Goal: Task Accomplishment & Management: Manage account settings

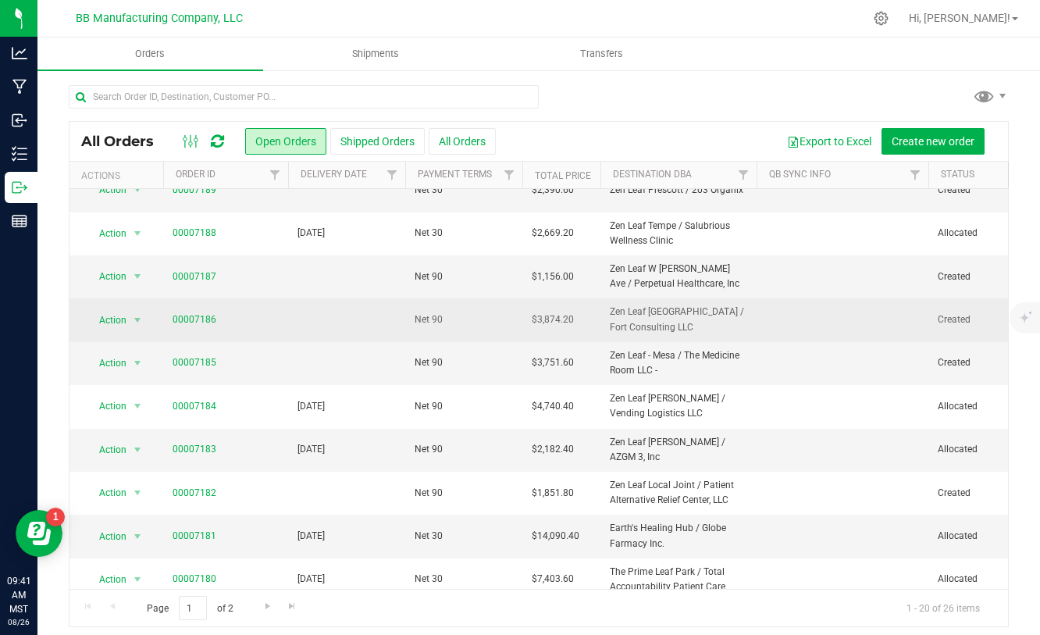
scroll to position [202, 0]
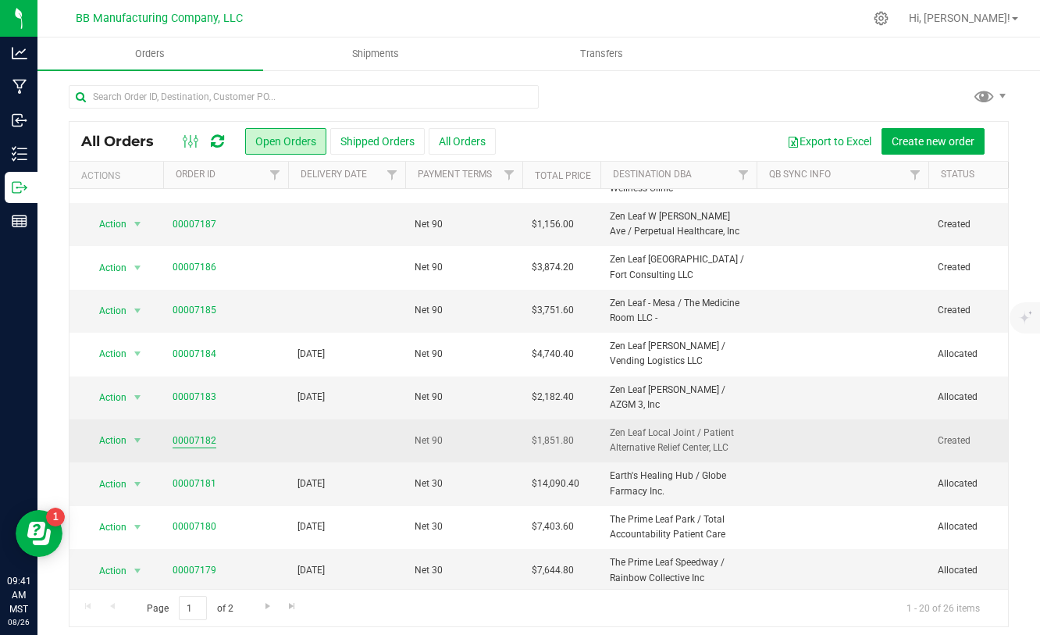
click at [199, 441] on link "00007182" at bounding box center [195, 440] width 44 height 15
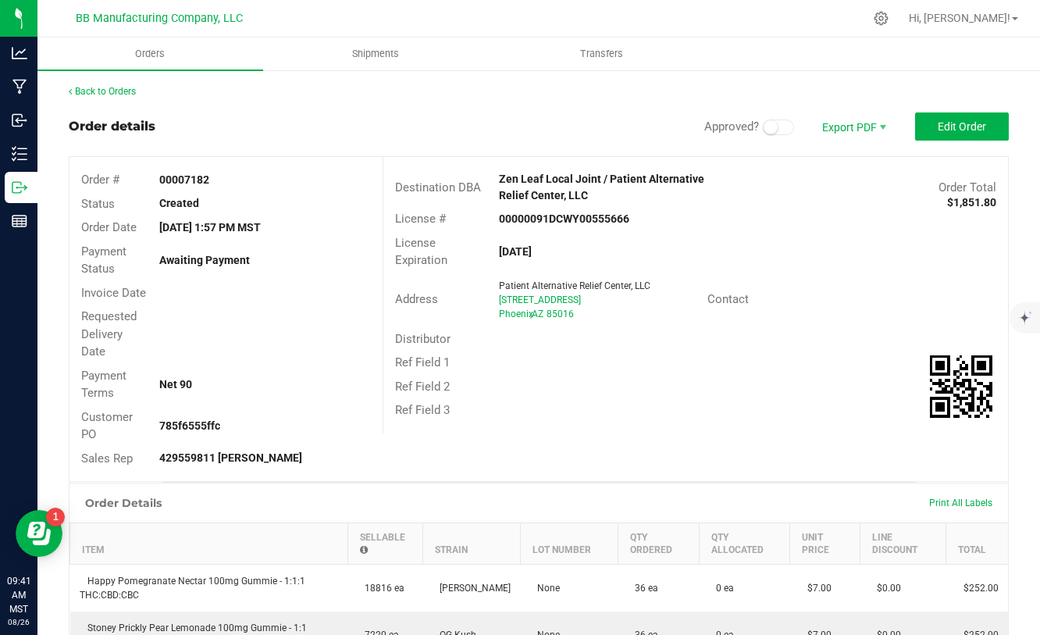
click at [782, 125] on span at bounding box center [778, 127] width 31 height 16
click at [944, 128] on span "Edit Order" at bounding box center [962, 126] width 48 height 12
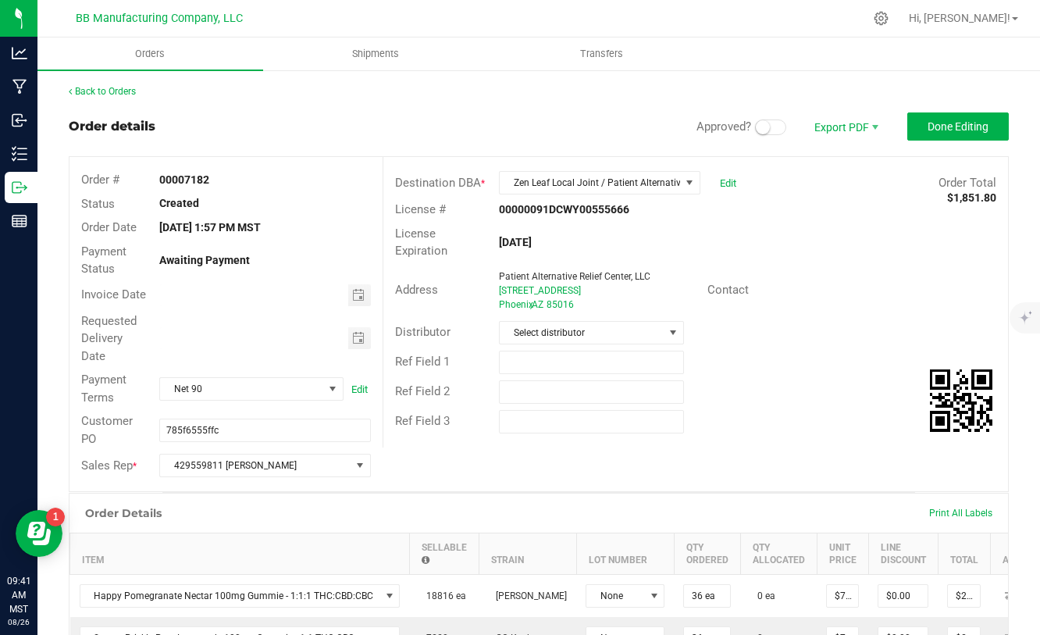
click at [779, 132] on span at bounding box center [770, 127] width 31 height 16
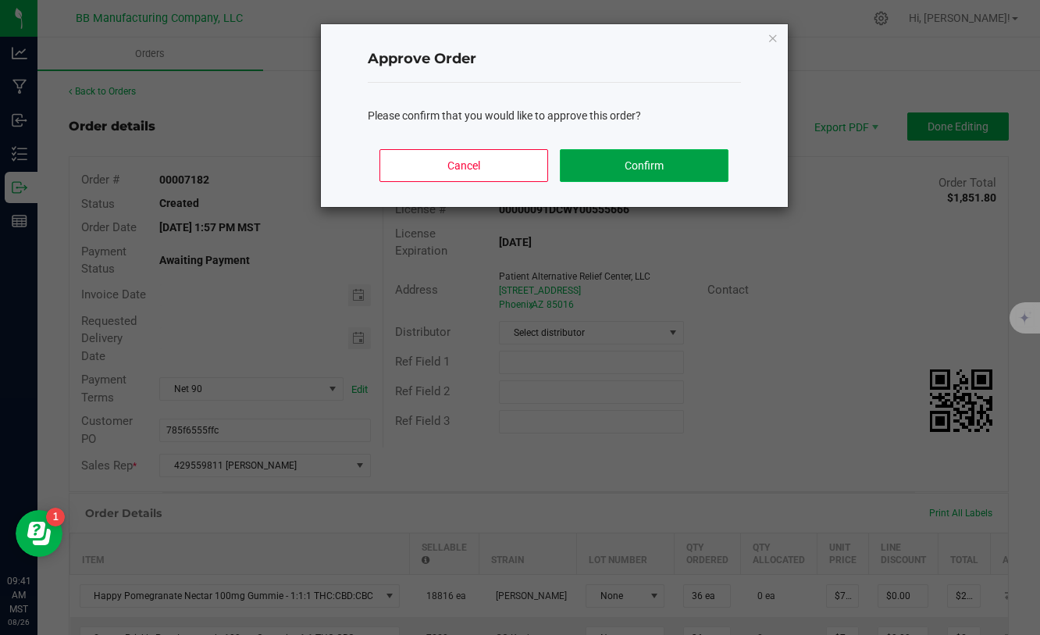
click at [693, 172] on button "Confirm" at bounding box center [644, 165] width 168 height 33
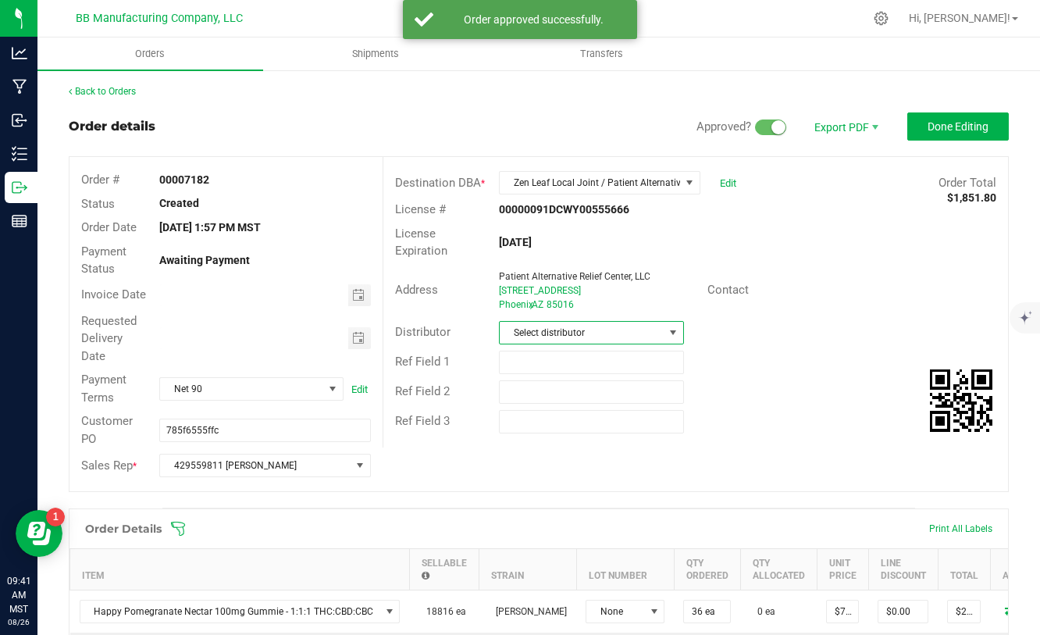
click at [640, 334] on span "Select distributor" at bounding box center [582, 333] width 164 height 22
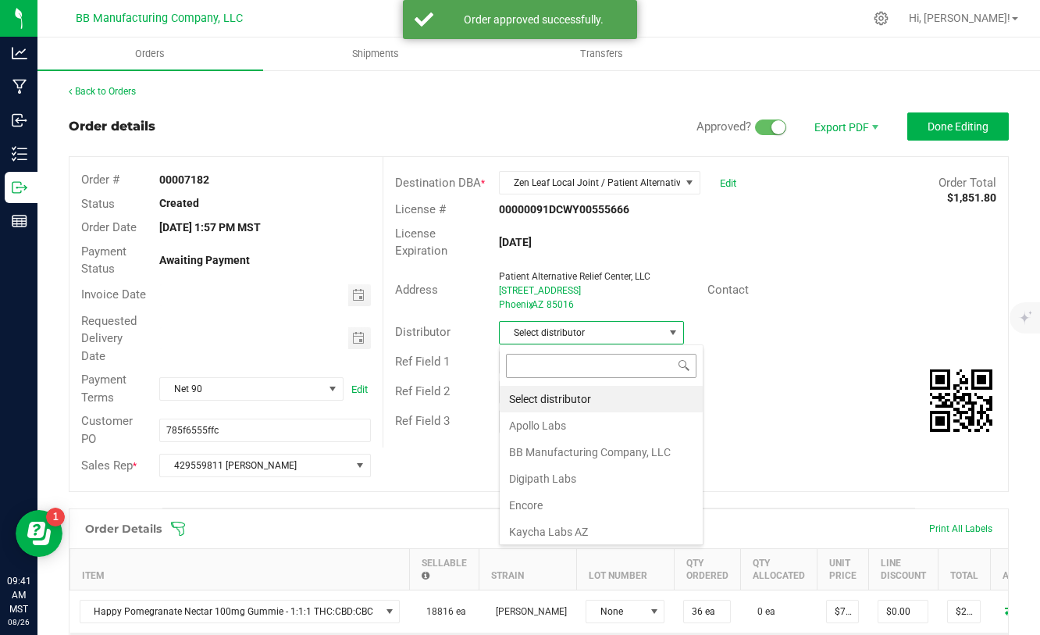
scroll to position [23, 185]
click at [563, 455] on li "BB Manufacturing Company, LLC" at bounding box center [601, 452] width 203 height 27
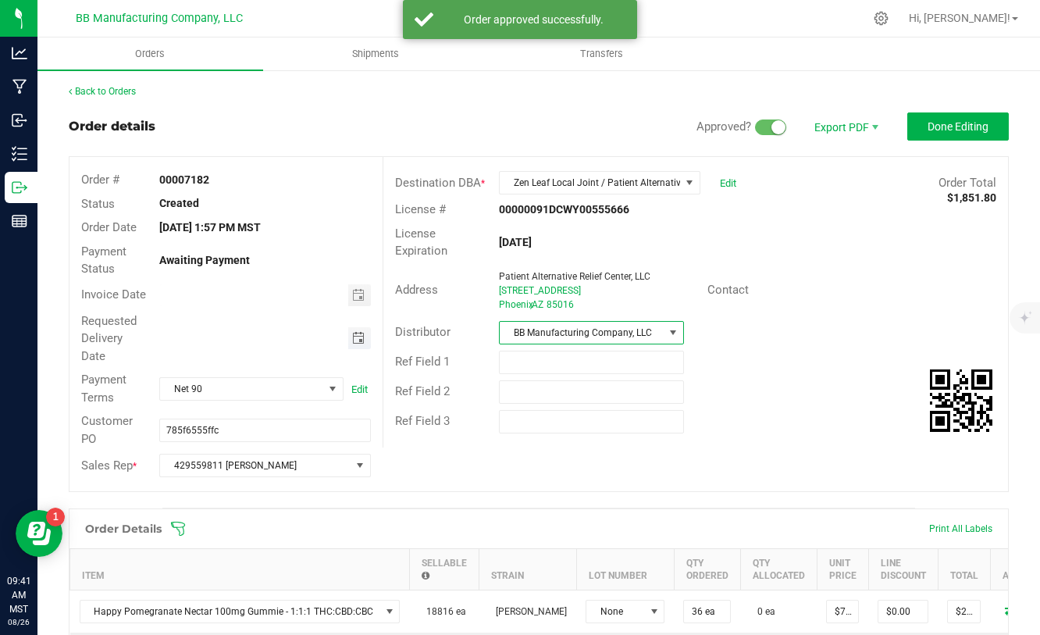
click at [360, 339] on span "Toggle calendar" at bounding box center [358, 338] width 12 height 12
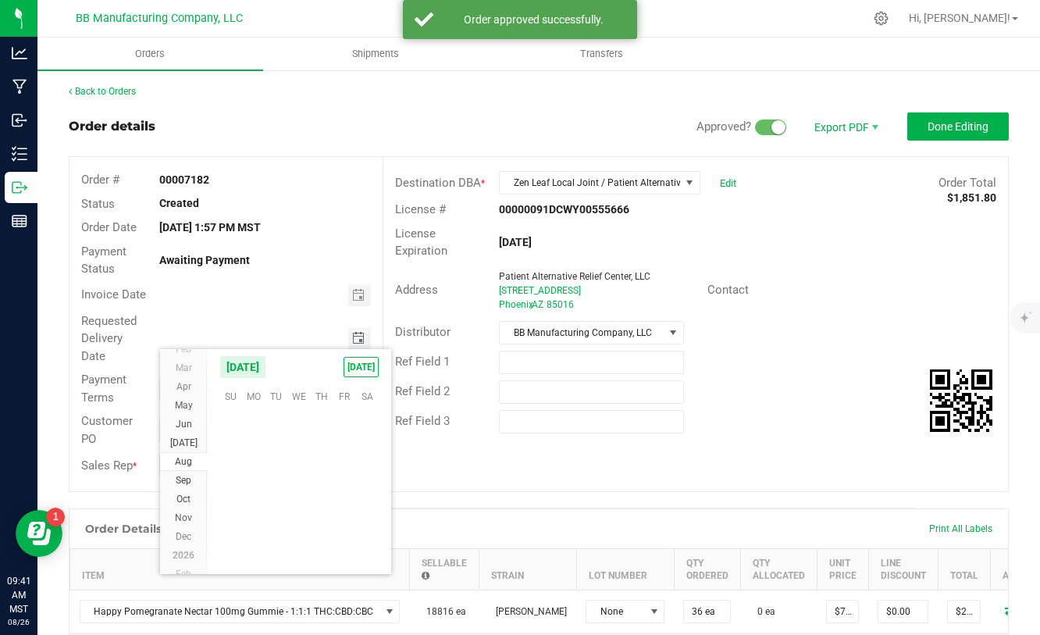
scroll to position [253080, 0]
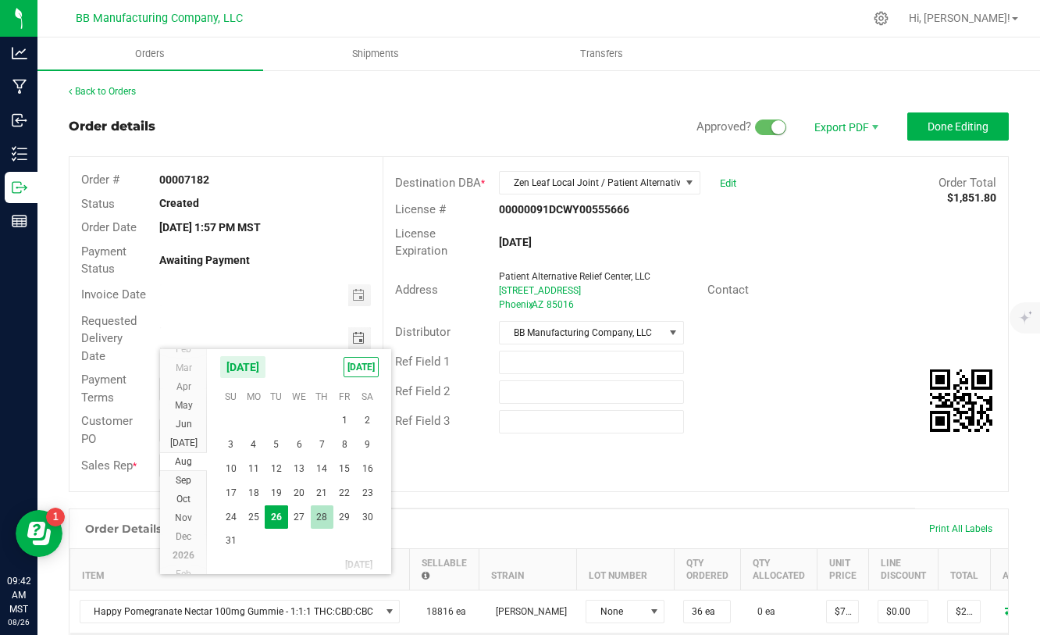
click at [321, 515] on span "28" at bounding box center [322, 517] width 23 height 24
type input "[DATE]"
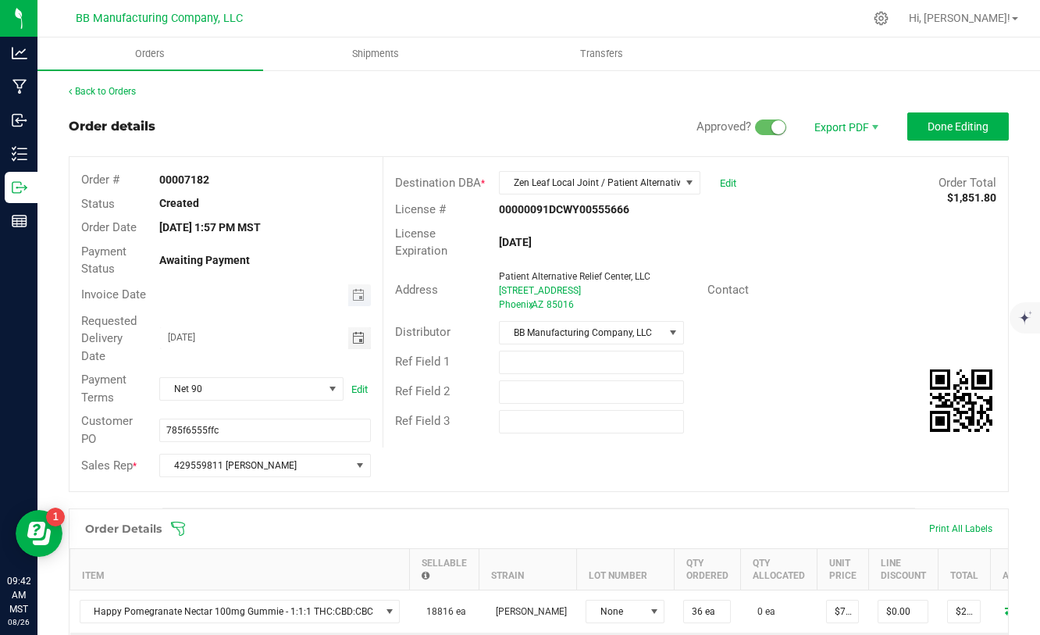
click at [359, 303] on span "Toggle calendar" at bounding box center [359, 295] width 23 height 22
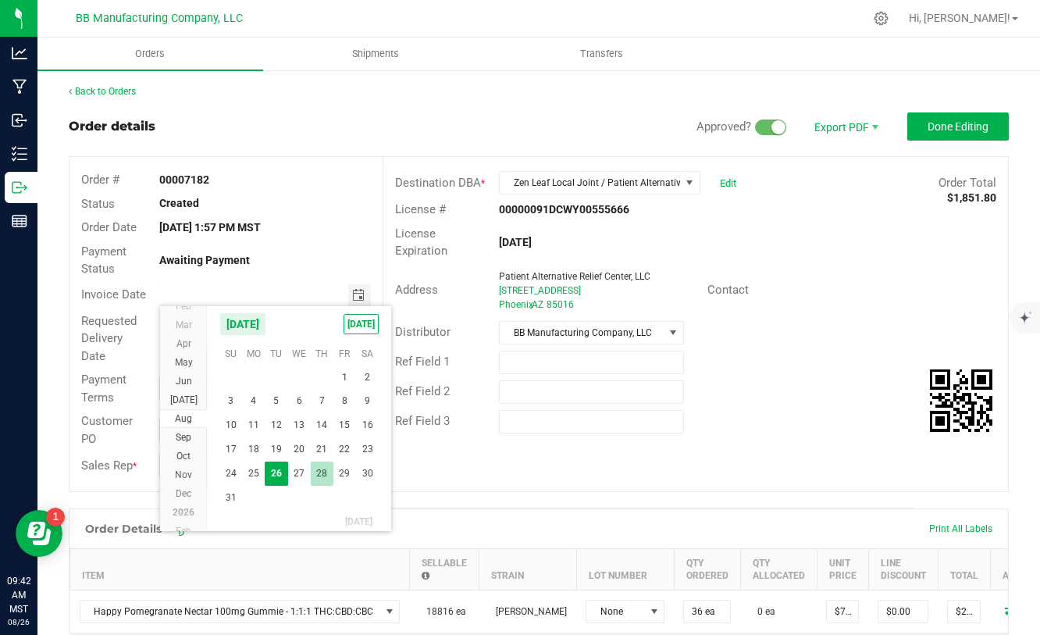
click at [316, 477] on span "28" at bounding box center [322, 473] width 23 height 24
type input "[DATE]"
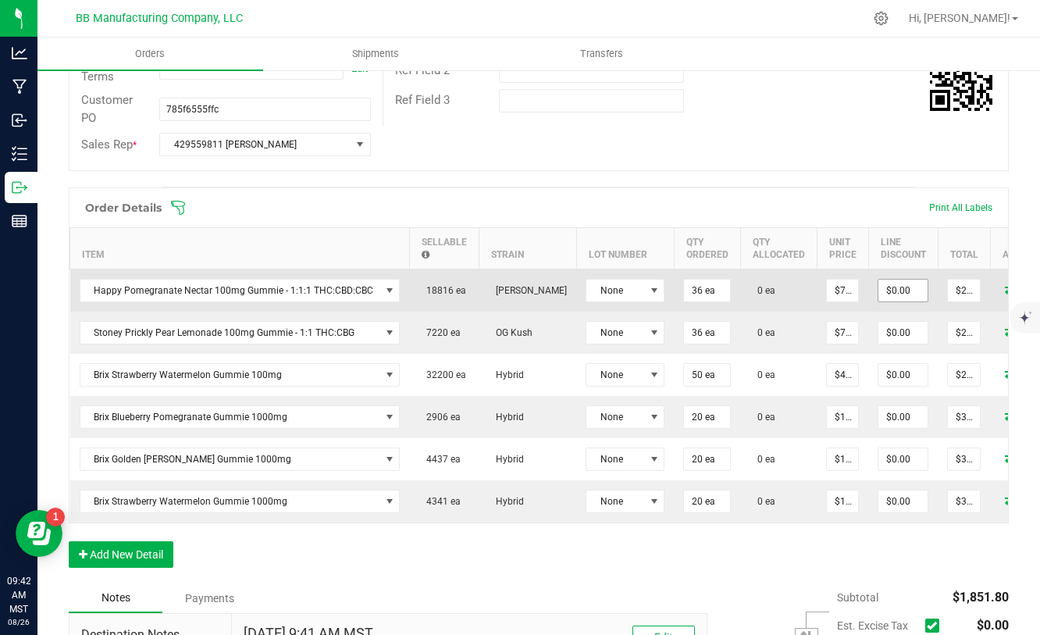
scroll to position [326, 0]
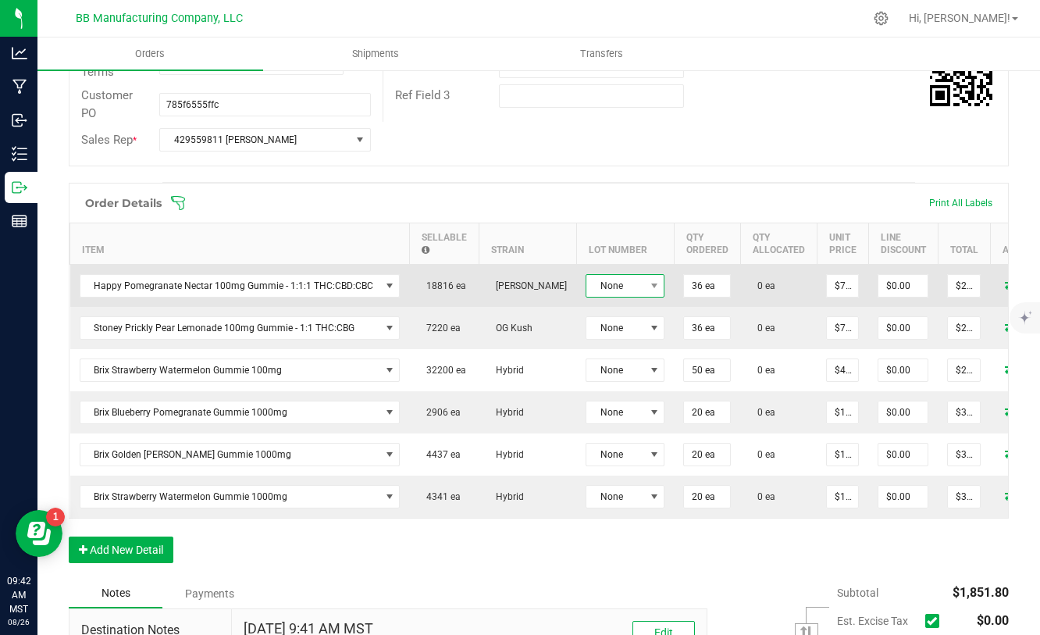
click at [644, 278] on span at bounding box center [654, 286] width 20 height 22
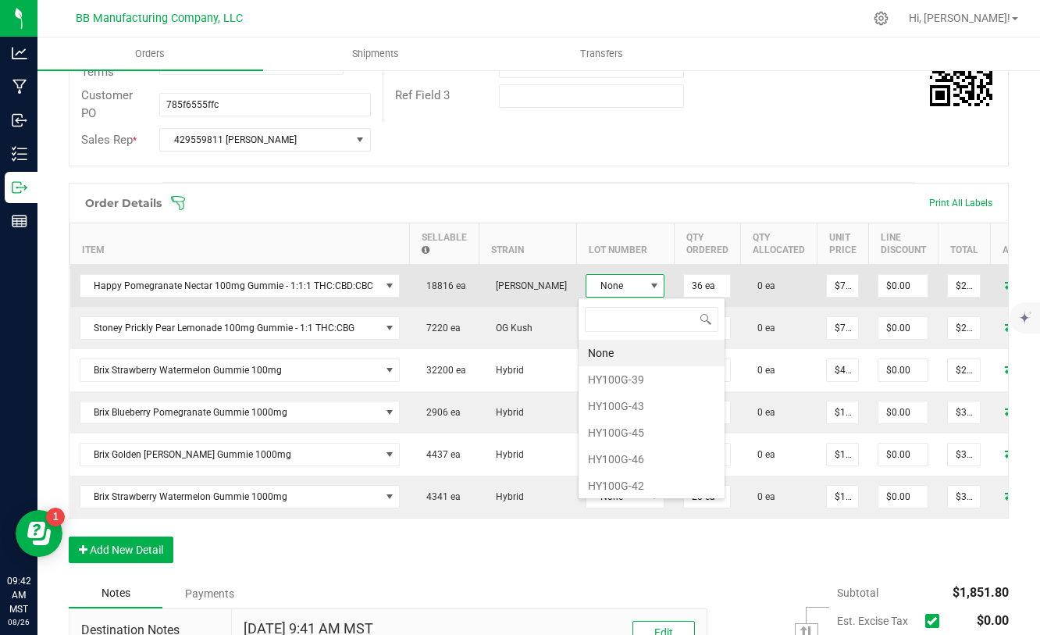
scroll to position [23, 79]
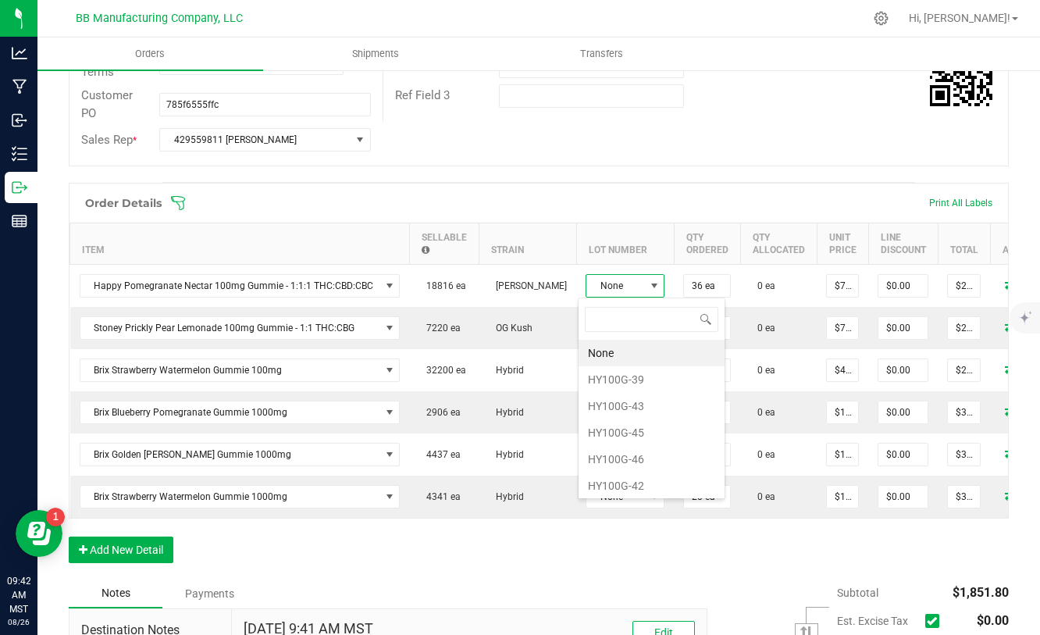
click at [547, 540] on div "Order Details Print All Labels Item Sellable Strain Lot Number Qty Ordered Qty …" at bounding box center [539, 381] width 940 height 396
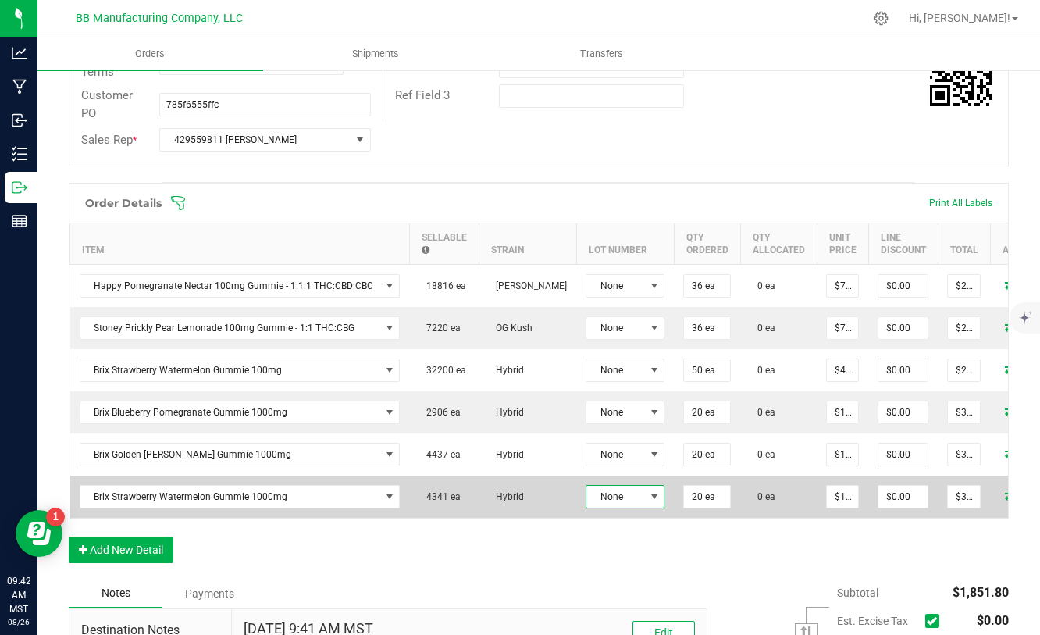
click at [648, 500] on span at bounding box center [654, 496] width 12 height 12
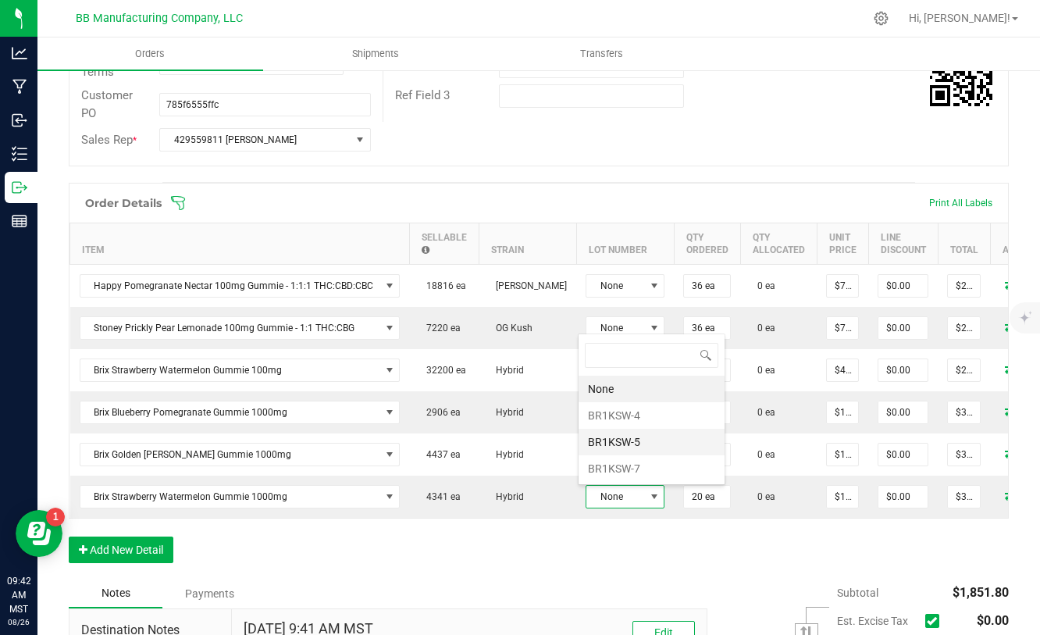
click at [629, 441] on li "BR1KSW-5" at bounding box center [652, 442] width 146 height 27
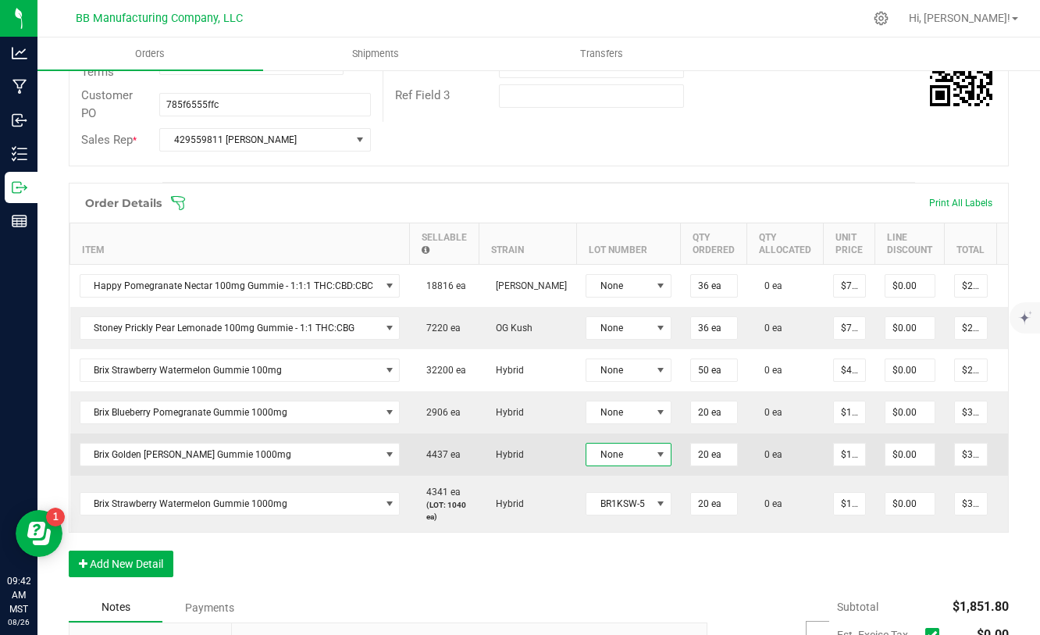
click at [654, 454] on span at bounding box center [660, 454] width 12 height 12
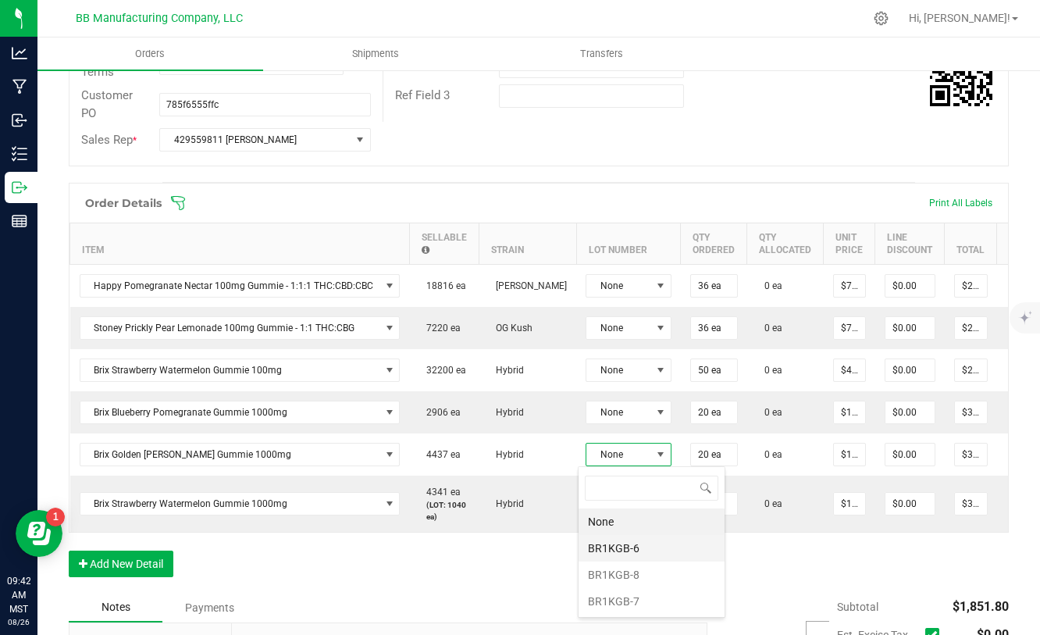
click at [627, 549] on li "BR1KGB-6" at bounding box center [652, 548] width 146 height 27
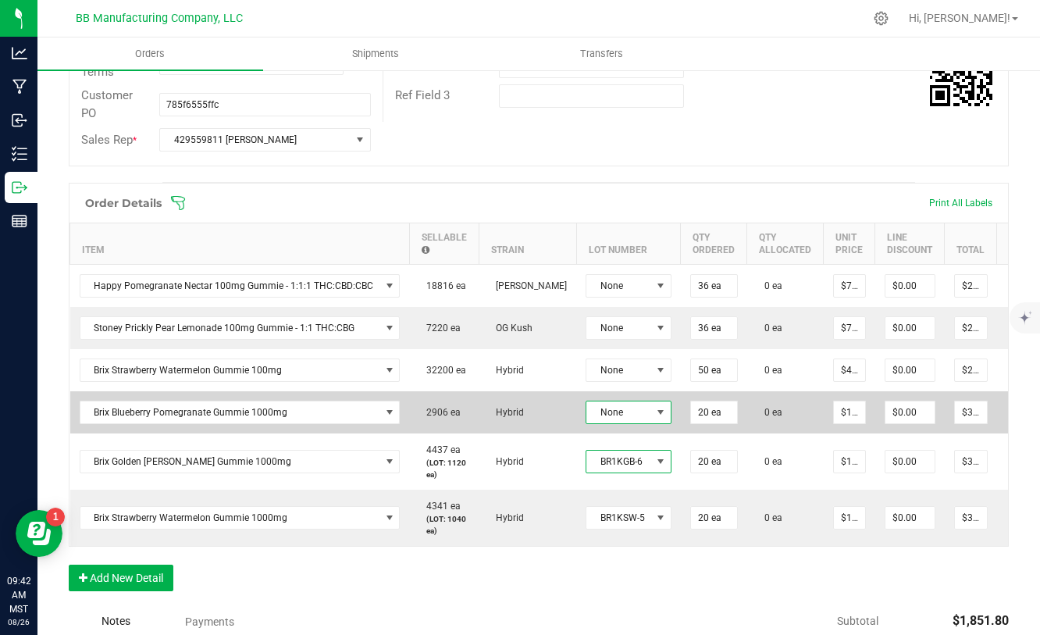
click at [654, 415] on span at bounding box center [660, 412] width 12 height 12
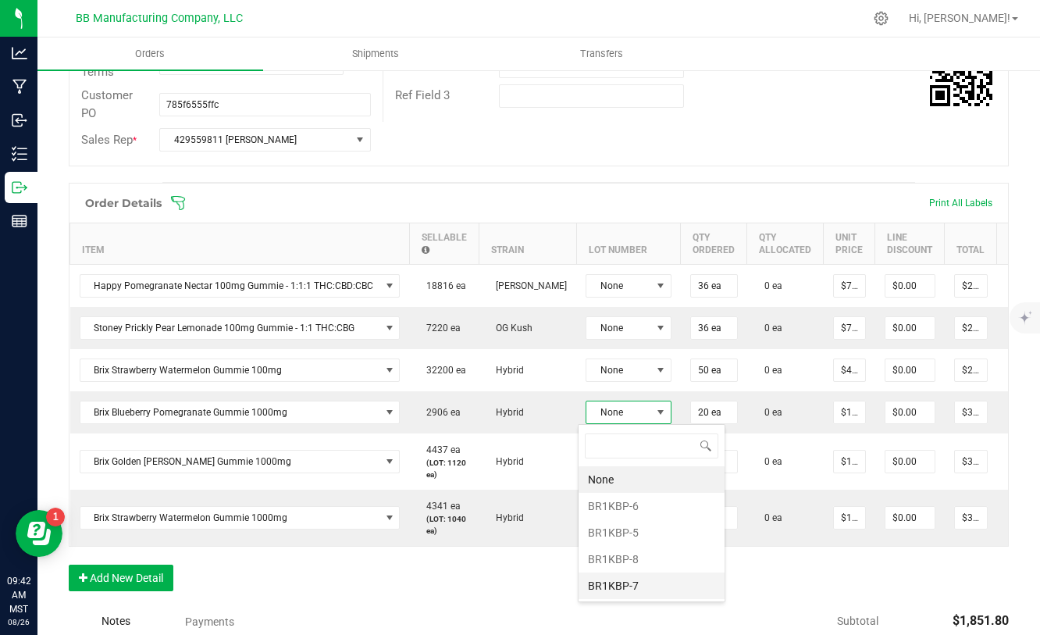
click at [634, 582] on li "BR1KBP-7" at bounding box center [652, 585] width 146 height 27
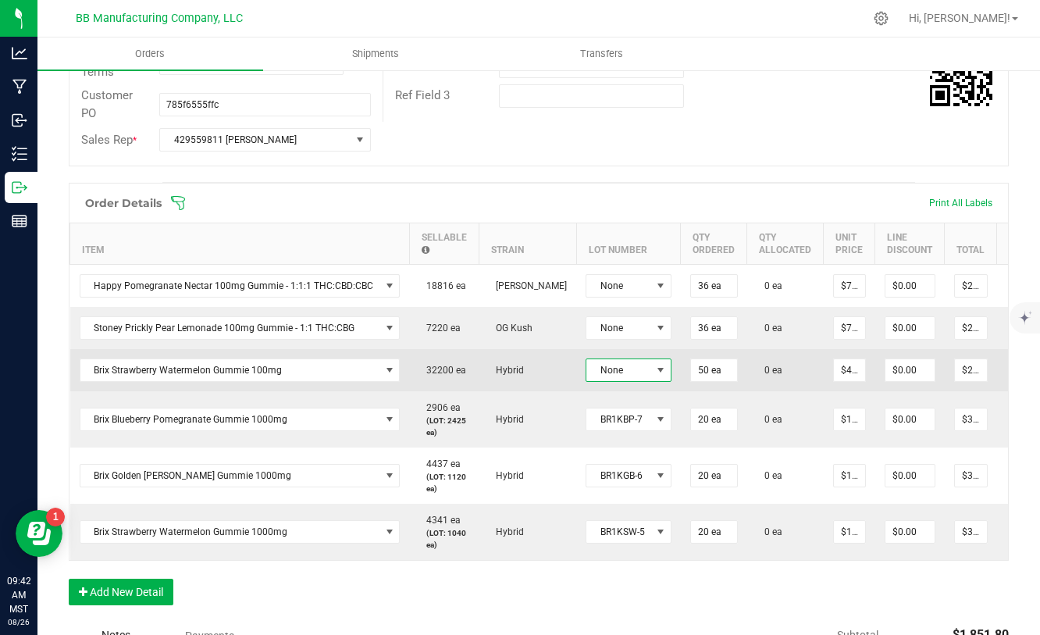
click at [656, 375] on span at bounding box center [660, 370] width 12 height 12
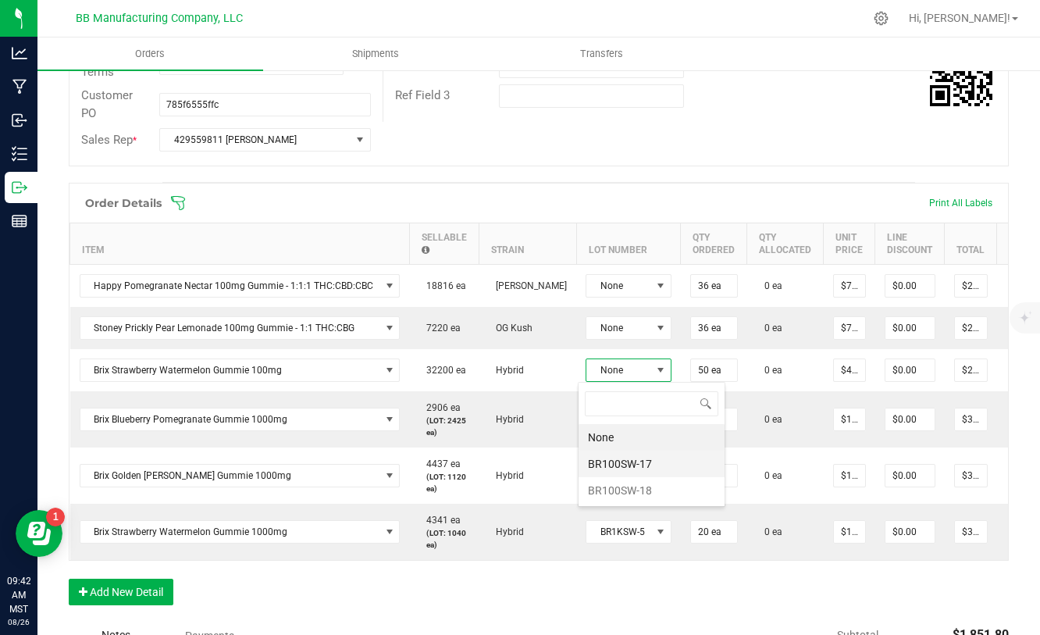
click at [636, 468] on li "BR100SW-17" at bounding box center [652, 464] width 146 height 27
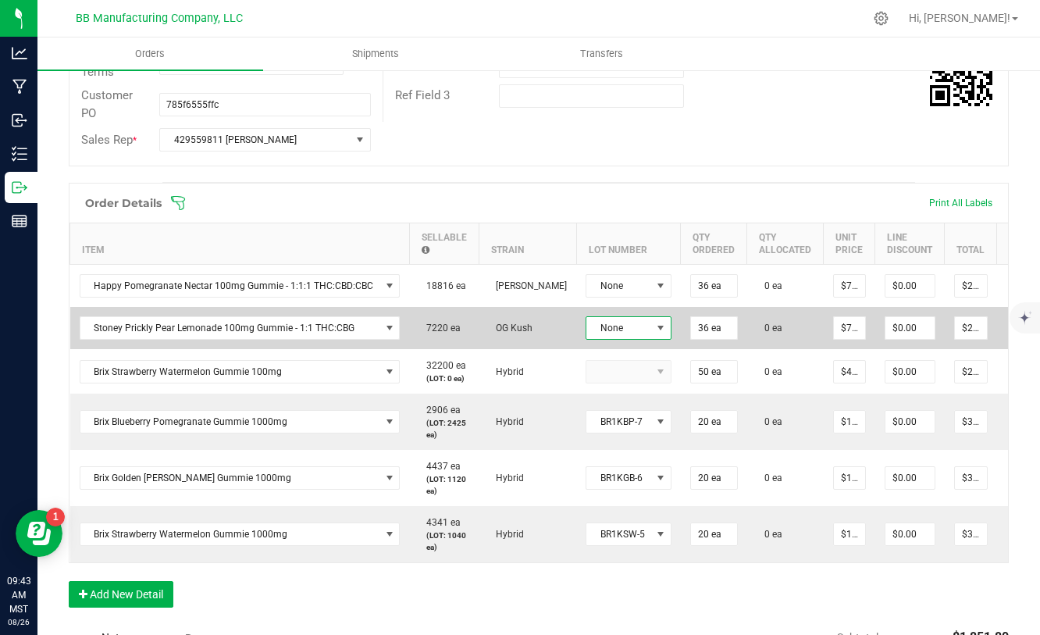
click at [661, 323] on span at bounding box center [660, 328] width 12 height 12
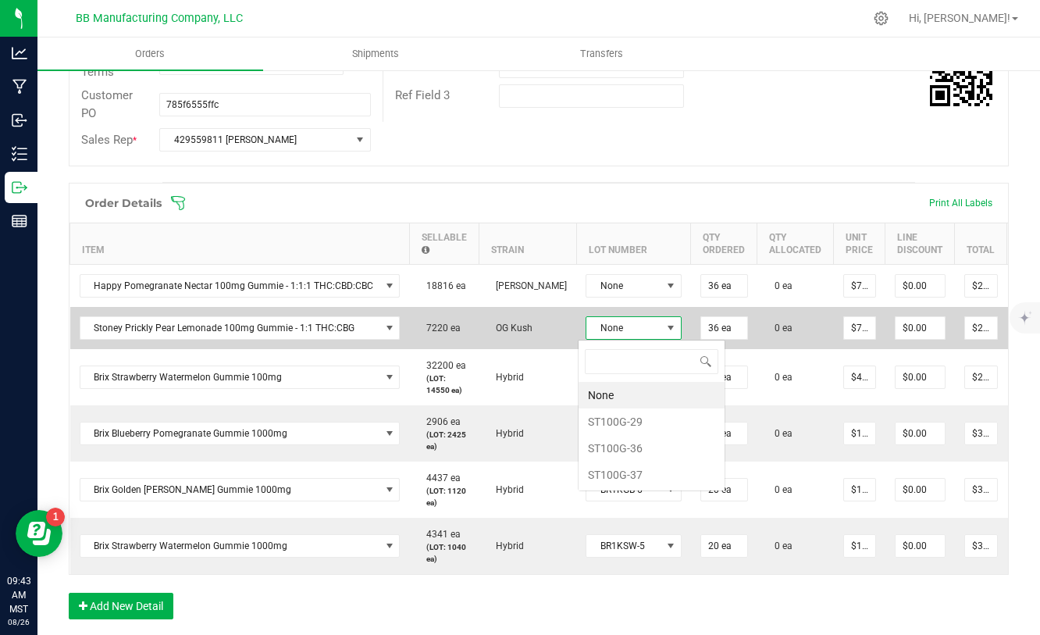
scroll to position [23, 95]
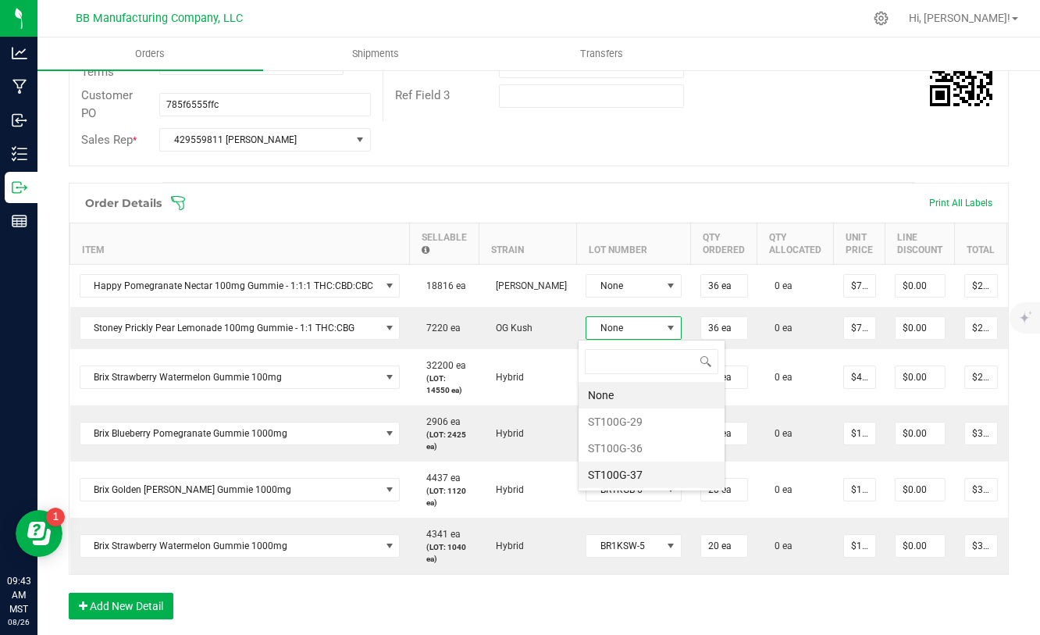
click at [638, 470] on li "ST100G-37" at bounding box center [652, 474] width 146 height 27
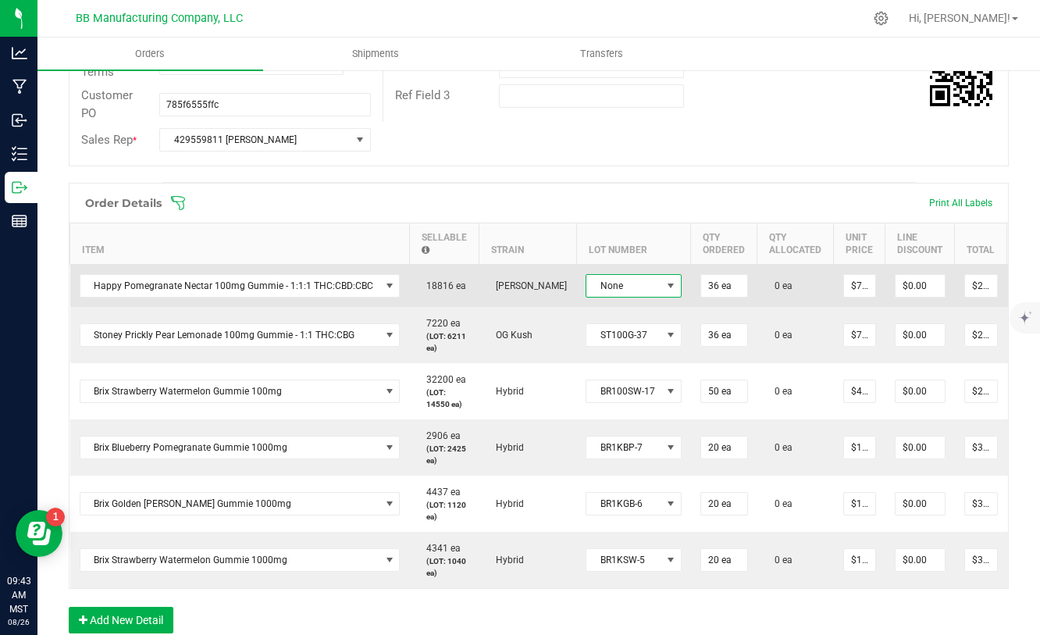
click at [665, 291] on span at bounding box center [671, 286] width 12 height 12
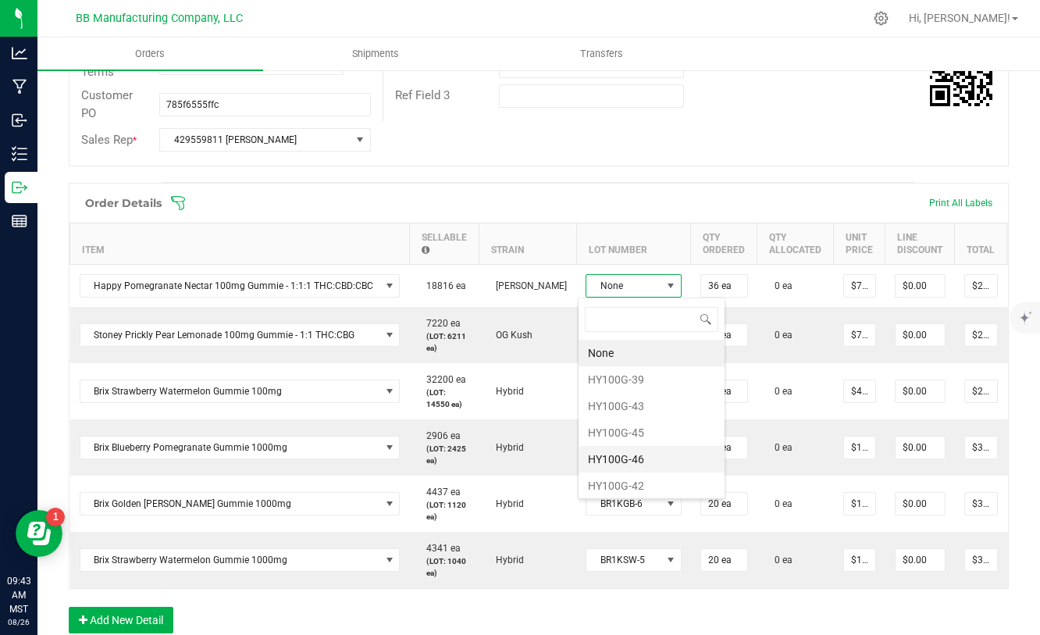
click at [631, 461] on li "HY100G-46" at bounding box center [652, 459] width 146 height 27
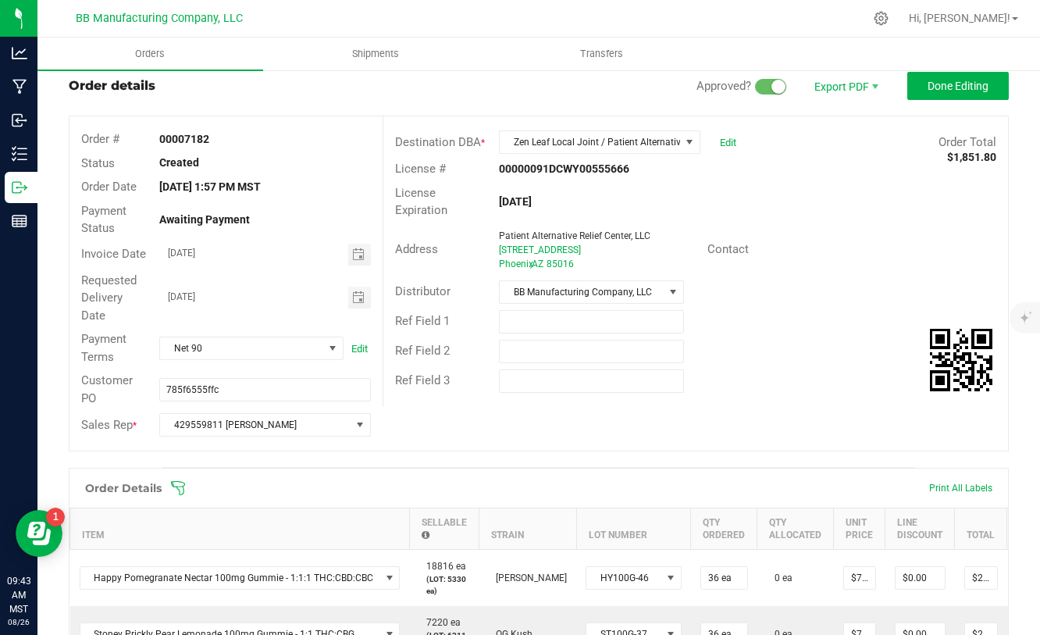
scroll to position [0, 0]
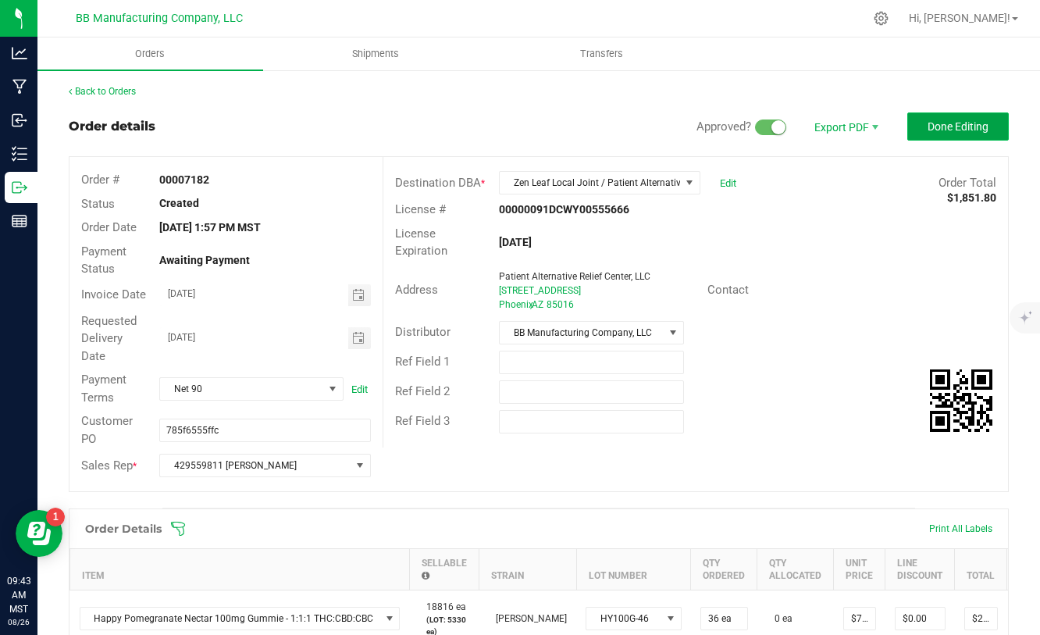
click at [959, 127] on span "Done Editing" at bounding box center [958, 126] width 61 height 12
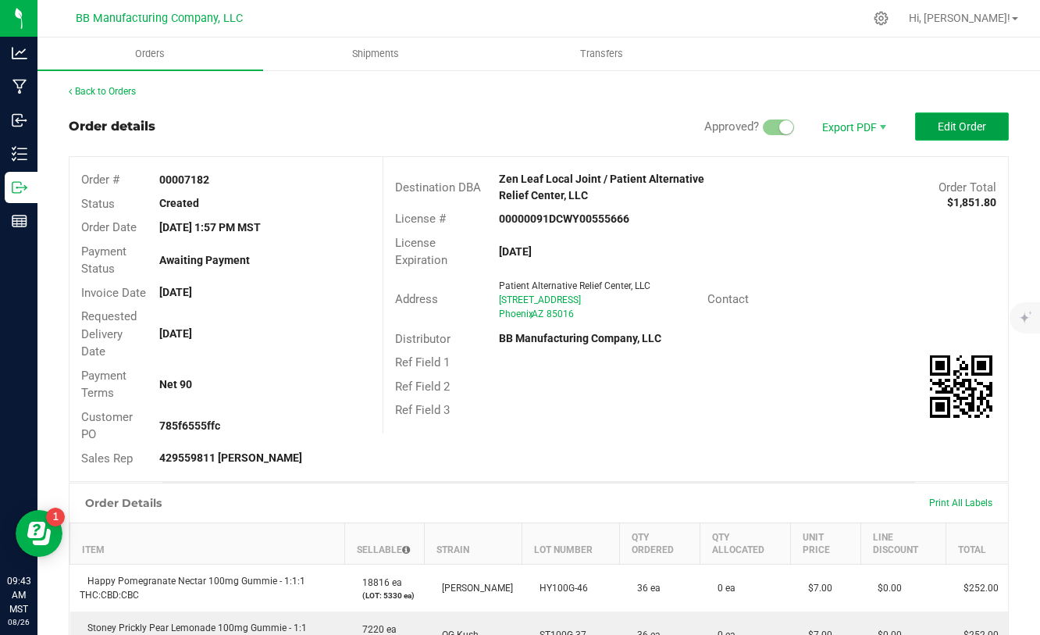
click at [935, 128] on button "Edit Order" at bounding box center [962, 126] width 94 height 28
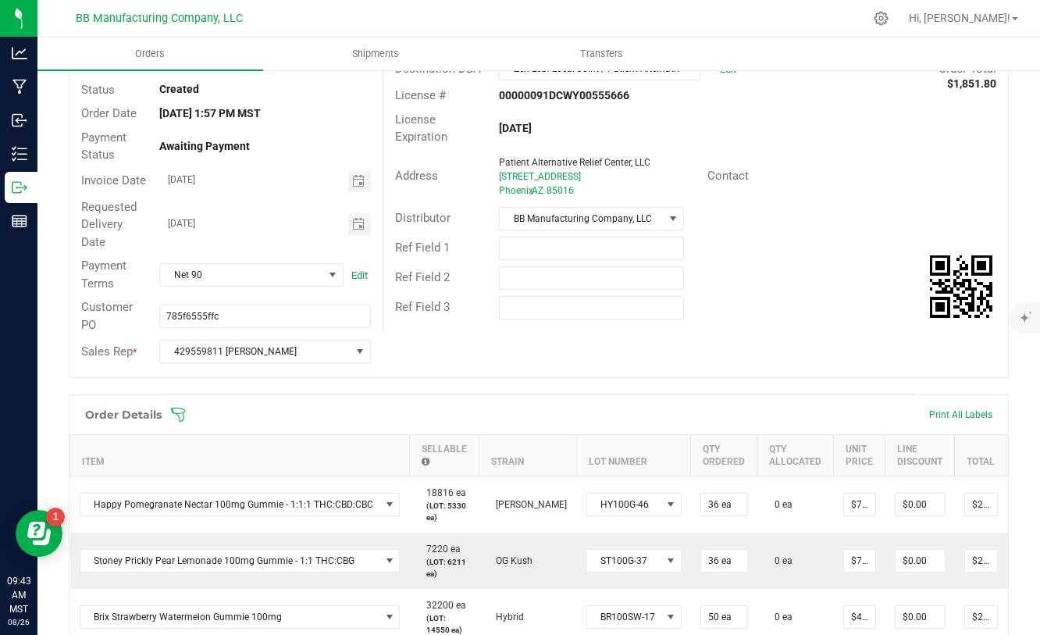
click at [835, 351] on div "Order # 00007182 Status Created Order Date Aug 25, 2025 1:57 PM MST Payment Sta…" at bounding box center [538, 210] width 939 height 334
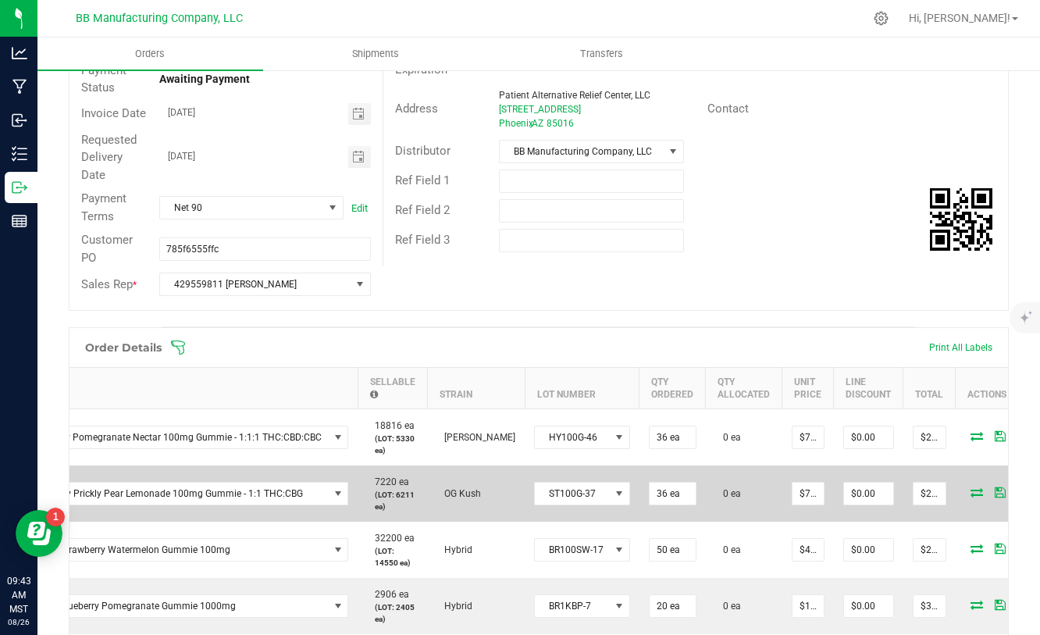
scroll to position [0, 83]
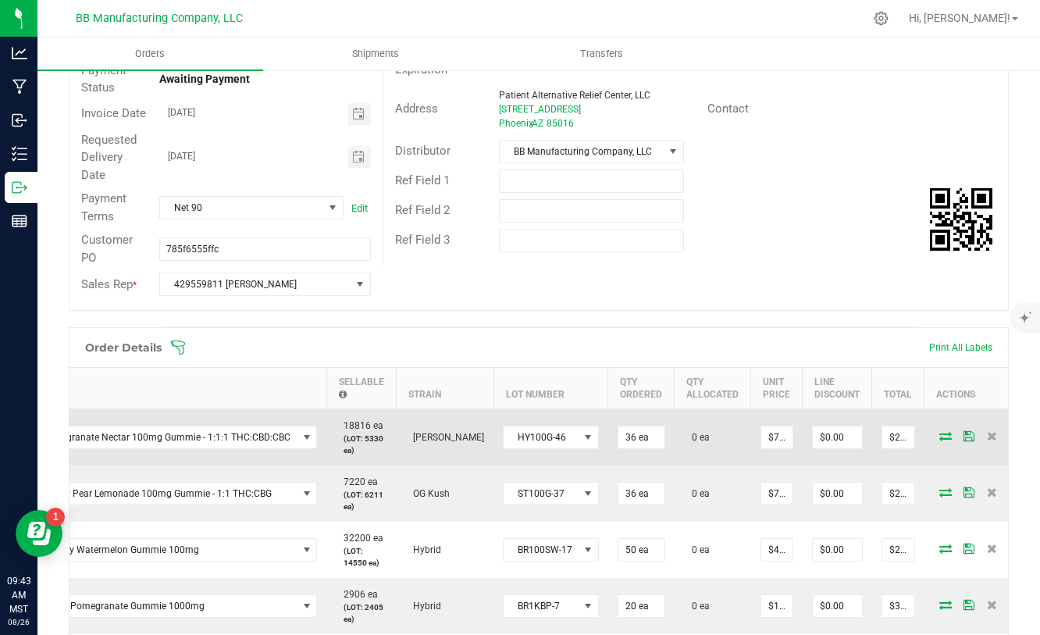
click at [939, 439] on icon at bounding box center [945, 435] width 12 height 9
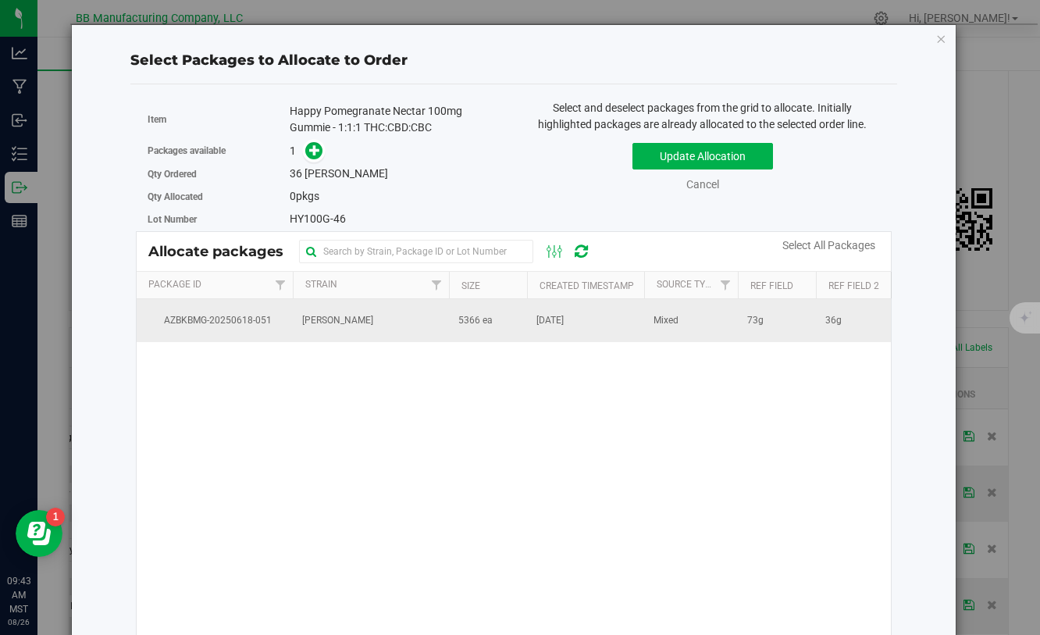
click at [472, 319] on span "5366 ea" at bounding box center [475, 320] width 34 height 15
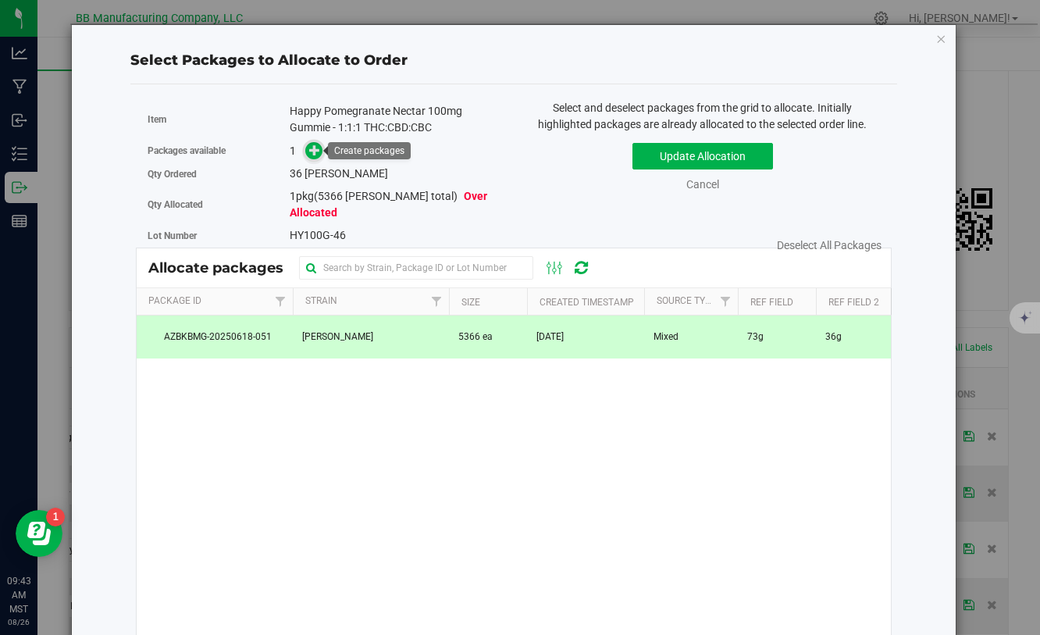
click at [310, 150] on icon at bounding box center [314, 149] width 11 height 11
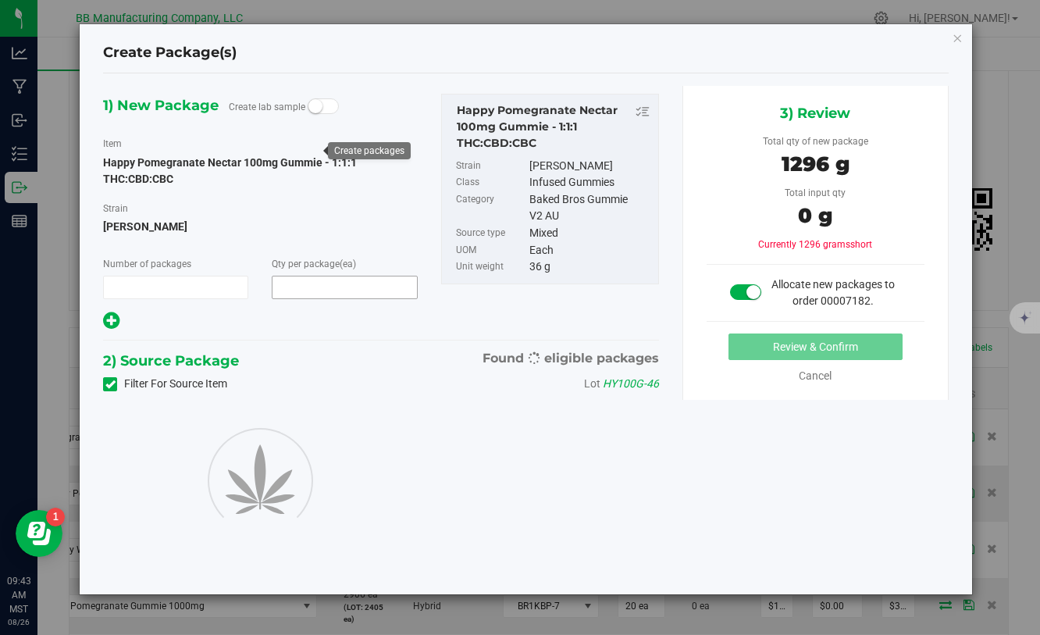
type input "1"
type input "36"
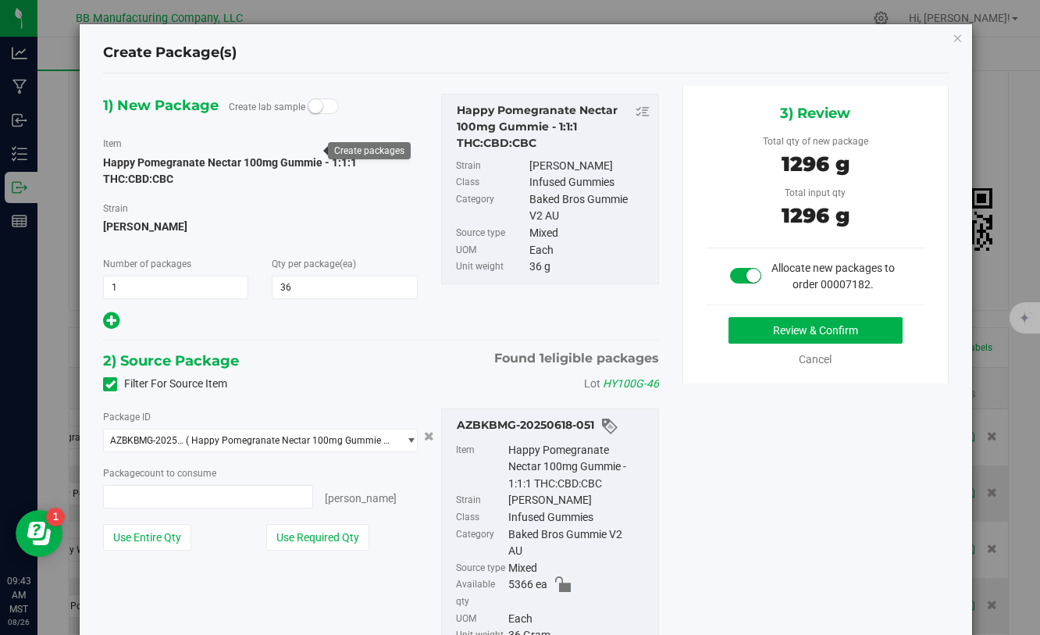
type input "36 ea"
click at [743, 324] on button "Review & Confirm" at bounding box center [816, 330] width 174 height 27
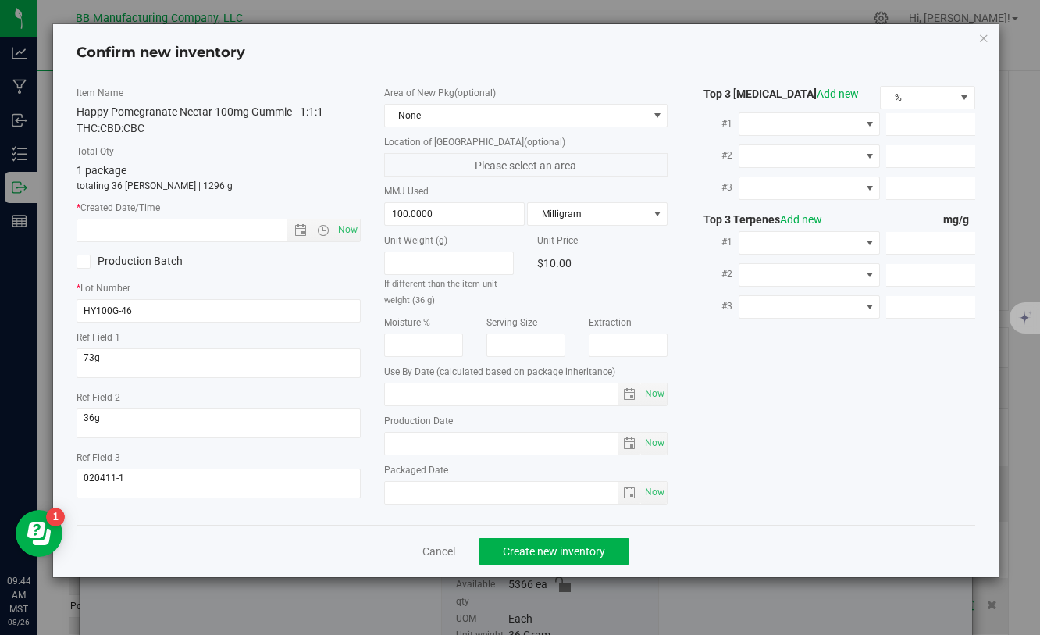
type input "2026-05-23"
type input "2025-05-23"
drag, startPoint x: 444, startPoint y: 449, endPoint x: 390, endPoint y: 440, distance: 54.6
click at [390, 440] on input "2025-05-23" at bounding box center [502, 444] width 234 height 22
click at [230, 233] on input "text" at bounding box center [194, 230] width 235 height 22
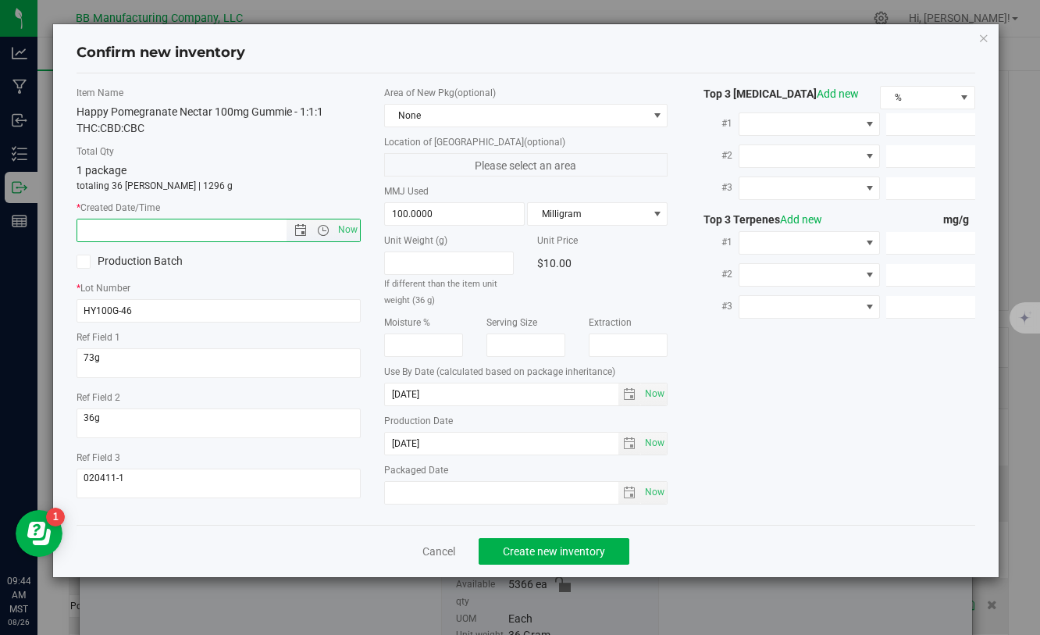
paste input "2025-05-23"
click at [504, 552] on span "Create new inventory" at bounding box center [554, 551] width 102 height 12
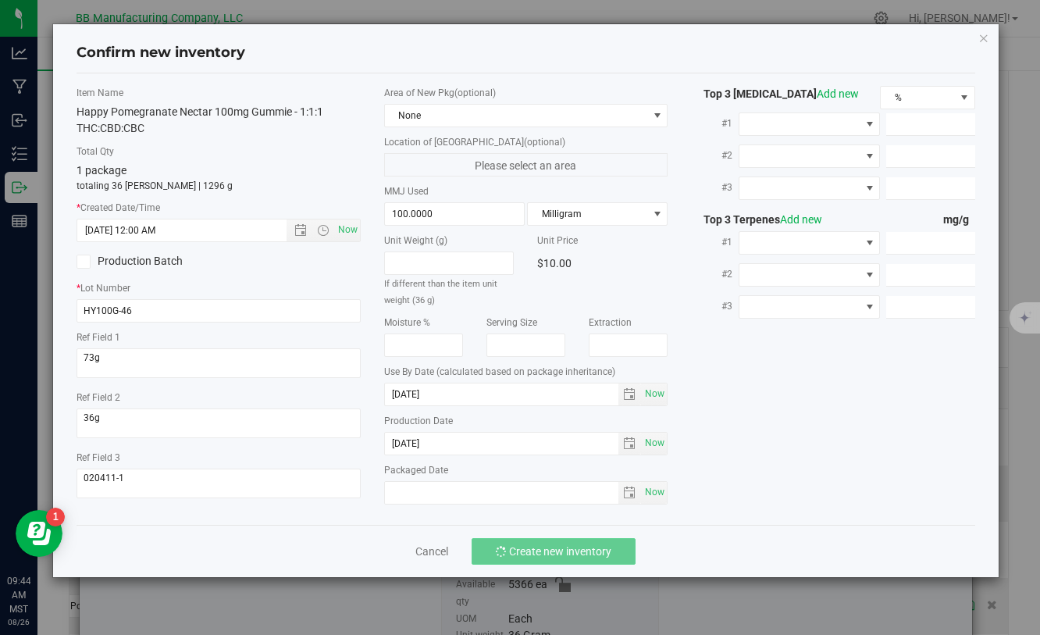
type input "5/23/2025 9:44 AM"
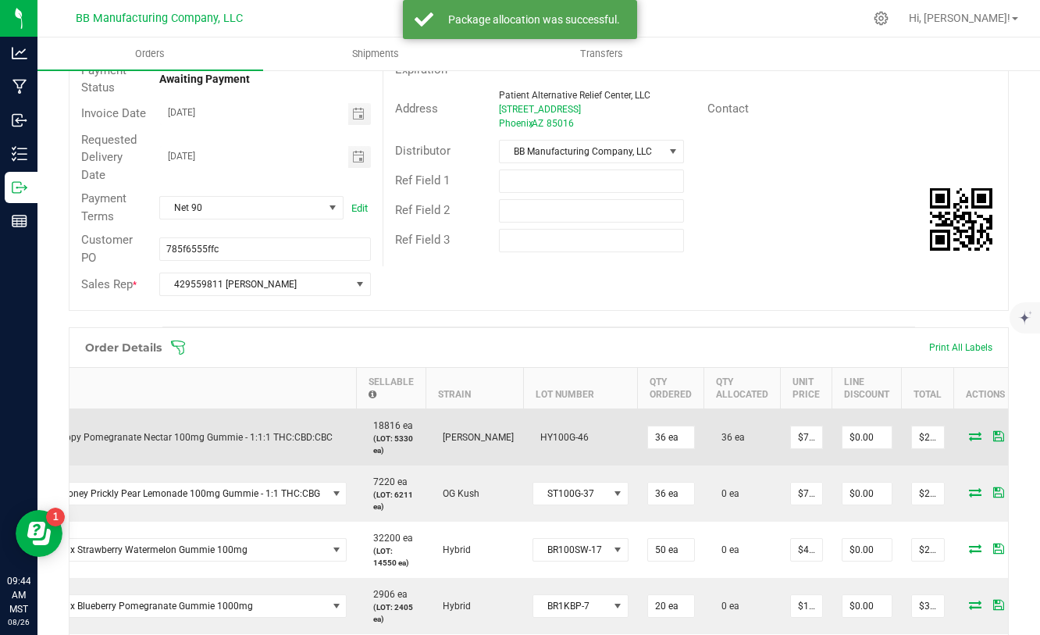
scroll to position [0, 66]
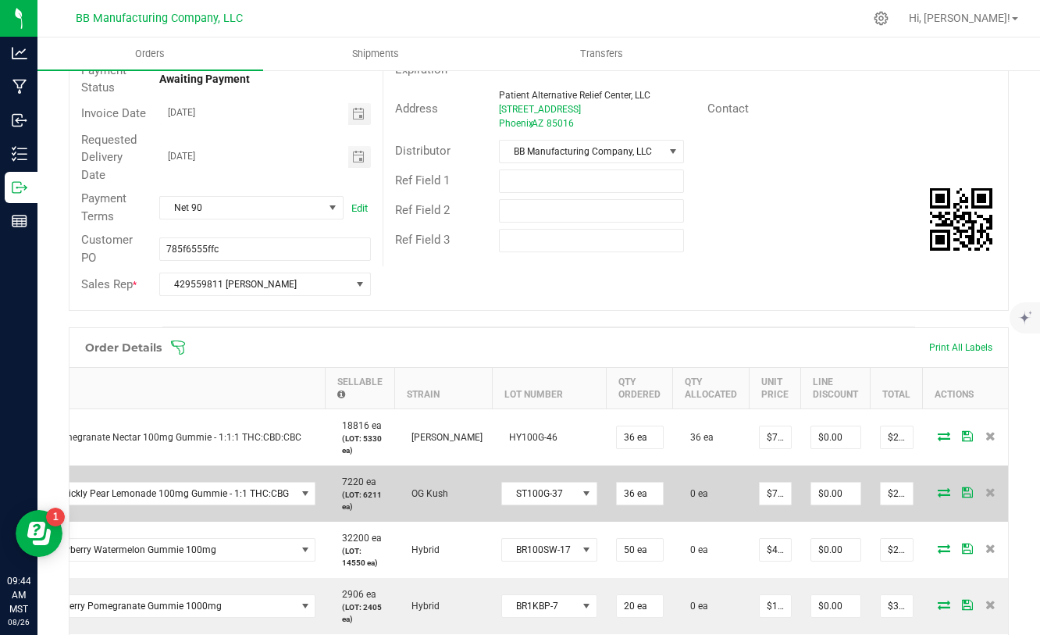
click at [938, 493] on icon at bounding box center [944, 491] width 12 height 9
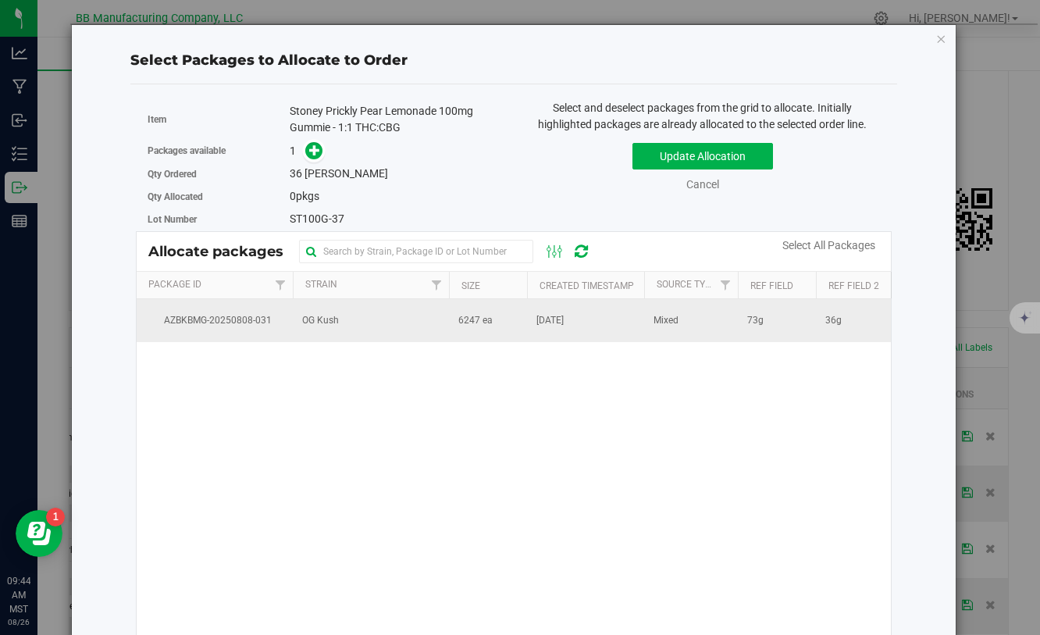
click at [472, 328] on td "6247 ea" at bounding box center [488, 320] width 78 height 42
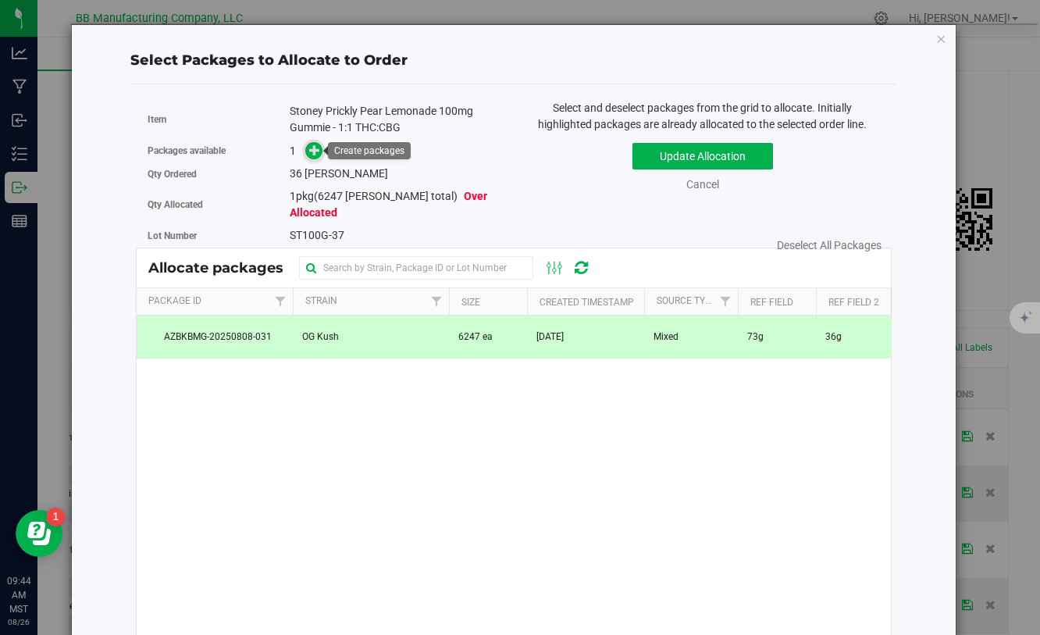
click at [314, 150] on icon at bounding box center [314, 149] width 11 height 11
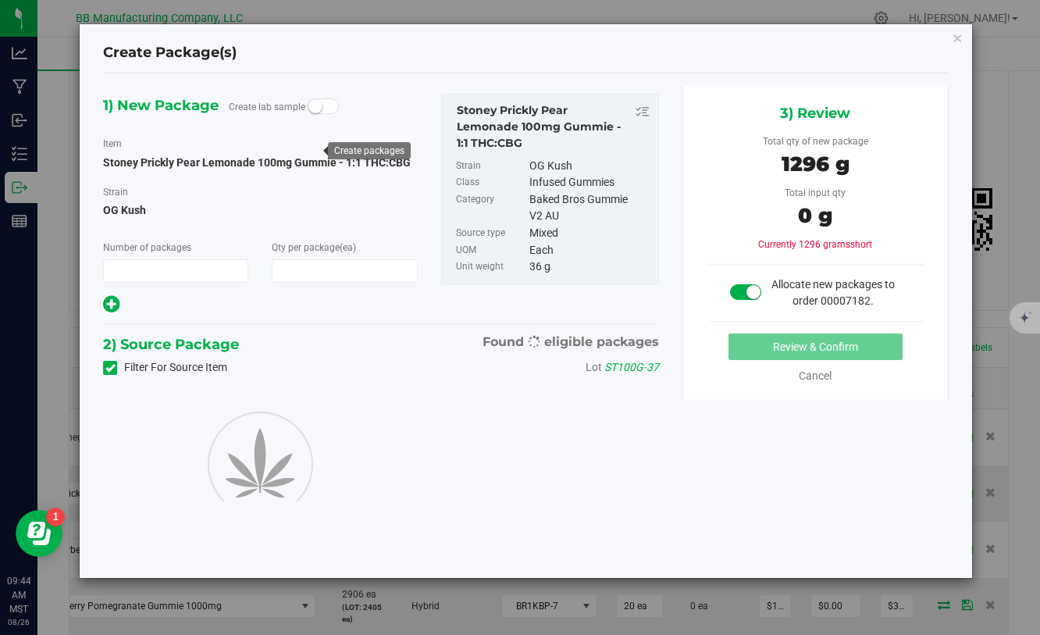
type input "1"
type input "36"
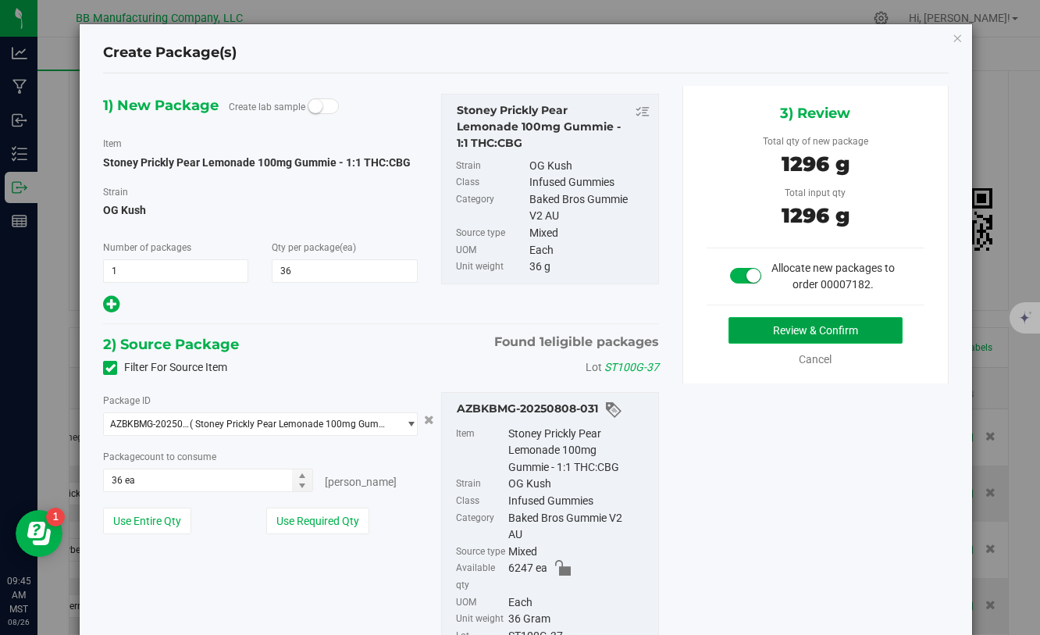
click at [771, 338] on button "Review & Confirm" at bounding box center [816, 330] width 174 height 27
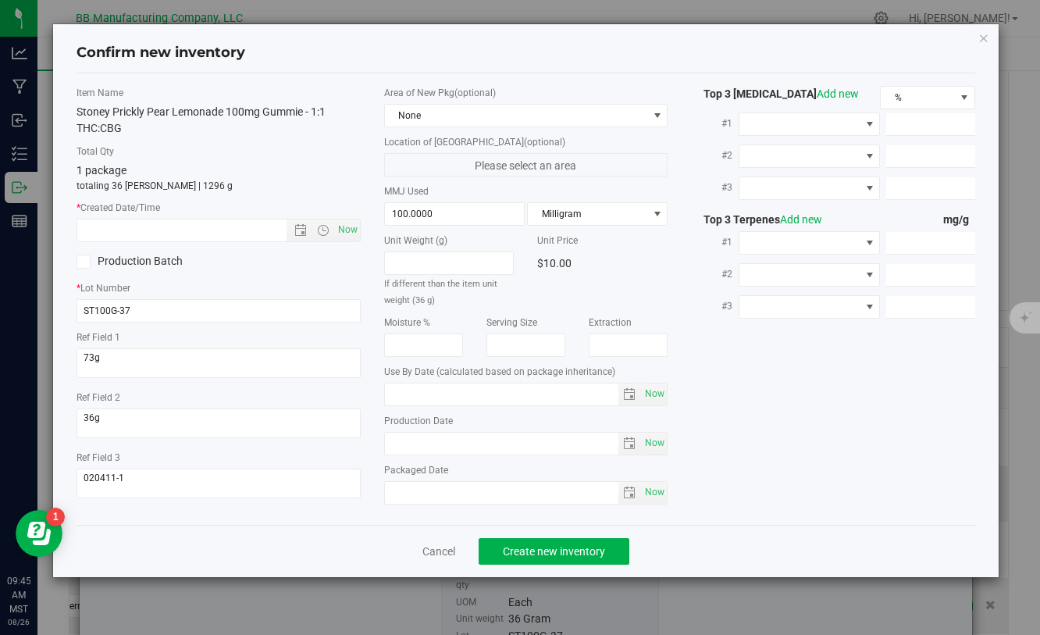
type input "[DATE]"
drag, startPoint x: 450, startPoint y: 447, endPoint x: 350, endPoint y: 447, distance: 100.0
click at [349, 447] on div "Item Name Stoney Prickly Pear Lemonade 100mg Gummie - 1:1 THC:CBG Total Qty 1 p…" at bounding box center [525, 299] width 921 height 426
click at [225, 233] on input "text" at bounding box center [194, 230] width 235 height 22
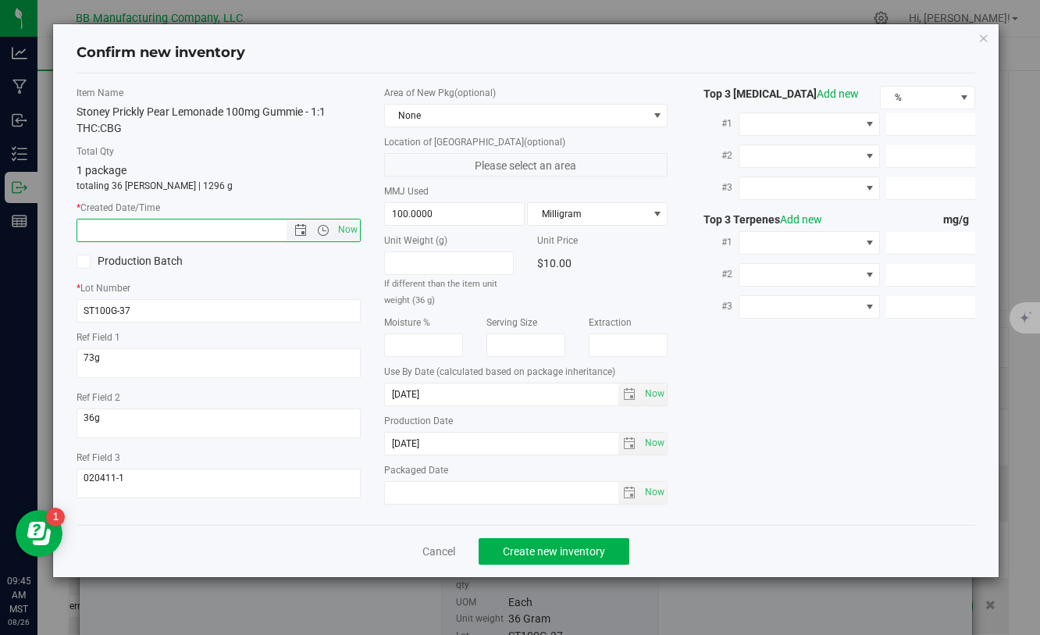
paste input "[DATE]"
click at [582, 559] on button "Create new inventory" at bounding box center [554, 551] width 151 height 27
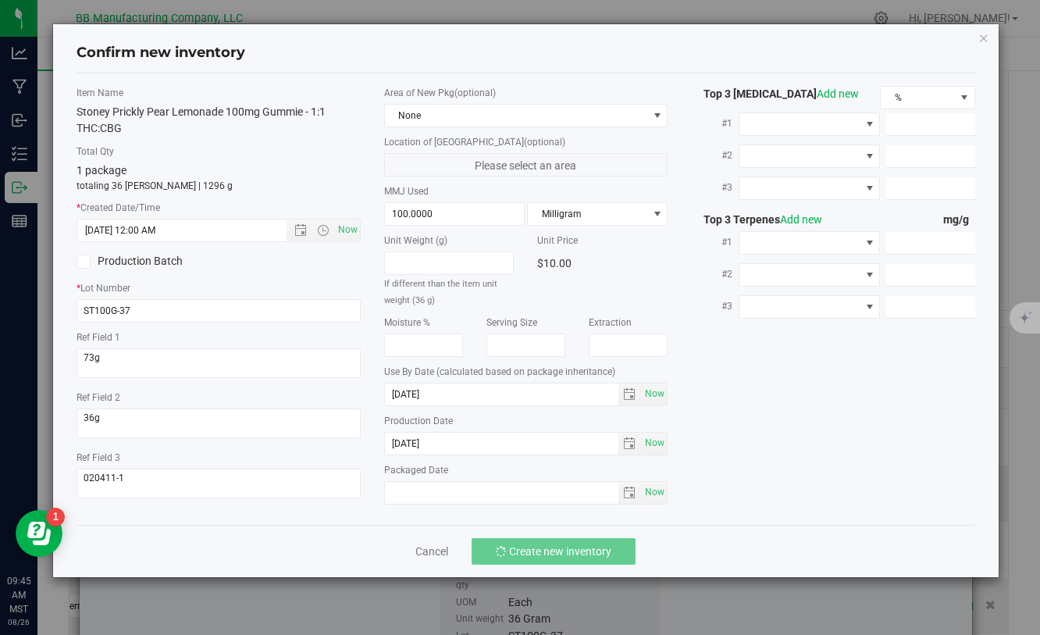
type input "7/14/2025 9:45 AM"
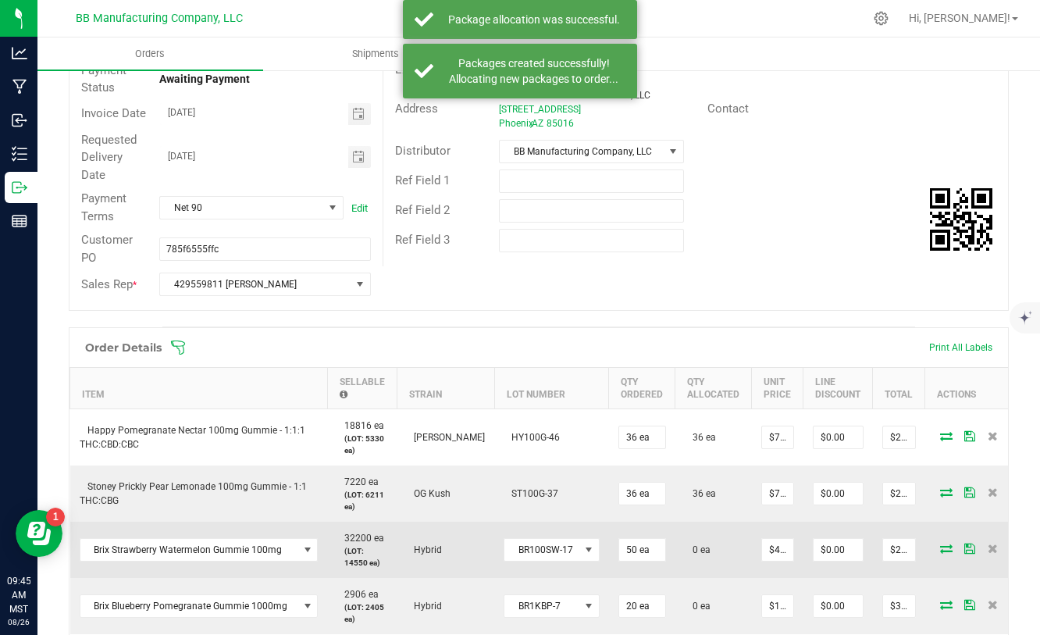
scroll to position [243, 0]
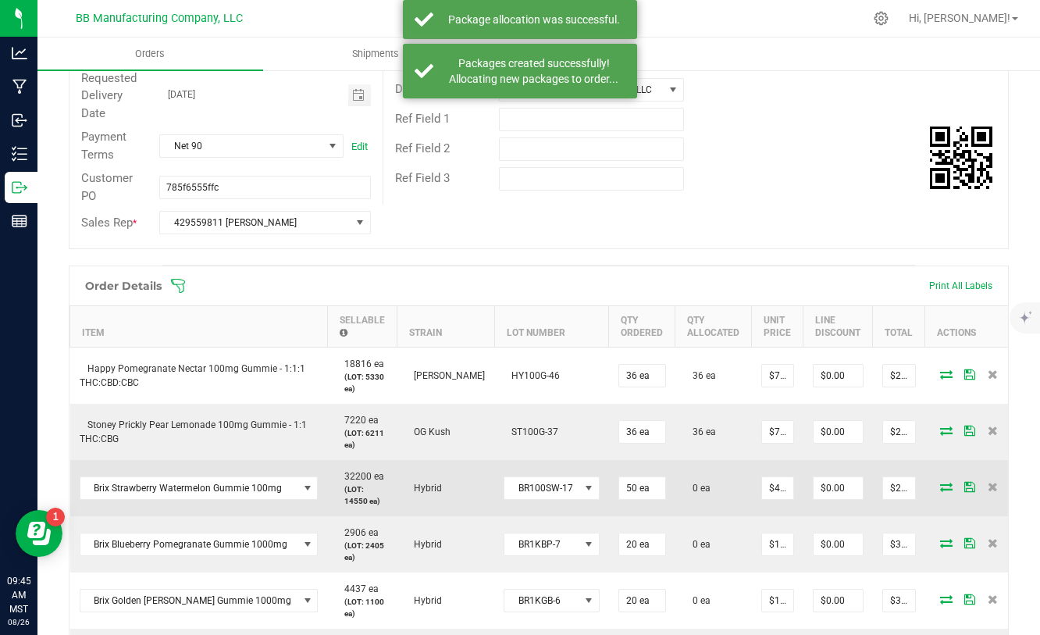
click at [940, 490] on icon at bounding box center [946, 486] width 12 height 9
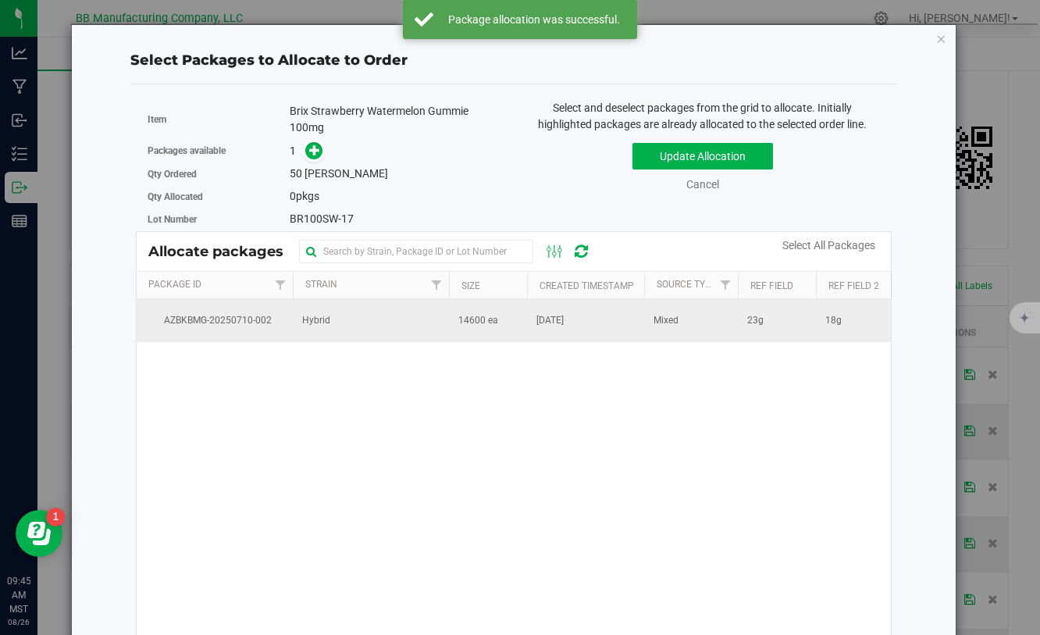
click at [476, 323] on span "14600 ea" at bounding box center [478, 320] width 40 height 15
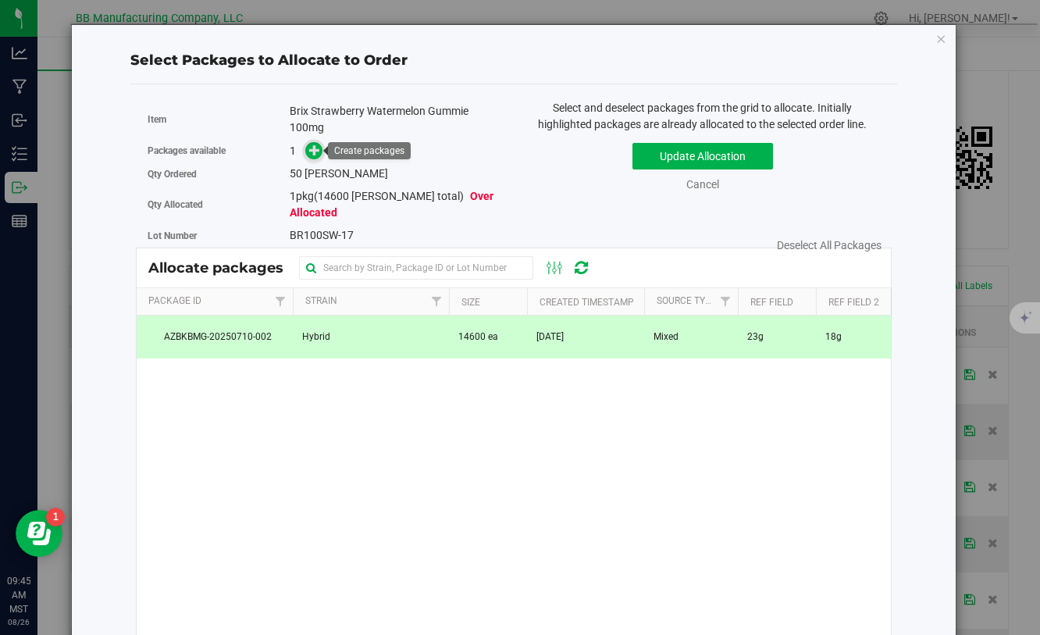
click at [319, 154] on icon at bounding box center [314, 149] width 11 height 11
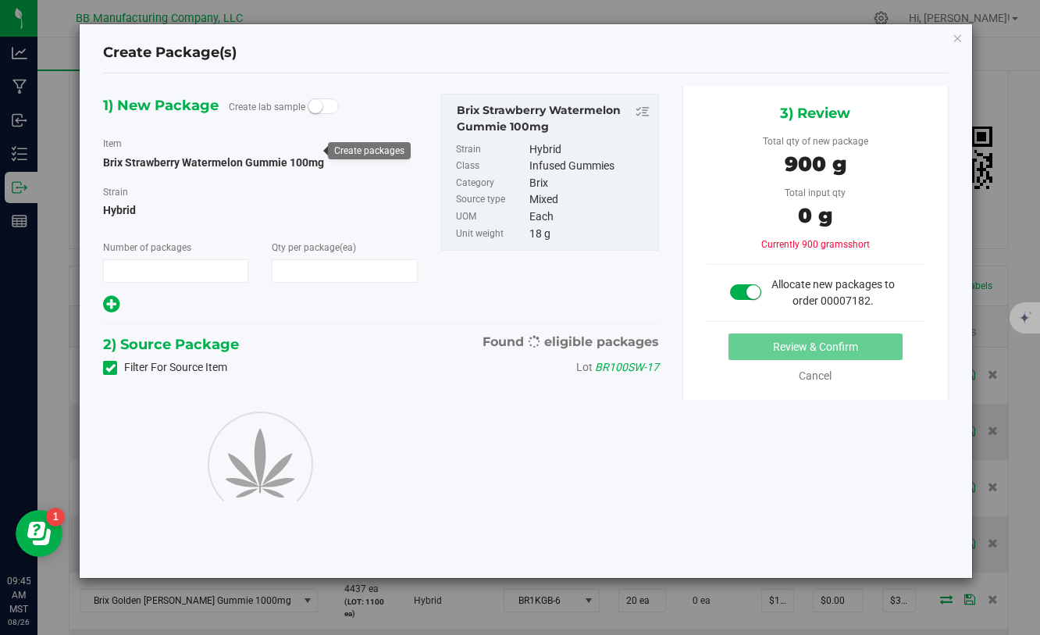
type input "1"
type input "50"
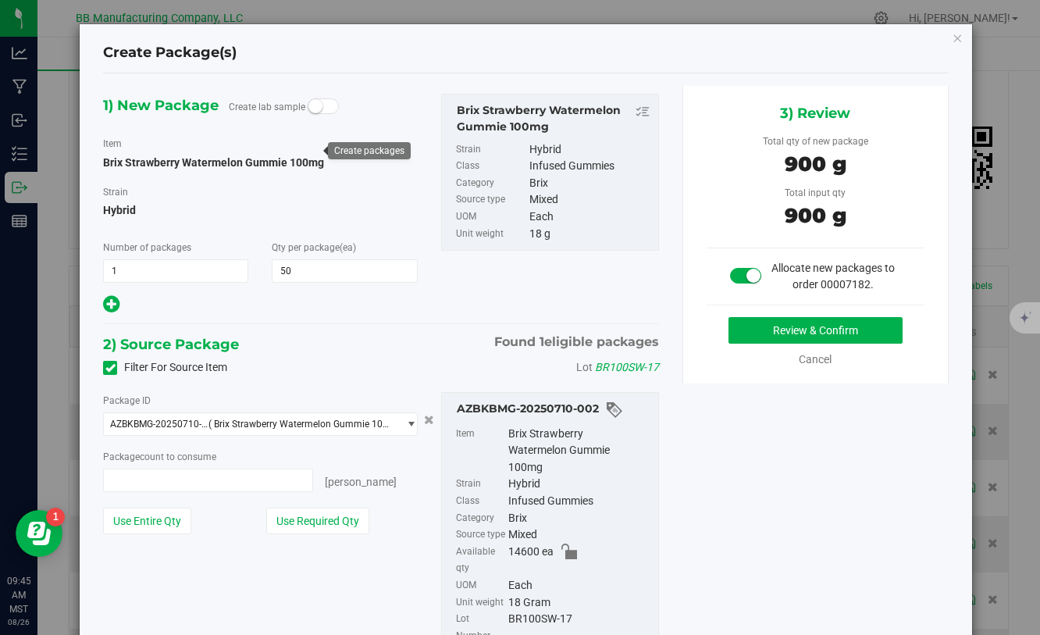
type input "50 ea"
click at [754, 330] on button "Review & Confirm" at bounding box center [816, 330] width 174 height 27
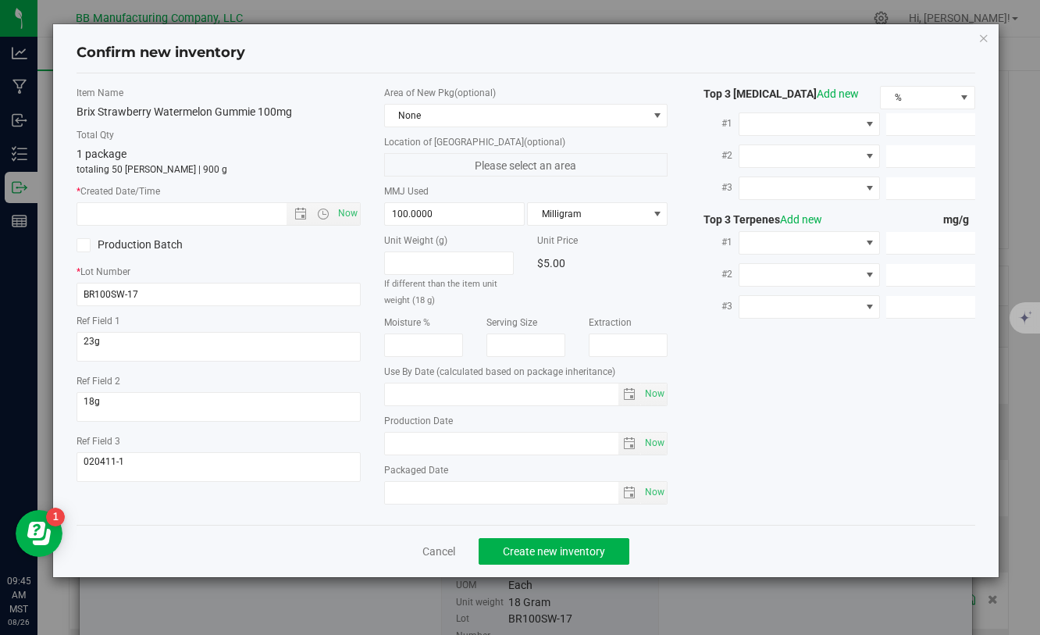
type input "[DATE]"
drag, startPoint x: 451, startPoint y: 447, endPoint x: 351, endPoint y: 447, distance: 100.0
click at [350, 447] on div "Item Name Brix Strawberry Watermelon Gummie 100mg Total Qty 1 package totaling …" at bounding box center [525, 299] width 921 height 426
click at [436, 443] on input "[DATE]" at bounding box center [502, 444] width 234 height 22
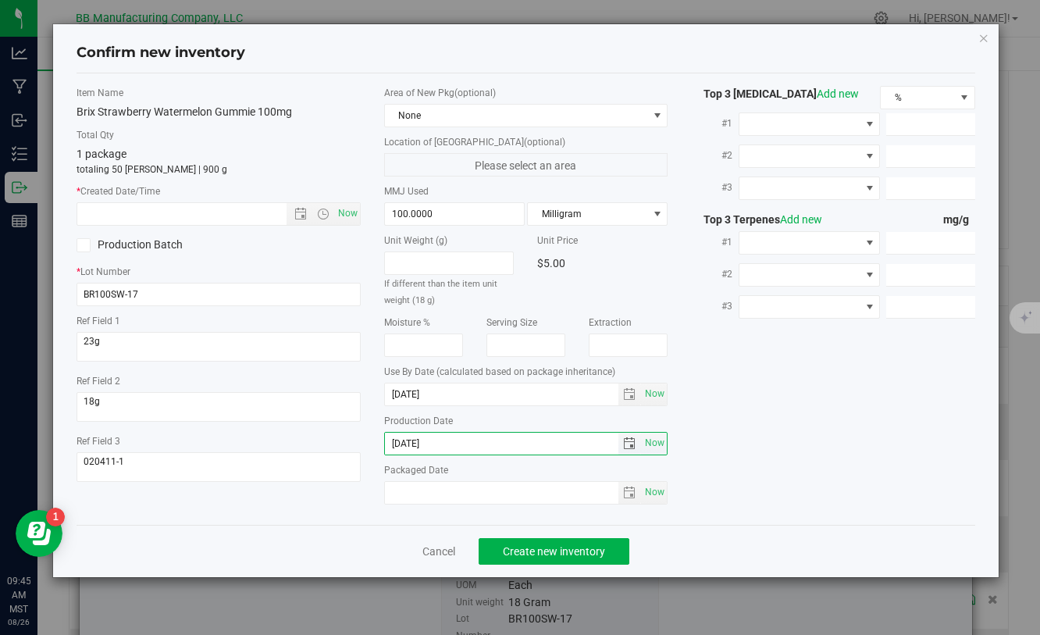
drag, startPoint x: 449, startPoint y: 443, endPoint x: 374, endPoint y: 437, distance: 75.2
click at [374, 437] on div "Area of New Pkg (optional) None Location of [GEOGRAPHIC_DATA] (optional) Please…" at bounding box center [525, 299] width 307 height 426
click at [221, 209] on input "text" at bounding box center [194, 214] width 235 height 22
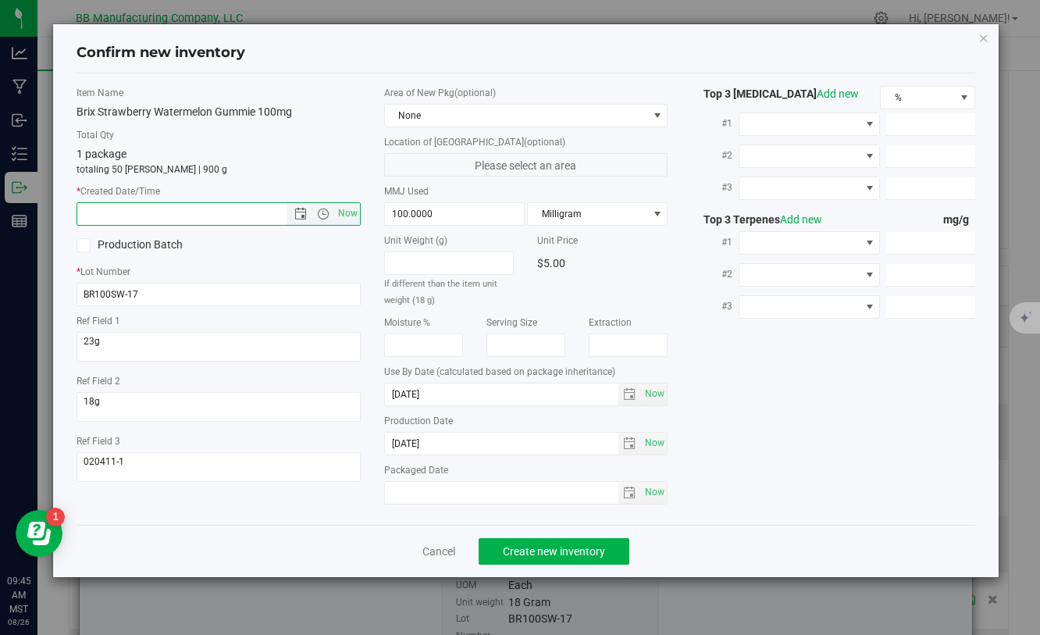
paste input "[DATE]"
type input "6/19/2025 9:45 AM"
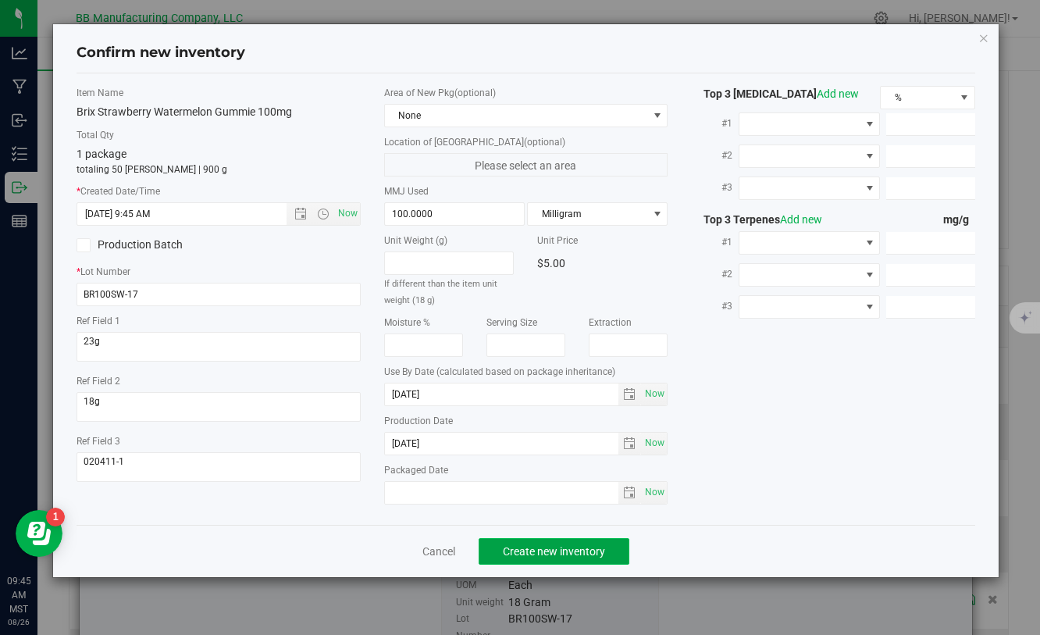
click at [529, 552] on span "Create new inventory" at bounding box center [554, 551] width 102 height 12
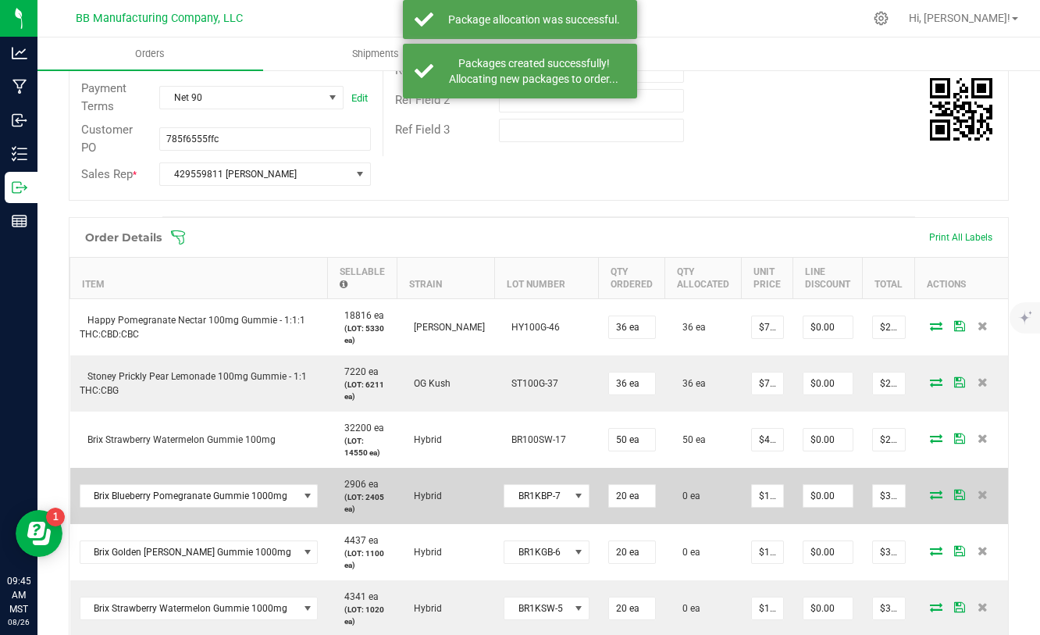
scroll to position [294, 0]
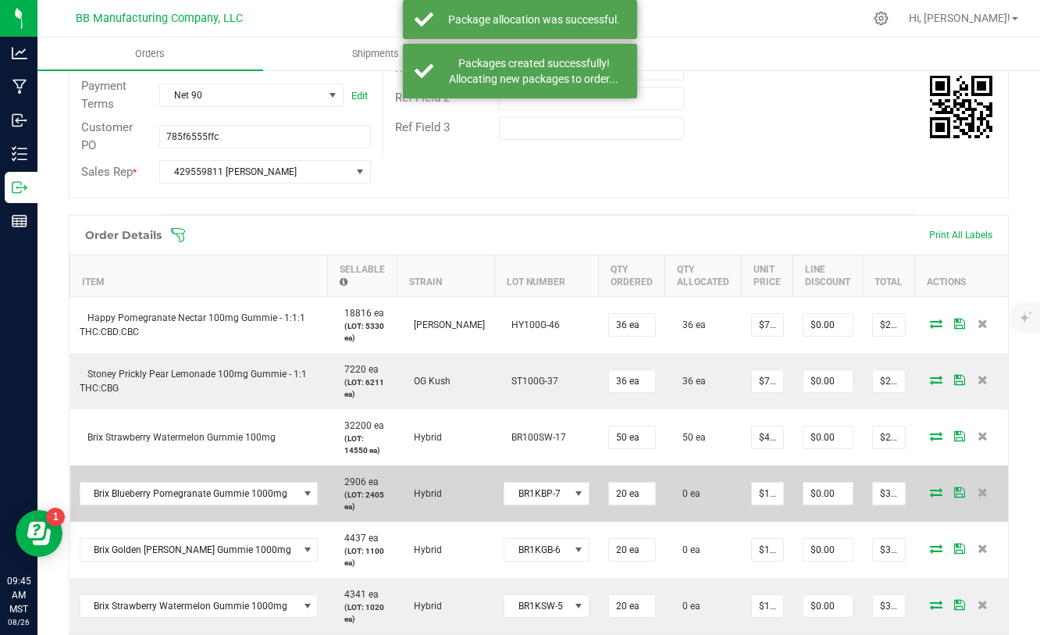
click at [932, 490] on icon at bounding box center [936, 491] width 12 height 9
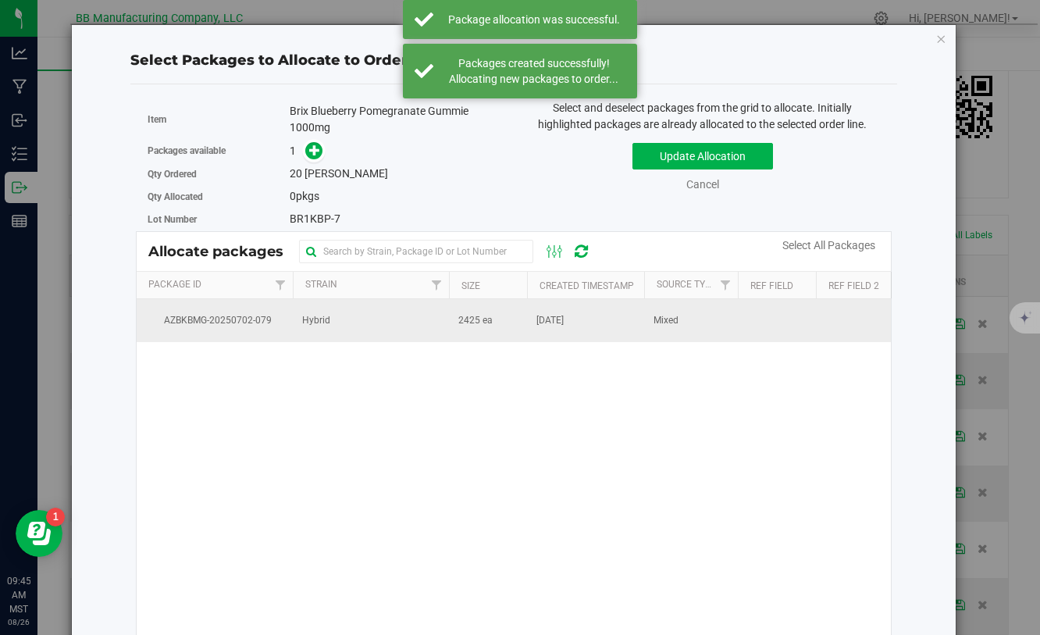
click at [470, 323] on span "2425 ea" at bounding box center [475, 320] width 34 height 15
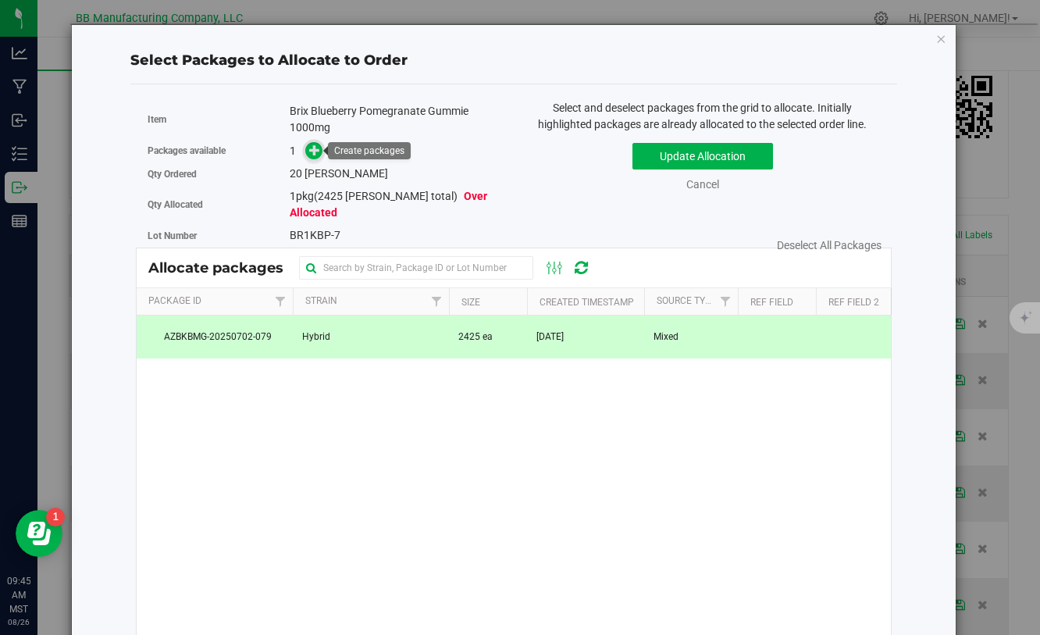
click at [316, 153] on icon at bounding box center [314, 149] width 11 height 11
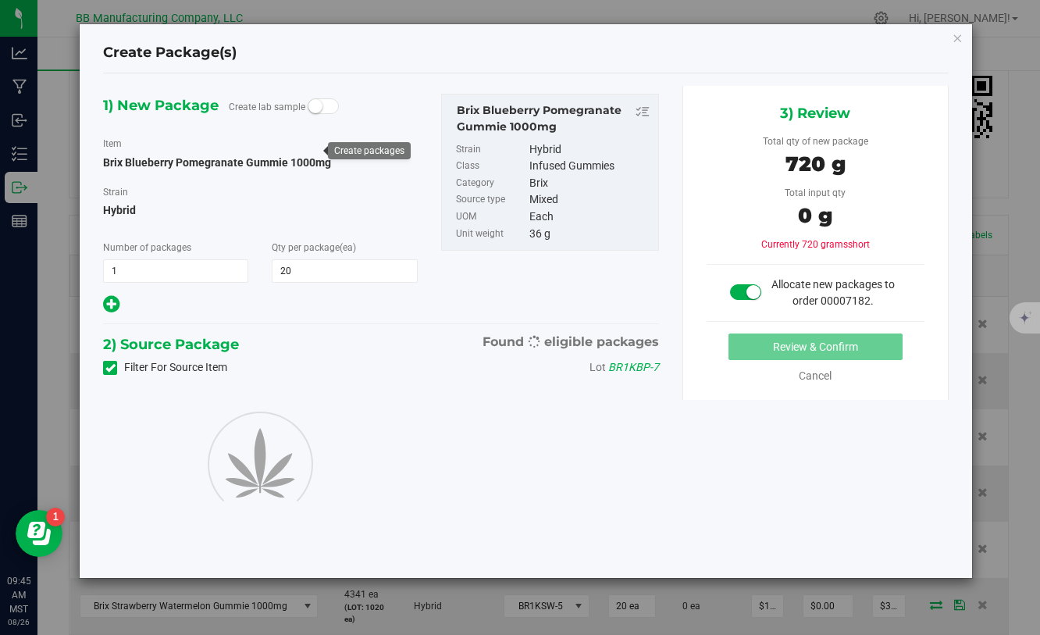
type input "20"
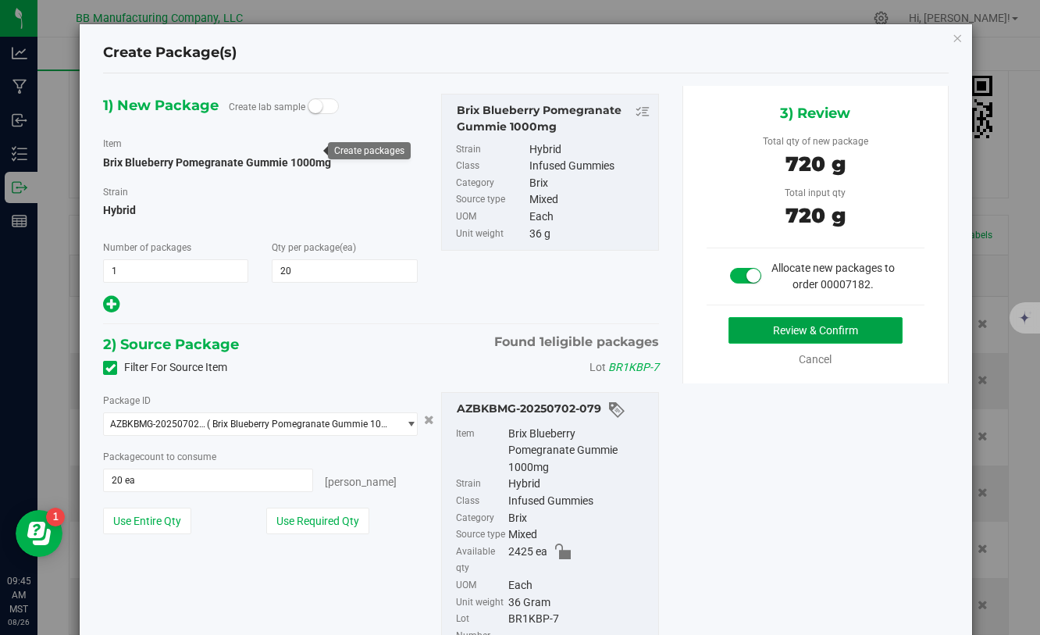
click at [781, 334] on button "Review & Confirm" at bounding box center [816, 330] width 174 height 27
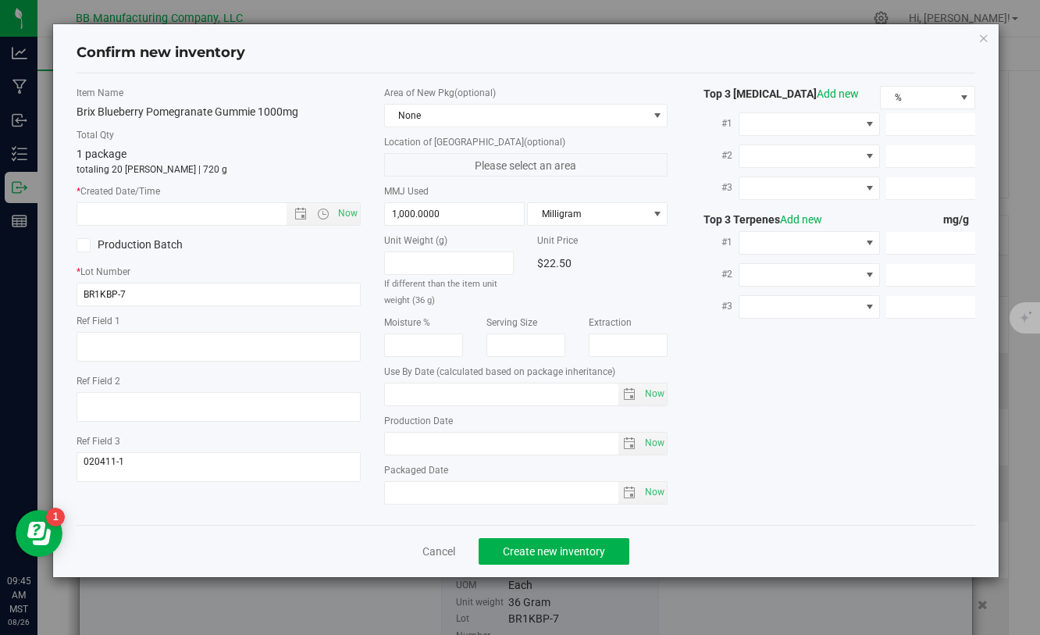
type input "[DATE]"
drag, startPoint x: 444, startPoint y: 444, endPoint x: 365, endPoint y: 439, distance: 79.8
click at [365, 439] on div "Item Name Brix Blueberry Pomegranate Gummie 1000mg Total Qty 1 package totaling…" at bounding box center [525, 299] width 921 height 426
click at [221, 214] on input "text" at bounding box center [194, 214] width 235 height 22
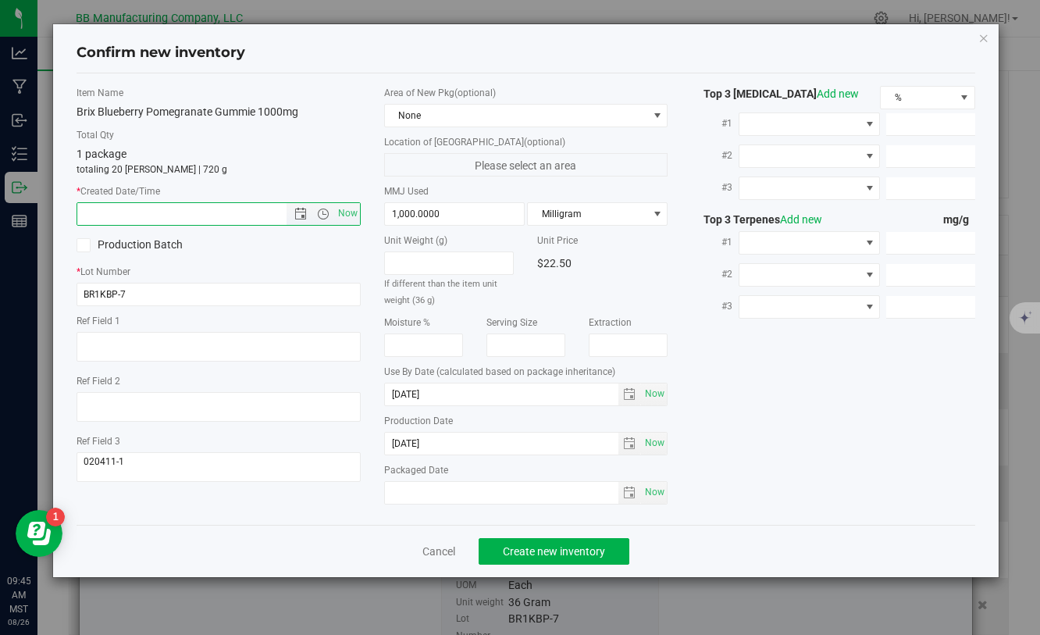
paste input "[DATE]"
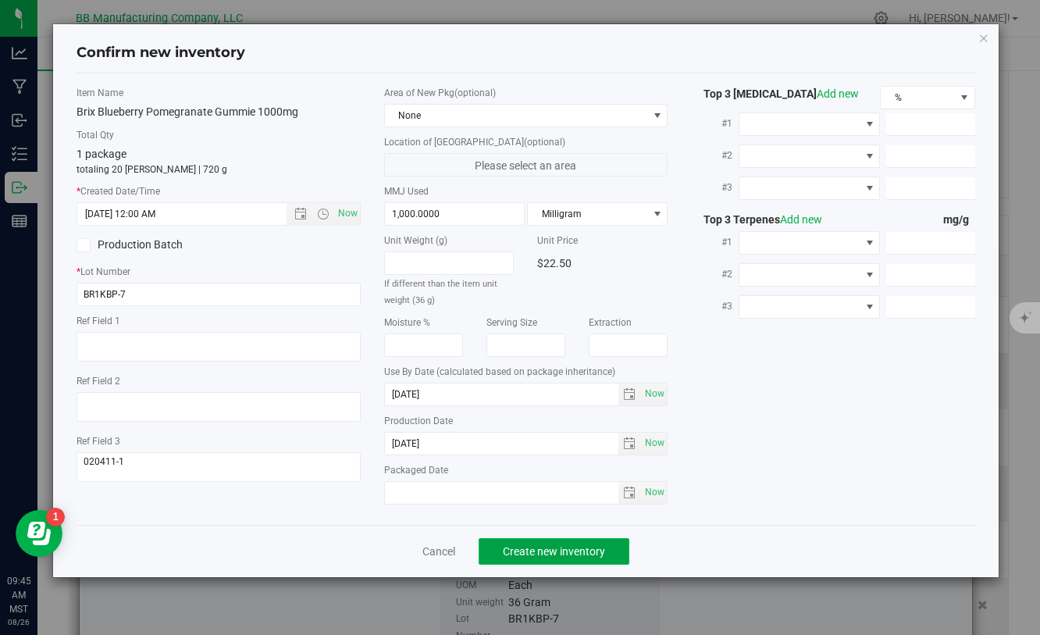
type input "6/5/2025 9:45 AM"
click at [519, 548] on span "Create new inventory" at bounding box center [554, 551] width 102 height 12
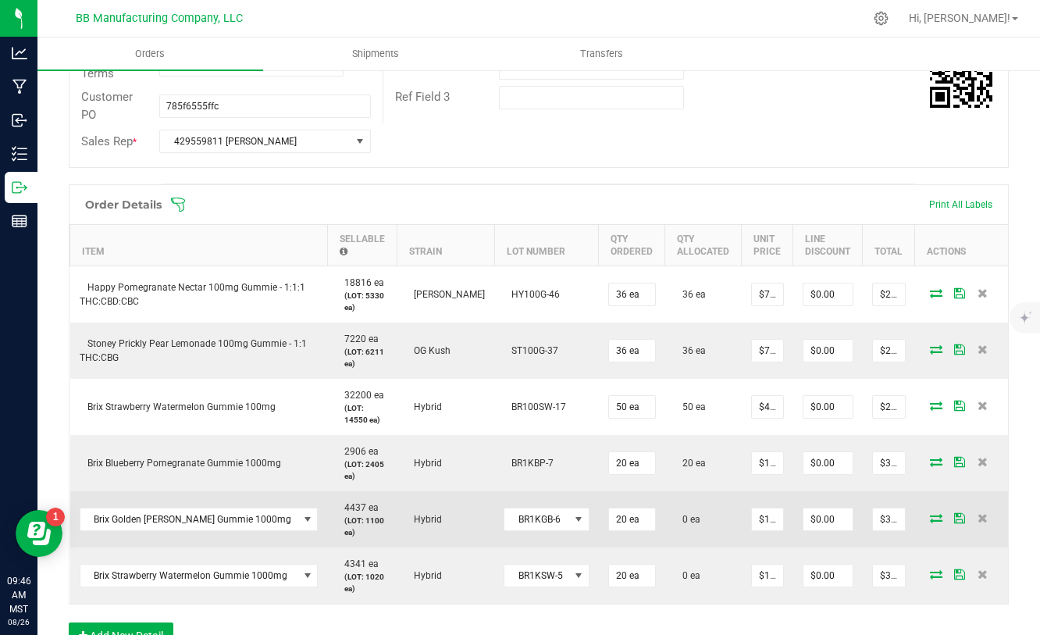
scroll to position [321, 0]
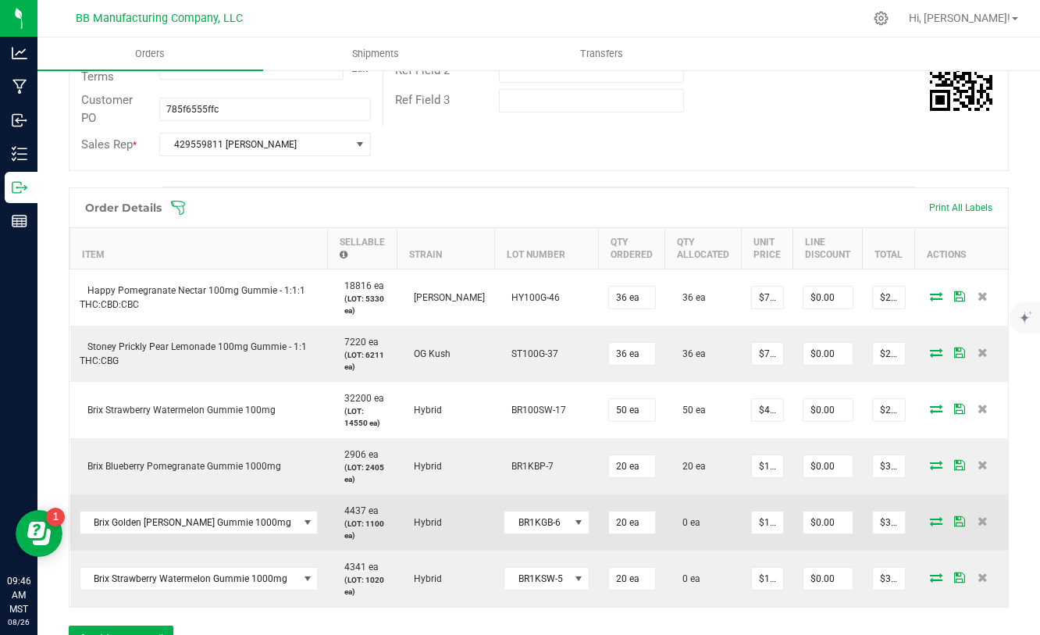
click at [930, 521] on icon at bounding box center [936, 520] width 12 height 9
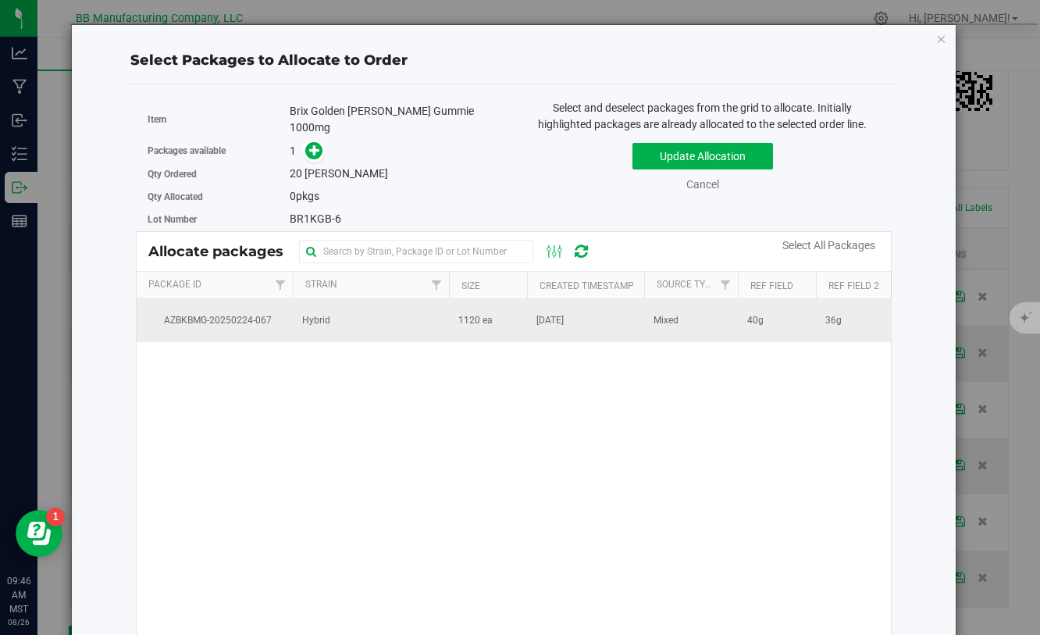
click at [449, 311] on td "1120 ea" at bounding box center [488, 320] width 78 height 42
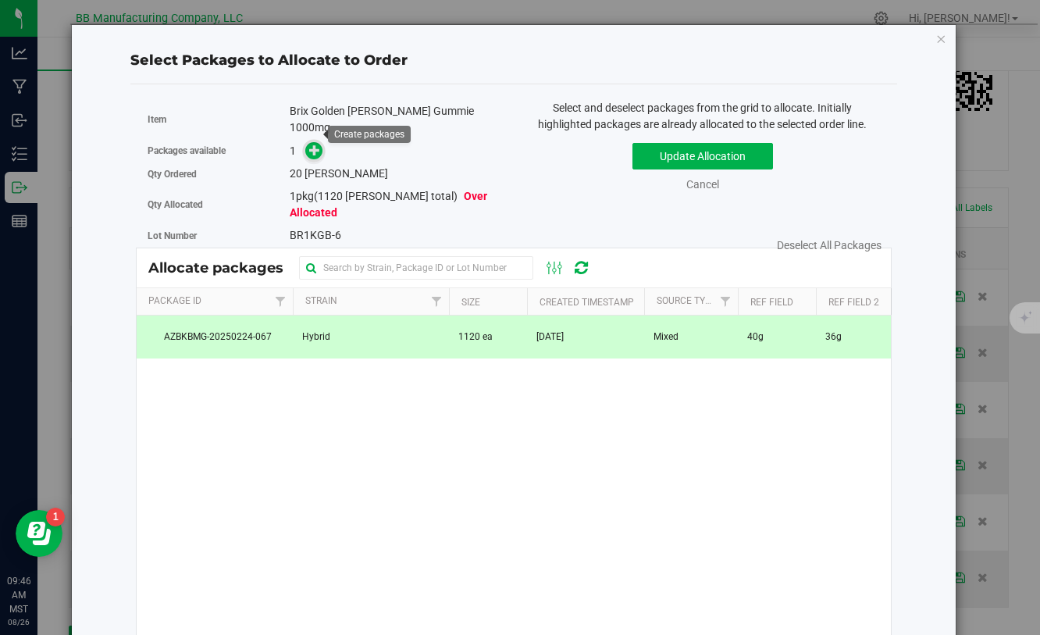
click at [314, 144] on icon at bounding box center [314, 149] width 11 height 11
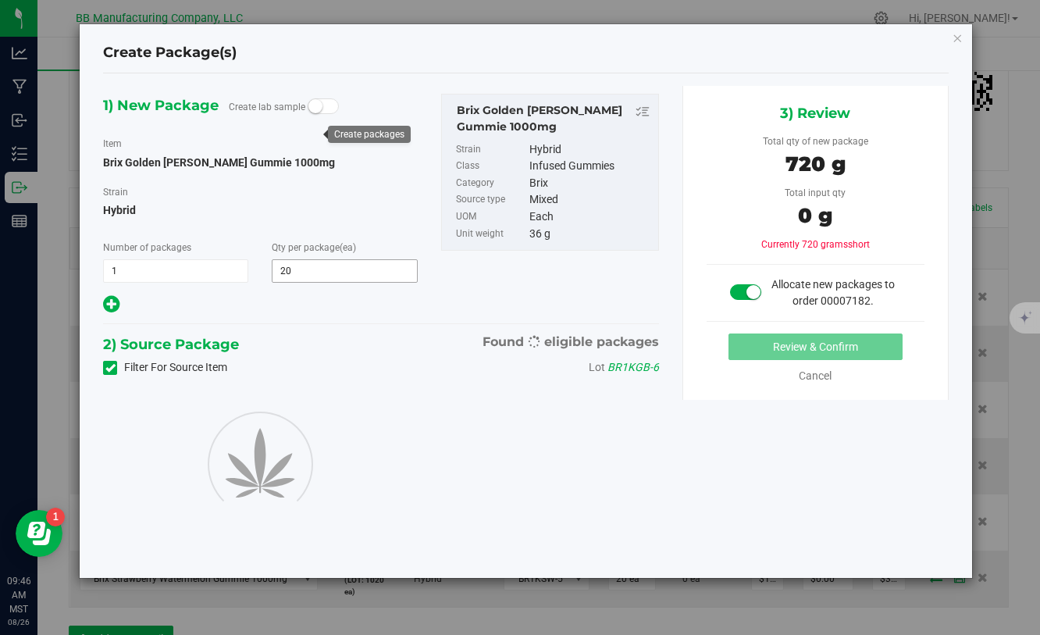
type input "20"
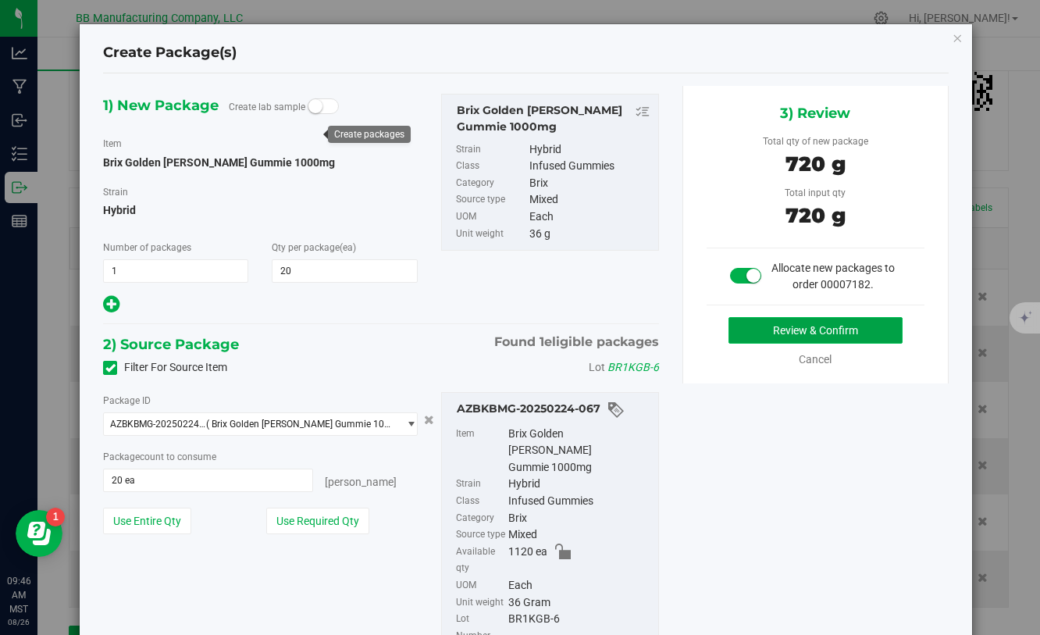
click at [771, 334] on button "Review & Confirm" at bounding box center [816, 330] width 174 height 27
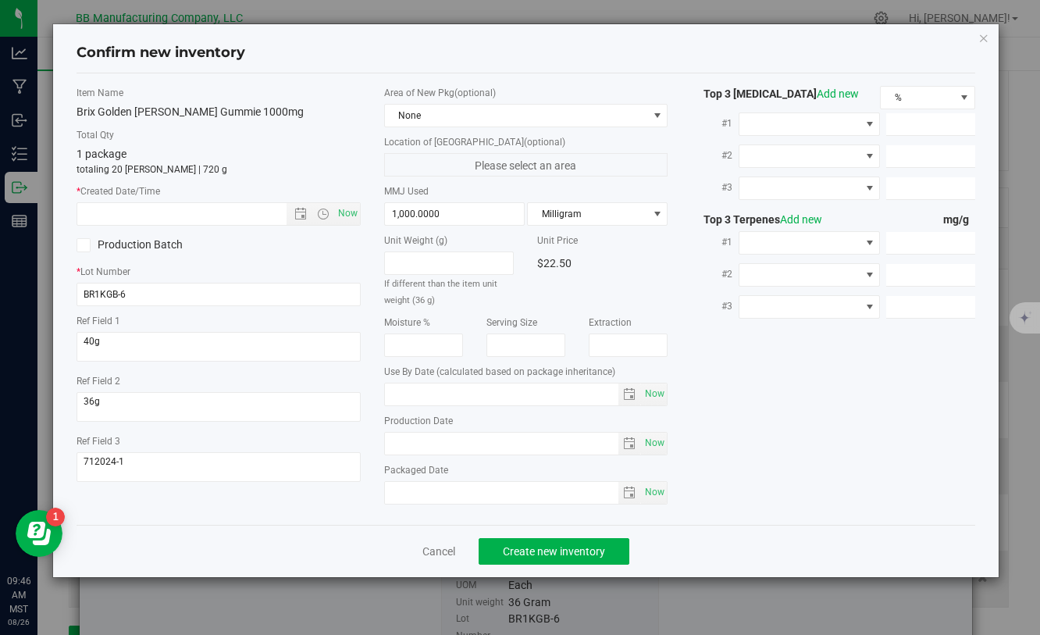
type input "[DATE]"
drag, startPoint x: 464, startPoint y: 450, endPoint x: 387, endPoint y: 445, distance: 76.7
click at [387, 444] on input "[DATE]" at bounding box center [502, 444] width 234 height 22
click at [191, 208] on input "text" at bounding box center [194, 214] width 235 height 22
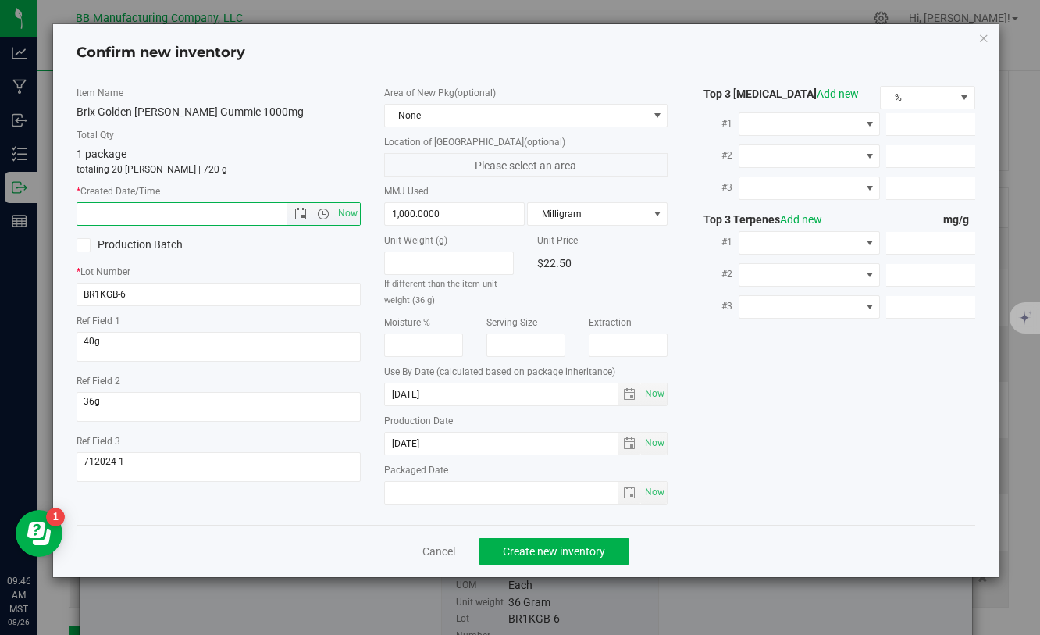
paste input "[DATE]"
type input "1/23/2025 9:46 AM"
click at [539, 554] on span "Create new inventory" at bounding box center [554, 551] width 102 height 12
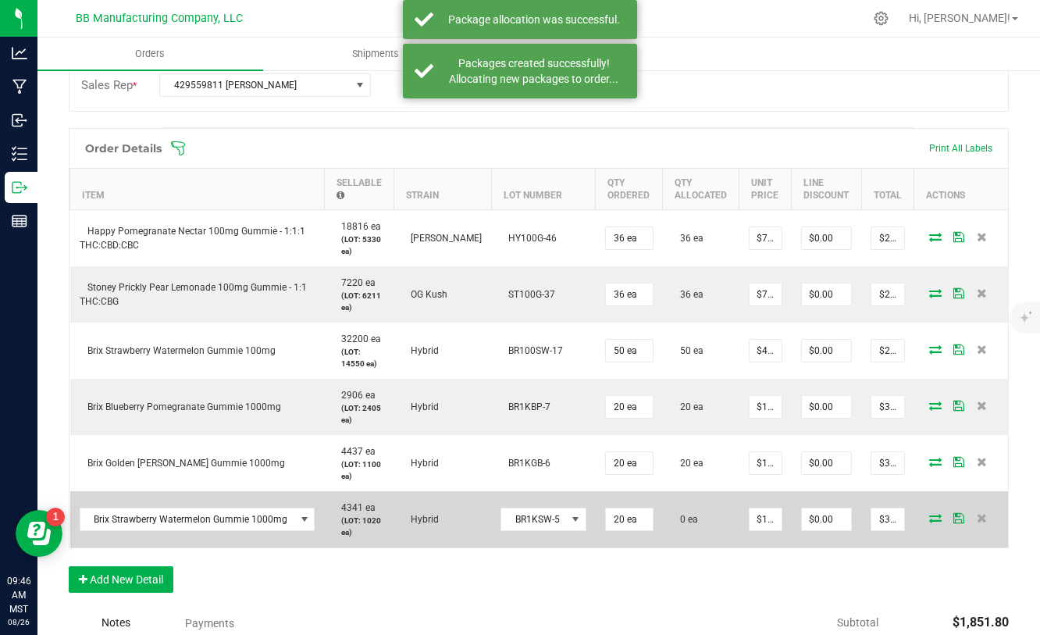
scroll to position [383, 0]
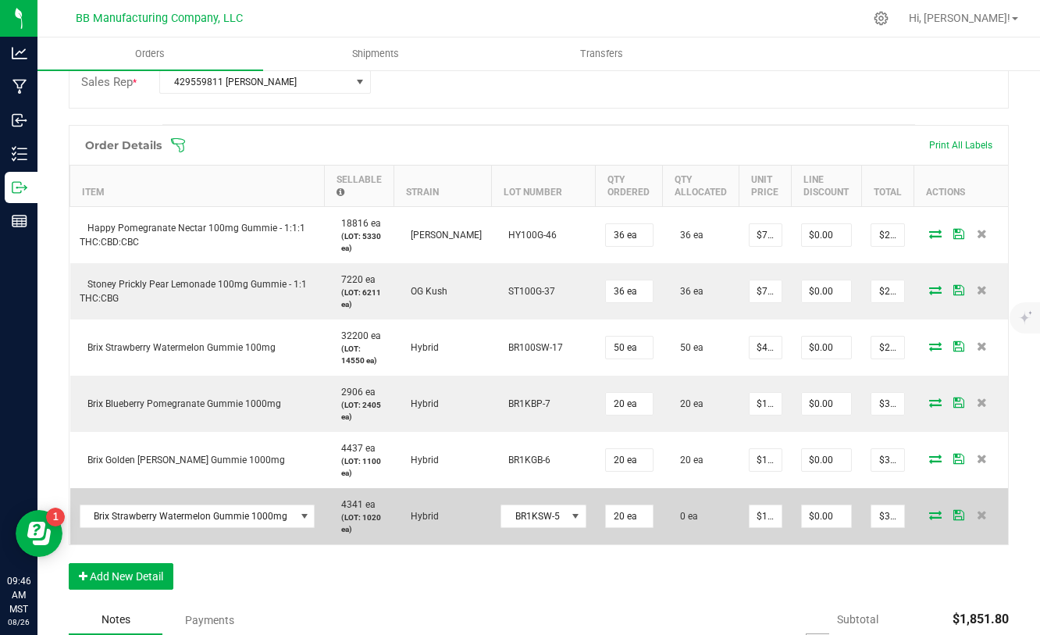
click at [935, 510] on icon at bounding box center [935, 514] width 12 height 9
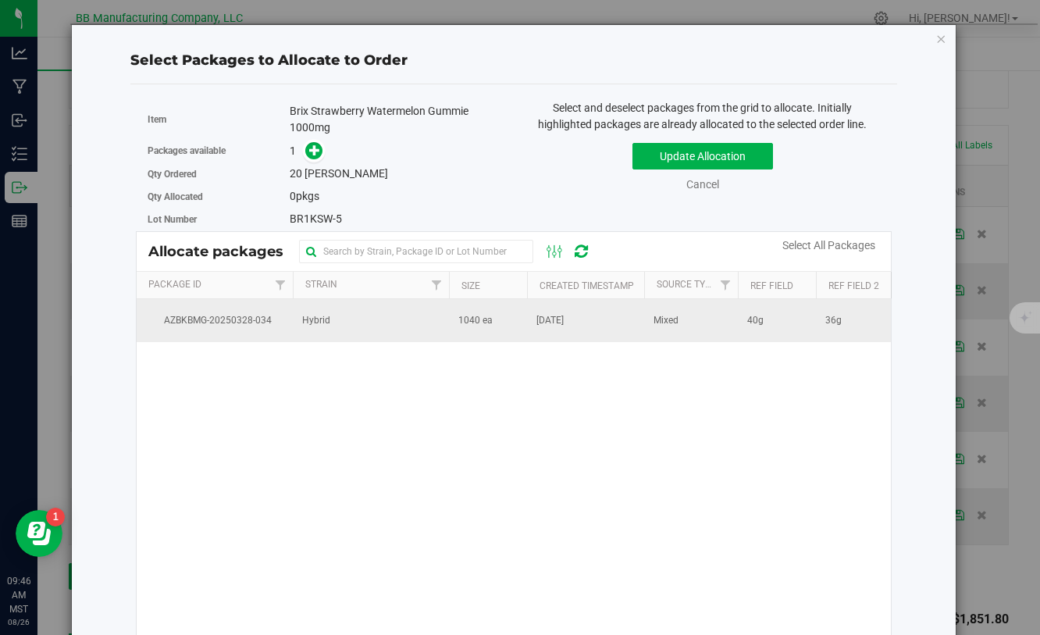
click at [477, 320] on span "1040 ea" at bounding box center [475, 320] width 34 height 15
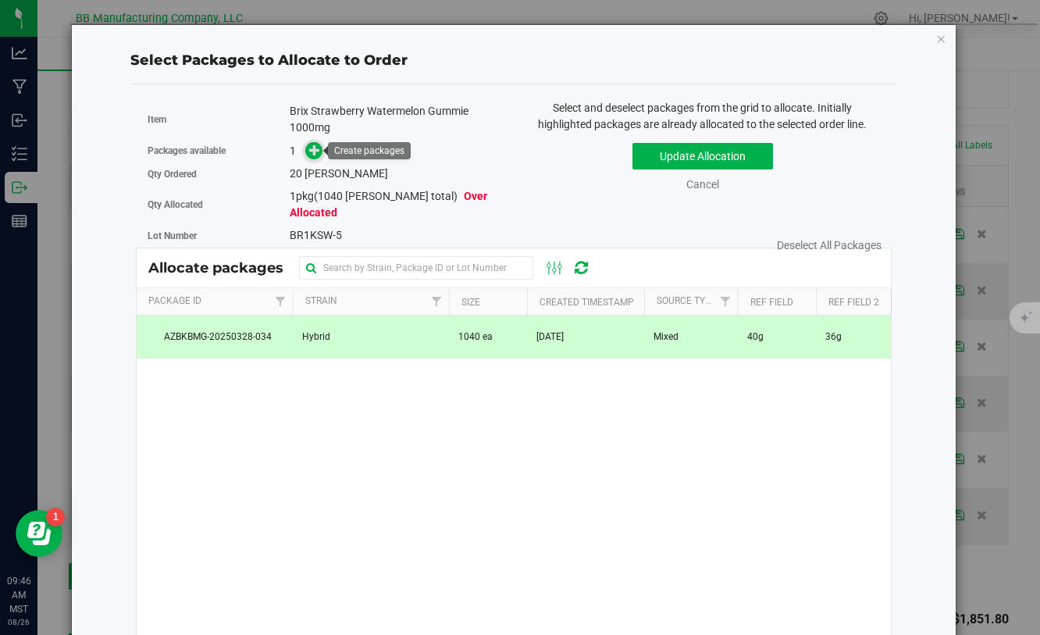
click at [315, 145] on icon at bounding box center [314, 149] width 11 height 11
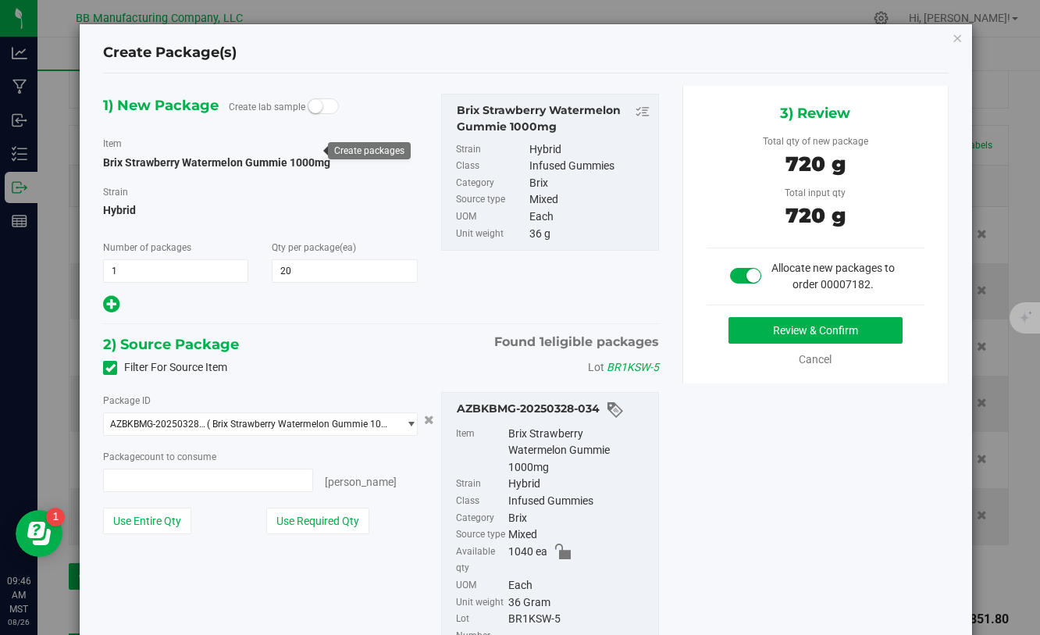
type input "20 ea"
click at [779, 330] on button "Review & Confirm" at bounding box center [816, 330] width 174 height 27
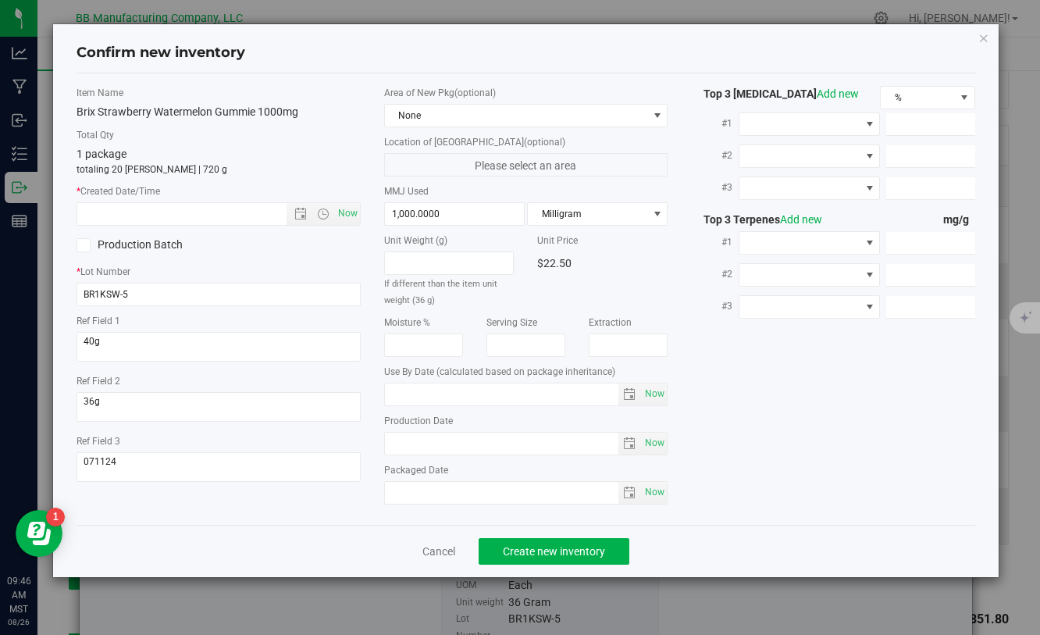
type input "[DATE]"
drag, startPoint x: 454, startPoint y: 449, endPoint x: 386, endPoint y: 431, distance: 70.3
click at [386, 432] on span "2025-01-23 Now" at bounding box center [525, 443] width 283 height 23
click at [248, 220] on input "text" at bounding box center [194, 214] width 235 height 22
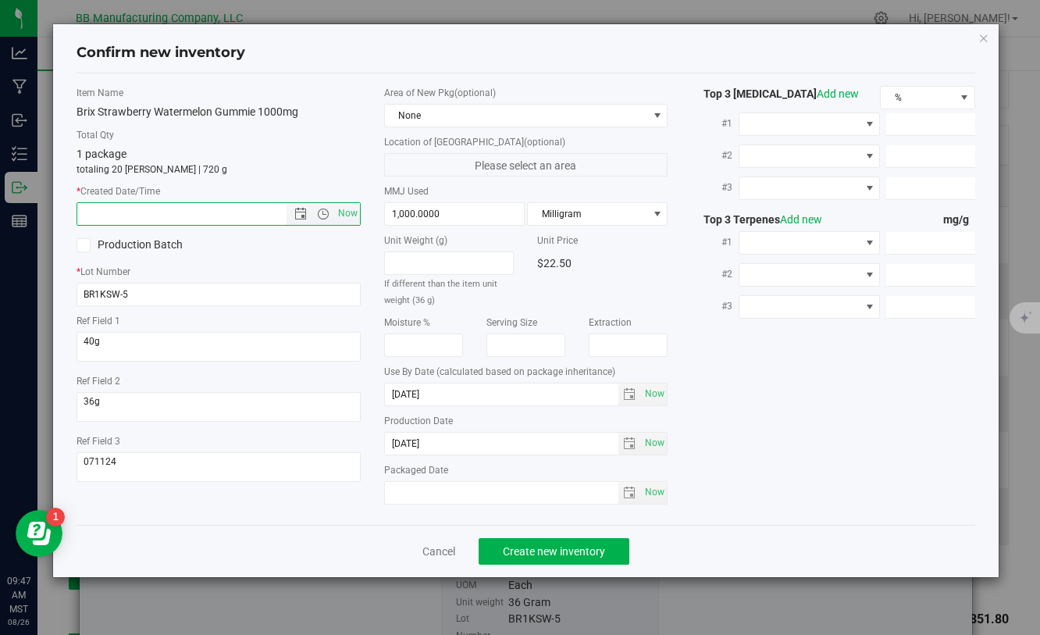
paste input "[DATE]"
type input "1/23/2025 9:47 AM"
click at [531, 546] on span "Create new inventory" at bounding box center [554, 551] width 102 height 12
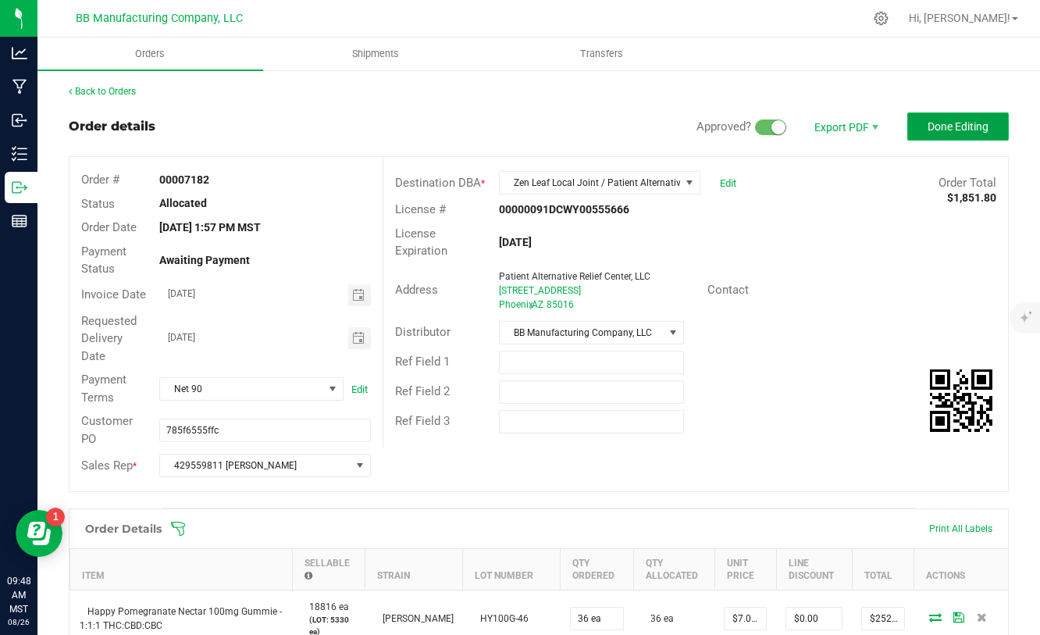
click at [941, 131] on span "Done Editing" at bounding box center [958, 126] width 61 height 12
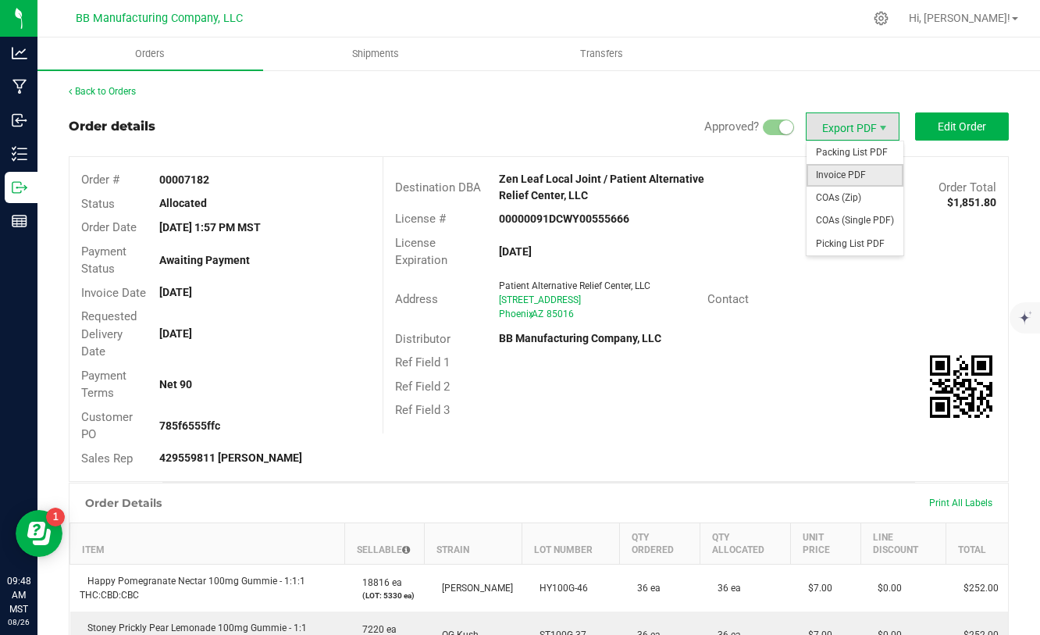
click at [846, 179] on span "Invoice PDF" at bounding box center [855, 175] width 97 height 23
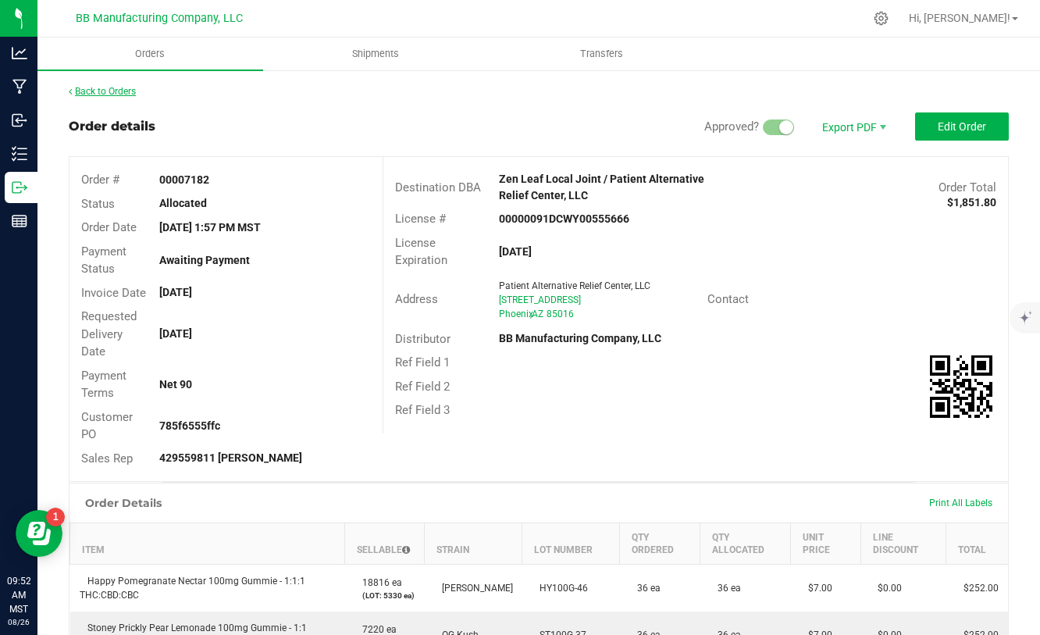
click at [98, 92] on link "Back to Orders" at bounding box center [102, 91] width 67 height 11
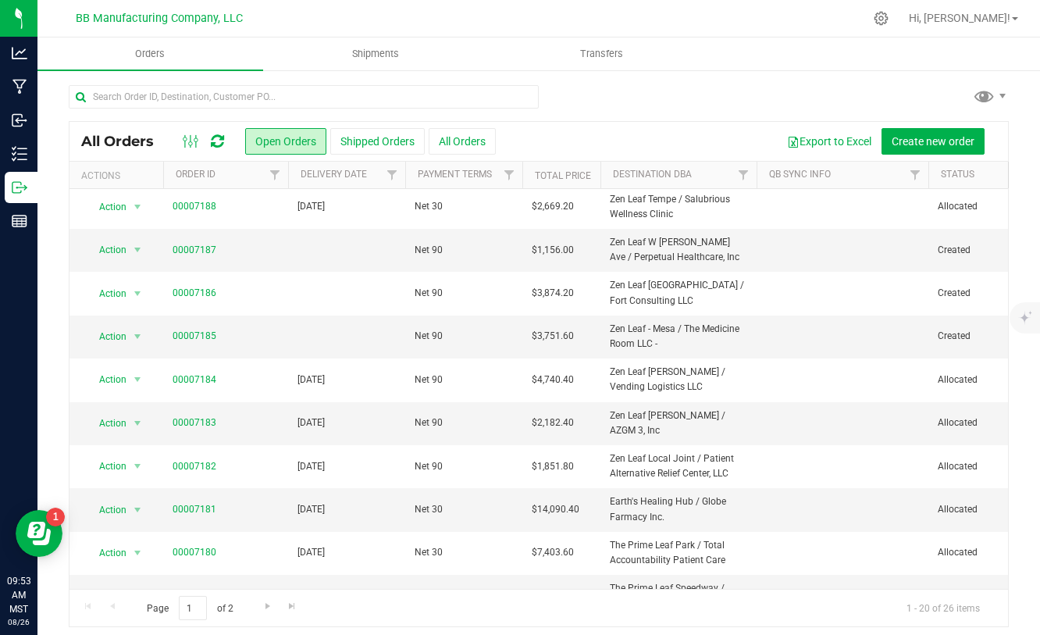
scroll to position [176, 0]
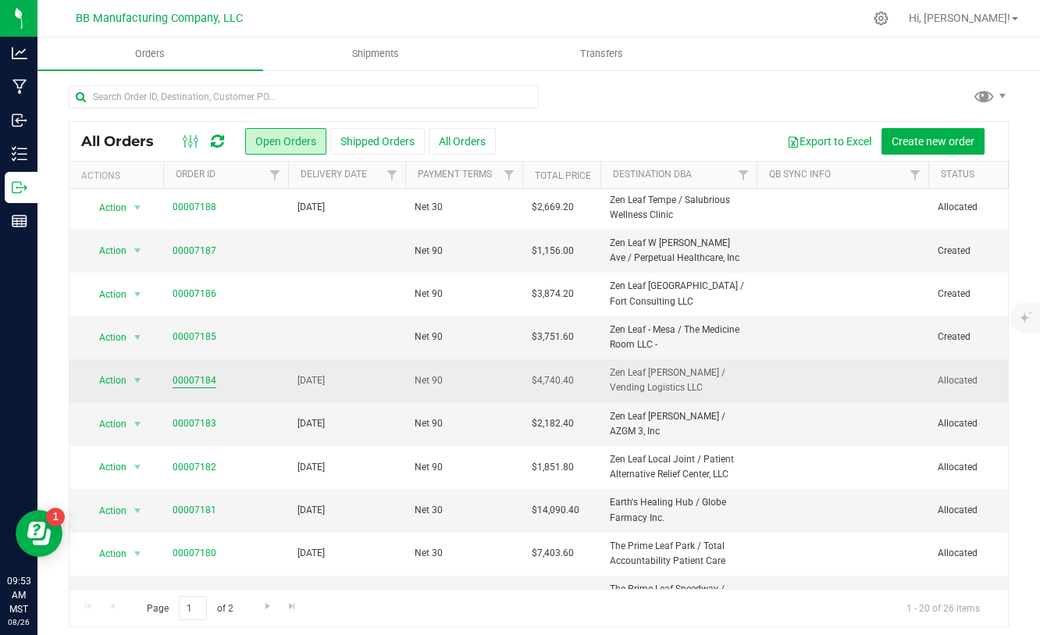
click at [186, 378] on link "00007184" at bounding box center [195, 380] width 44 height 15
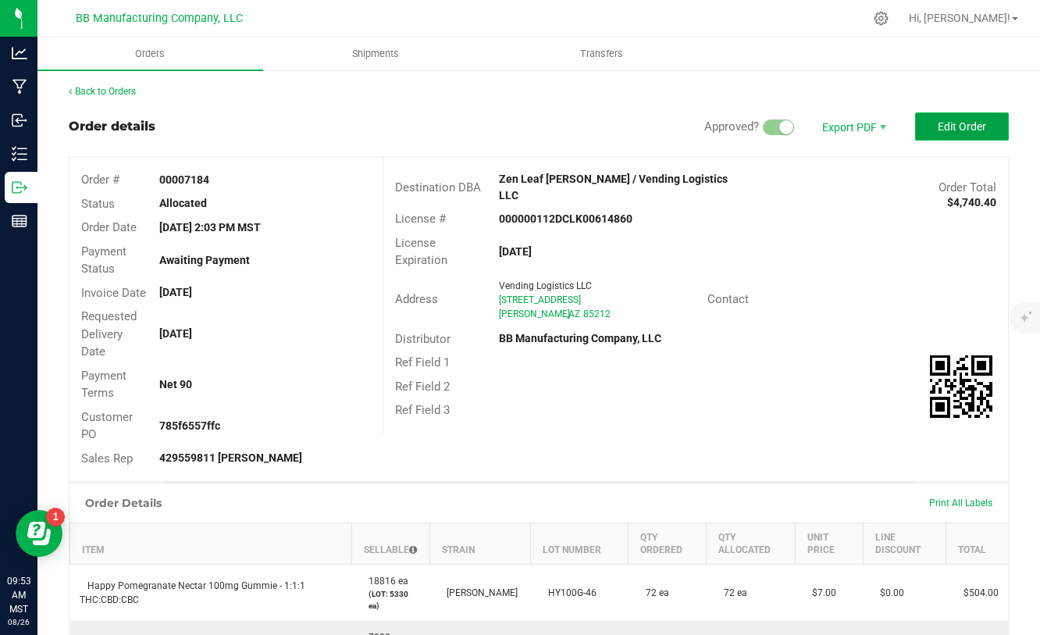
click at [943, 123] on span "Edit Order" at bounding box center [962, 126] width 48 height 12
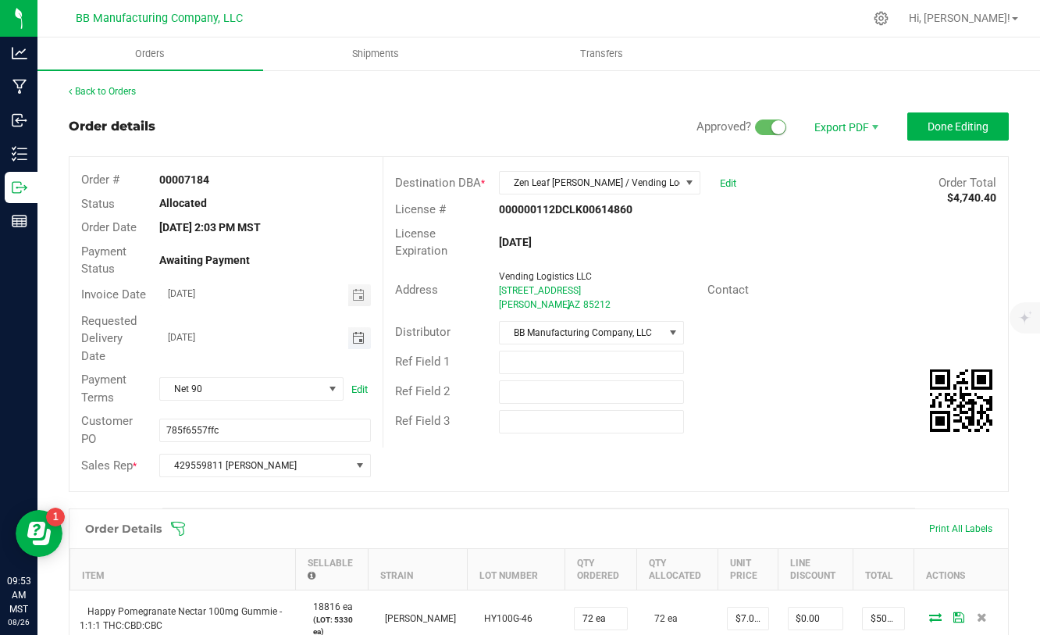
click at [358, 337] on span "Toggle calendar" at bounding box center [358, 338] width 12 height 12
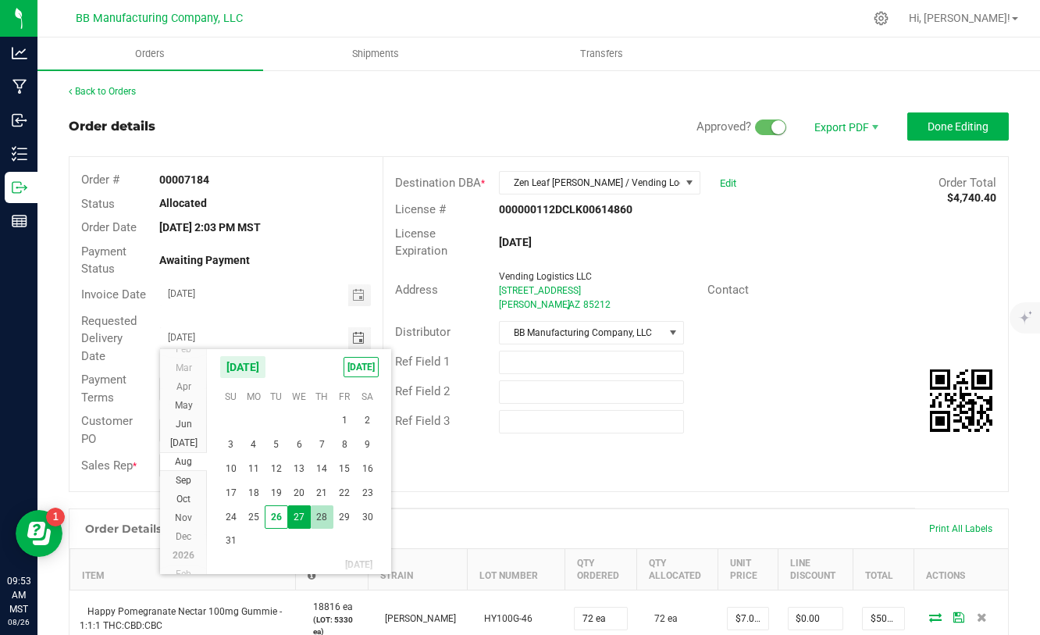
click at [322, 522] on span "28" at bounding box center [322, 517] width 23 height 24
type input "[DATE]"
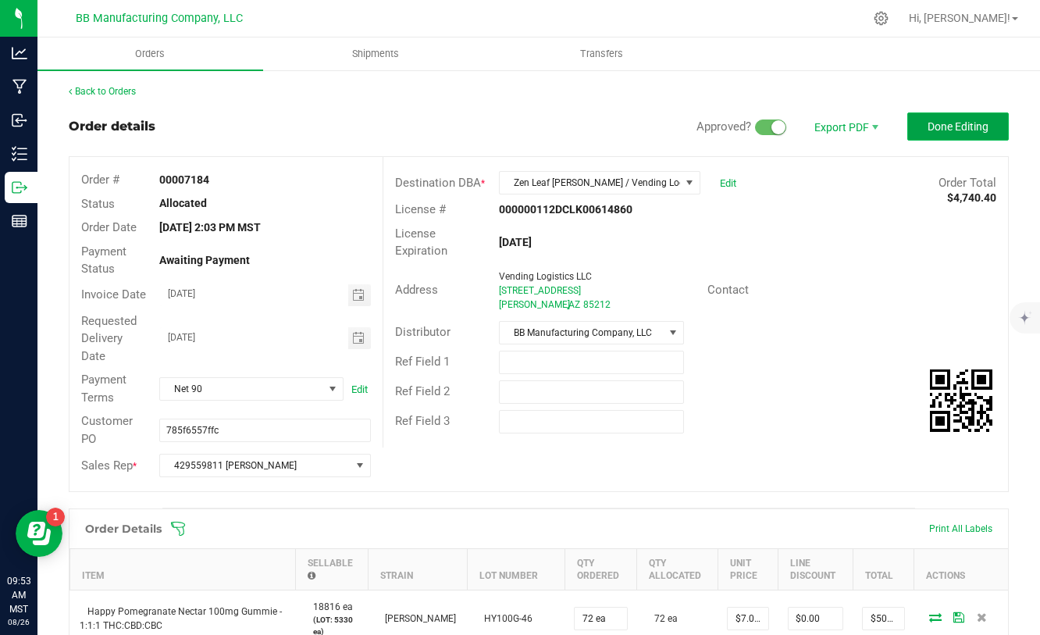
click at [934, 127] on span "Done Editing" at bounding box center [958, 126] width 61 height 12
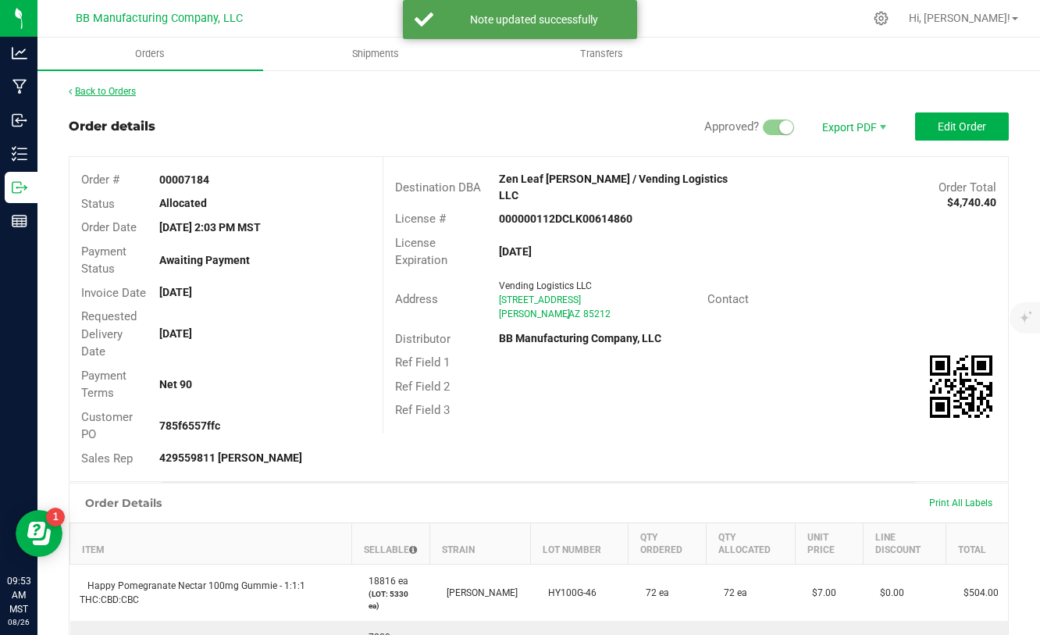
click at [103, 91] on link "Back to Orders" at bounding box center [102, 91] width 67 height 11
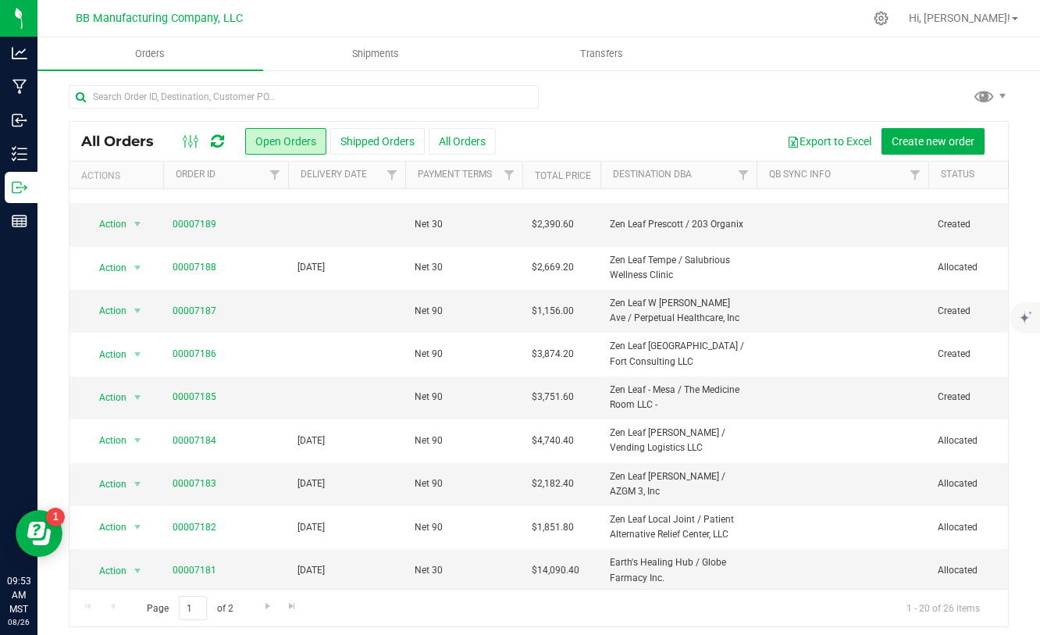
scroll to position [114, 0]
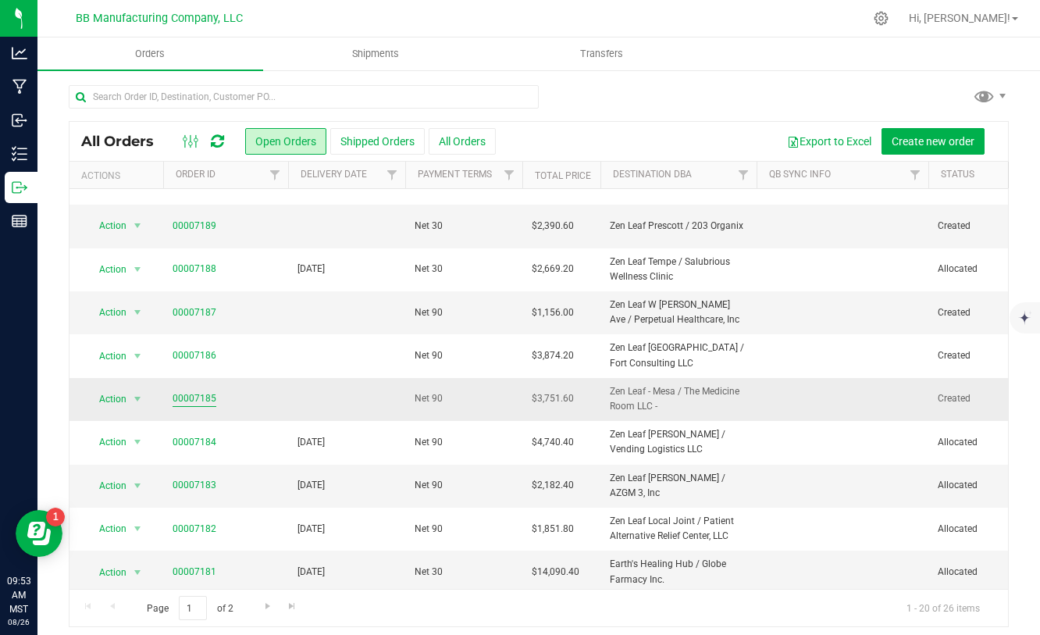
click at [191, 401] on link "00007185" at bounding box center [195, 398] width 44 height 15
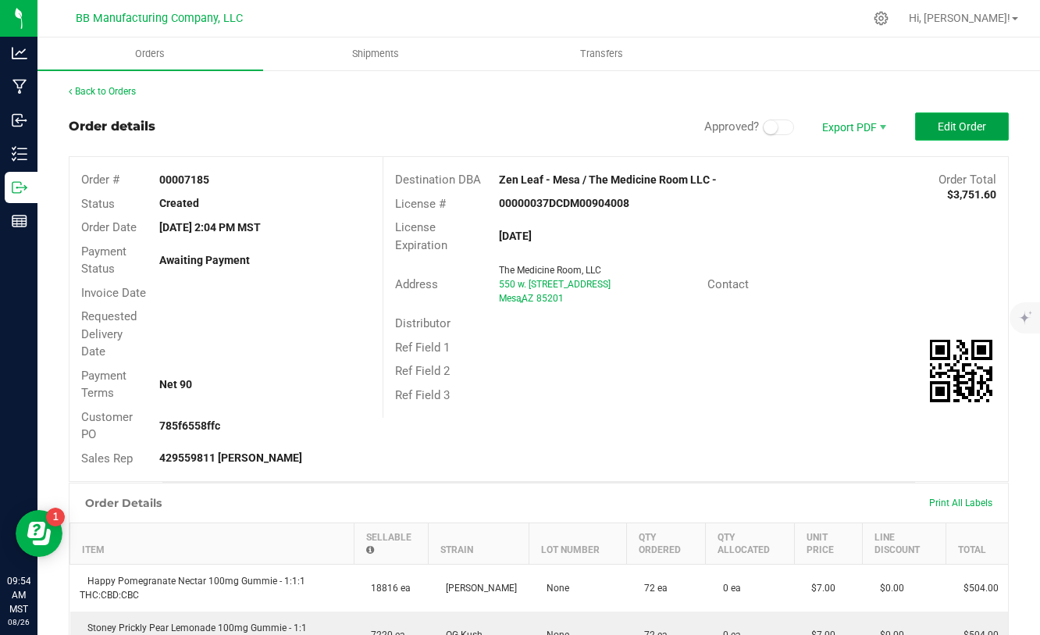
click at [981, 128] on span "Edit Order" at bounding box center [962, 126] width 48 height 12
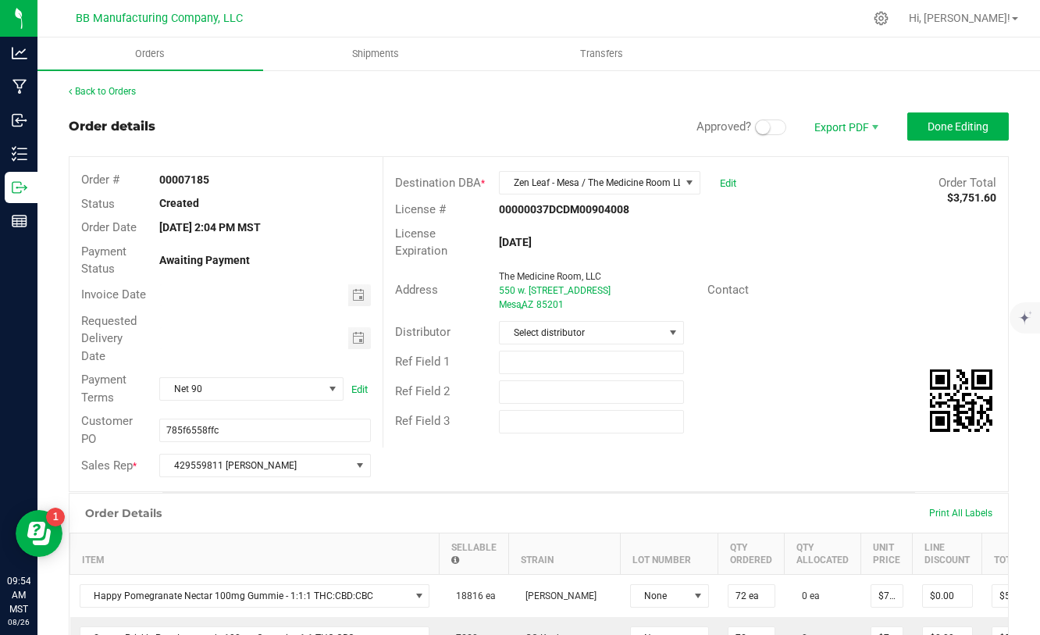
click at [777, 129] on span at bounding box center [770, 127] width 31 height 16
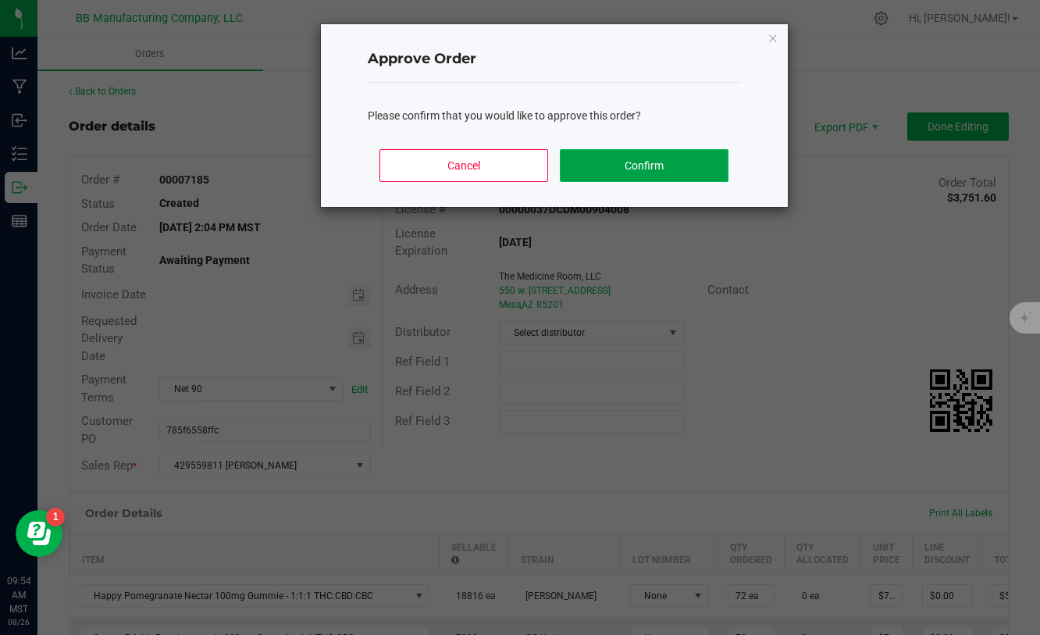
click at [640, 173] on button "Confirm" at bounding box center [644, 165] width 168 height 33
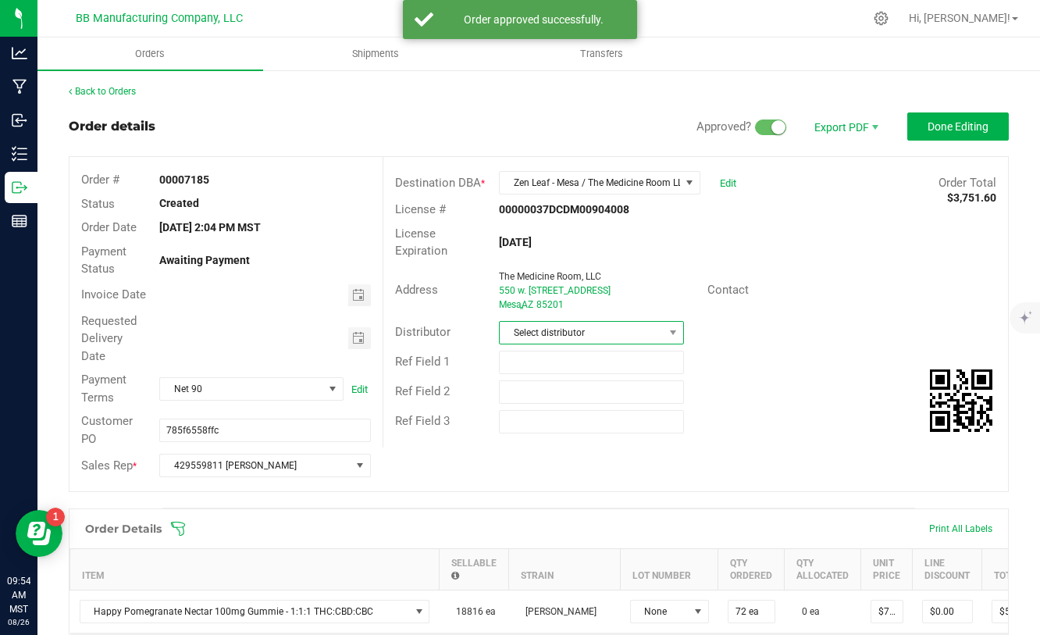
click at [667, 340] on span at bounding box center [674, 333] width 20 height 22
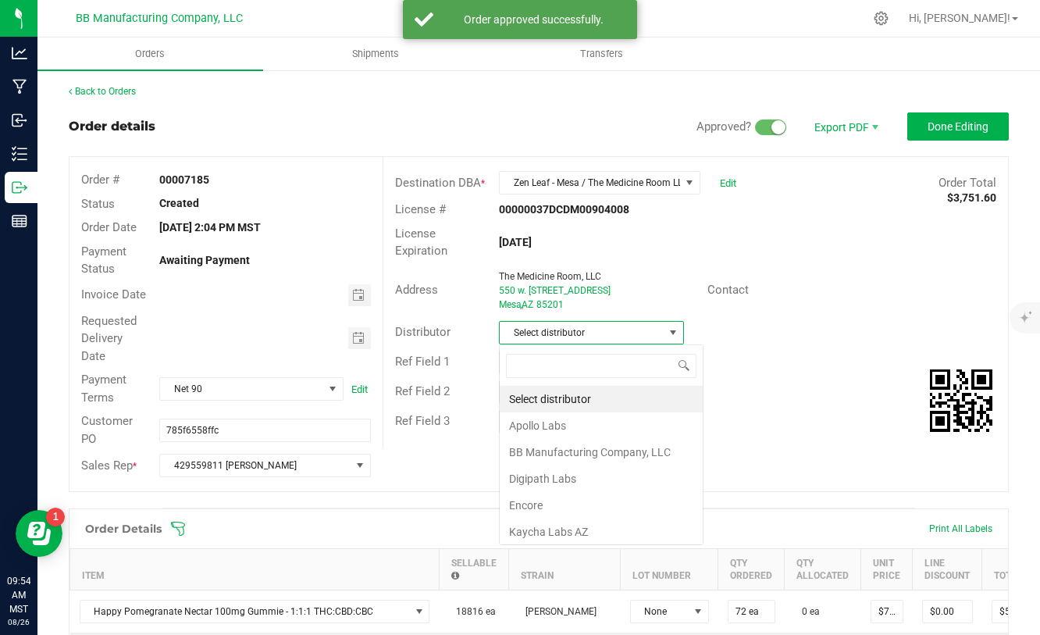
scroll to position [23, 185]
click at [567, 456] on li "BB Manufacturing Company, LLC" at bounding box center [601, 452] width 203 height 27
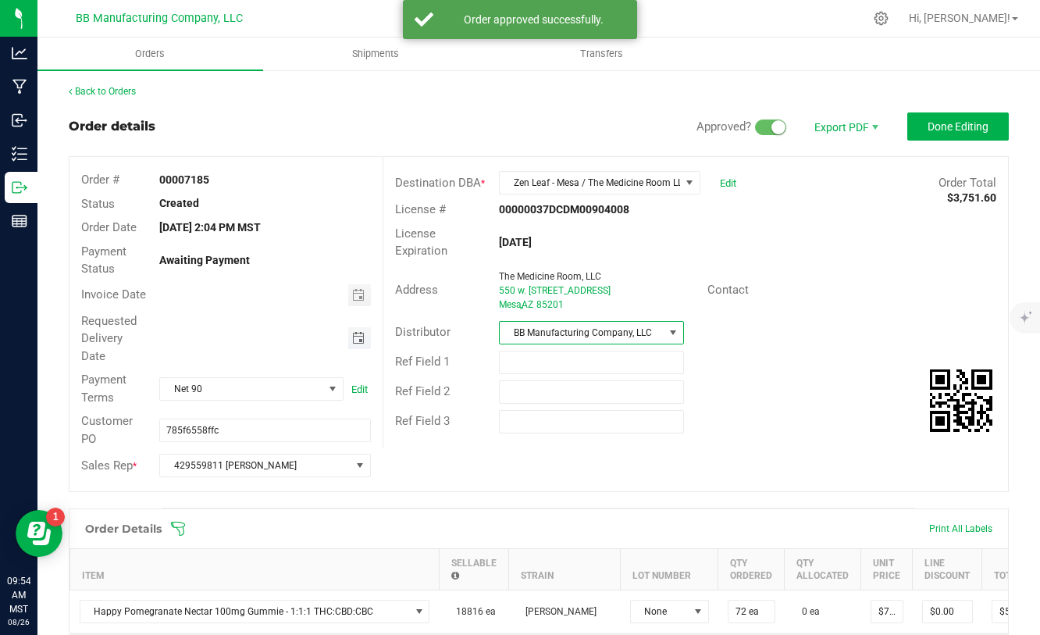
click at [353, 338] on span "Toggle calendar" at bounding box center [358, 338] width 12 height 12
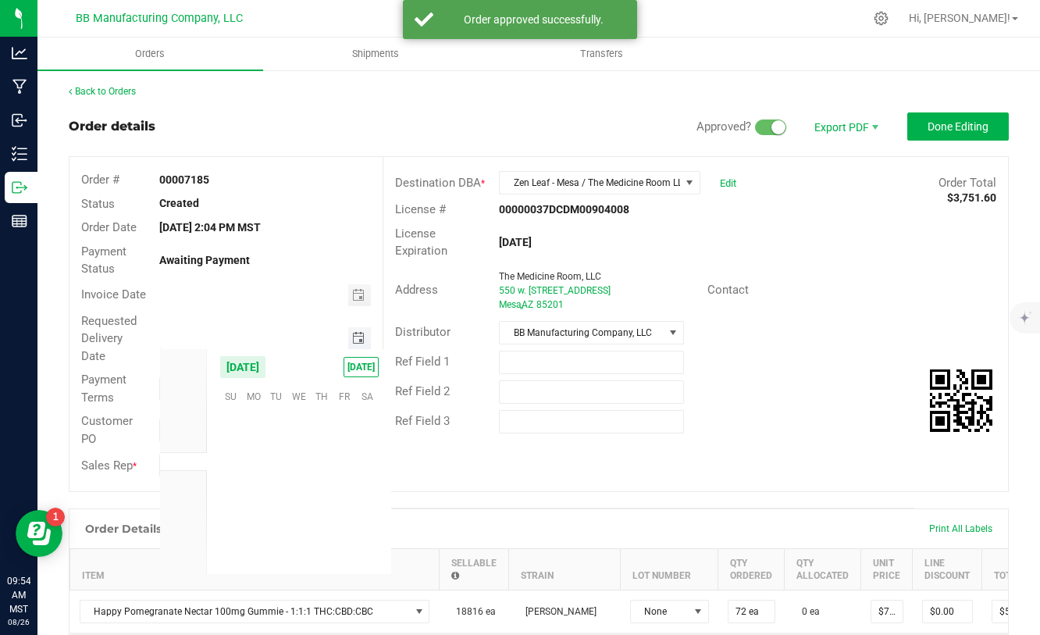
scroll to position [253080, 0]
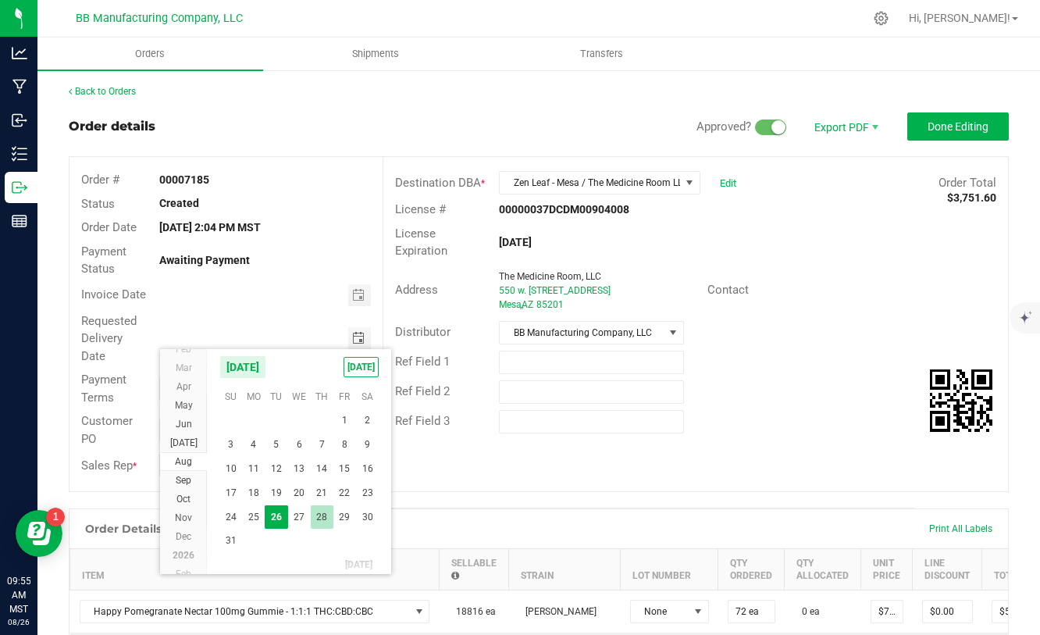
click at [315, 517] on span "28" at bounding box center [322, 517] width 23 height 24
type input "[DATE]"
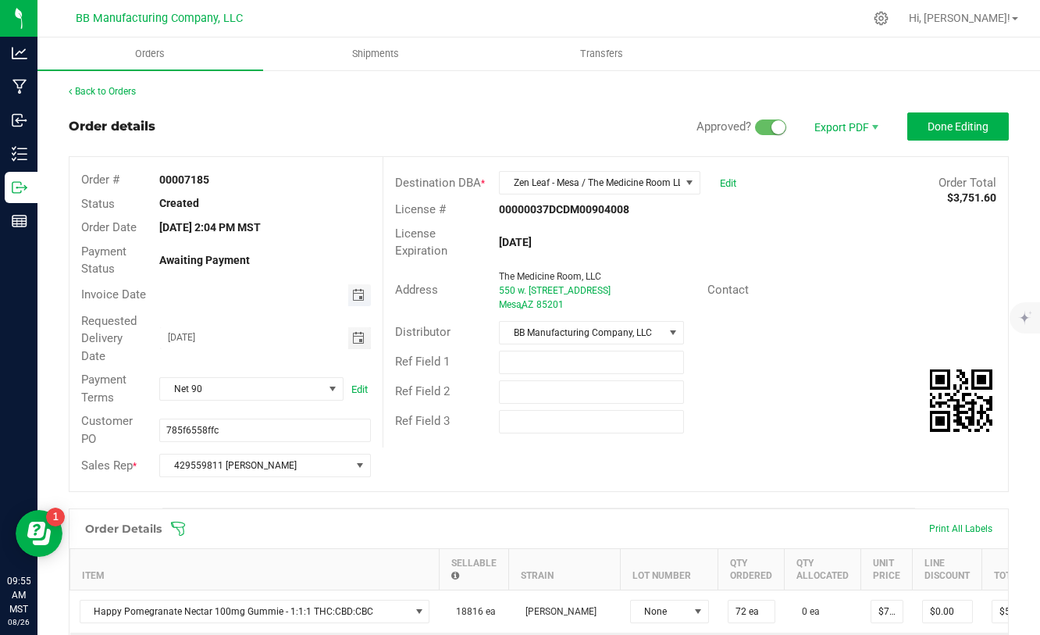
click at [358, 298] on span "Toggle calendar" at bounding box center [358, 295] width 12 height 12
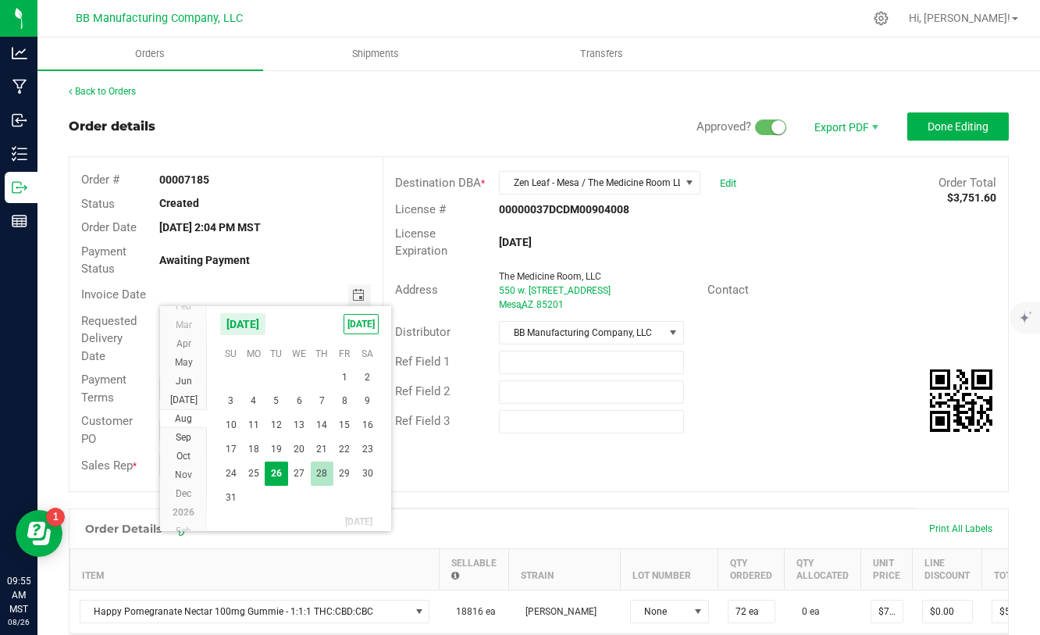
click at [326, 472] on span "28" at bounding box center [322, 473] width 23 height 24
type input "[DATE]"
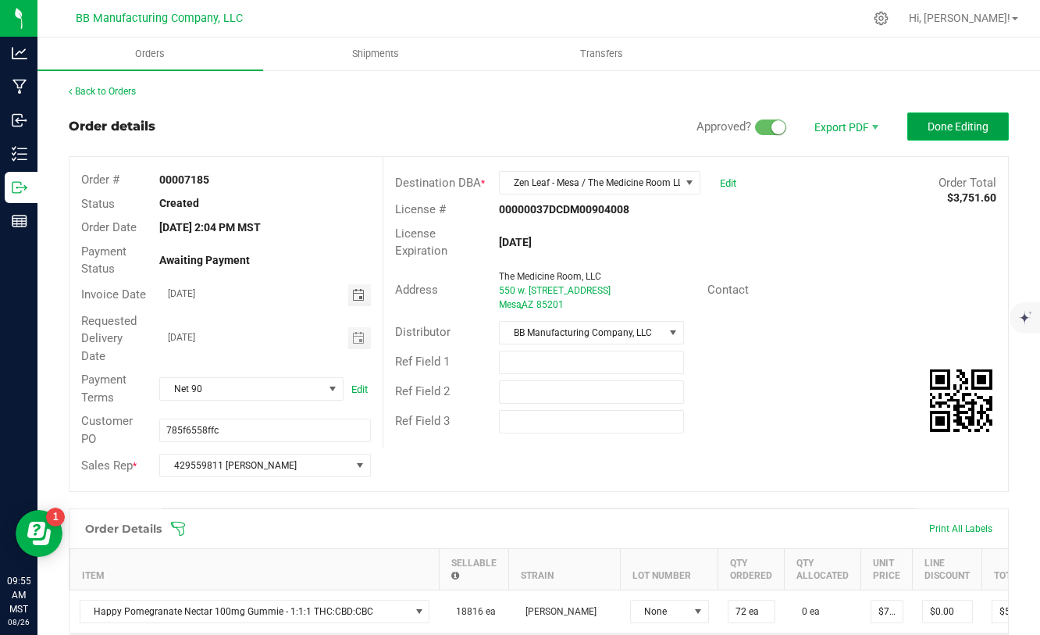
click at [949, 130] on span "Done Editing" at bounding box center [958, 126] width 61 height 12
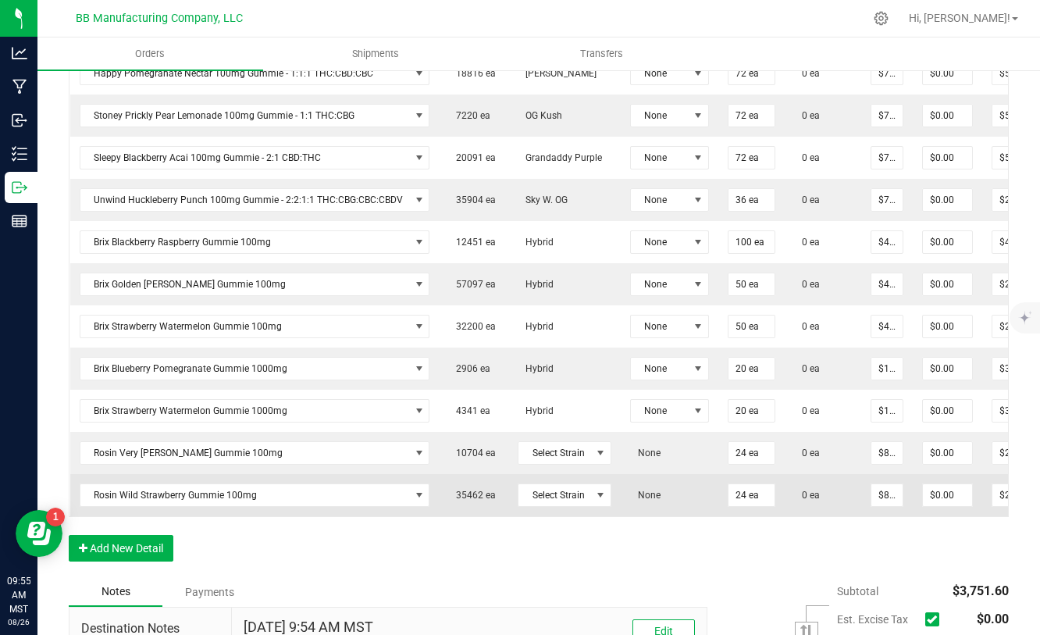
scroll to position [548, 0]
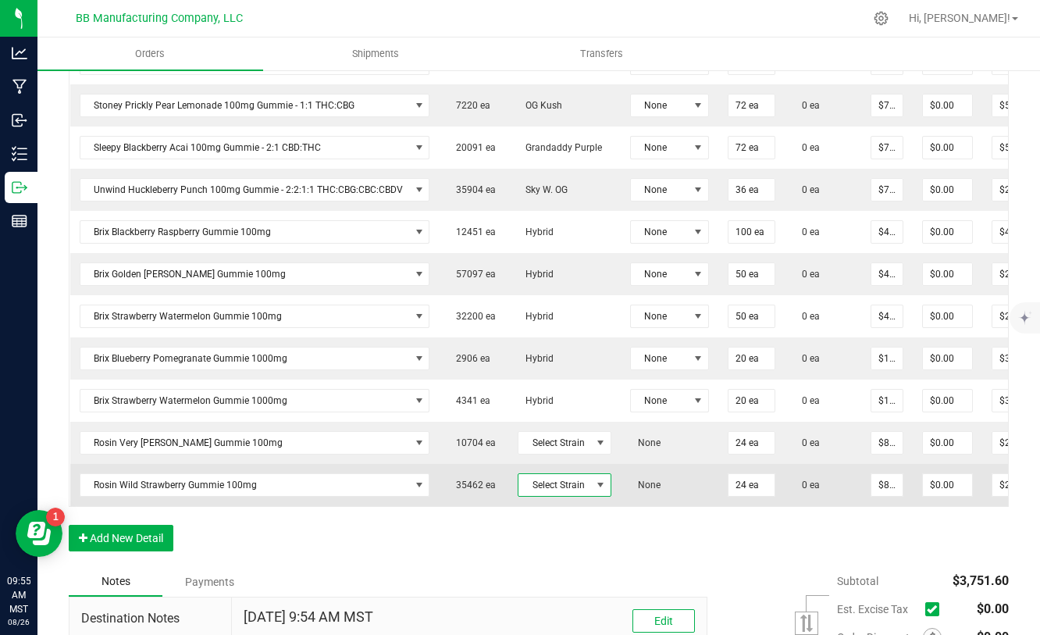
click at [595, 490] on span at bounding box center [600, 485] width 12 height 12
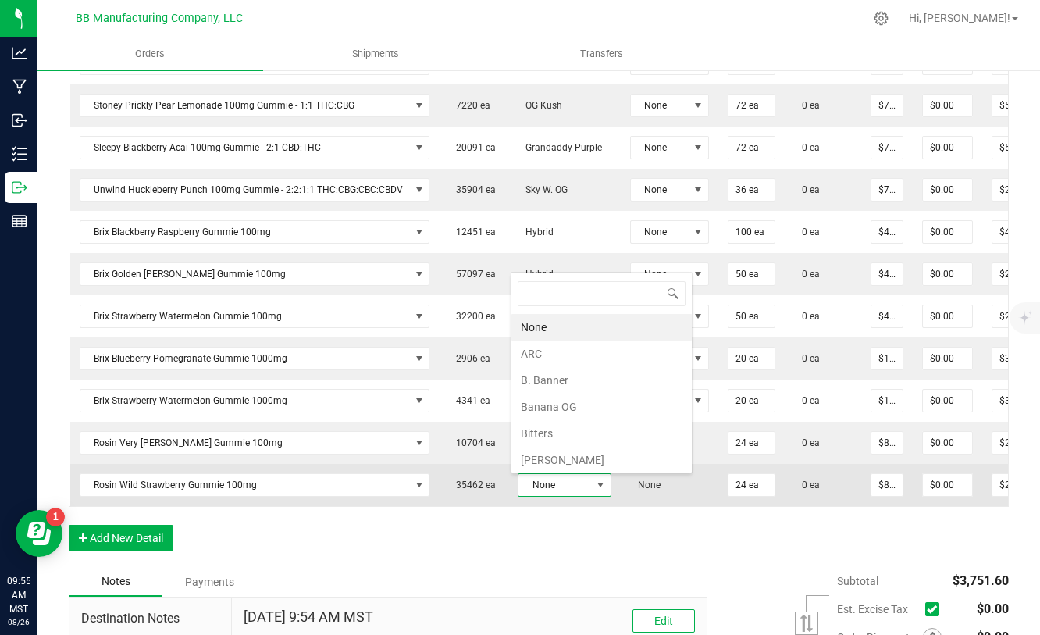
scroll to position [23, 93]
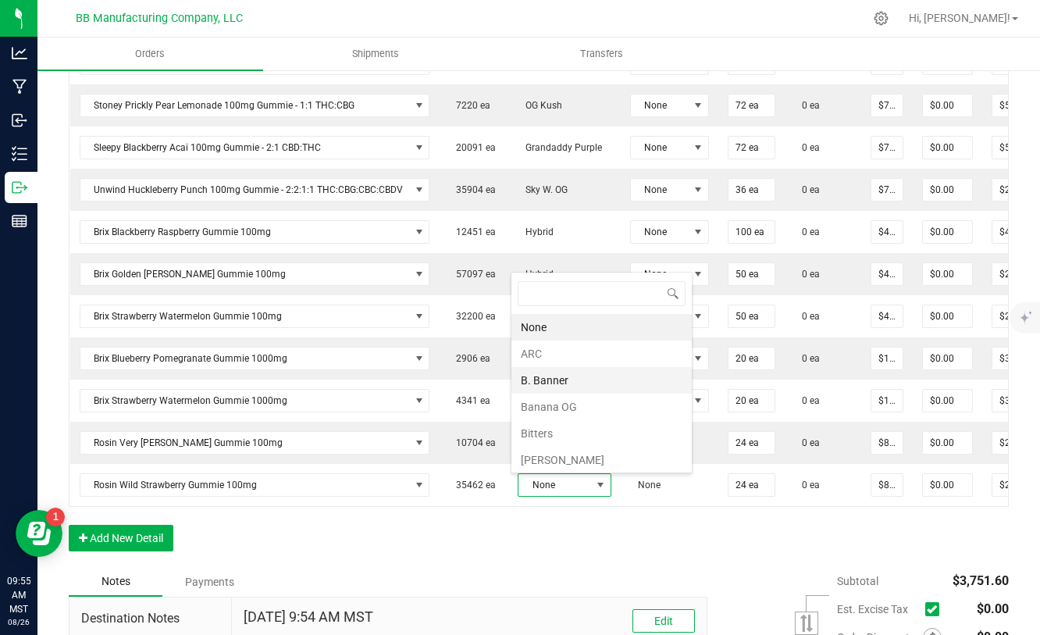
click at [552, 376] on li "B. Banner" at bounding box center [601, 380] width 180 height 27
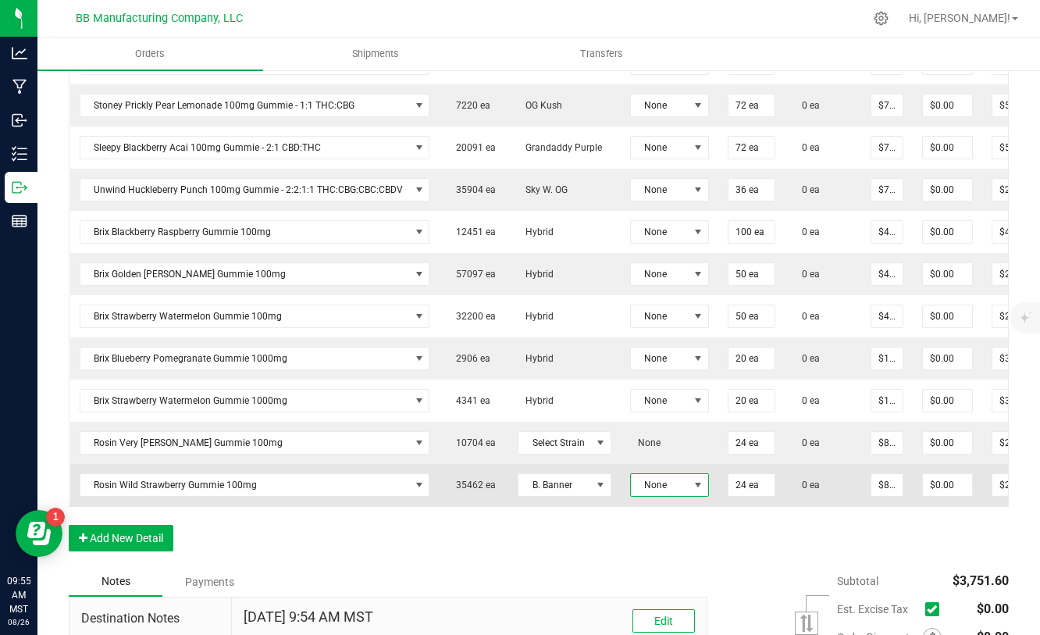
click at [692, 482] on span at bounding box center [698, 485] width 12 height 12
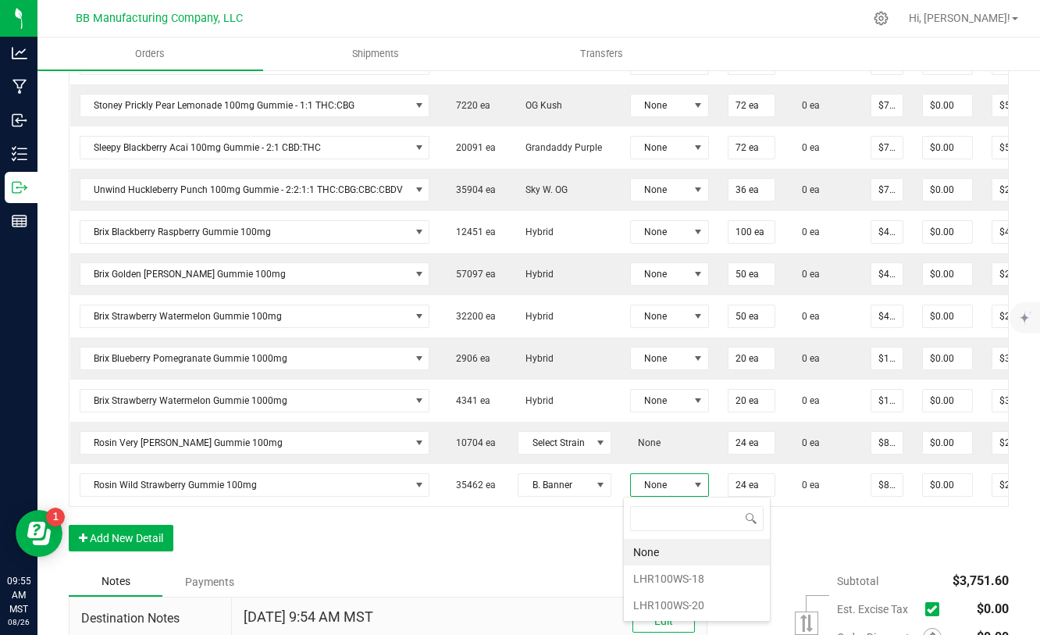
scroll to position [23, 79]
click at [679, 585] on li "LHR100WS-18" at bounding box center [697, 578] width 146 height 27
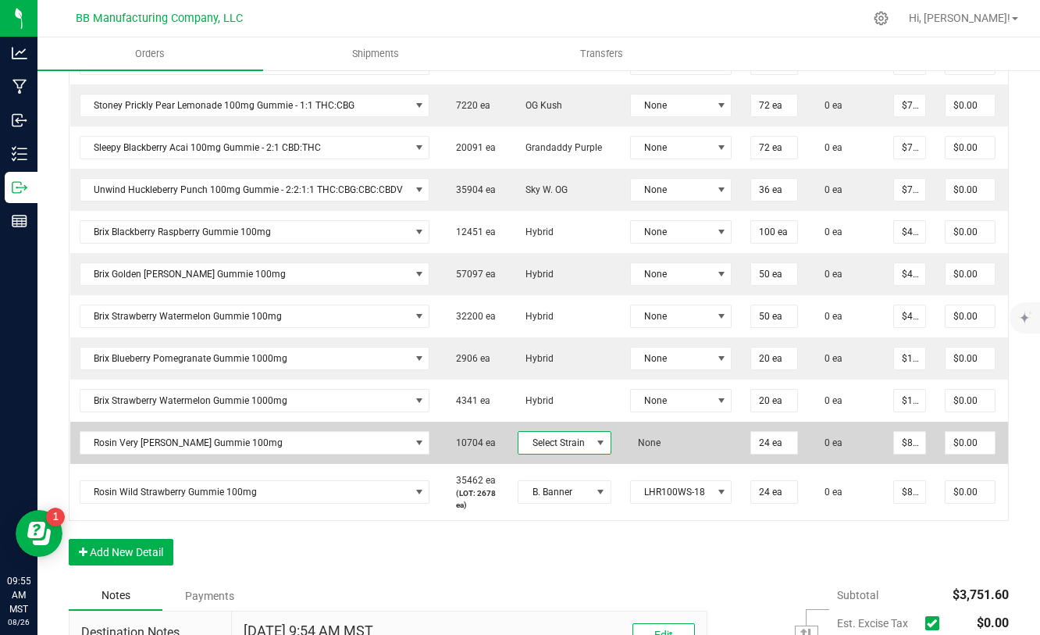
click at [594, 442] on span at bounding box center [600, 443] width 12 height 12
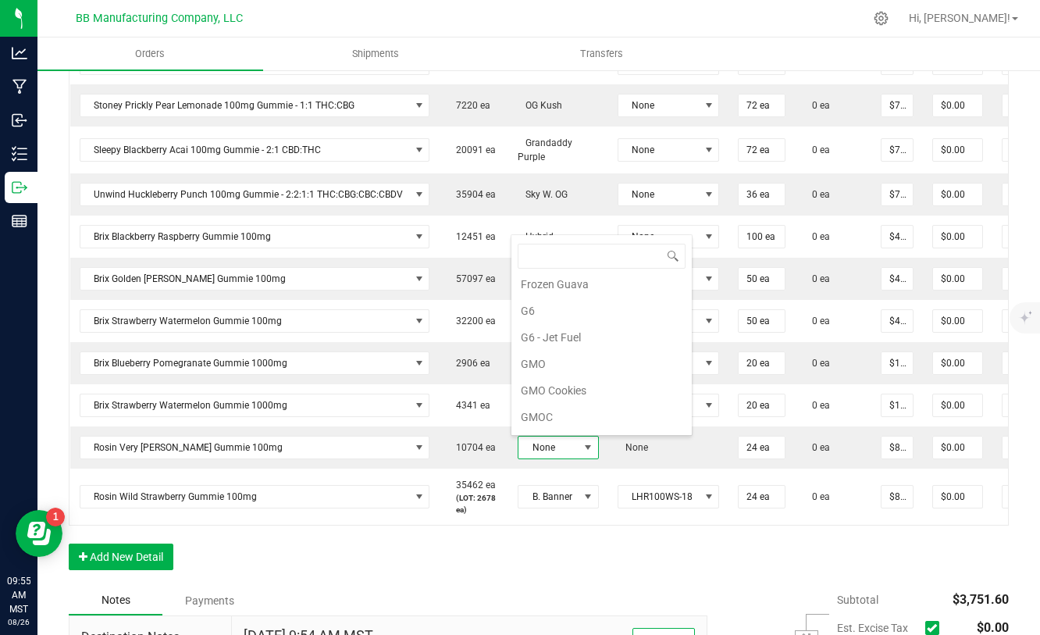
scroll to position [219, 0]
click at [547, 416] on li "GMOC" at bounding box center [601, 415] width 180 height 27
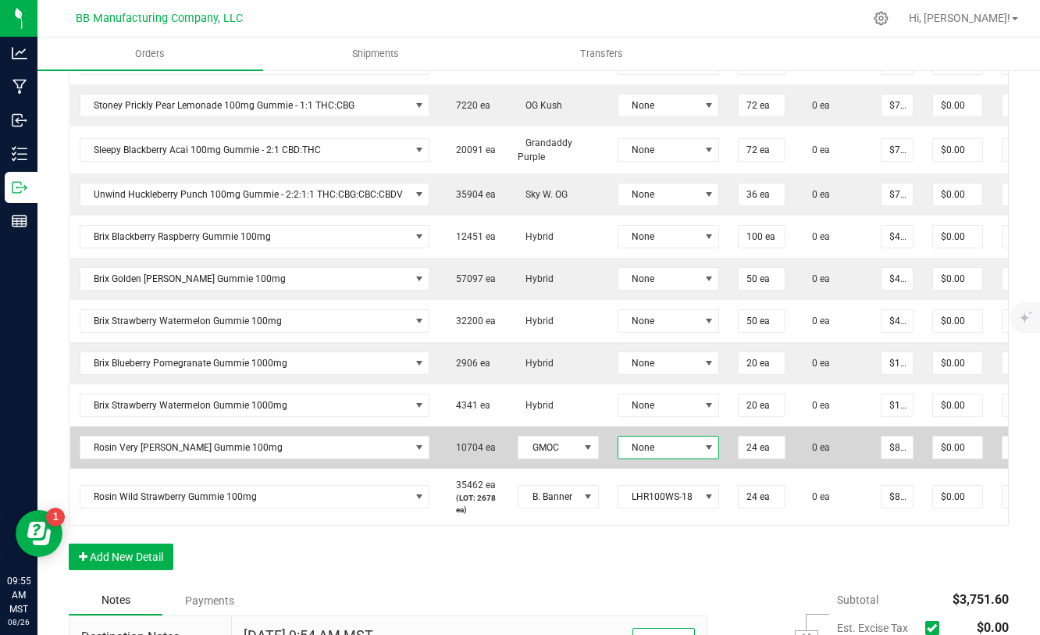
click at [661, 448] on span "None" at bounding box center [658, 448] width 81 height 22
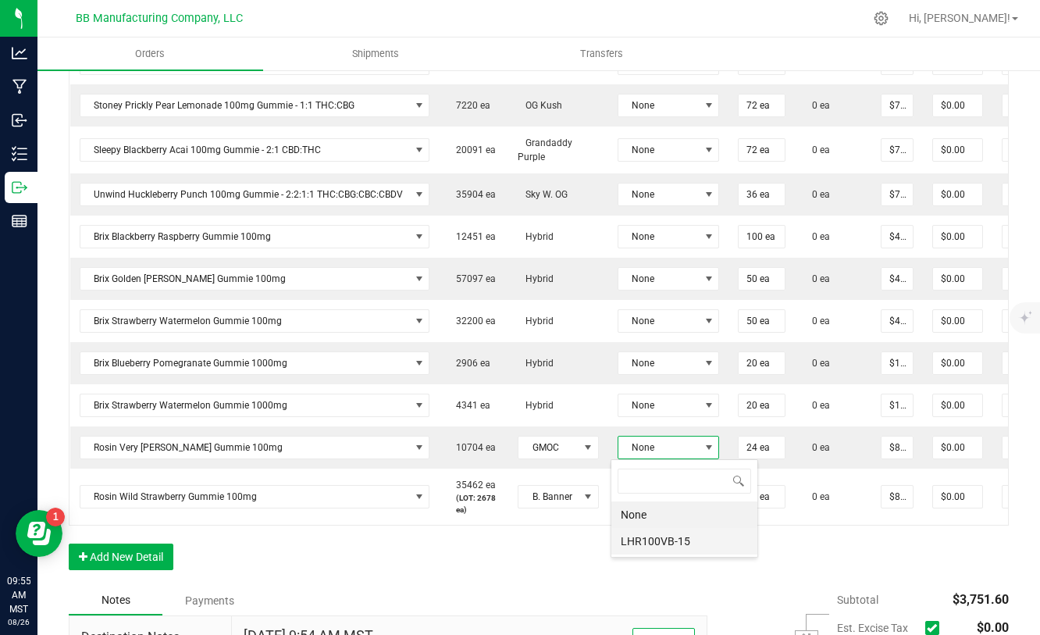
click at [654, 540] on li "LHR100VB-15" at bounding box center [684, 541] width 146 height 27
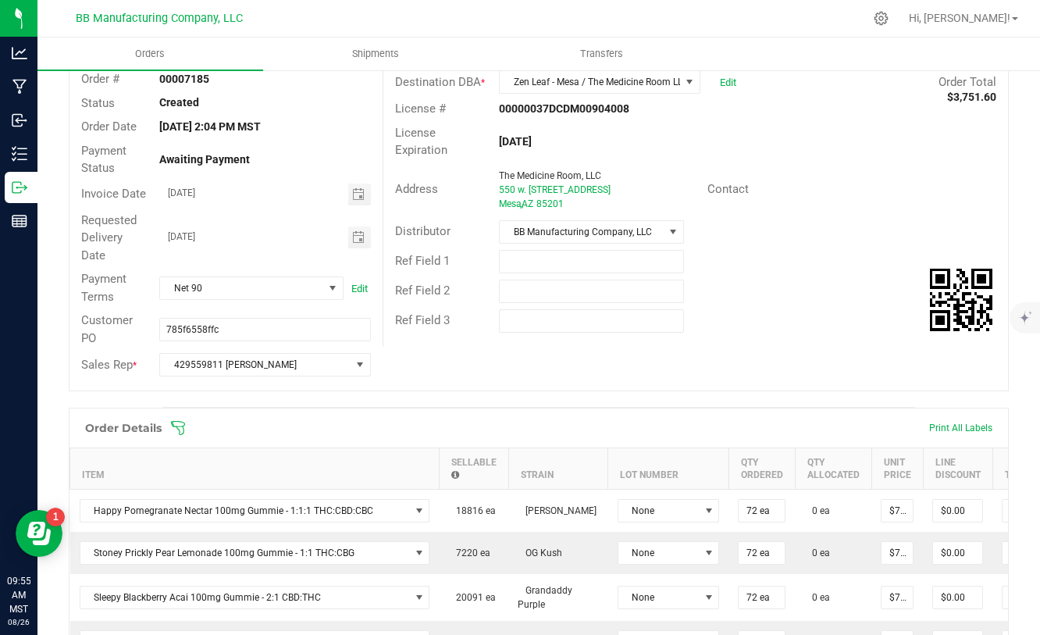
scroll to position [0, 0]
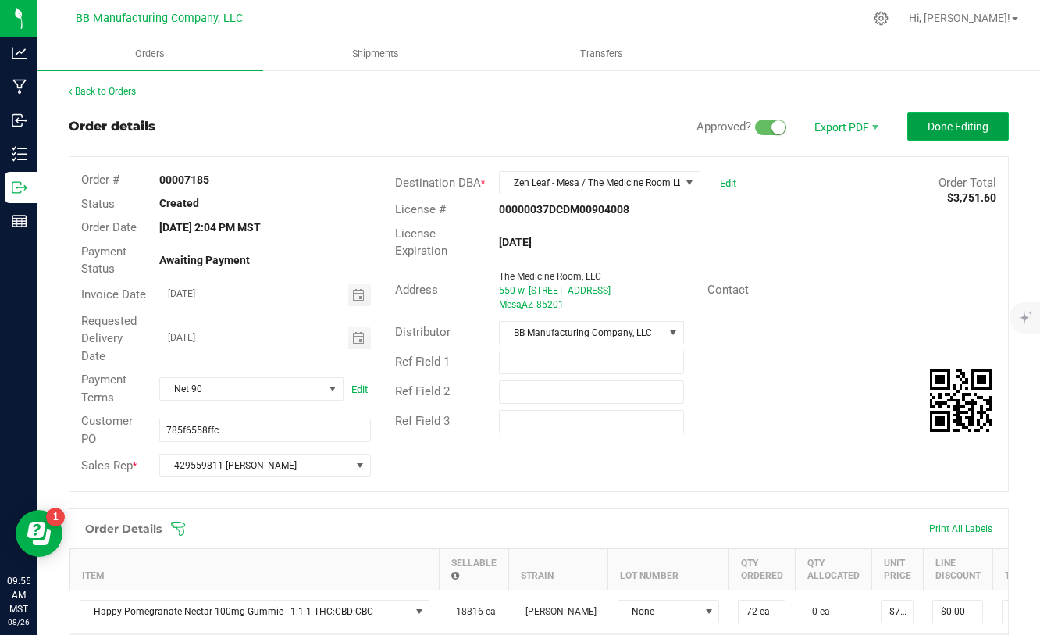
click at [967, 123] on span "Done Editing" at bounding box center [958, 126] width 61 height 12
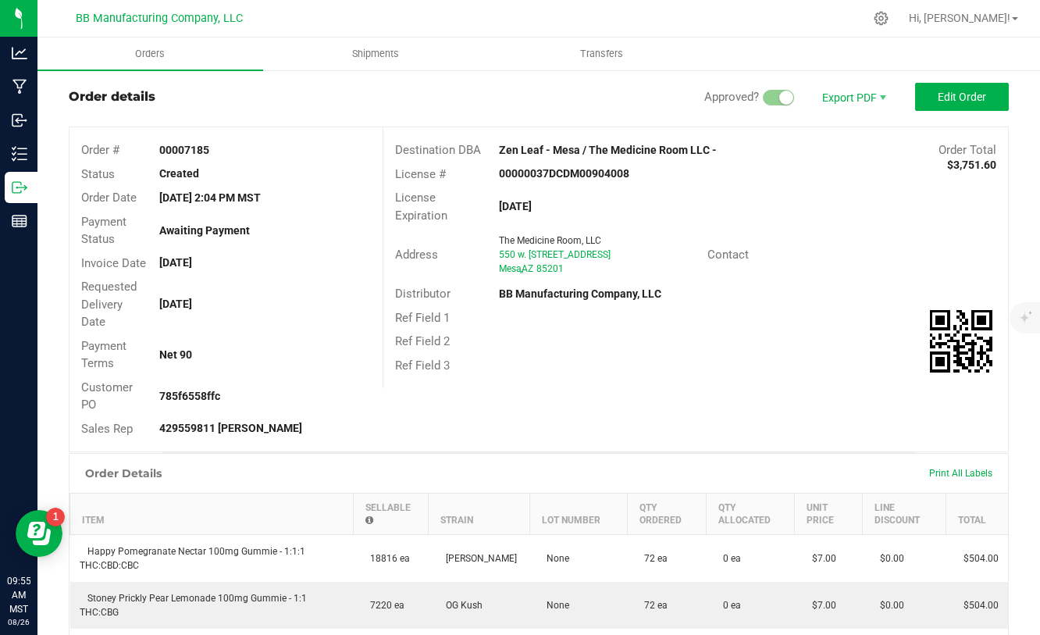
scroll to position [27, 0]
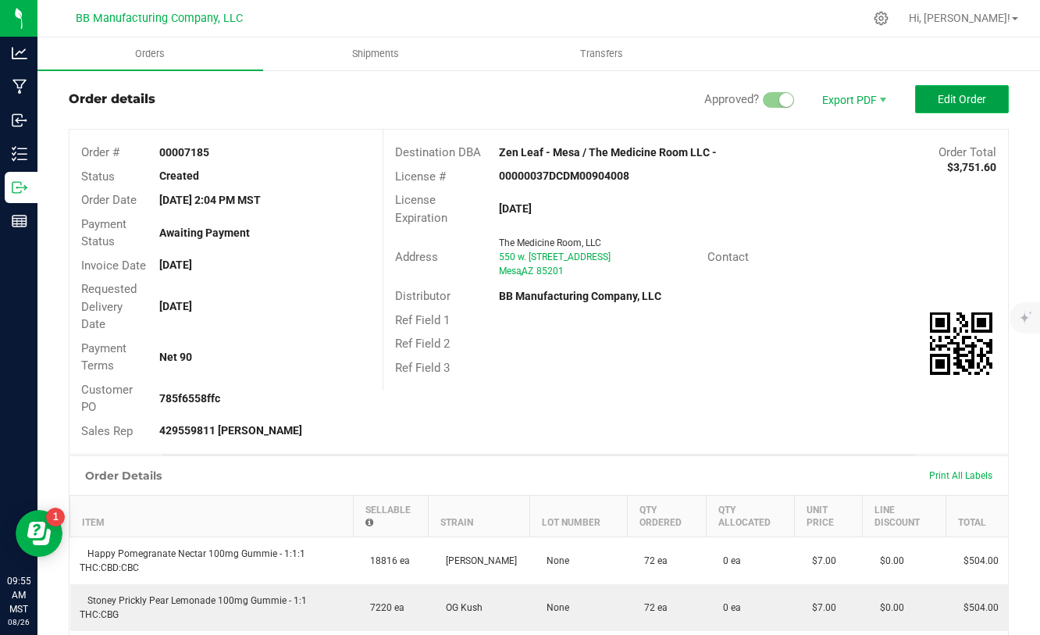
click at [942, 105] on span "Edit Order" at bounding box center [962, 99] width 48 height 12
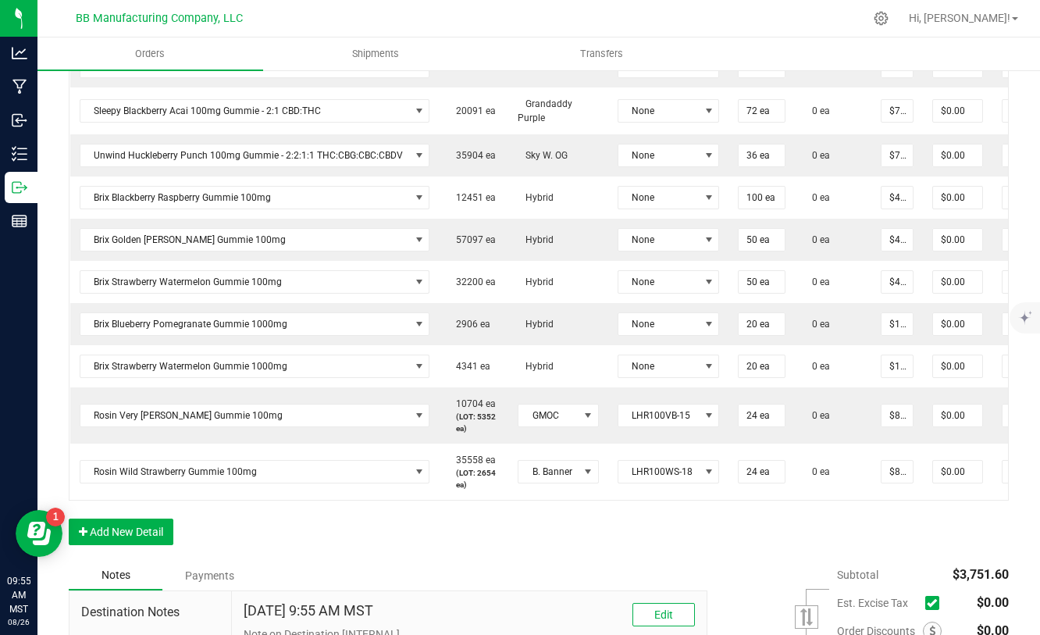
scroll to position [586, 0]
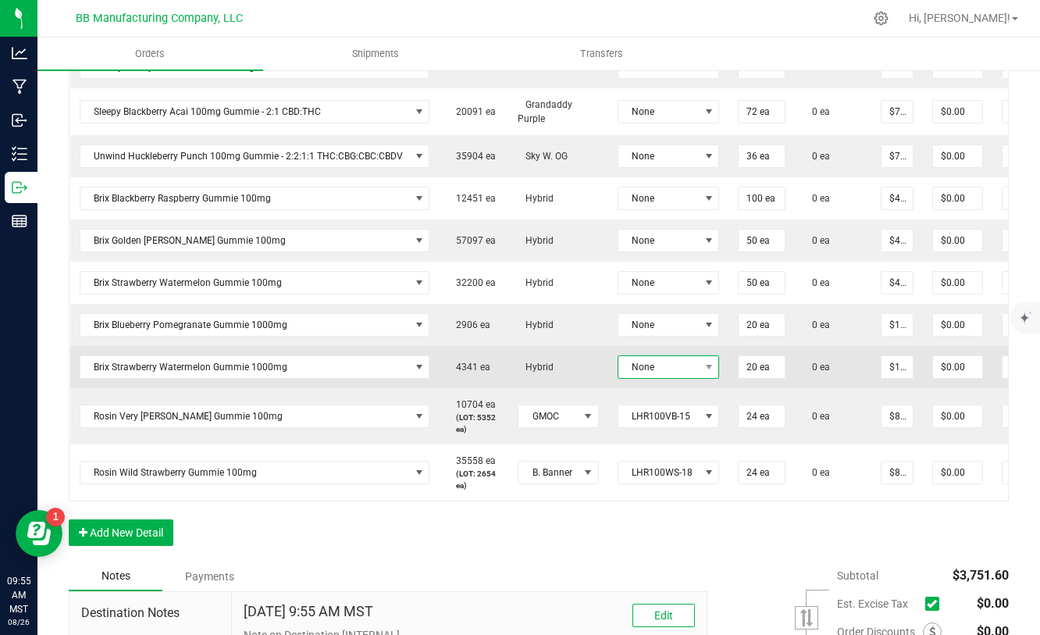
click at [675, 371] on span "None" at bounding box center [658, 367] width 81 height 22
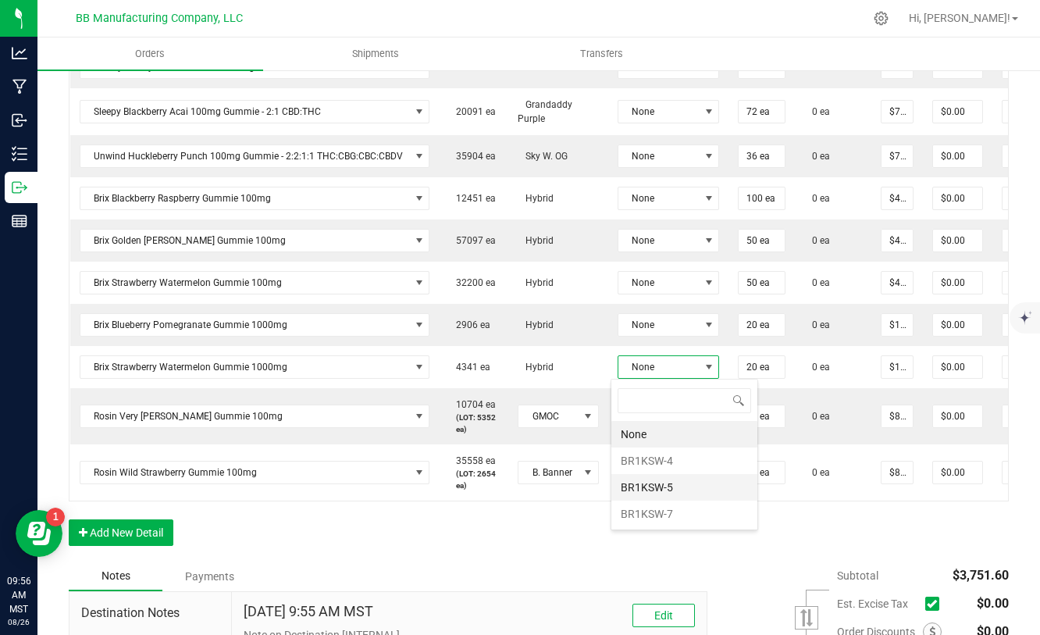
click at [654, 493] on li "BR1KSW-5" at bounding box center [684, 487] width 146 height 27
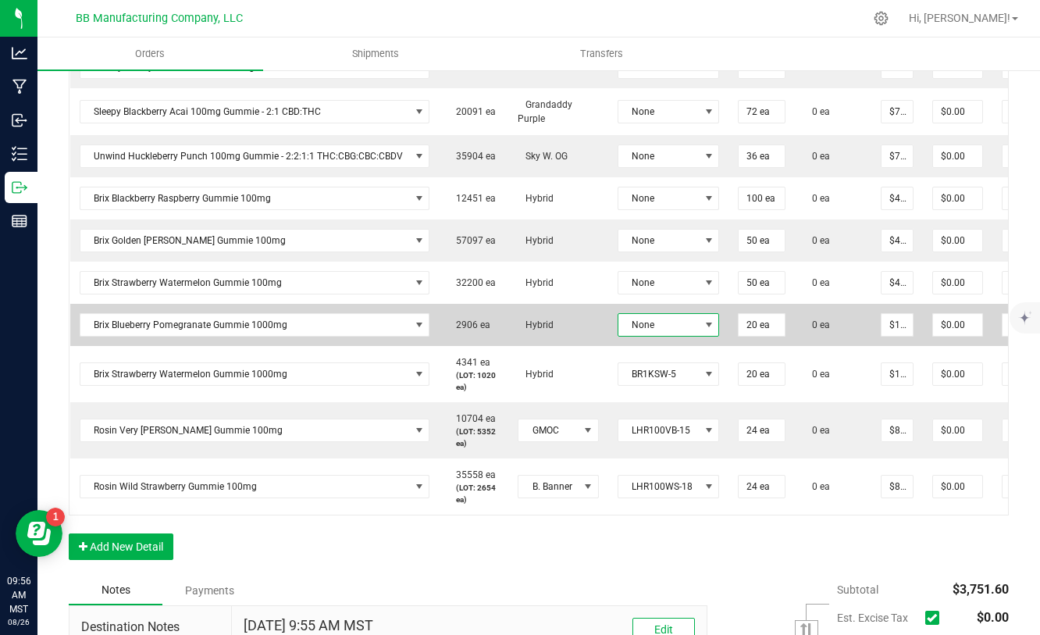
click at [676, 328] on span "None" at bounding box center [658, 325] width 81 height 22
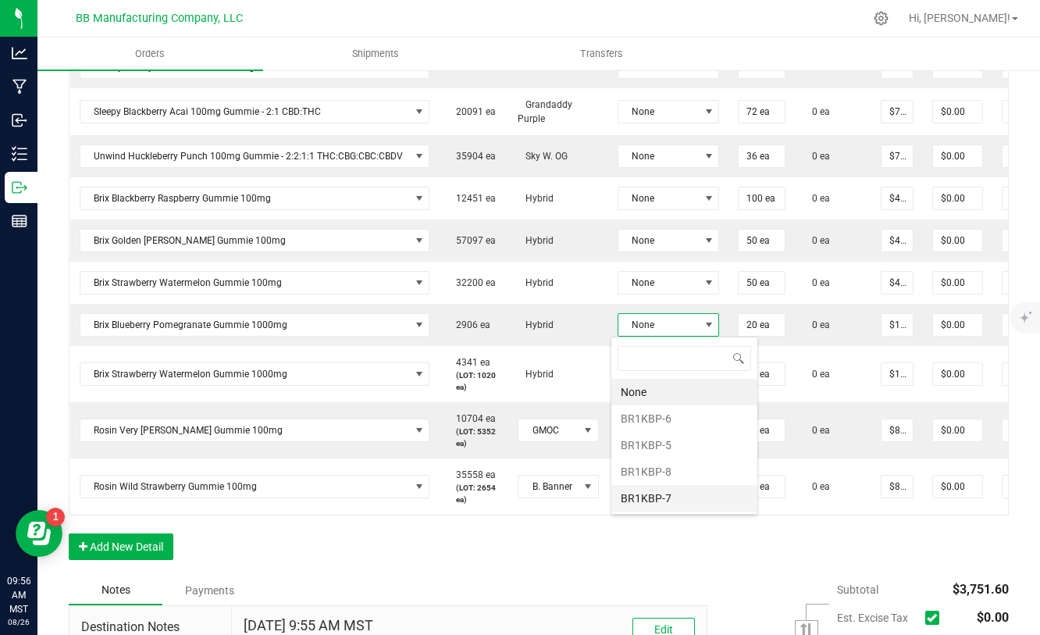
click at [661, 494] on li "BR1KBP-7" at bounding box center [684, 498] width 146 height 27
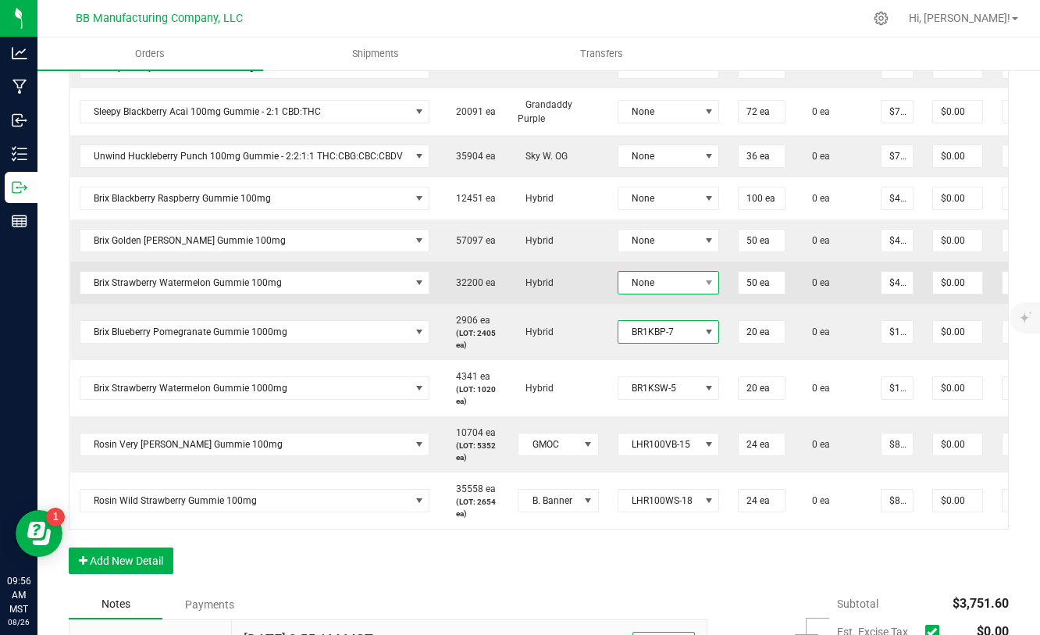
click at [673, 290] on span "None" at bounding box center [658, 283] width 81 height 22
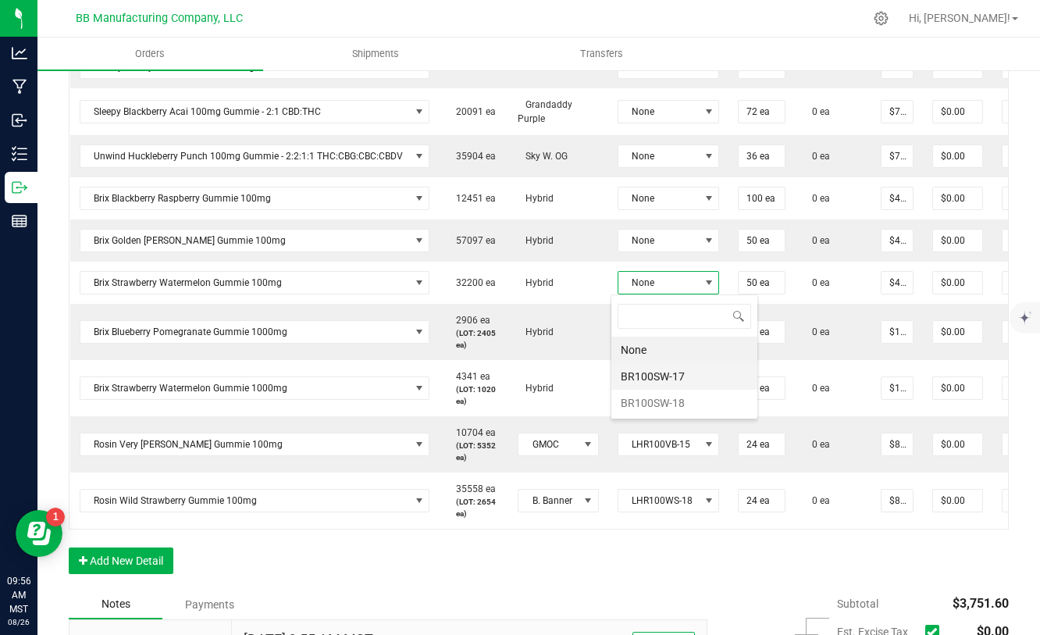
click at [653, 384] on li "BR100SW-17" at bounding box center [684, 376] width 146 height 27
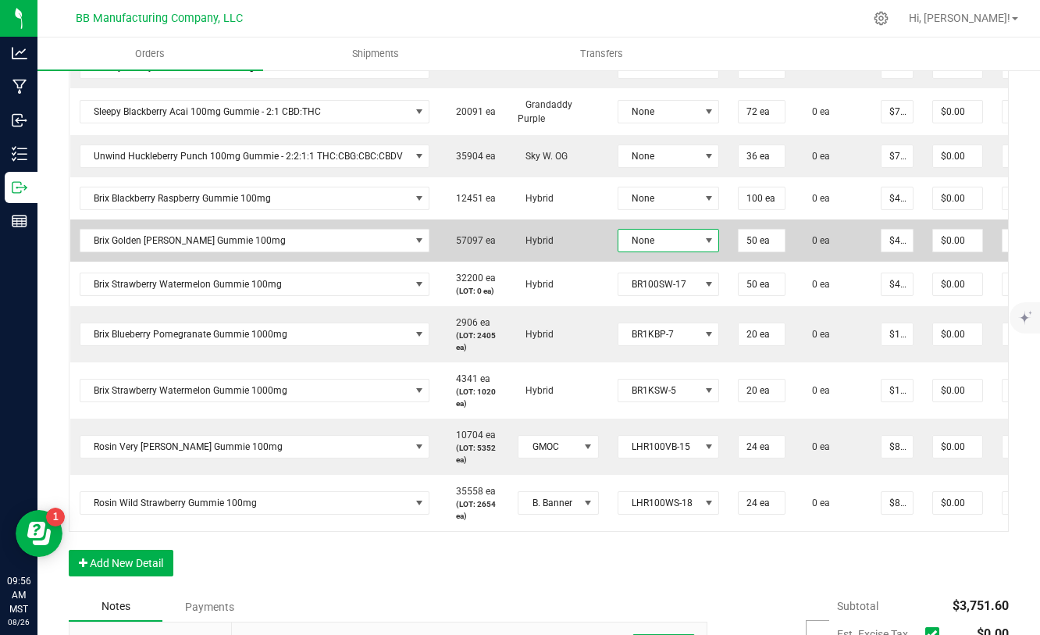
click at [672, 241] on span "None" at bounding box center [658, 241] width 81 height 22
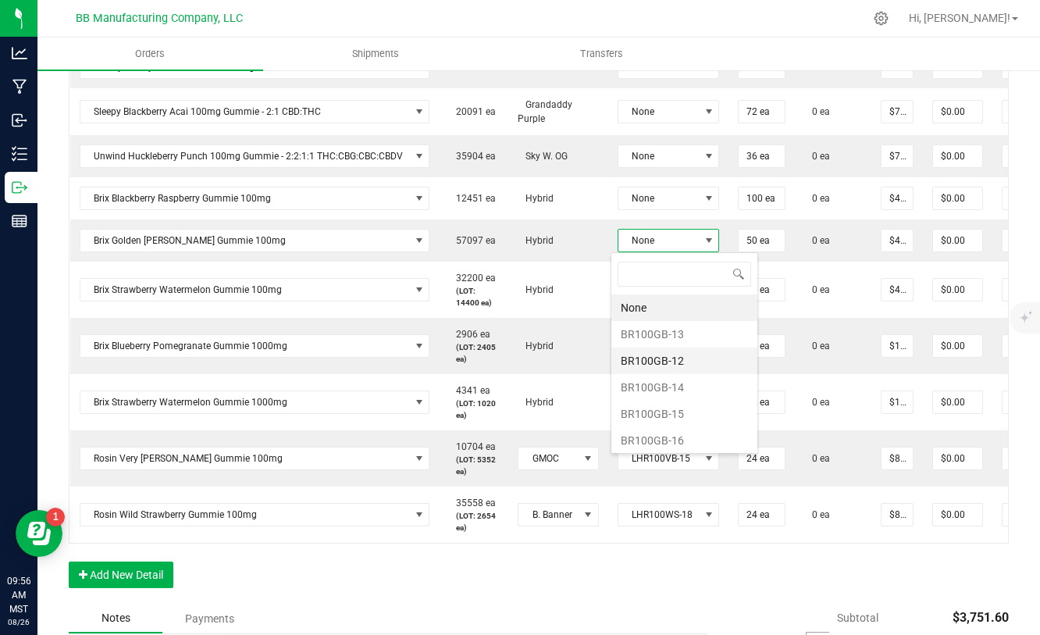
click at [655, 362] on li "BR100GB-12" at bounding box center [684, 360] width 146 height 27
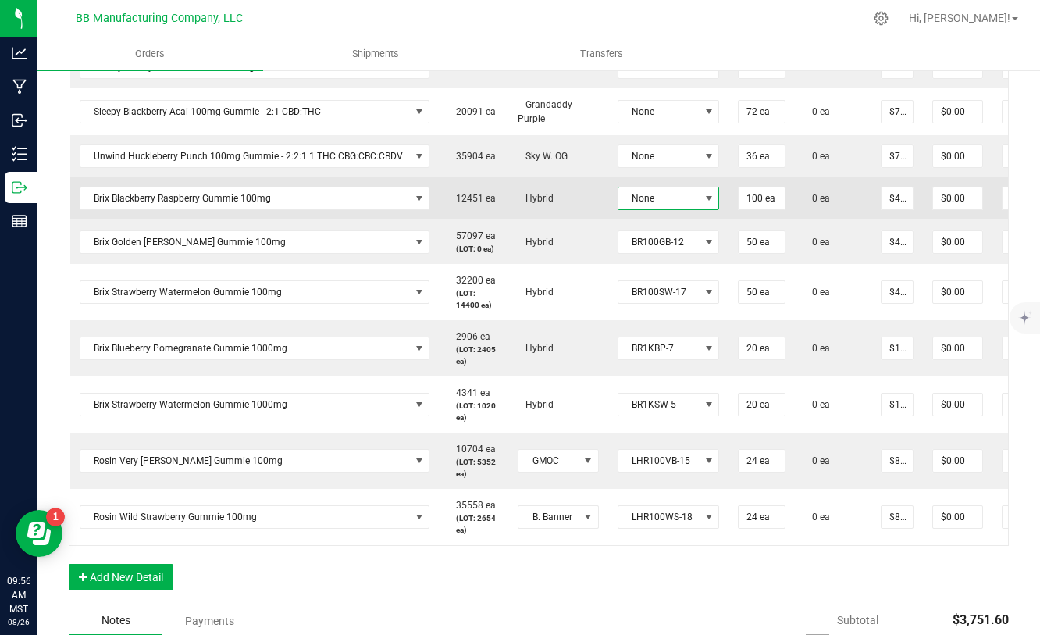
click at [703, 204] on span at bounding box center [709, 198] width 12 height 12
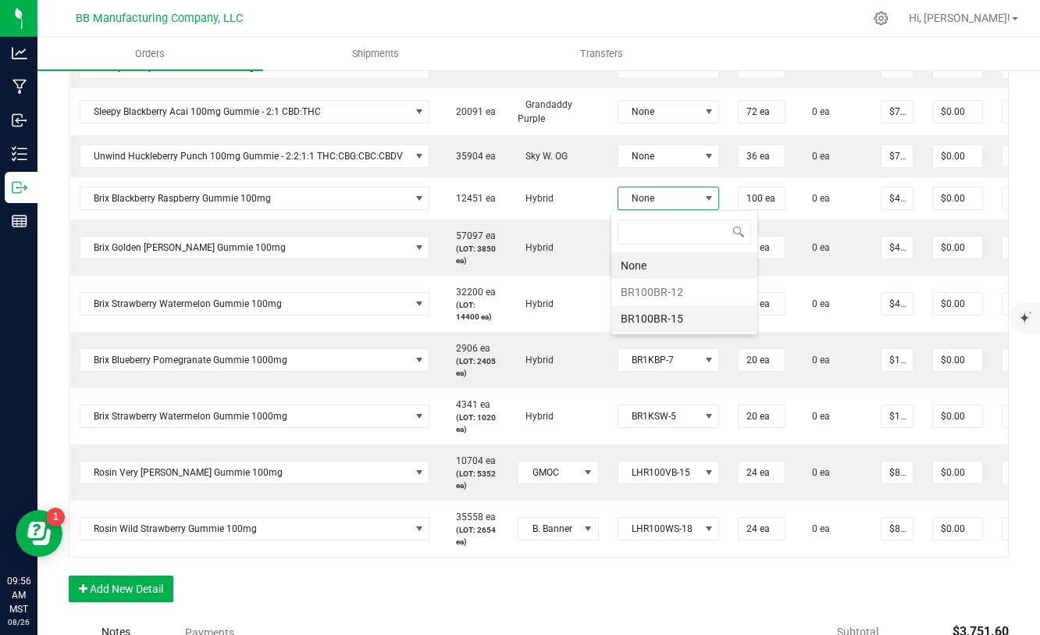
click at [654, 314] on li "BR100BR-15" at bounding box center [684, 318] width 146 height 27
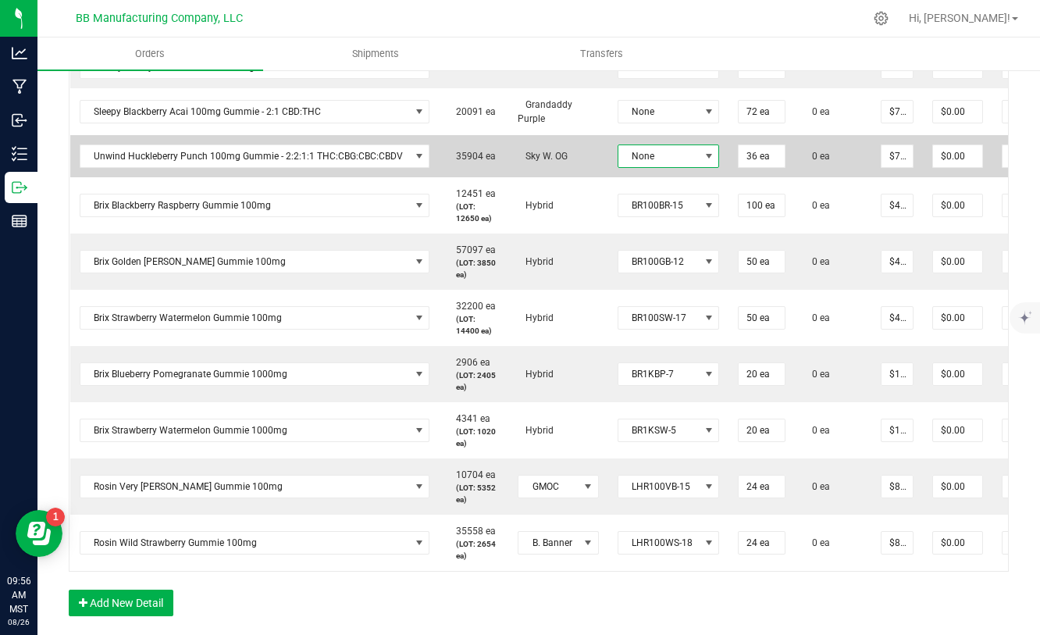
click at [703, 158] on span at bounding box center [709, 156] width 12 height 12
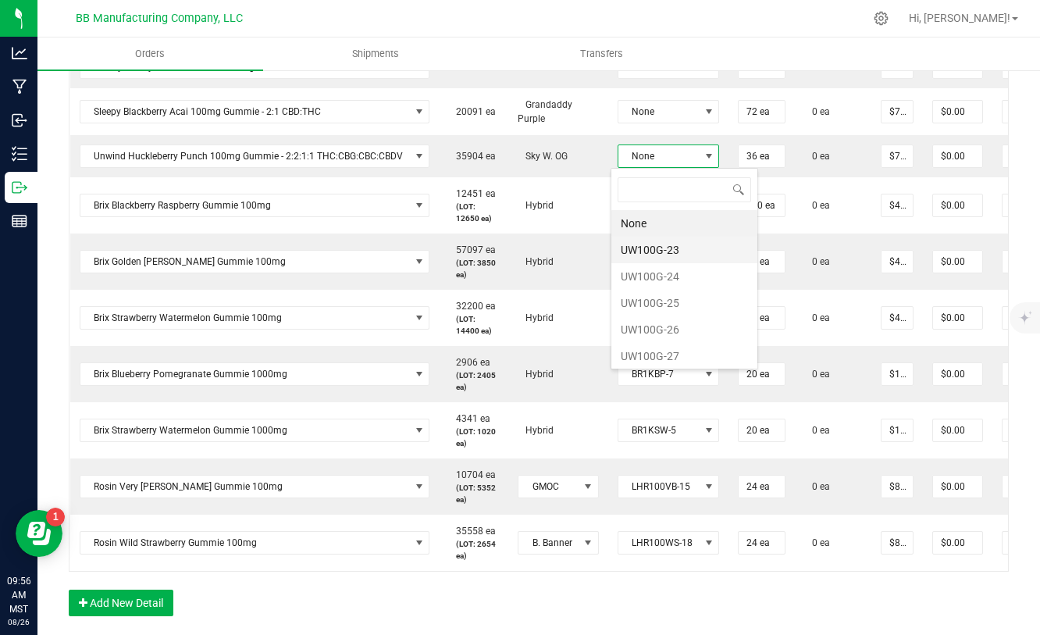
click at [679, 254] on li "UW100G-23" at bounding box center [684, 250] width 146 height 27
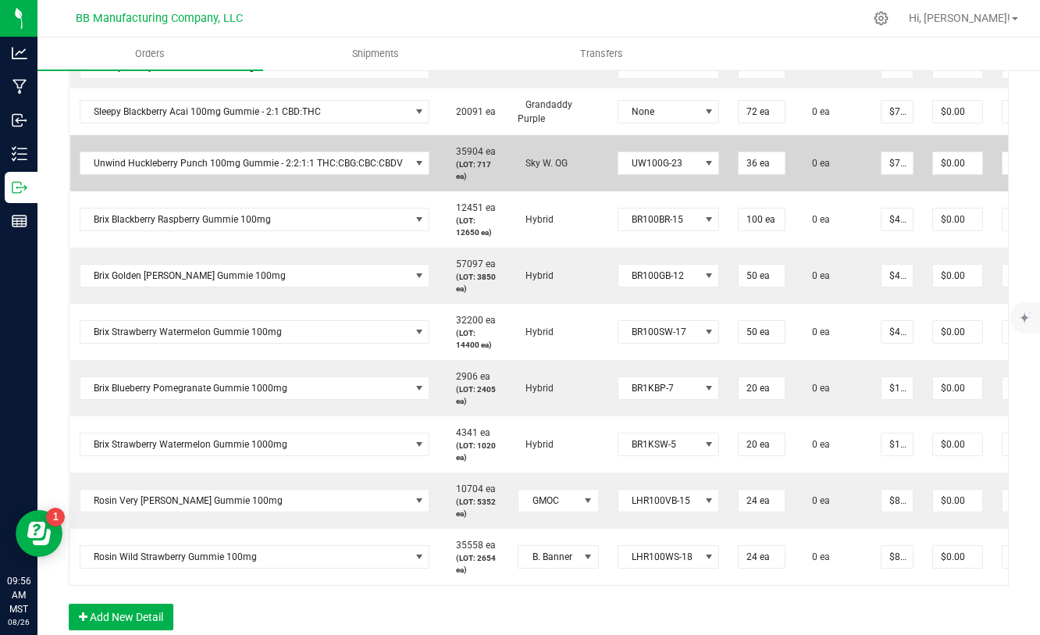
scroll to position [551, 0]
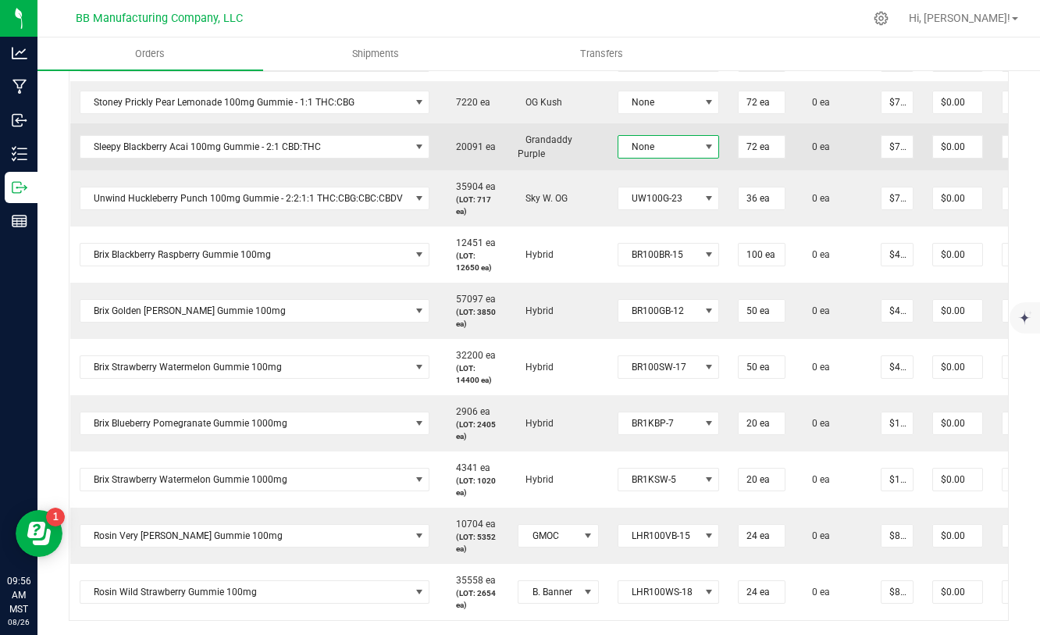
click at [705, 145] on span at bounding box center [709, 147] width 12 height 12
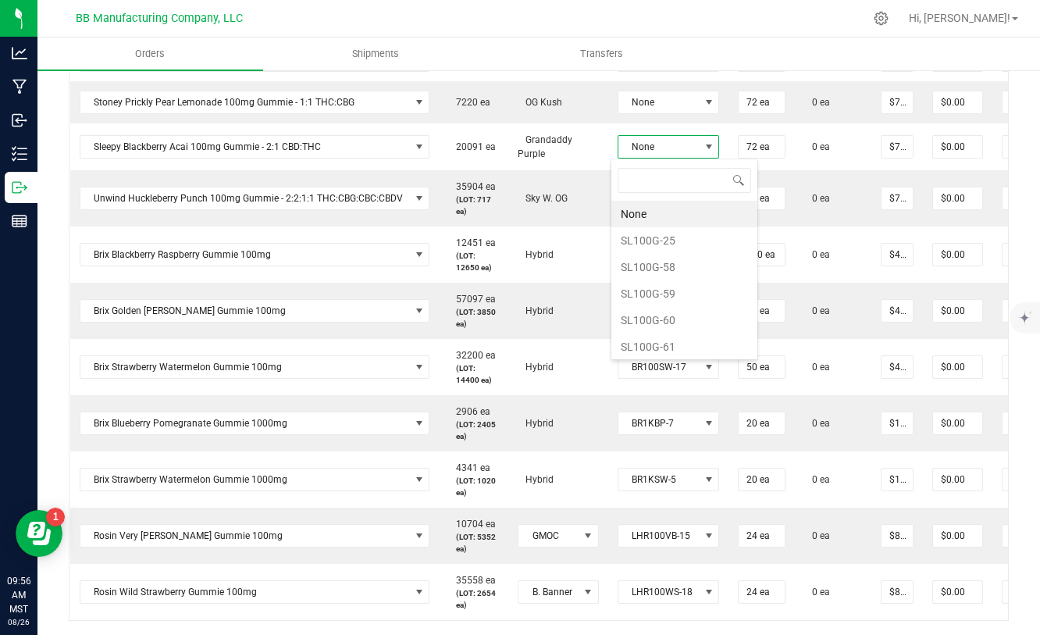
scroll to position [23, 102]
click at [647, 297] on li "SL100G-59" at bounding box center [684, 293] width 146 height 27
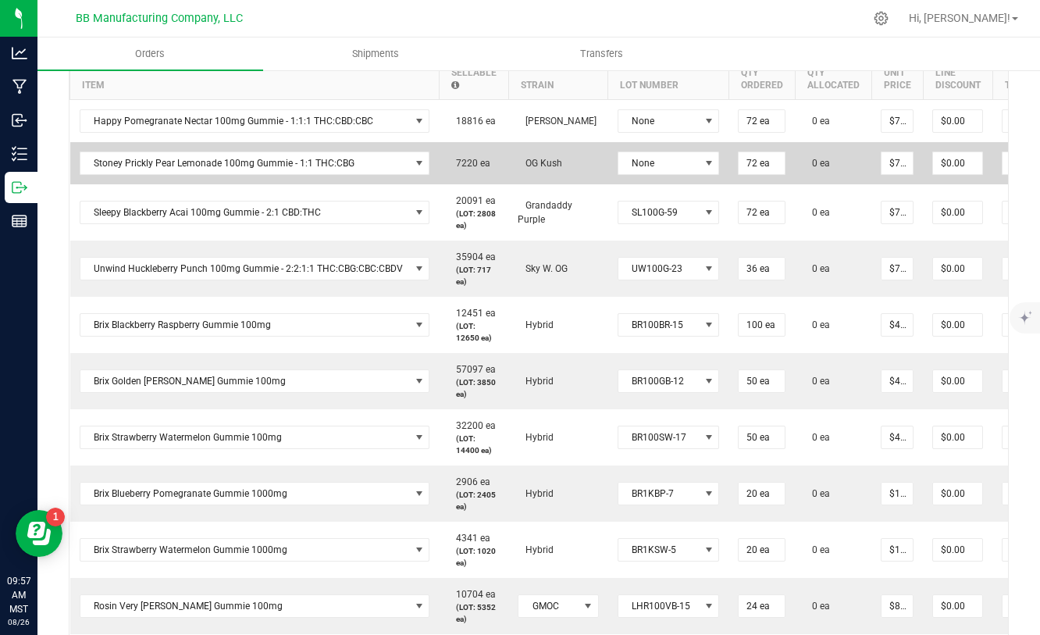
scroll to position [508, 0]
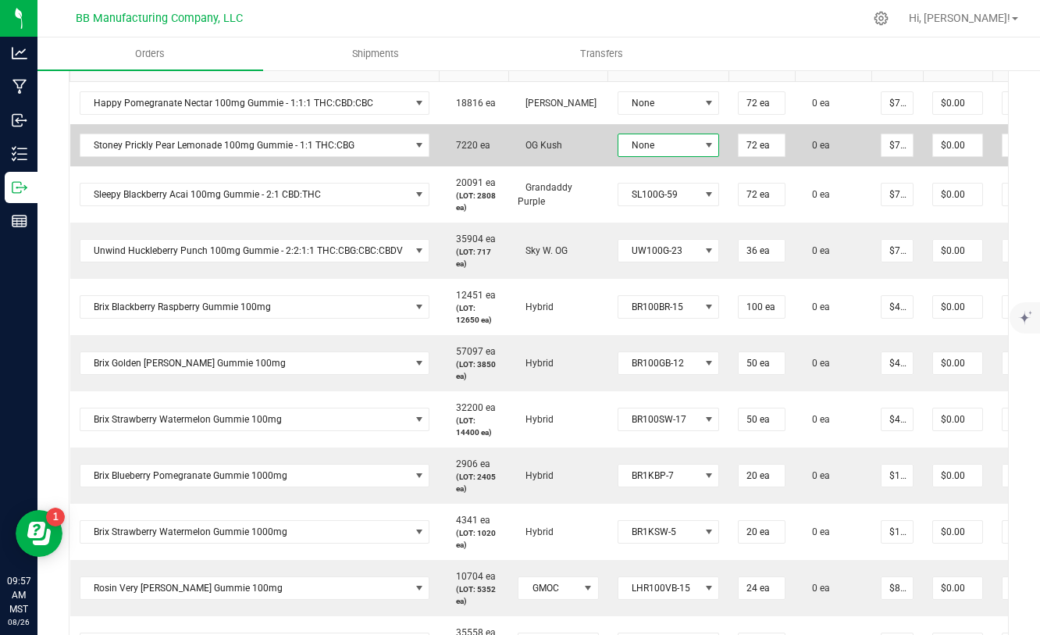
click at [703, 141] on span at bounding box center [709, 145] width 12 height 12
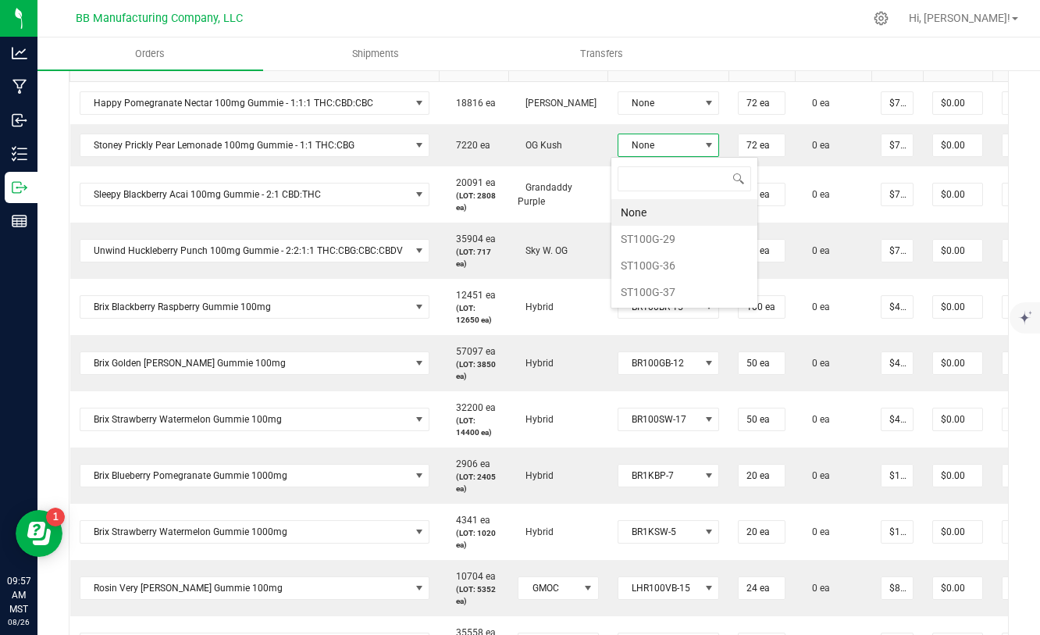
scroll to position [23, 102]
click at [646, 299] on li "ST100G-37" at bounding box center [684, 292] width 146 height 27
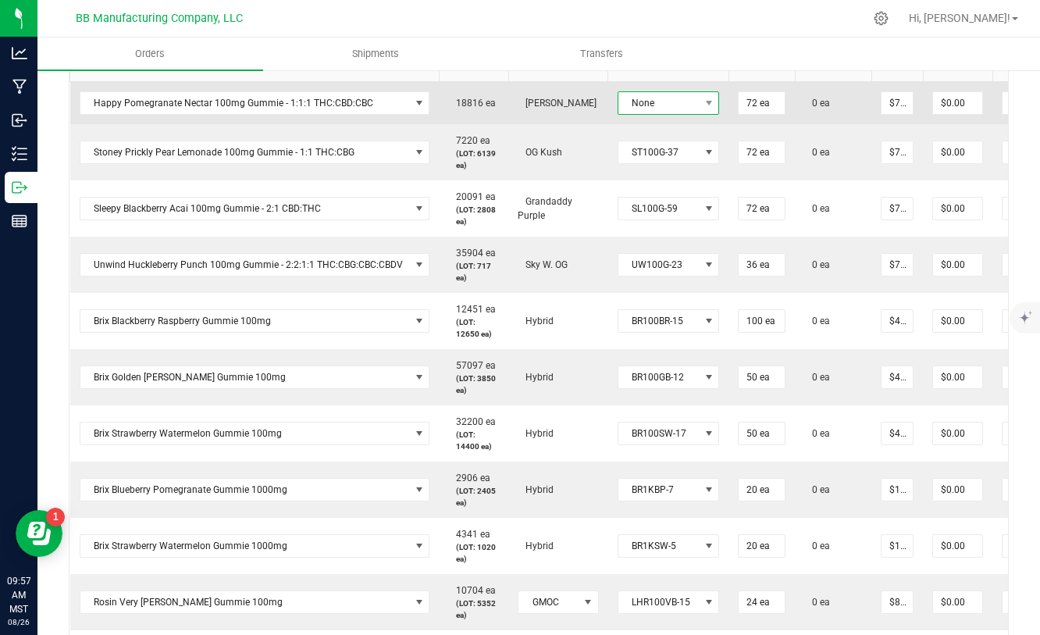
click at [690, 102] on span "None" at bounding box center [658, 103] width 81 height 22
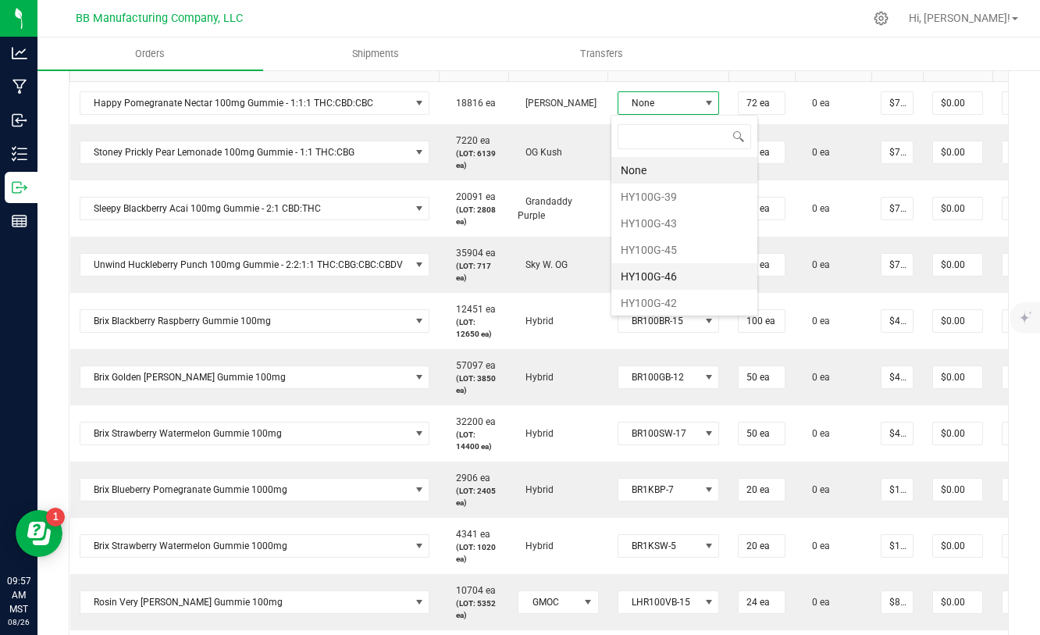
click at [657, 280] on li "HY100G-46" at bounding box center [684, 276] width 146 height 27
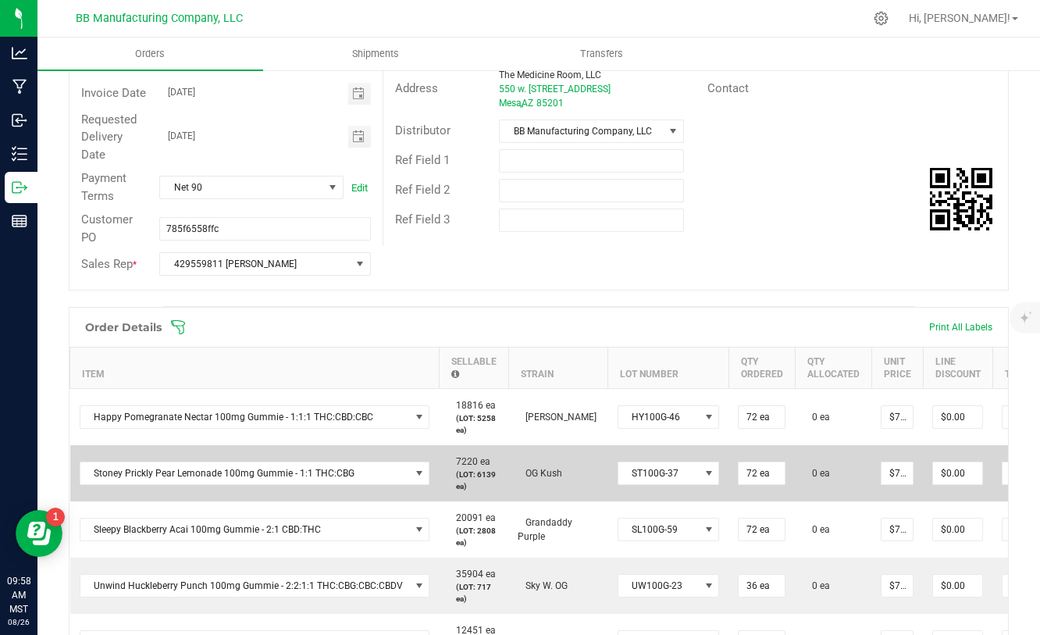
scroll to position [0, 0]
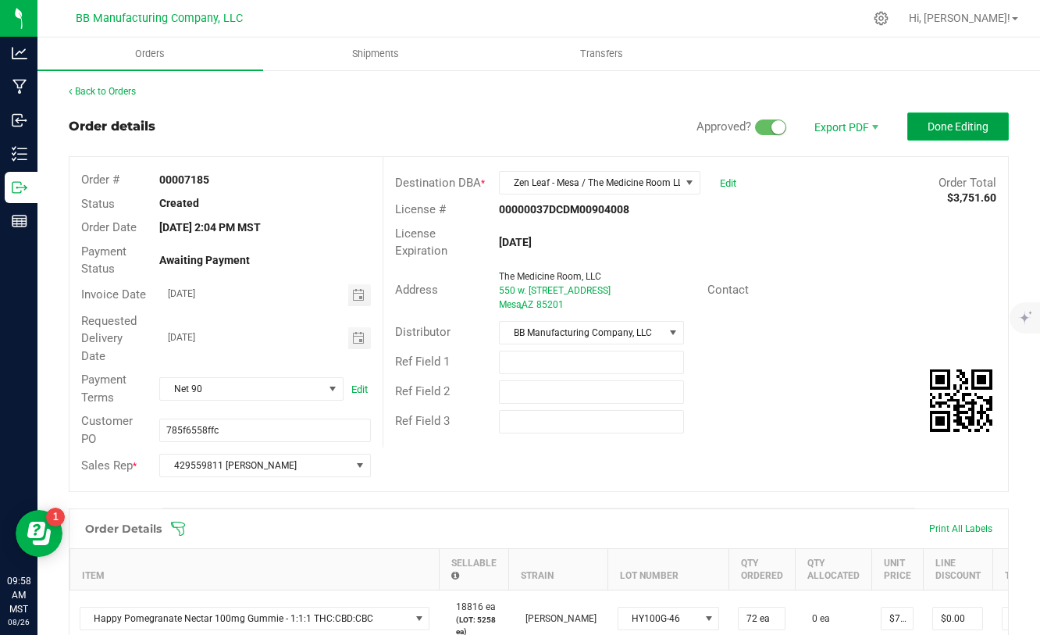
click at [928, 121] on span "Done Editing" at bounding box center [958, 126] width 61 height 12
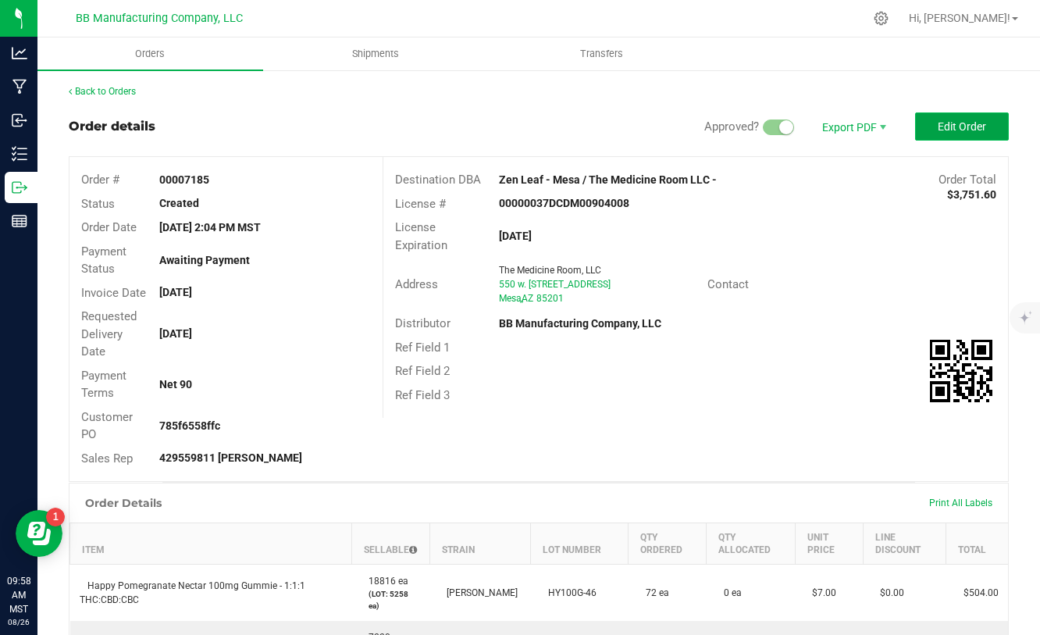
click at [941, 125] on span "Edit Order" at bounding box center [962, 126] width 48 height 12
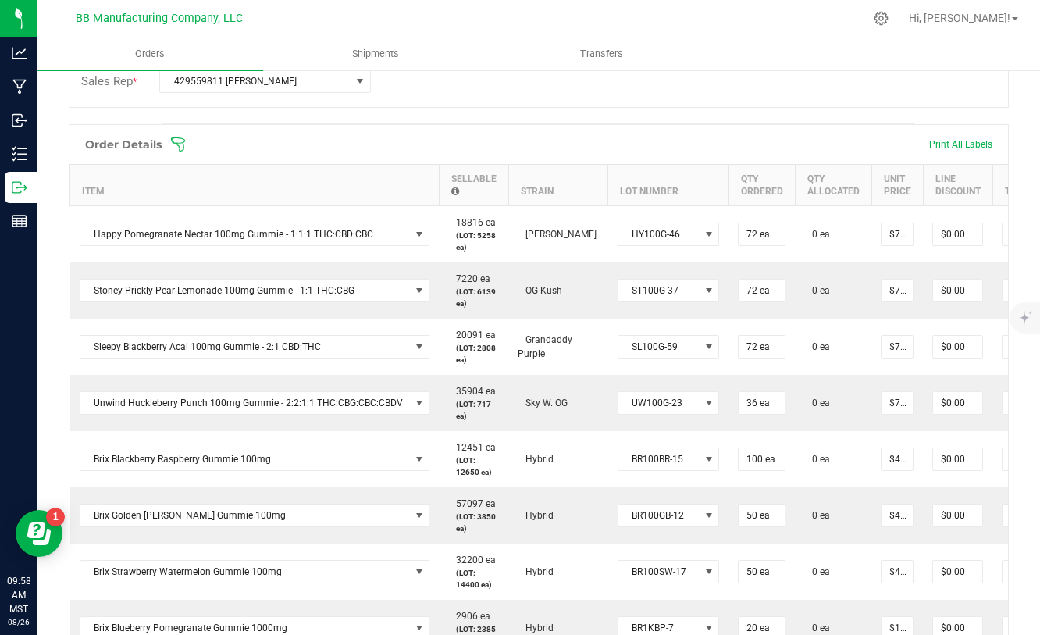
scroll to position [0, 121]
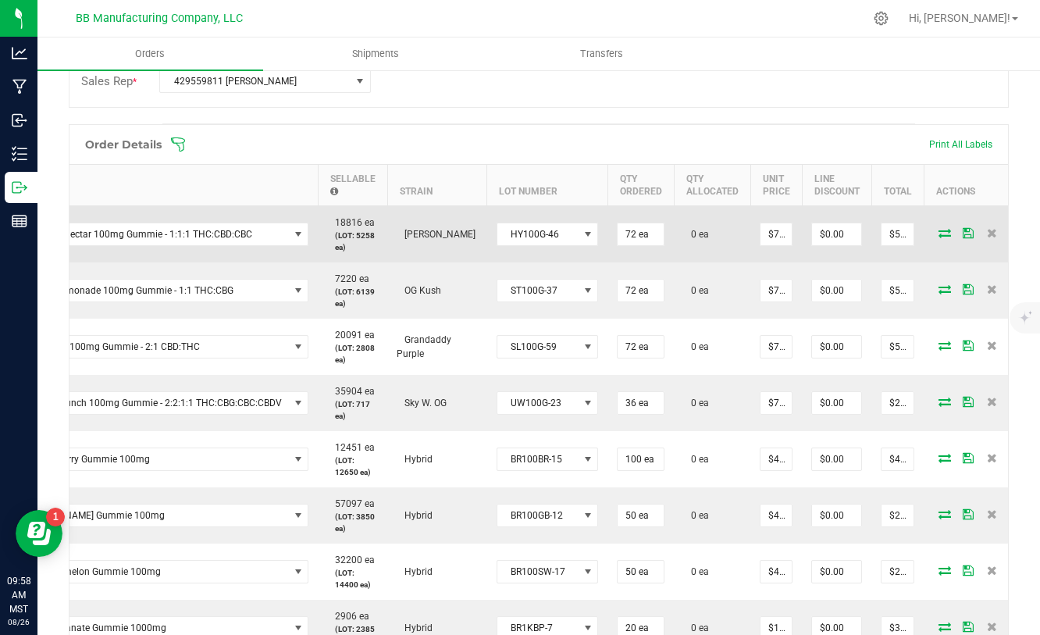
click at [939, 232] on icon at bounding box center [945, 232] width 12 height 9
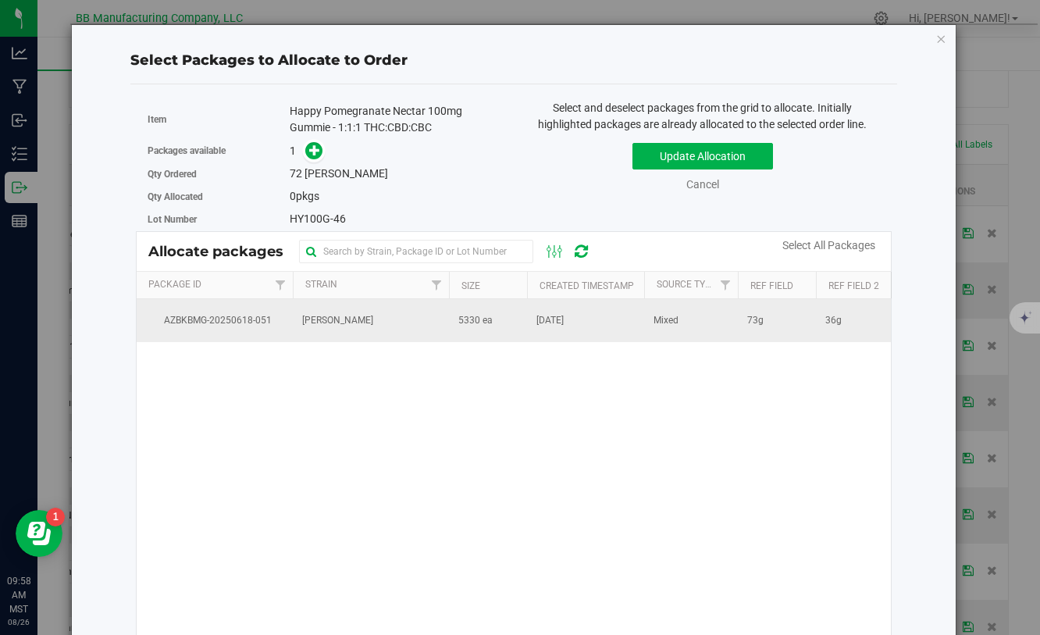
click at [505, 323] on td "5330 ea" at bounding box center [488, 320] width 78 height 42
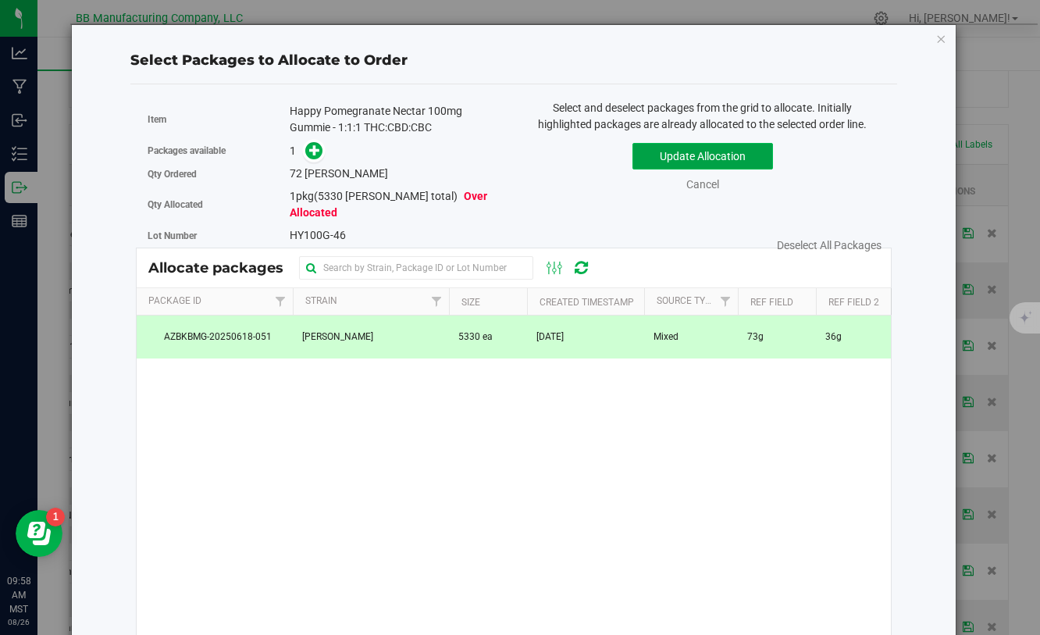
click at [654, 156] on button "Update Allocation" at bounding box center [703, 156] width 141 height 27
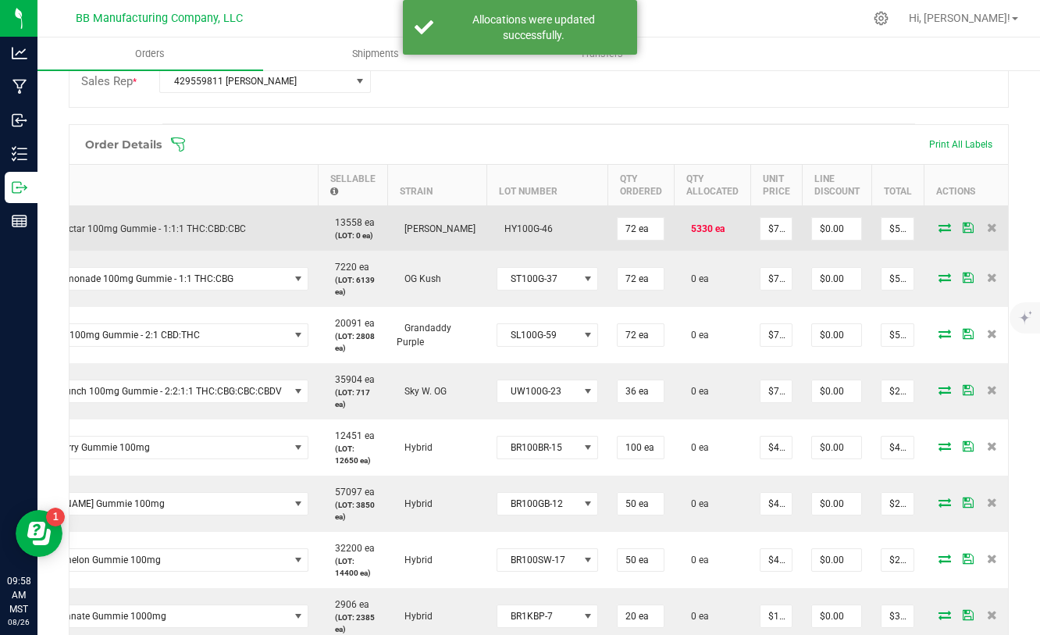
click at [939, 224] on icon at bounding box center [945, 227] width 12 height 9
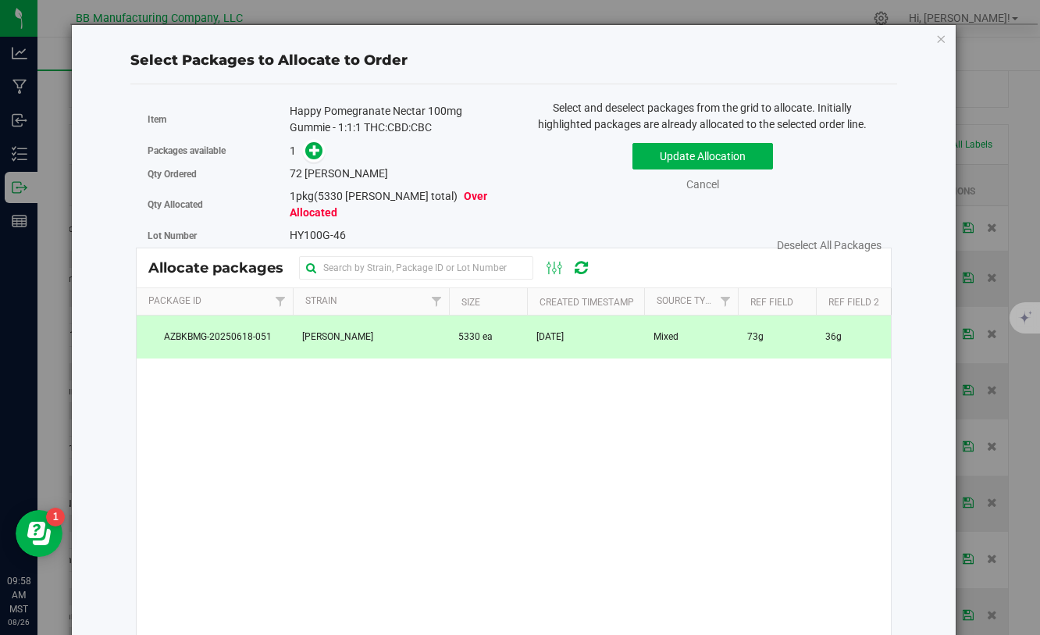
click at [488, 330] on span "5330 ea" at bounding box center [475, 337] width 34 height 15
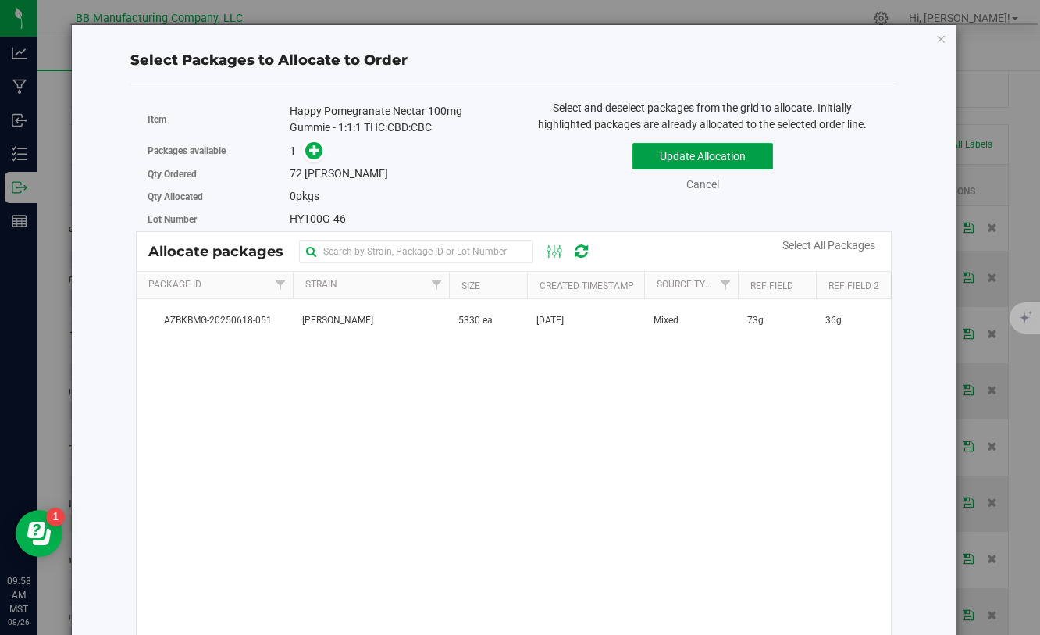
click at [655, 159] on button "Update Allocation" at bounding box center [703, 156] width 141 height 27
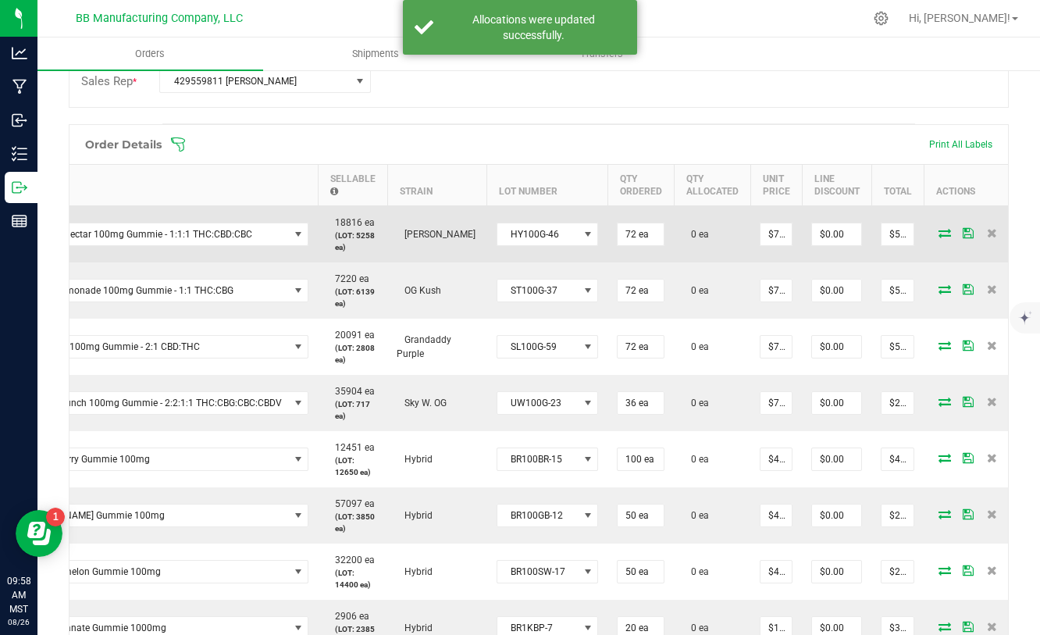
click at [939, 235] on icon at bounding box center [945, 232] width 12 height 9
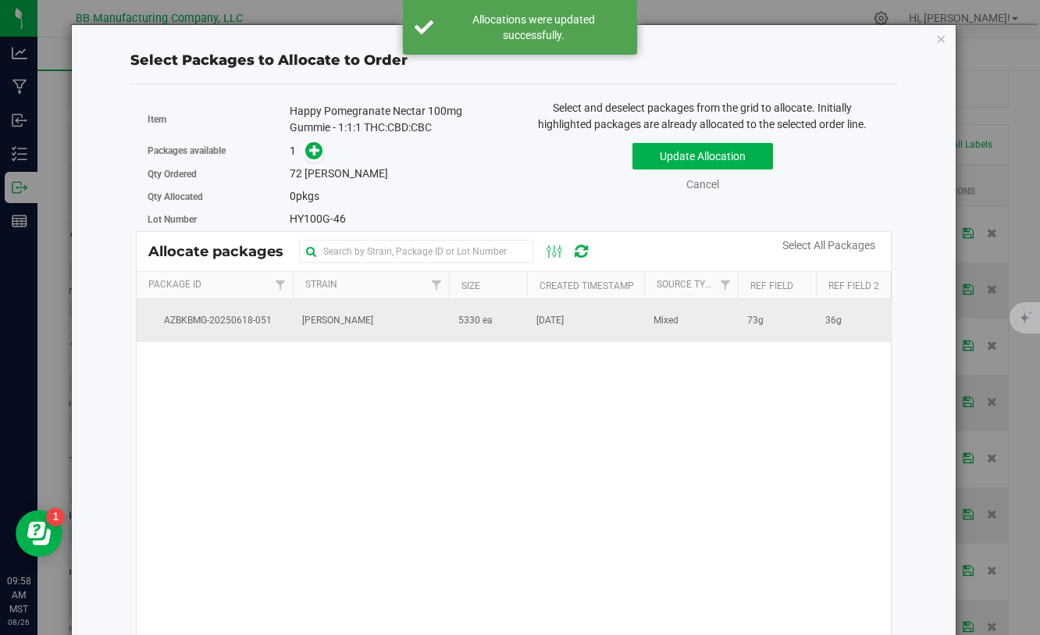
click at [486, 328] on td "5330 ea" at bounding box center [488, 320] width 78 height 42
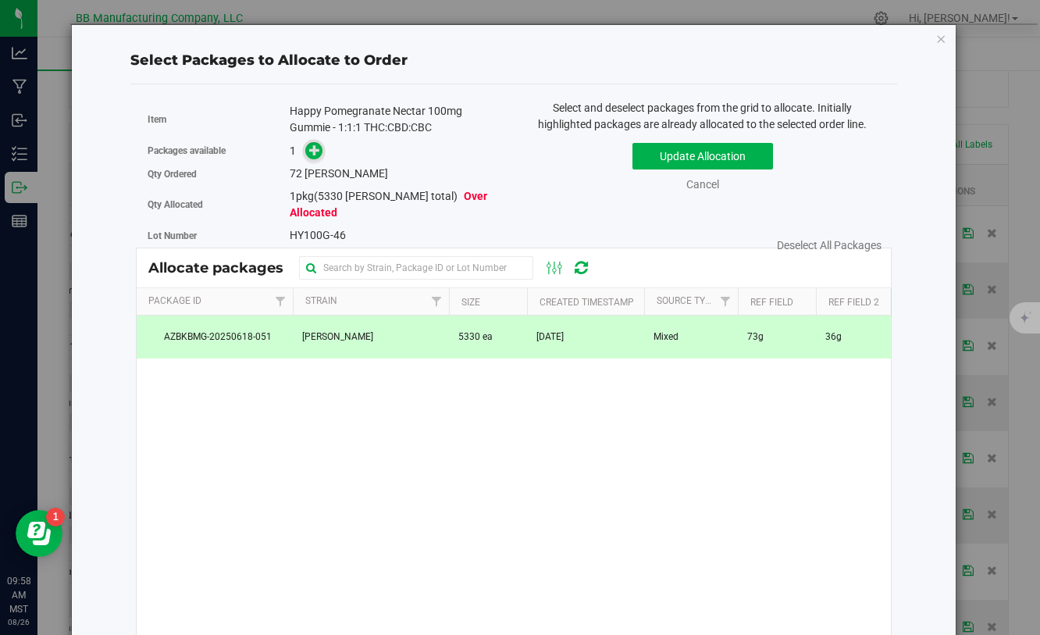
click at [320, 154] on icon at bounding box center [314, 149] width 11 height 11
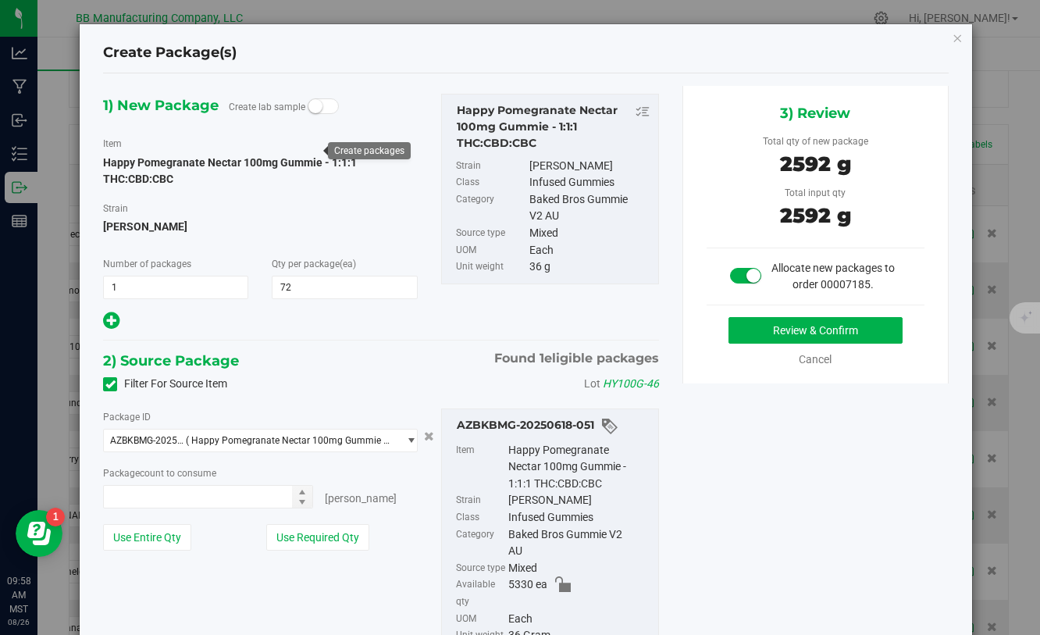
type input "72"
type input "72 ea"
click at [741, 327] on button "Review & Confirm" at bounding box center [816, 330] width 174 height 27
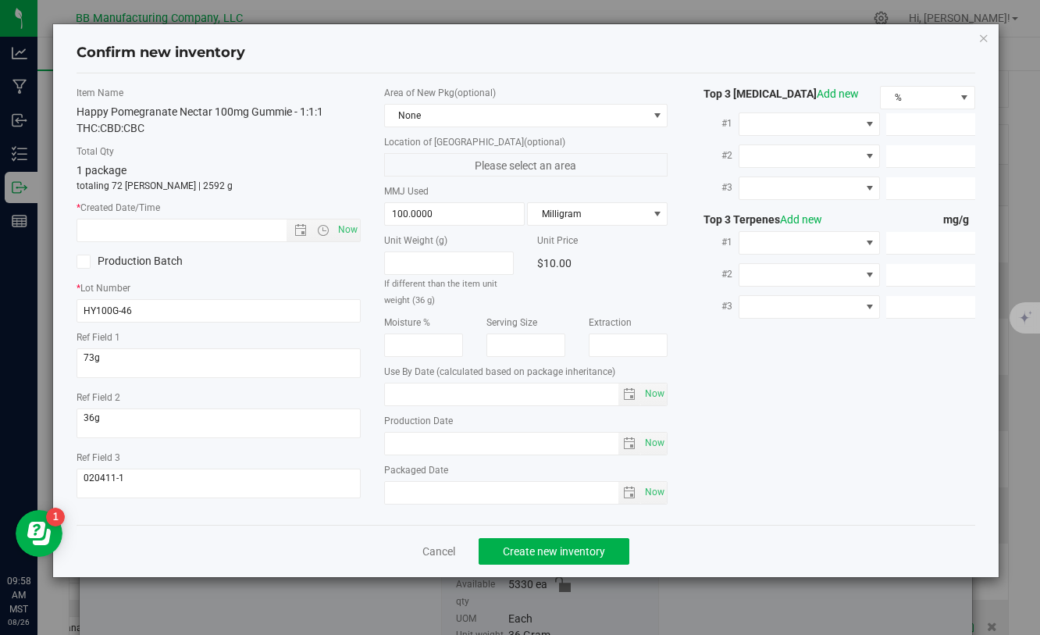
type input "2026-05-23"
type input "2025-05-23"
drag, startPoint x: 465, startPoint y: 447, endPoint x: 315, endPoint y: 439, distance: 149.4
click at [315, 439] on div "Item Name Happy Pomegranate Nectar 100mg Gummie - 1:1:1 THC:CBD:CBC Total Qty 1…" at bounding box center [525, 299] width 921 height 426
click at [188, 233] on input "text" at bounding box center [194, 230] width 235 height 22
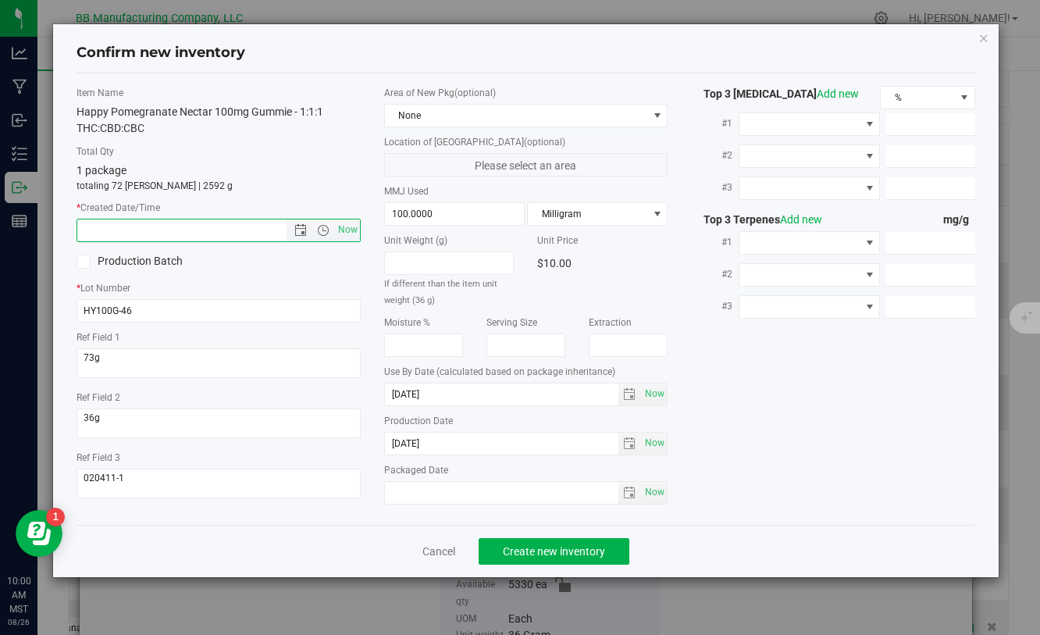
paste input "2025-05-23"
click at [532, 558] on button "Create new inventory" at bounding box center [554, 551] width 151 height 27
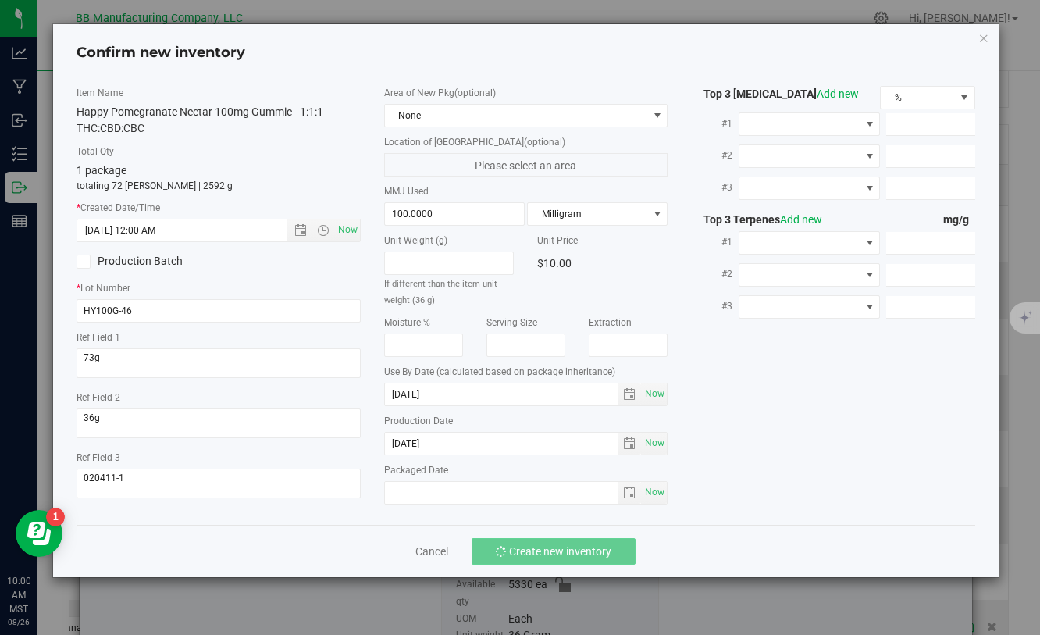
type input "5/23/2025 10:00 AM"
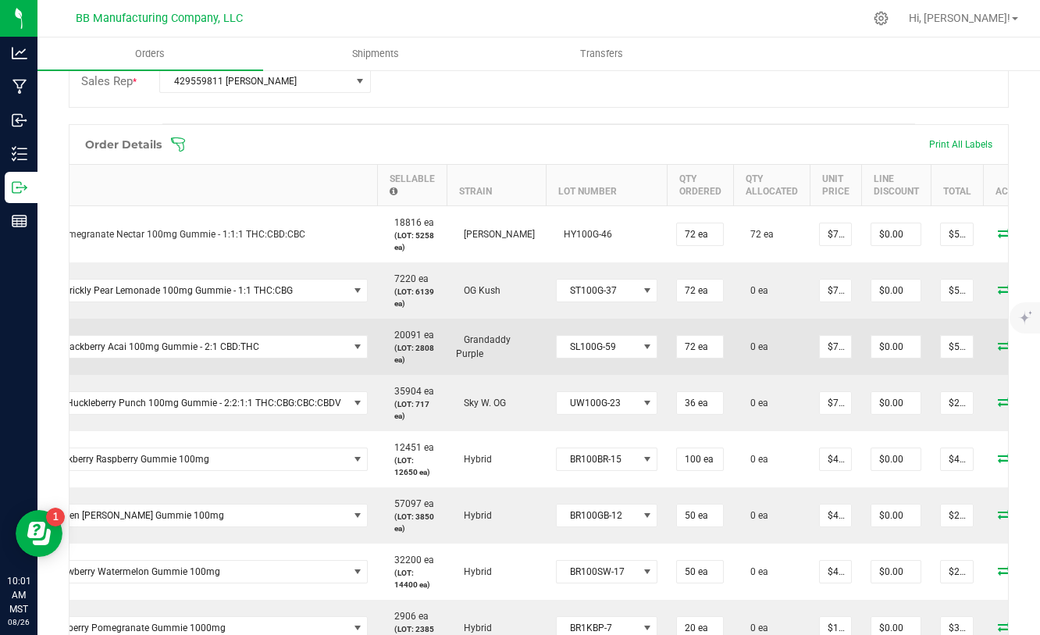
scroll to position [0, 80]
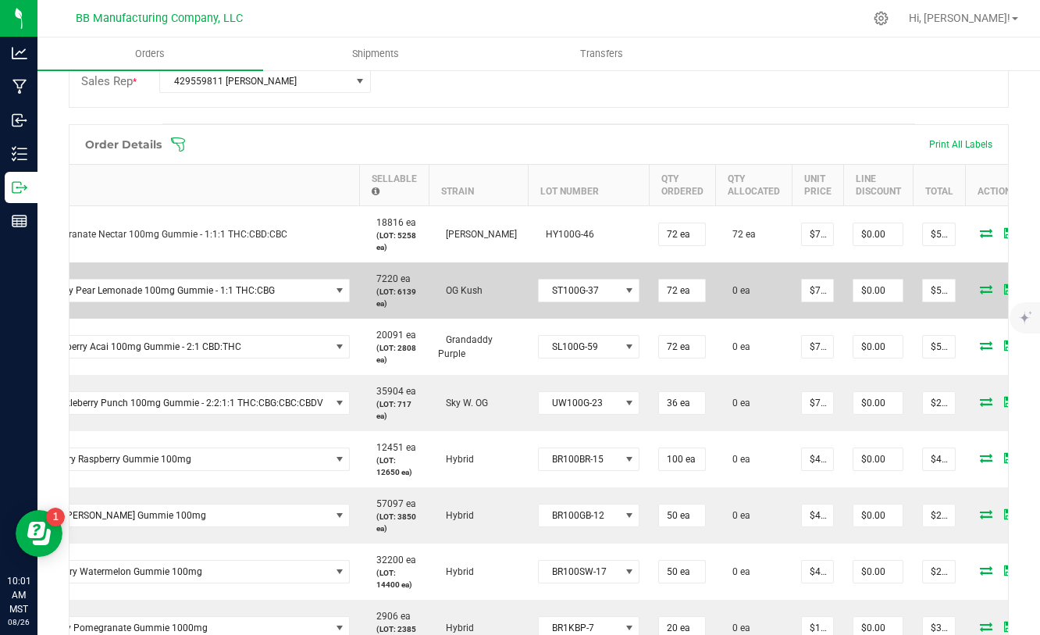
click at [980, 290] on icon at bounding box center [986, 288] width 12 height 9
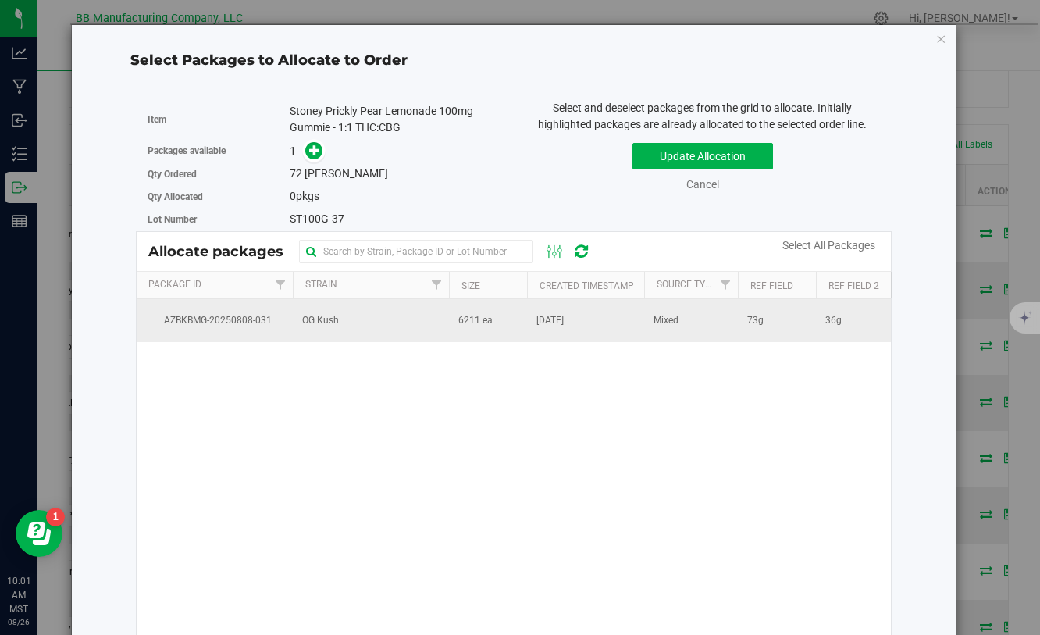
click at [434, 323] on td "OG Kush" at bounding box center [371, 320] width 156 height 42
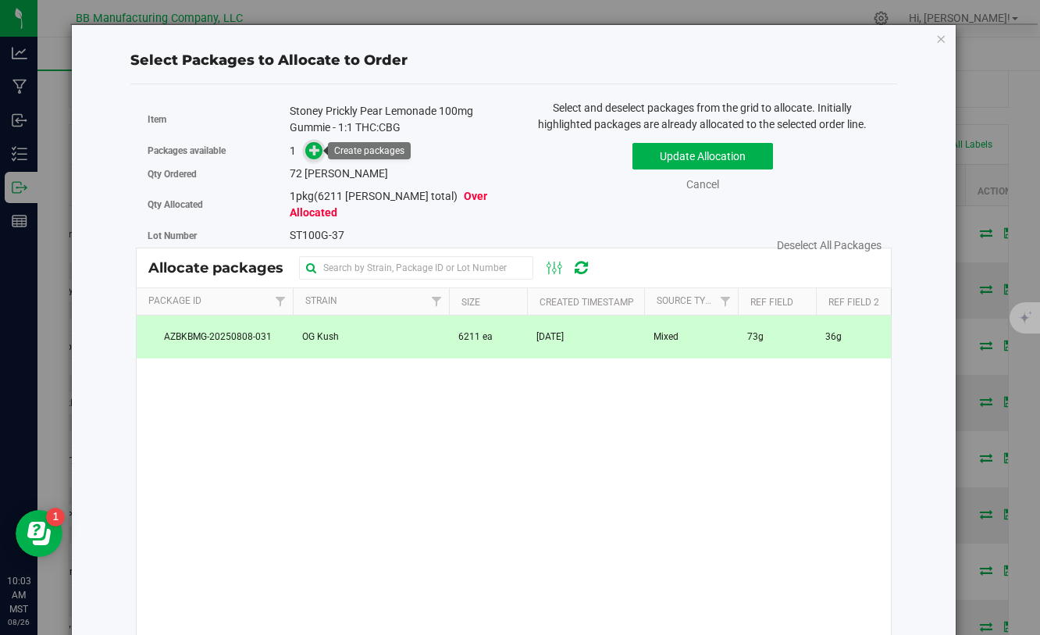
click at [314, 148] on icon at bounding box center [314, 149] width 11 height 11
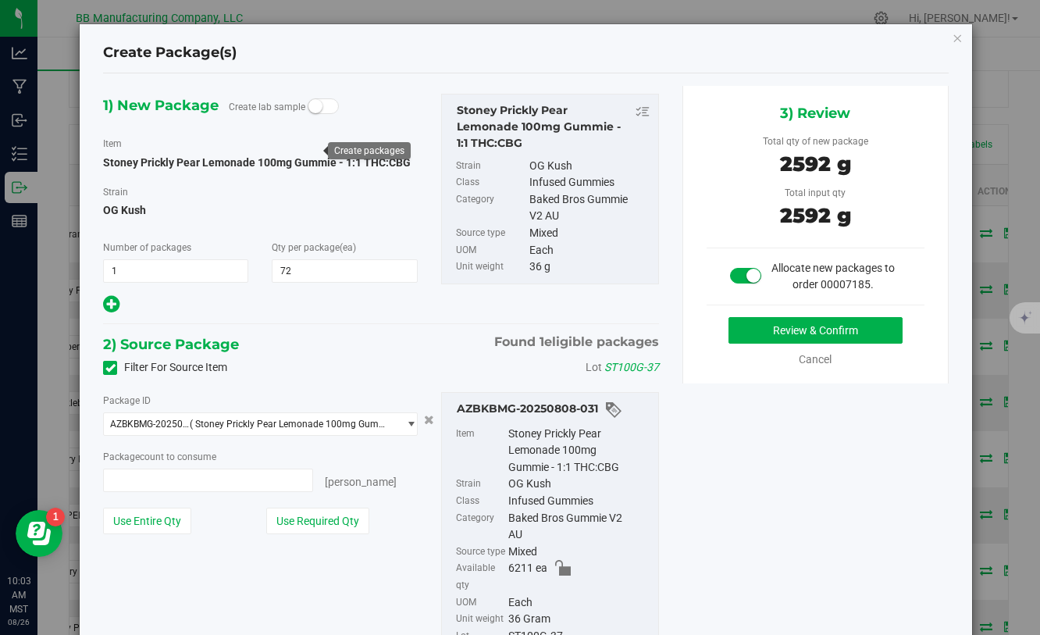
type input "72 ea"
click at [769, 332] on button "Review & Confirm" at bounding box center [816, 330] width 174 height 27
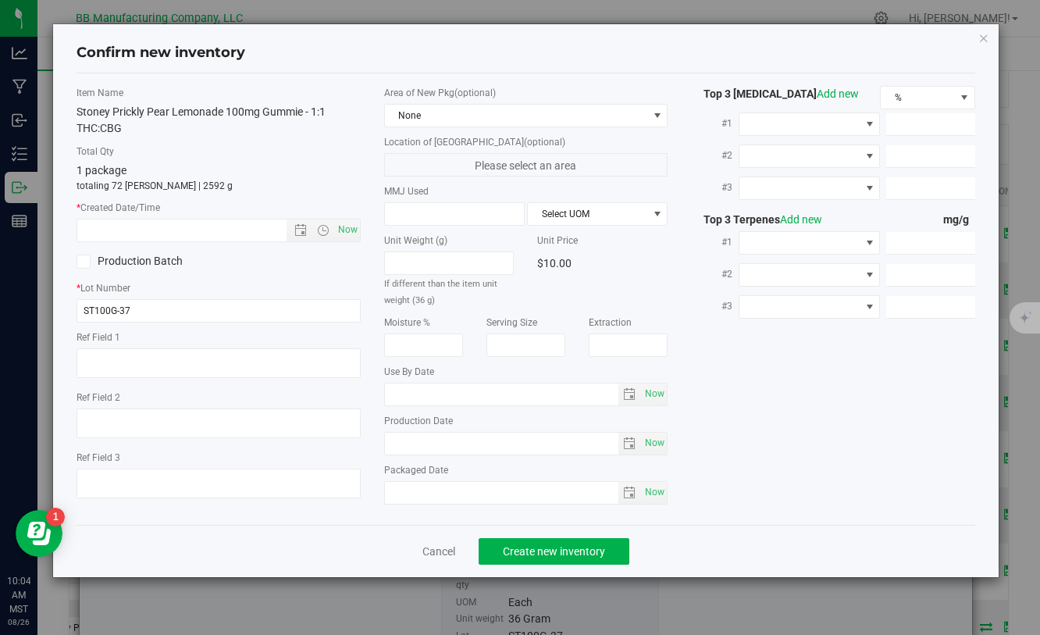
type textarea "73g"
type textarea "36g"
type textarea "020411-1"
type input "100.0000"
type input "[DATE]"
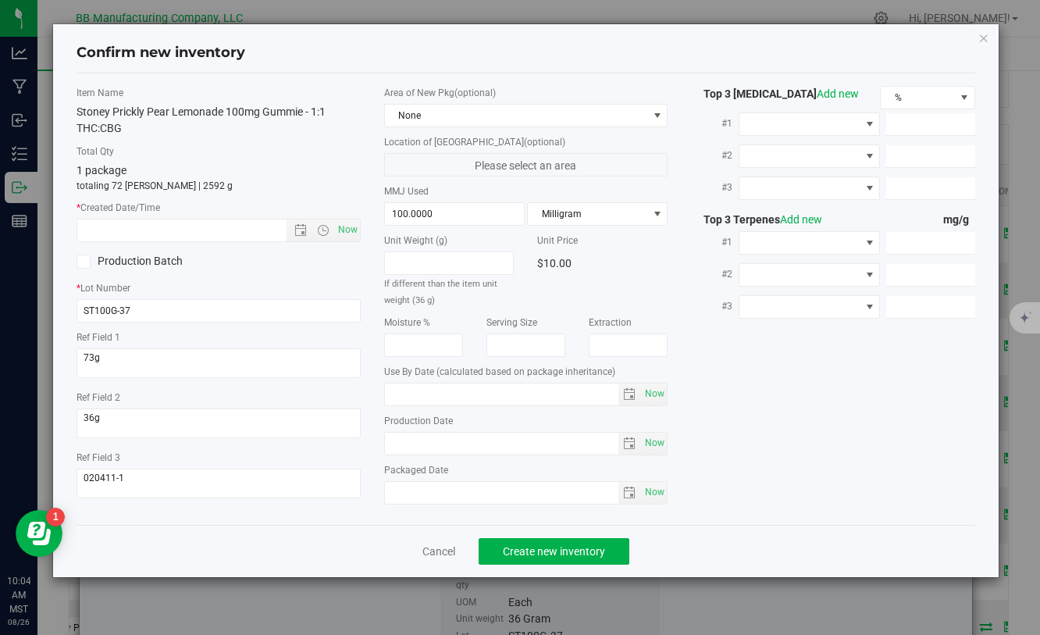
type input "[DATE]"
drag, startPoint x: 473, startPoint y: 440, endPoint x: 387, endPoint y: 440, distance: 85.9
click at [387, 440] on input "[DATE]" at bounding box center [502, 444] width 234 height 22
click at [198, 233] on input "text" at bounding box center [194, 230] width 235 height 22
paste input "[DATE]"
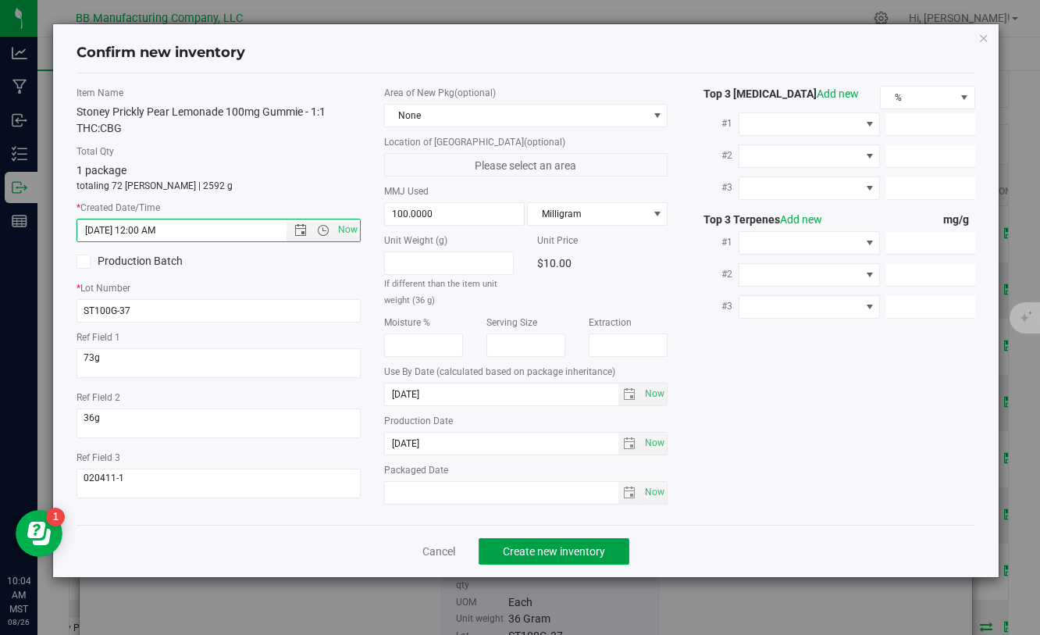
click at [540, 558] on button "Create new inventory" at bounding box center [554, 551] width 151 height 27
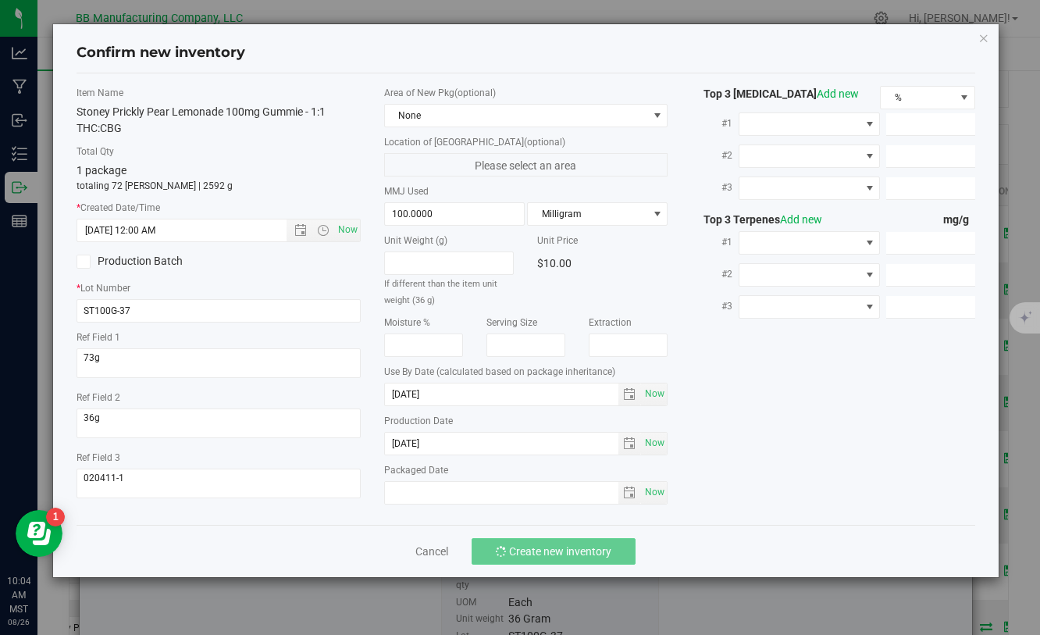
type input "7/14/2025 10:04 AM"
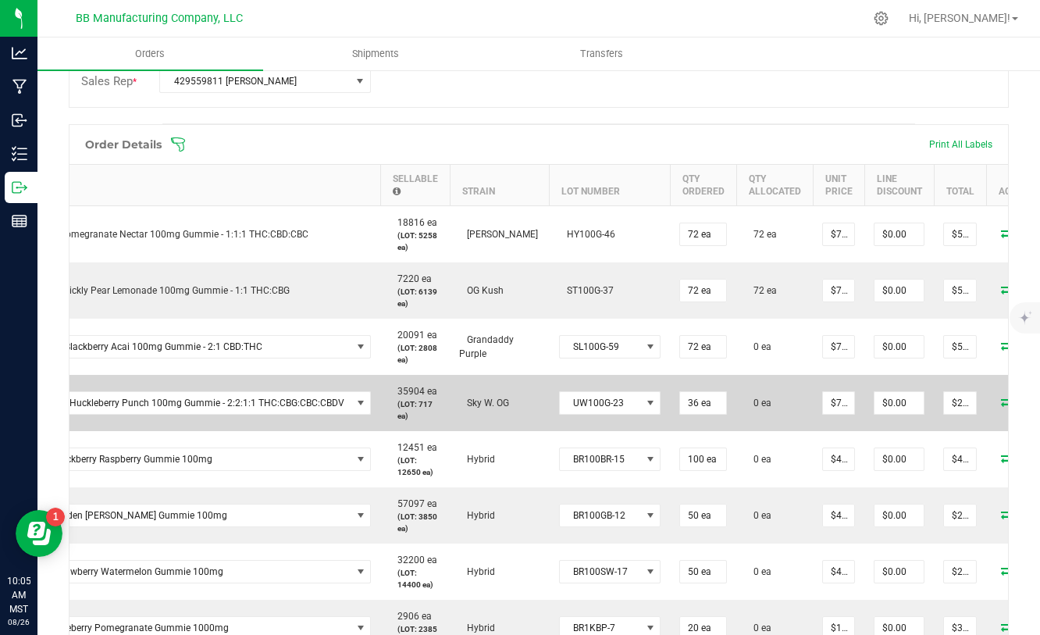
scroll to position [0, 63]
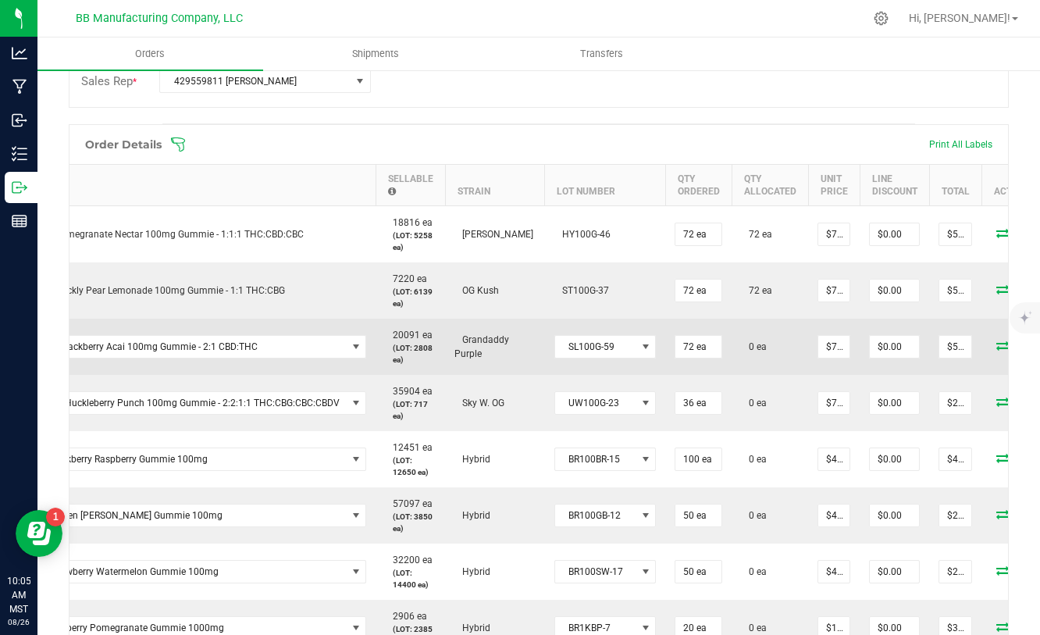
click at [996, 348] on icon at bounding box center [1002, 344] width 12 height 9
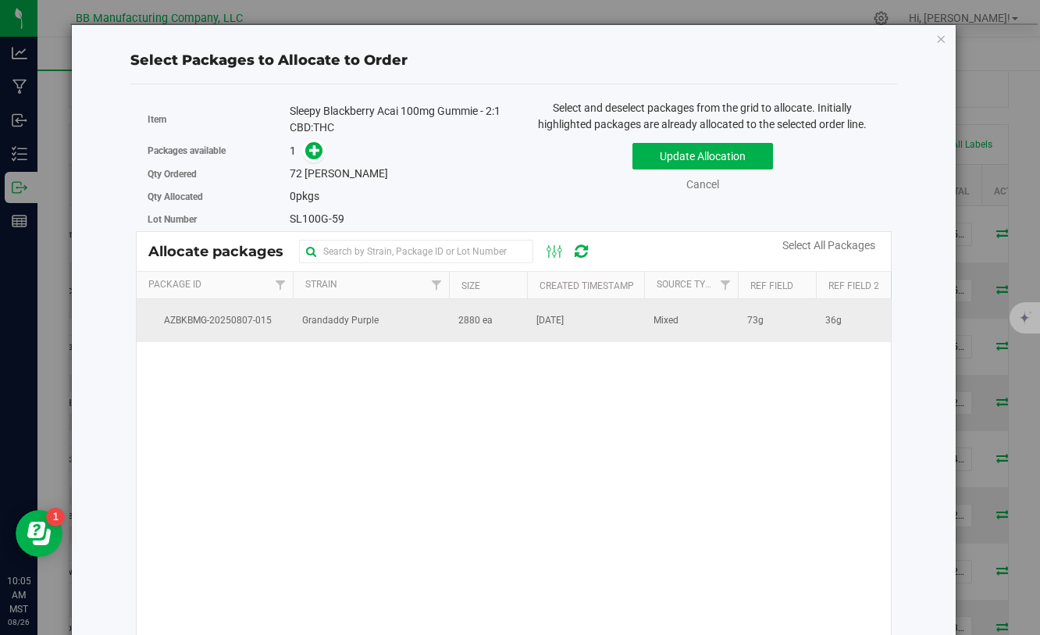
click at [500, 321] on td "2880 ea" at bounding box center [488, 320] width 78 height 42
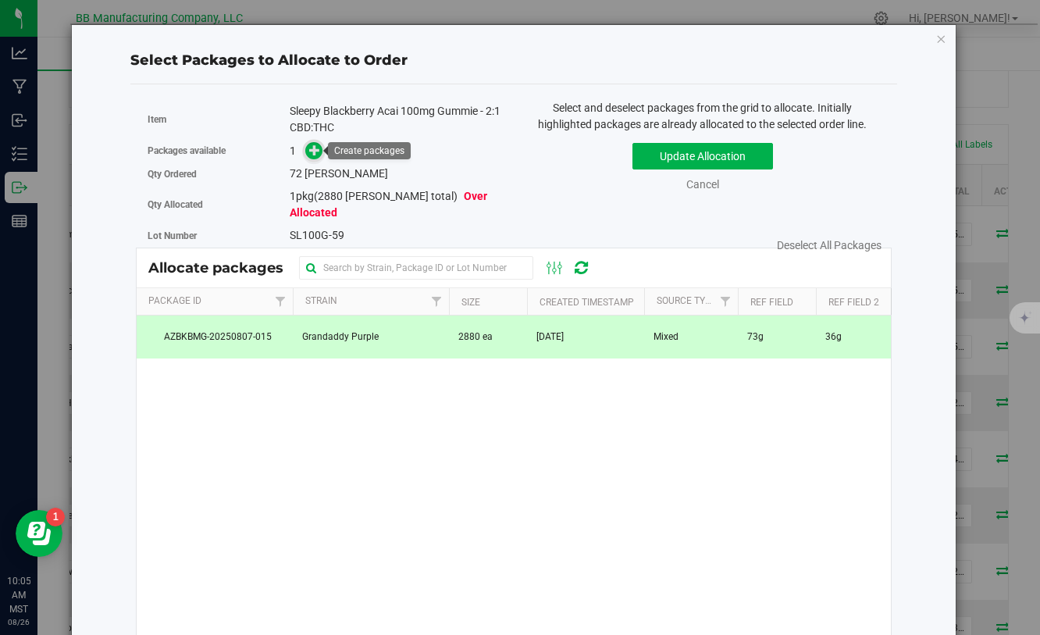
click at [320, 153] on icon at bounding box center [314, 149] width 11 height 11
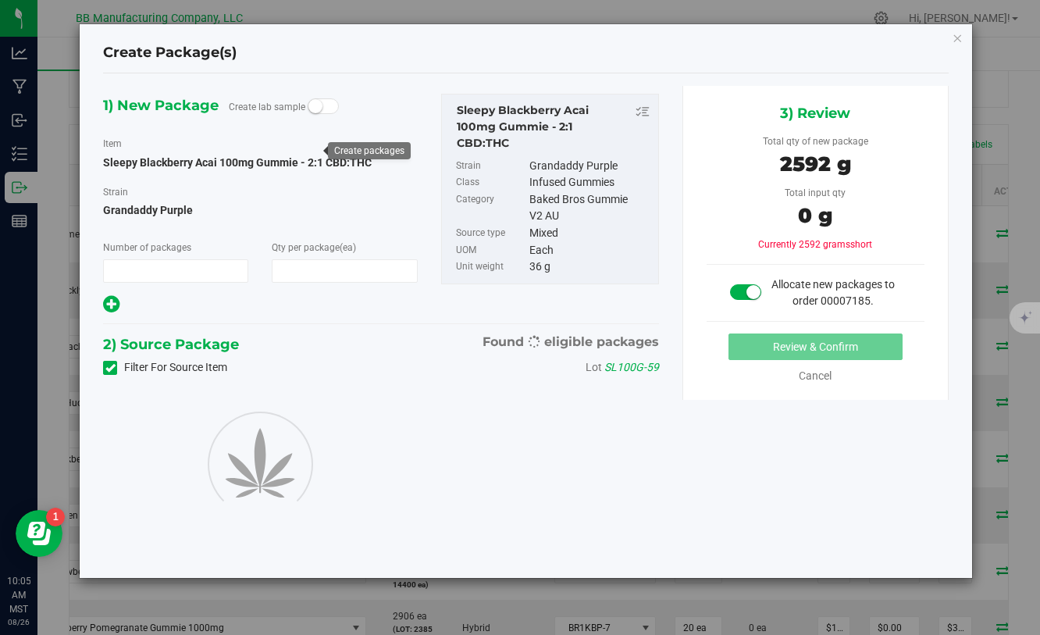
type input "1"
type input "72"
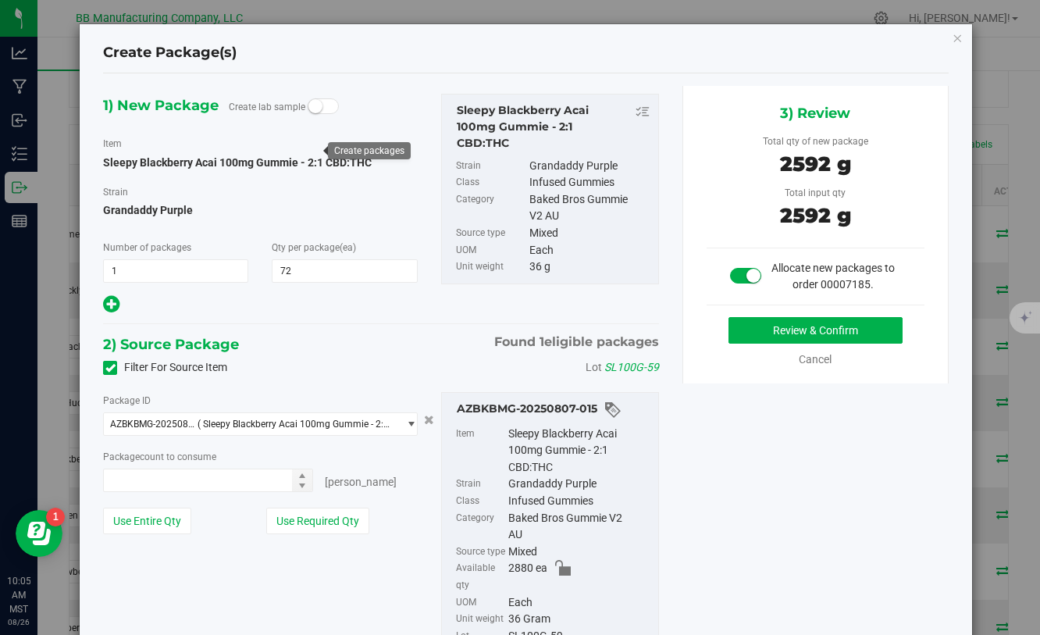
type input "72 ea"
click at [757, 340] on button "Review & Confirm" at bounding box center [816, 330] width 174 height 27
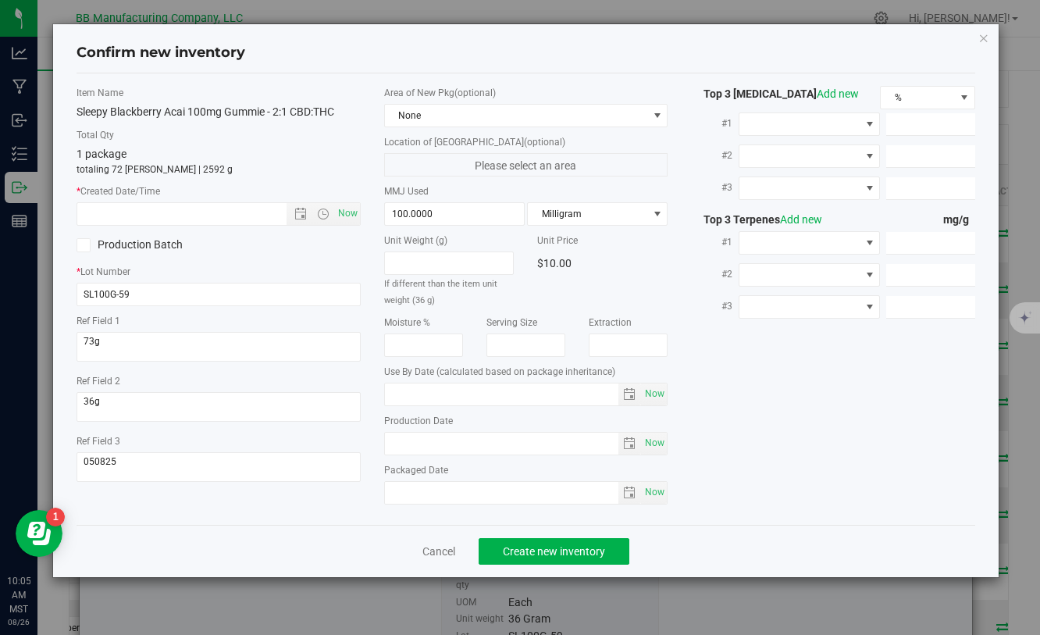
type input "2026-07-21"
type input "2025-07-21"
drag, startPoint x: 461, startPoint y: 444, endPoint x: 359, endPoint y: 444, distance: 101.5
click at [359, 444] on div "Item Name Sleepy Blackberry Acai 100mg Gummie - 2:1 CBD:THC Total Qty 1 package…" at bounding box center [525, 299] width 921 height 426
click at [218, 211] on input "text" at bounding box center [194, 214] width 235 height 22
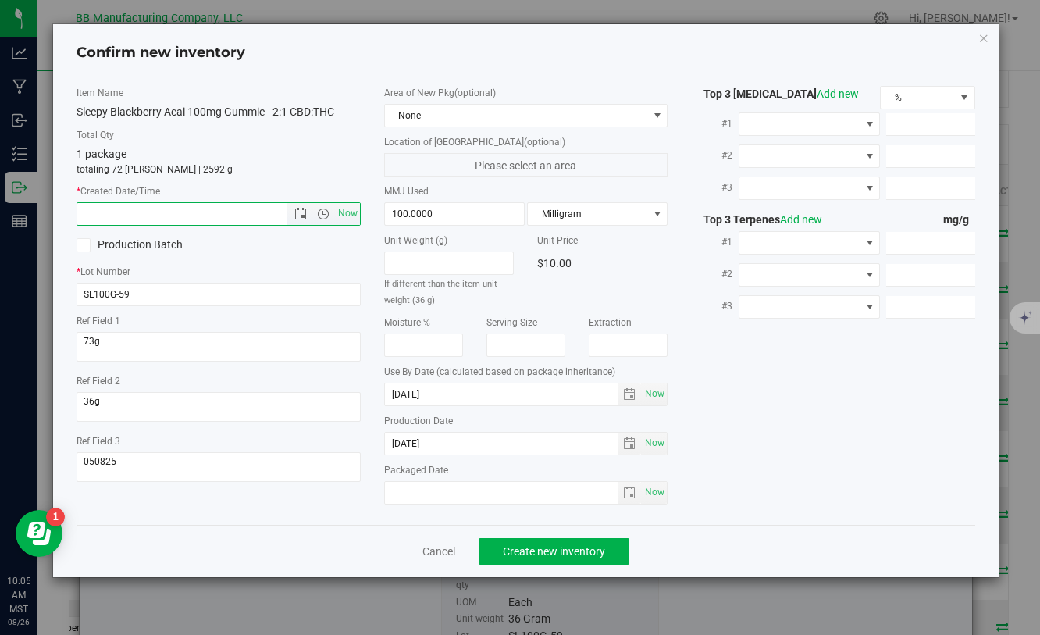
paste input "2025-07-21"
click at [514, 549] on span "Create new inventory" at bounding box center [554, 551] width 102 height 12
type input "7/21/2025 10:05 AM"
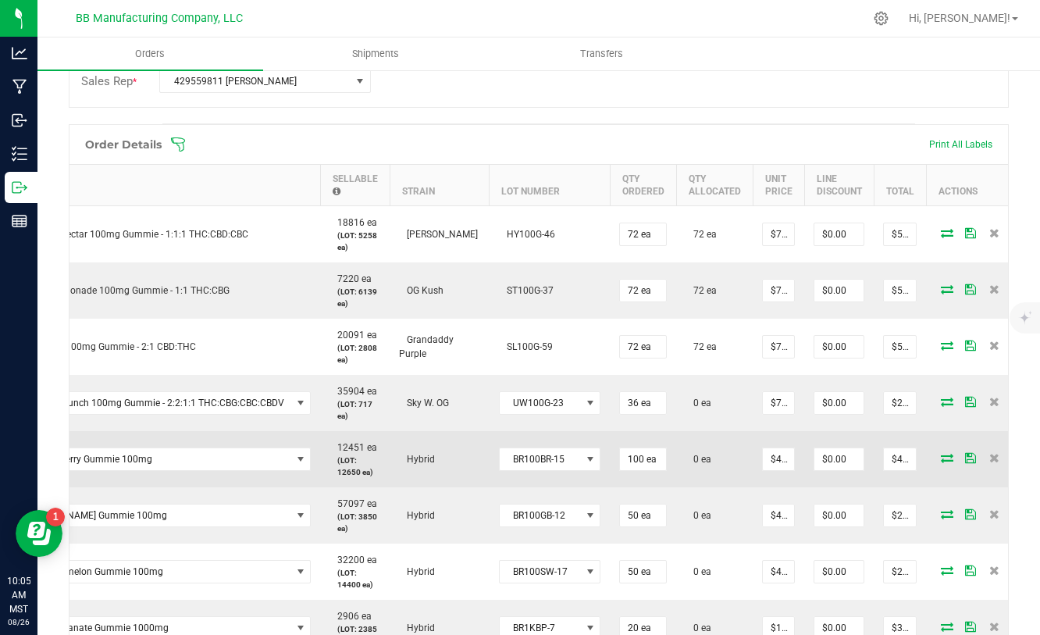
scroll to position [0, 121]
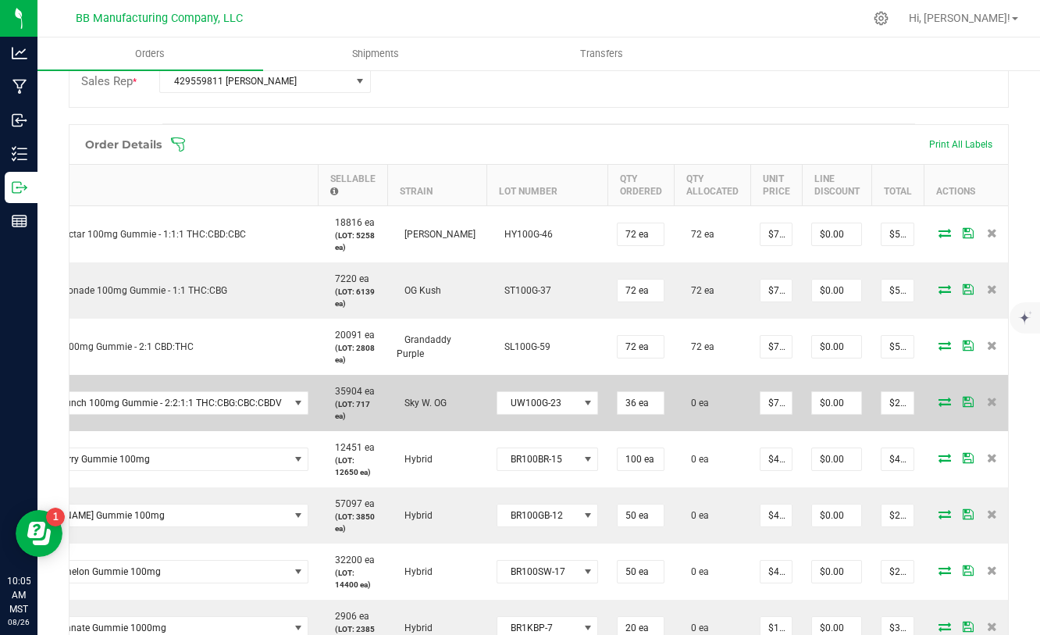
click at [939, 402] on icon at bounding box center [945, 401] width 12 height 9
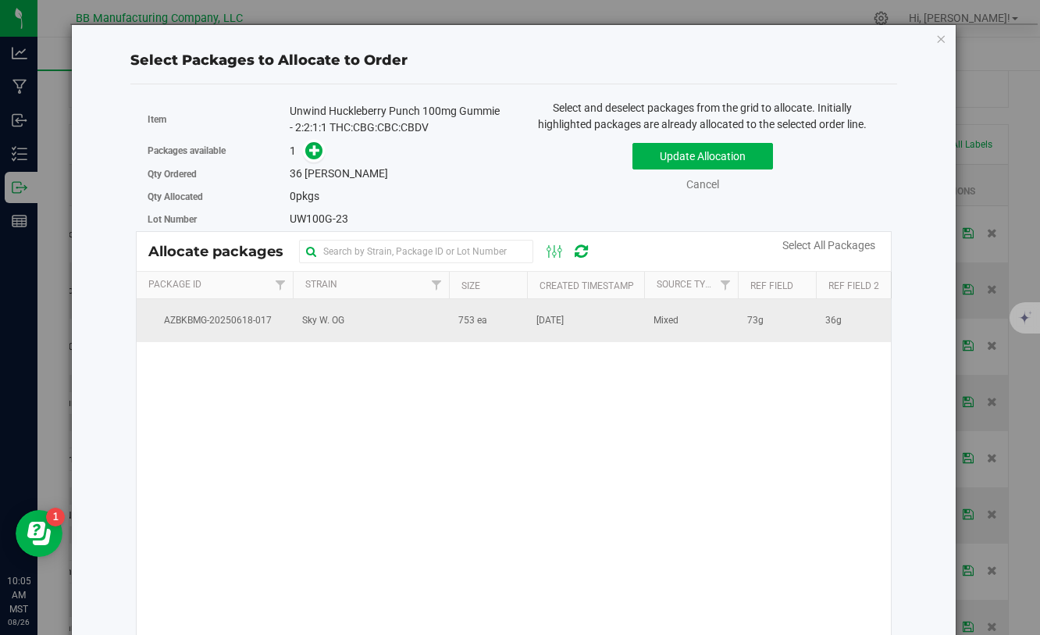
click at [353, 321] on td "Sky W. OG" at bounding box center [371, 320] width 156 height 42
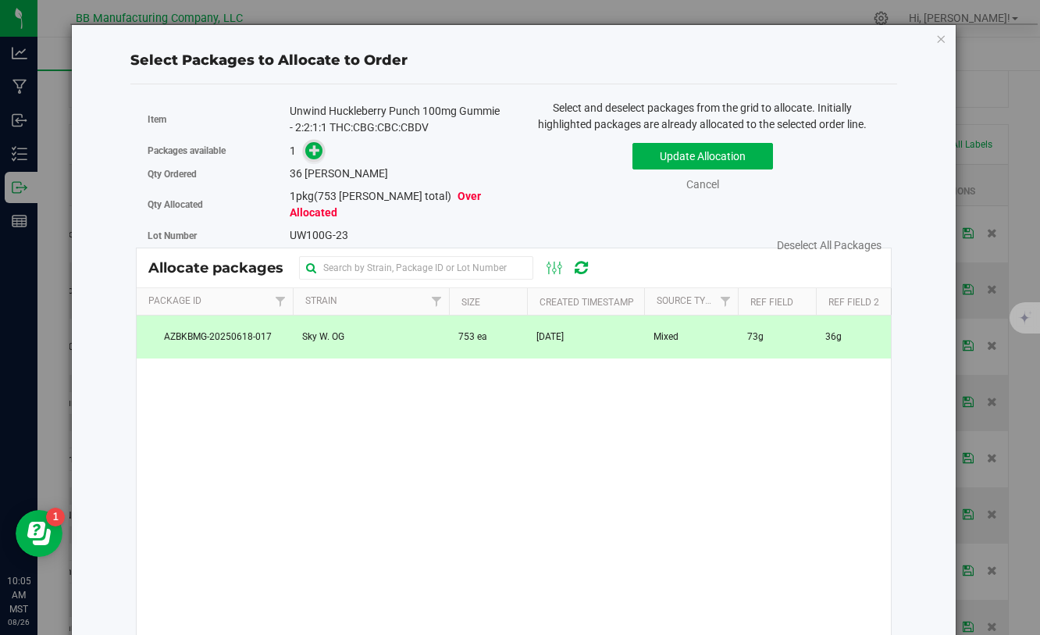
click at [313, 144] on icon at bounding box center [314, 149] width 11 height 11
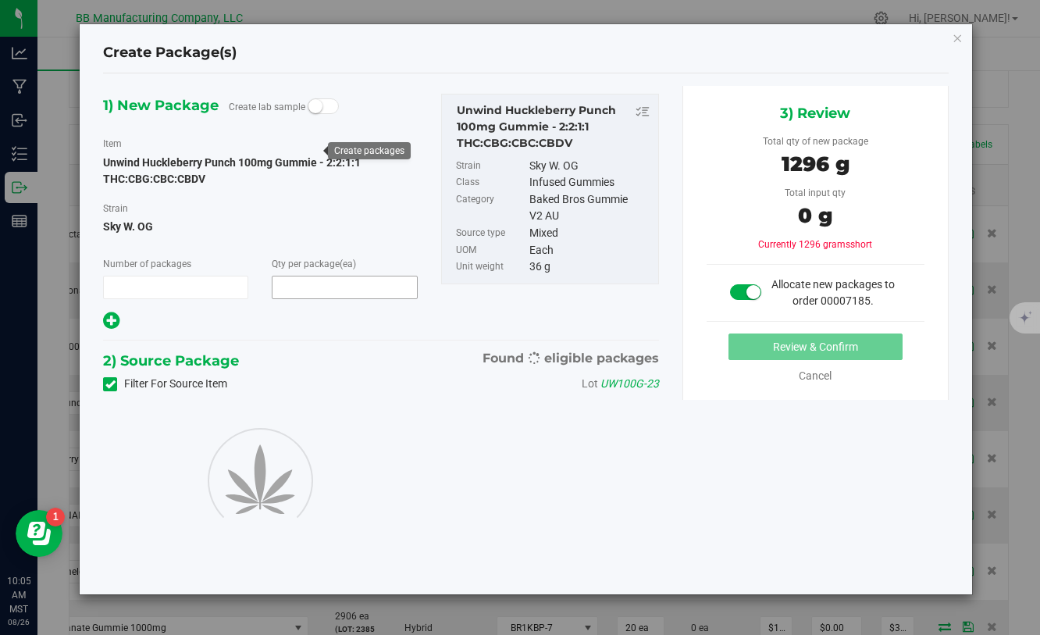
type input "1"
type input "36"
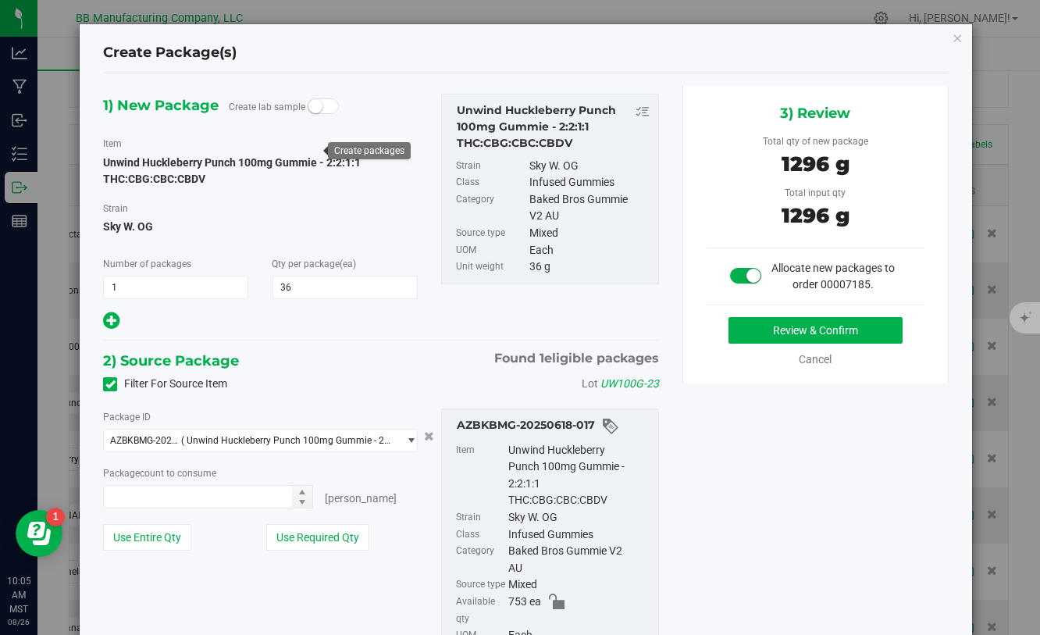
type input "36 ea"
click at [748, 323] on button "Review & Confirm" at bounding box center [816, 330] width 174 height 27
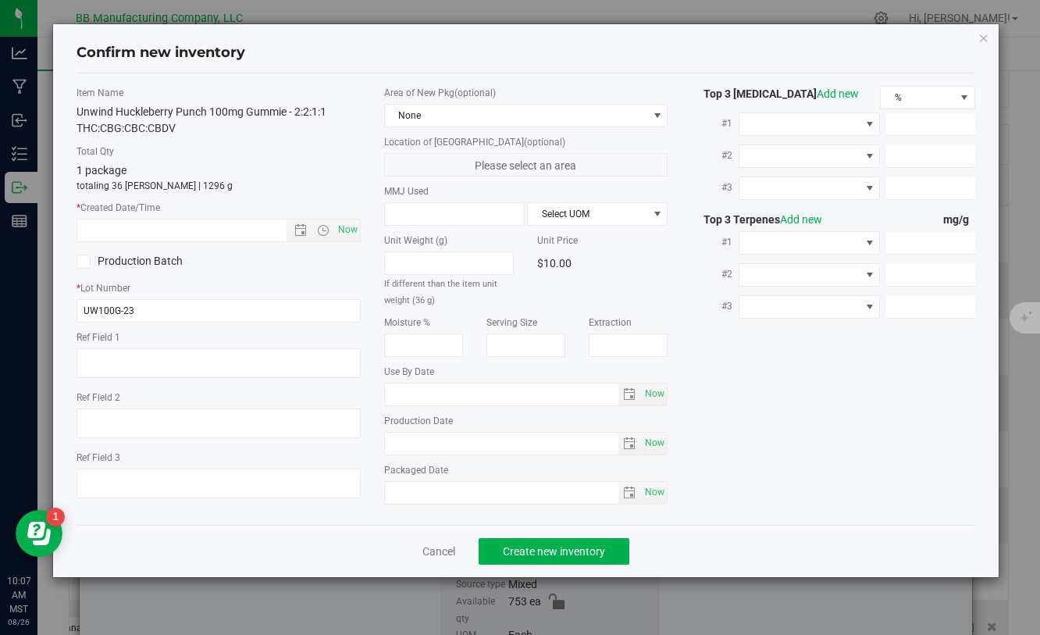
type textarea "73g"
type textarea "36g"
type textarea "020411-1"
type input "100.0000"
type input "[DATE]"
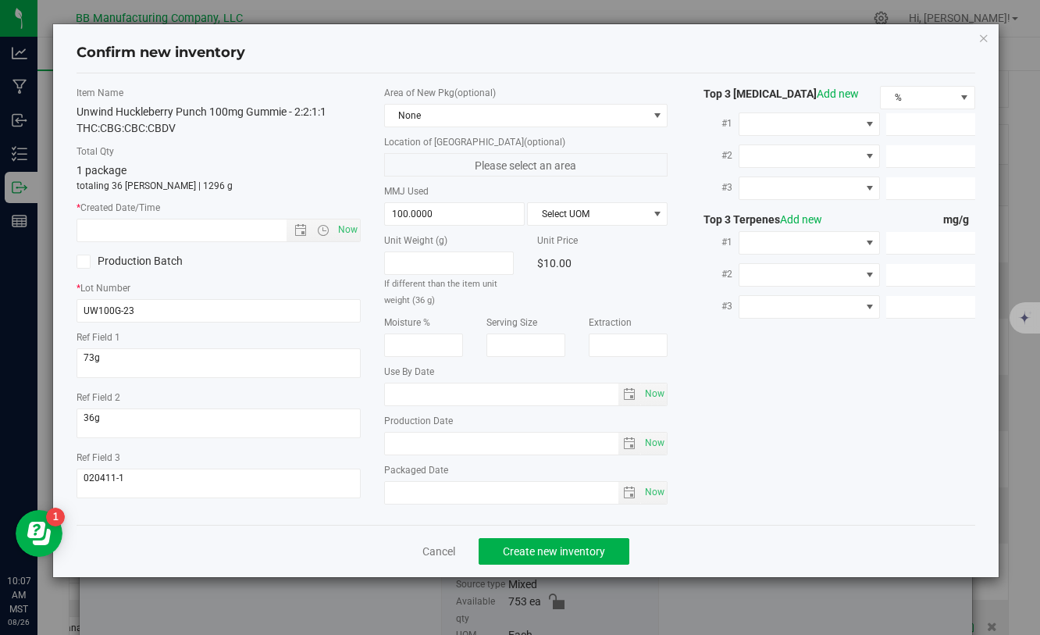
type input "[DATE]"
drag, startPoint x: 380, startPoint y: 444, endPoint x: 360, endPoint y: 446, distance: 20.4
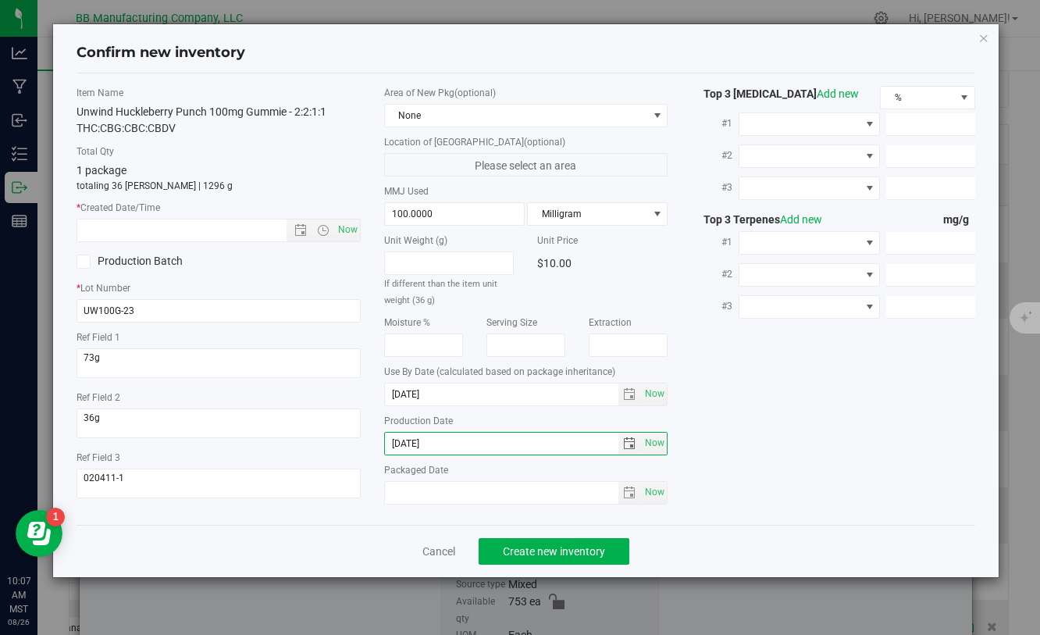
click at [358, 444] on div "Item Name Unwind Huckleberry Punch 100mg Gummie - 2:2:1:1 THC:CBG:CBC:CBDV Tota…" at bounding box center [525, 299] width 921 height 426
click at [196, 237] on input "text" at bounding box center [194, 230] width 235 height 22
drag, startPoint x: 454, startPoint y: 439, endPoint x: 333, endPoint y: 439, distance: 121.0
click at [333, 439] on div "Item Name Unwind Huckleberry Punch 100mg Gummie - 2:2:1:1 THC:CBG:CBC:CBDV Tota…" at bounding box center [525, 299] width 921 height 426
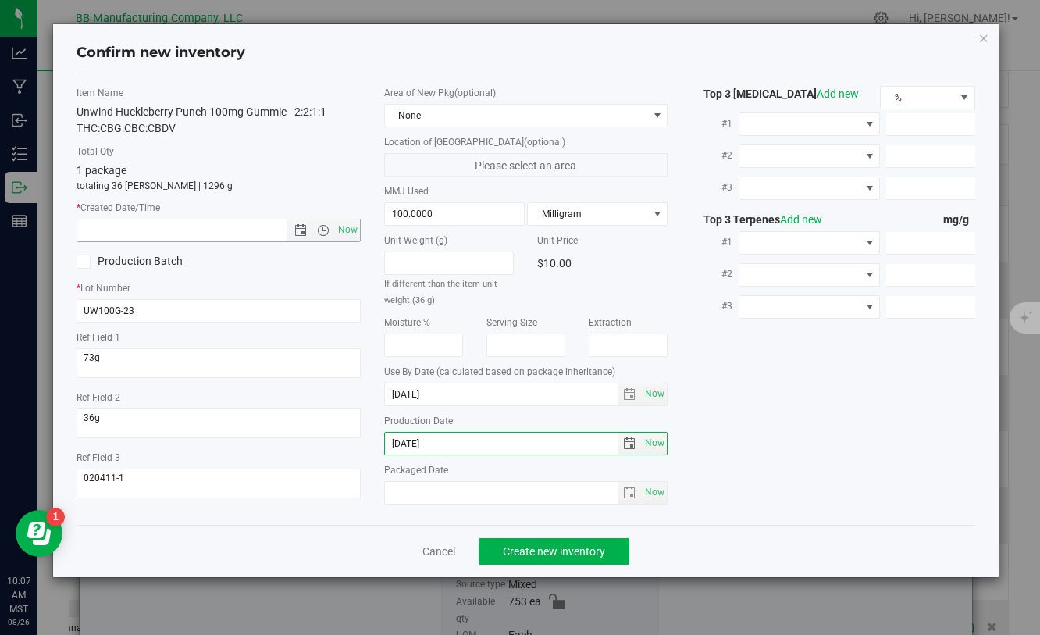
click at [255, 237] on input "text" at bounding box center [194, 230] width 235 height 22
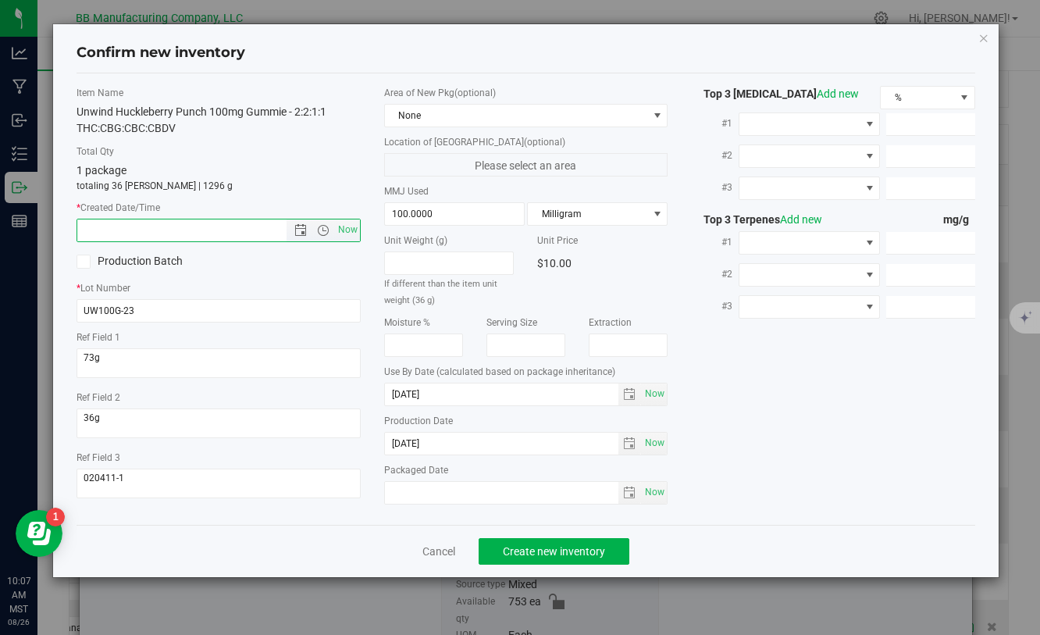
paste input "[DATE]"
click at [576, 555] on span "Create new inventory" at bounding box center [554, 551] width 102 height 12
type input "5/9/2025 10:07 AM"
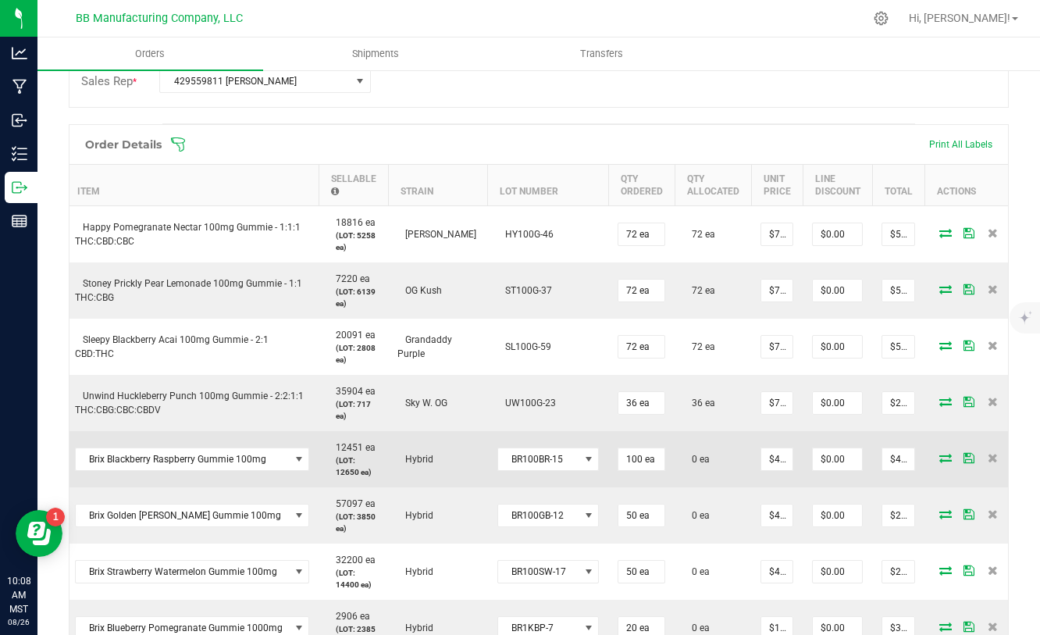
scroll to position [0, 8]
click at [936, 458] on icon at bounding box center [942, 457] width 12 height 9
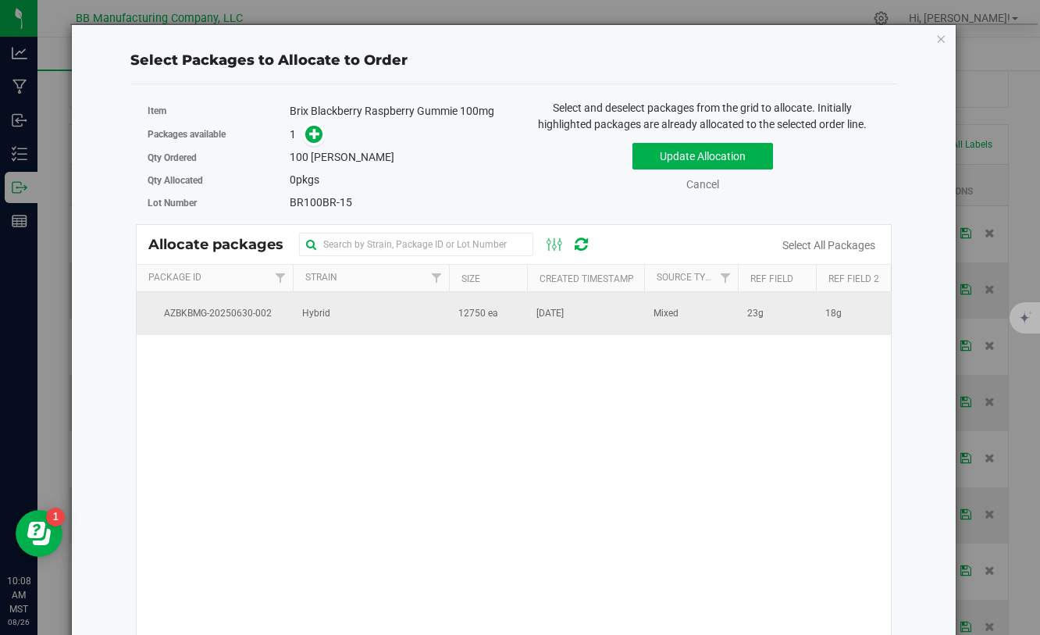
click at [409, 314] on td "Hybrid" at bounding box center [371, 313] width 156 height 42
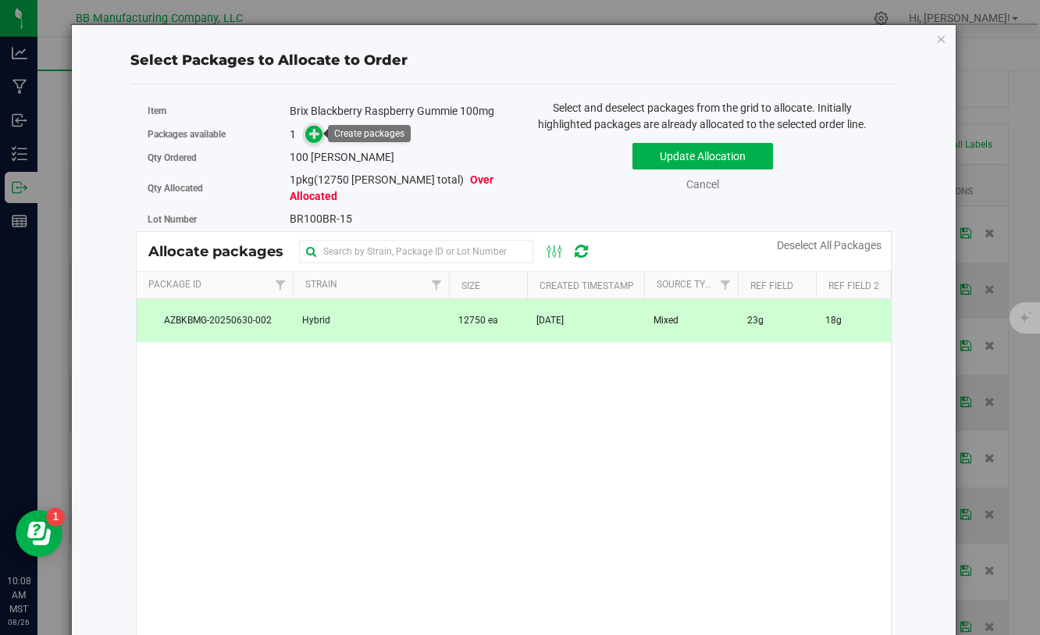
click at [315, 134] on icon at bounding box center [314, 133] width 11 height 11
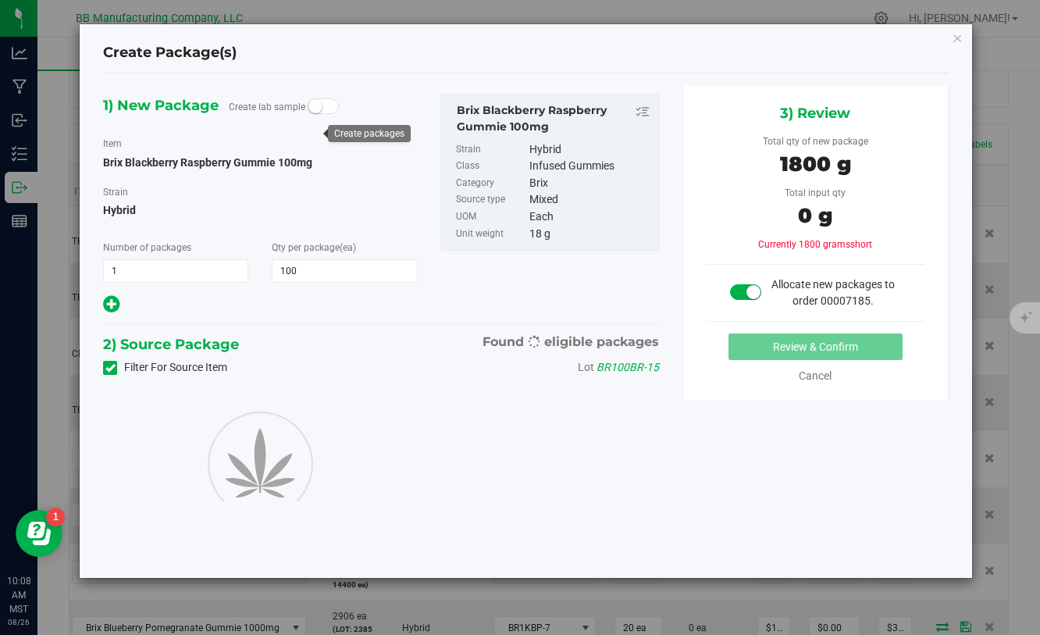
type input "100"
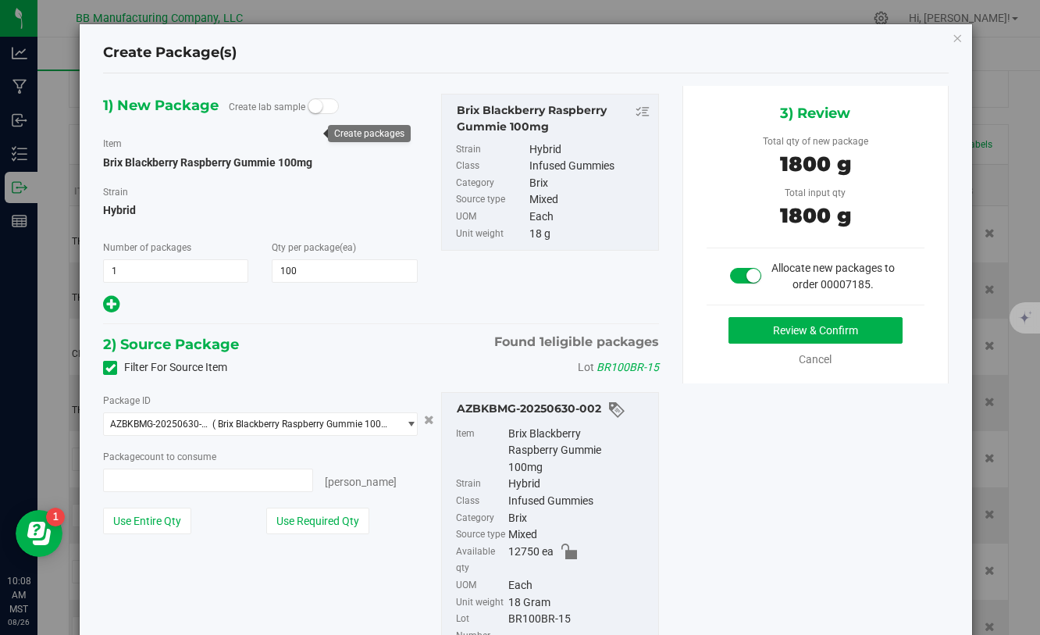
type input "100 ea"
click at [840, 339] on button "Review & Confirm" at bounding box center [816, 330] width 174 height 27
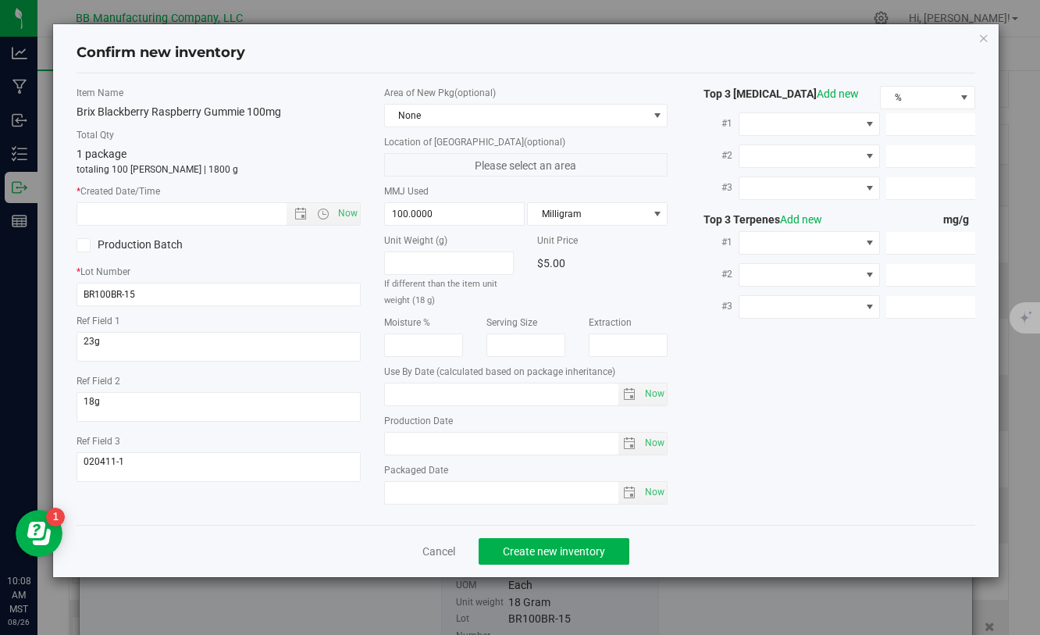
type input "[DATE]"
drag, startPoint x: 456, startPoint y: 448, endPoint x: 388, endPoint y: 440, distance: 68.5
click at [388, 440] on input "[DATE]" at bounding box center [502, 444] width 234 height 22
click at [501, 346] on input "text" at bounding box center [525, 344] width 79 height 23
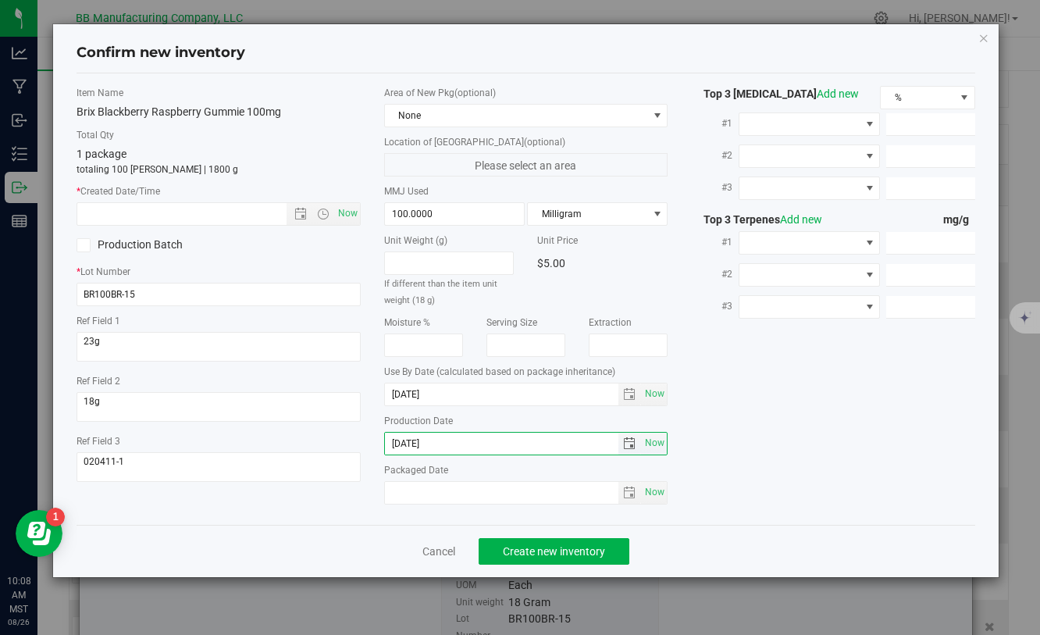
drag, startPoint x: 445, startPoint y: 446, endPoint x: 387, endPoint y: 443, distance: 57.9
click at [387, 443] on input "[DATE]" at bounding box center [502, 444] width 234 height 22
click at [226, 220] on input "text" at bounding box center [194, 214] width 235 height 22
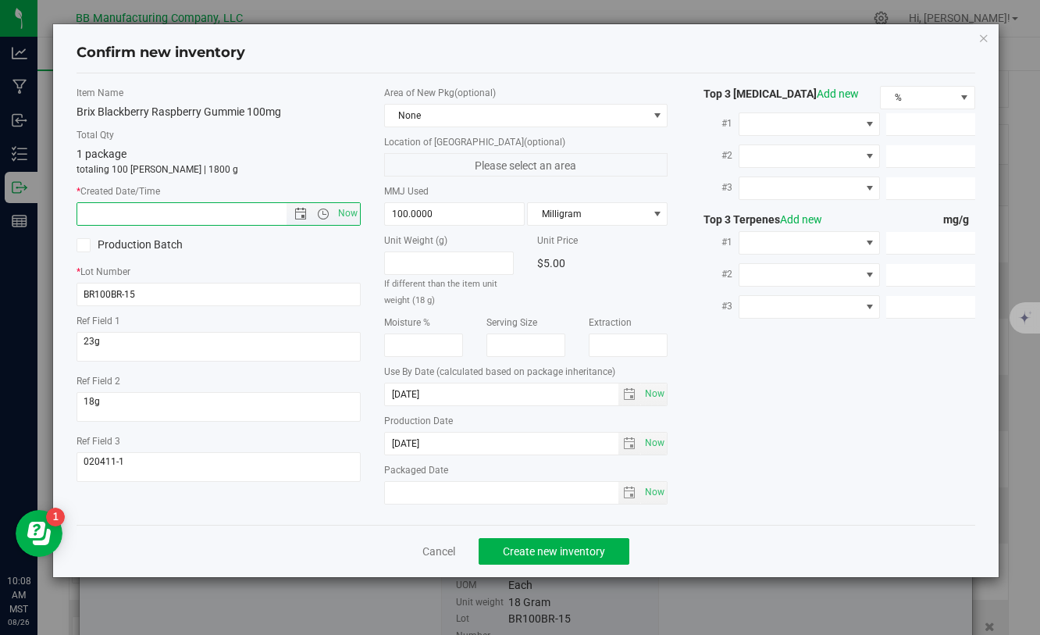
paste input "[DATE]"
click at [589, 555] on span "Create new inventory" at bounding box center [554, 551] width 102 height 12
type input "5/1/2025 10:08 AM"
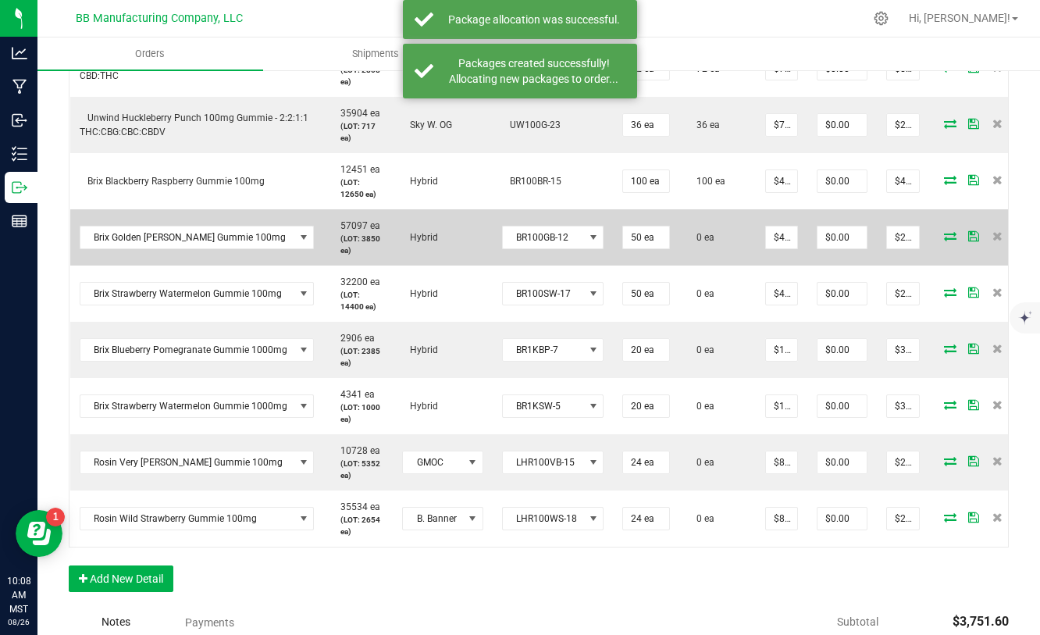
scroll to position [648, 0]
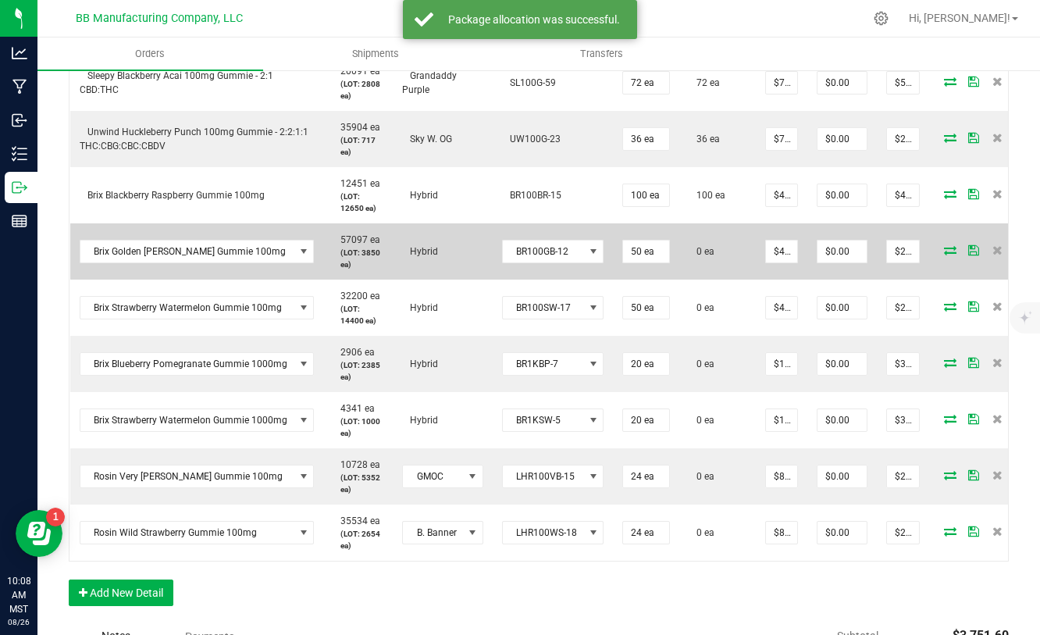
click at [945, 253] on icon at bounding box center [950, 249] width 12 height 9
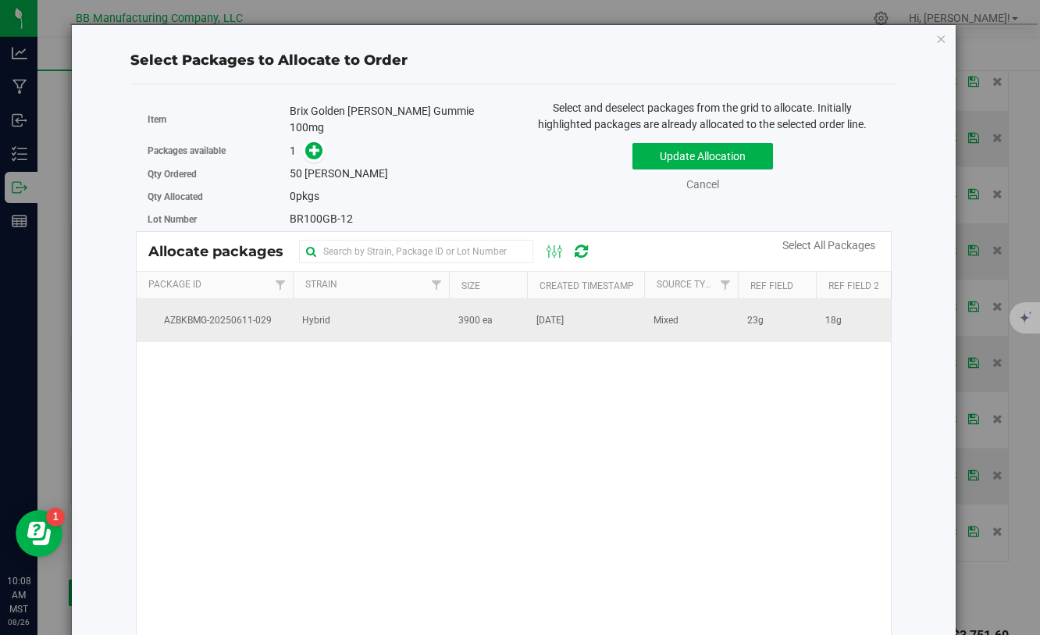
click at [598, 310] on td "[DATE]" at bounding box center [585, 320] width 117 height 42
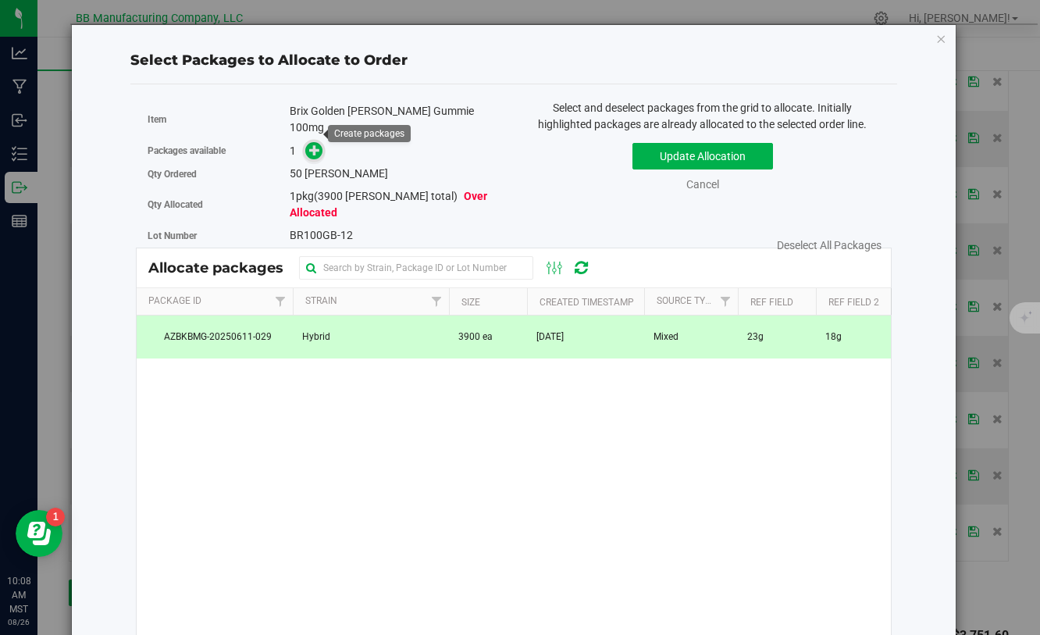
click at [322, 142] on span at bounding box center [314, 151] width 18 height 18
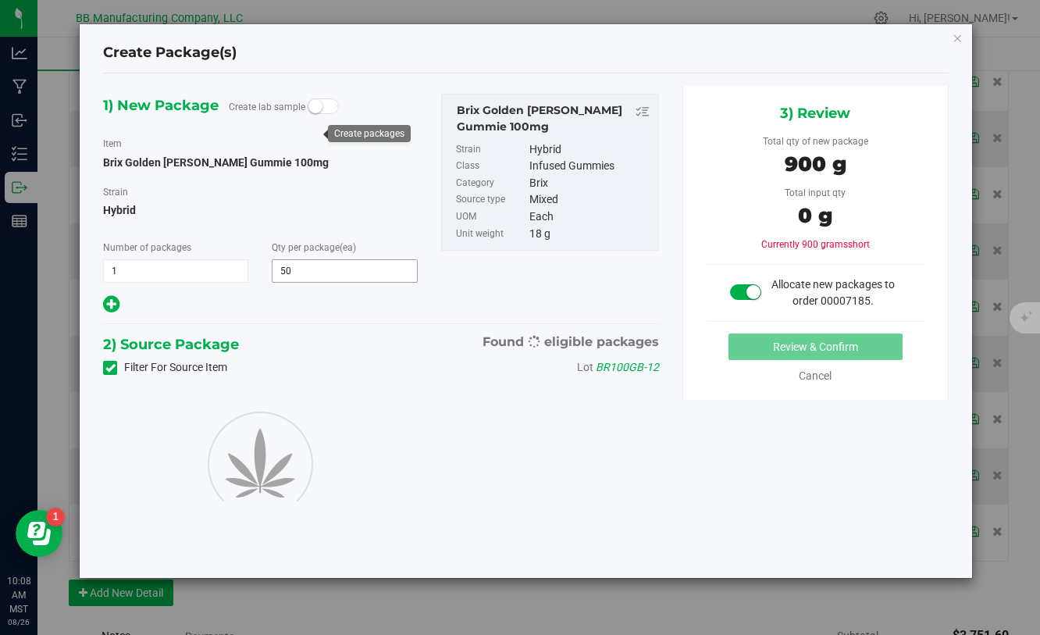
type input "50"
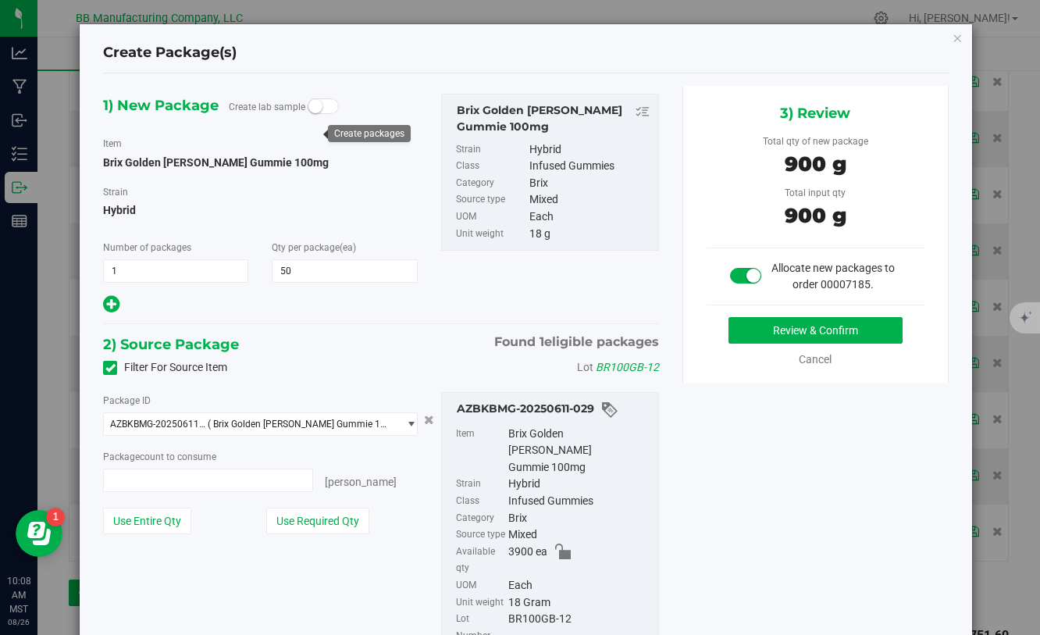
type input "50 ea"
click at [763, 324] on button "Review & Confirm" at bounding box center [816, 330] width 174 height 27
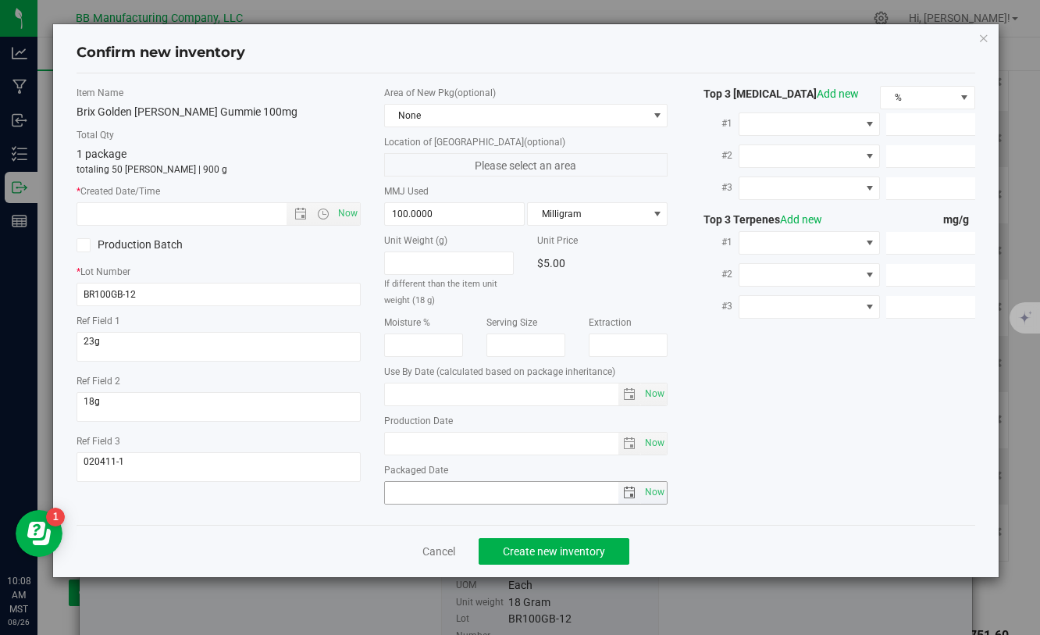
type input "[DATE]"
drag, startPoint x: 461, startPoint y: 445, endPoint x: 350, endPoint y: 442, distance: 111.7
click at [350, 442] on div "Item Name Brix Golden Berry Gummie 100mg Total Qty 1 package totaling 50 eaches…" at bounding box center [525, 299] width 921 height 426
click at [230, 218] on input "text" at bounding box center [194, 214] width 235 height 22
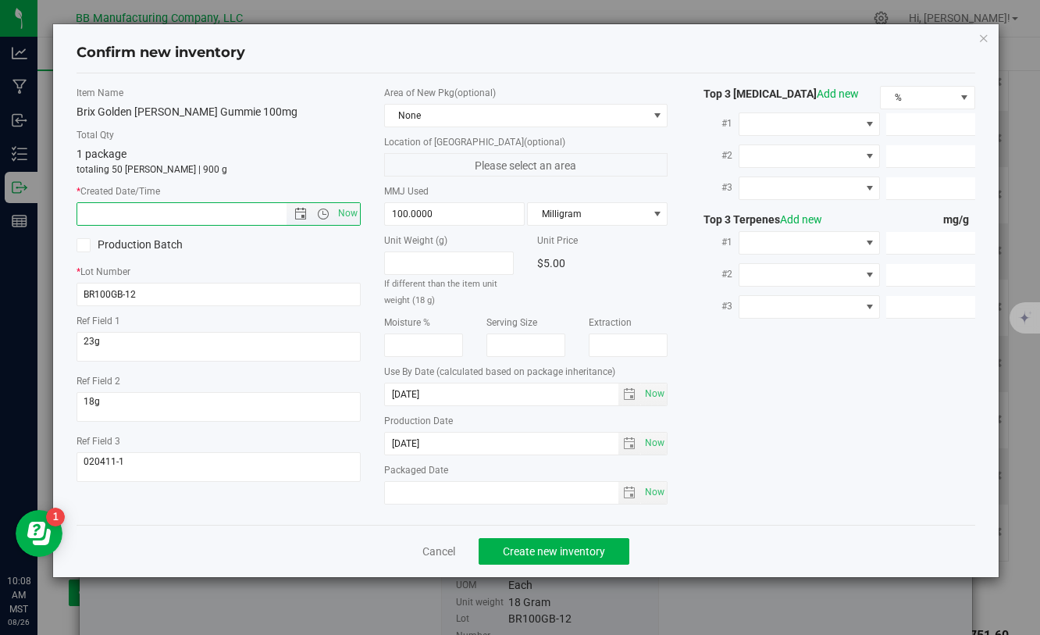
paste input "[DATE]"
click at [534, 543] on button "Create new inventory" at bounding box center [554, 551] width 151 height 27
type input "4/24/2025 10:08 AM"
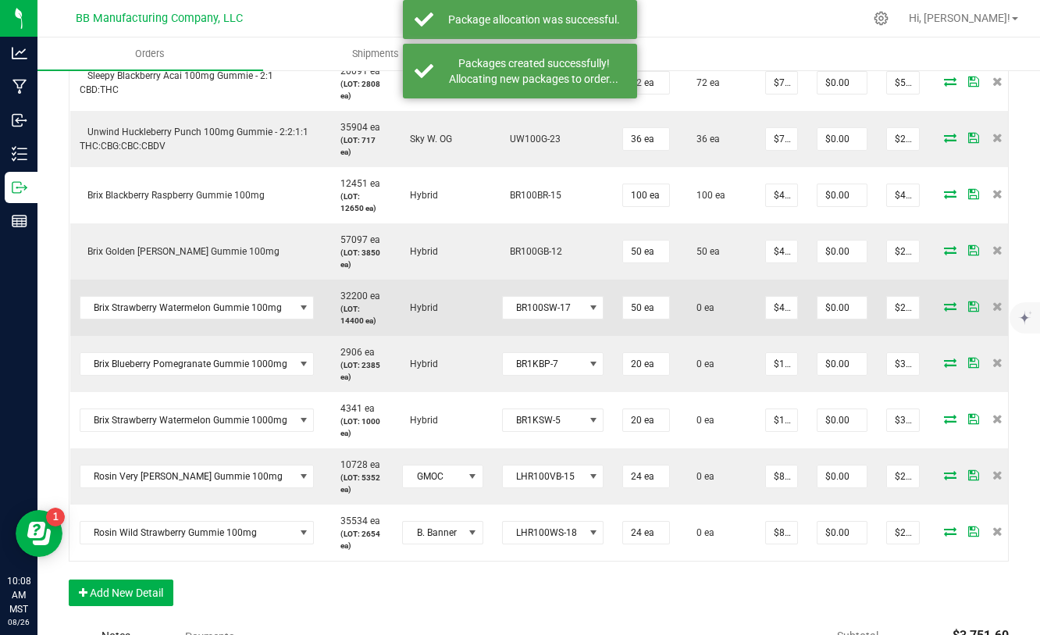
click at [944, 303] on icon at bounding box center [950, 305] width 12 height 9
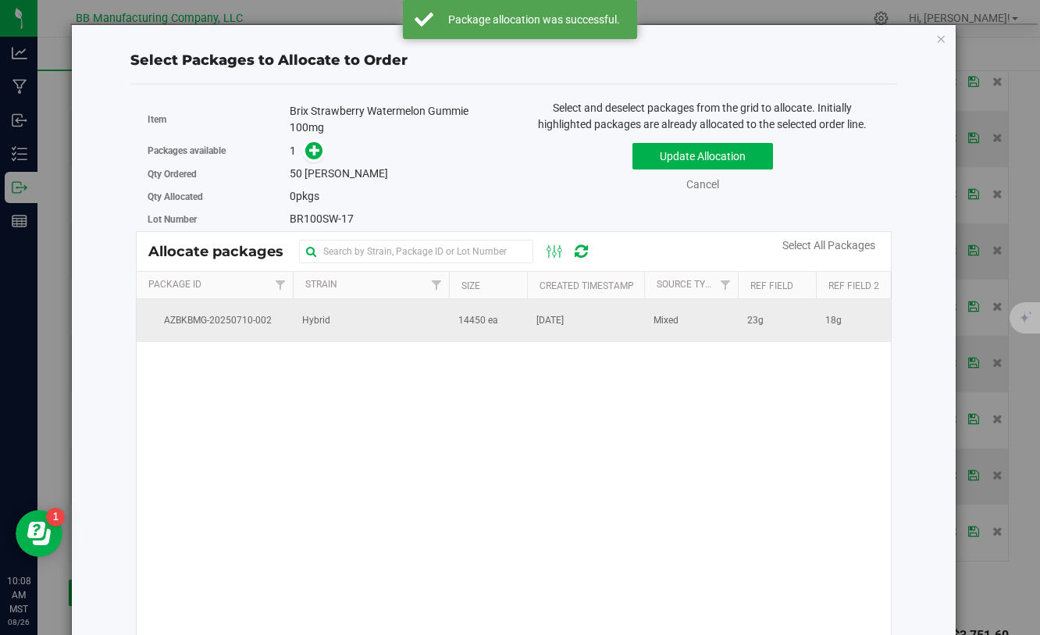
click at [433, 322] on td "Hybrid" at bounding box center [371, 320] width 156 height 42
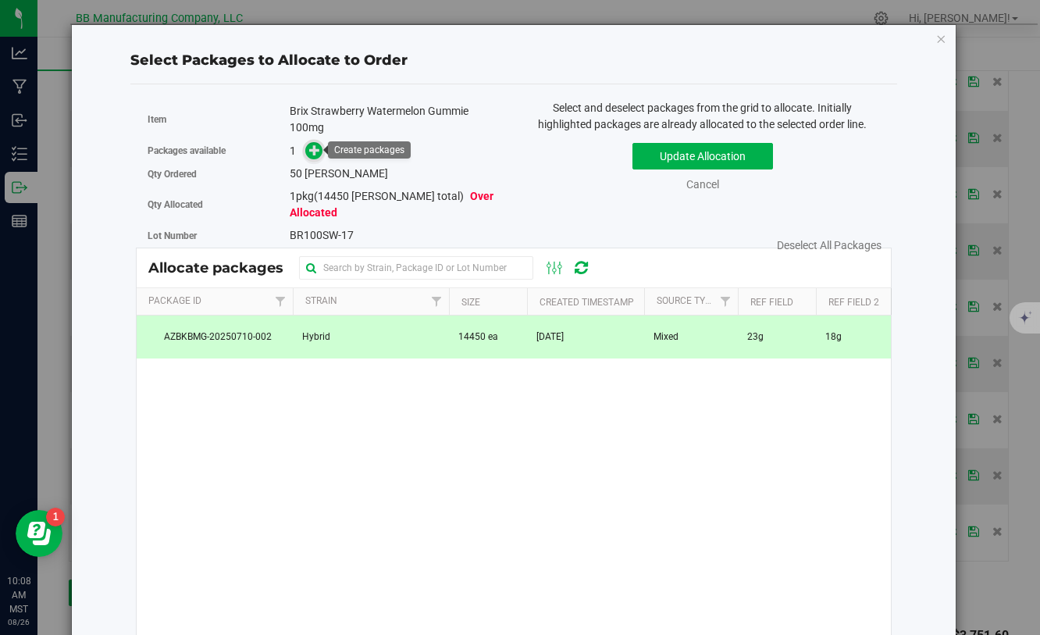
click at [315, 155] on icon at bounding box center [314, 149] width 11 height 11
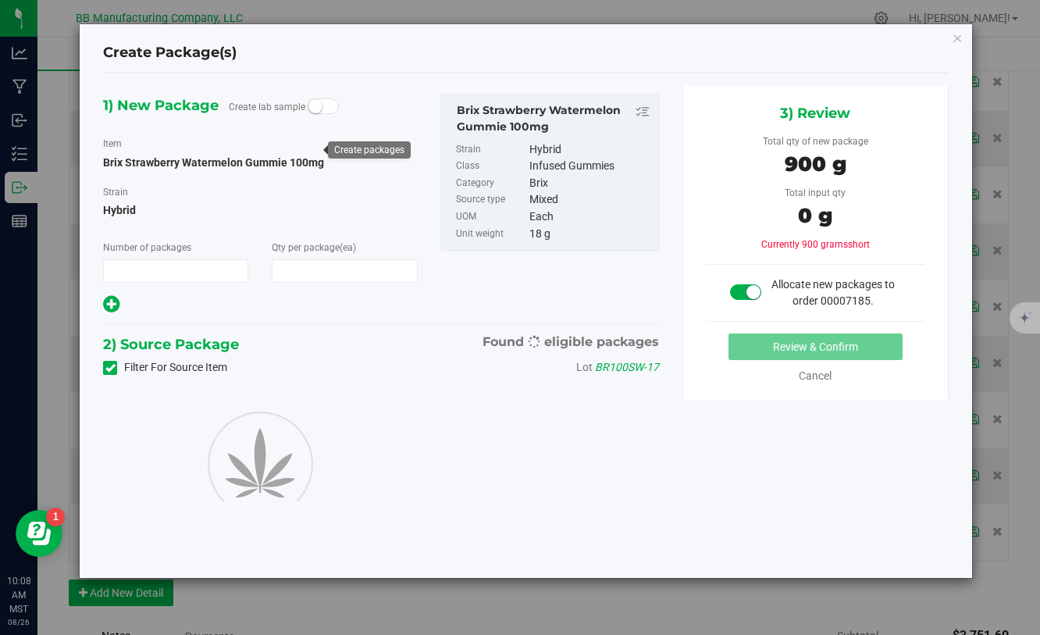
type input "1"
type input "50"
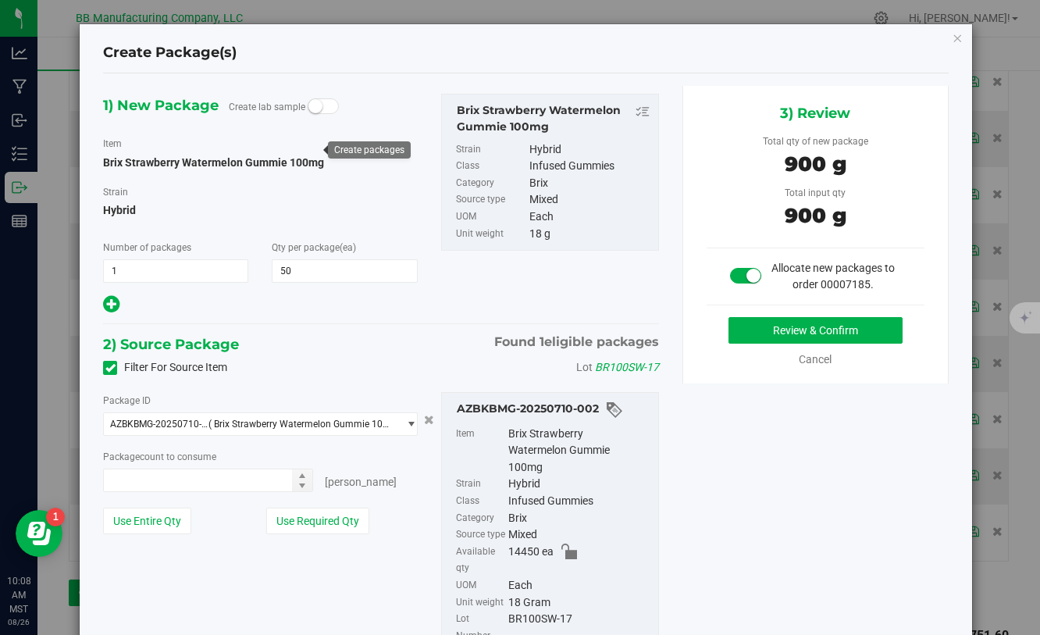
type input "50 ea"
click at [737, 335] on button "Review & Confirm" at bounding box center [816, 330] width 174 height 27
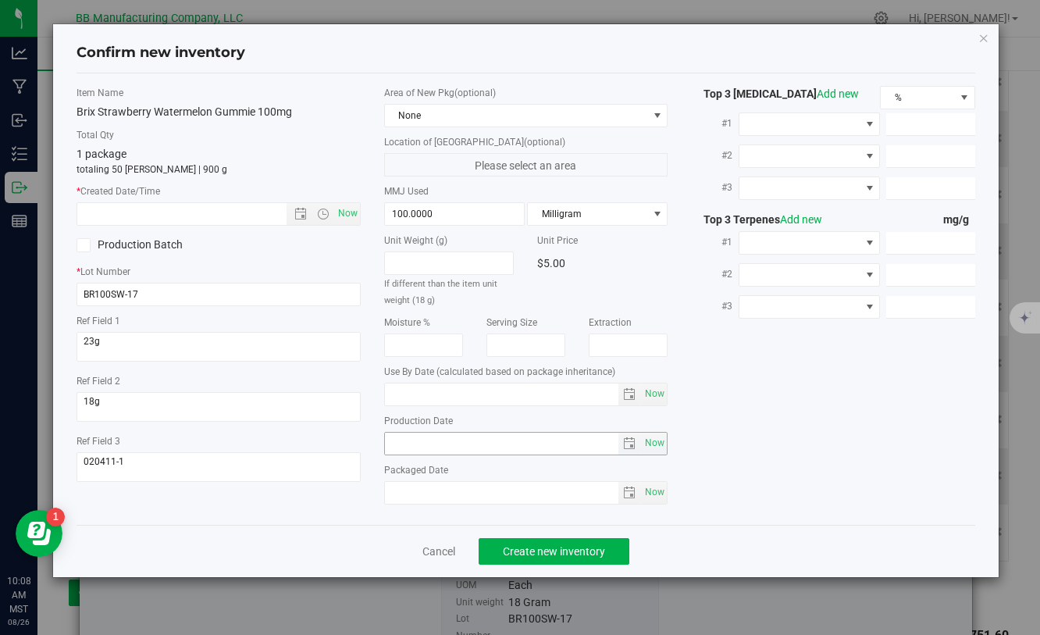
type input "[DATE]"
drag, startPoint x: 474, startPoint y: 439, endPoint x: 380, endPoint y: 439, distance: 94.5
click at [380, 439] on div "Area of New Pkg (optional) None Location of [GEOGRAPHIC_DATA] (optional) Please…" at bounding box center [525, 299] width 307 height 426
click at [201, 216] on input "text" at bounding box center [194, 214] width 235 height 22
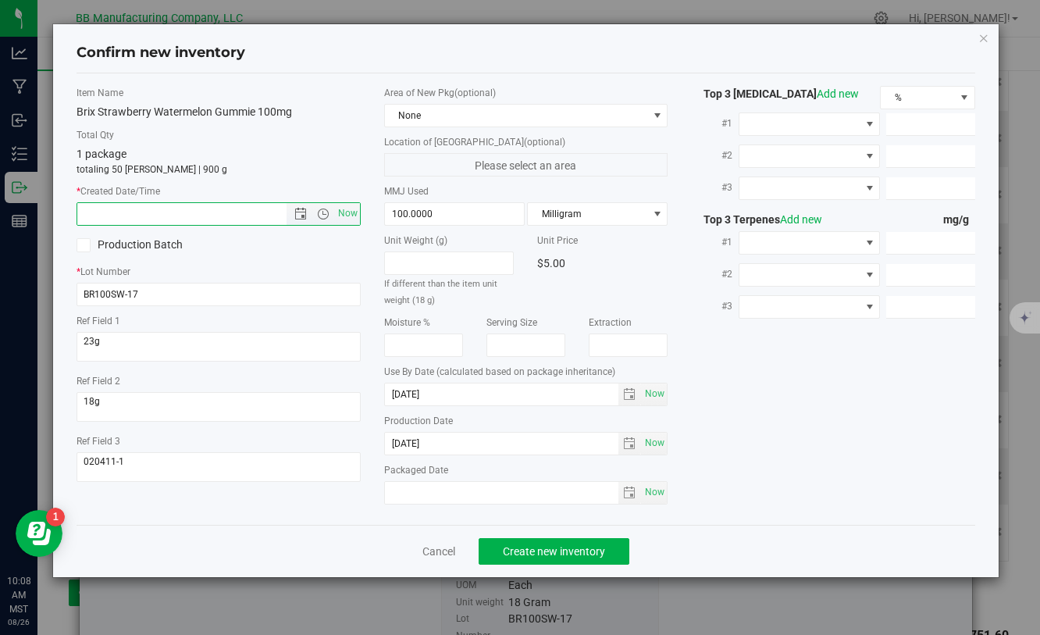
paste input "[DATE]"
click at [572, 556] on span "Create new inventory" at bounding box center [554, 551] width 102 height 12
type input "6/19/2025 10:08 AM"
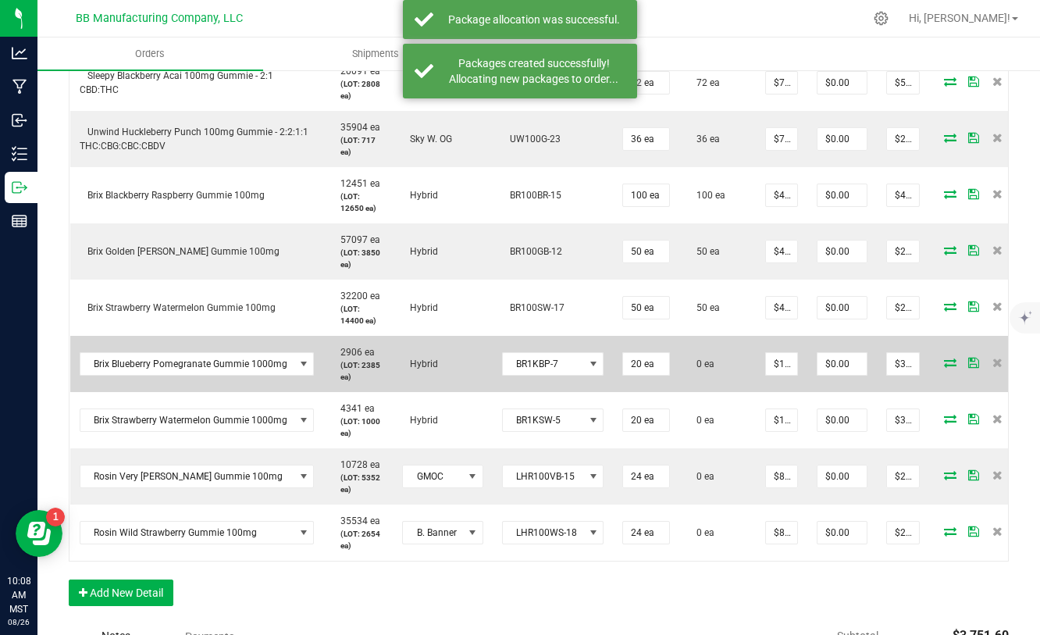
click at [944, 364] on icon at bounding box center [950, 362] width 12 height 9
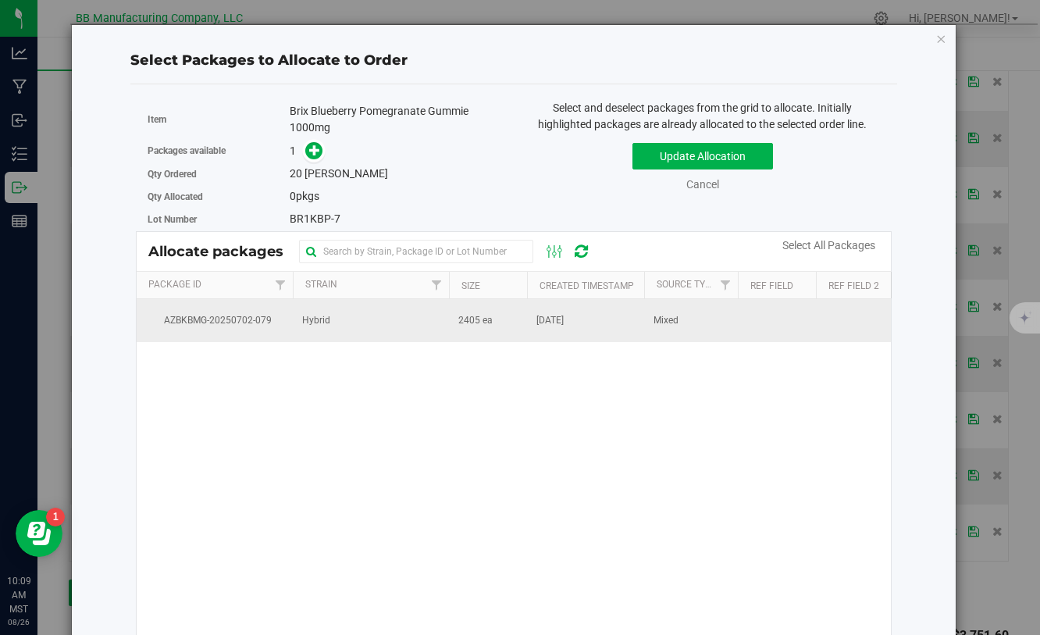
click at [508, 320] on td "2405 ea" at bounding box center [488, 320] width 78 height 42
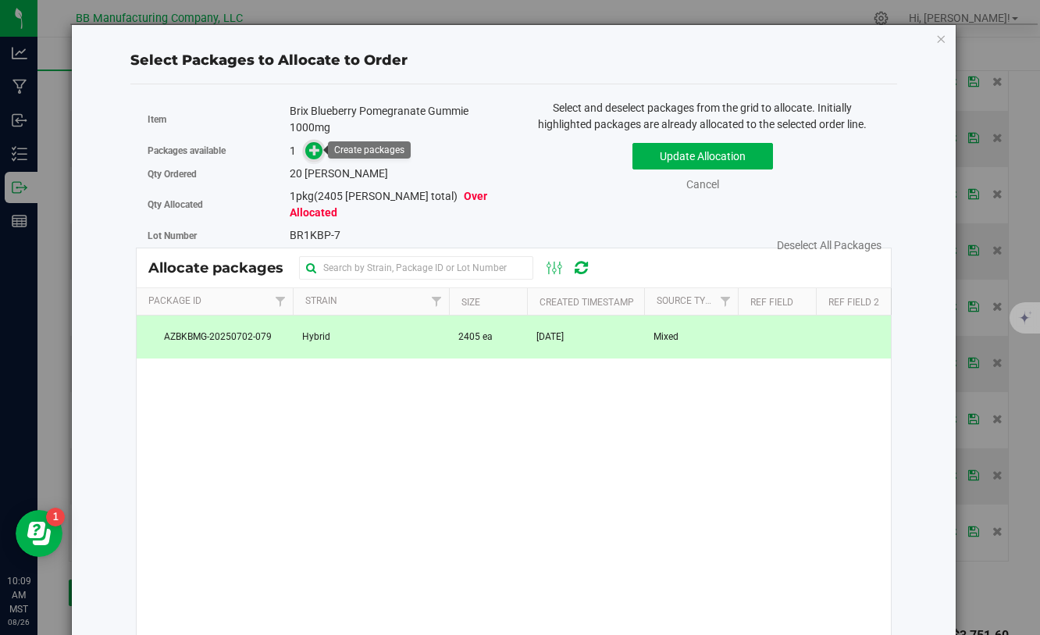
click at [319, 144] on icon at bounding box center [314, 149] width 11 height 11
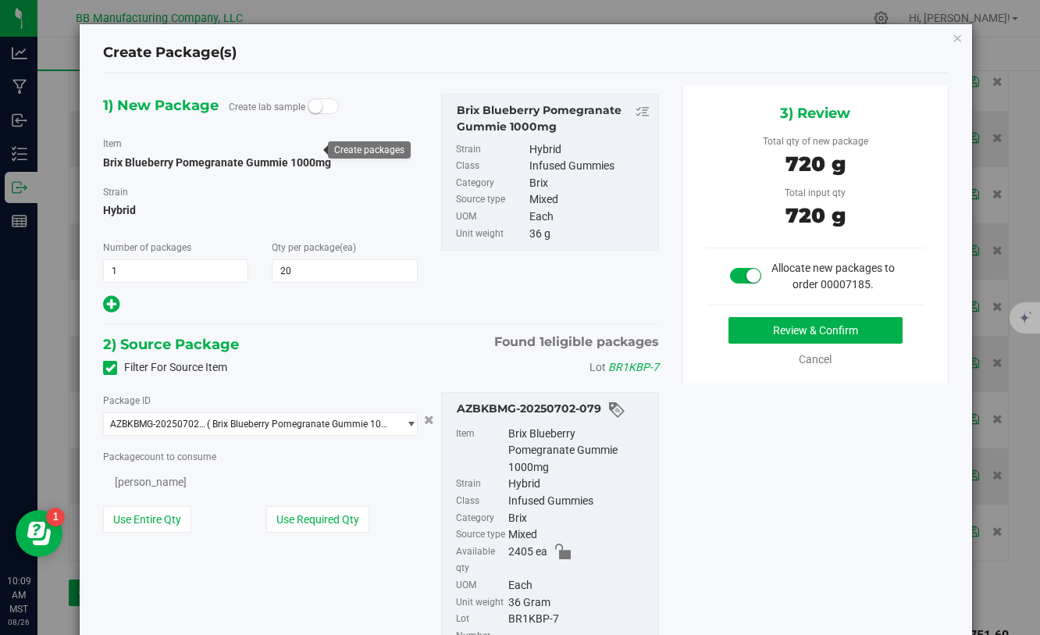
type input "20"
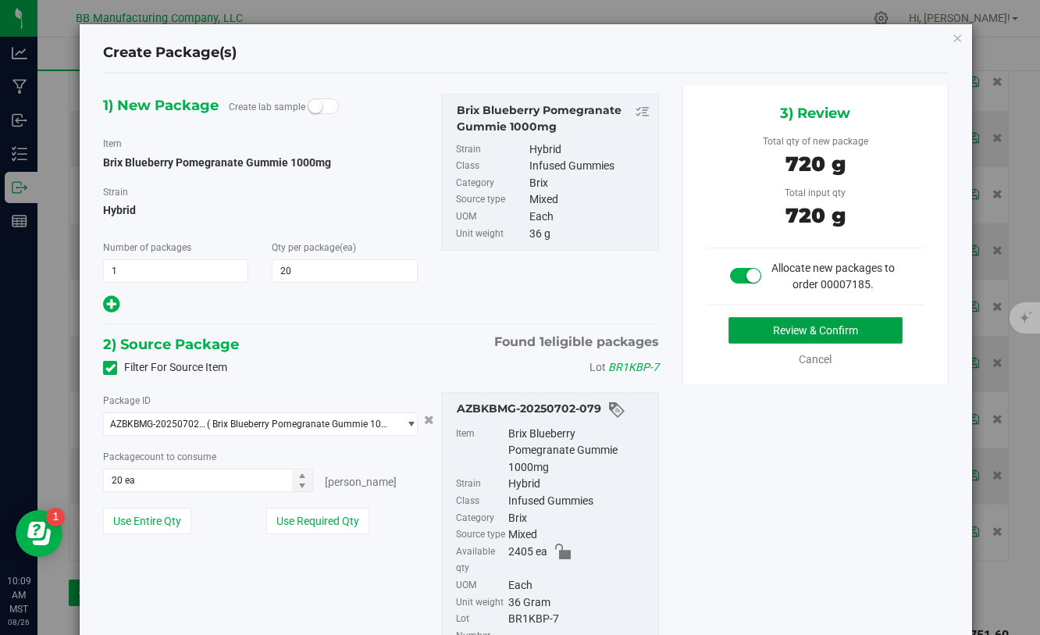
click at [793, 328] on button "Review & Confirm" at bounding box center [816, 330] width 174 height 27
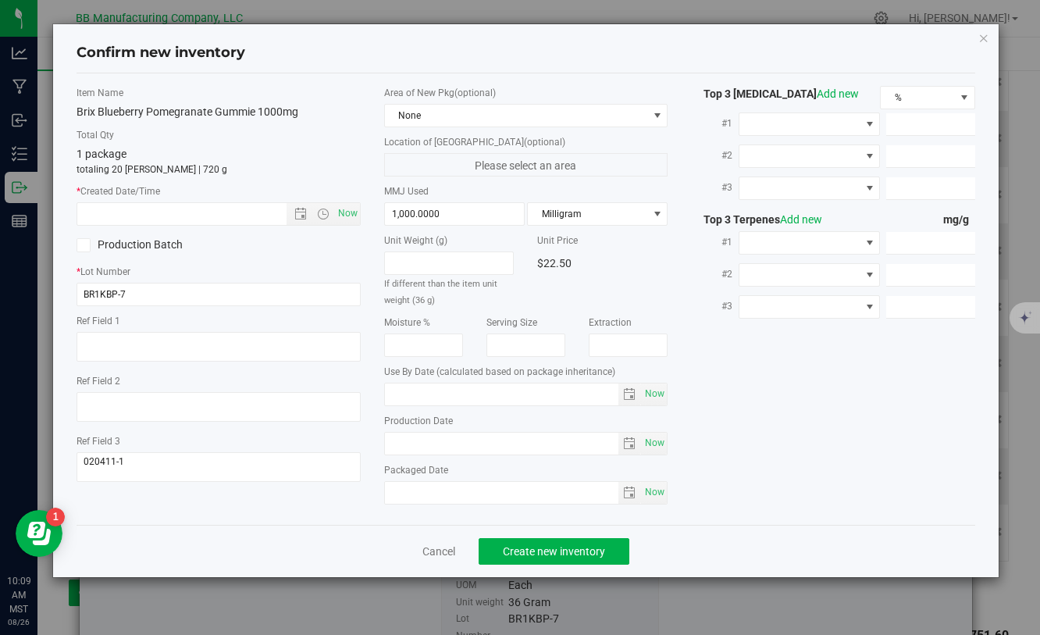
type input "[DATE]"
drag, startPoint x: 457, startPoint y: 444, endPoint x: 355, endPoint y: 444, distance: 102.3
click at [355, 444] on div "Item Name Brix Blueberry Pomegranate Gummie 1000mg Total Qty 1 package totaling…" at bounding box center [525, 299] width 921 height 426
click at [153, 212] on input "text" at bounding box center [194, 214] width 235 height 22
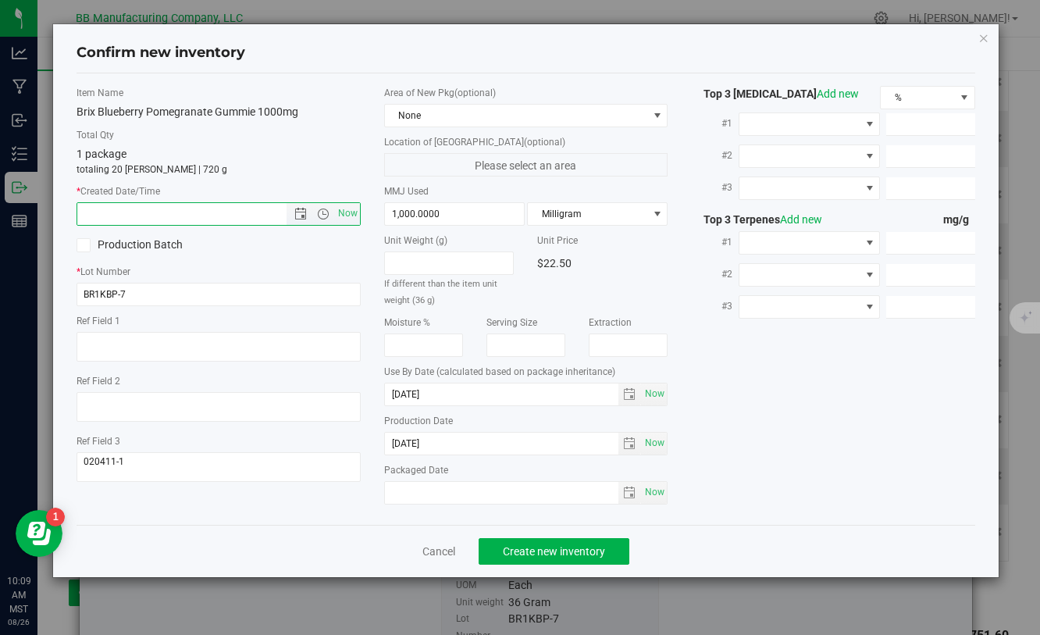
click at [205, 112] on div "Brix Blueberry Pomegranate Gummie 1000mg" at bounding box center [218, 112] width 283 height 16
click at [191, 213] on input "text" at bounding box center [194, 214] width 235 height 22
paste input "[DATE]"
click at [554, 551] on span "Create new inventory" at bounding box center [554, 551] width 102 height 12
type input "6/5/2025 10:09 AM"
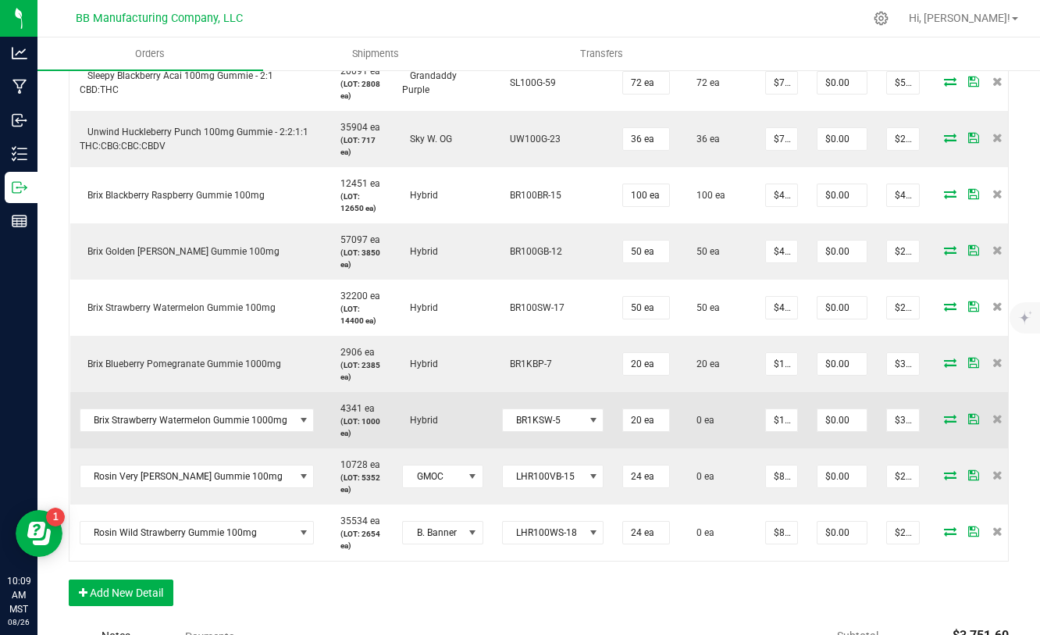
click at [945, 418] on icon at bounding box center [950, 418] width 12 height 9
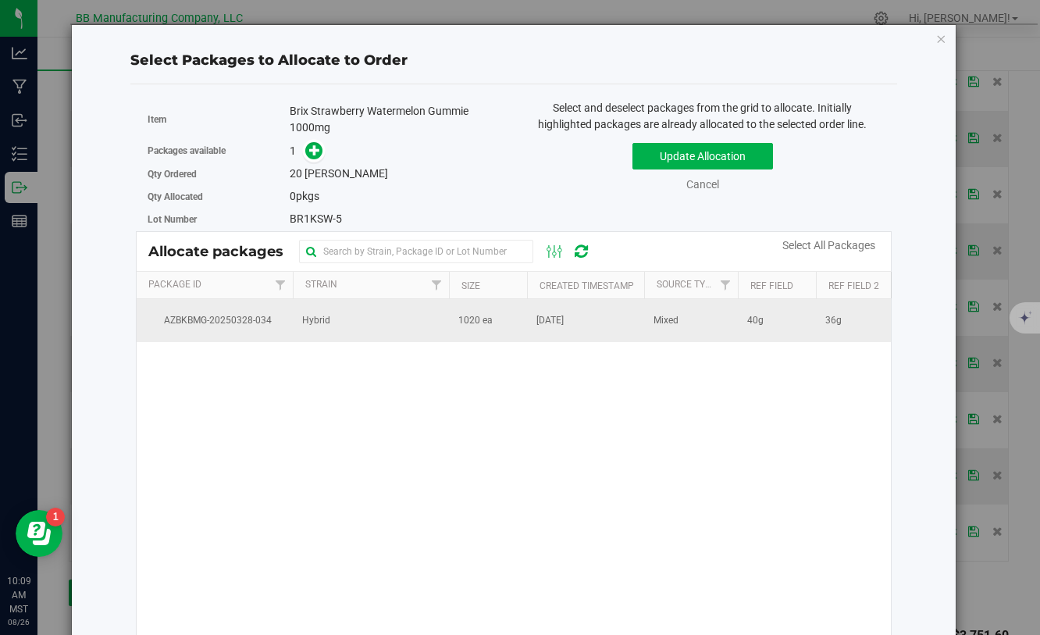
click at [490, 326] on span "1020 ea" at bounding box center [475, 320] width 34 height 15
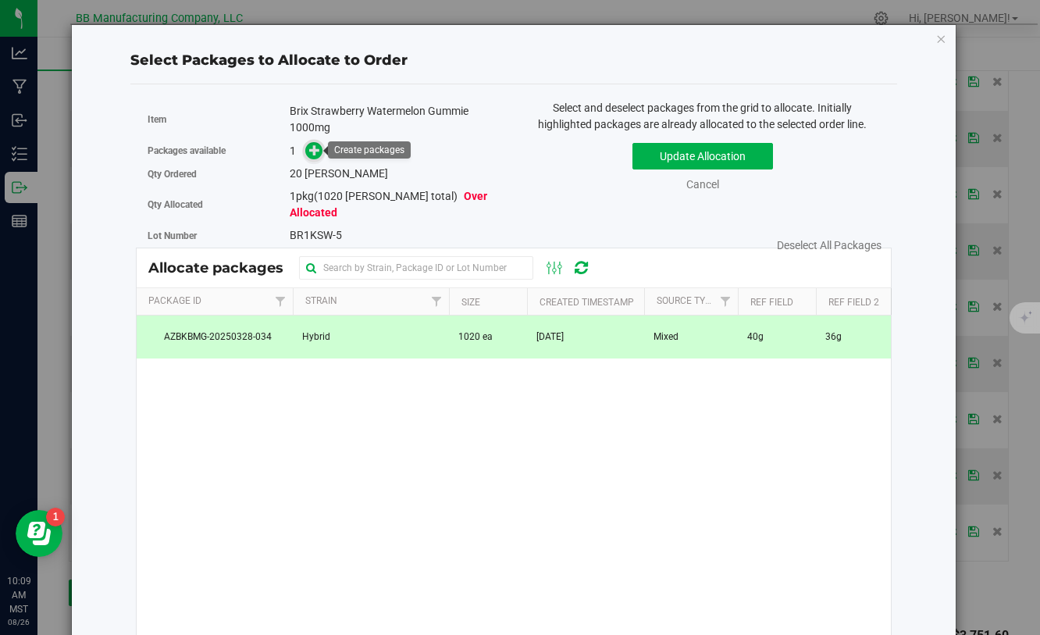
click at [319, 154] on icon at bounding box center [314, 149] width 11 height 11
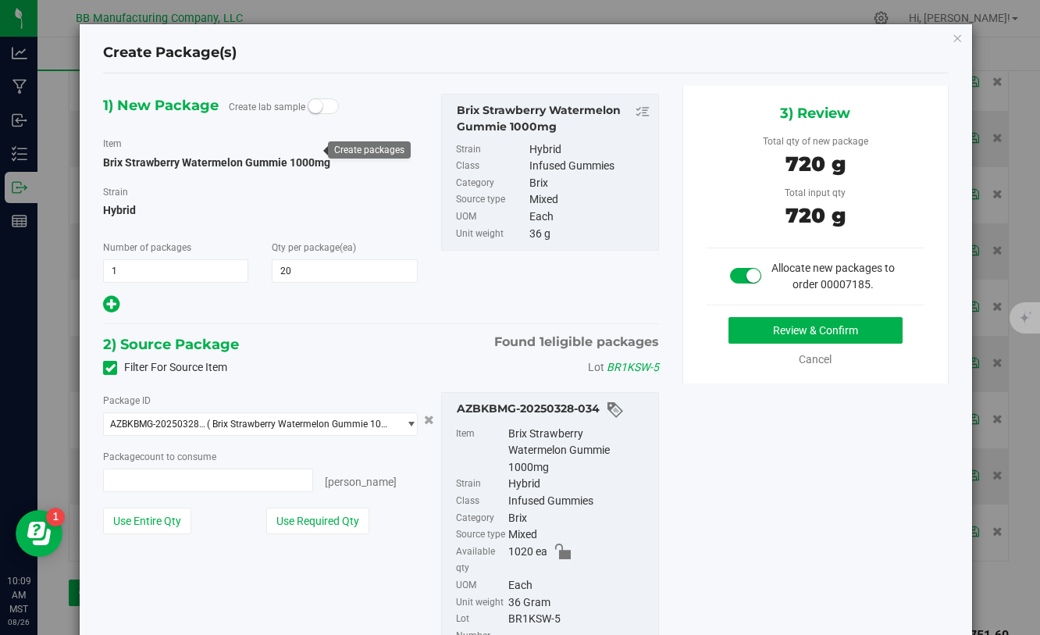
type input "20 ea"
click at [755, 338] on button "Review & Confirm" at bounding box center [816, 330] width 174 height 27
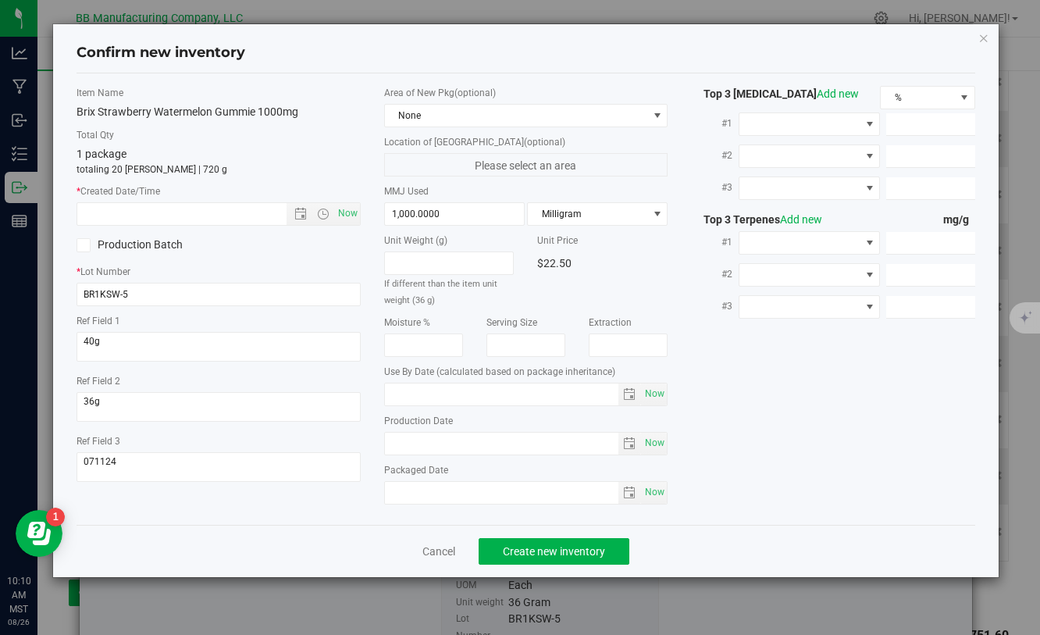
type input "[DATE]"
drag, startPoint x: 458, startPoint y: 443, endPoint x: 354, endPoint y: 445, distance: 103.9
click at [353, 444] on div "Item Name Brix Strawberry Watermelon Gummie 1000mg Total Qty 1 package totaling…" at bounding box center [525, 299] width 921 height 426
click at [225, 212] on input "text" at bounding box center [194, 214] width 235 height 22
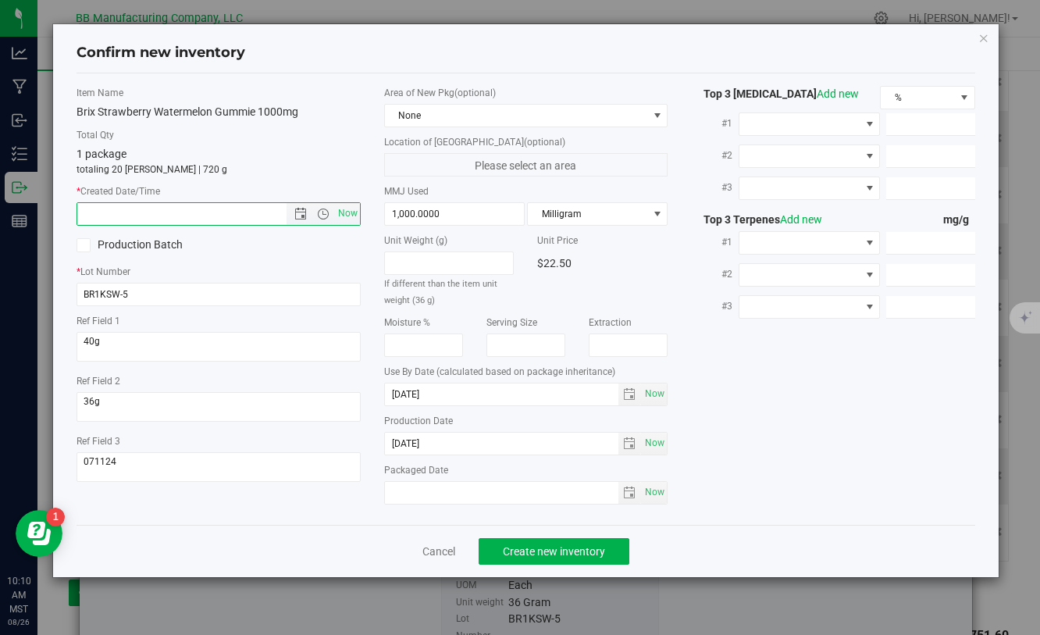
paste input "[DATE]"
click at [522, 549] on span "Create new inventory" at bounding box center [554, 551] width 102 height 12
type input "1/23/2025 10:10 AM"
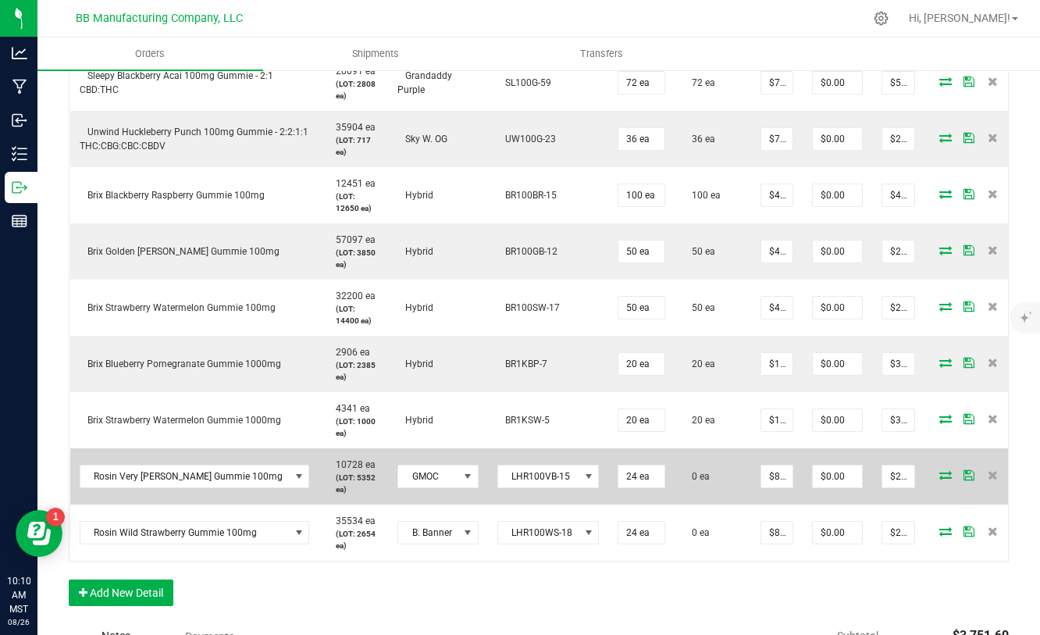
click at [939, 472] on icon at bounding box center [945, 474] width 12 height 9
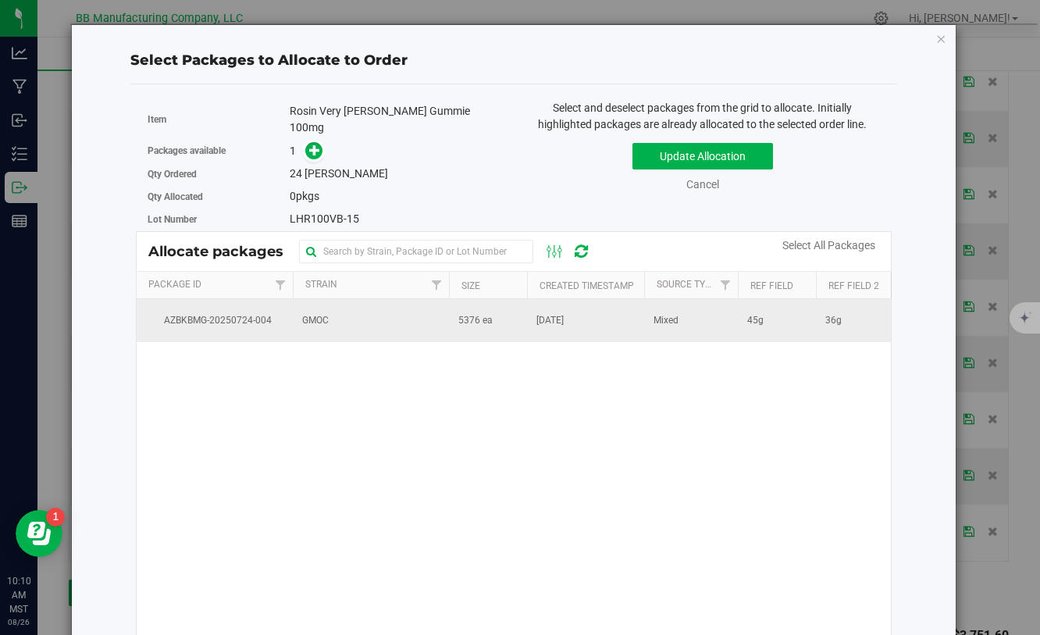
click at [319, 313] on span "GMOC" at bounding box center [315, 320] width 27 height 15
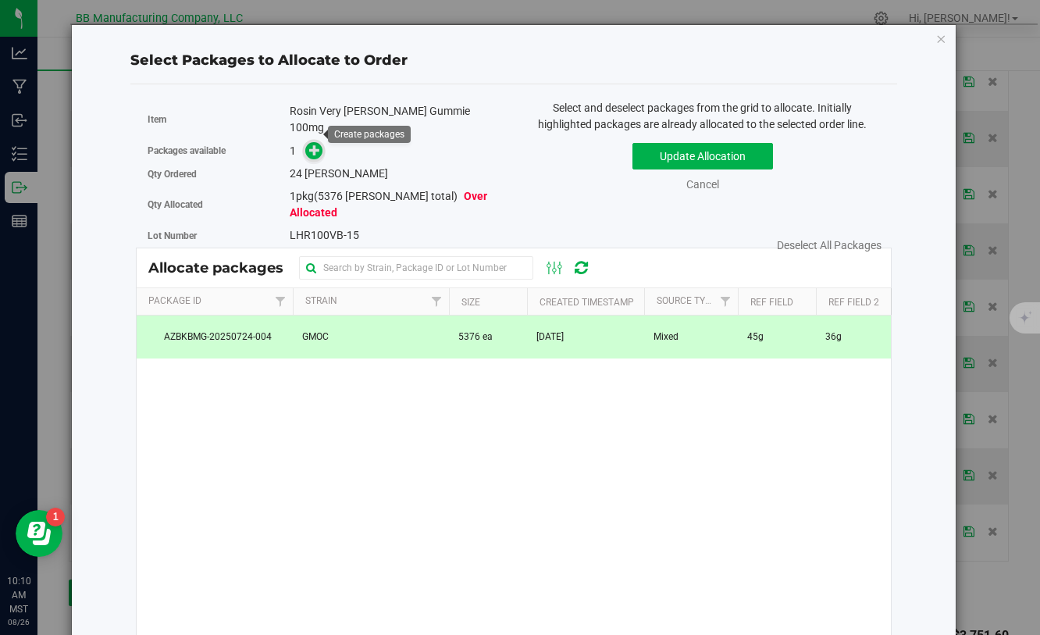
click at [310, 142] on span at bounding box center [314, 151] width 18 height 18
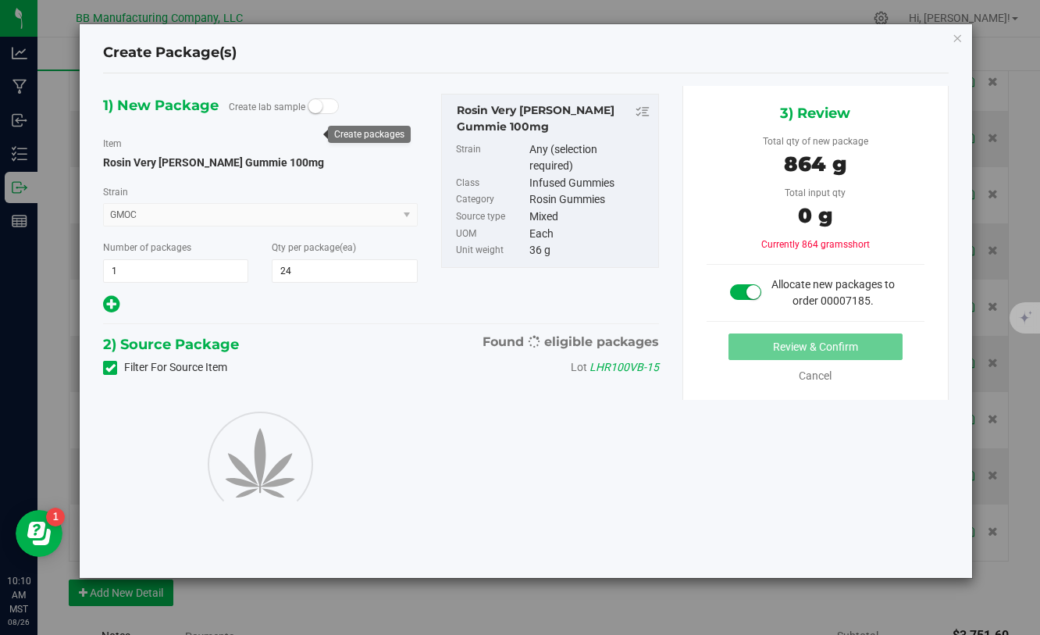
type input "24"
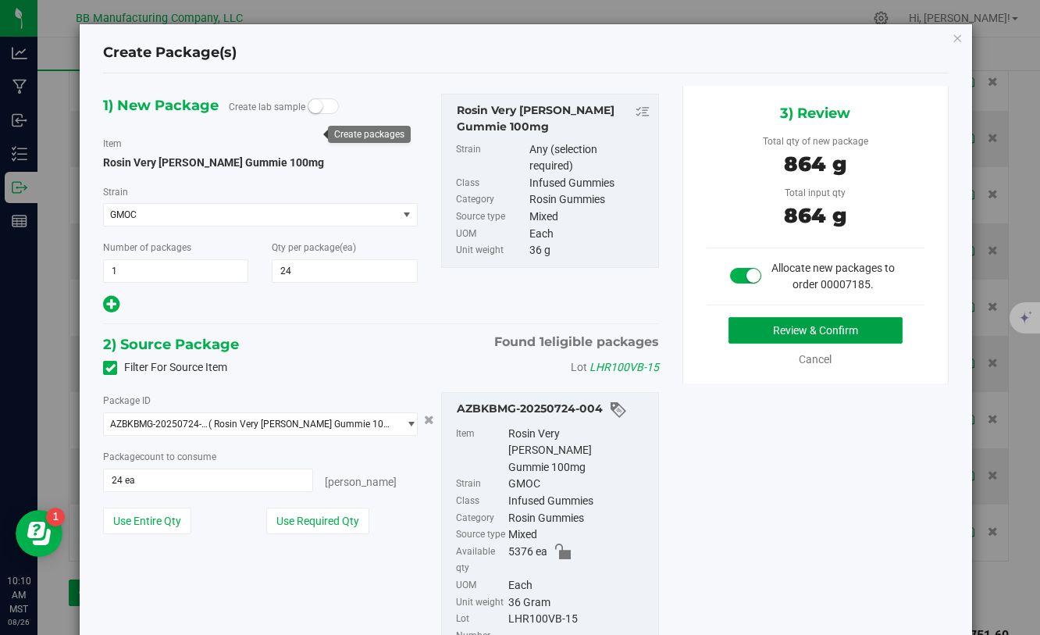
click at [738, 331] on button "Review & Confirm" at bounding box center [816, 330] width 174 height 27
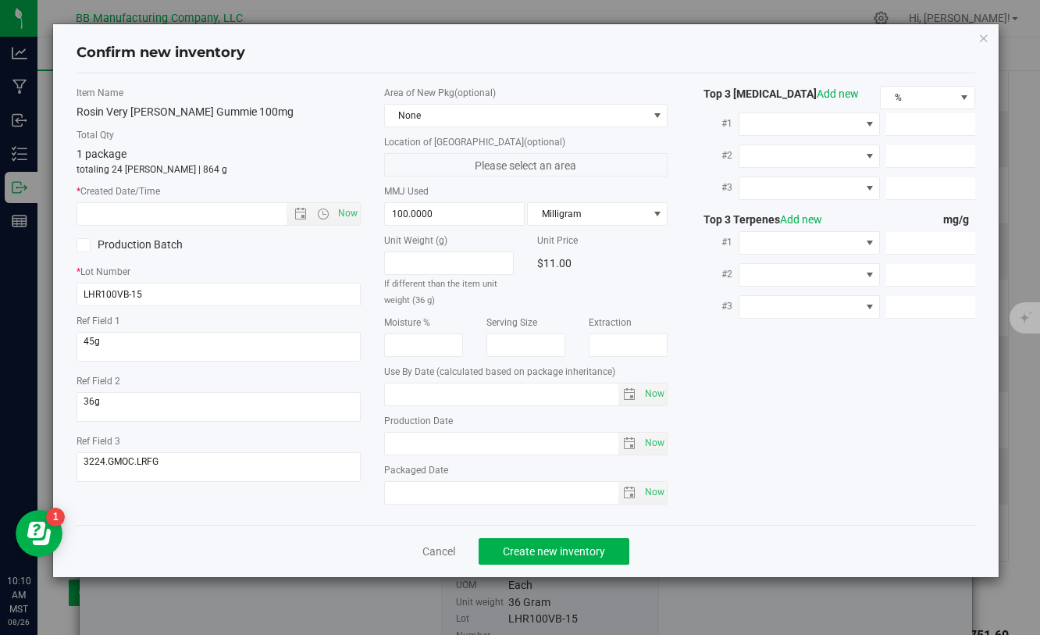
type input "[DATE]"
drag, startPoint x: 372, startPoint y: 448, endPoint x: 355, endPoint y: 431, distance: 24.9
click at [351, 430] on div "Item Name Rosin Very [PERSON_NAME] Gummie 100mg Total Qty 1 package totaling 24…" at bounding box center [525, 299] width 921 height 426
click at [241, 220] on input "text" at bounding box center [194, 214] width 235 height 22
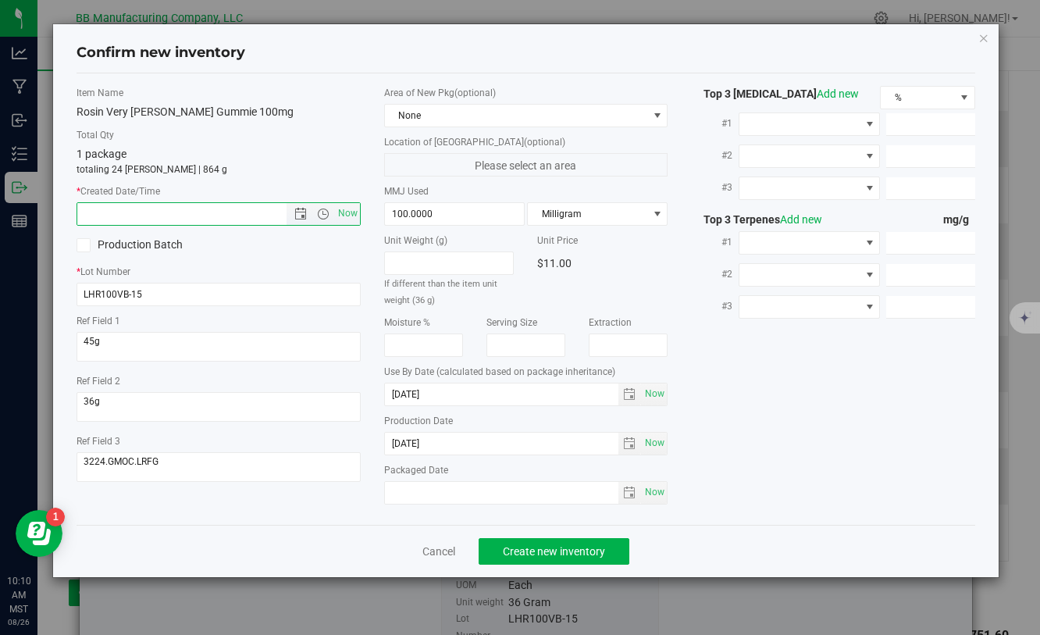
paste input "[DATE]"
click at [534, 554] on span "Create new inventory" at bounding box center [554, 551] width 102 height 12
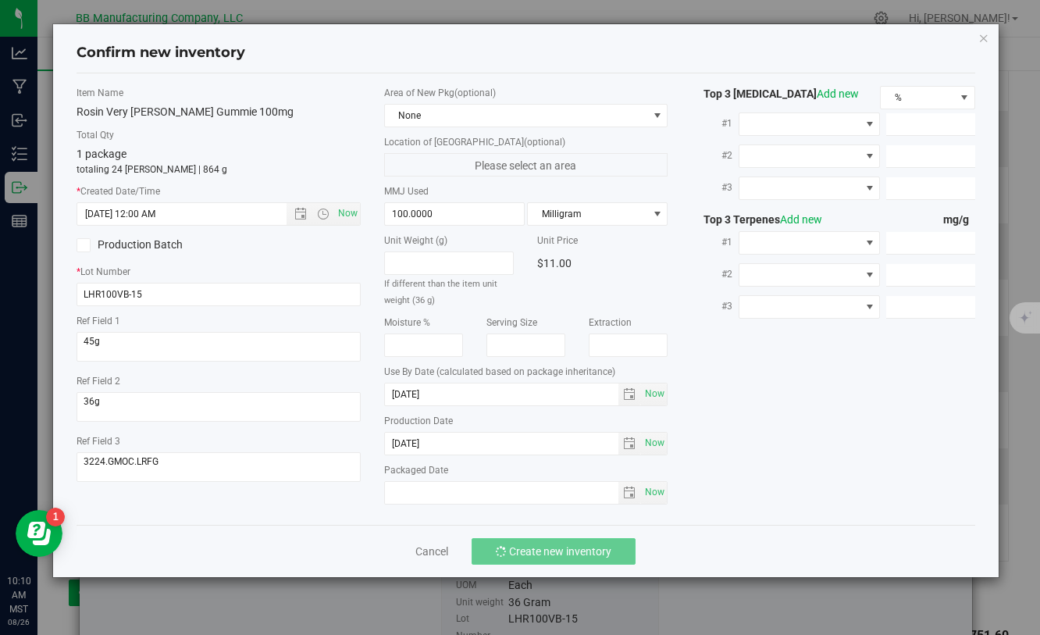
type input "7/1/2025 10:10 AM"
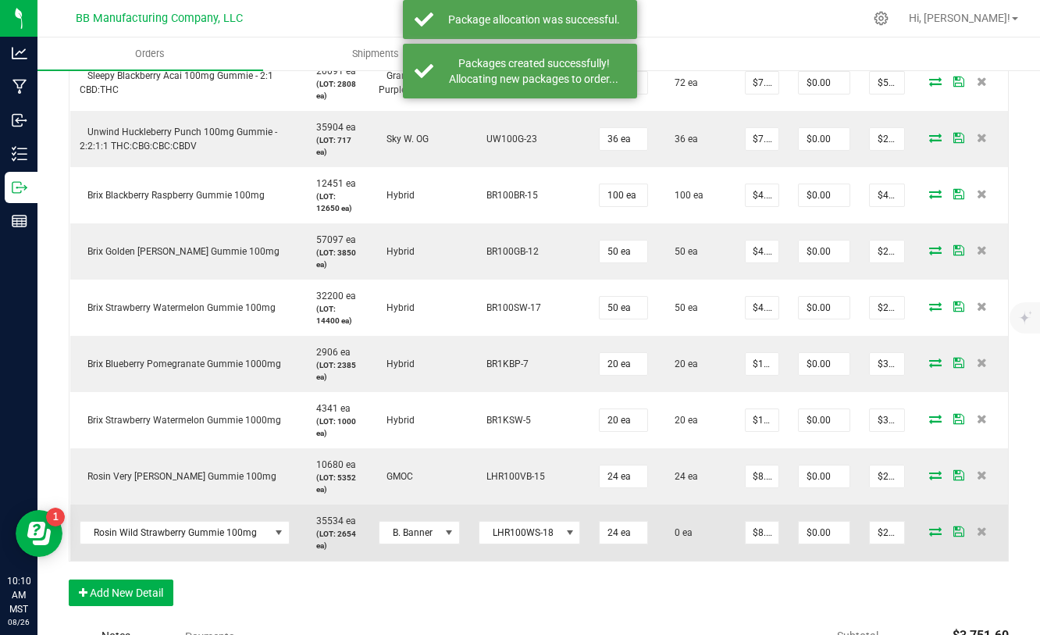
click at [932, 533] on icon at bounding box center [935, 530] width 12 height 9
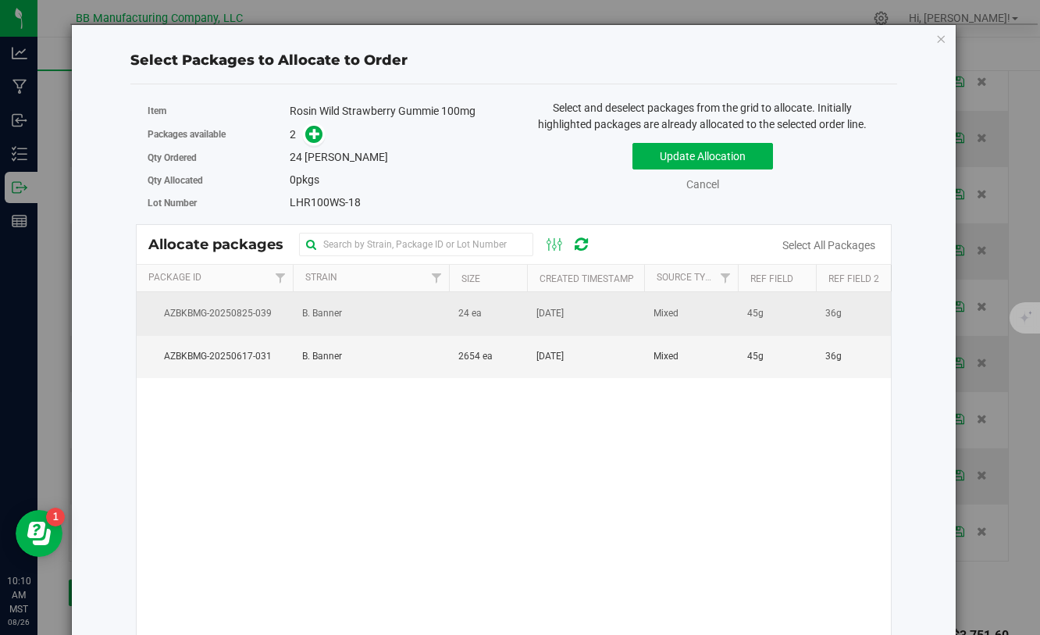
click at [423, 321] on td "B. Banner" at bounding box center [371, 313] width 156 height 43
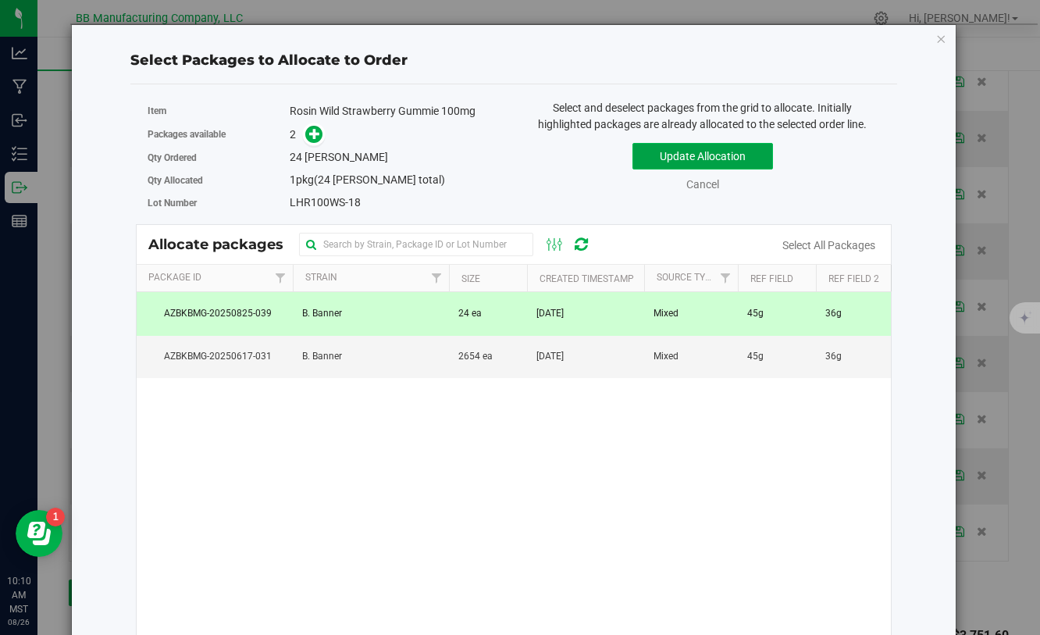
click at [661, 156] on button "Update Allocation" at bounding box center [703, 156] width 141 height 27
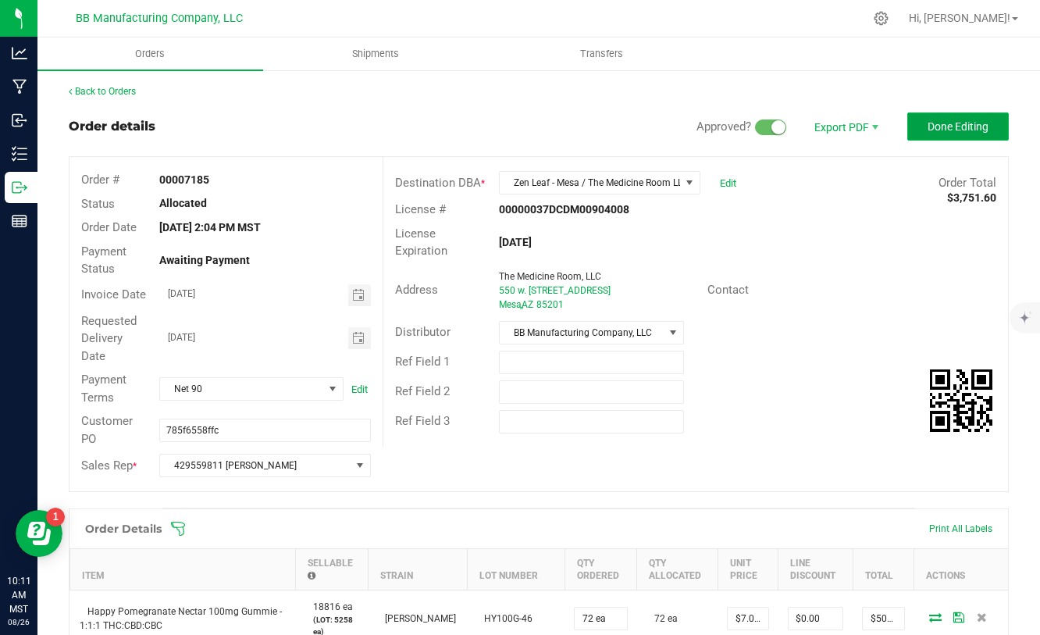
click at [947, 118] on button "Done Editing" at bounding box center [958, 126] width 102 height 28
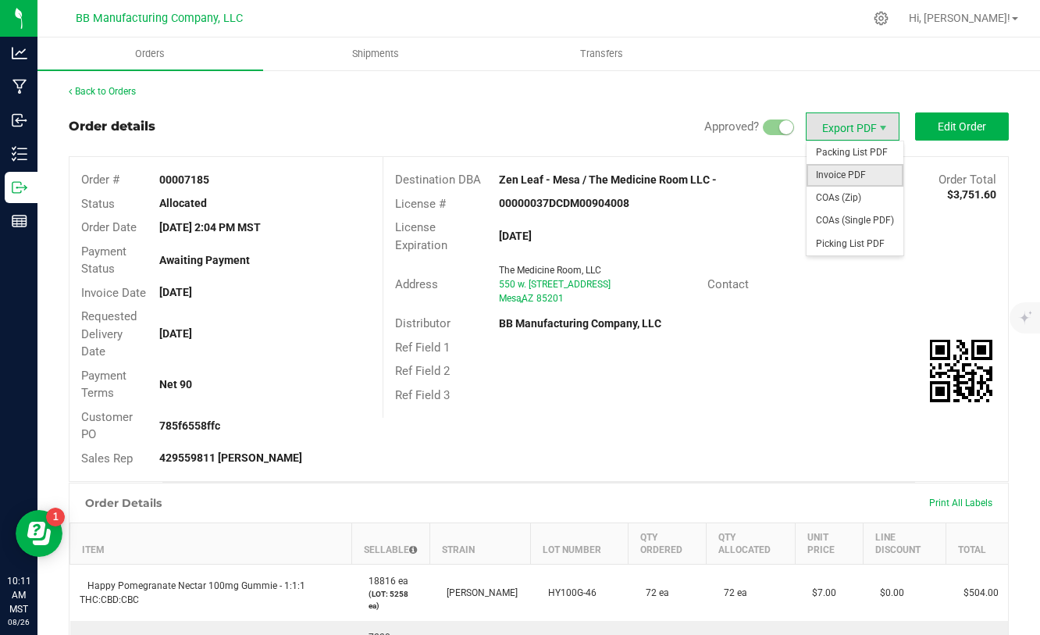
click at [833, 178] on span "Invoice PDF" at bounding box center [855, 175] width 97 height 23
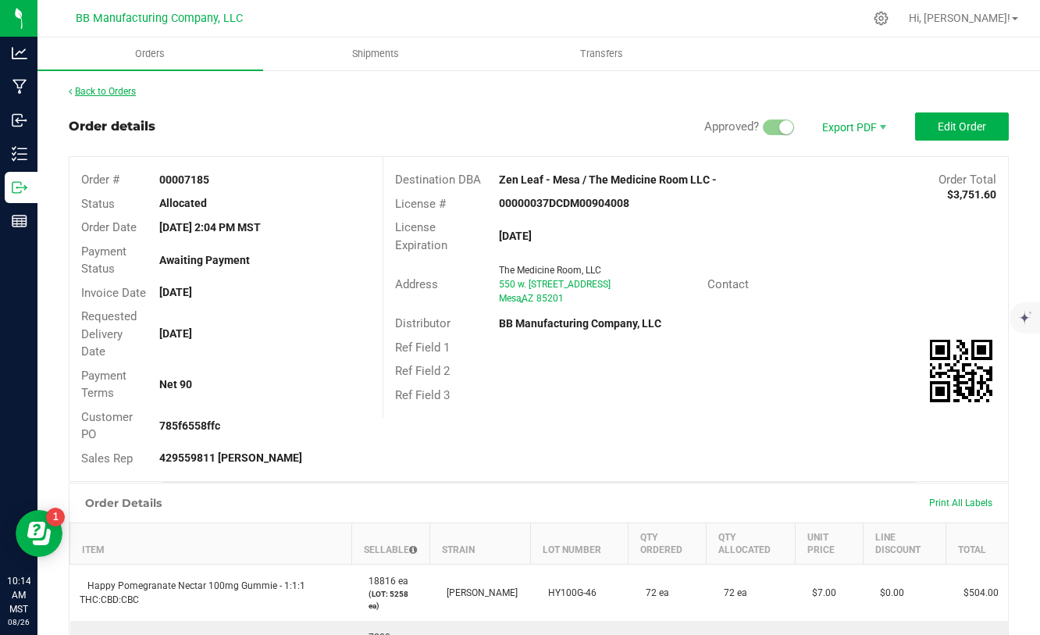
click at [81, 88] on link "Back to Orders" at bounding box center [102, 91] width 67 height 11
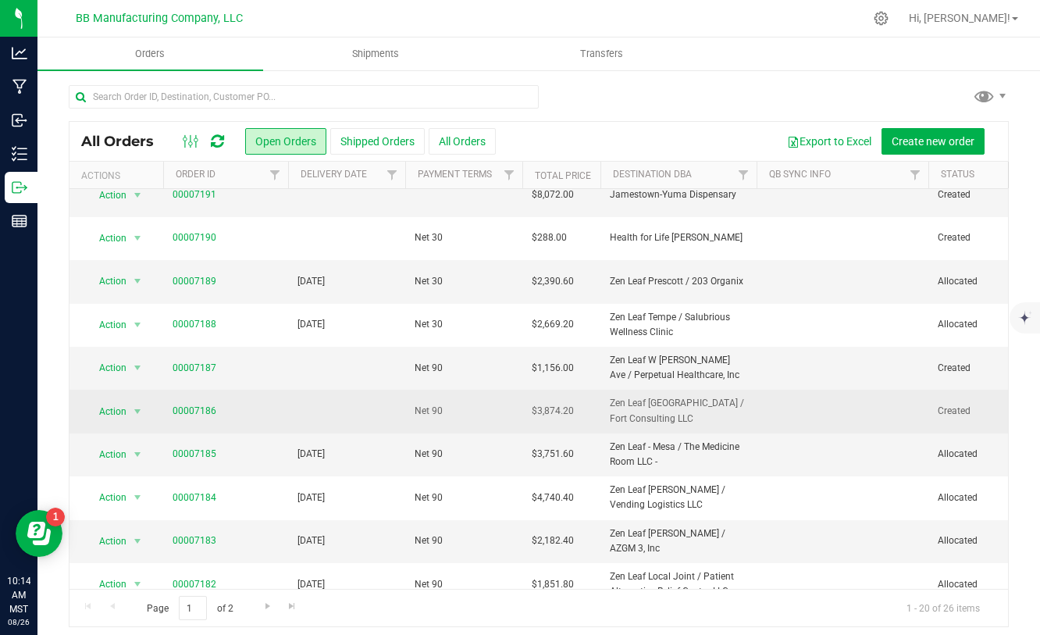
scroll to position [55, 0]
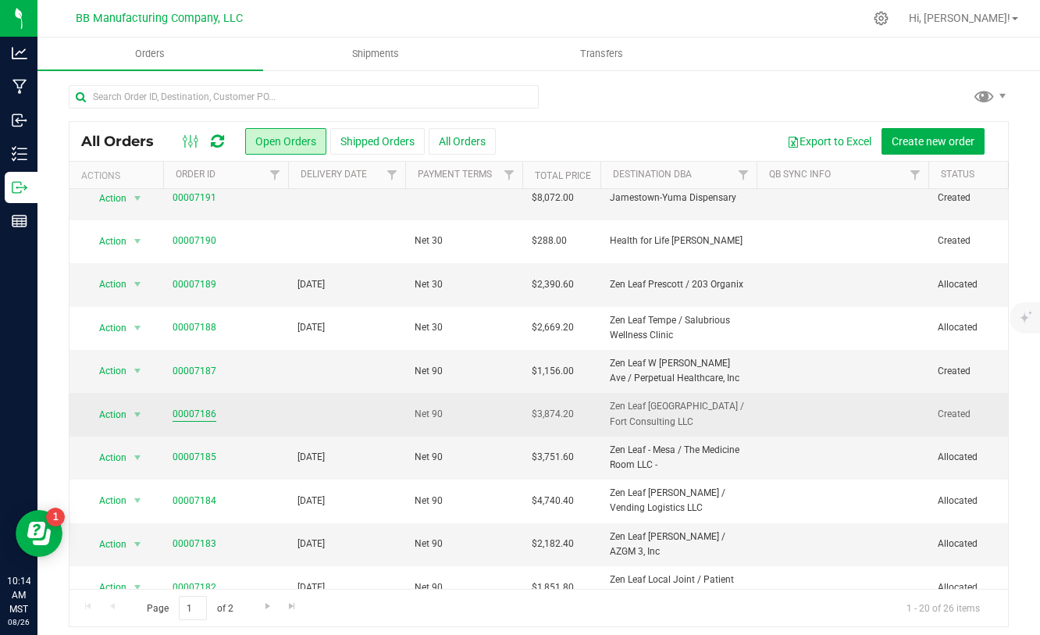
click at [180, 413] on link "00007186" at bounding box center [195, 414] width 44 height 15
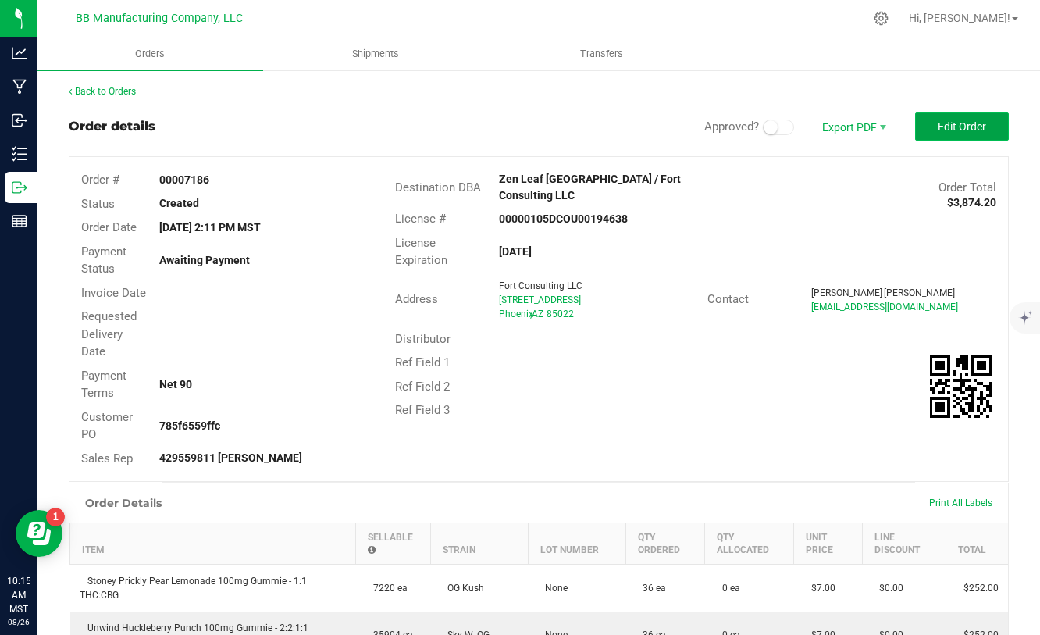
click at [965, 121] on span "Edit Order" at bounding box center [962, 126] width 48 height 12
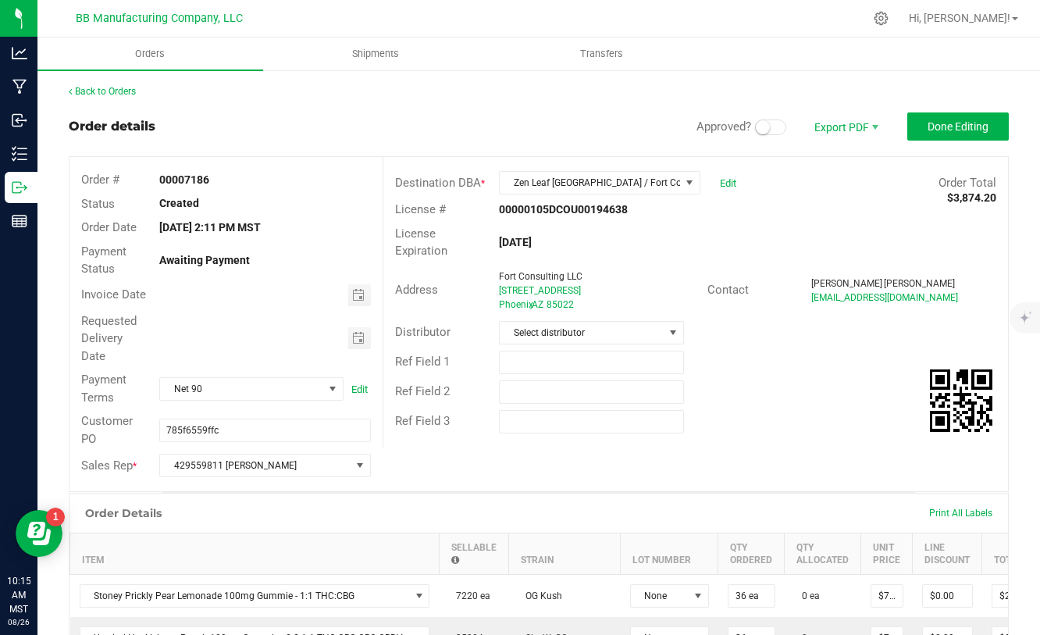
click at [777, 130] on span at bounding box center [770, 127] width 31 height 16
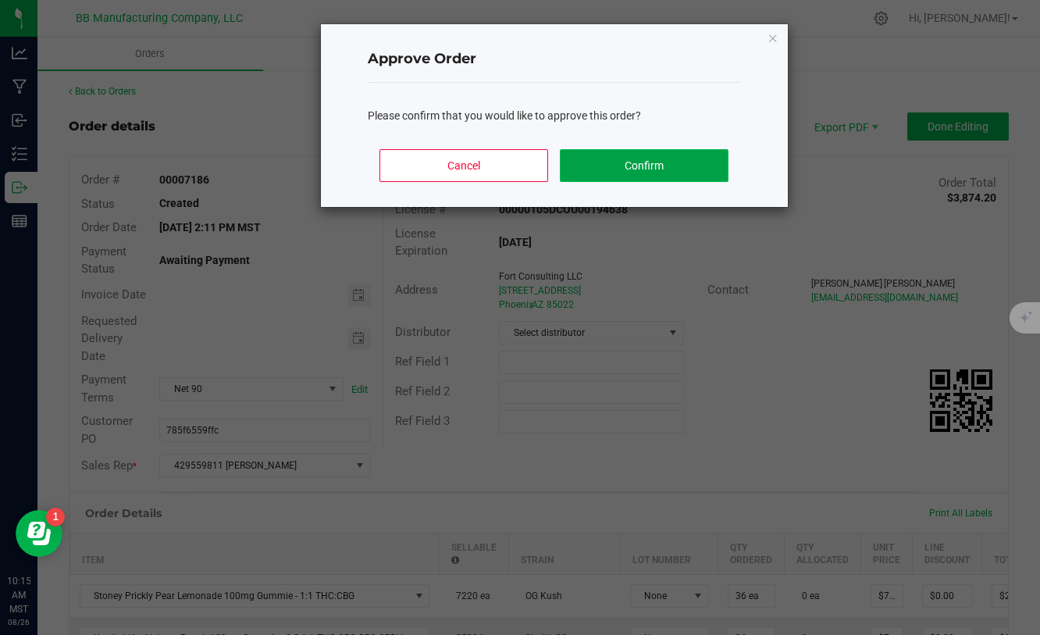
click at [692, 172] on button "Confirm" at bounding box center [644, 165] width 168 height 33
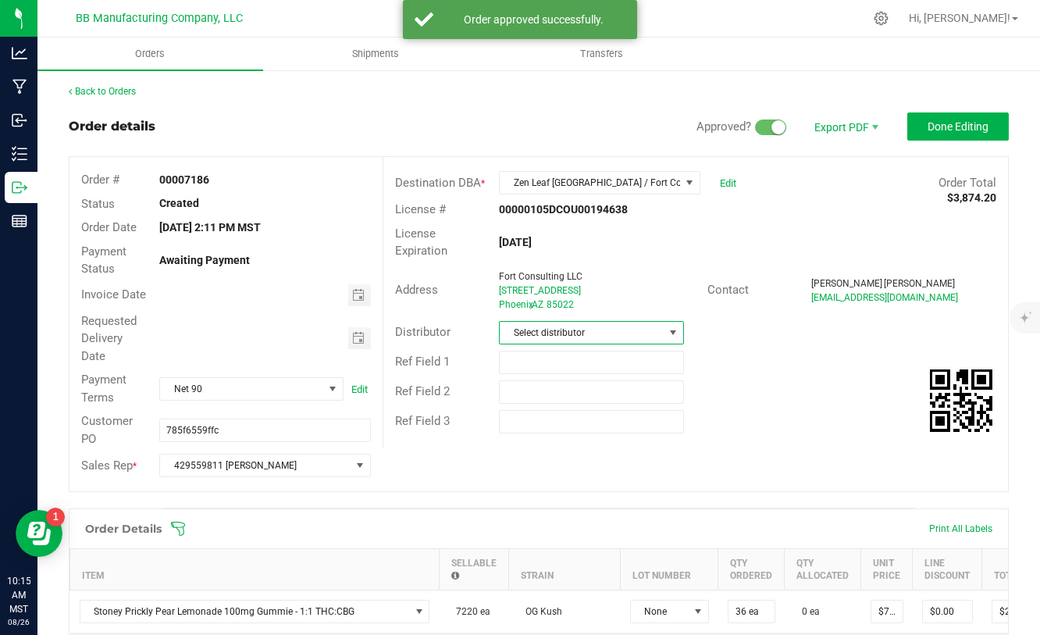
click at [609, 339] on span "Select distributor" at bounding box center [582, 333] width 164 height 22
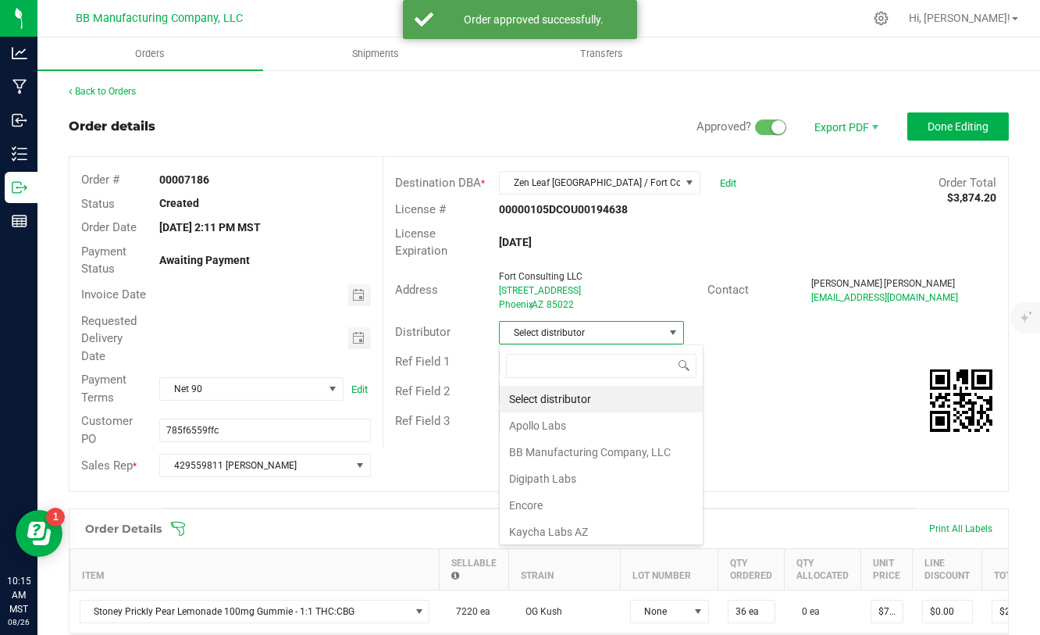
scroll to position [23, 185]
click at [565, 458] on li "BB Manufacturing Company, LLC" at bounding box center [601, 452] width 203 height 27
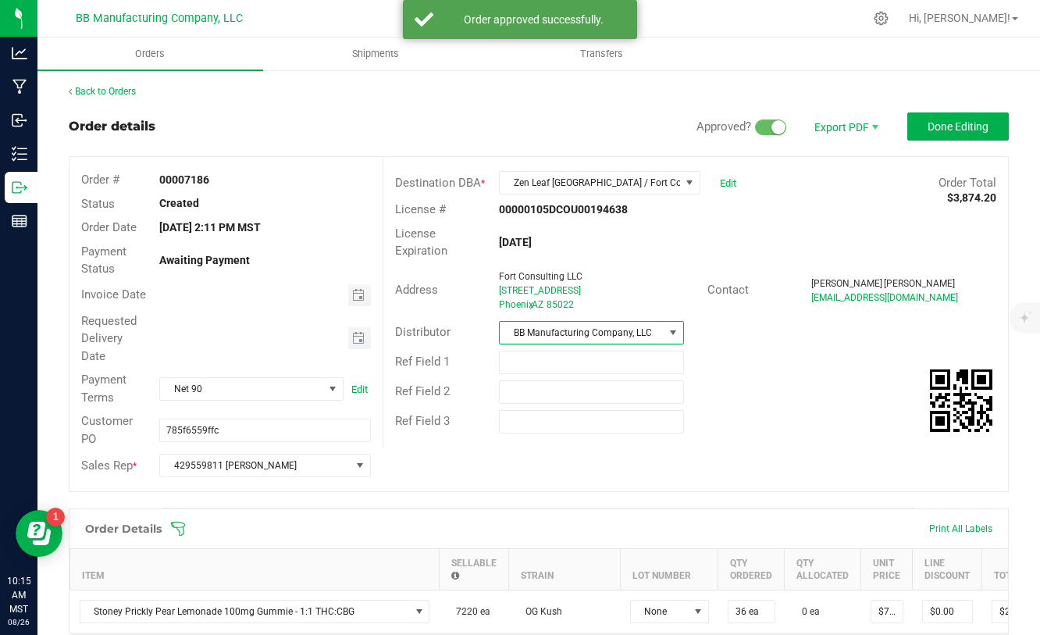
click at [355, 345] on span "Toggle calendar" at bounding box center [359, 338] width 23 height 22
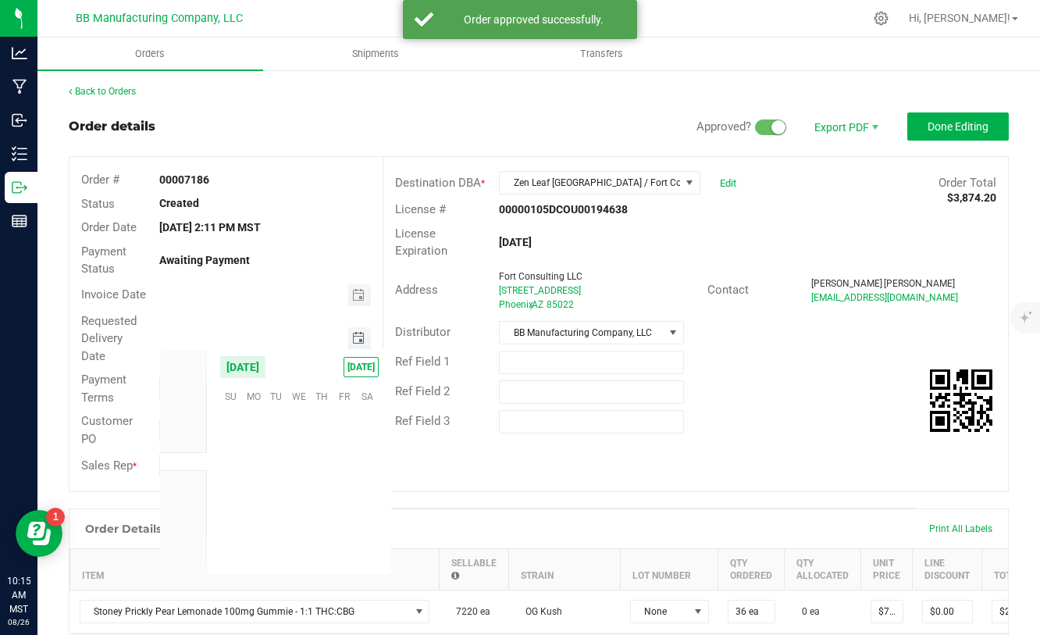
scroll to position [253080, 0]
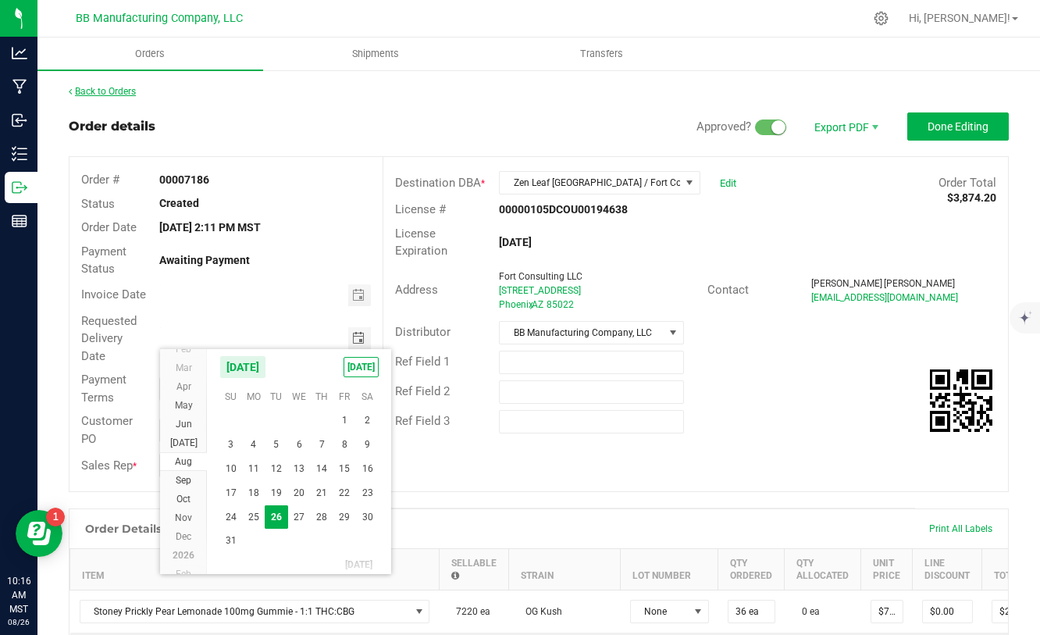
click at [112, 93] on link "Back to Orders" at bounding box center [102, 91] width 67 height 11
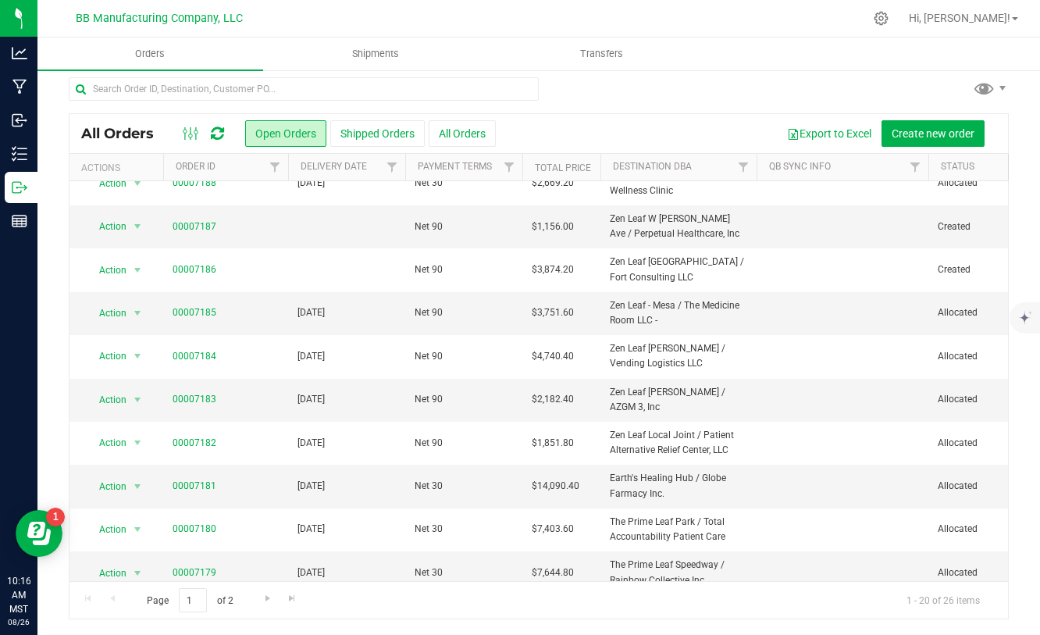
scroll to position [465, 0]
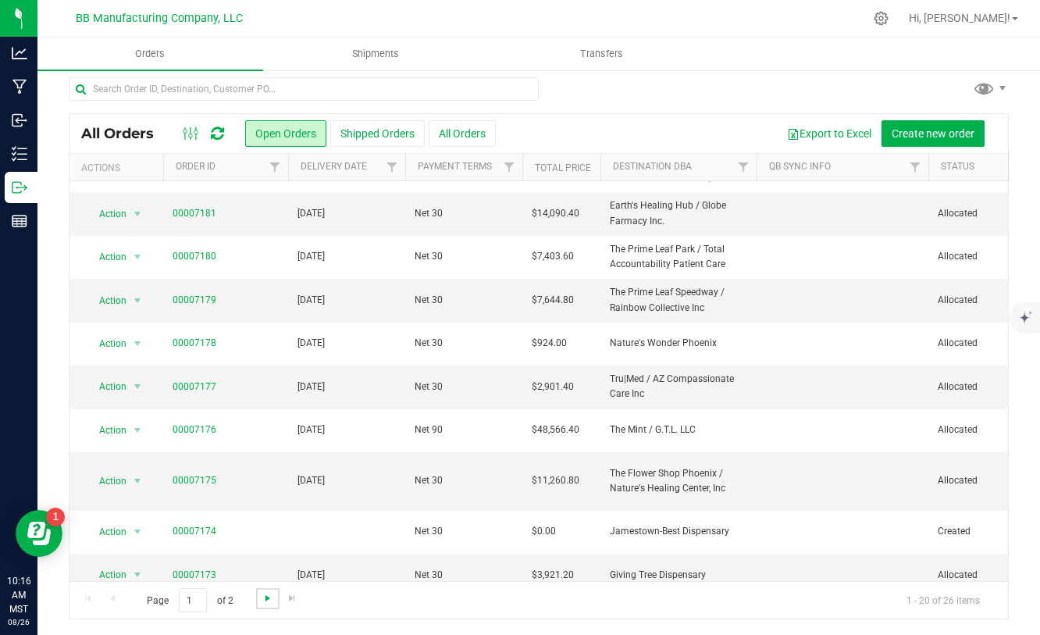
click at [266, 593] on span "Go to the next page" at bounding box center [268, 598] width 12 height 12
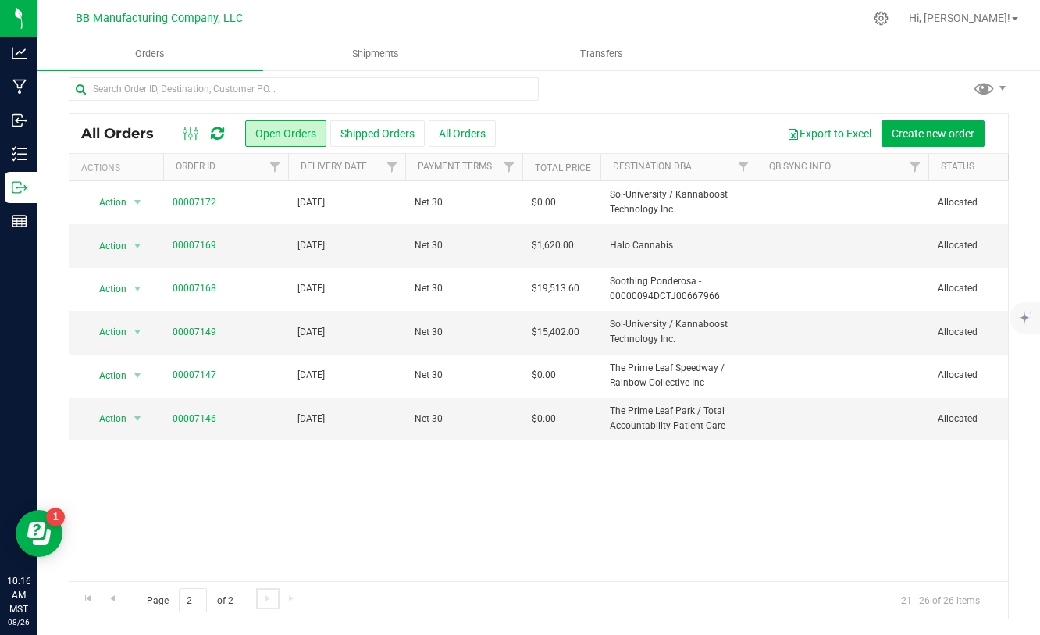
scroll to position [0, 0]
click at [198, 326] on link "00007149" at bounding box center [195, 332] width 44 height 15
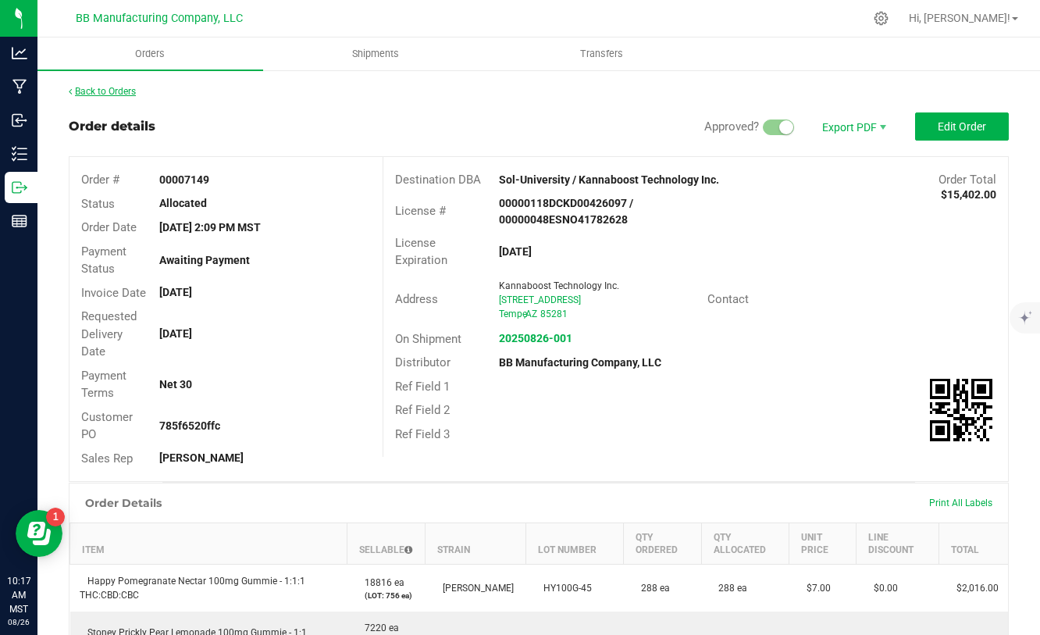
click at [94, 86] on link "Back to Orders" at bounding box center [102, 91] width 67 height 11
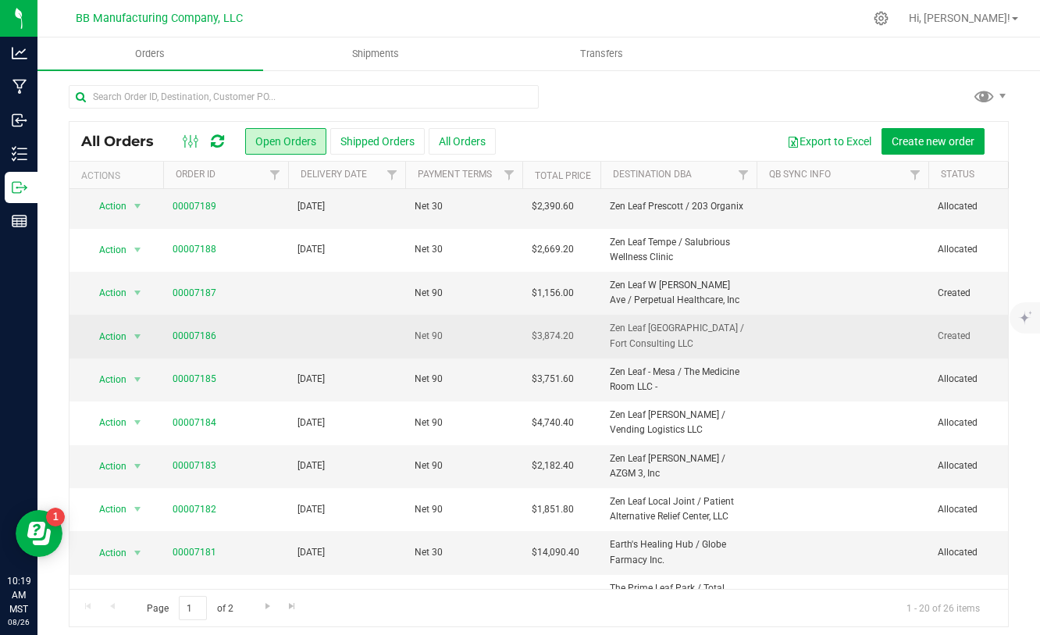
scroll to position [128, 0]
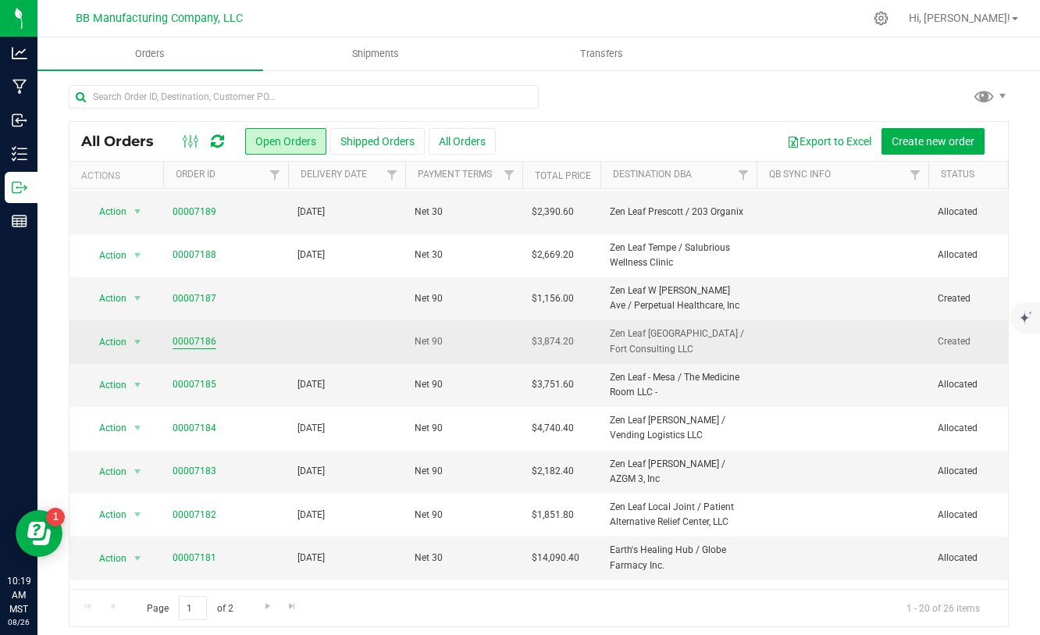
click at [212, 346] on link "00007186" at bounding box center [195, 341] width 44 height 15
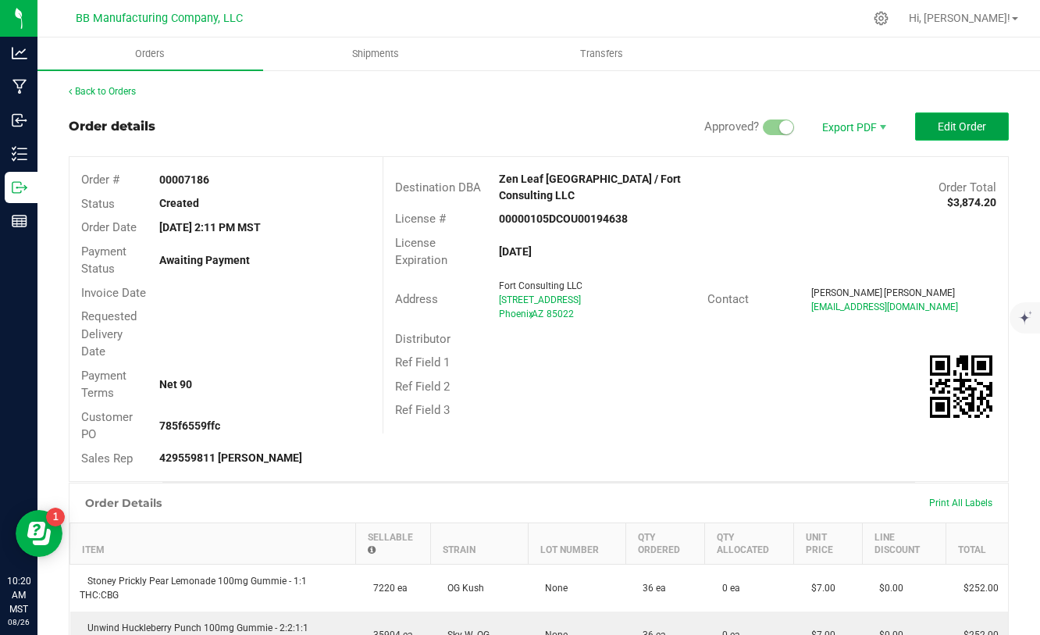
click at [952, 132] on span "Edit Order" at bounding box center [962, 126] width 48 height 12
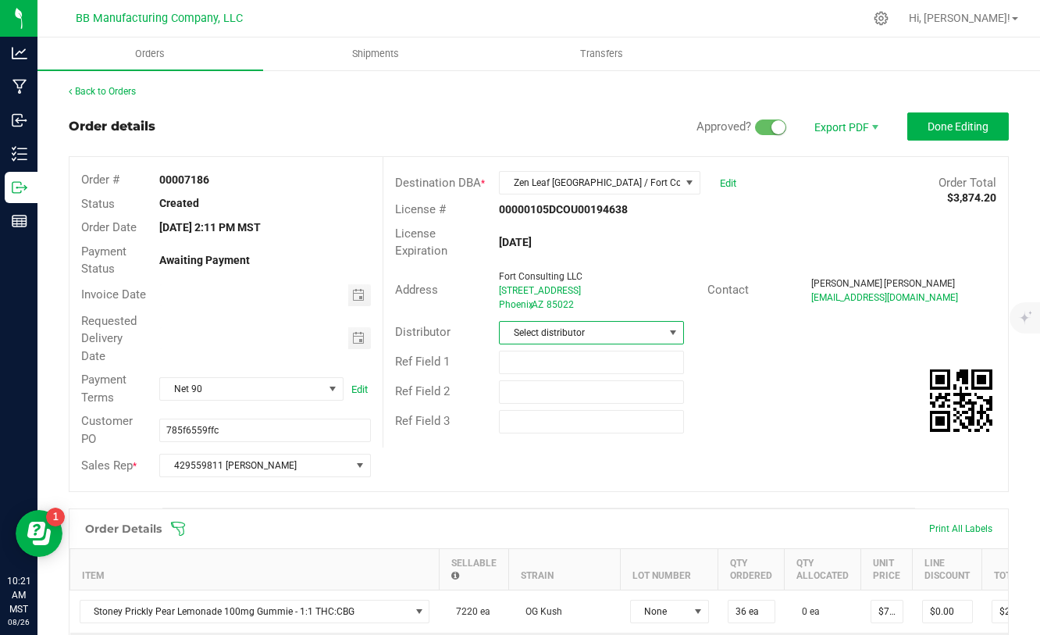
click at [669, 338] on span at bounding box center [673, 332] width 12 height 12
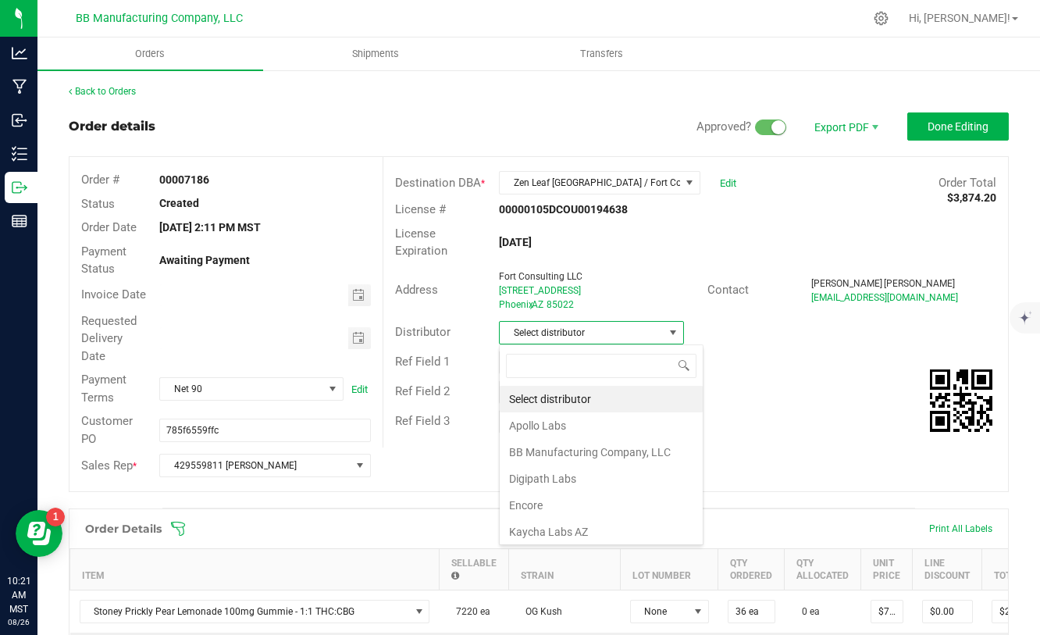
scroll to position [23, 185]
click at [608, 456] on li "BB Manufacturing Company, LLC" at bounding box center [601, 452] width 203 height 27
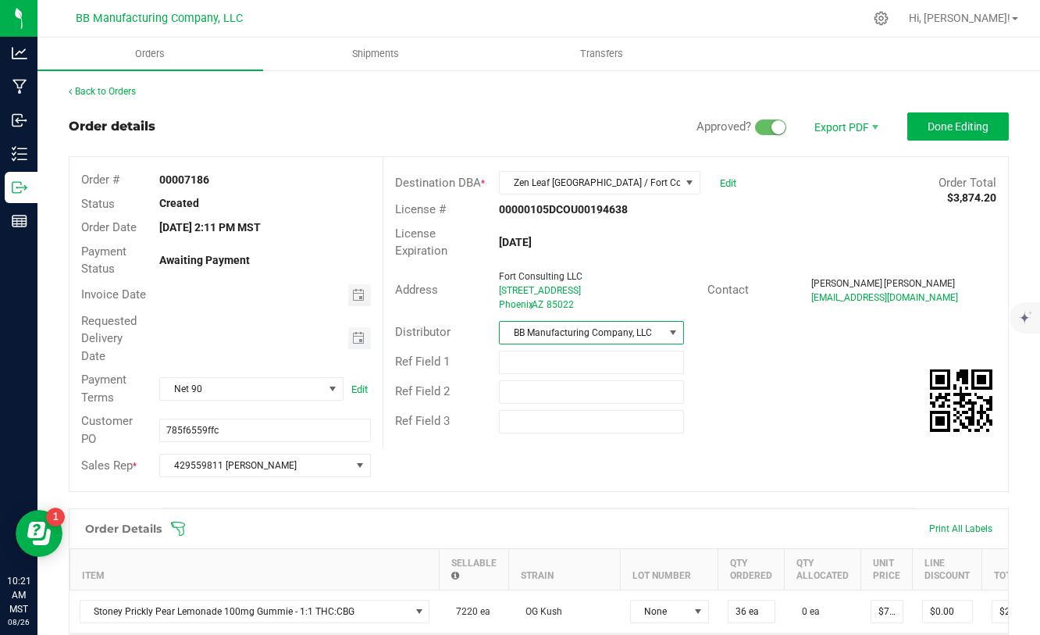
click at [351, 344] on span "Toggle calendar" at bounding box center [359, 338] width 23 height 22
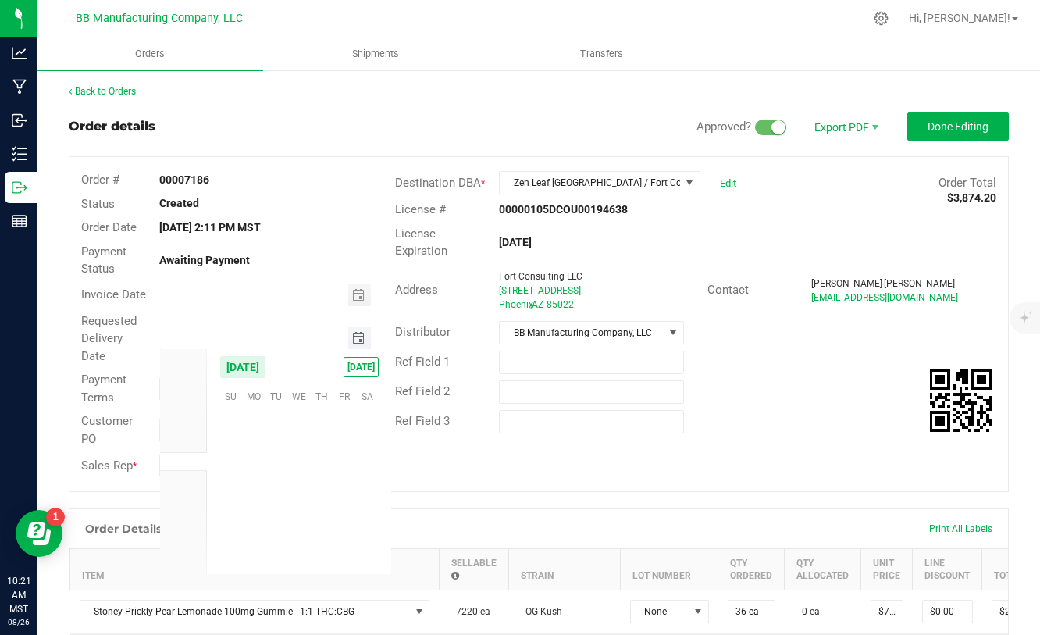
scroll to position [253080, 0]
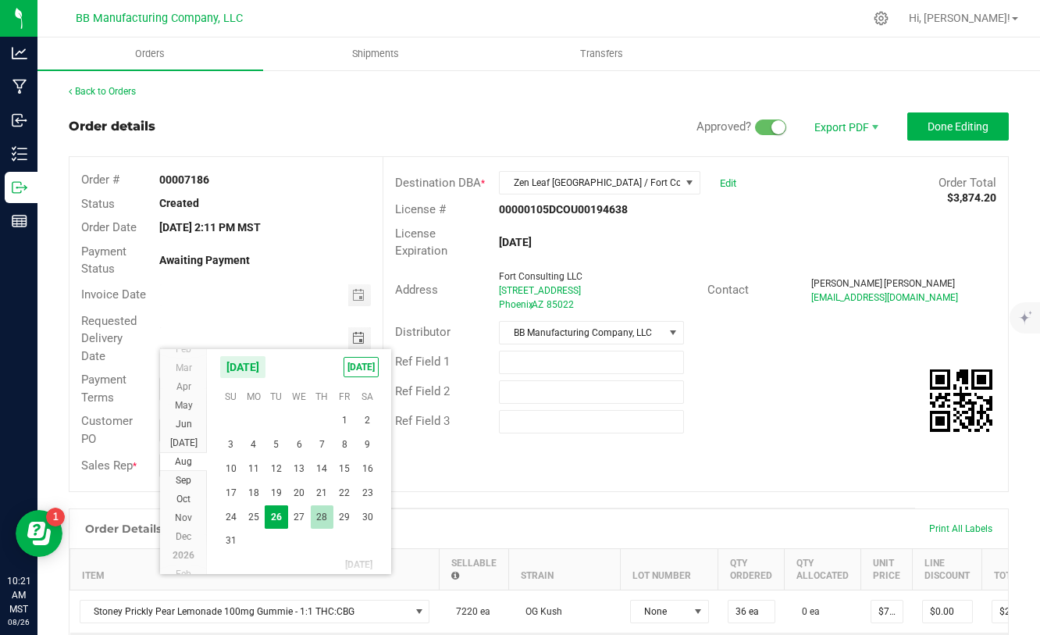
click at [323, 516] on span "28" at bounding box center [322, 517] width 23 height 24
type input "[DATE]"
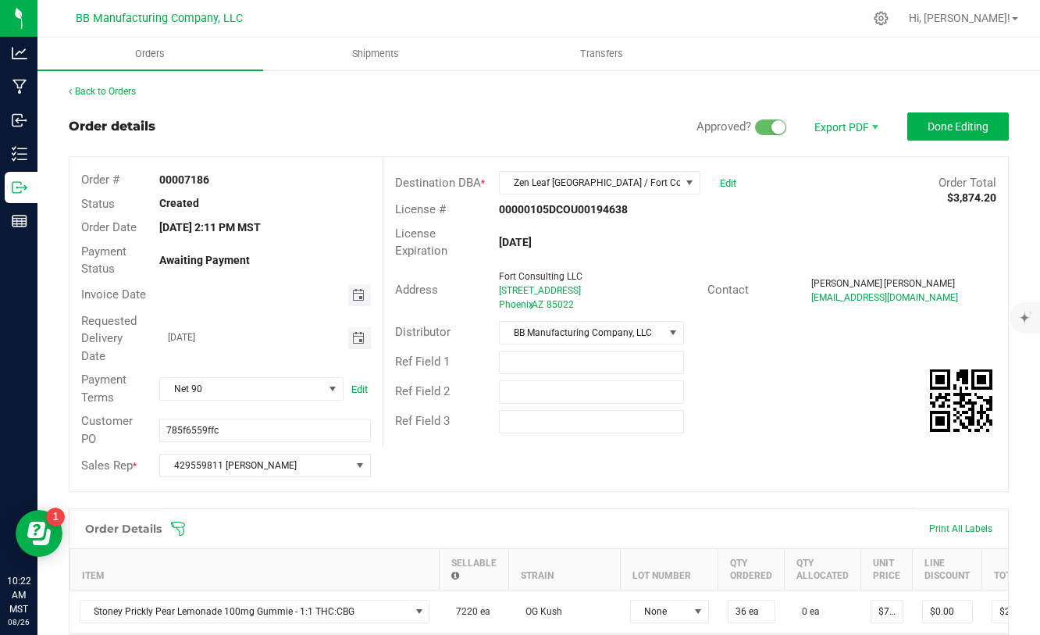
click at [354, 291] on span "Toggle calendar" at bounding box center [358, 295] width 12 height 12
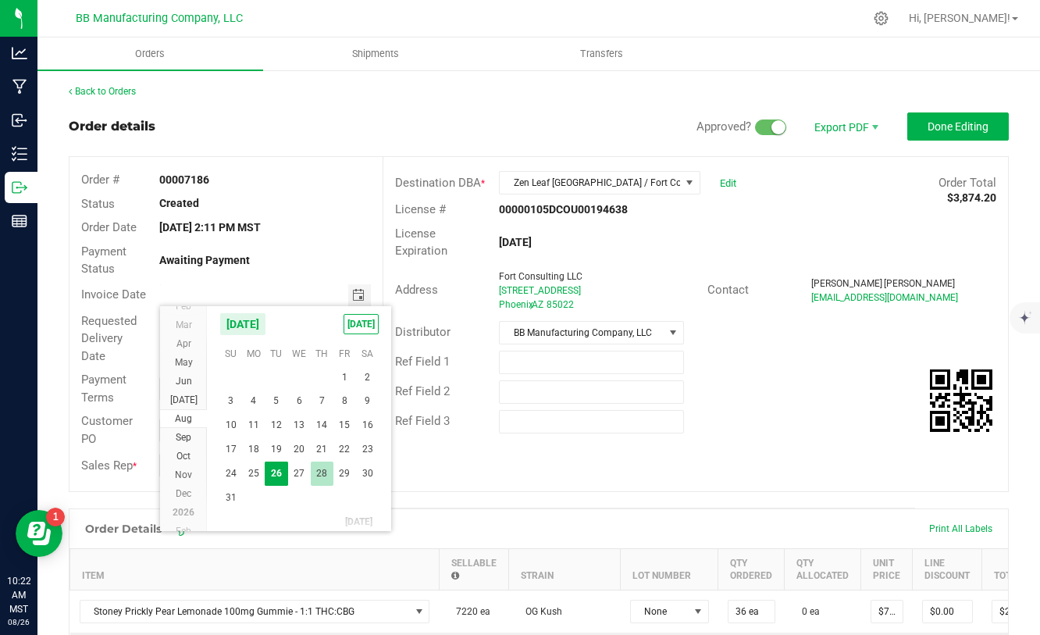
click at [318, 466] on span "28" at bounding box center [322, 473] width 23 height 24
type input "[DATE]"
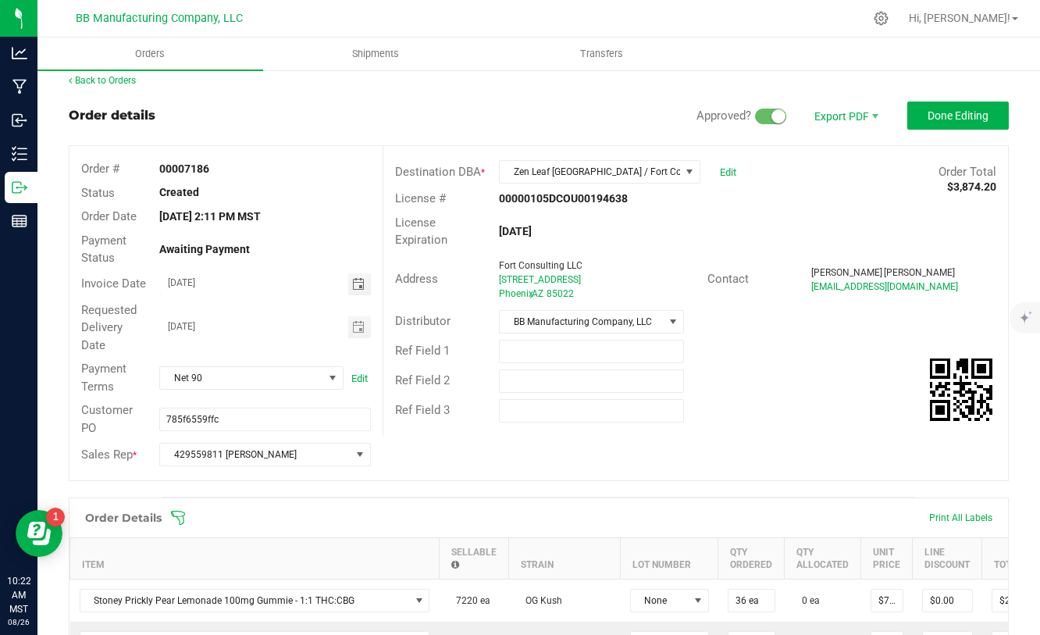
scroll to position [116, 0]
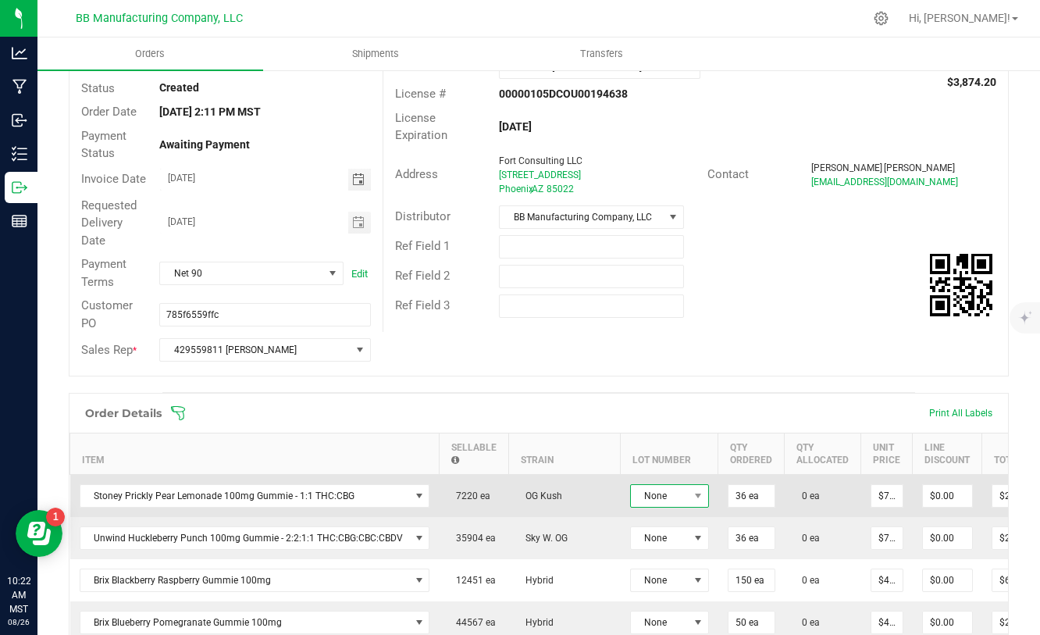
click at [678, 497] on span "None" at bounding box center [660, 496] width 58 height 22
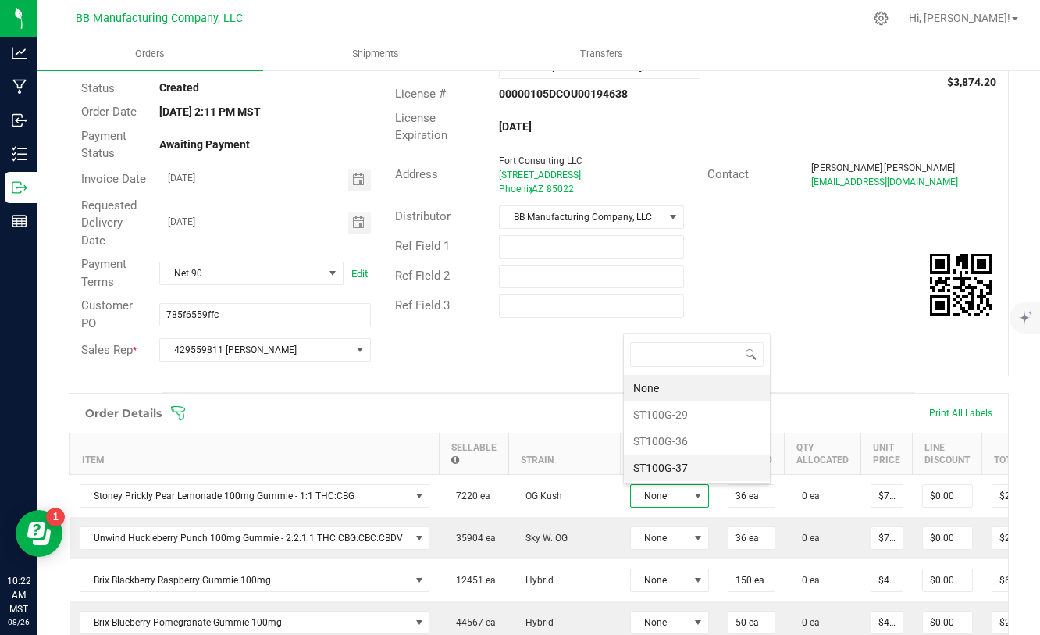
click at [672, 460] on li "ST100G-37" at bounding box center [697, 467] width 146 height 27
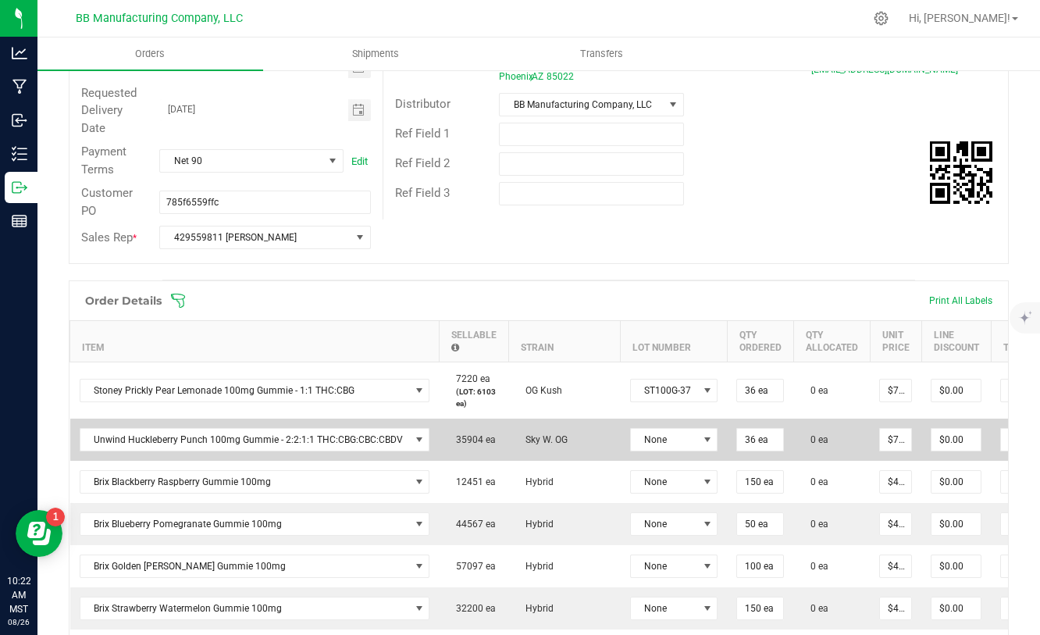
scroll to position [236, 0]
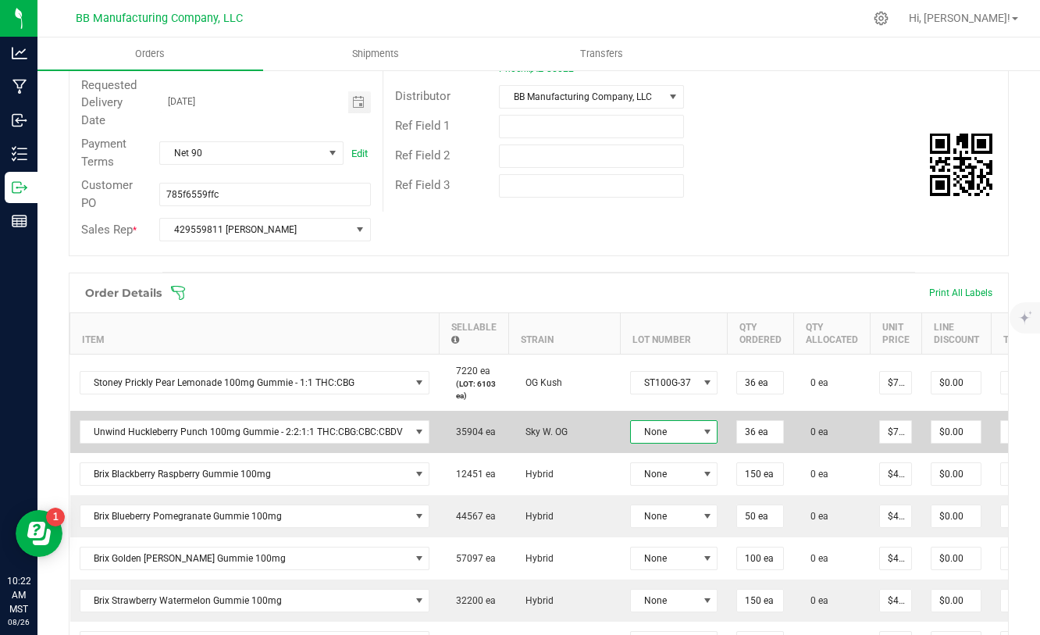
click at [677, 428] on span "None" at bounding box center [664, 432] width 67 height 22
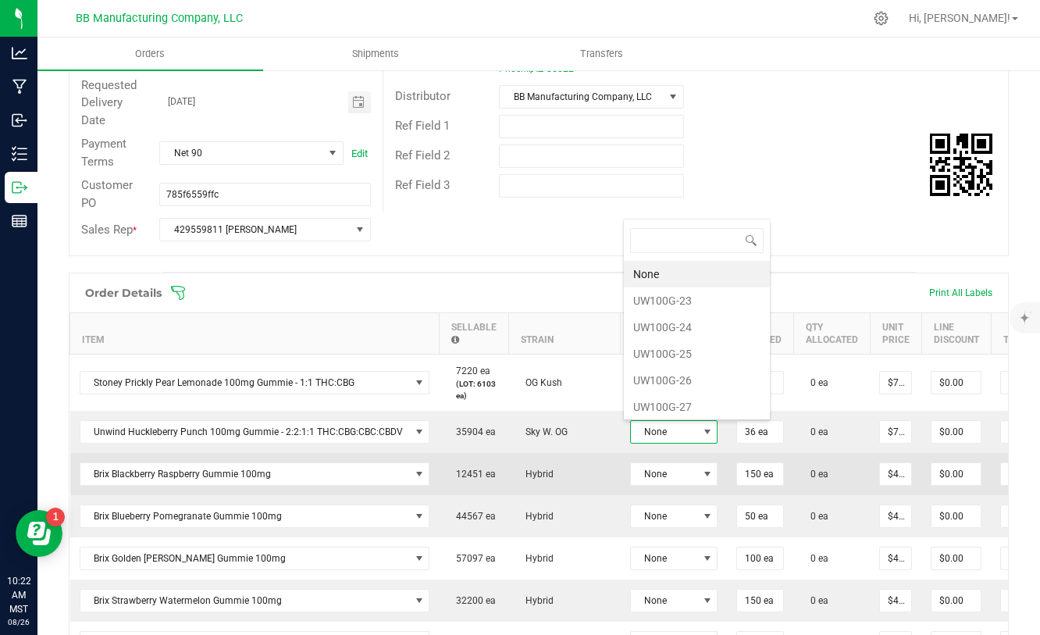
scroll to position [23, 87]
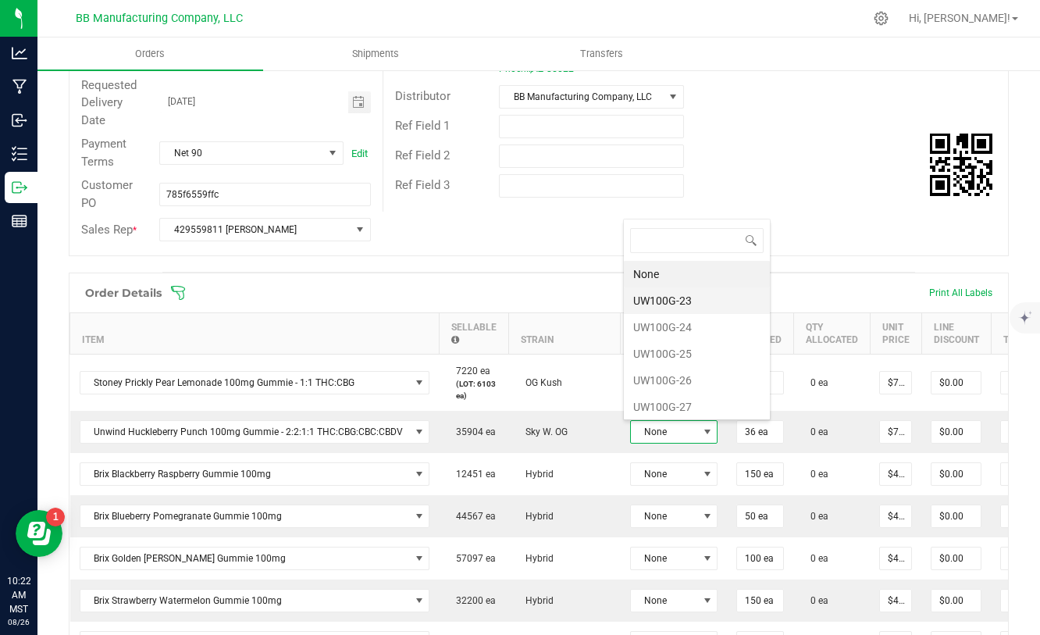
click at [675, 294] on li "UW100G-23" at bounding box center [697, 300] width 146 height 27
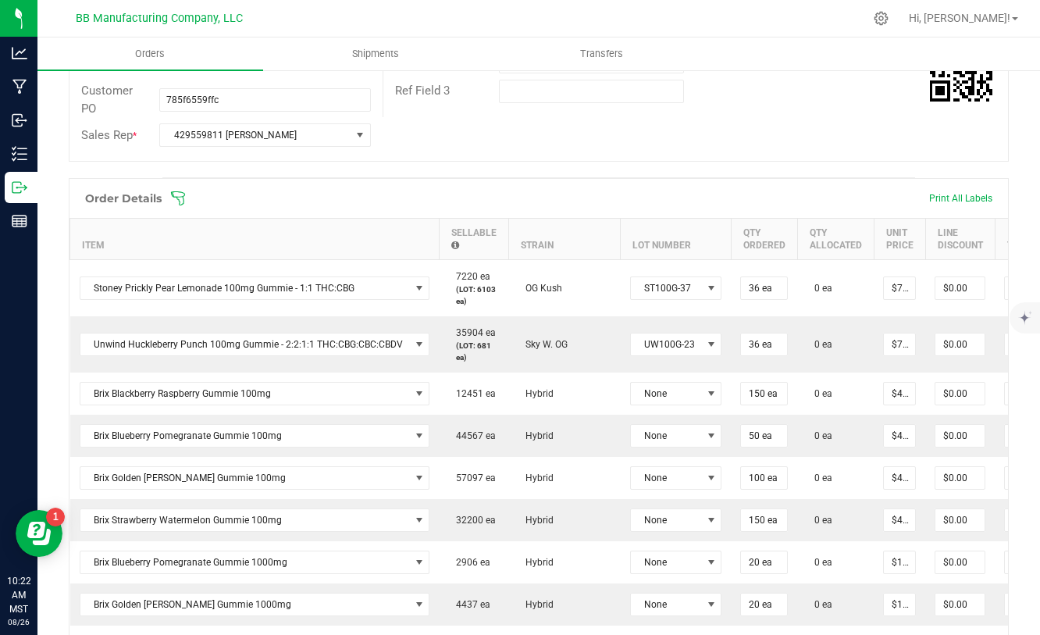
scroll to position [333, 0]
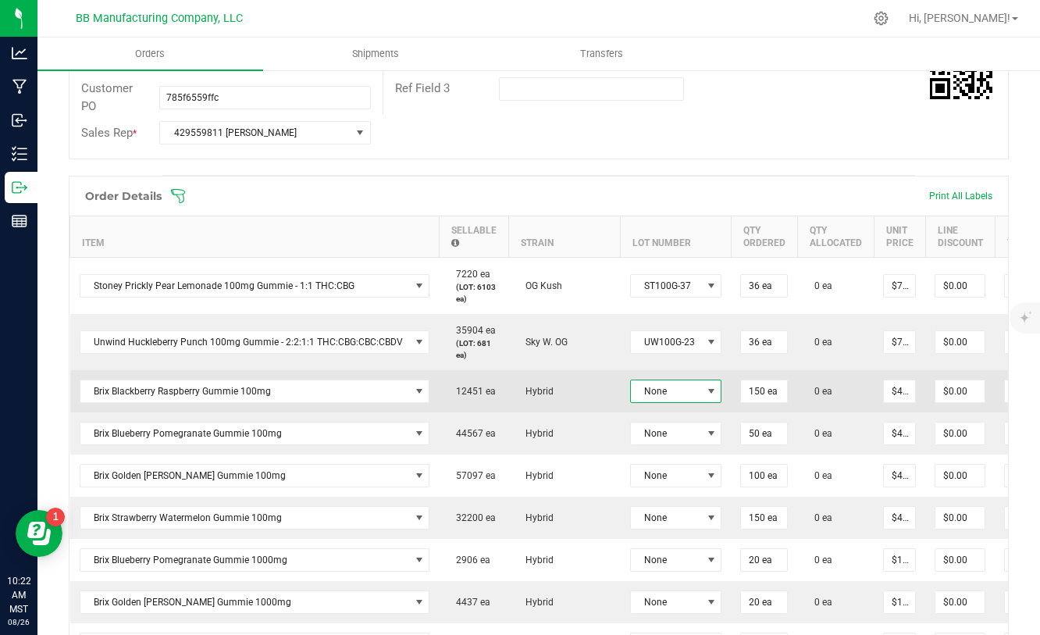
click at [691, 394] on span "None" at bounding box center [666, 391] width 71 height 22
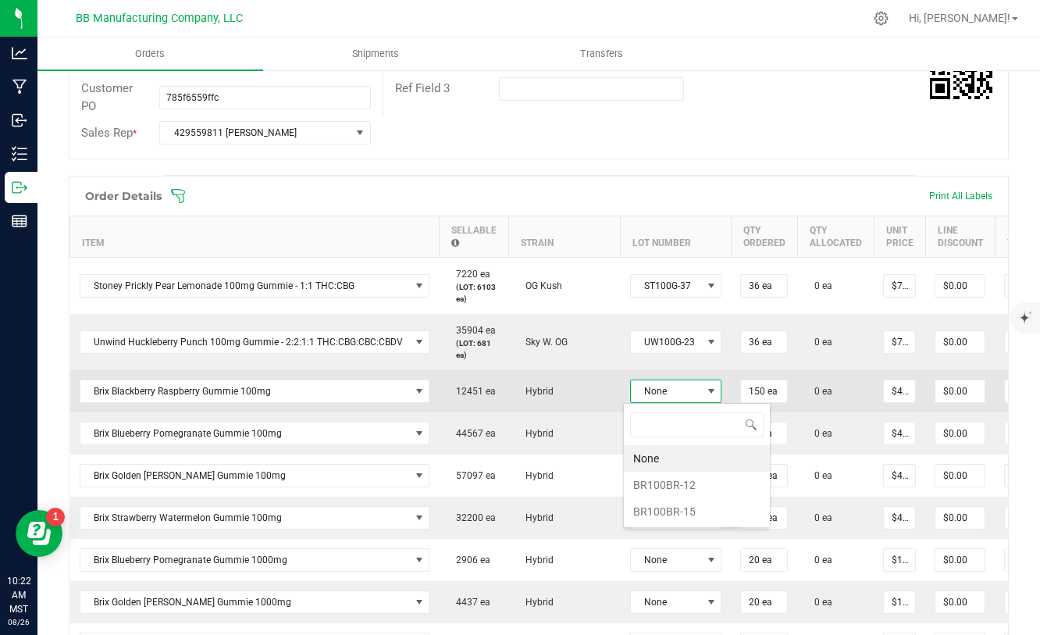
scroll to position [23, 91]
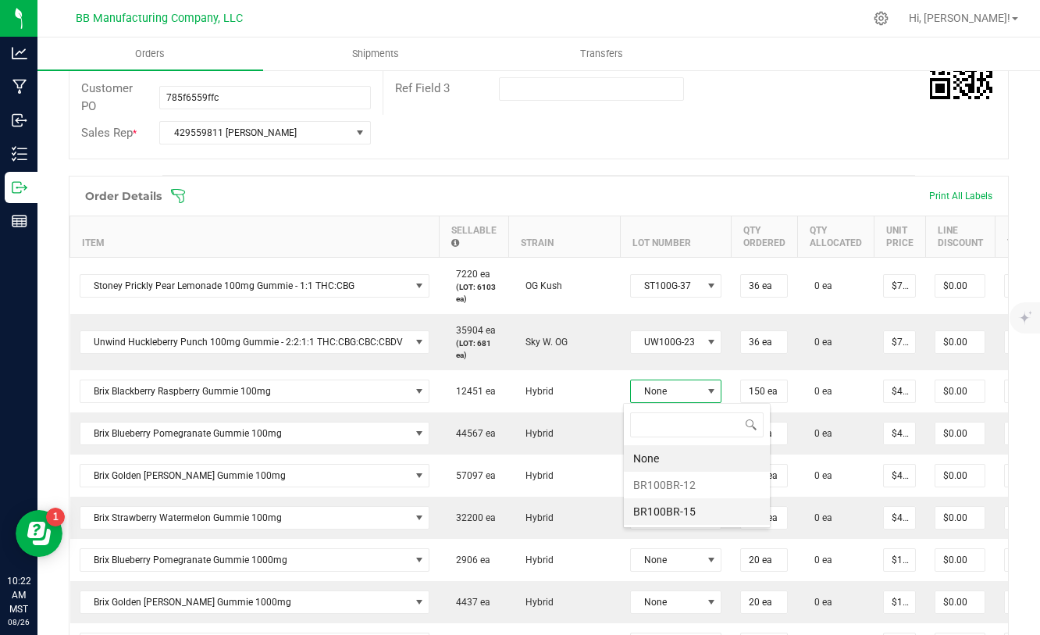
click at [666, 510] on li "BR100BR-15" at bounding box center [697, 511] width 146 height 27
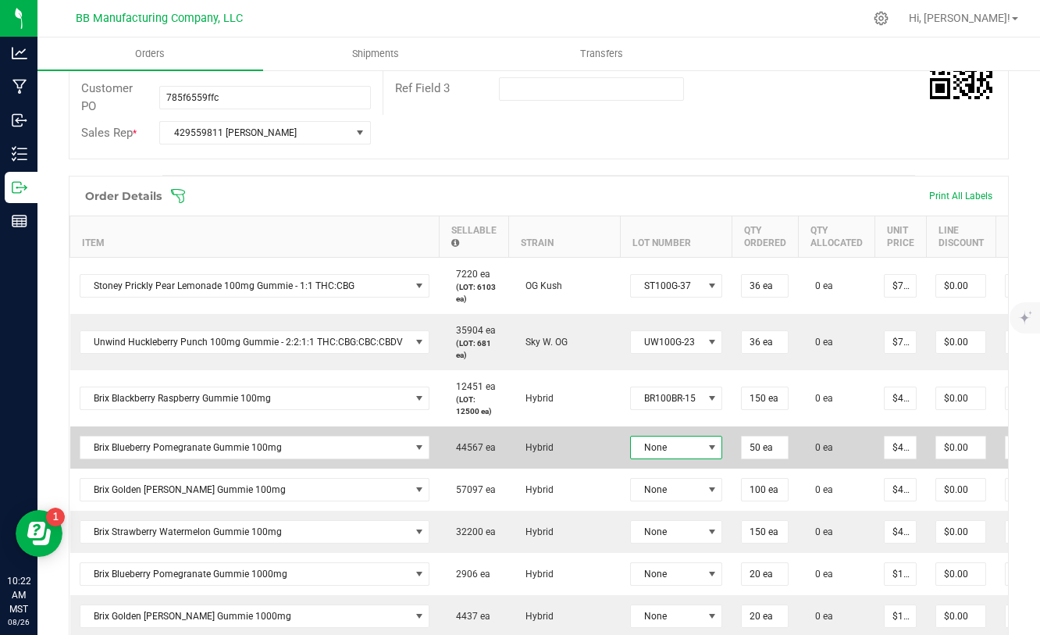
click at [702, 437] on span at bounding box center [712, 448] width 20 height 22
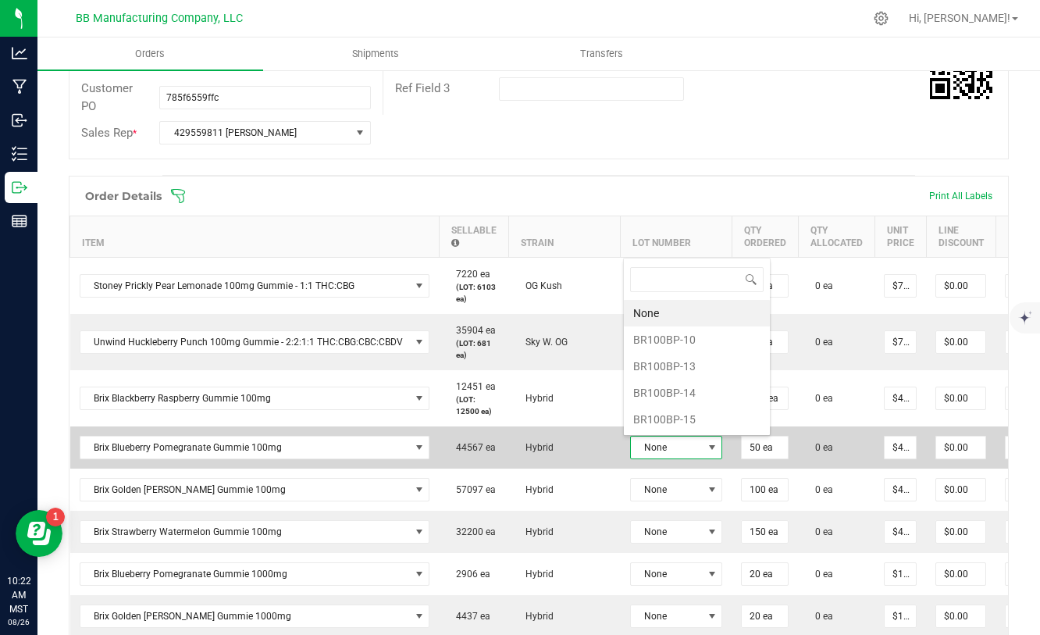
scroll to position [23, 94]
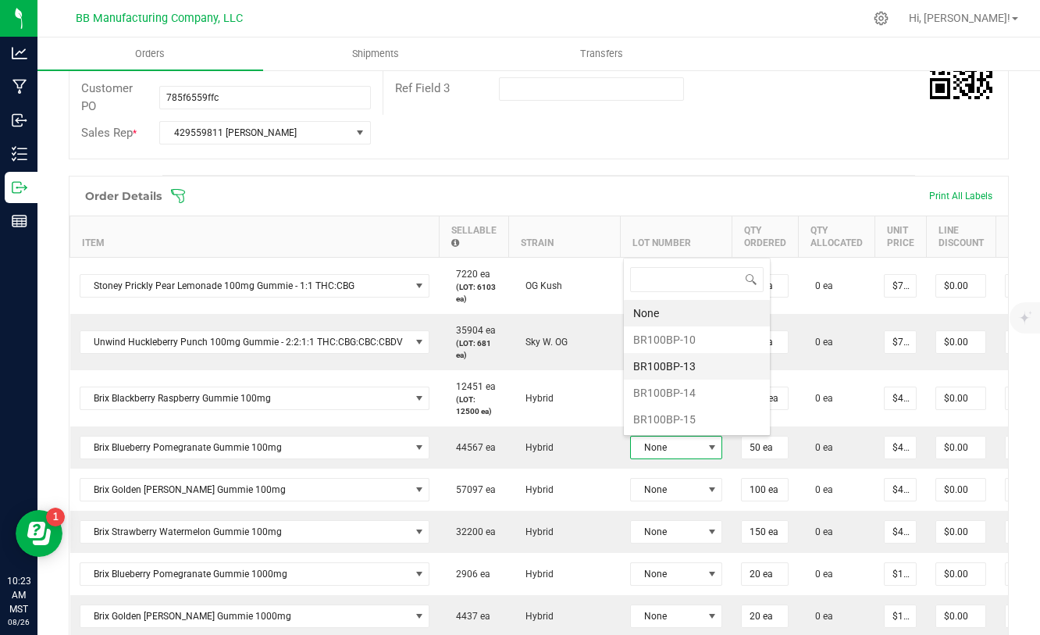
click at [679, 371] on li "BR100BP-13" at bounding box center [697, 366] width 146 height 27
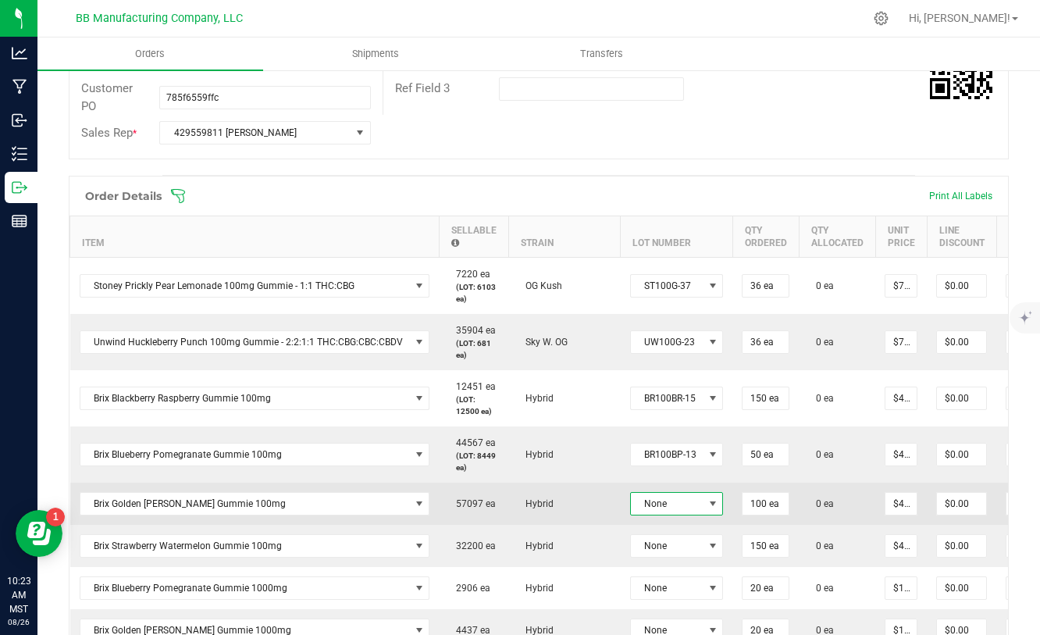
click at [703, 511] on span at bounding box center [713, 504] width 20 height 22
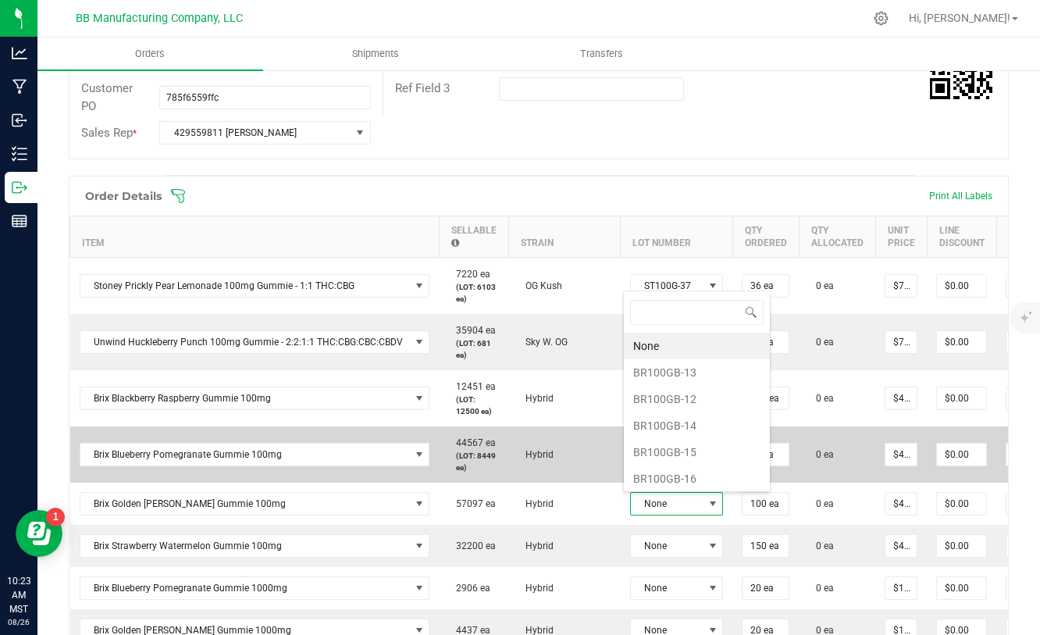
scroll to position [23, 93]
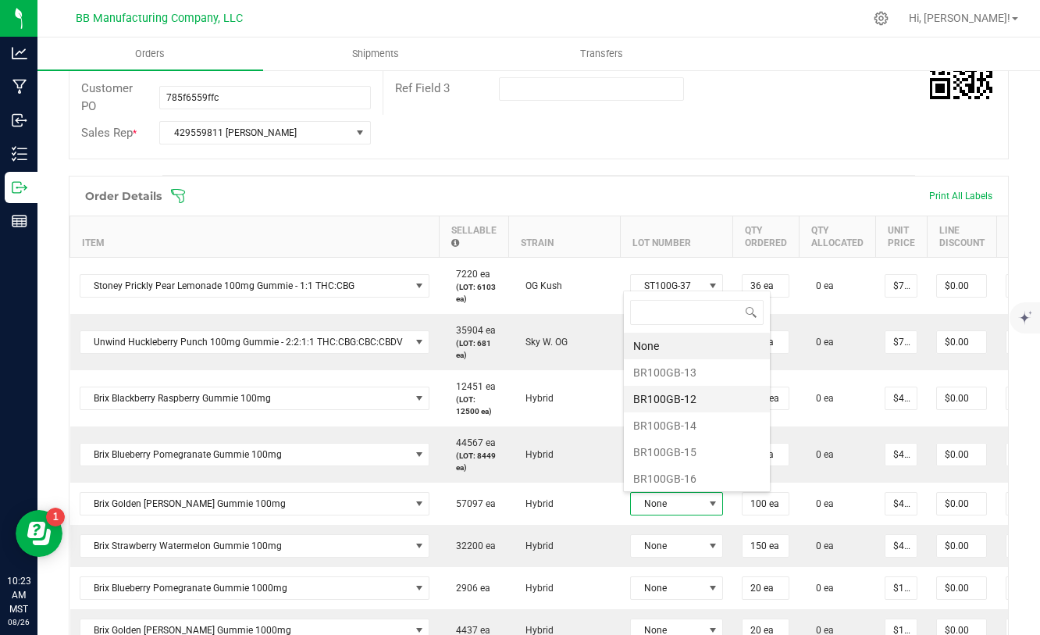
click at [679, 397] on li "BR100GB-12" at bounding box center [697, 399] width 146 height 27
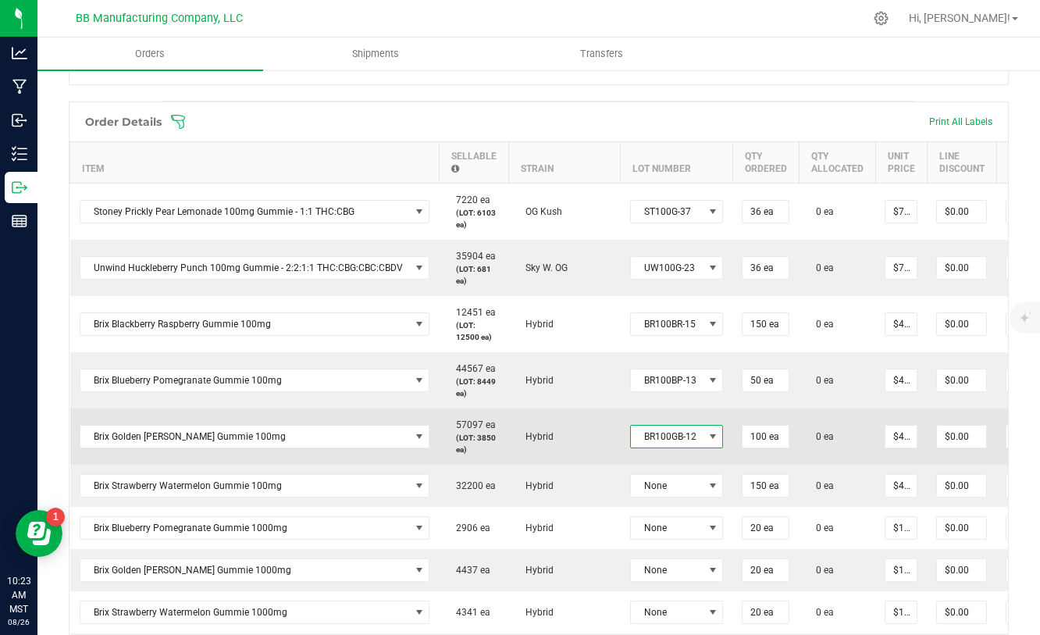
scroll to position [411, 0]
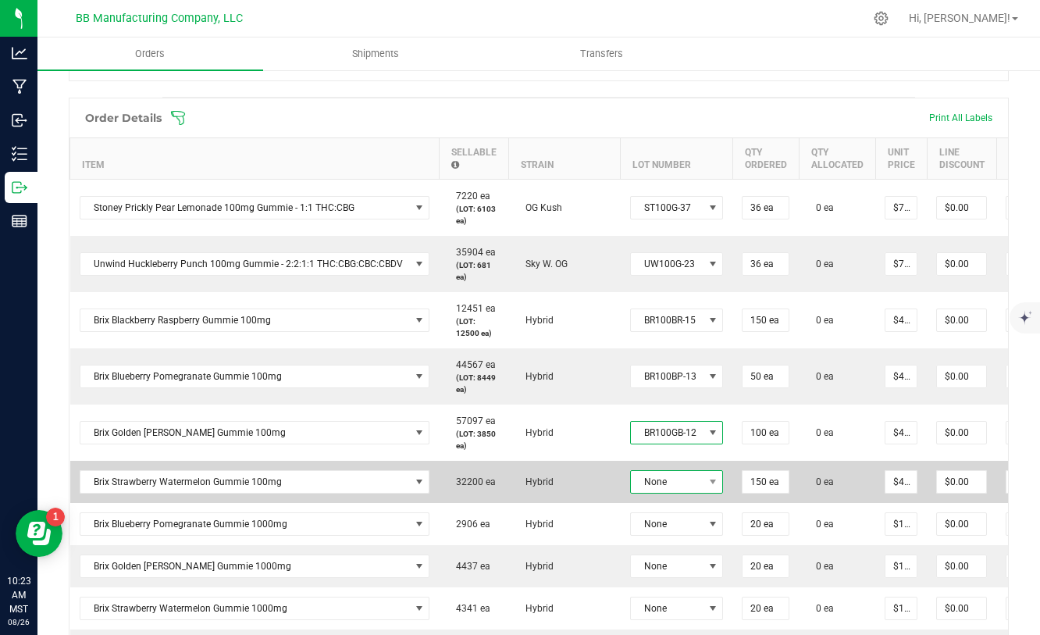
click at [648, 483] on span "None" at bounding box center [667, 482] width 73 height 22
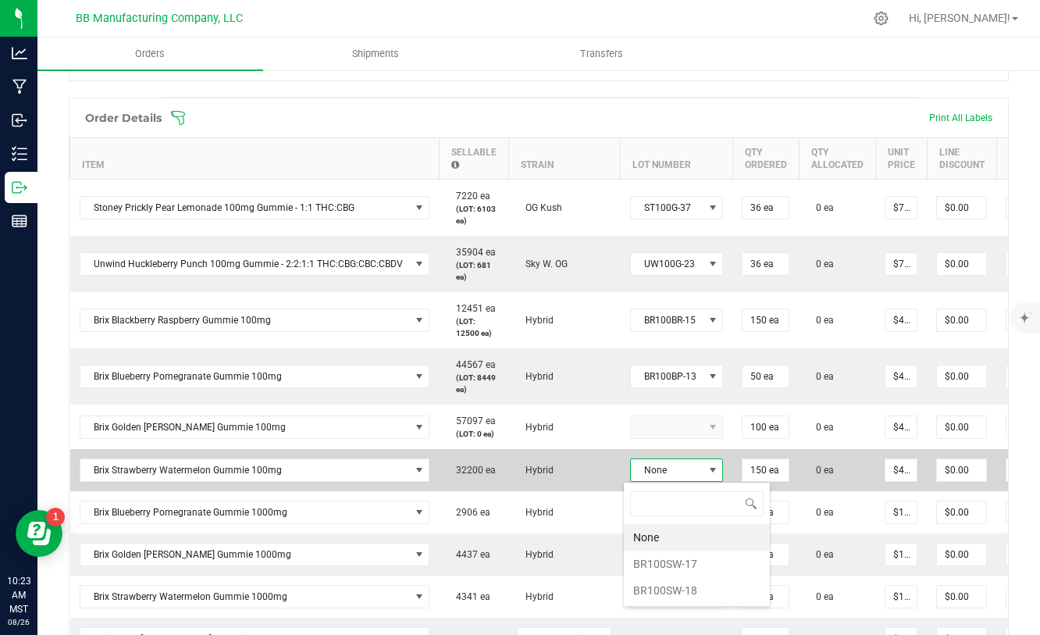
scroll to position [23, 93]
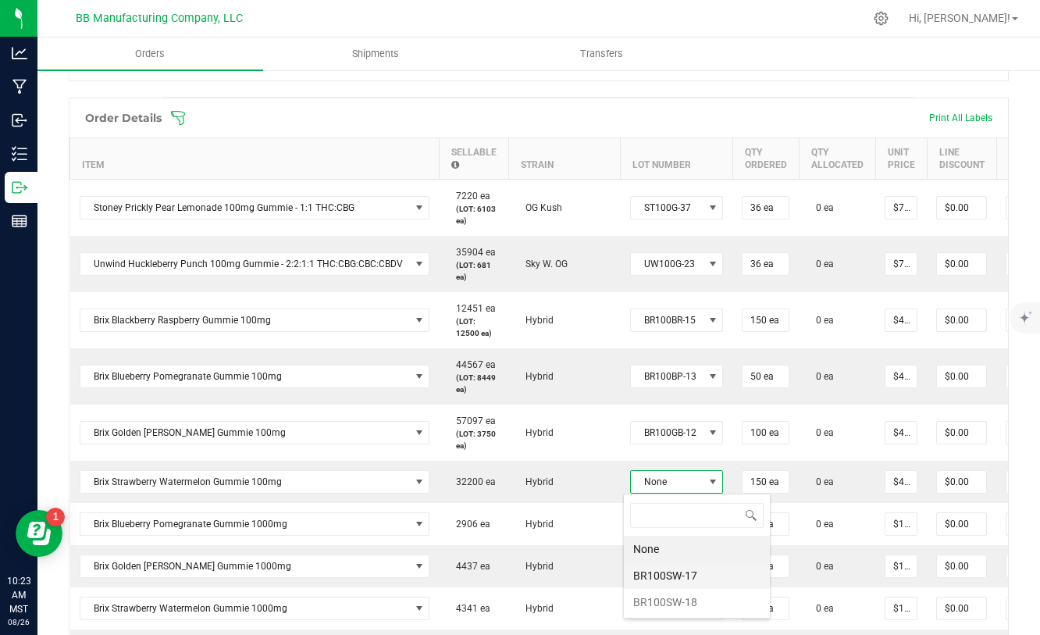
click at [676, 577] on li "BR100SW-17" at bounding box center [697, 575] width 146 height 27
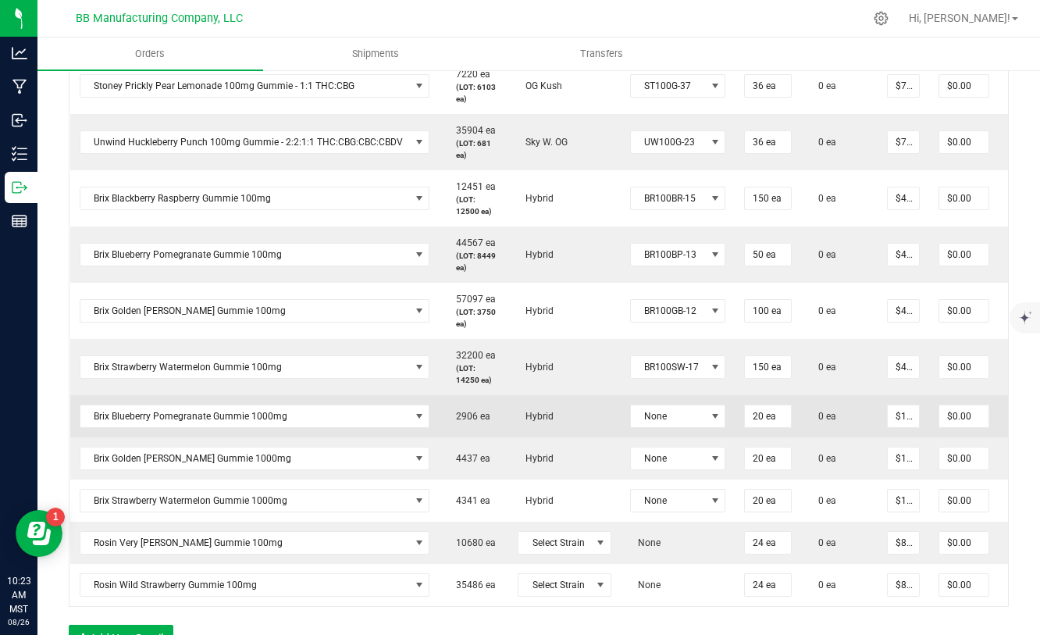
scroll to position [541, 0]
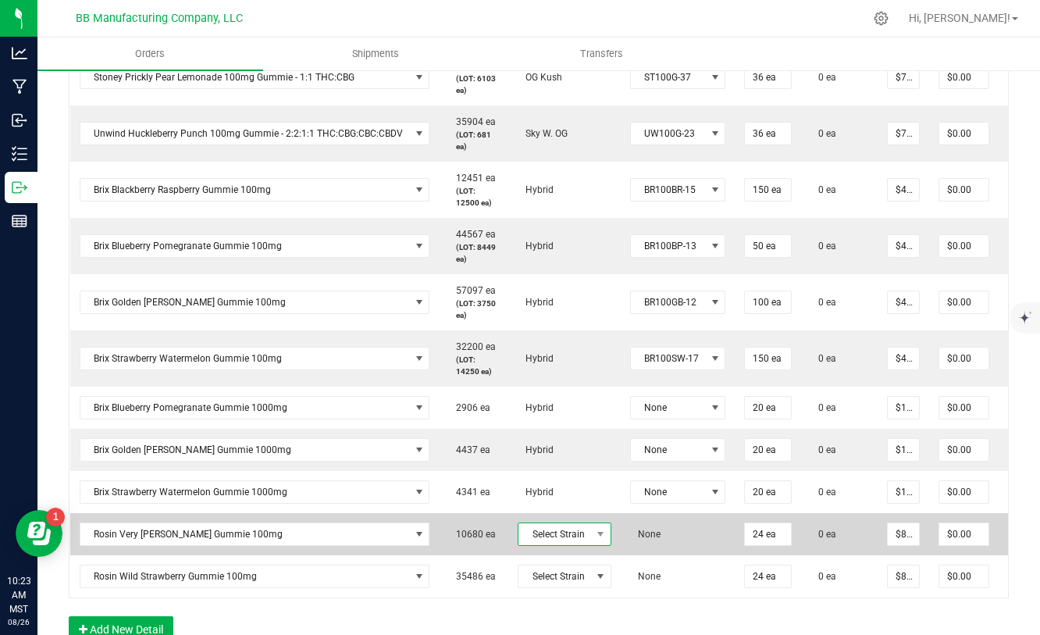
click at [600, 539] on span at bounding box center [601, 534] width 20 height 22
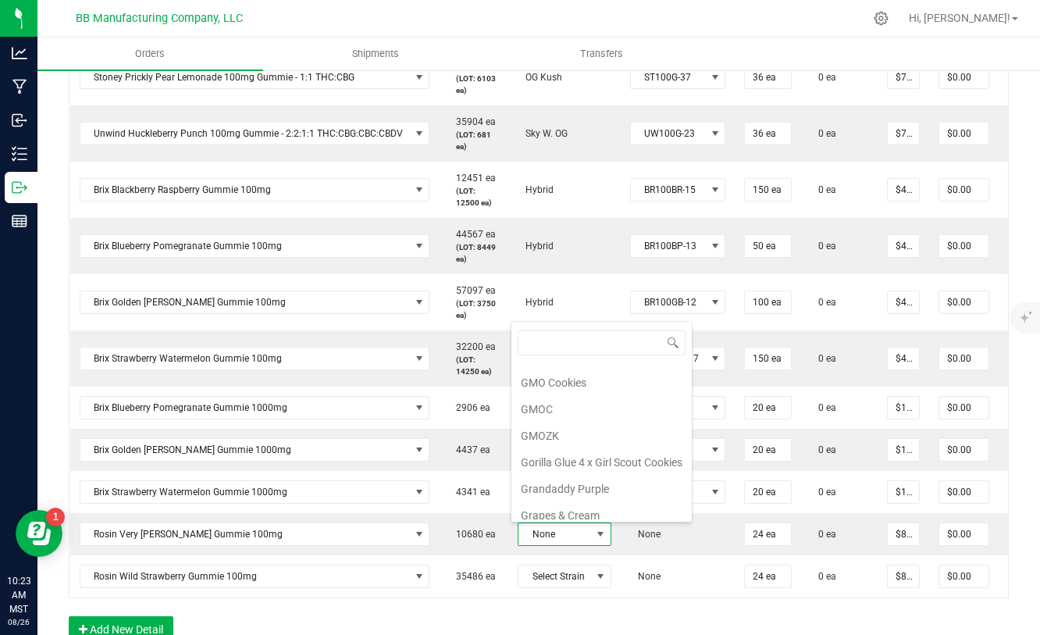
scroll to position [276, 0]
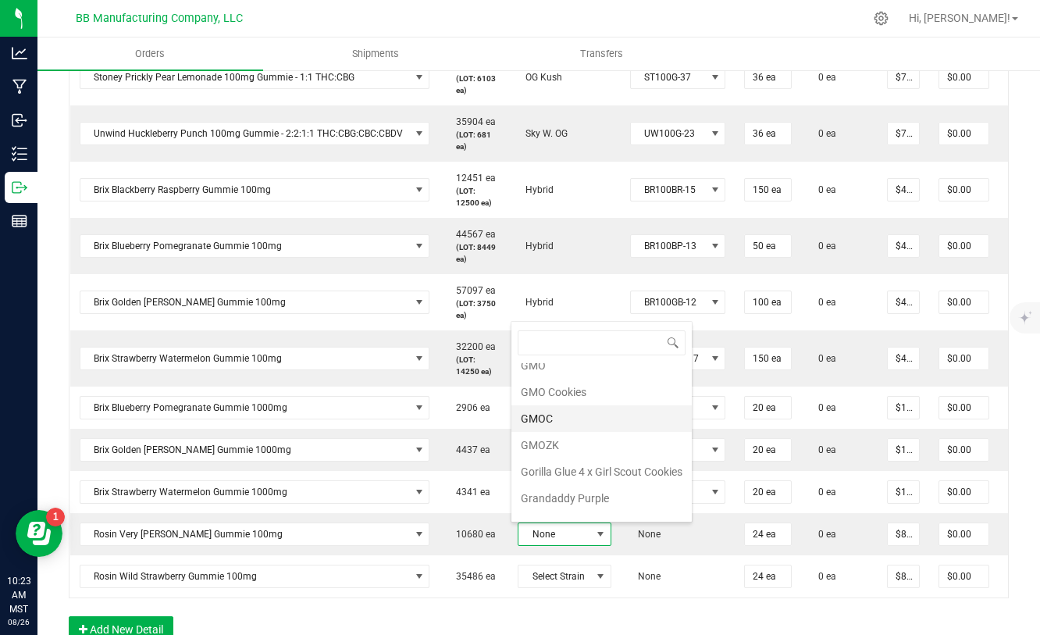
click at [547, 415] on li "GMOC" at bounding box center [601, 418] width 180 height 27
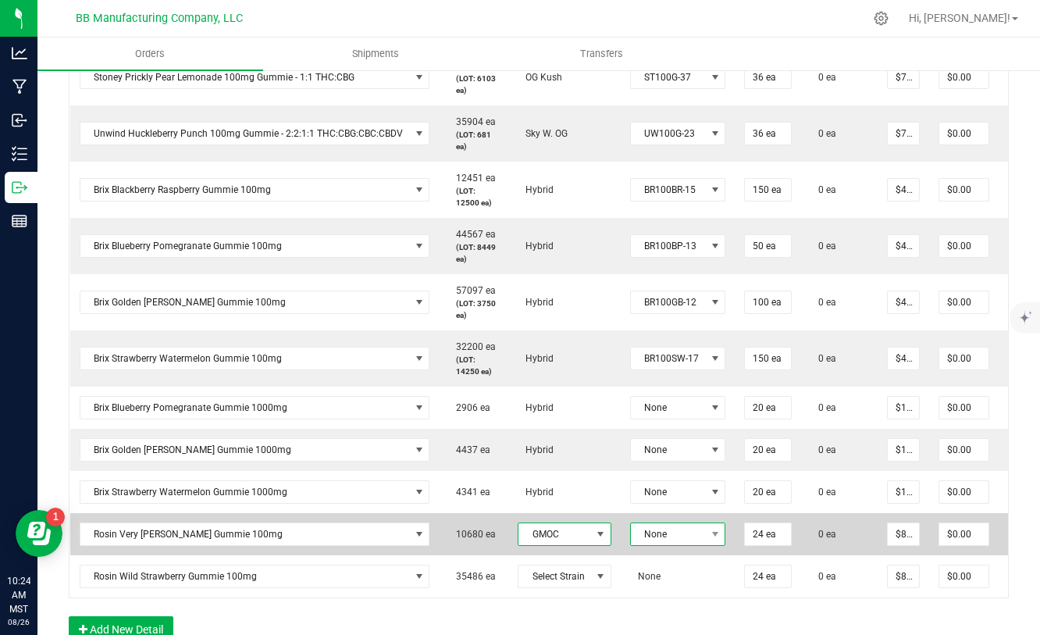
click at [662, 539] on span "None" at bounding box center [668, 534] width 75 height 22
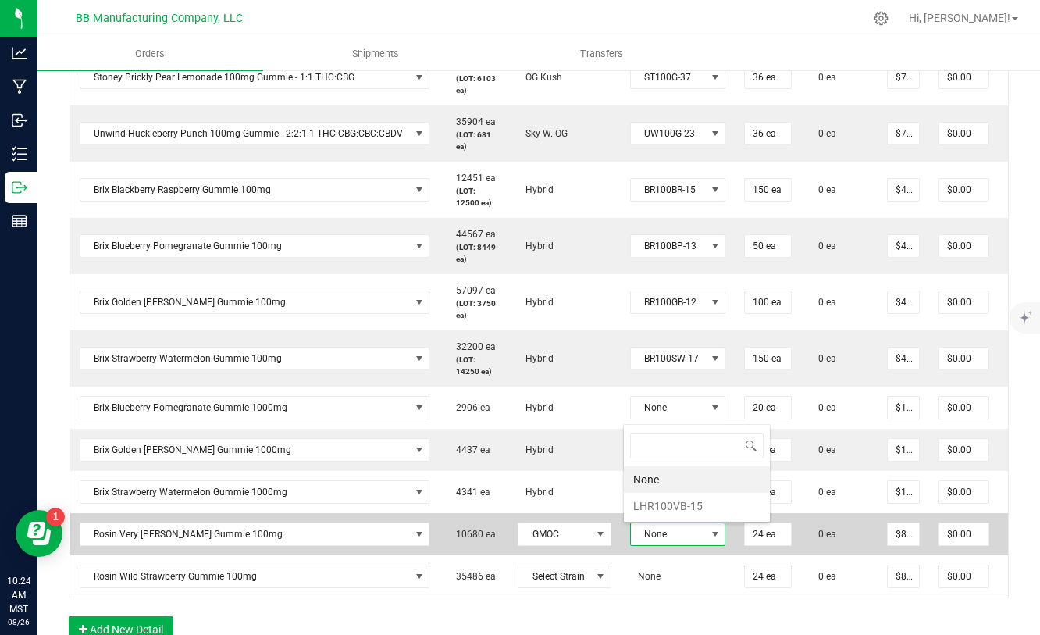
scroll to position [23, 95]
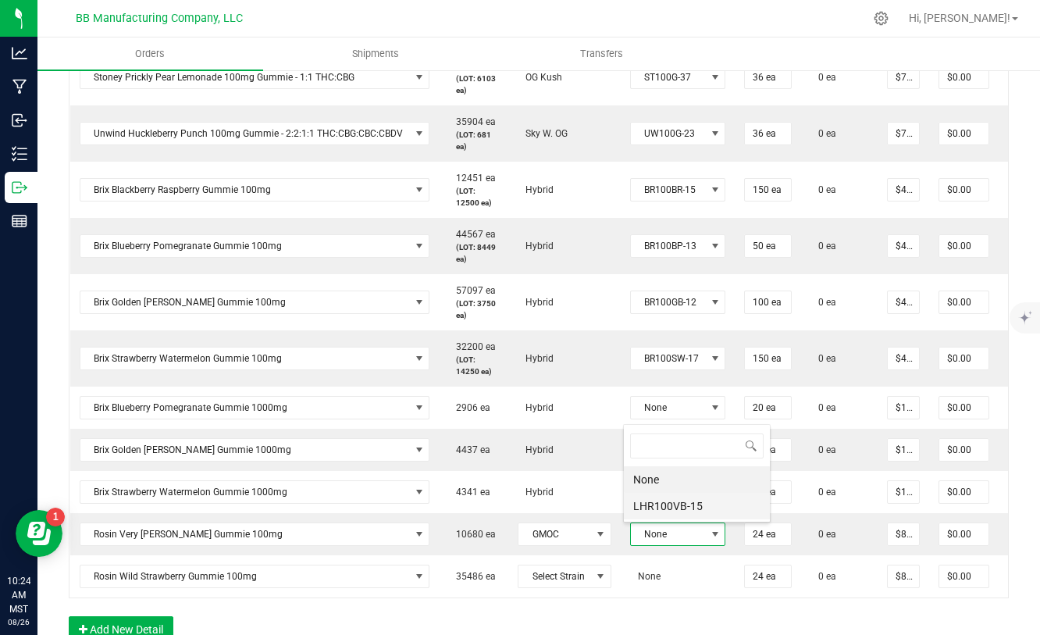
click at [671, 507] on li "LHR100VB-15" at bounding box center [697, 506] width 146 height 27
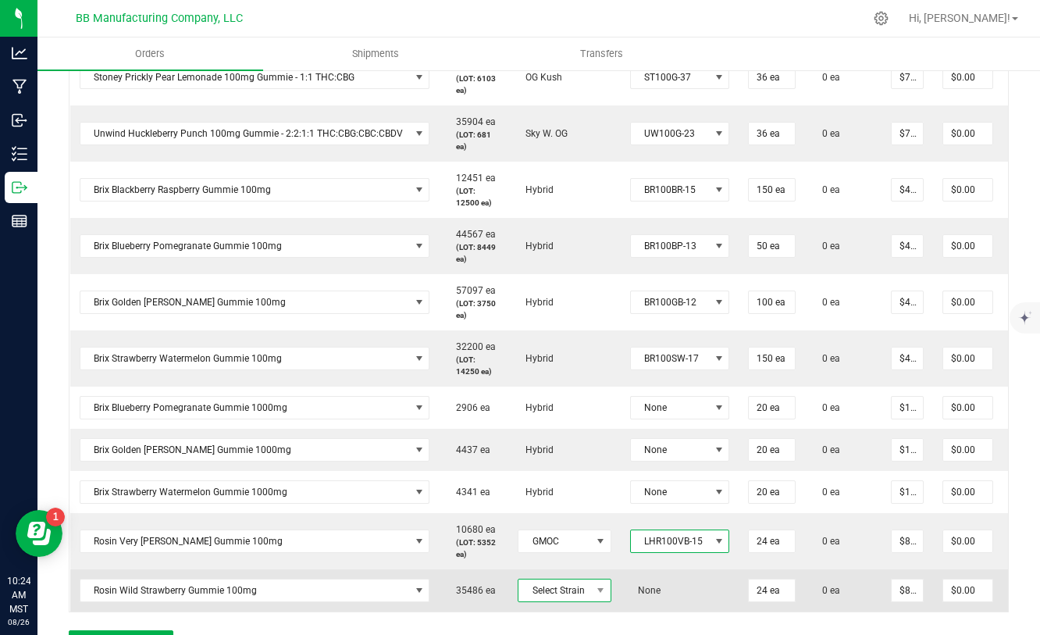
click at [572, 596] on span "Select Strain" at bounding box center [555, 590] width 73 height 22
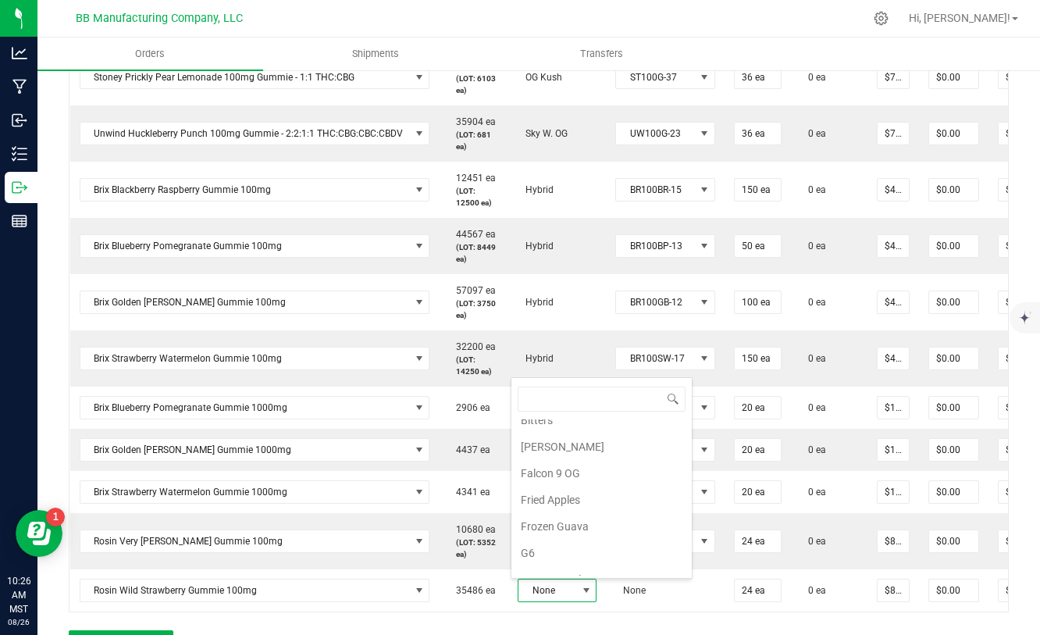
scroll to position [27, 0]
click at [553, 433] on li "B. Banner" at bounding box center [601, 432] width 180 height 27
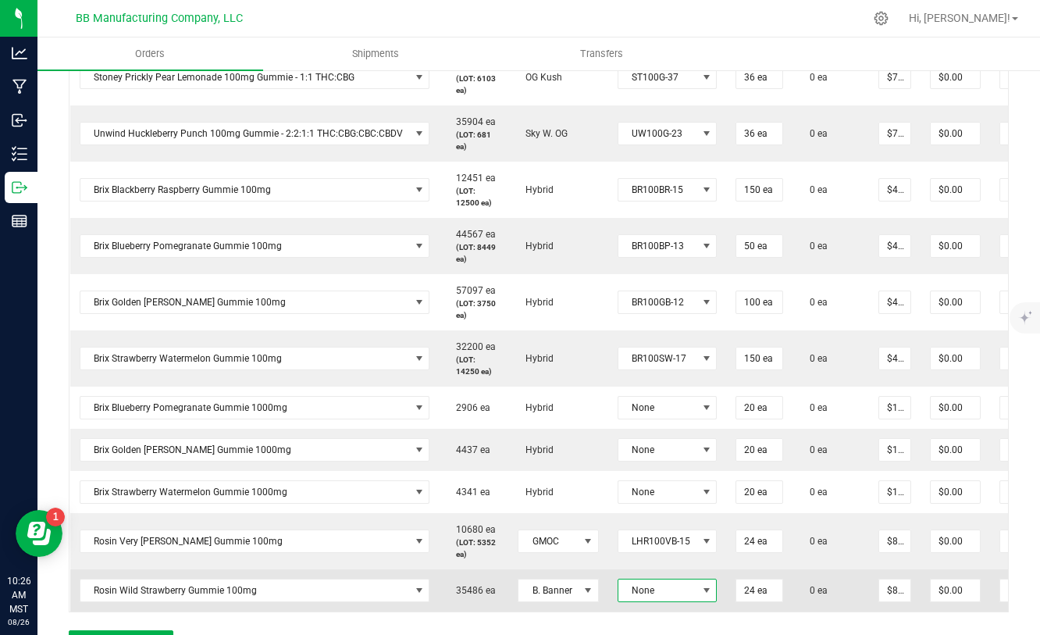
click at [662, 591] on span "None" at bounding box center [657, 590] width 79 height 22
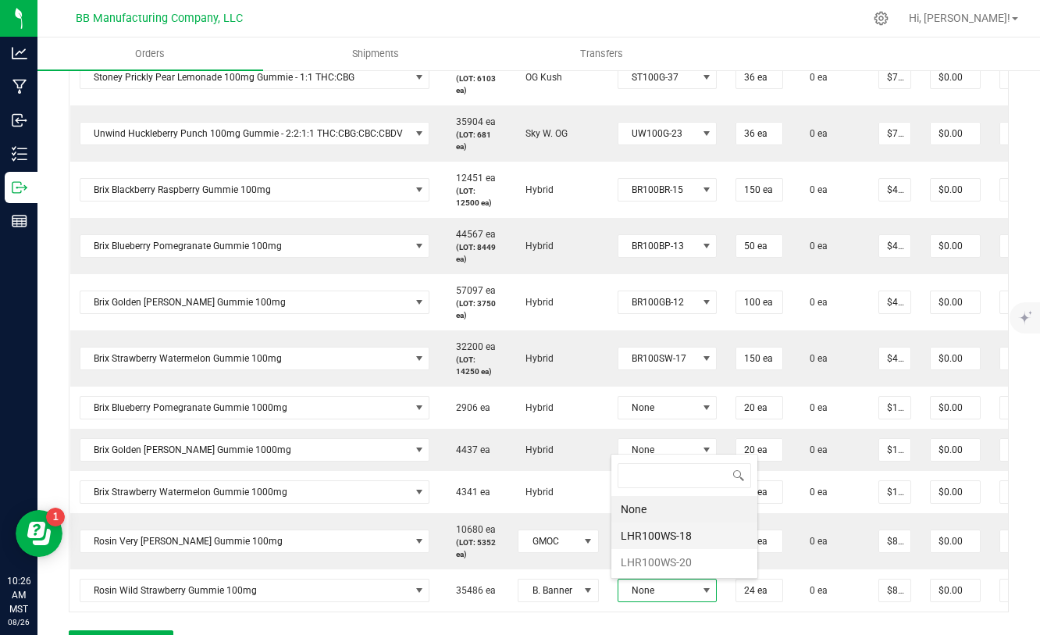
click at [663, 538] on li "LHR100WS-18" at bounding box center [684, 535] width 146 height 27
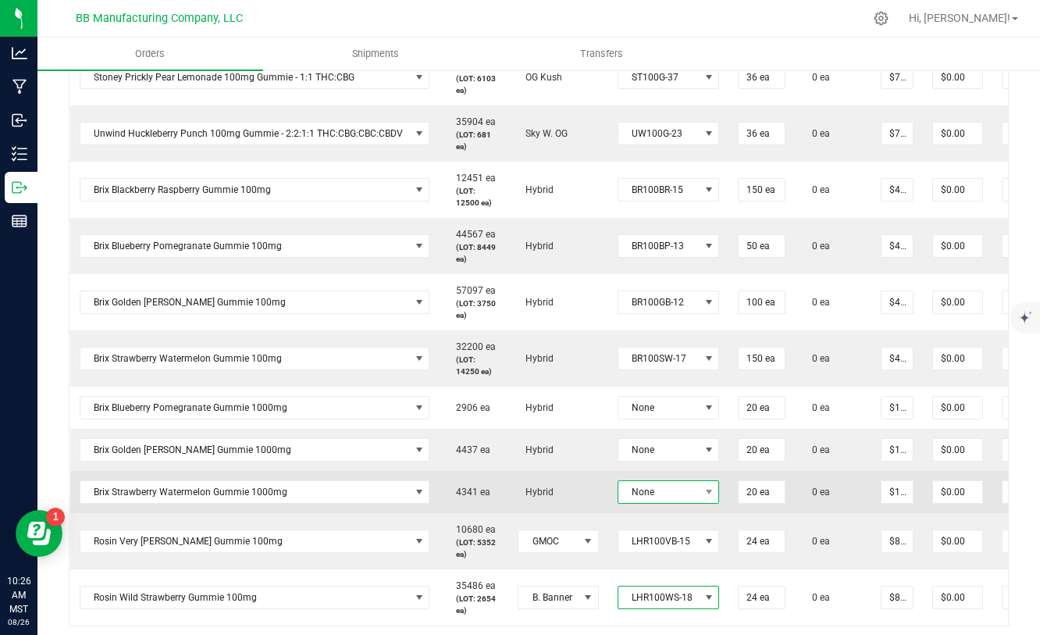
click at [687, 493] on span "None" at bounding box center [658, 492] width 81 height 22
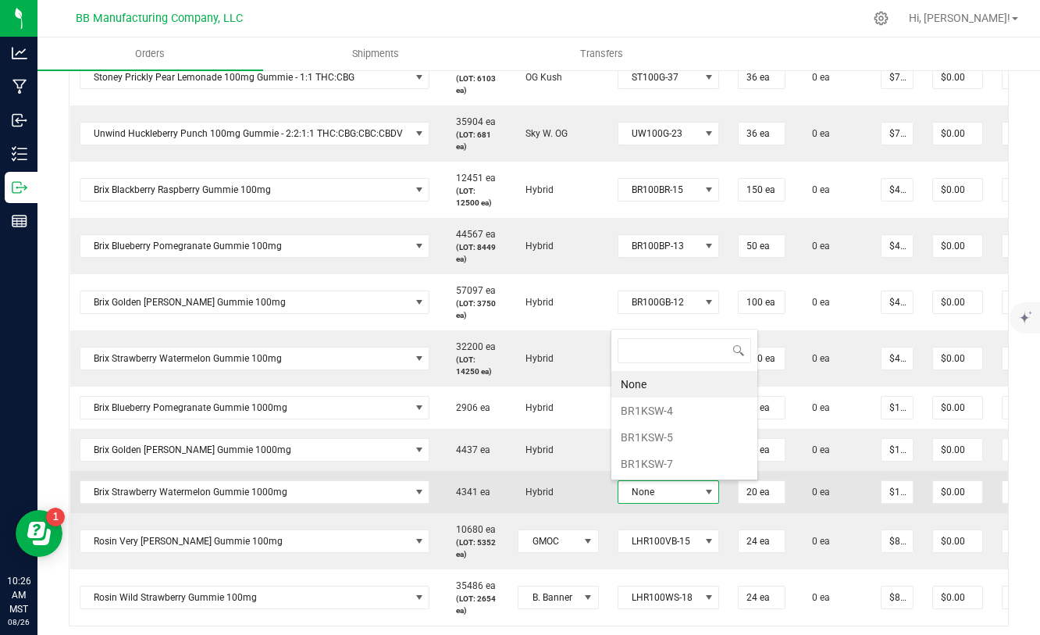
scroll to position [23, 102]
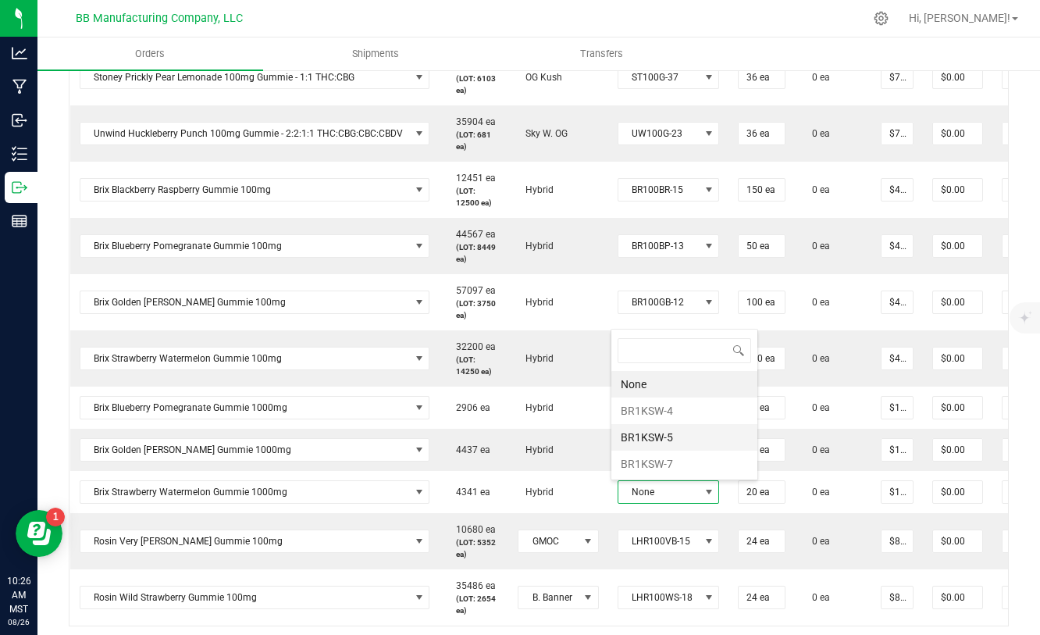
click at [644, 435] on li "BR1KSW-5" at bounding box center [684, 437] width 146 height 27
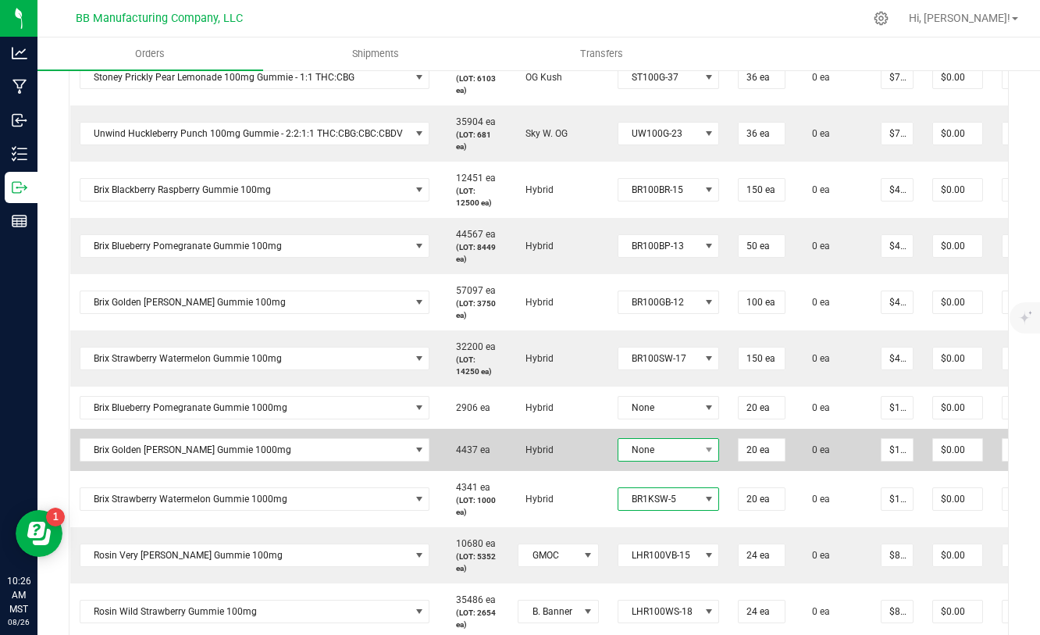
click at [672, 452] on span "None" at bounding box center [658, 450] width 81 height 22
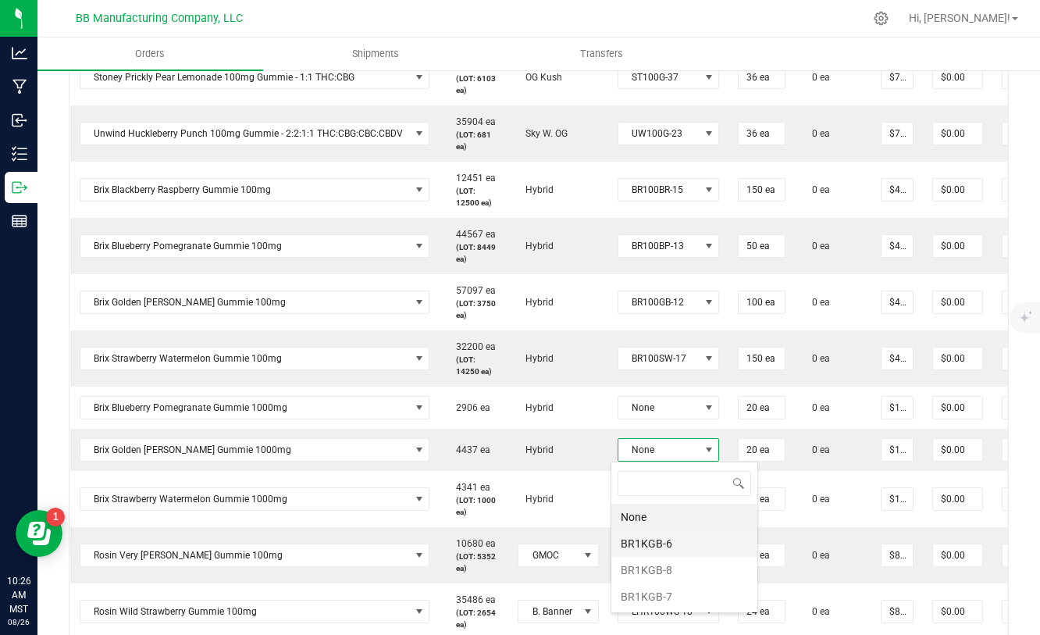
click at [668, 544] on li "BR1KGB-6" at bounding box center [684, 543] width 146 height 27
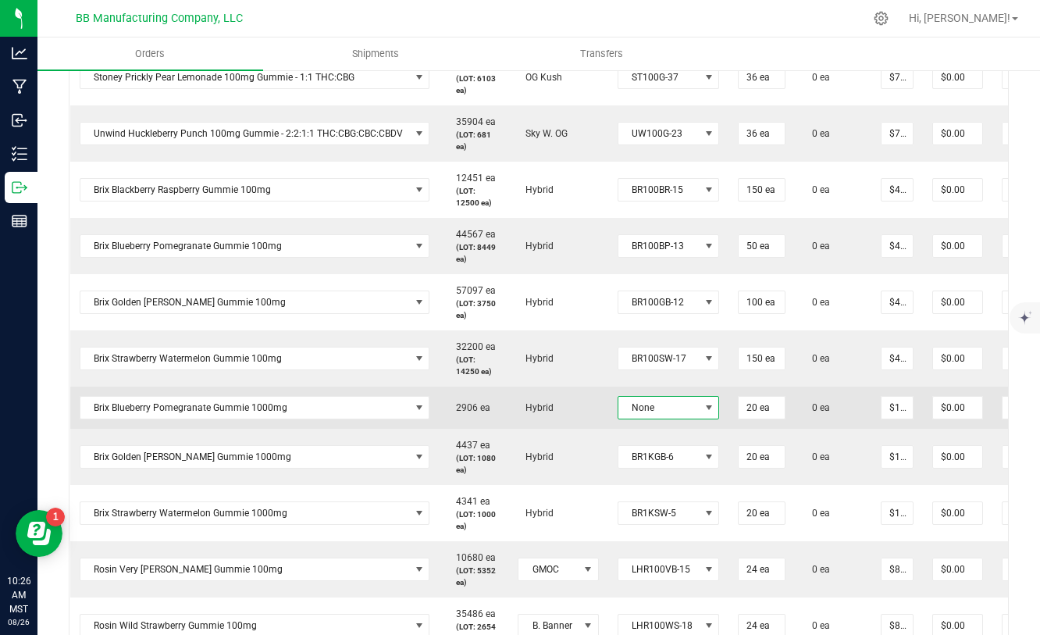
click at [666, 413] on span "None" at bounding box center [658, 408] width 81 height 22
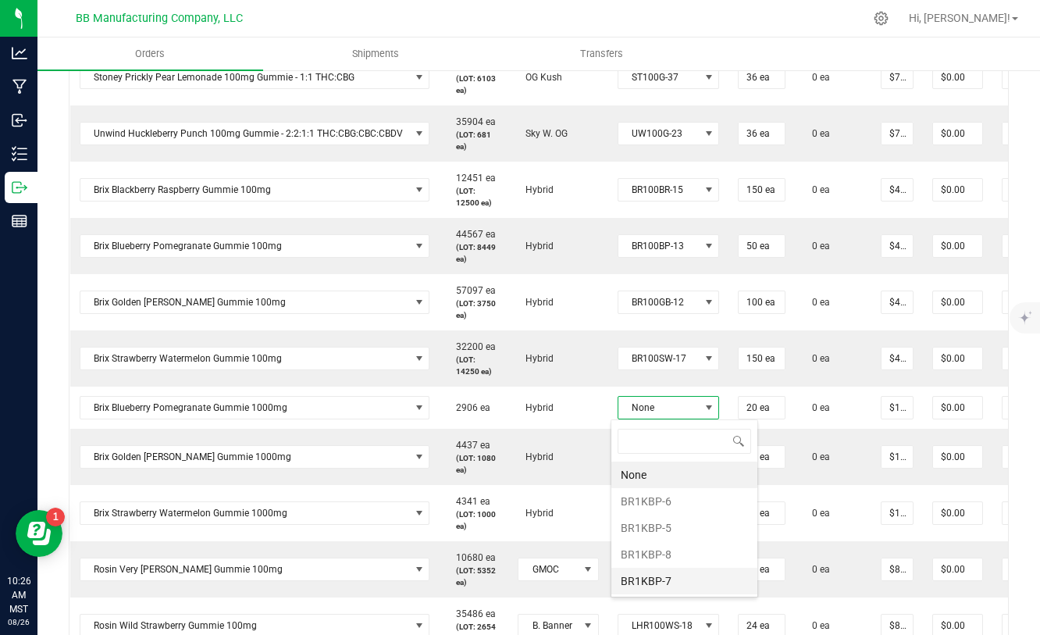
click at [672, 579] on li "BR1KBP-7" at bounding box center [684, 581] width 146 height 27
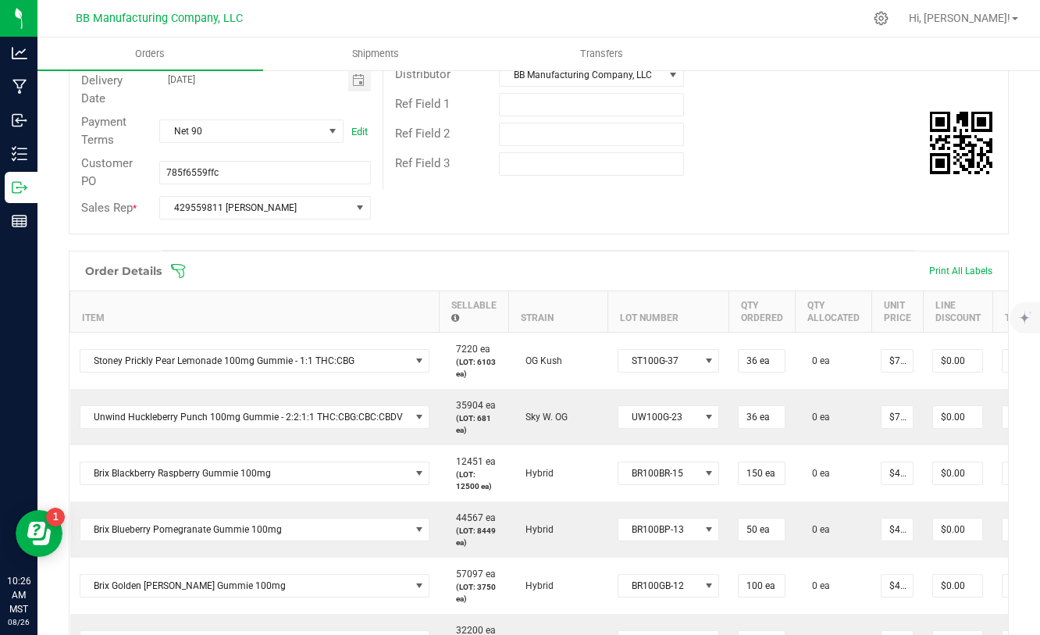
scroll to position [0, 0]
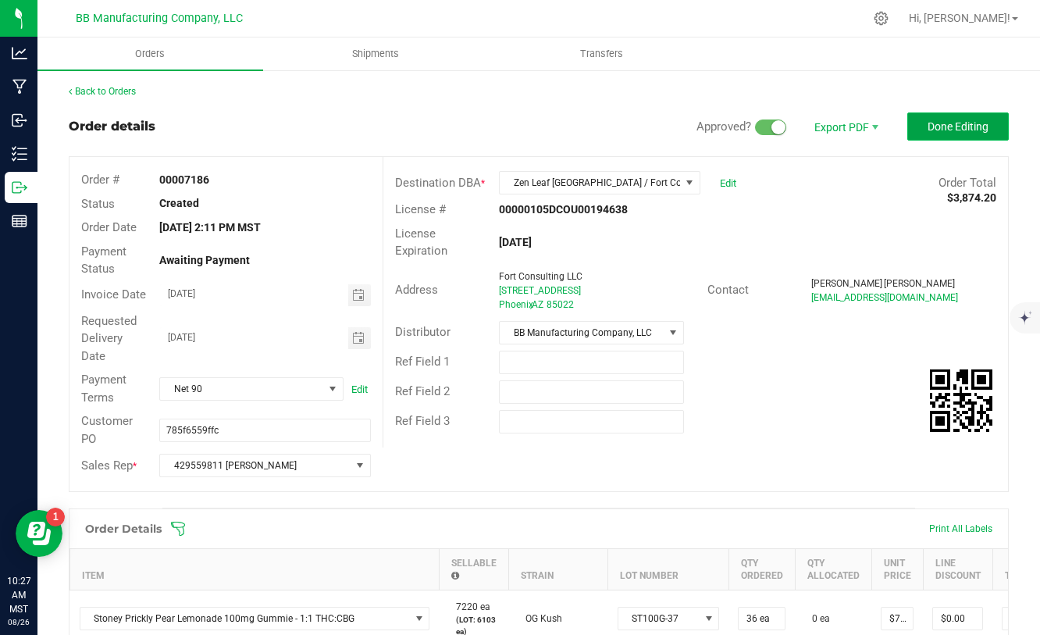
click at [944, 129] on span "Done Editing" at bounding box center [958, 126] width 61 height 12
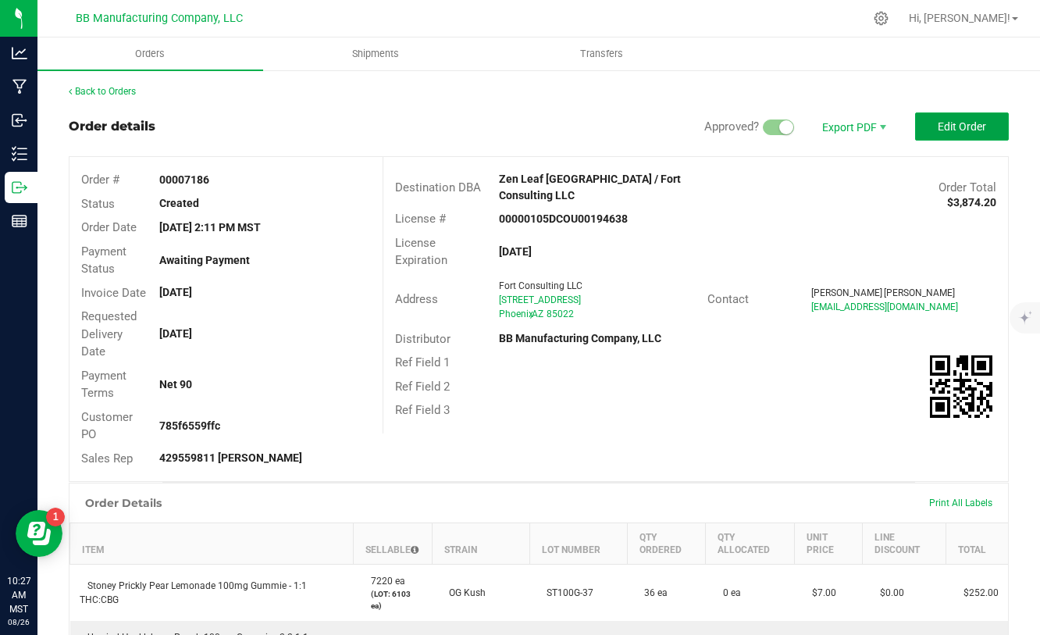
click at [944, 129] on span "Edit Order" at bounding box center [962, 126] width 48 height 12
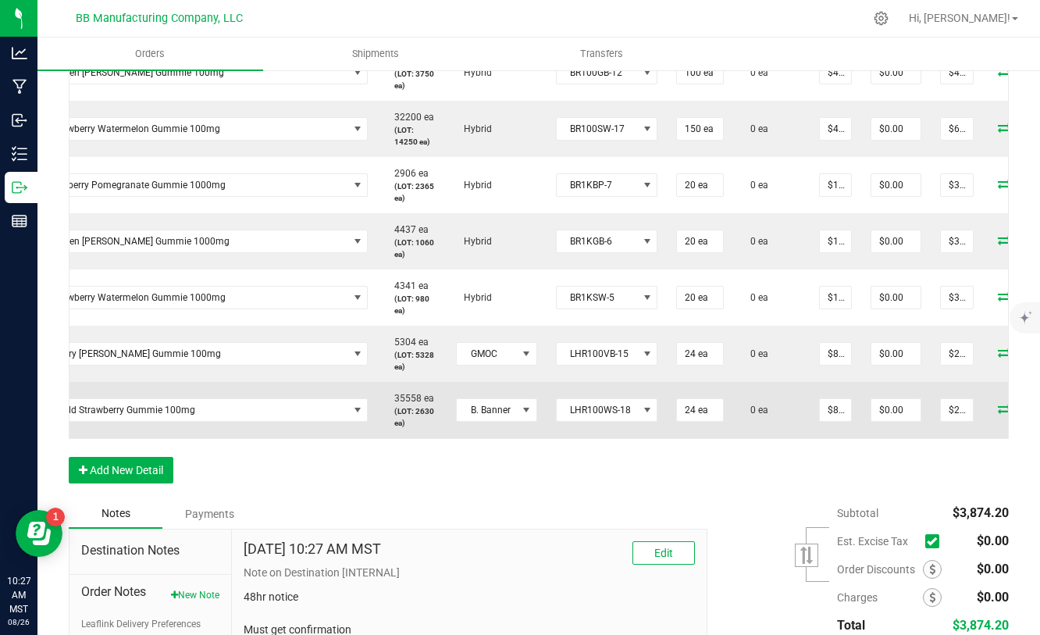
scroll to position [0, 121]
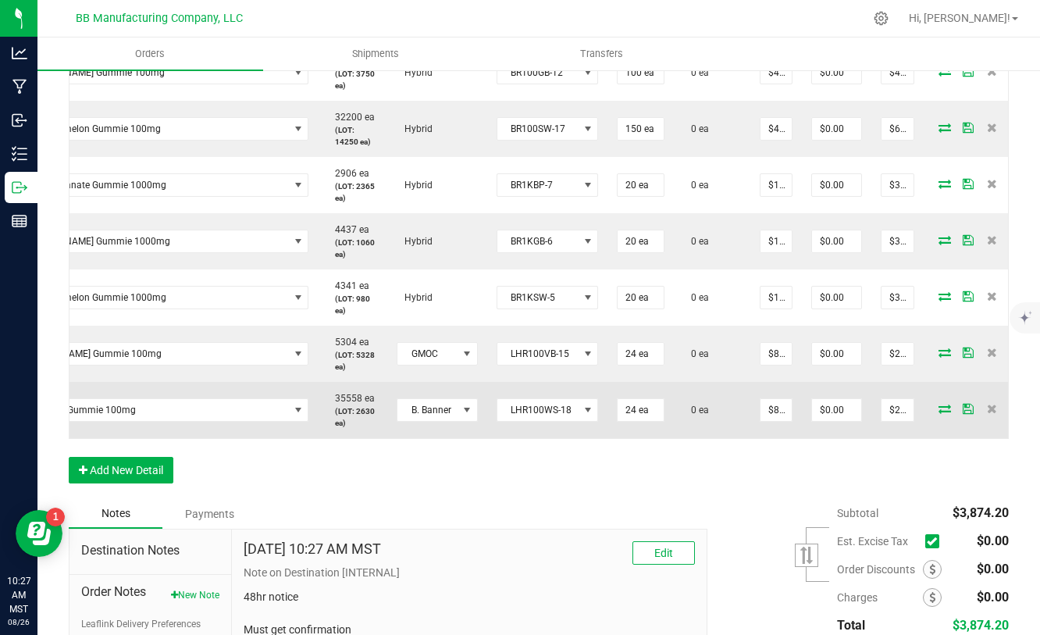
click at [939, 407] on icon at bounding box center [945, 408] width 12 height 9
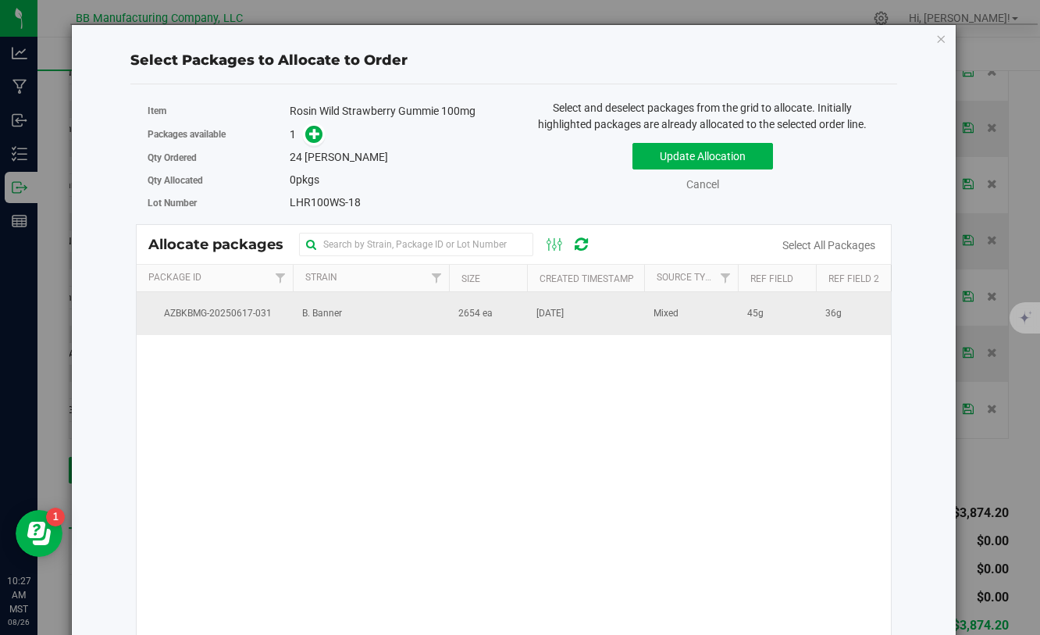
click at [468, 311] on span "2654 ea" at bounding box center [475, 313] width 34 height 15
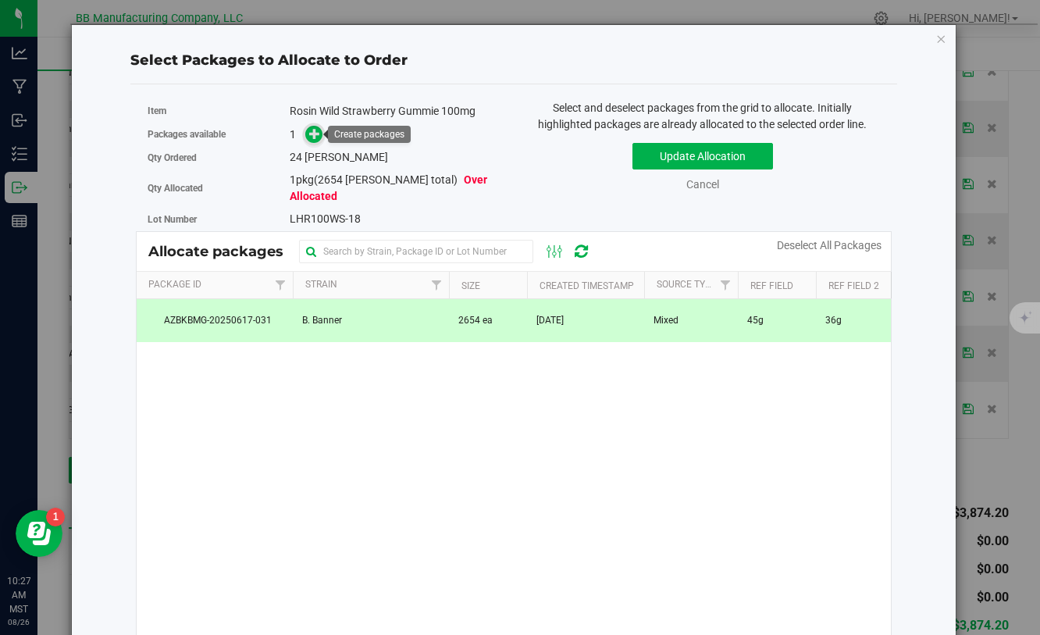
click at [309, 130] on icon at bounding box center [314, 132] width 11 height 11
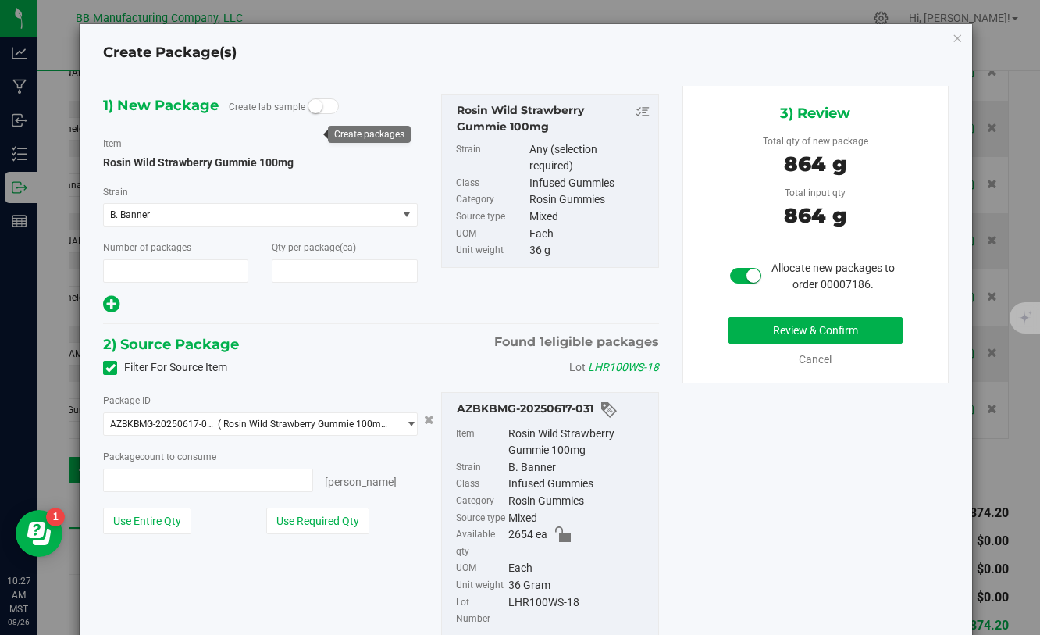
type input "1"
type input "24"
type input "24 ea"
click at [747, 333] on button "Review & Confirm" at bounding box center [816, 330] width 174 height 27
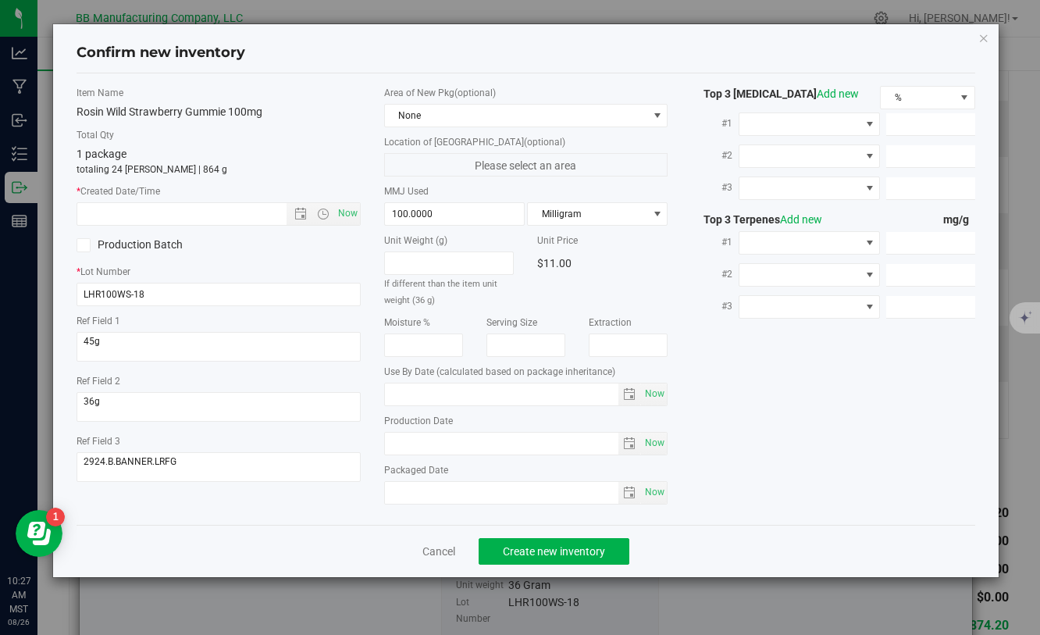
type input "[DATE]"
drag, startPoint x: 470, startPoint y: 444, endPoint x: 292, endPoint y: 440, distance: 178.1
click at [291, 443] on div "Item Name Rosin Wild Strawberry Gummie 100mg Total Qty 1 package totaling 24 [P…" at bounding box center [525, 299] width 921 height 426
click at [229, 221] on input "text" at bounding box center [194, 214] width 235 height 22
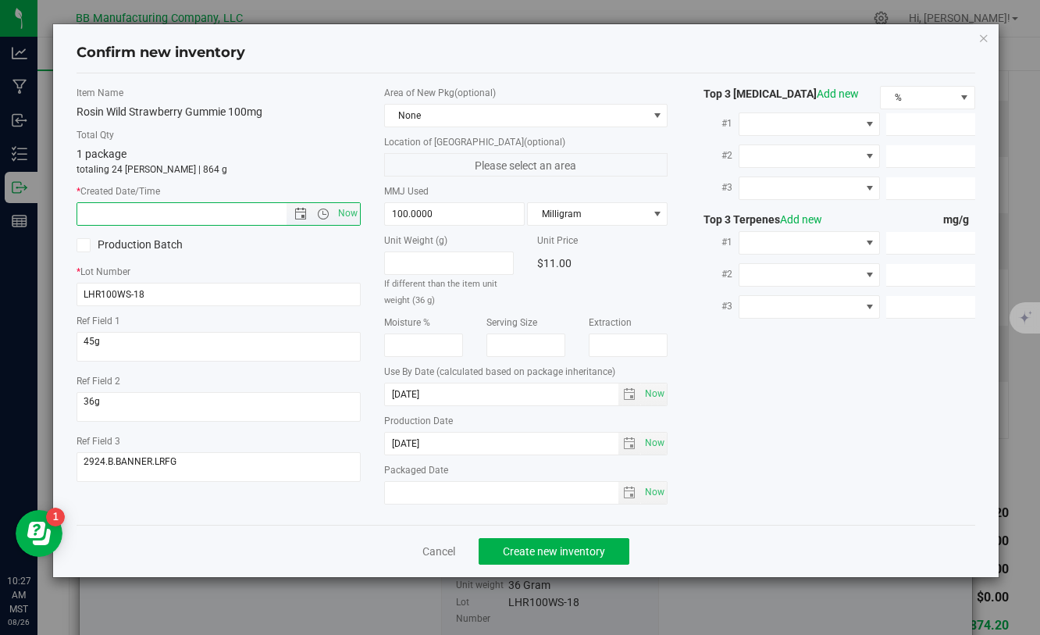
paste input "[DATE]"
click at [576, 555] on span "Create new inventory" at bounding box center [554, 551] width 102 height 12
type input "[DATE] 10:27 AM"
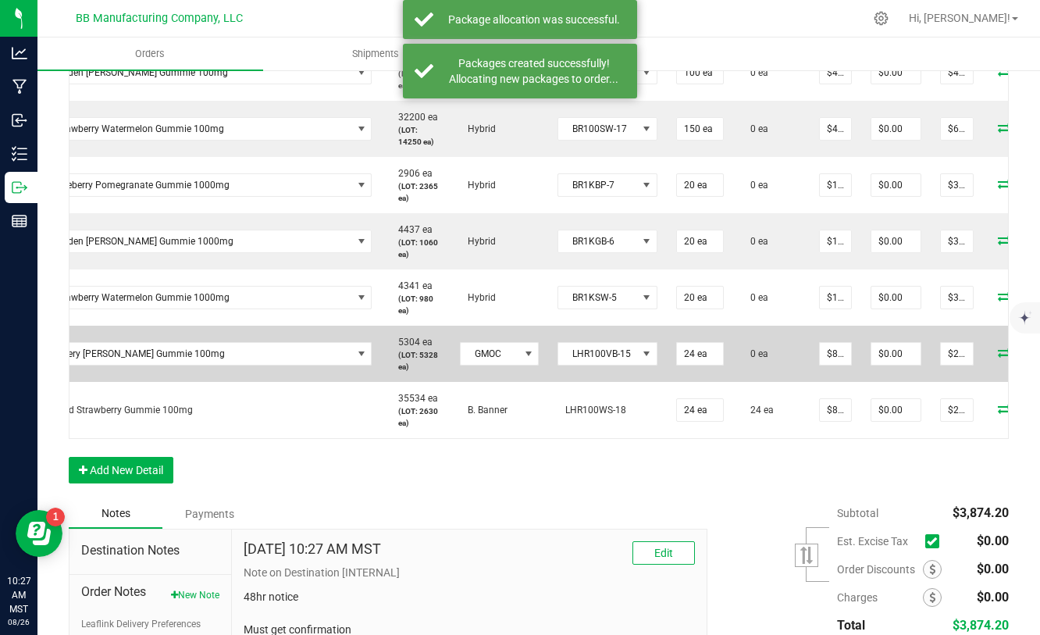
scroll to position [0, 117]
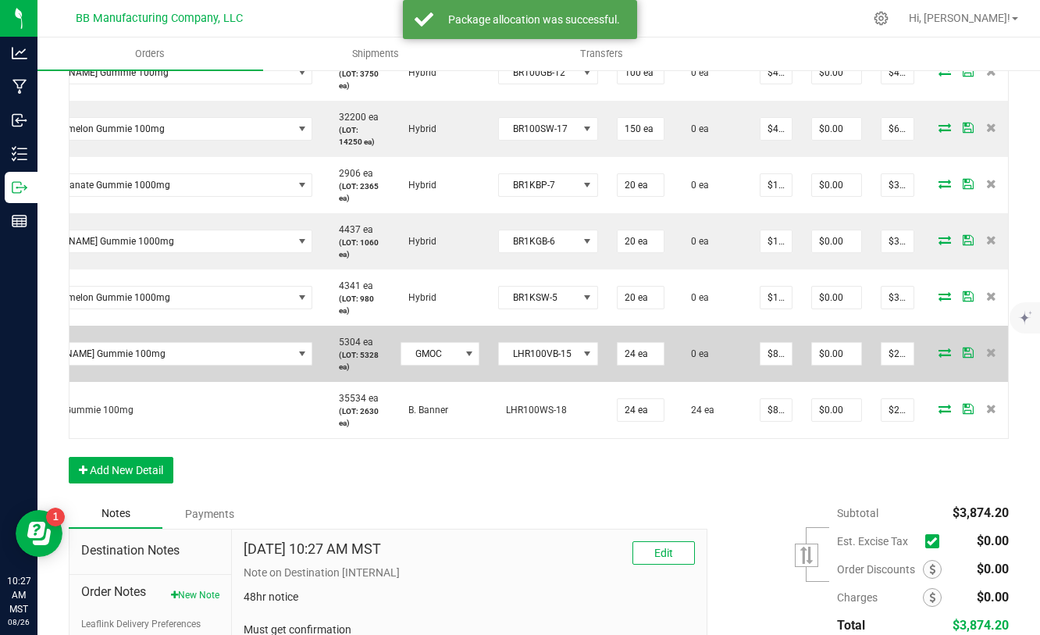
click at [939, 350] on icon at bounding box center [945, 351] width 12 height 9
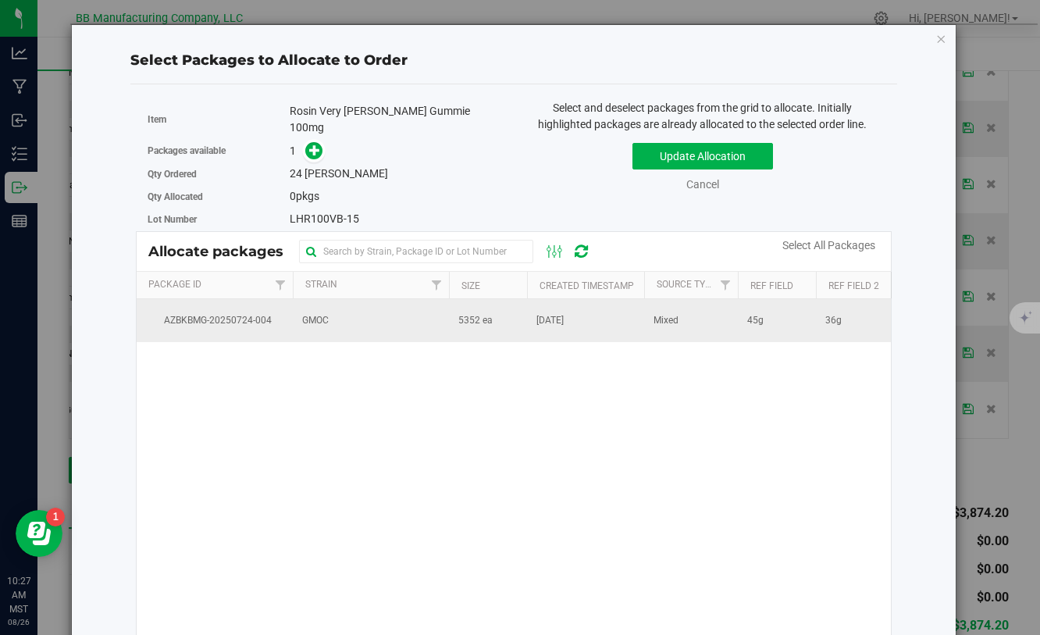
click at [562, 321] on td "[DATE]" at bounding box center [585, 320] width 117 height 42
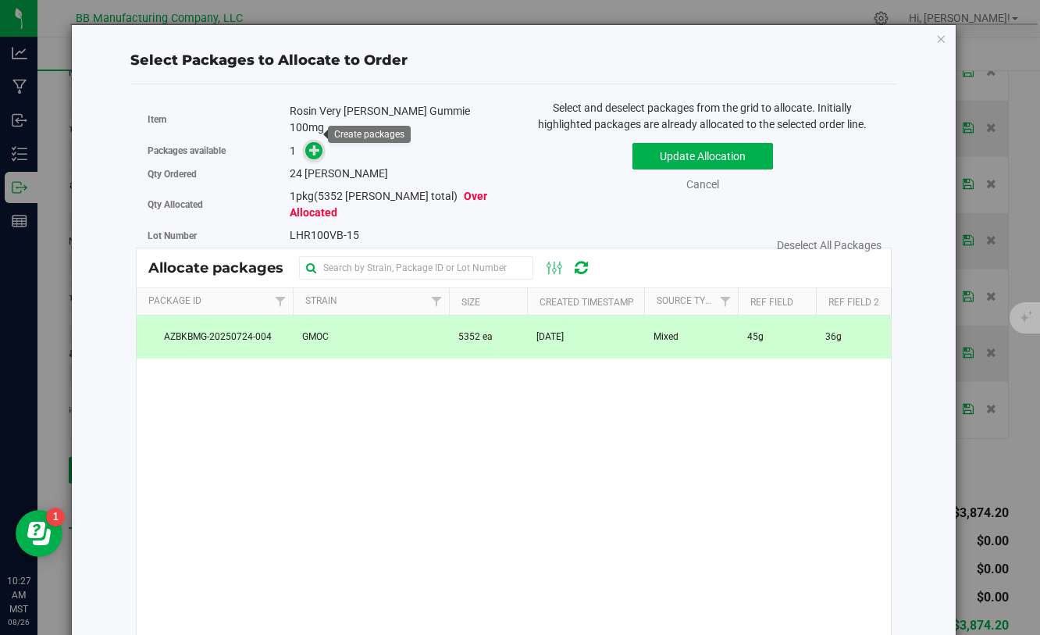
click at [312, 144] on icon at bounding box center [315, 150] width 12 height 12
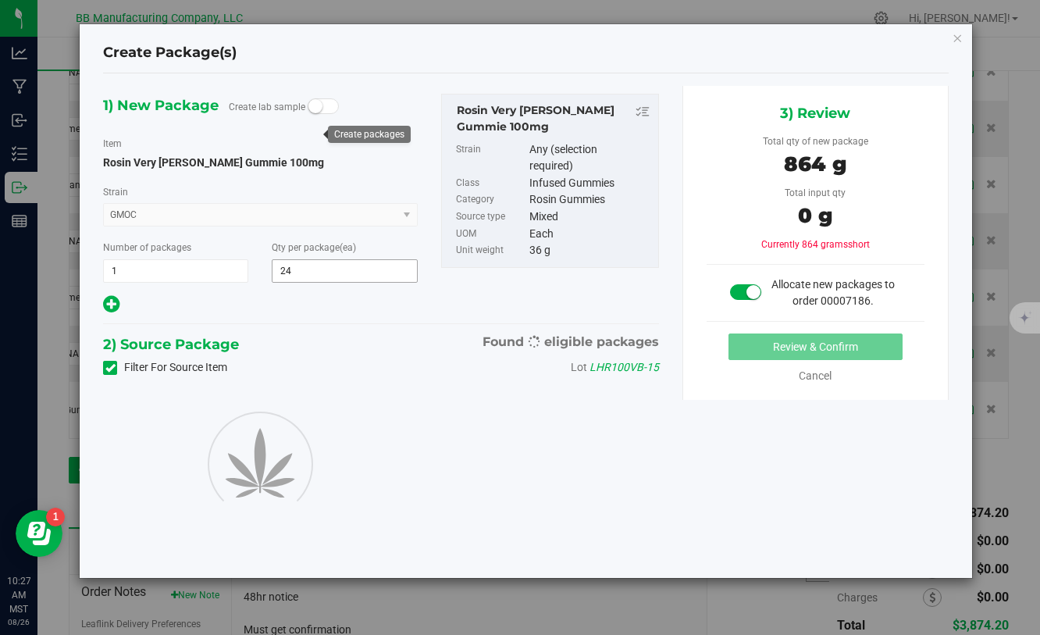
type input "24"
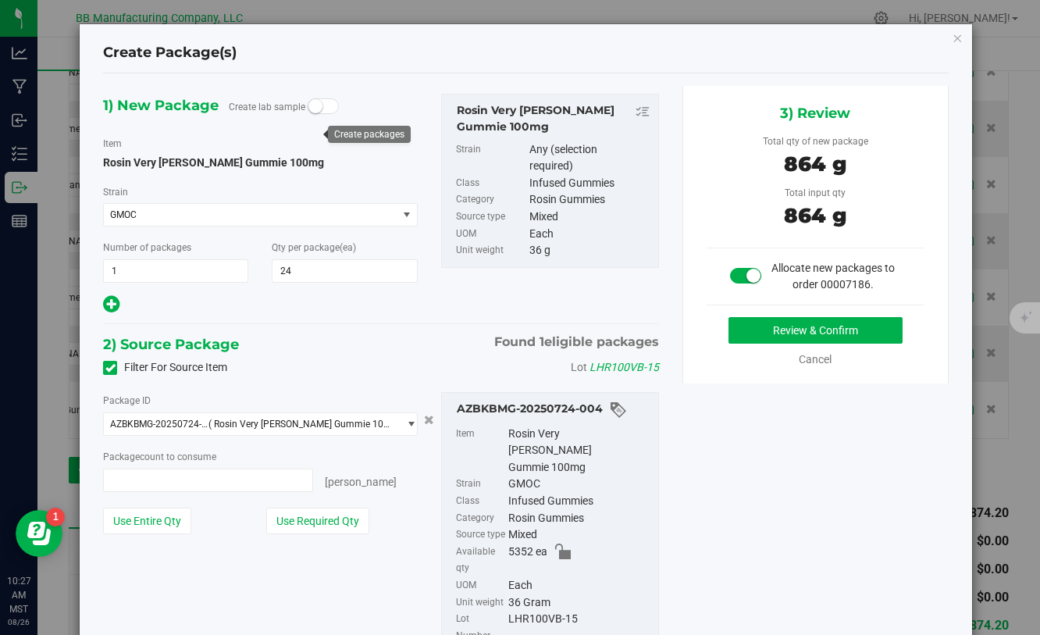
type input "24 ea"
click at [752, 329] on button "Review & Confirm" at bounding box center [816, 330] width 174 height 27
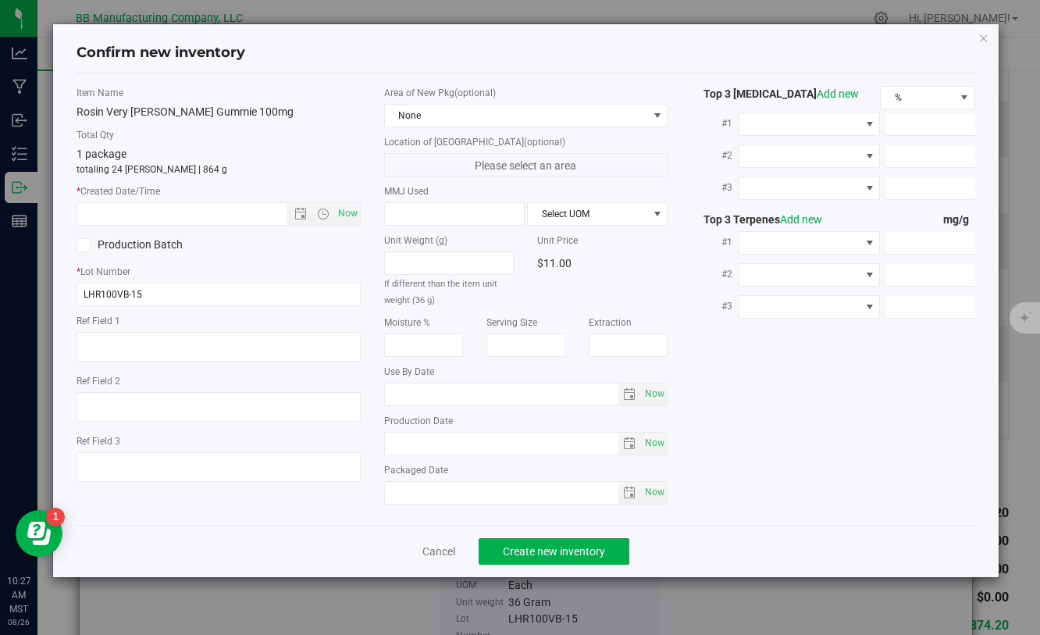
type textarea "45g"
type textarea "36g"
type textarea "3224.GMOC.LRFG"
type input "100.0000"
type input "[DATE]"
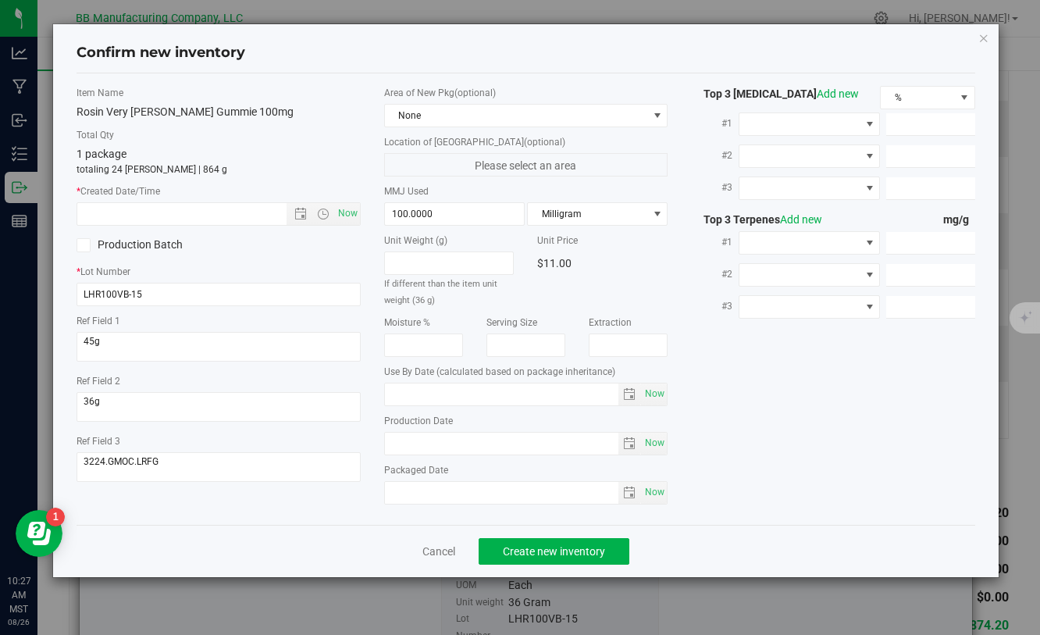
type input "[DATE]"
drag, startPoint x: 446, startPoint y: 440, endPoint x: 337, endPoint y: 440, distance: 109.3
click at [337, 440] on div "Item Name Rosin Very [PERSON_NAME] Gummie 100mg Total Qty 1 package totaling 24…" at bounding box center [525, 299] width 921 height 426
click at [169, 212] on input "text" at bounding box center [194, 214] width 235 height 22
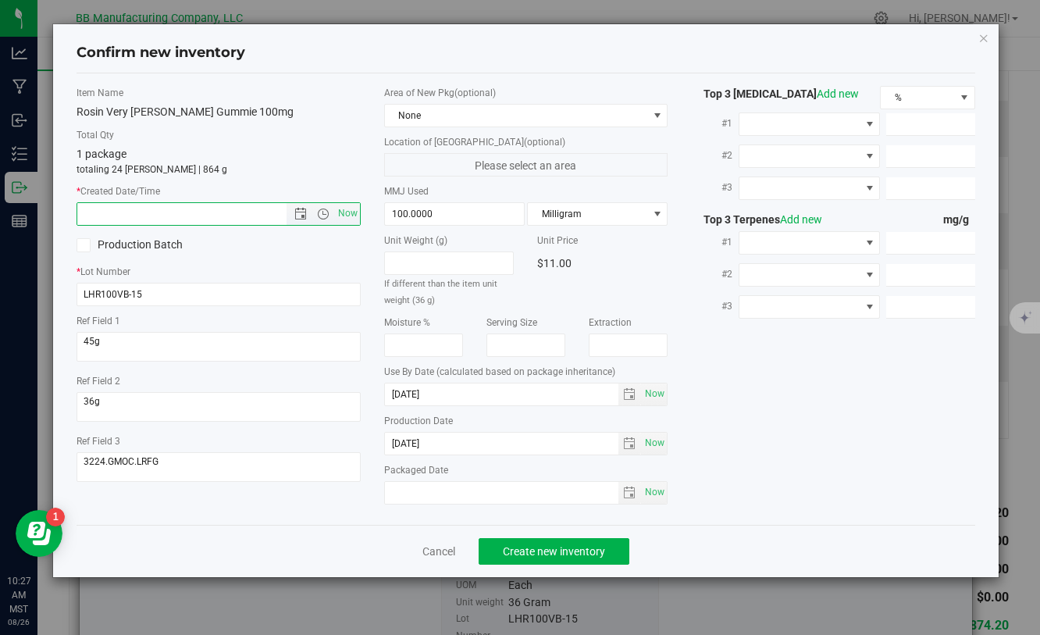
paste input "[DATE]"
click at [561, 551] on span "Create new inventory" at bounding box center [554, 551] width 102 height 12
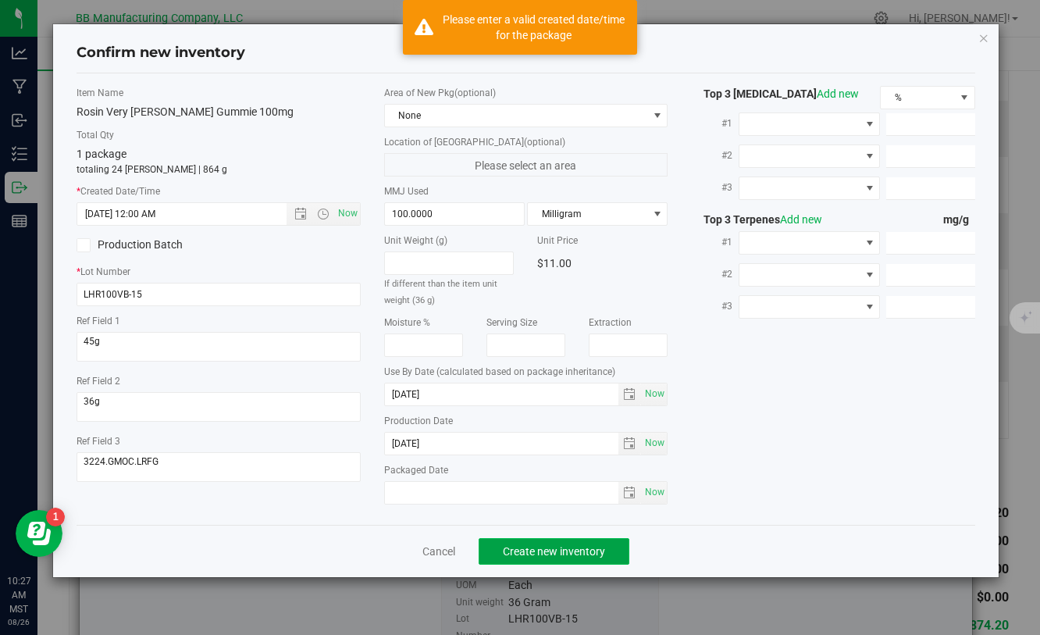
type input "[DATE] 10:27 AM"
click at [561, 551] on span "Create new inventory" at bounding box center [554, 551] width 102 height 12
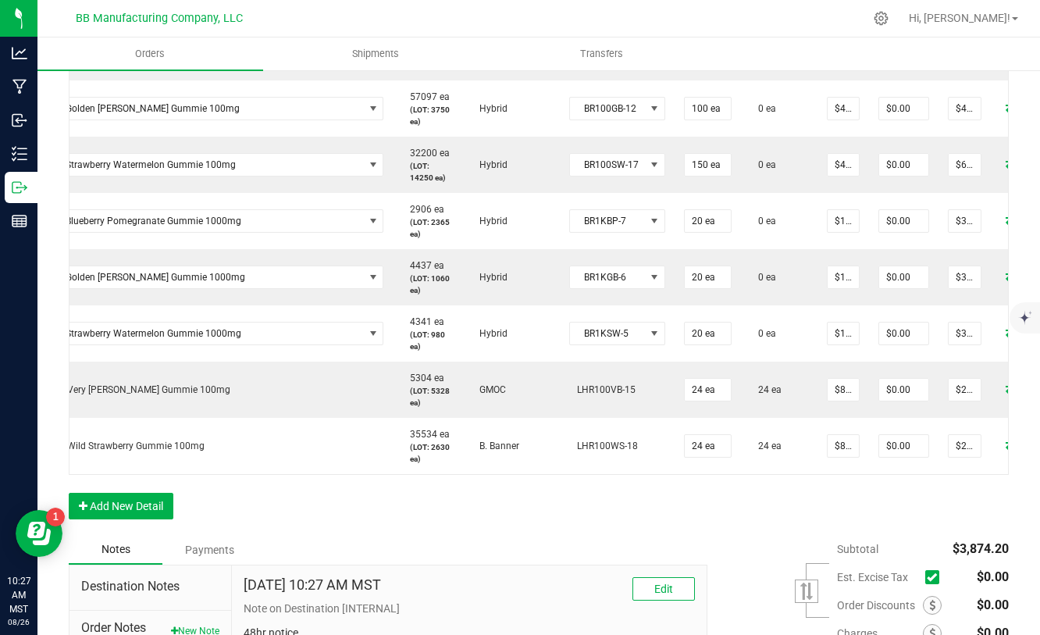
scroll to position [0, 113]
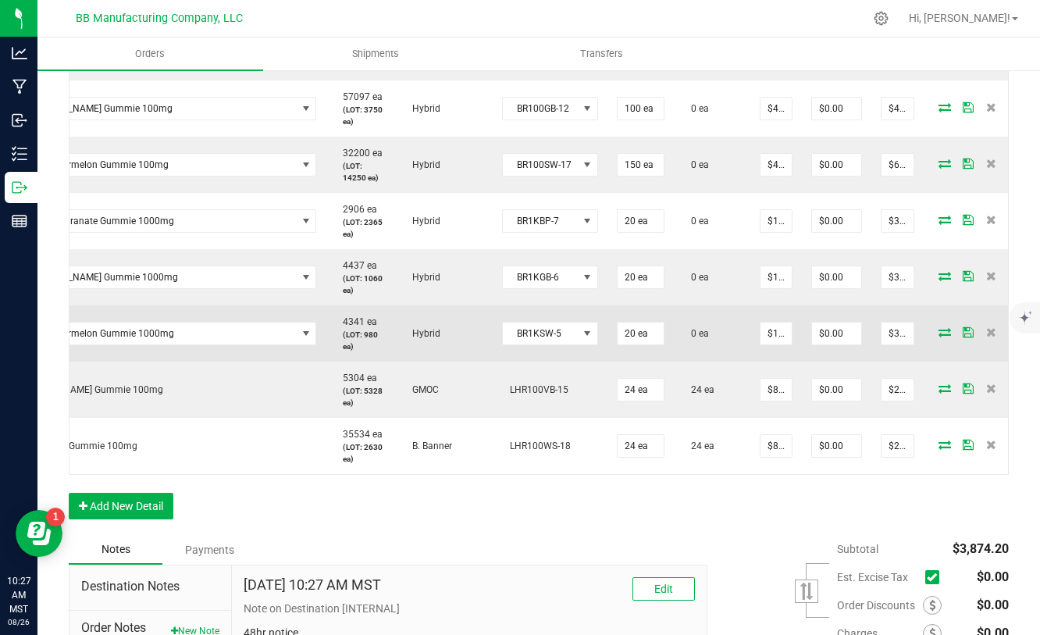
click at [939, 333] on icon at bounding box center [945, 331] width 12 height 9
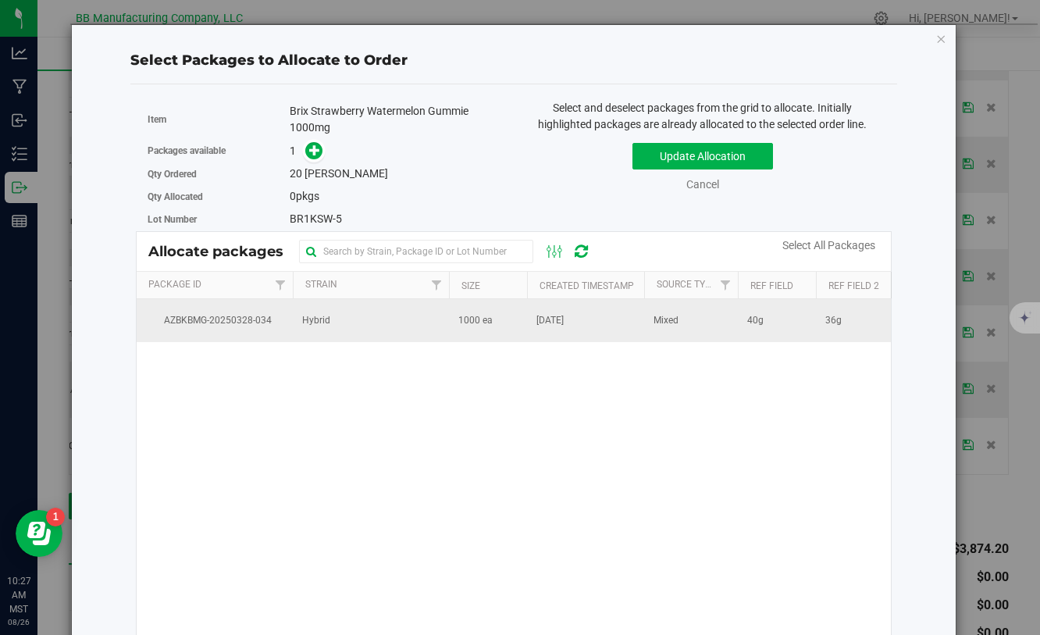
click at [564, 319] on span "[DATE]" at bounding box center [549, 320] width 27 height 15
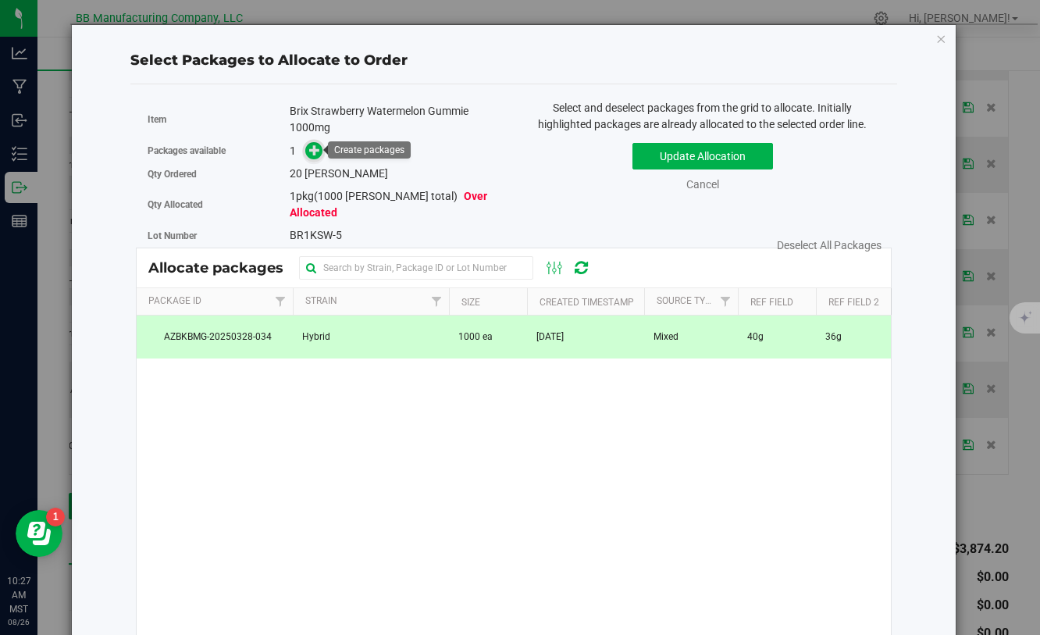
click at [315, 154] on icon at bounding box center [314, 149] width 11 height 11
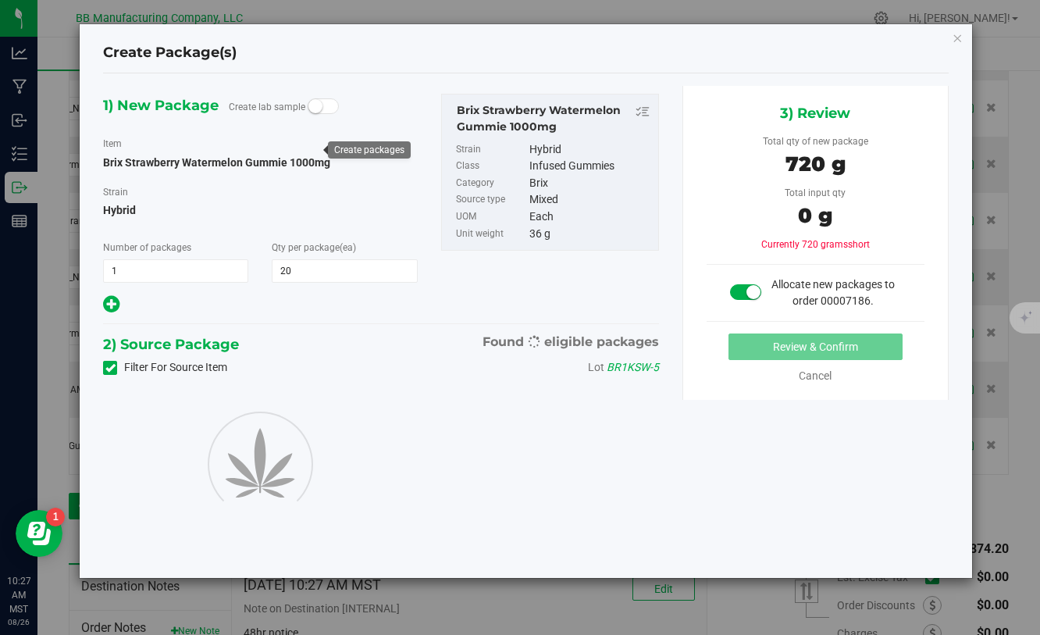
type input "20"
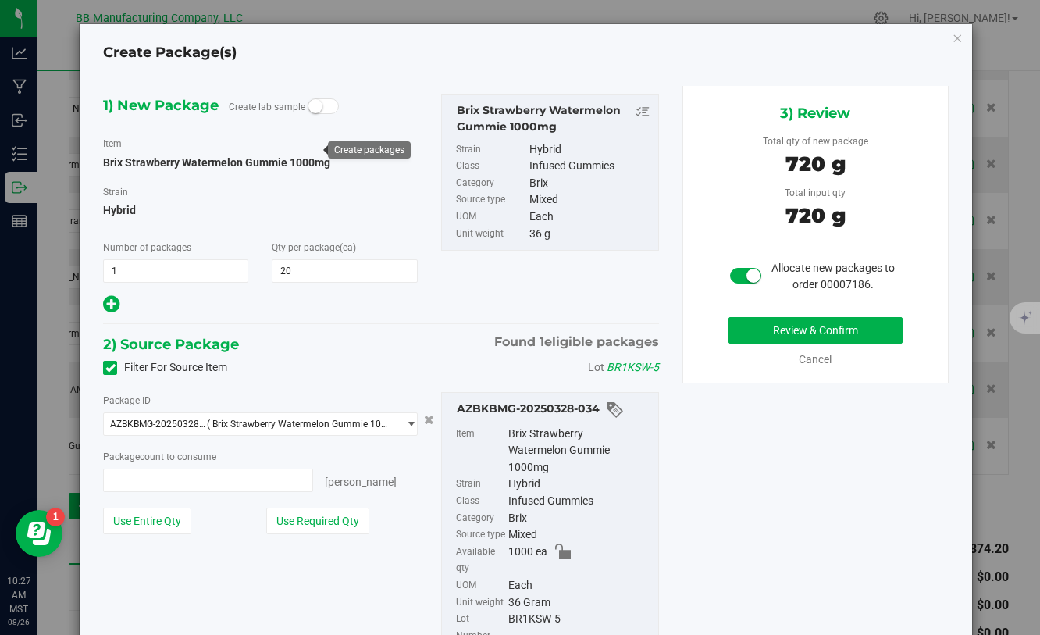
type input "20 ea"
click at [761, 317] on button "Review & Confirm" at bounding box center [816, 330] width 174 height 27
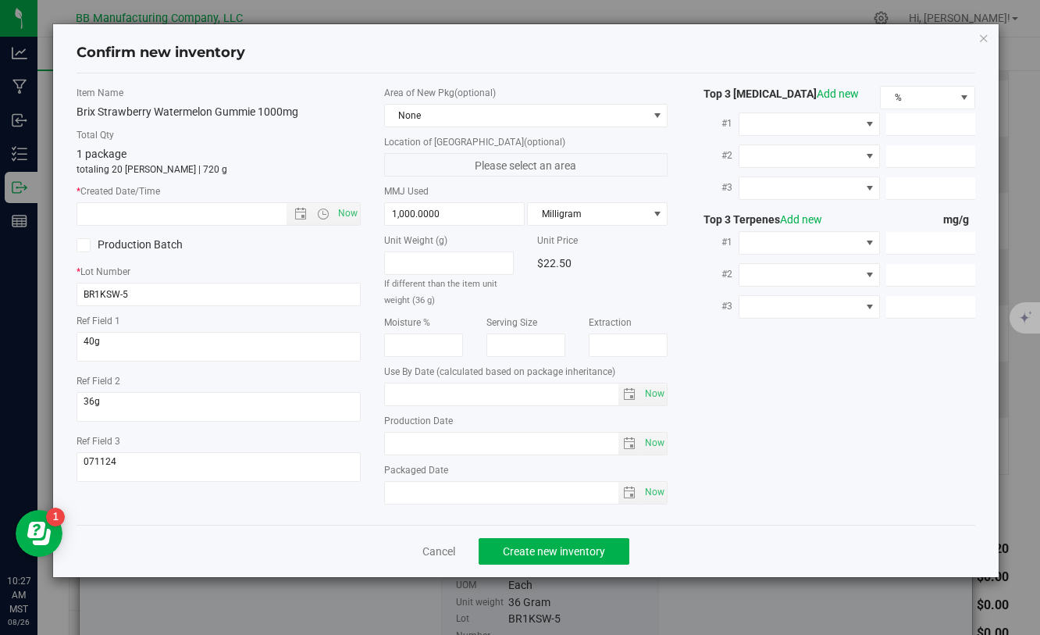
type input "[DATE]"
drag, startPoint x: 443, startPoint y: 445, endPoint x: 376, endPoint y: 440, distance: 67.4
click at [376, 440] on div "Area of New Pkg (optional) None Location of [GEOGRAPHIC_DATA] (optional) Please…" at bounding box center [525, 299] width 307 height 426
click at [148, 216] on input "text" at bounding box center [194, 214] width 235 height 22
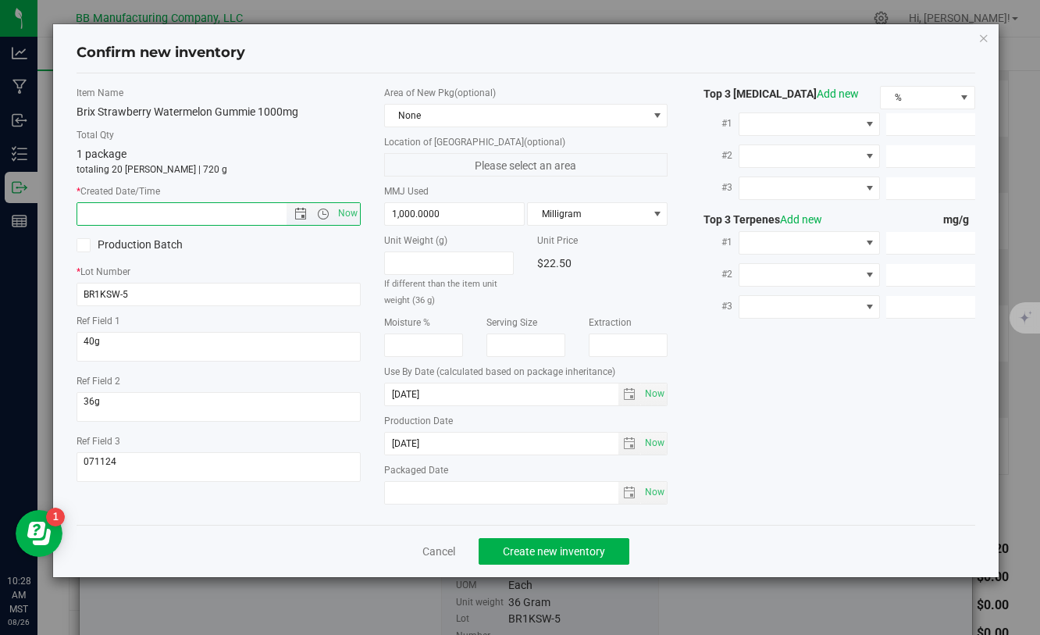
paste input "[DATE]"
click at [557, 554] on span "Create new inventory" at bounding box center [554, 551] width 102 height 12
type input "[DATE] 10:28 AM"
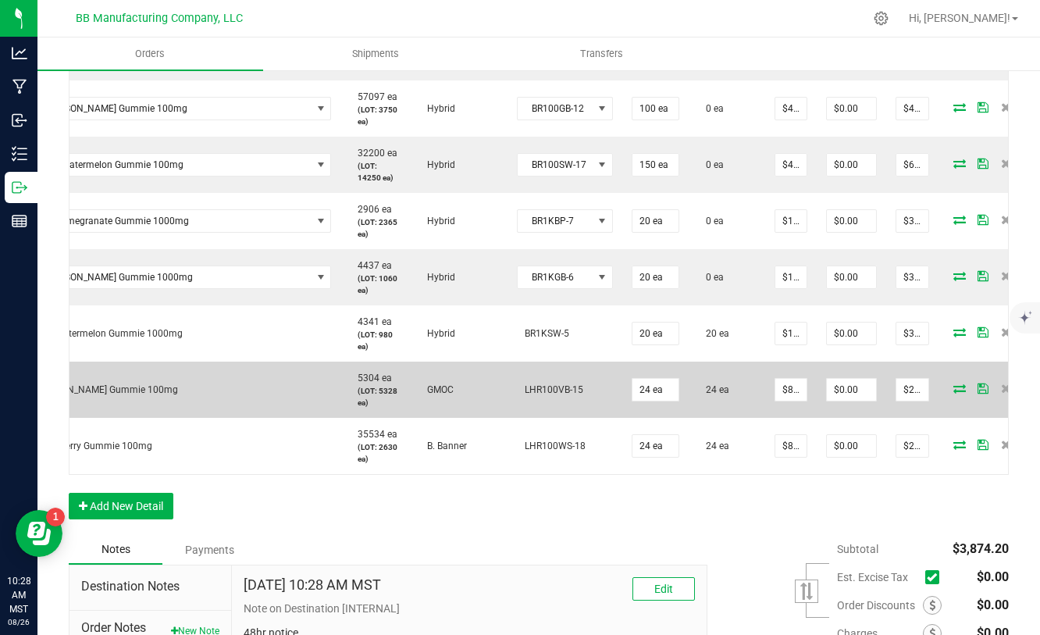
scroll to position [0, 113]
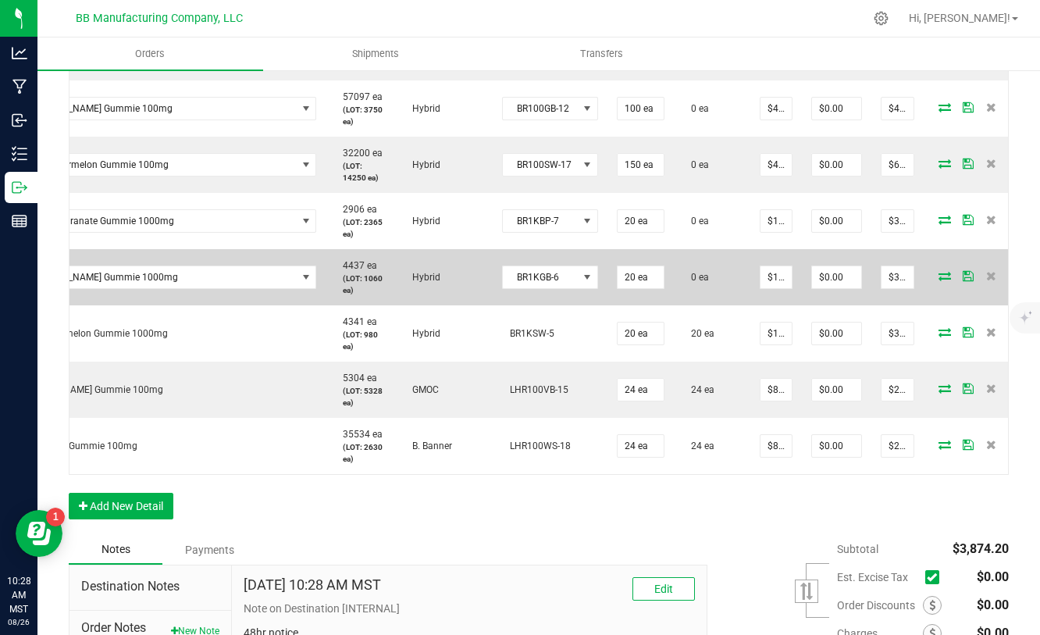
click at [939, 276] on icon at bounding box center [945, 275] width 12 height 9
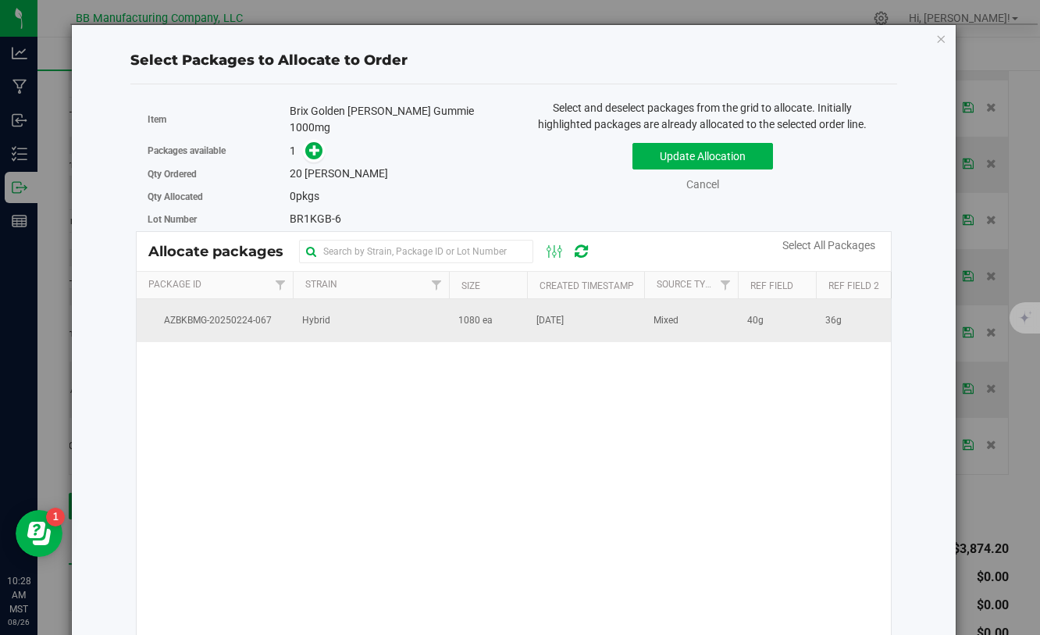
click at [564, 320] on span "[DATE]" at bounding box center [549, 320] width 27 height 15
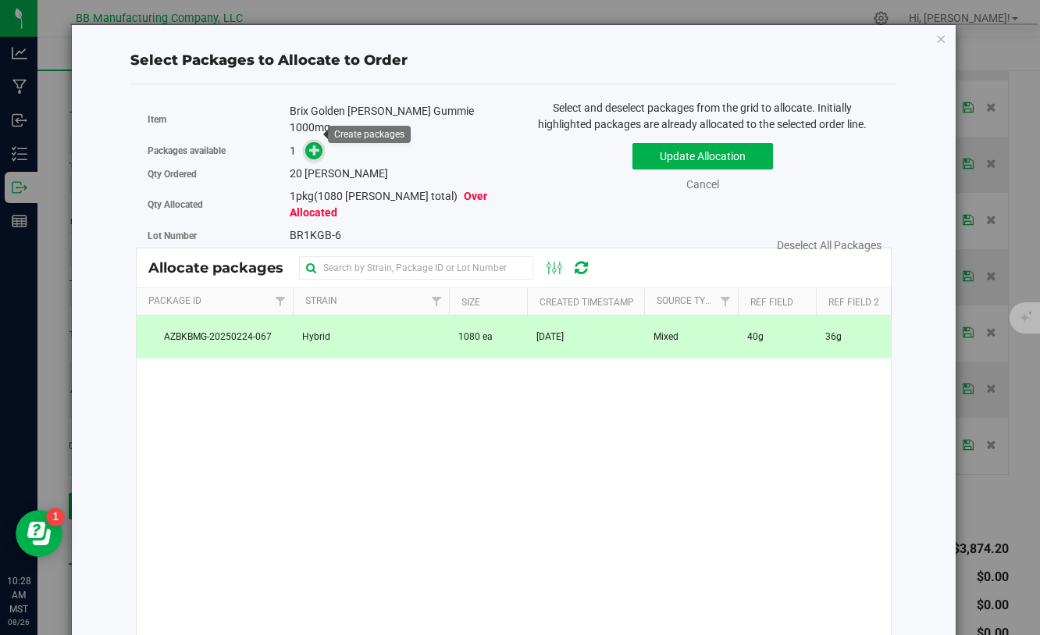
click at [315, 144] on icon at bounding box center [315, 150] width 12 height 12
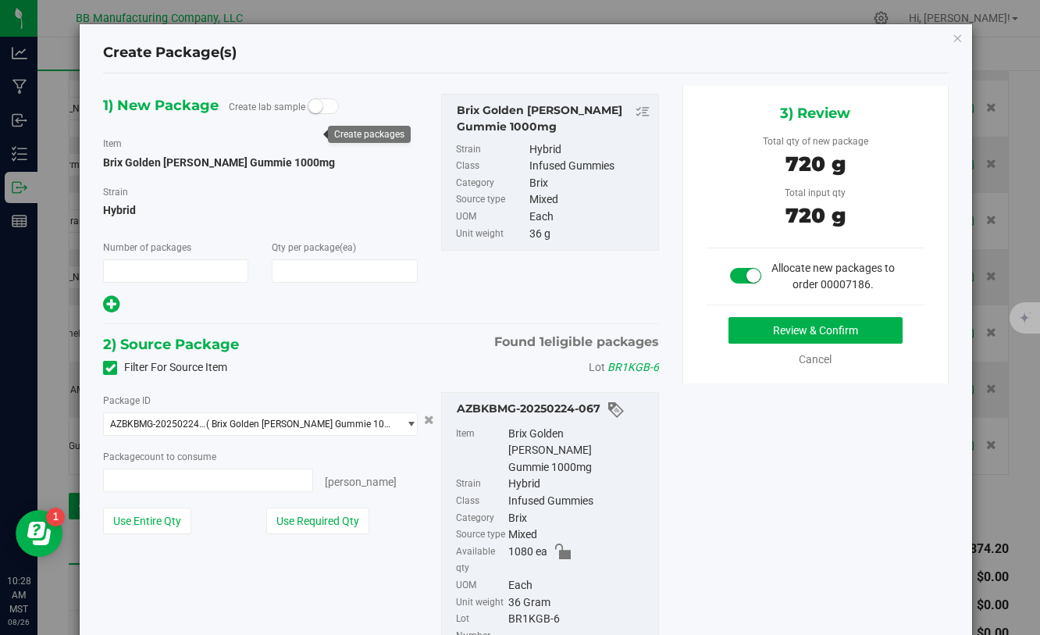
type input "1"
type input "20"
type input "20 ea"
click at [756, 328] on button "Review & Confirm" at bounding box center [816, 330] width 174 height 27
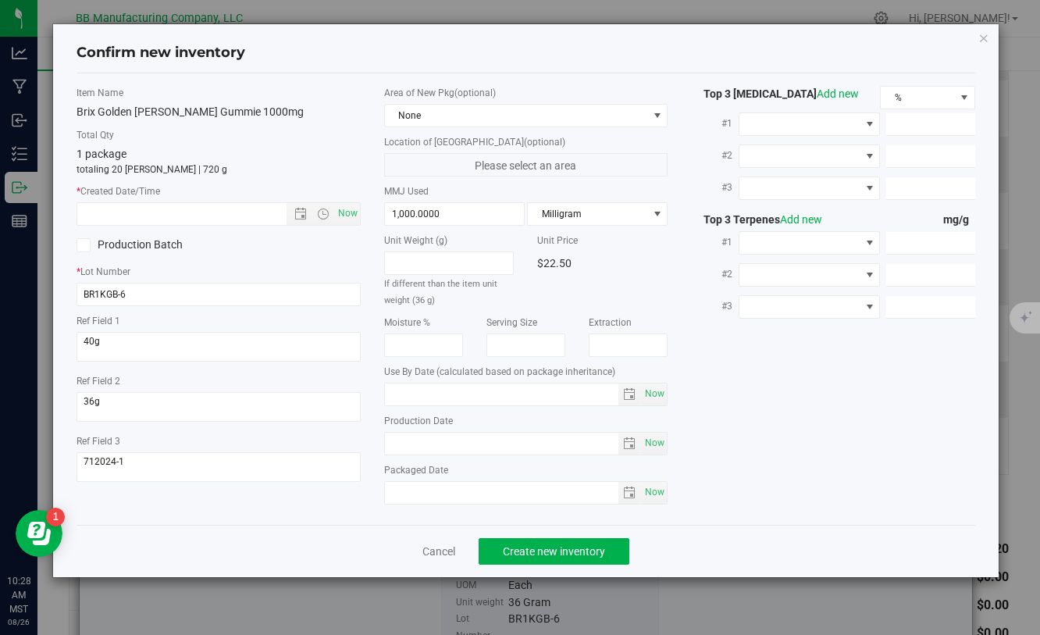
type input "[DATE]"
drag, startPoint x: 481, startPoint y: 453, endPoint x: 368, endPoint y: 440, distance: 113.9
click at [368, 440] on div "Item Name Brix Golden [PERSON_NAME] Gummie 1000mg Total Qty 1 package totaling …" at bounding box center [525, 299] width 921 height 426
click at [180, 218] on input "text" at bounding box center [194, 214] width 235 height 22
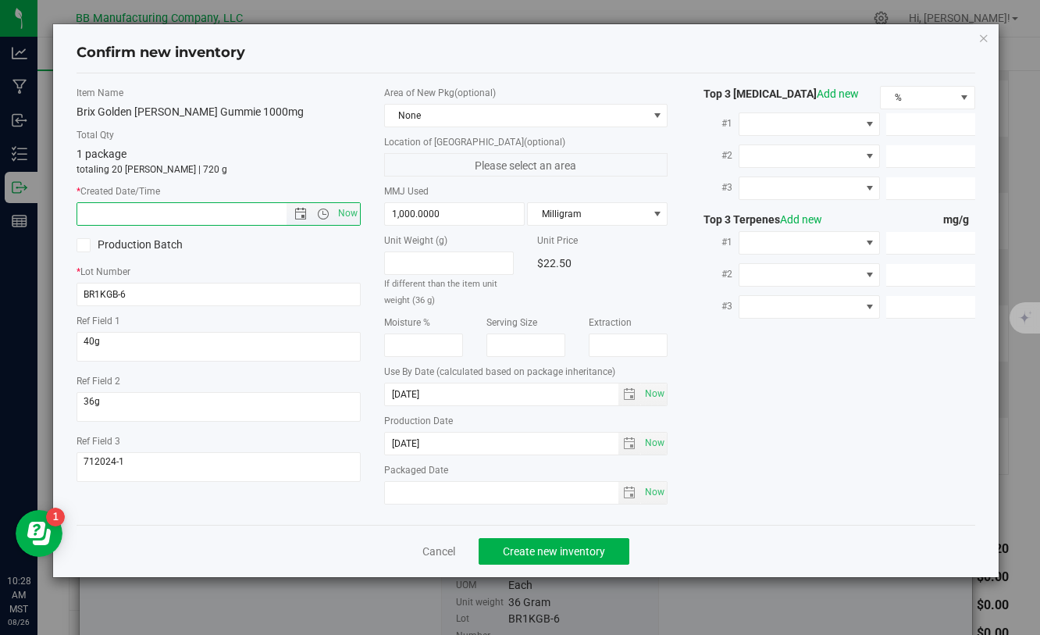
paste input "[DATE]"
click at [519, 558] on button "Create new inventory" at bounding box center [554, 551] width 151 height 27
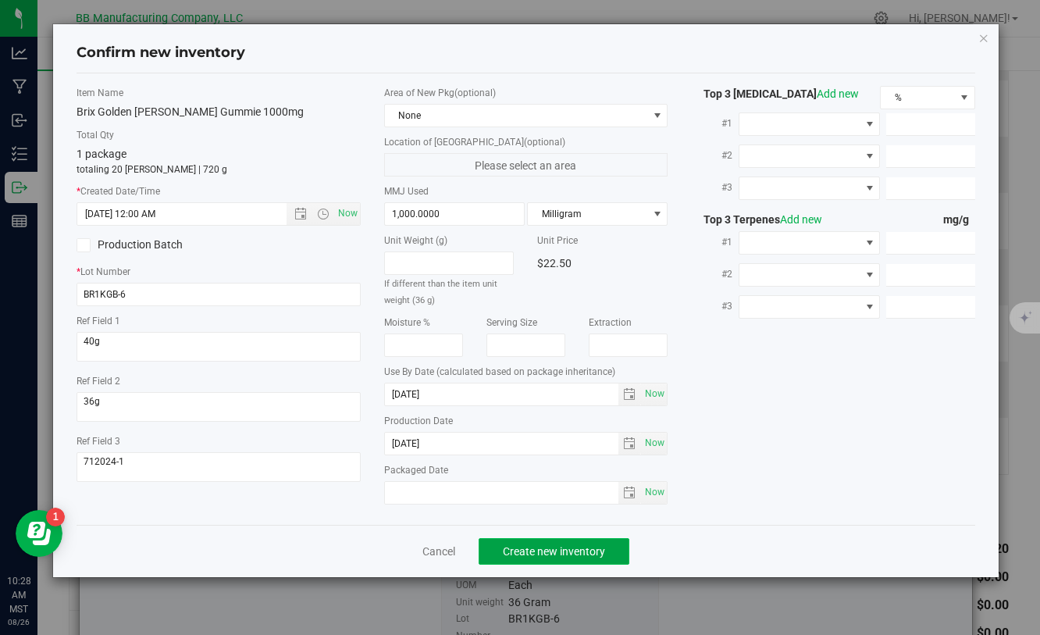
type input "[DATE] 10:28 AM"
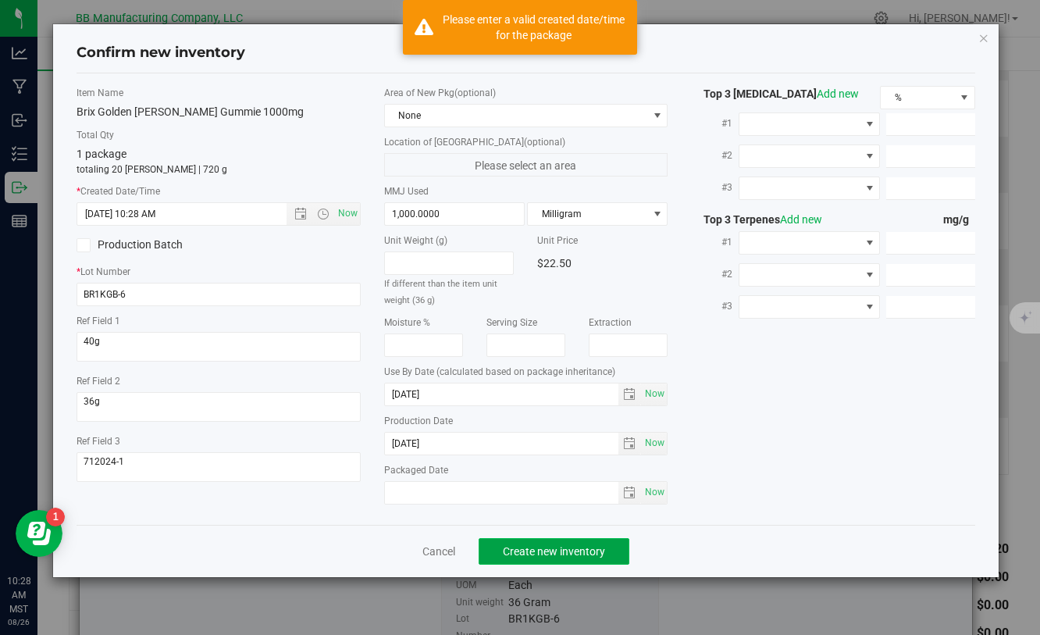
click at [519, 558] on button "Create new inventory" at bounding box center [554, 551] width 151 height 27
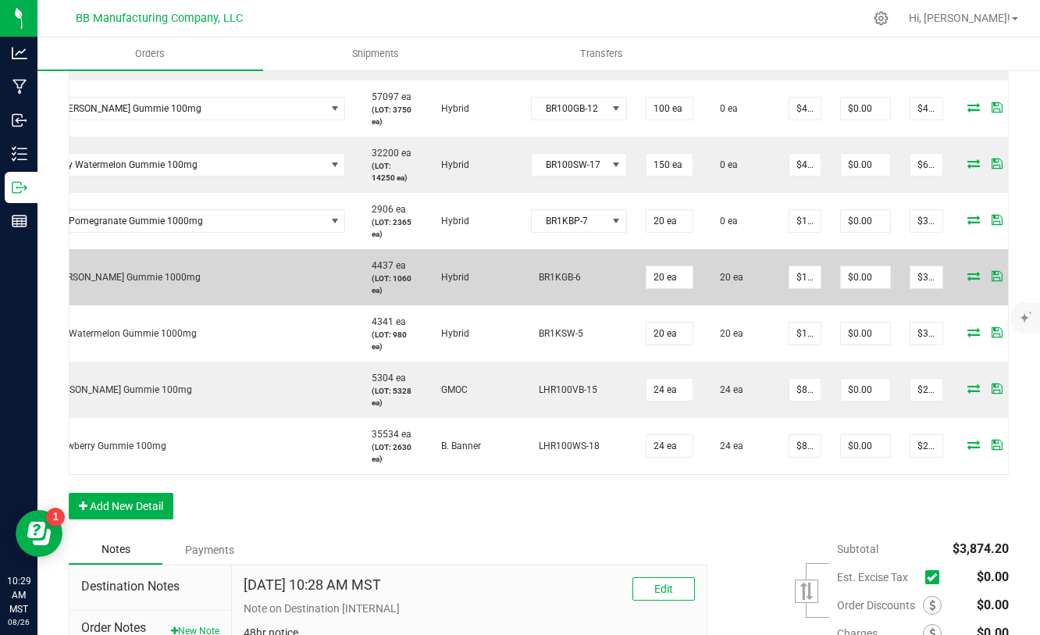
scroll to position [0, 113]
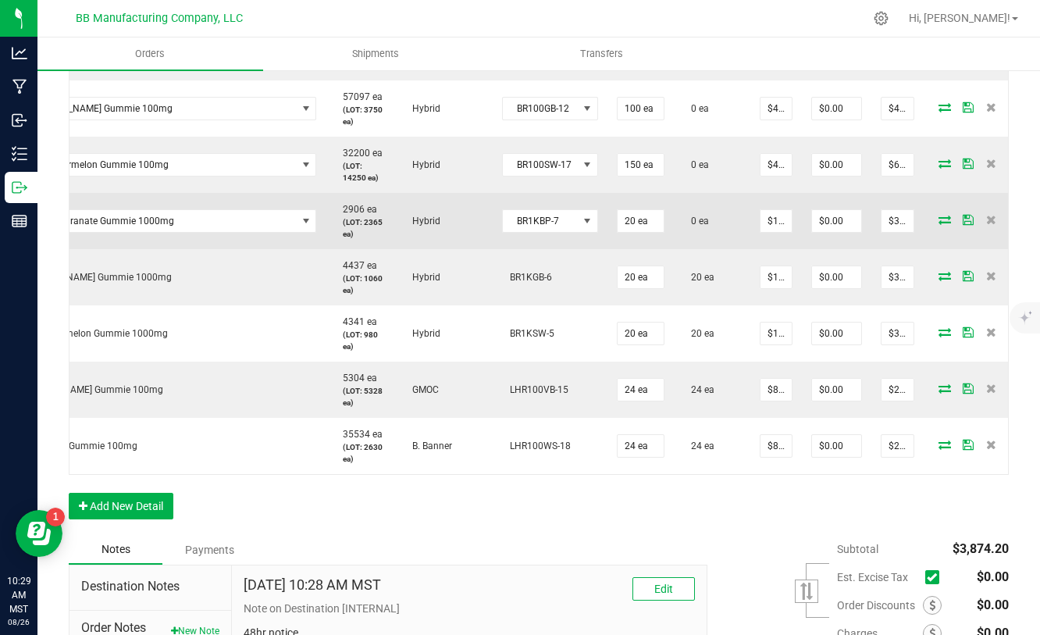
click at [939, 221] on icon at bounding box center [945, 219] width 12 height 9
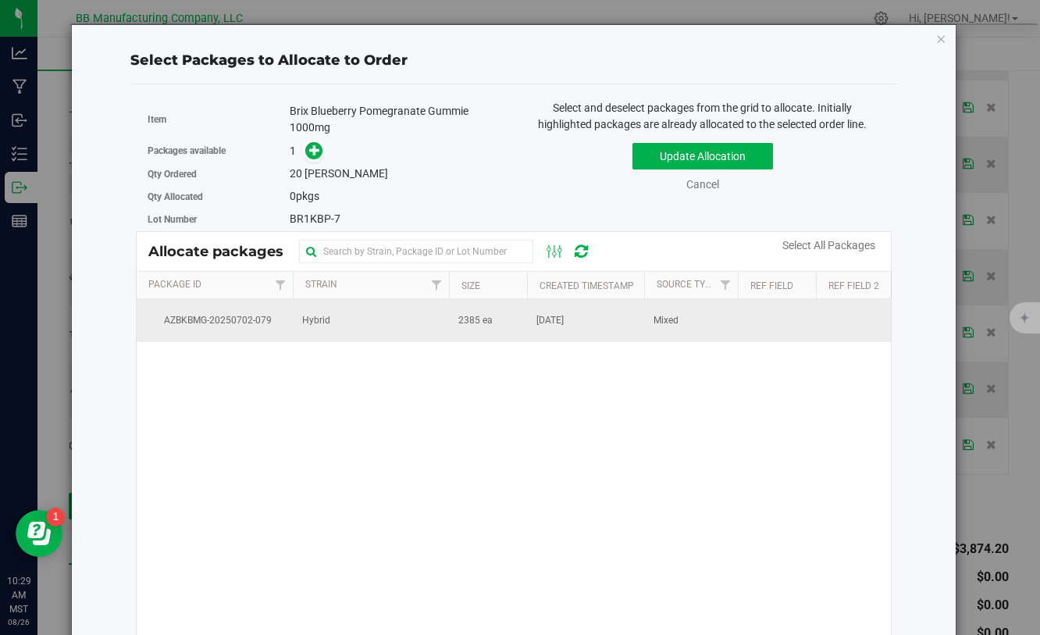
click at [535, 326] on td "[DATE]" at bounding box center [585, 320] width 117 height 42
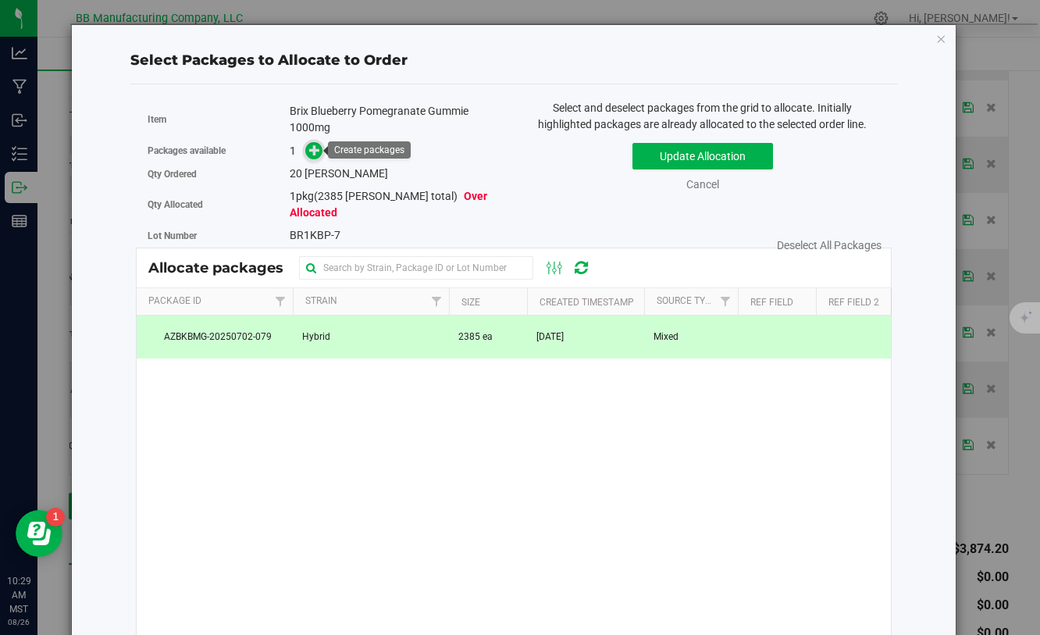
click at [310, 148] on icon at bounding box center [315, 150] width 12 height 12
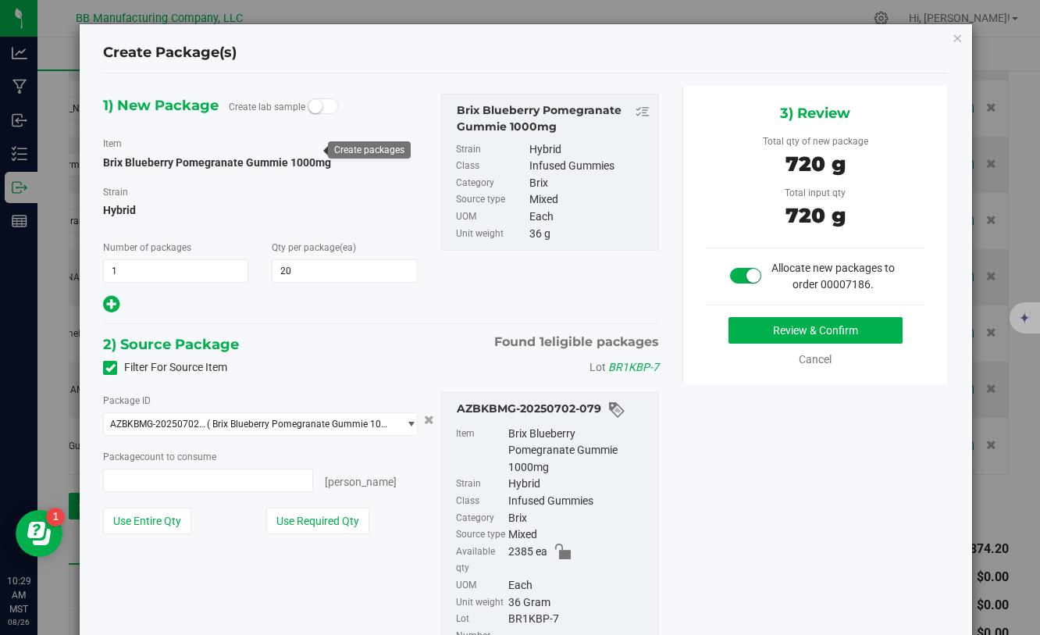
type input "20"
type input "20 ea"
click at [753, 333] on button "Review & Confirm" at bounding box center [816, 330] width 174 height 27
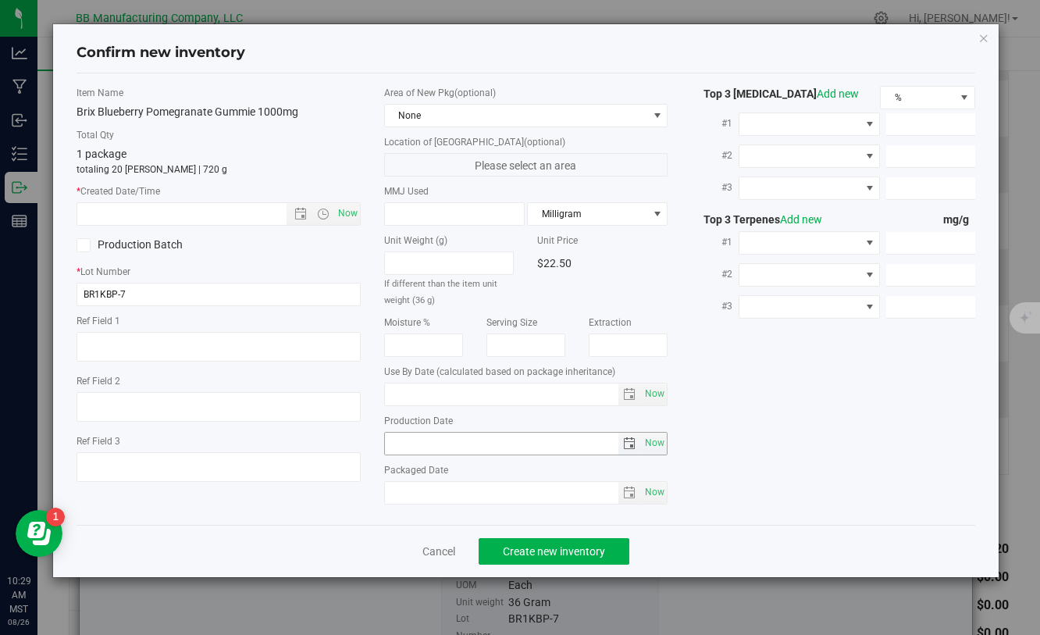
type textarea "020411-1"
type input "1,000.0000"
type input "[DATE]"
drag, startPoint x: 464, startPoint y: 442, endPoint x: 377, endPoint y: 440, distance: 86.7
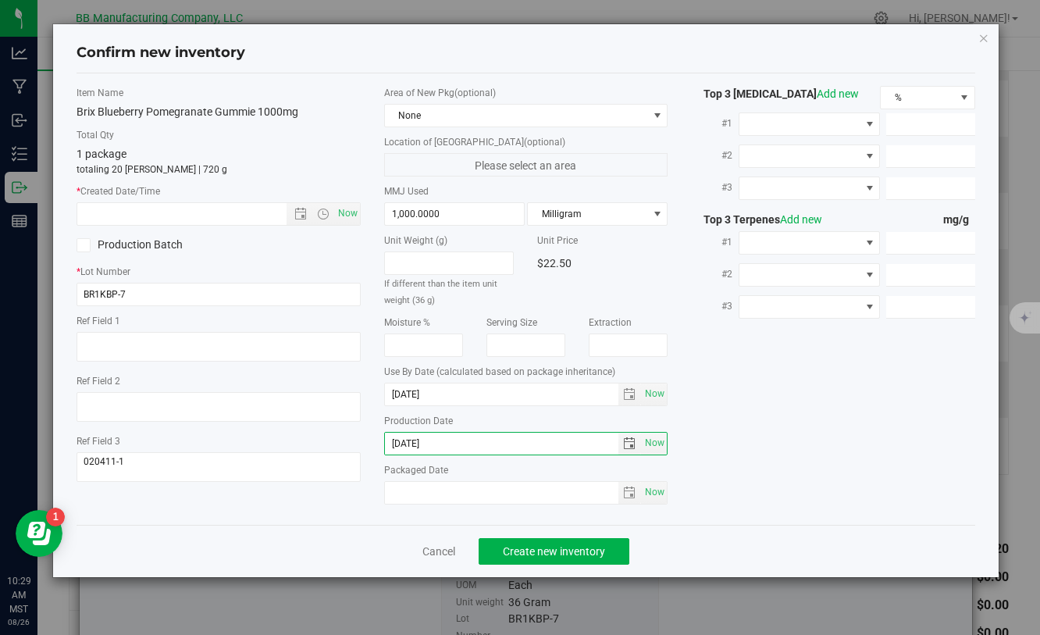
click at [377, 440] on div "Area of New Pkg (optional) None Location of [GEOGRAPHIC_DATA] (optional) Please…" at bounding box center [525, 299] width 307 height 426
click at [233, 216] on input "text" at bounding box center [194, 214] width 235 height 22
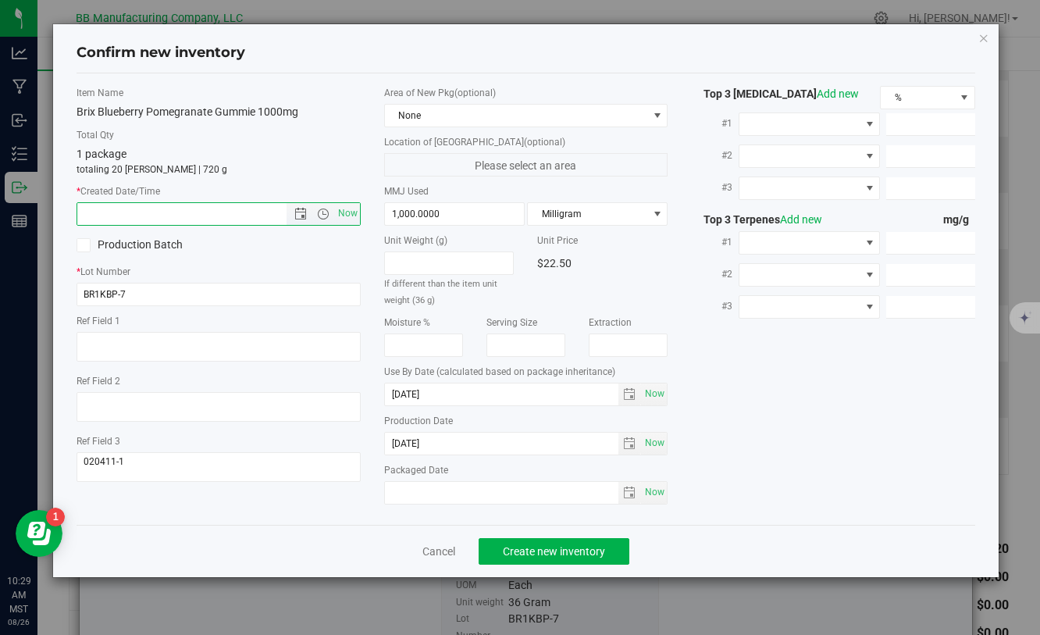
paste input "[DATE]"
click at [570, 547] on span "Create new inventory" at bounding box center [554, 551] width 102 height 12
type input "[DATE] 10:29 AM"
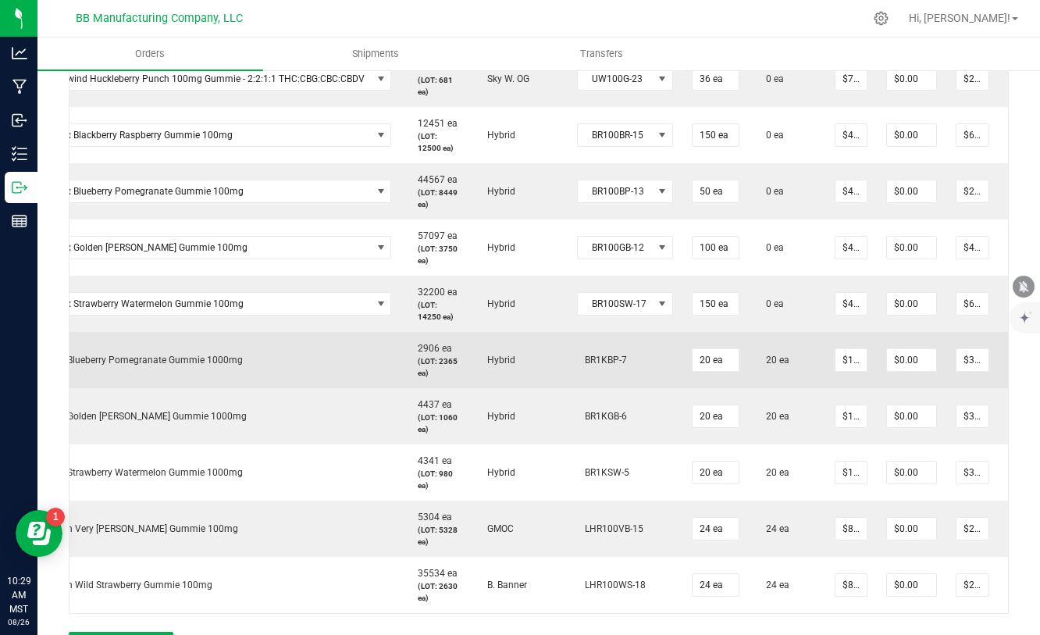
scroll to position [0, 113]
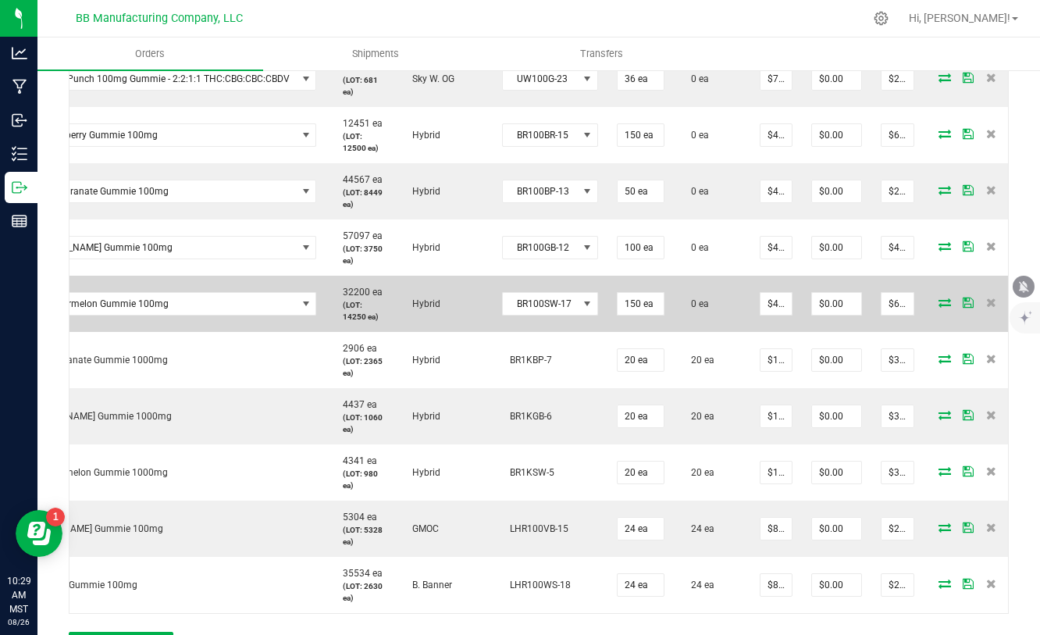
click at [939, 305] on icon at bounding box center [945, 302] width 12 height 9
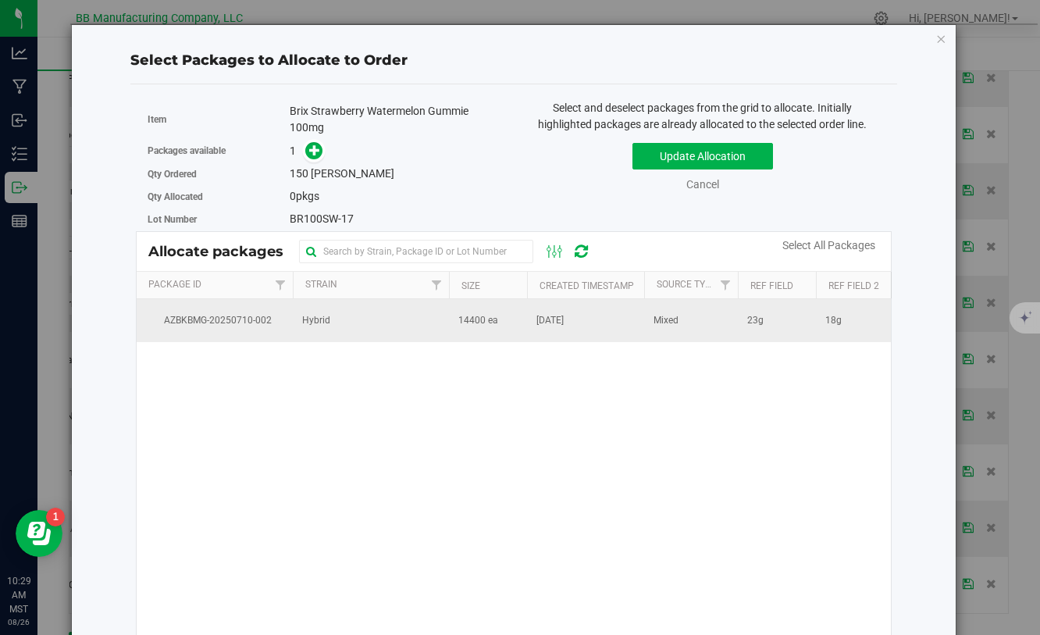
click at [559, 323] on span "[DATE]" at bounding box center [549, 320] width 27 height 15
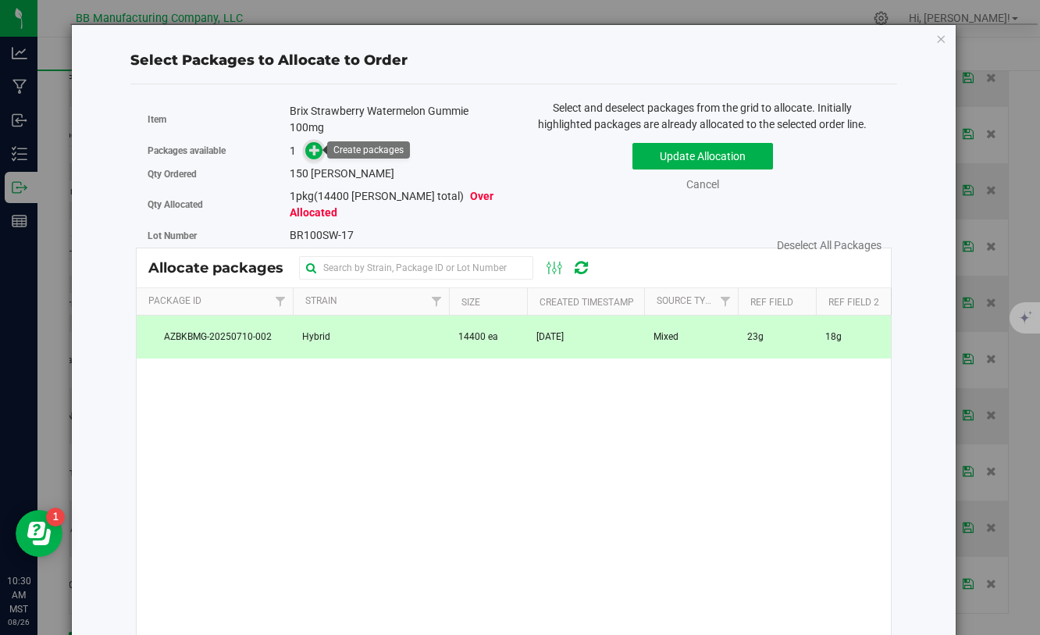
click at [319, 151] on icon at bounding box center [315, 150] width 12 height 12
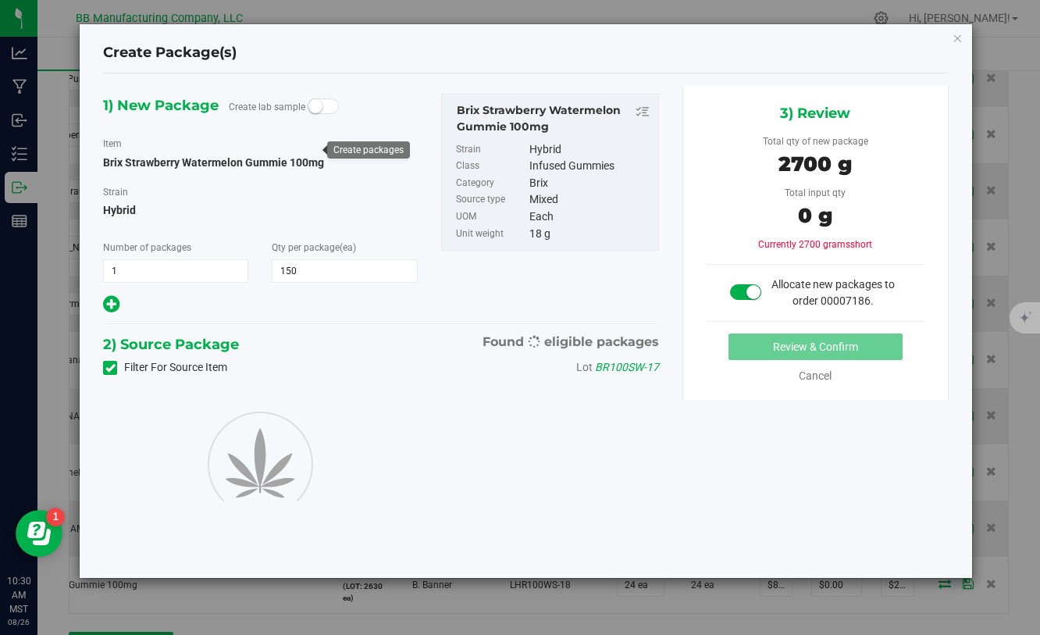
type input "150"
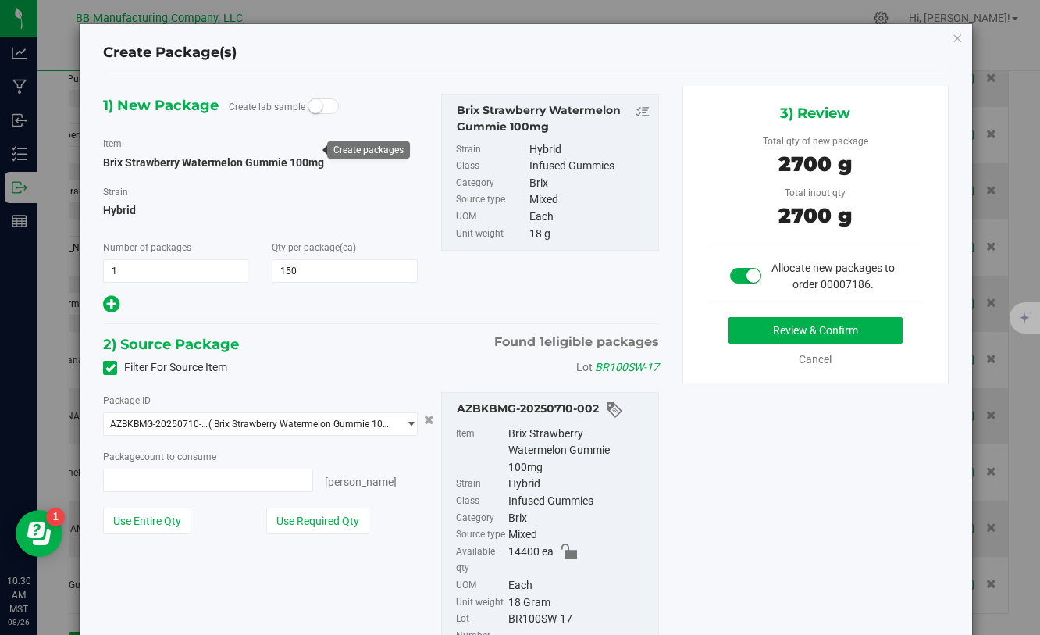
type input "150 ea"
click at [811, 329] on button "Review & Confirm" at bounding box center [816, 330] width 174 height 27
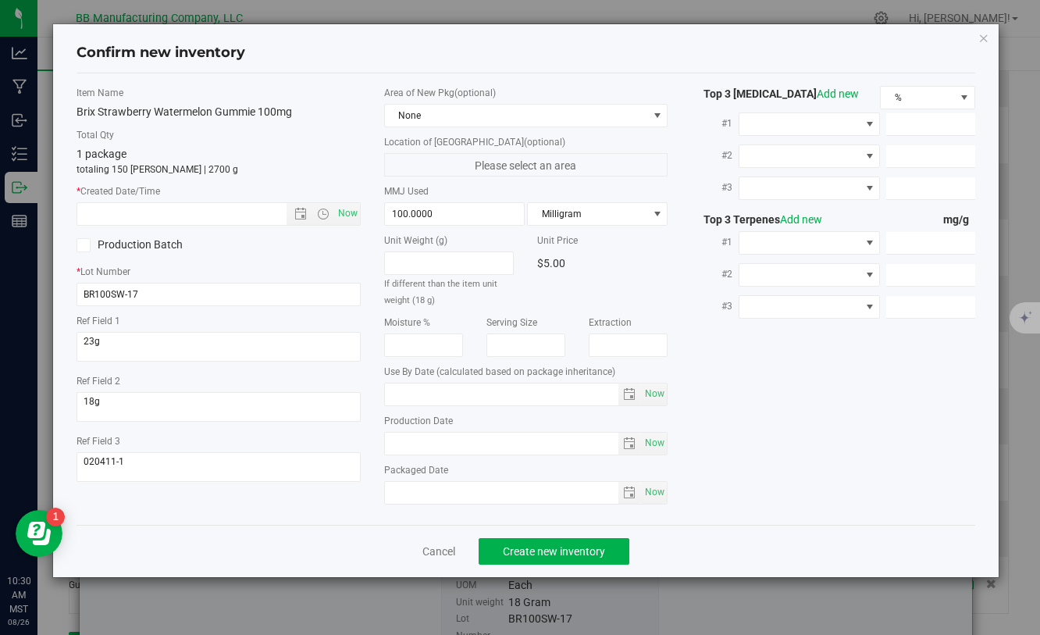
type input "[DATE]"
drag, startPoint x: 401, startPoint y: 441, endPoint x: 381, endPoint y: 441, distance: 20.3
click at [381, 441] on div "Area of New Pkg (optional) None Location of [GEOGRAPHIC_DATA] (optional) Please…" at bounding box center [525, 299] width 307 height 426
click at [248, 219] on input "text" at bounding box center [194, 214] width 235 height 22
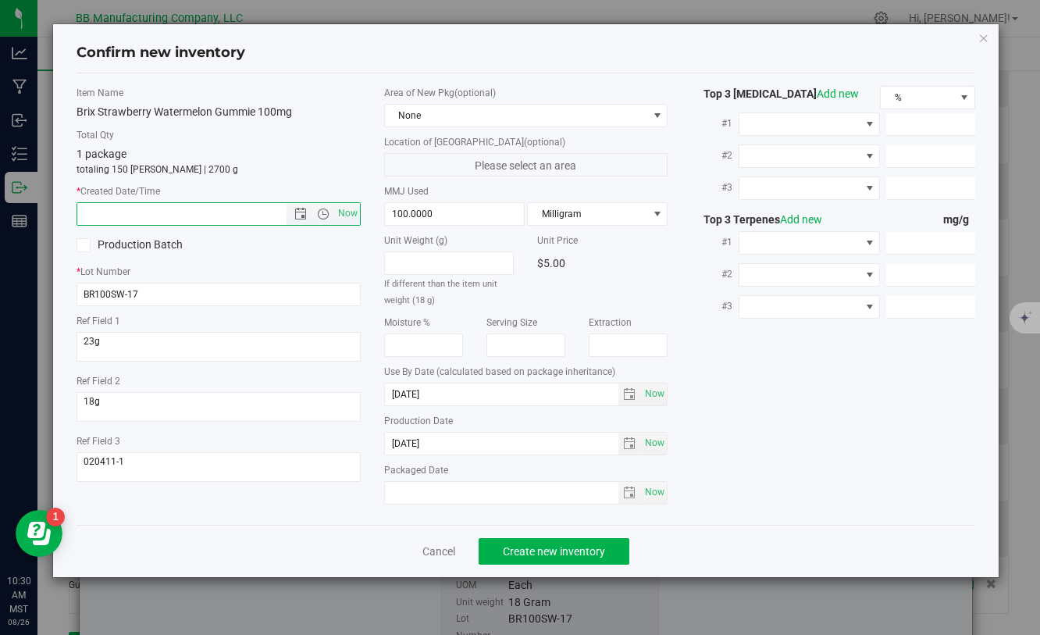
paste input "[DATE]"
click at [530, 547] on span "Create new inventory" at bounding box center [554, 551] width 102 height 12
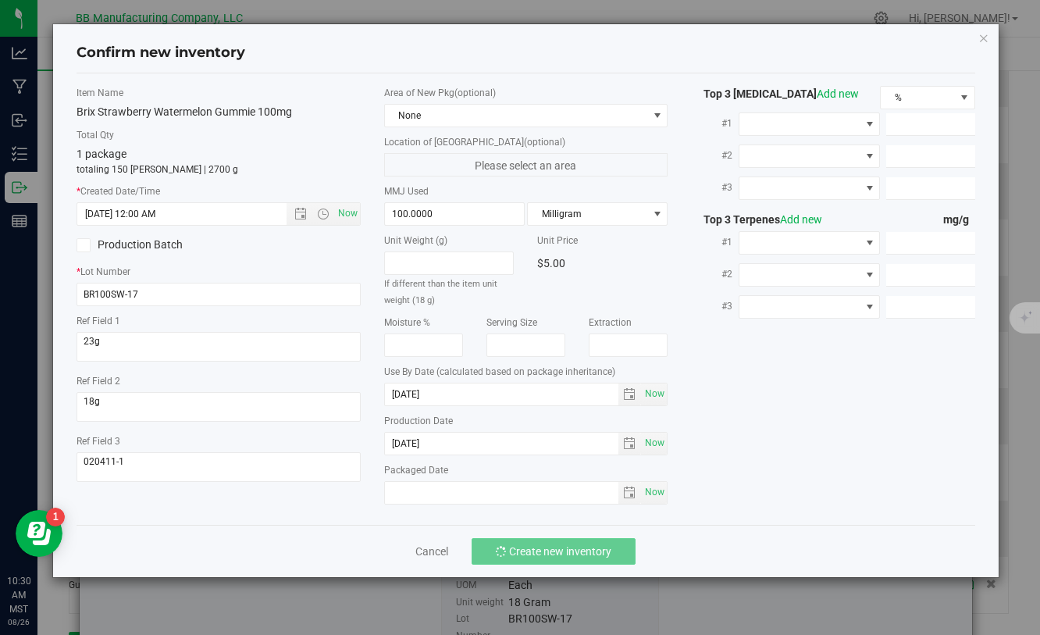
type input "[DATE] 10:30 AM"
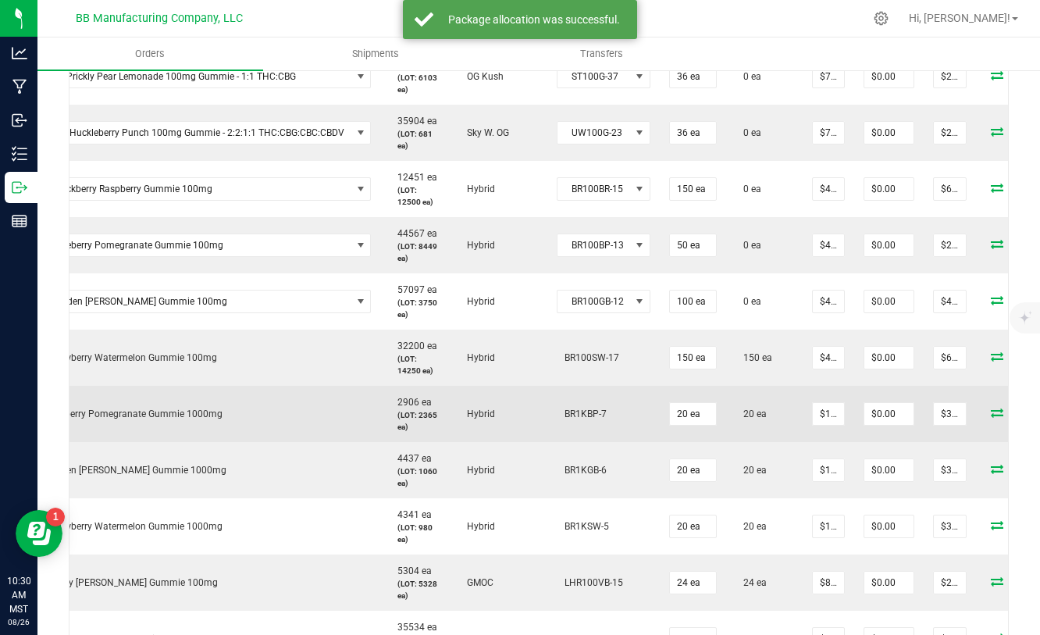
scroll to position [0, 62]
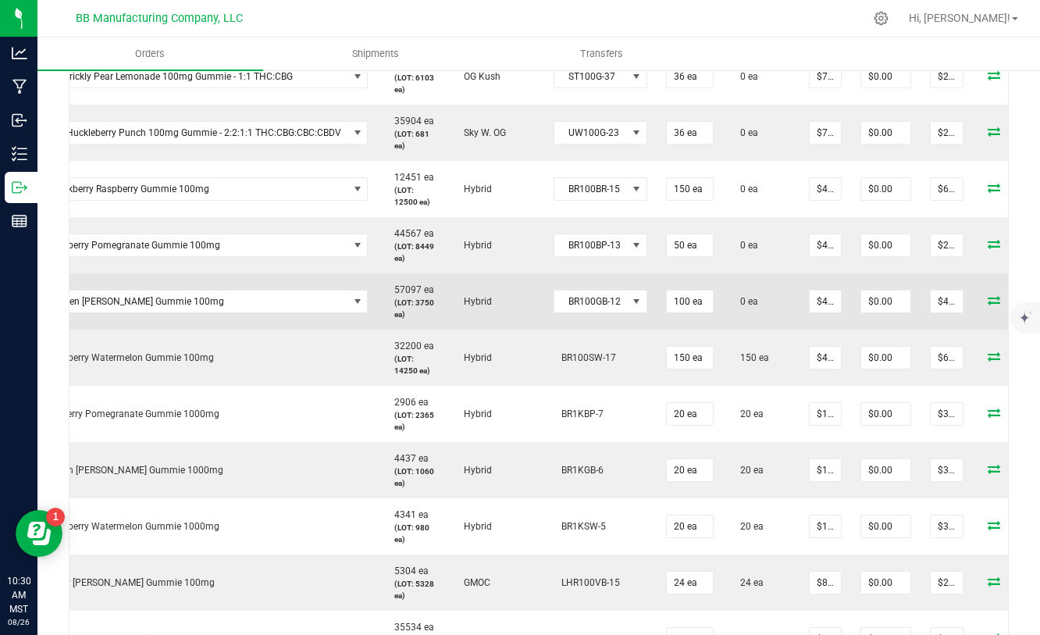
click at [988, 298] on icon at bounding box center [994, 299] width 12 height 9
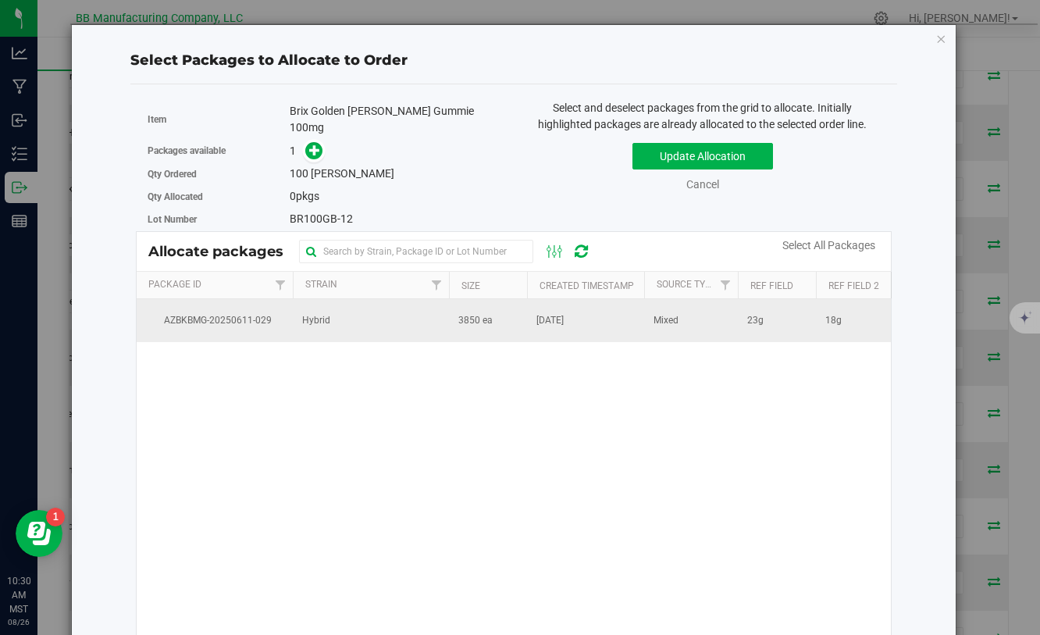
click at [444, 309] on td "Hybrid" at bounding box center [371, 320] width 156 height 42
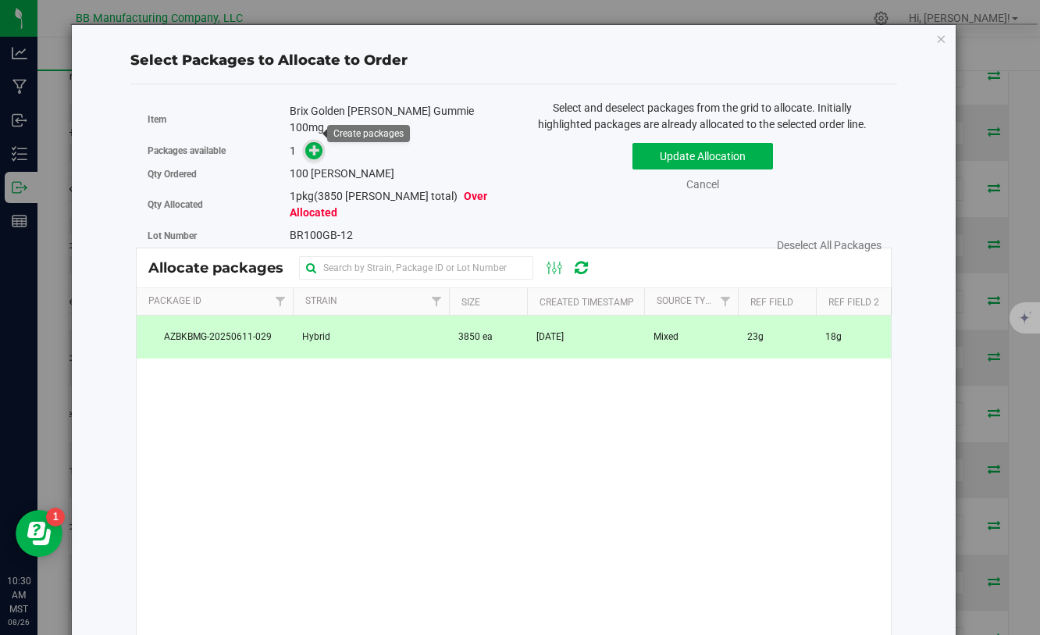
click at [316, 144] on icon at bounding box center [315, 150] width 12 height 12
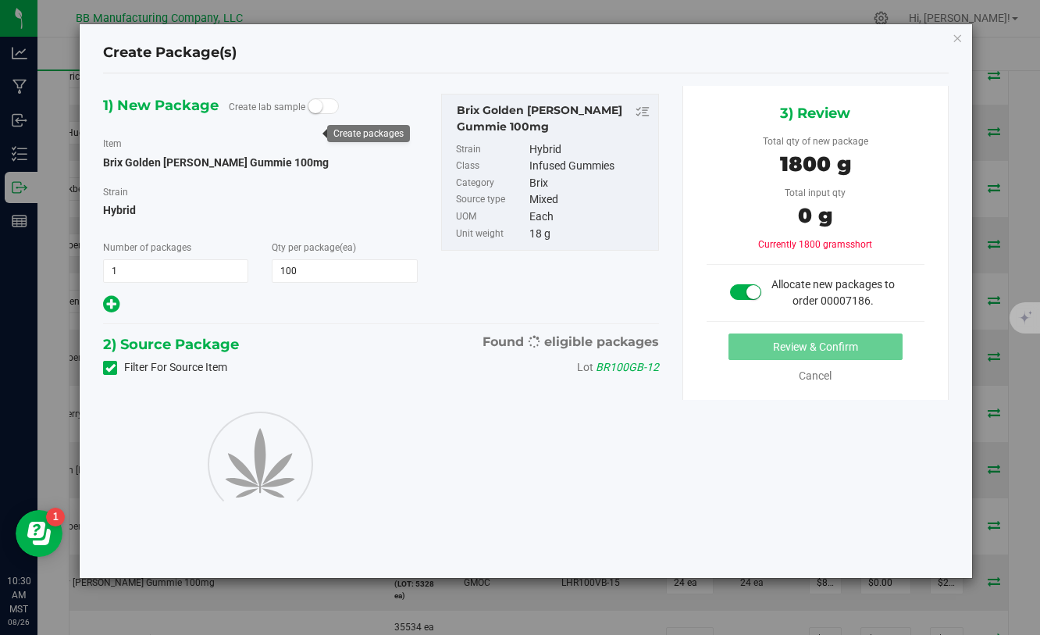
type input "100"
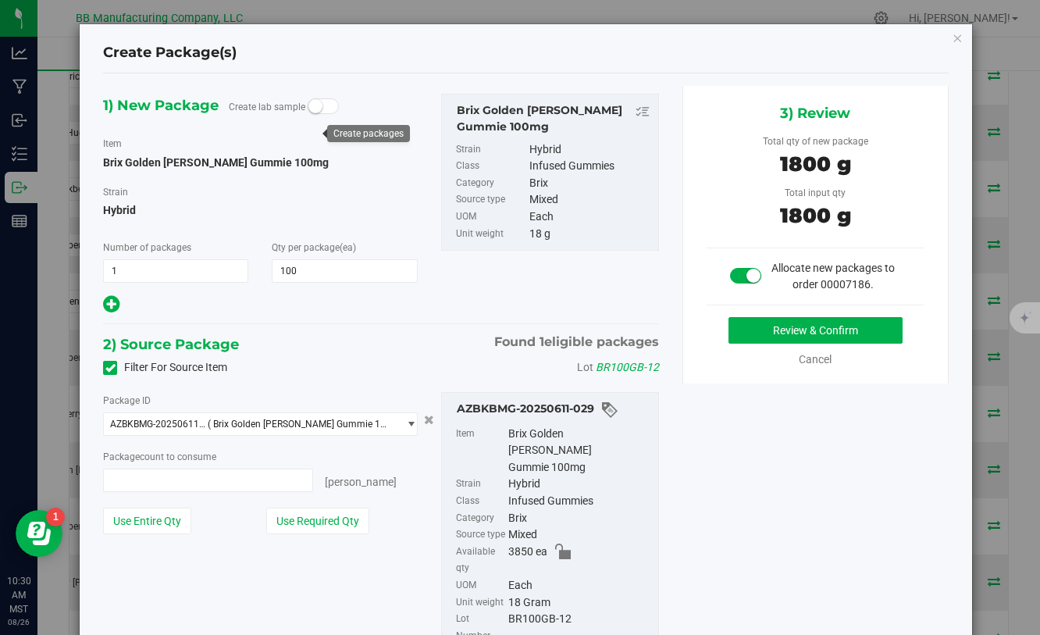
type input "100 ea"
click at [757, 329] on button "Review & Confirm" at bounding box center [816, 330] width 174 height 27
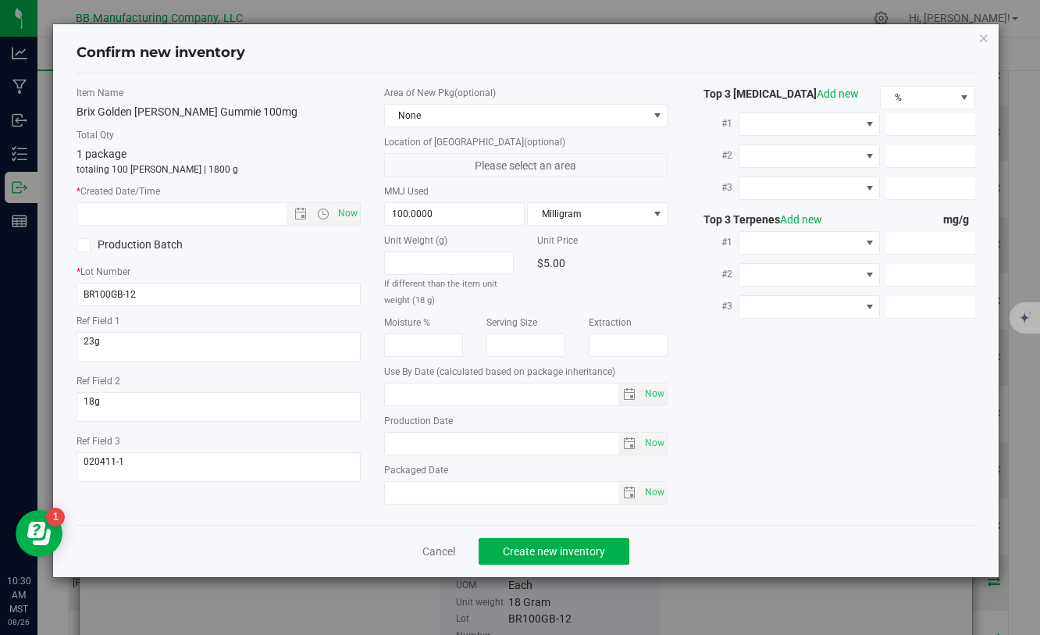
type input "[DATE]"
drag, startPoint x: 474, startPoint y: 446, endPoint x: 312, endPoint y: 451, distance: 161.7
click at [312, 451] on div "Item Name Brix Golden [PERSON_NAME] Gummie 100mg Total Qty 1 package totaling 1…" at bounding box center [525, 299] width 921 height 426
drag, startPoint x: 445, startPoint y: 450, endPoint x: 382, endPoint y: 433, distance: 65.5
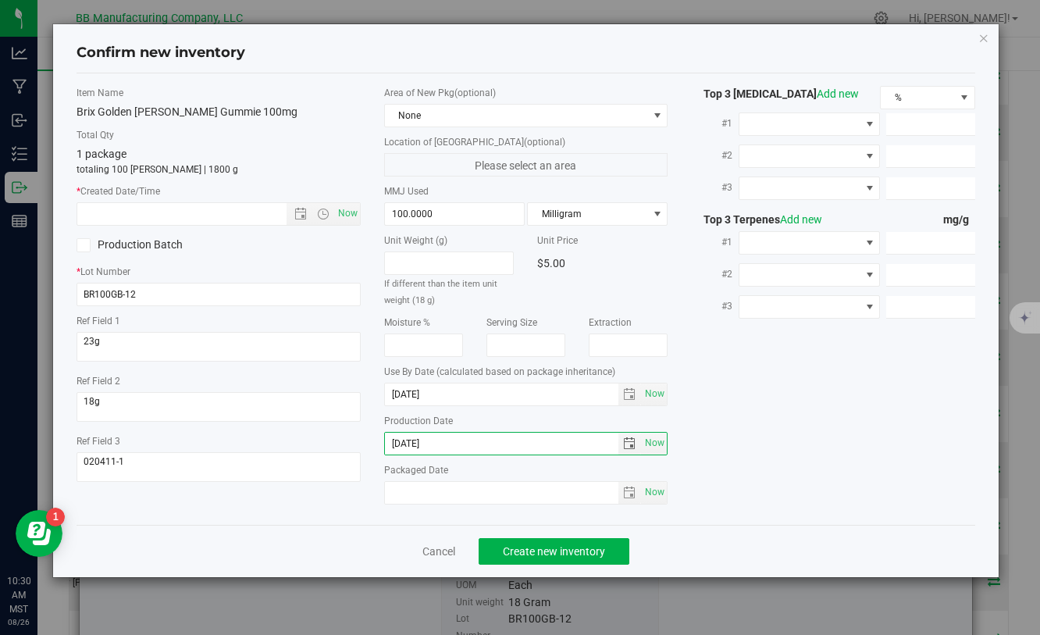
click at [382, 433] on div "Area of New Pkg (optional) None Location of [GEOGRAPHIC_DATA] (optional) Please…" at bounding box center [525, 299] width 307 height 426
click at [230, 221] on input "text" at bounding box center [194, 214] width 235 height 22
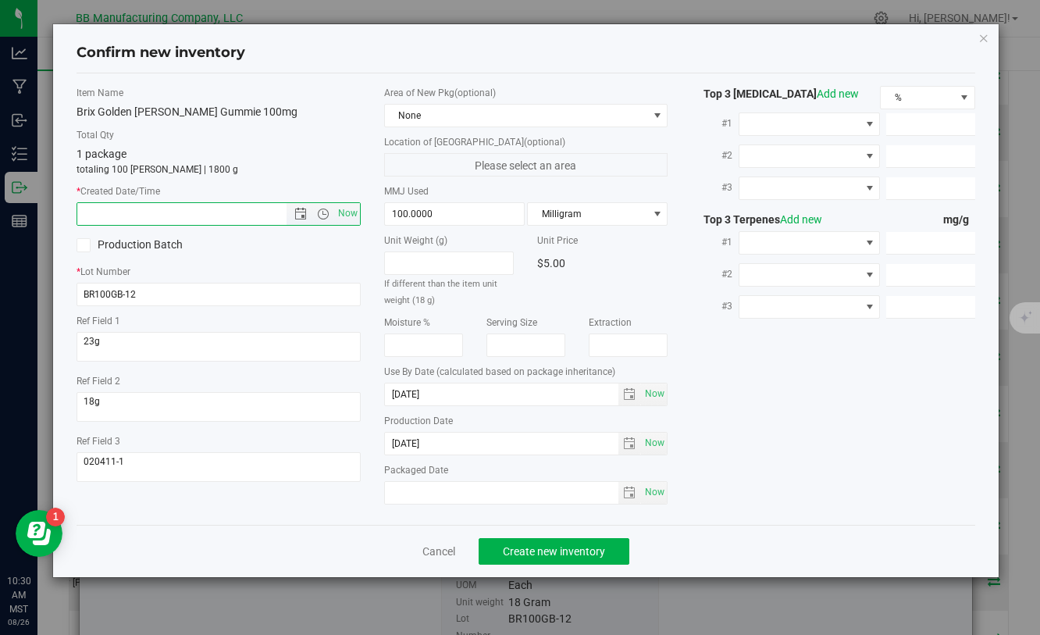
paste input "[DATE]"
click at [522, 545] on span "Create new inventory" at bounding box center [554, 551] width 102 height 12
type input "[DATE] 10:30 AM"
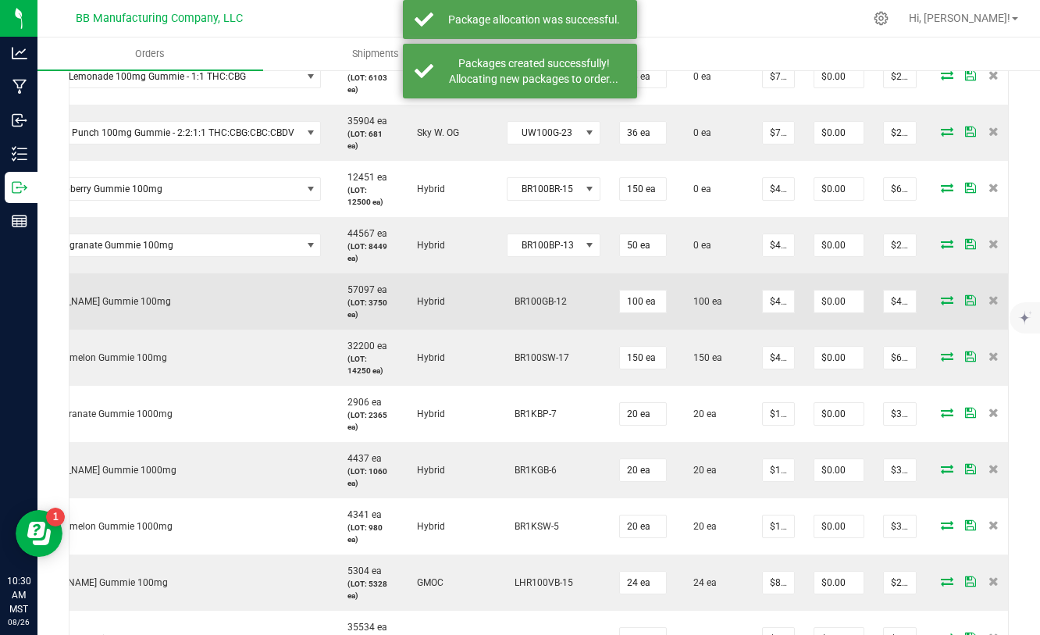
scroll to position [0, 111]
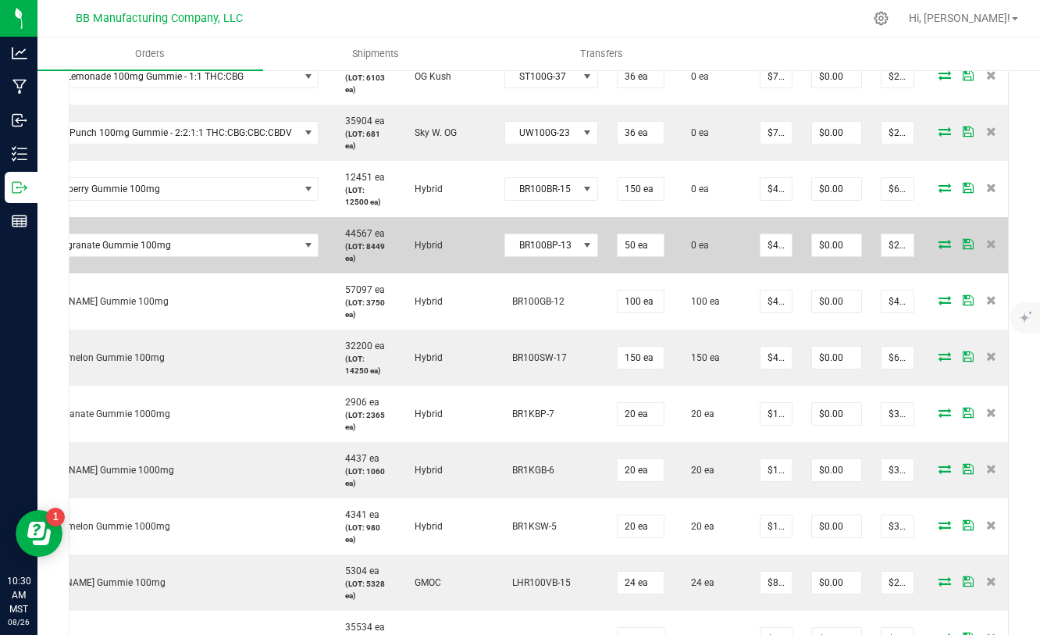
click at [939, 248] on icon at bounding box center [945, 243] width 12 height 9
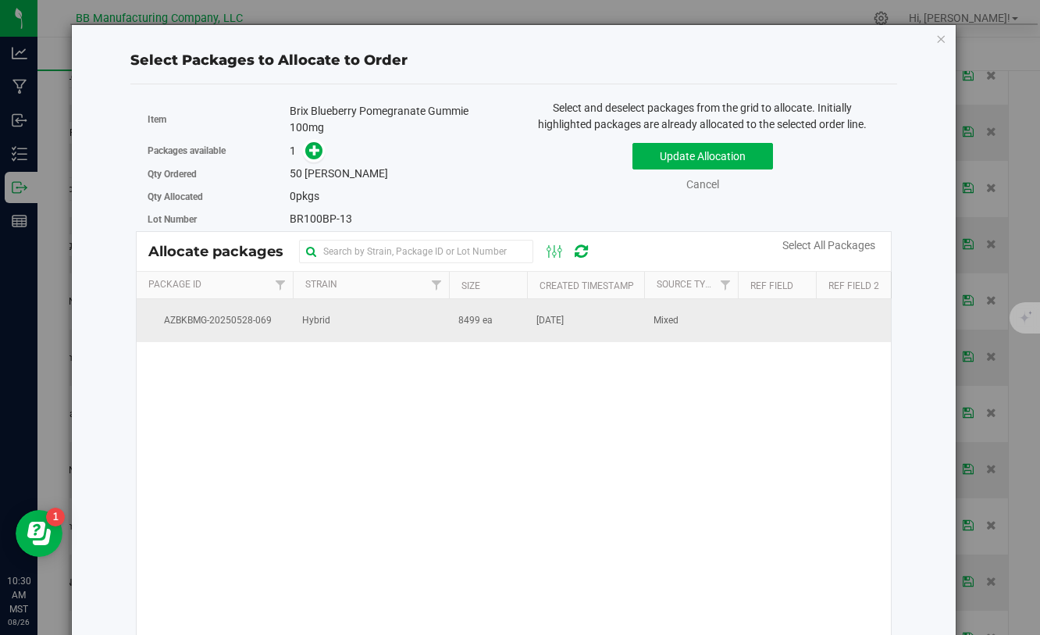
click at [508, 326] on td "8499 ea" at bounding box center [488, 320] width 78 height 42
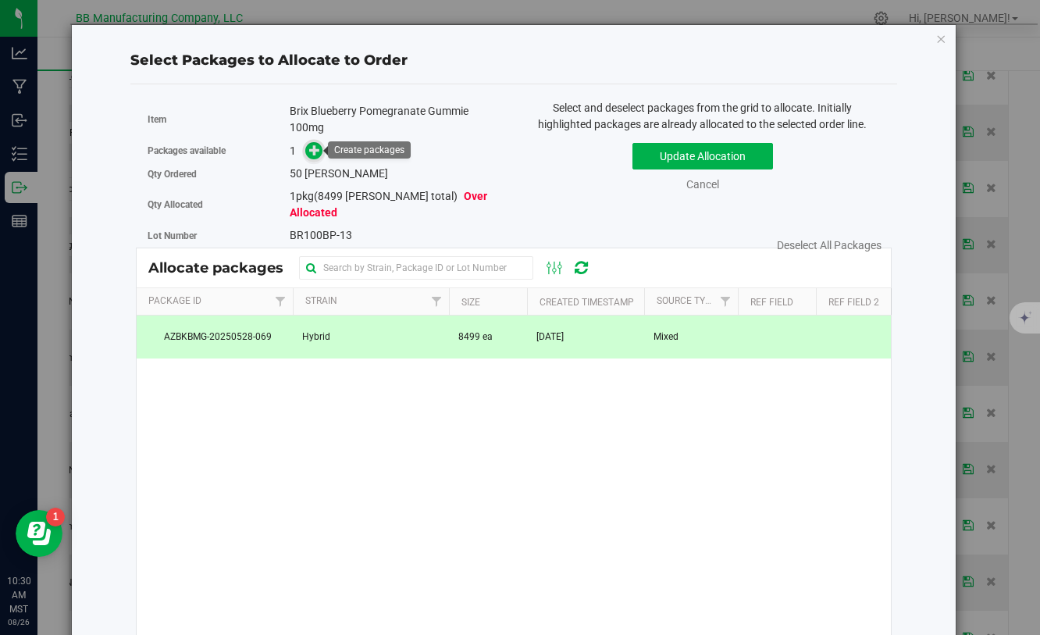
click at [319, 148] on icon at bounding box center [315, 150] width 12 height 12
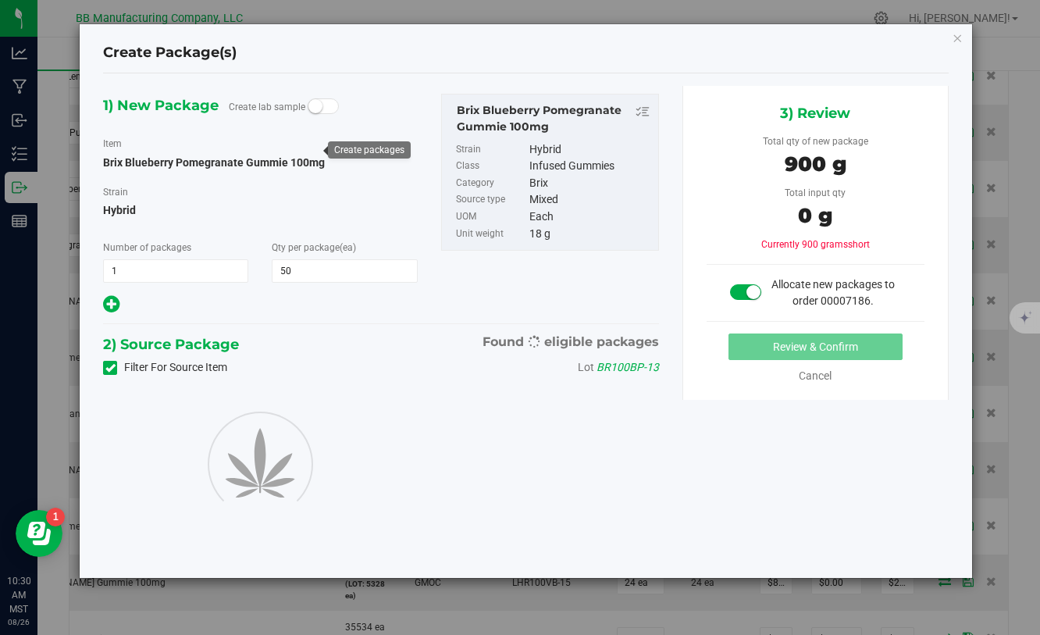
type input "50"
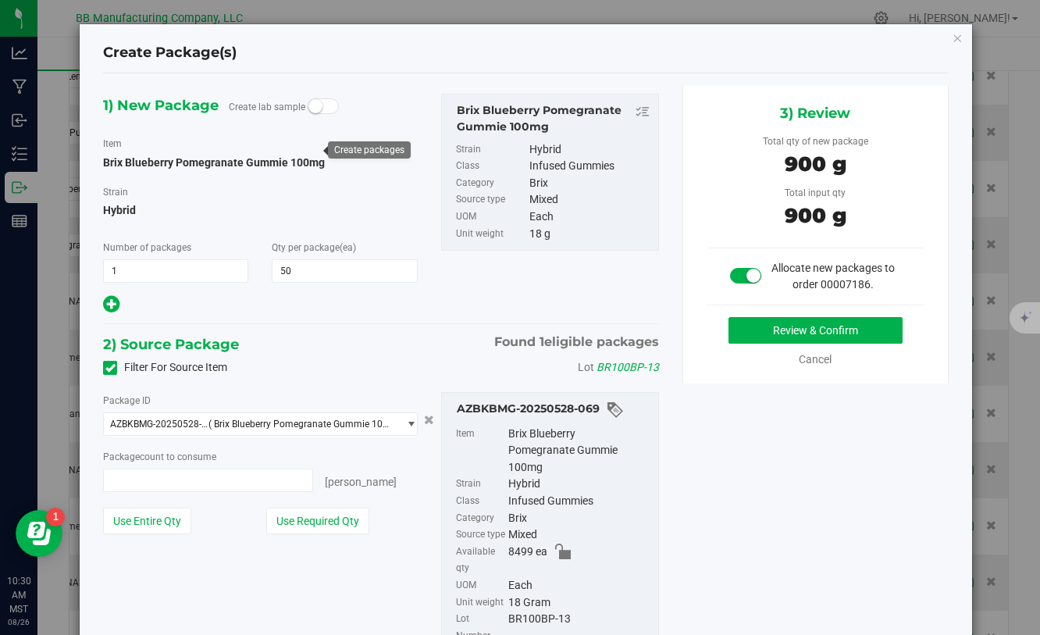
type input "50 ea"
click at [781, 335] on button "Review & Confirm" at bounding box center [816, 330] width 174 height 27
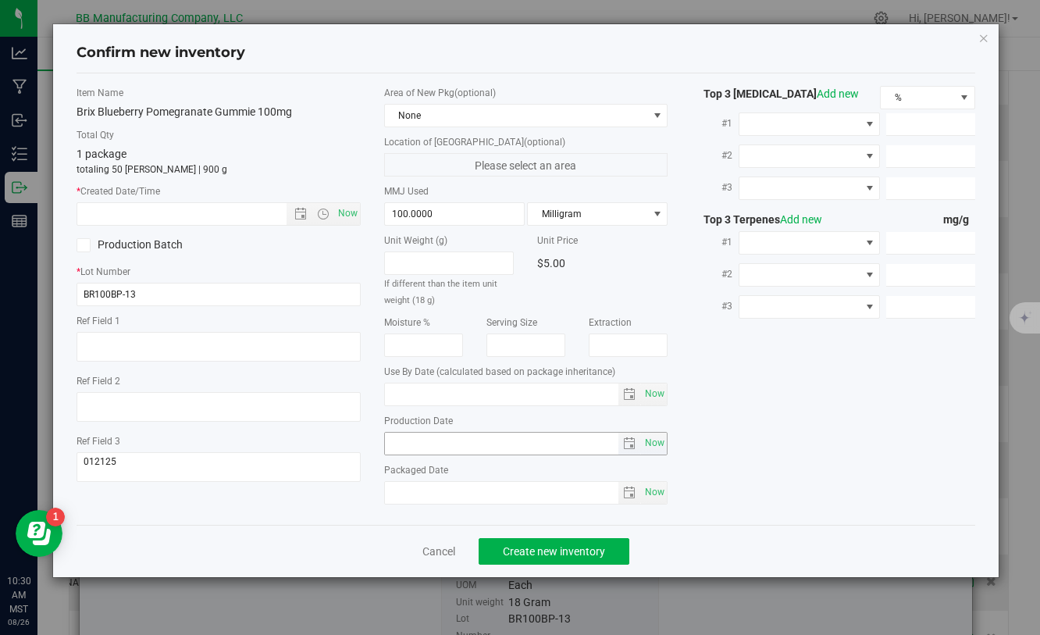
type input "[DATE]"
drag, startPoint x: 465, startPoint y: 447, endPoint x: 382, endPoint y: 447, distance: 83.6
click at [382, 447] on div "Area of New Pkg (optional) None Location of [GEOGRAPHIC_DATA] (optional) Please…" at bounding box center [525, 299] width 307 height 426
click at [230, 219] on input "text" at bounding box center [194, 214] width 235 height 22
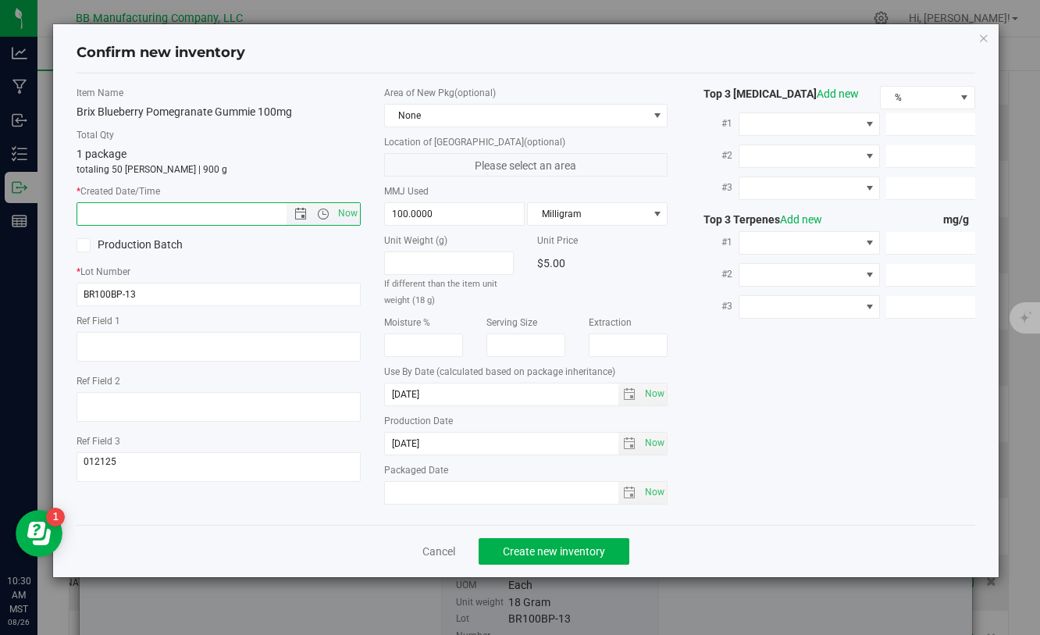
paste input "[DATE]"
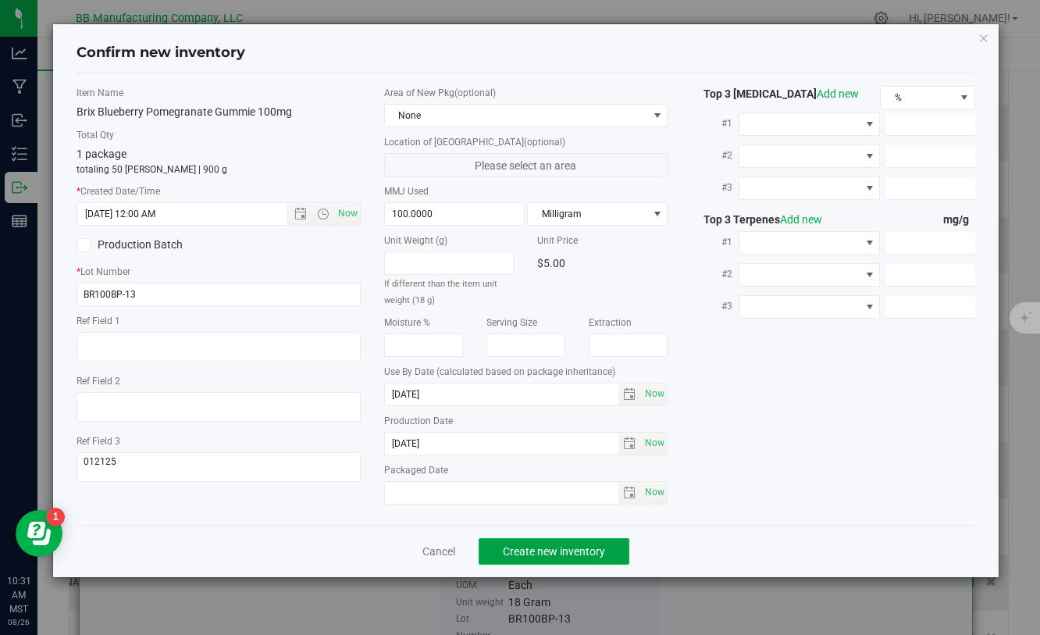
click at [574, 557] on span "Create new inventory" at bounding box center [554, 551] width 102 height 12
type input "[DATE] 10:31 AM"
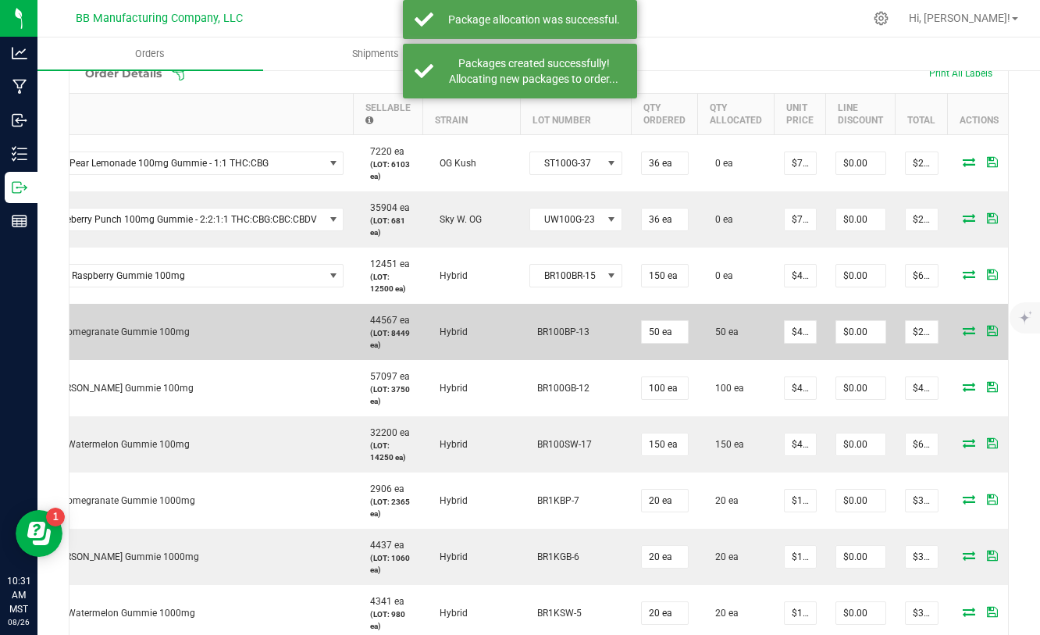
scroll to position [0, 111]
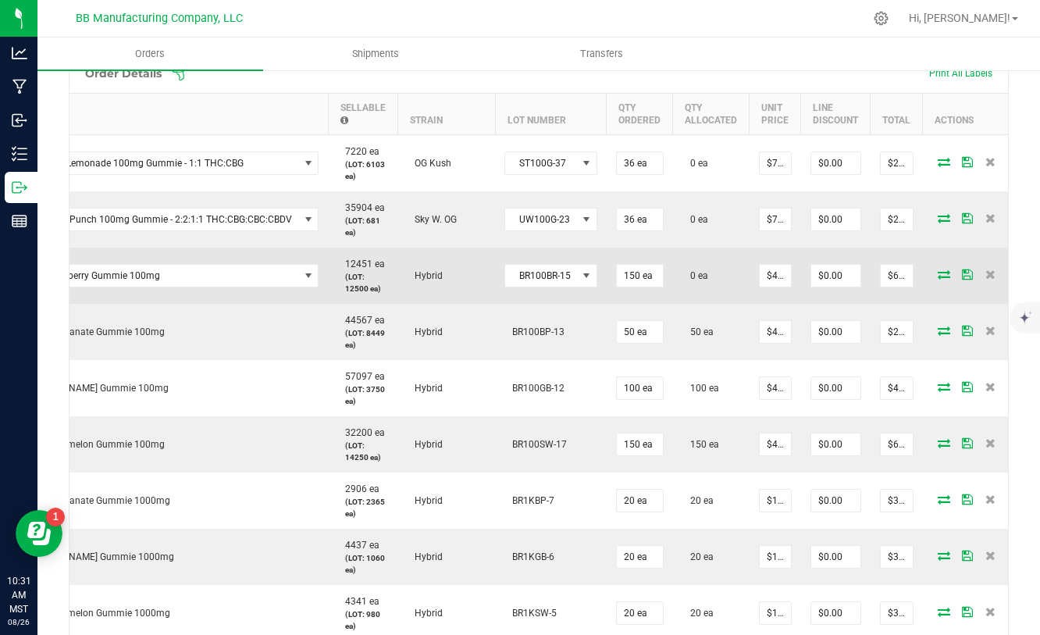
click at [938, 278] on icon at bounding box center [944, 273] width 12 height 9
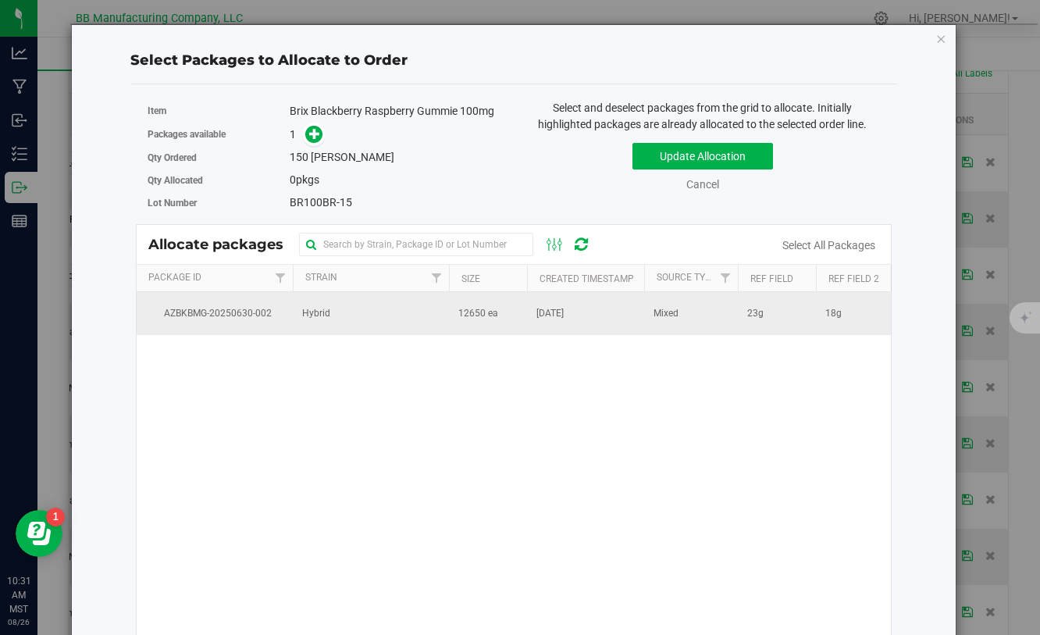
click at [518, 319] on td "12650 ea" at bounding box center [488, 313] width 78 height 42
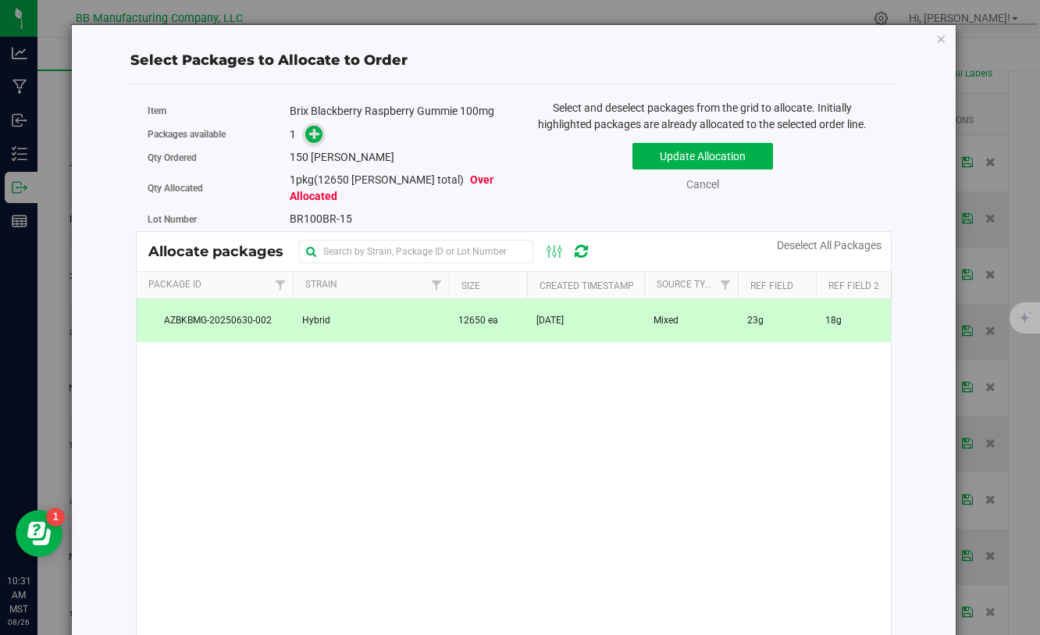
click at [312, 139] on icon at bounding box center [315, 133] width 12 height 12
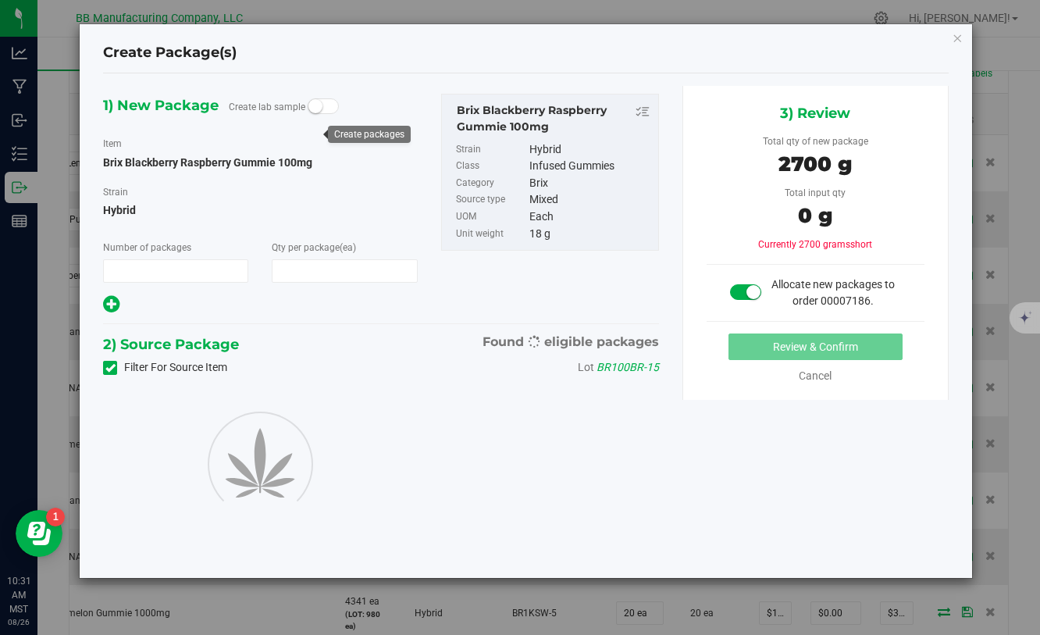
type input "1"
type input "150"
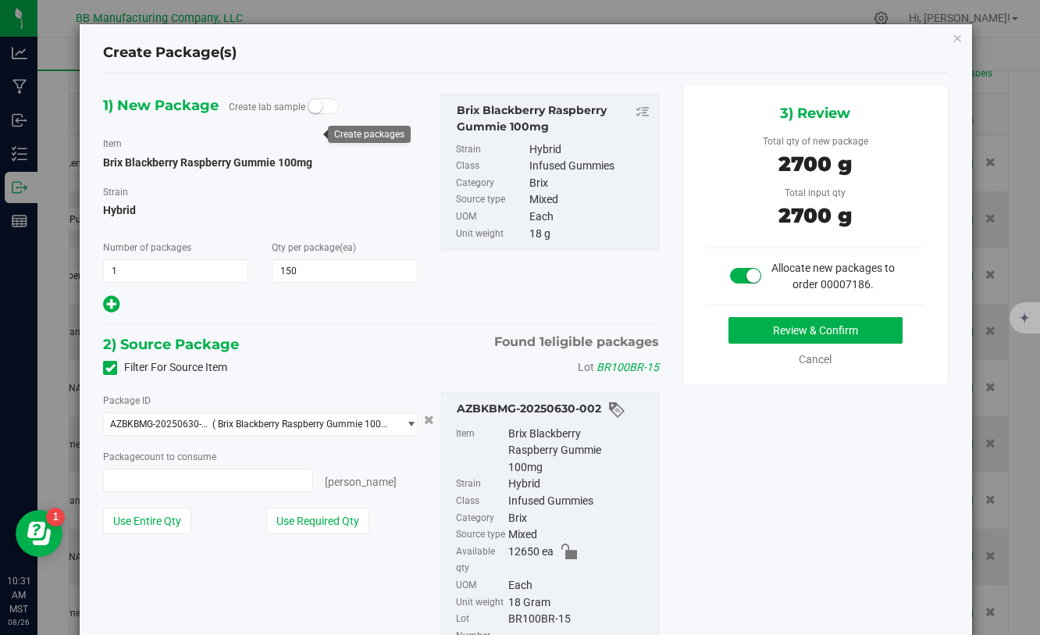
type input "150 ea"
click at [764, 324] on button "Review & Confirm" at bounding box center [816, 330] width 174 height 27
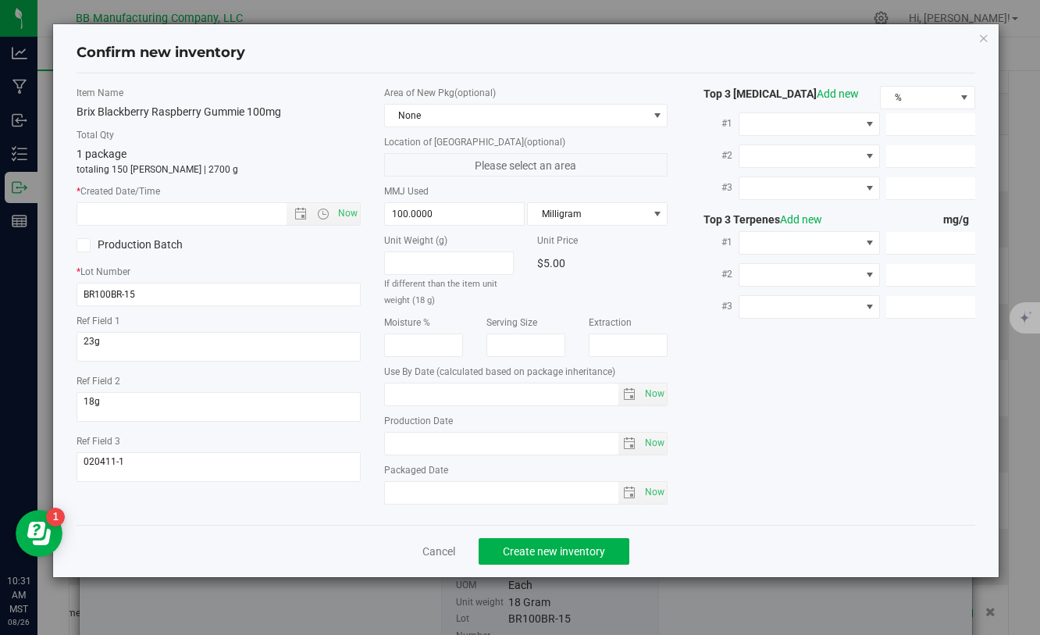
type input "[DATE]"
drag, startPoint x: 474, startPoint y: 444, endPoint x: 328, endPoint y: 444, distance: 146.0
click at [328, 444] on div "Item Name Brix Blackberry Raspberry Gummie 100mg Total Qty 1 package totaling 1…" at bounding box center [525, 299] width 921 height 426
click at [234, 212] on input "text" at bounding box center [194, 214] width 235 height 22
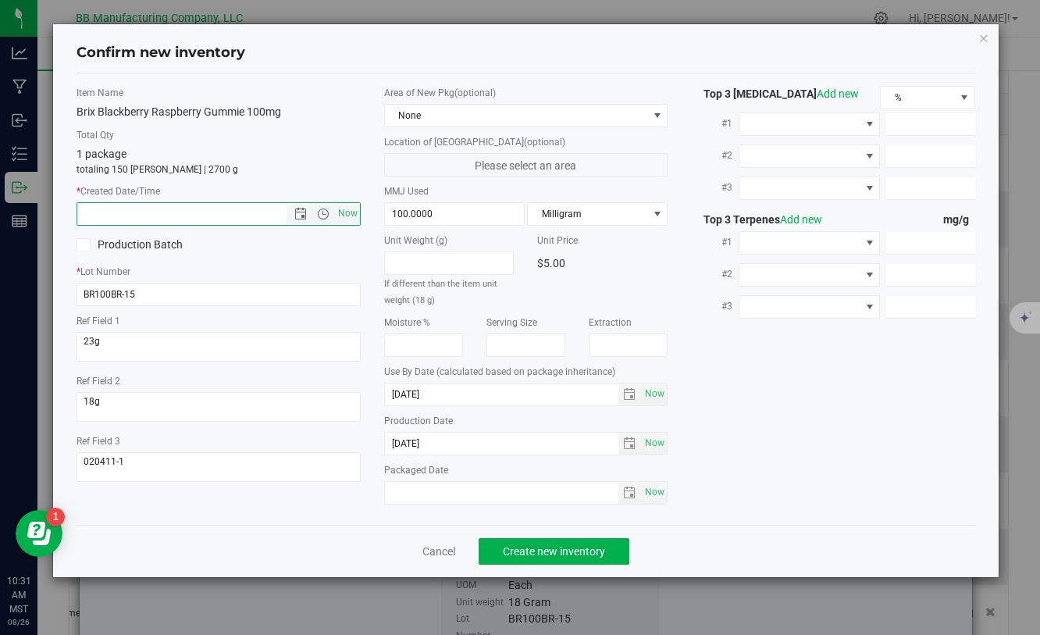
paste input "[DATE]"
click at [525, 542] on button "Create new inventory" at bounding box center [554, 551] width 151 height 27
type input "[DATE] 10:31 AM"
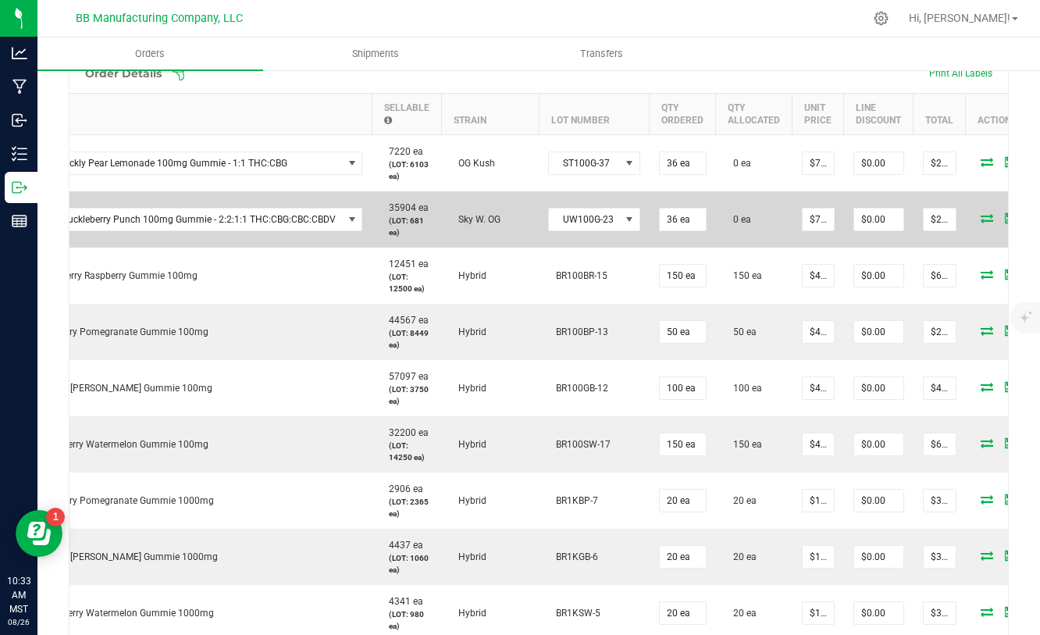
scroll to position [0, 109]
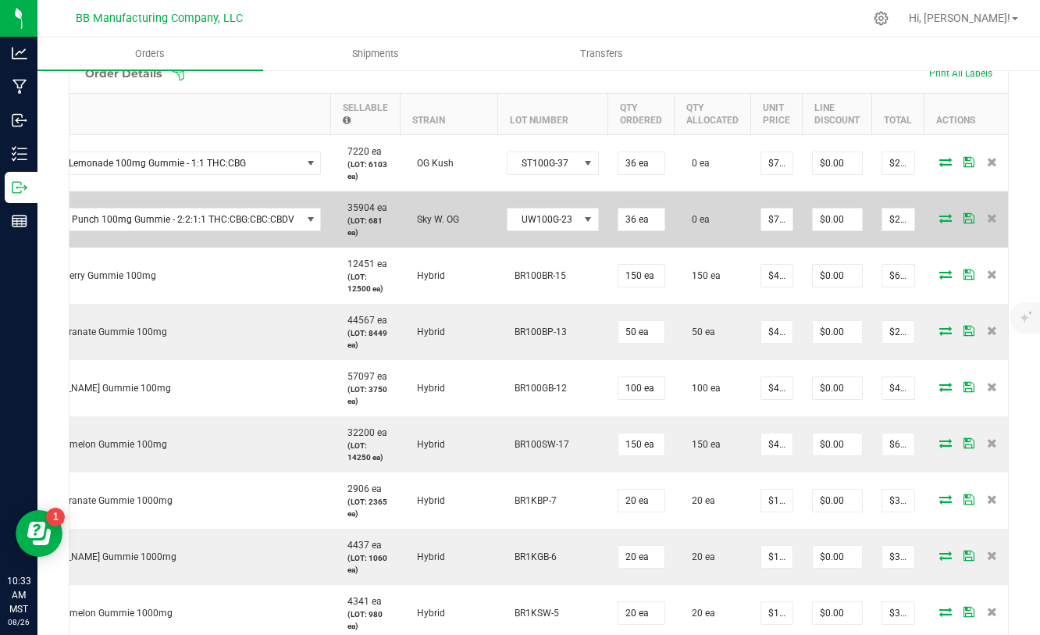
click at [939, 215] on icon at bounding box center [945, 217] width 12 height 9
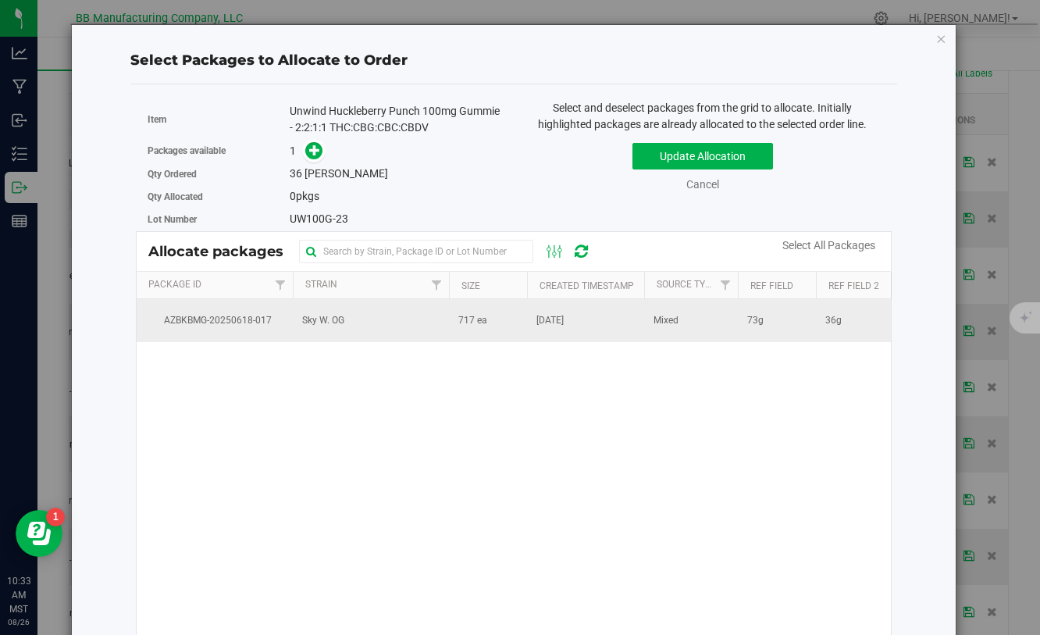
click at [478, 321] on span "717 ea" at bounding box center [472, 320] width 29 height 15
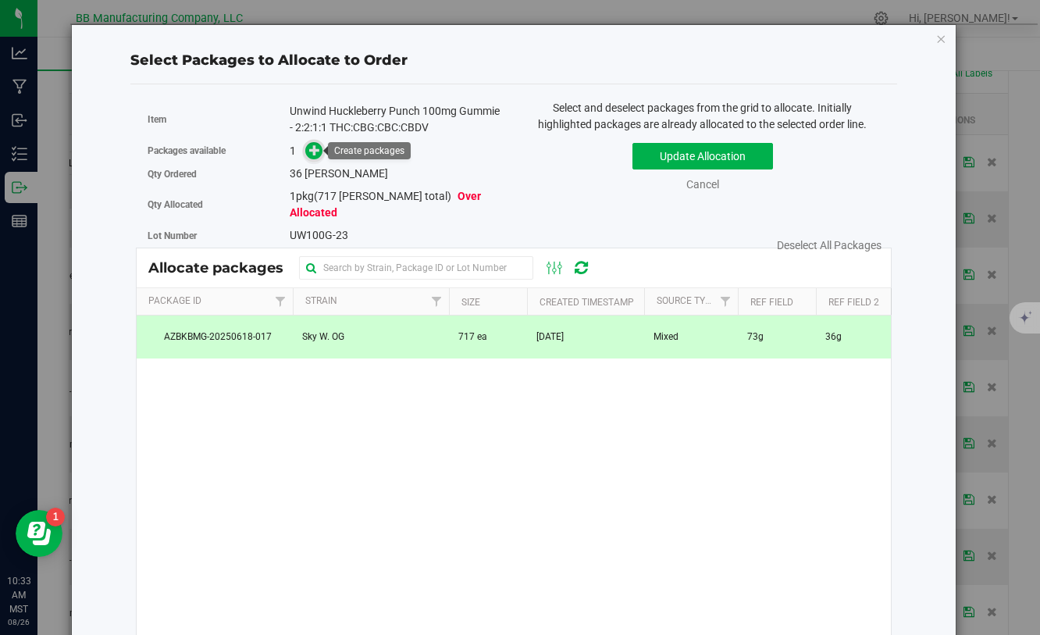
click at [310, 154] on icon at bounding box center [315, 150] width 12 height 12
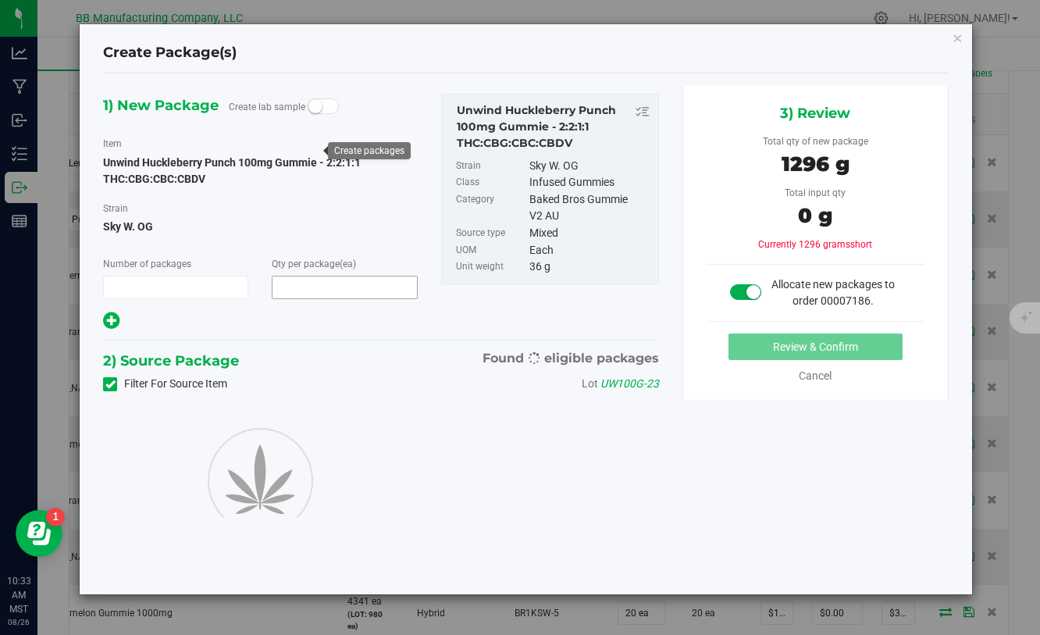
type input "1"
type input "36"
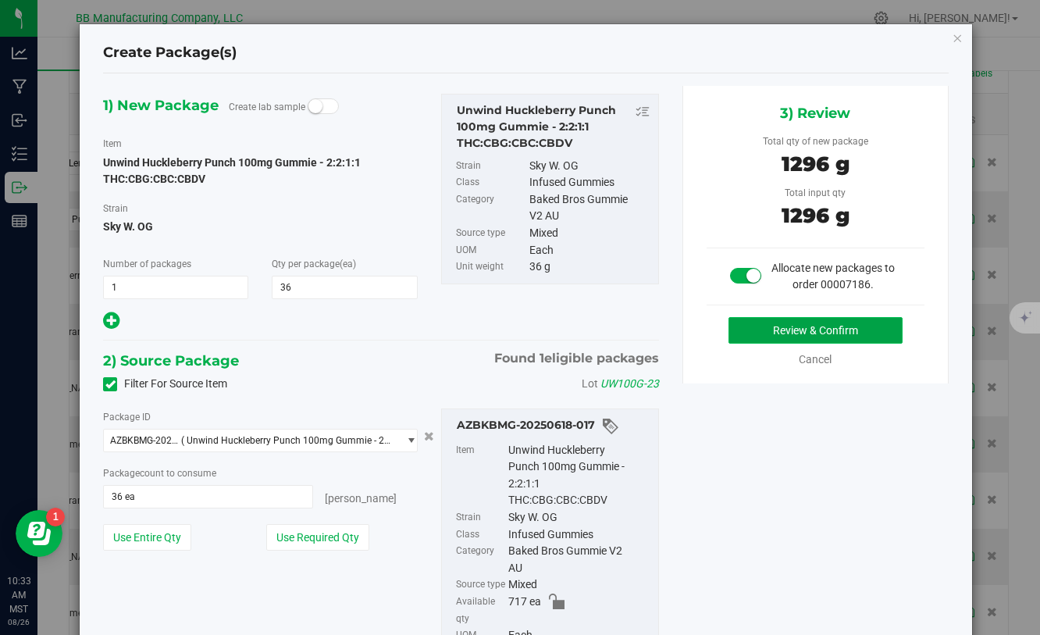
click at [812, 326] on button "Review & Confirm" at bounding box center [816, 330] width 174 height 27
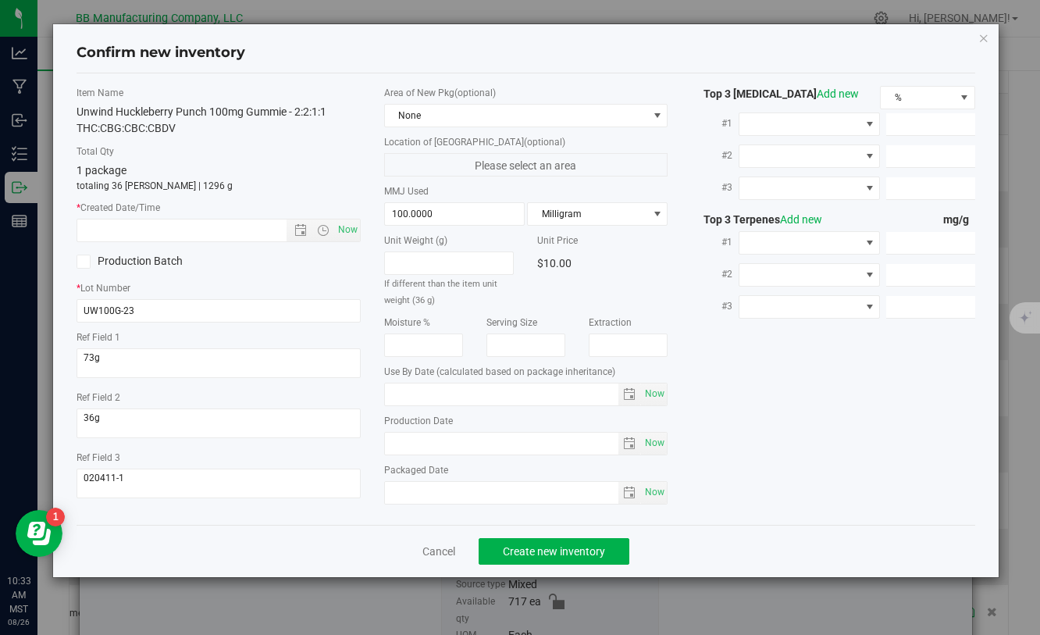
type input "[DATE]"
drag, startPoint x: 451, startPoint y: 437, endPoint x: 458, endPoint y: 449, distance: 14.3
click at [458, 449] on input "[DATE]" at bounding box center [502, 444] width 234 height 22
click at [207, 230] on input "text" at bounding box center [194, 230] width 235 height 22
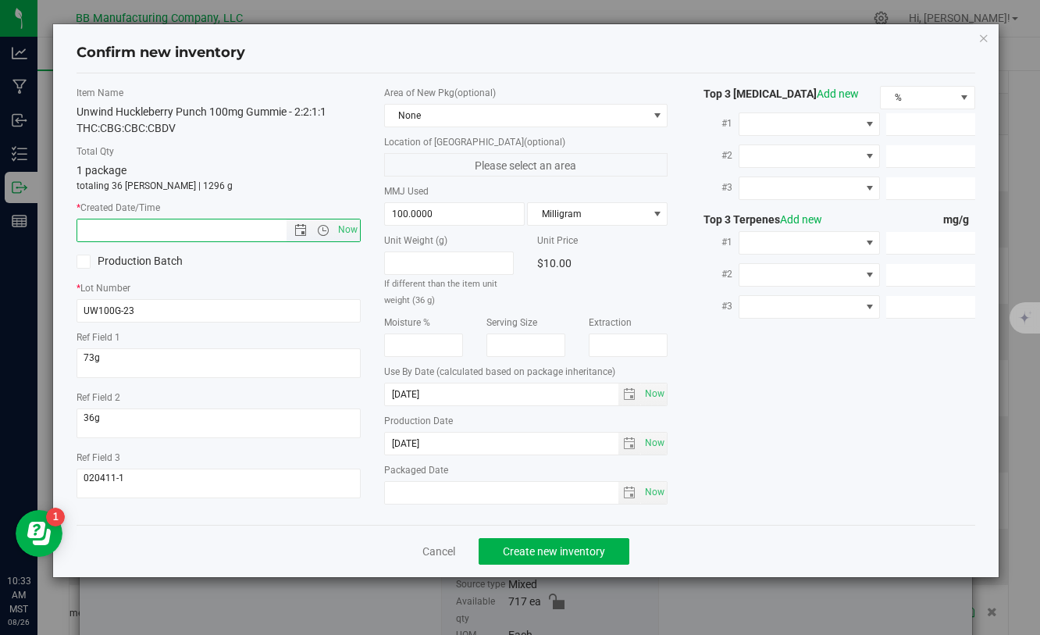
paste input "[DATE]"
type input "[DATE] 10:33 AM"
click at [595, 560] on button "Create new inventory" at bounding box center [554, 551] width 151 height 27
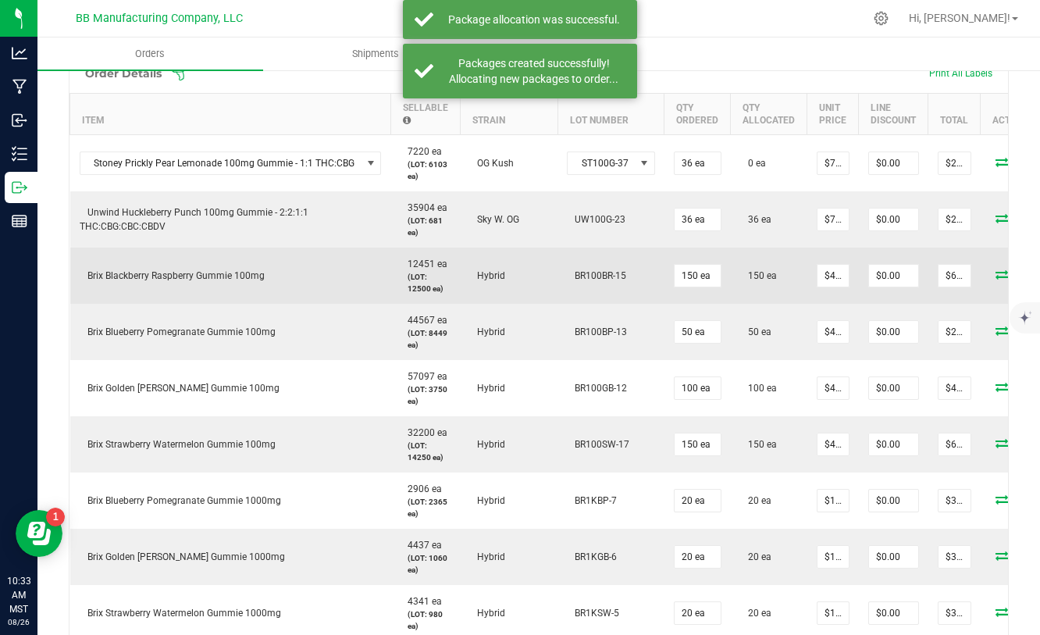
scroll to position [0, 58]
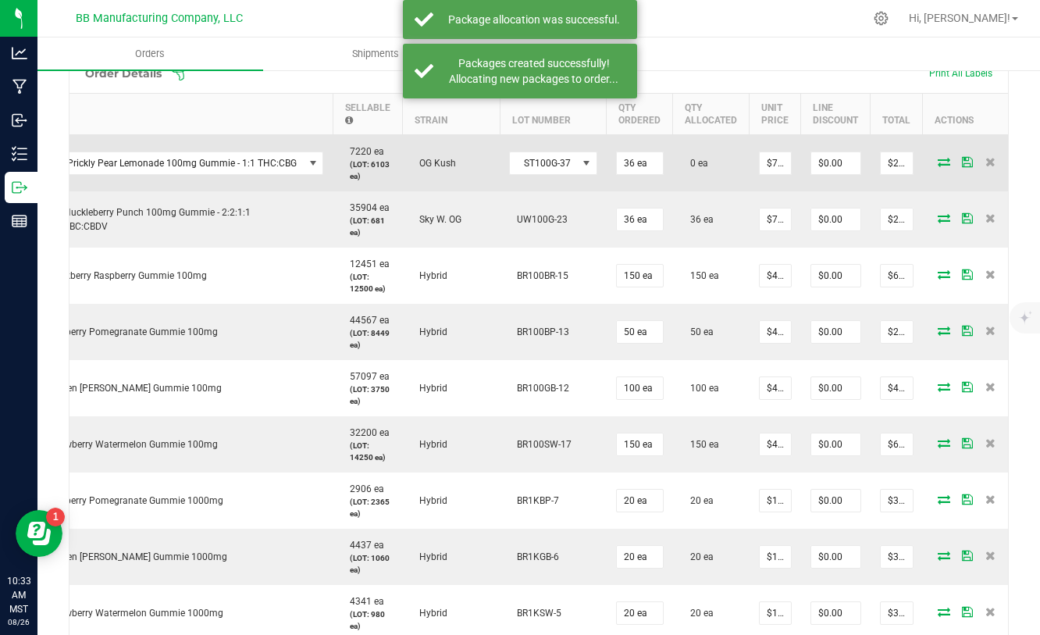
click at [938, 161] on icon at bounding box center [944, 161] width 12 height 9
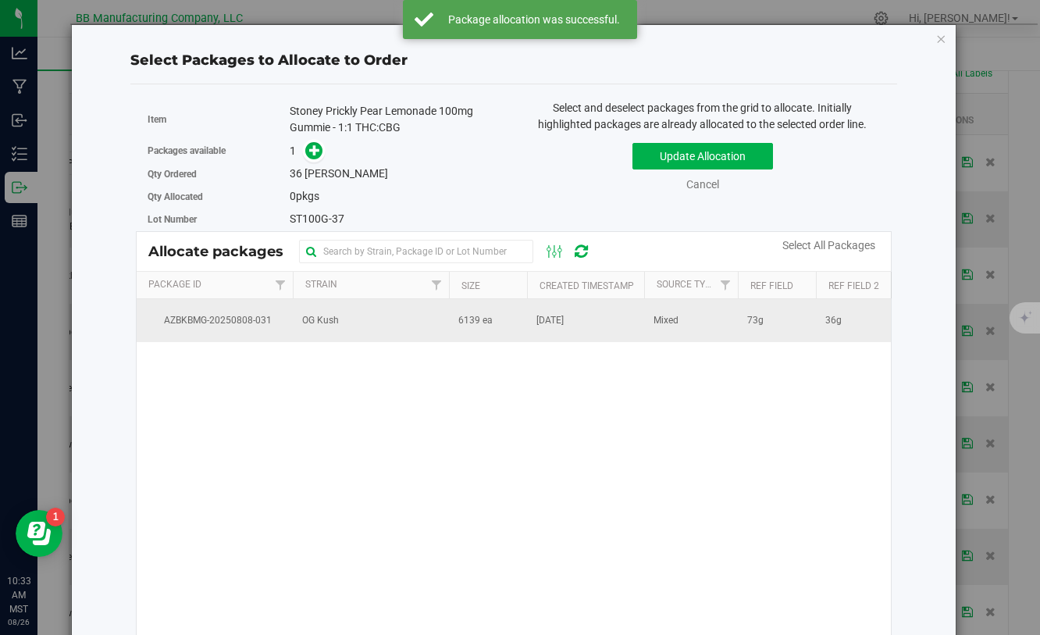
click at [486, 323] on span "6139 ea" at bounding box center [475, 320] width 34 height 15
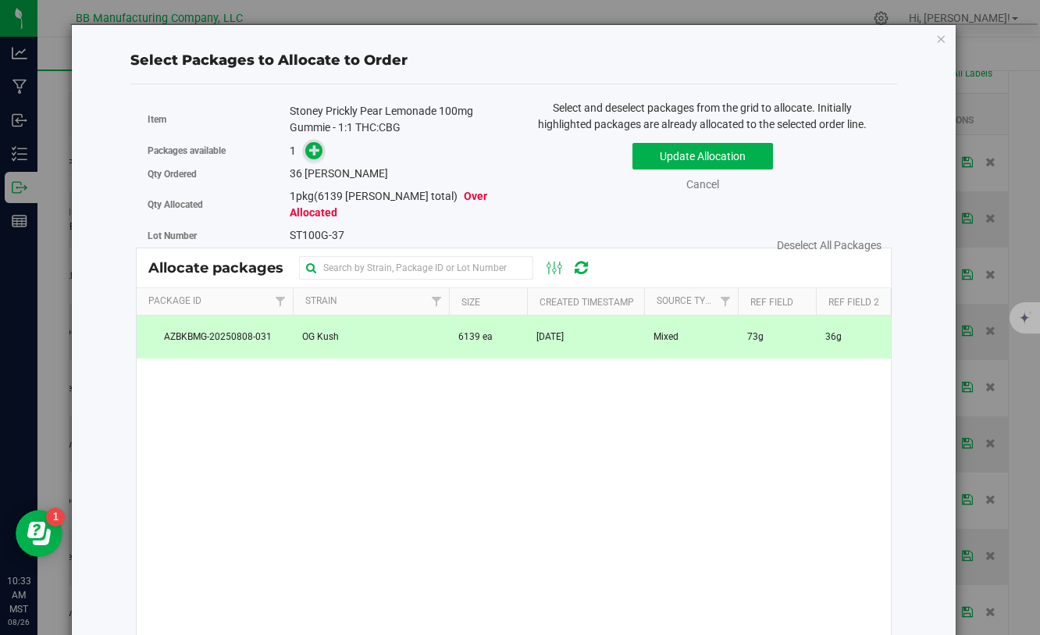
click at [312, 155] on icon at bounding box center [314, 149] width 11 height 11
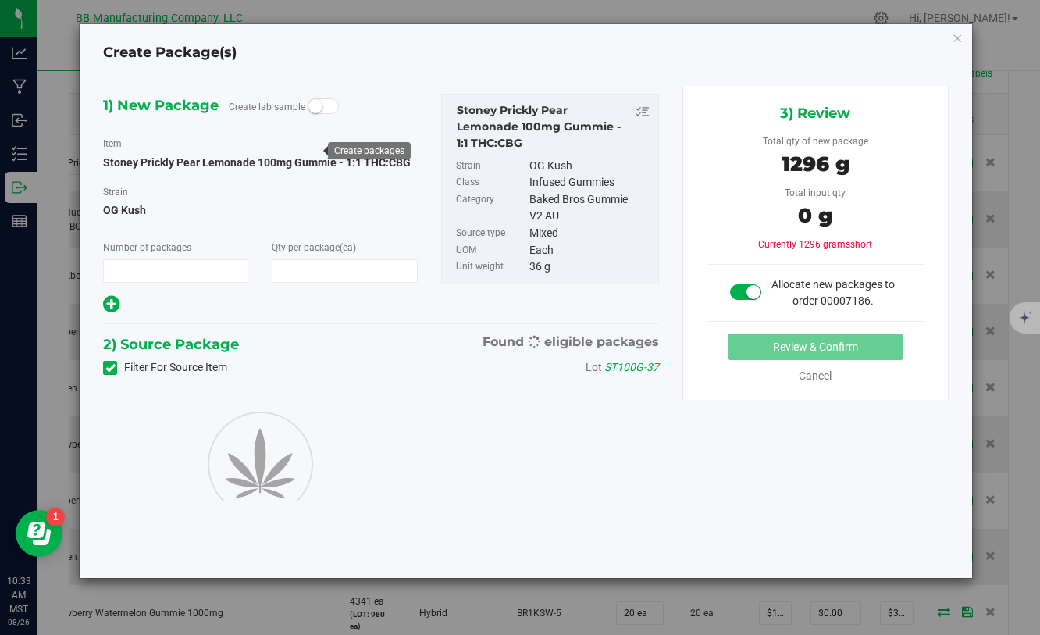
type input "1"
type input "36"
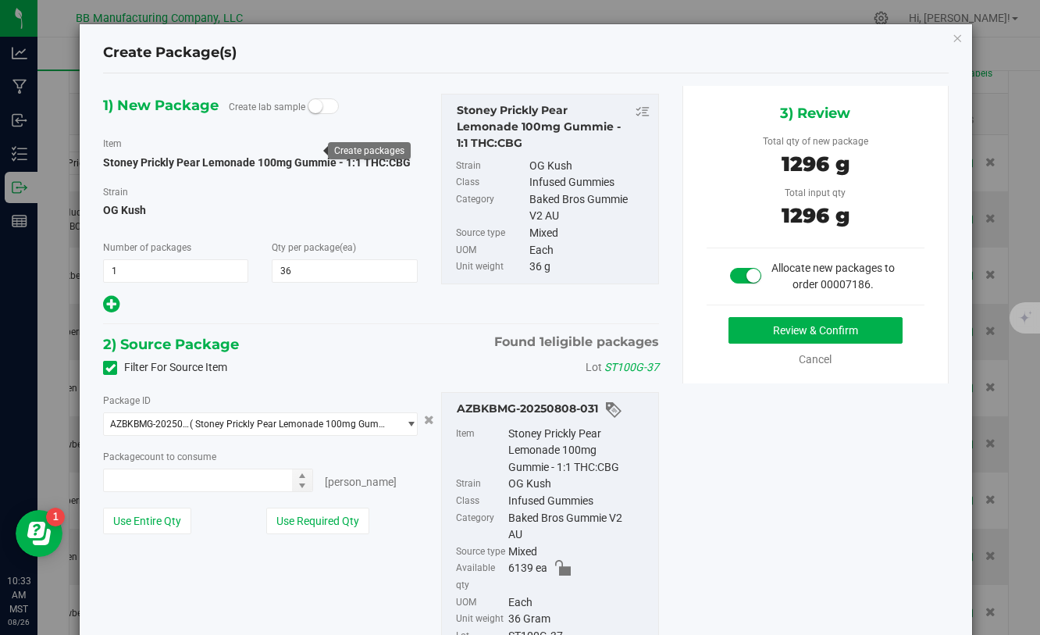
type input "36 ea"
click at [755, 337] on button "Review & Confirm" at bounding box center [816, 330] width 174 height 27
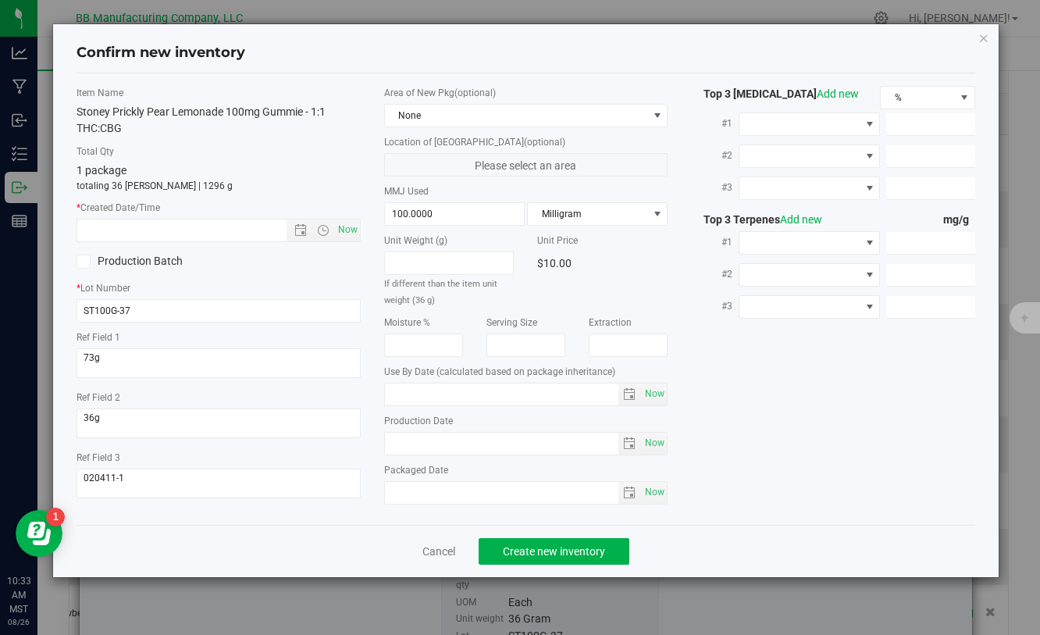
type input "[DATE]"
drag, startPoint x: 446, startPoint y: 441, endPoint x: 354, endPoint y: 442, distance: 92.1
click at [353, 441] on div "Item Name Stoney Prickly Pear Lemonade 100mg Gummie - 1:1 THC:CBG Total Qty 1 p…" at bounding box center [525, 299] width 921 height 426
click at [208, 237] on input "text" at bounding box center [194, 230] width 235 height 22
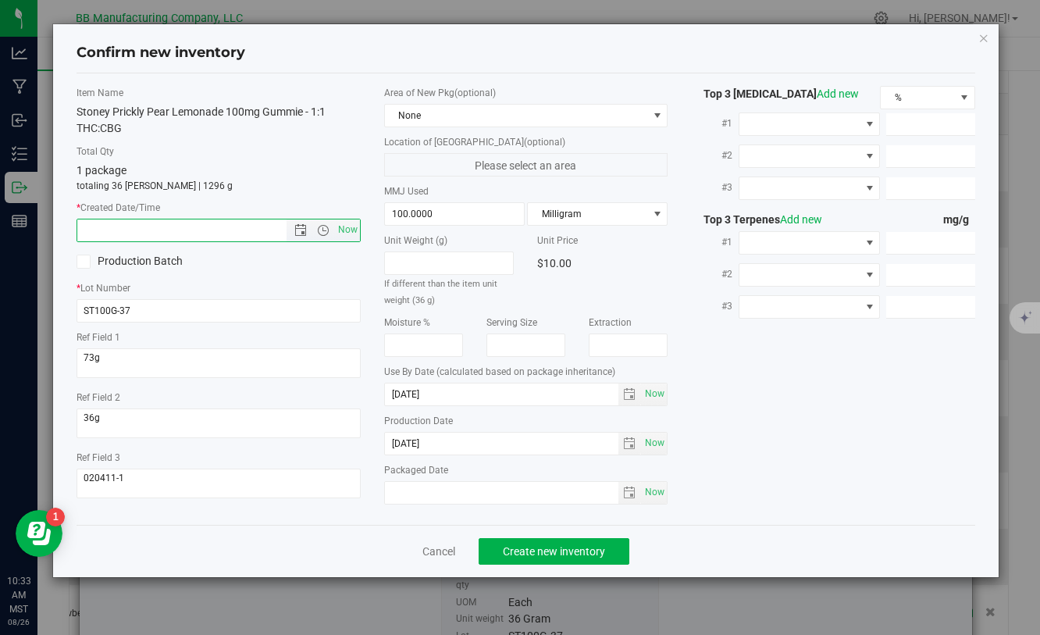
paste input "[DATE]"
click at [511, 545] on span "Create new inventory" at bounding box center [554, 551] width 102 height 12
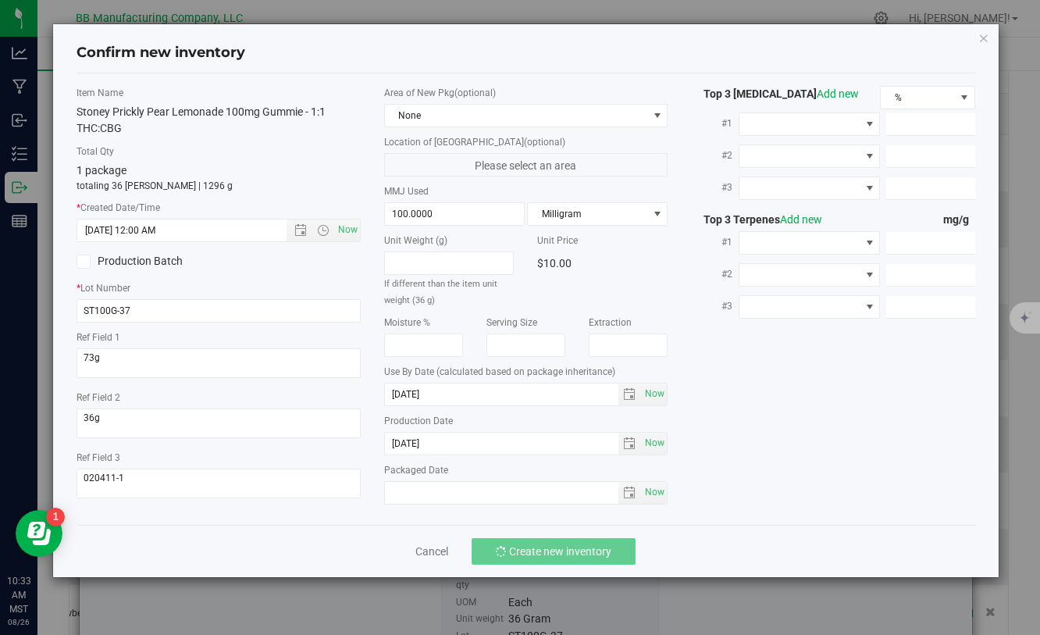
type input "[DATE] 10:33 AM"
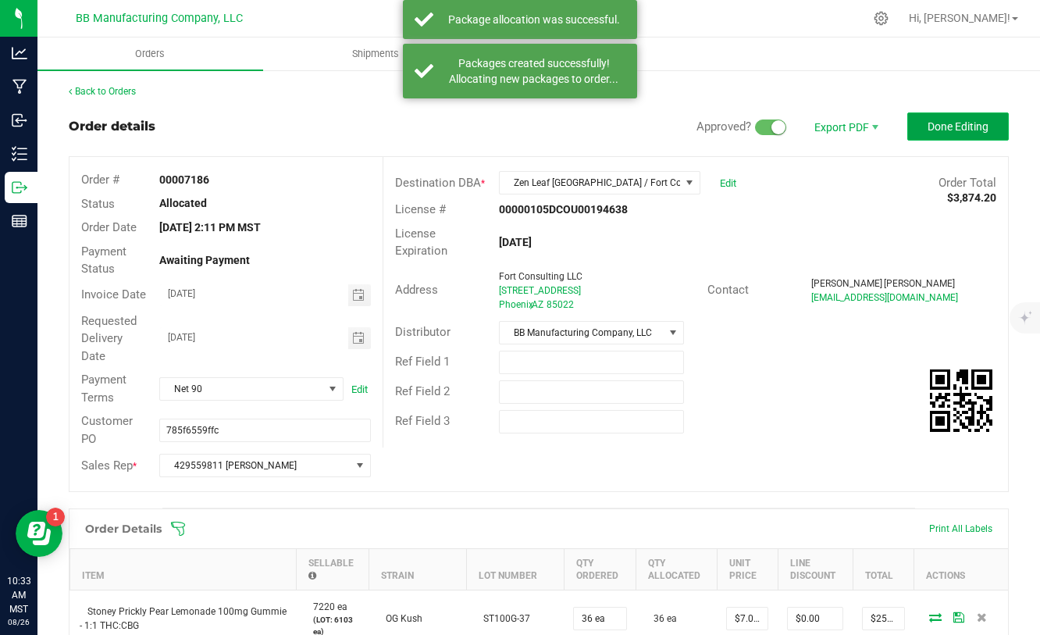
click at [936, 128] on span "Done Editing" at bounding box center [958, 126] width 61 height 12
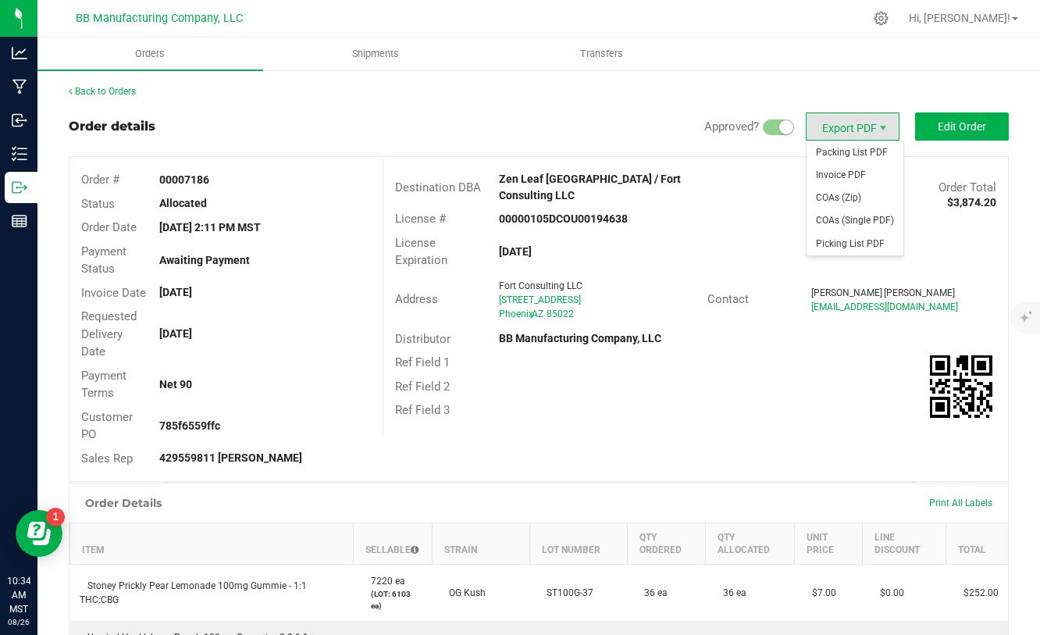
click at [873, 129] on span "Export PDF" at bounding box center [853, 126] width 94 height 28
click at [853, 180] on span "Invoice PDF" at bounding box center [855, 175] width 97 height 23
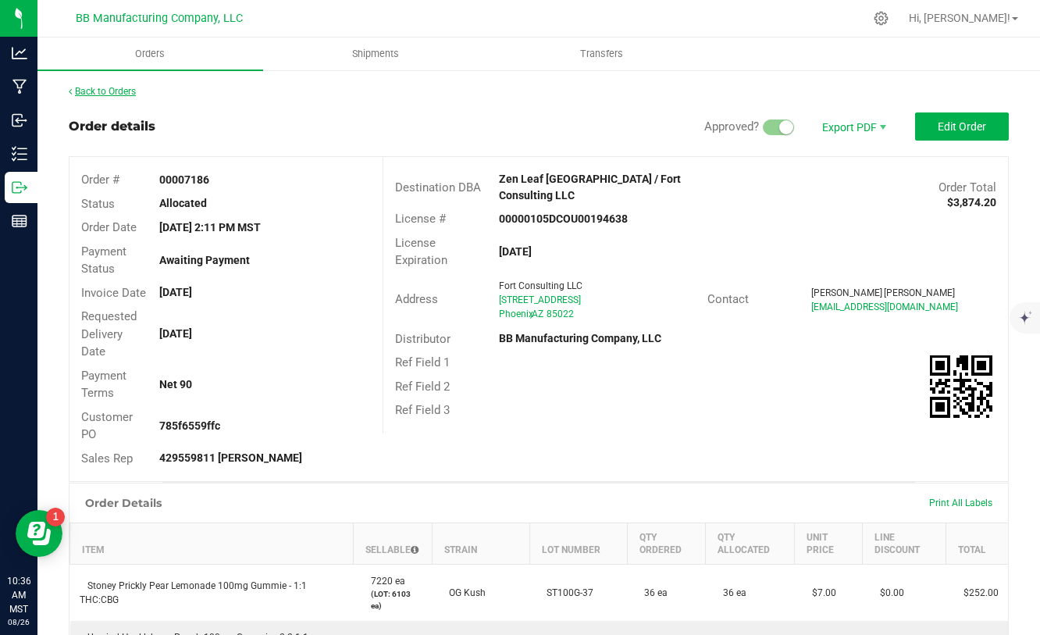
click at [103, 92] on link "Back to Orders" at bounding box center [102, 91] width 67 height 11
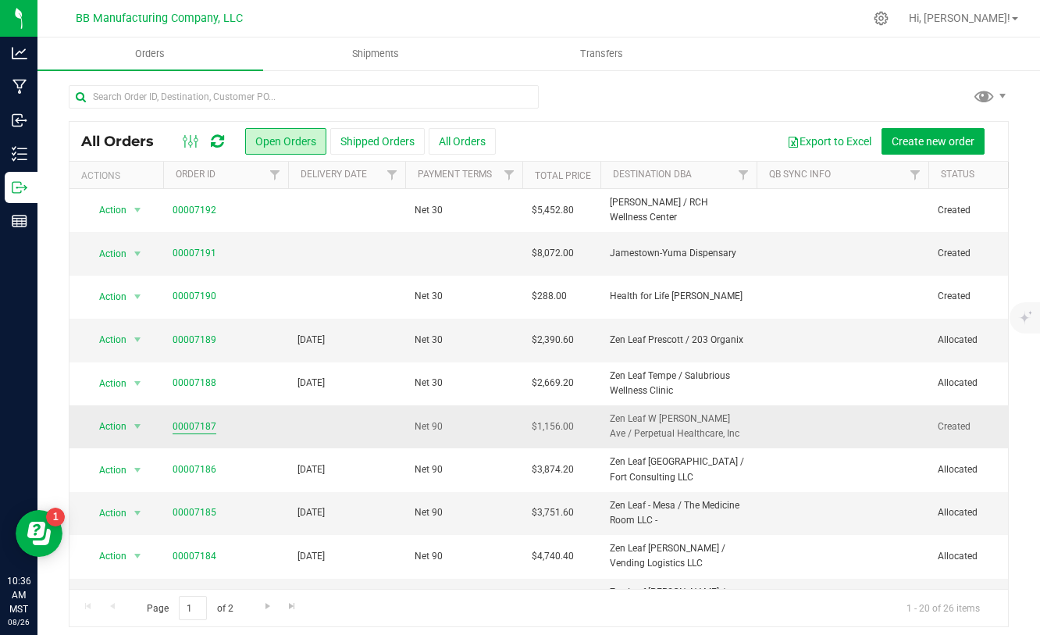
click at [205, 420] on link "00007187" at bounding box center [195, 426] width 44 height 15
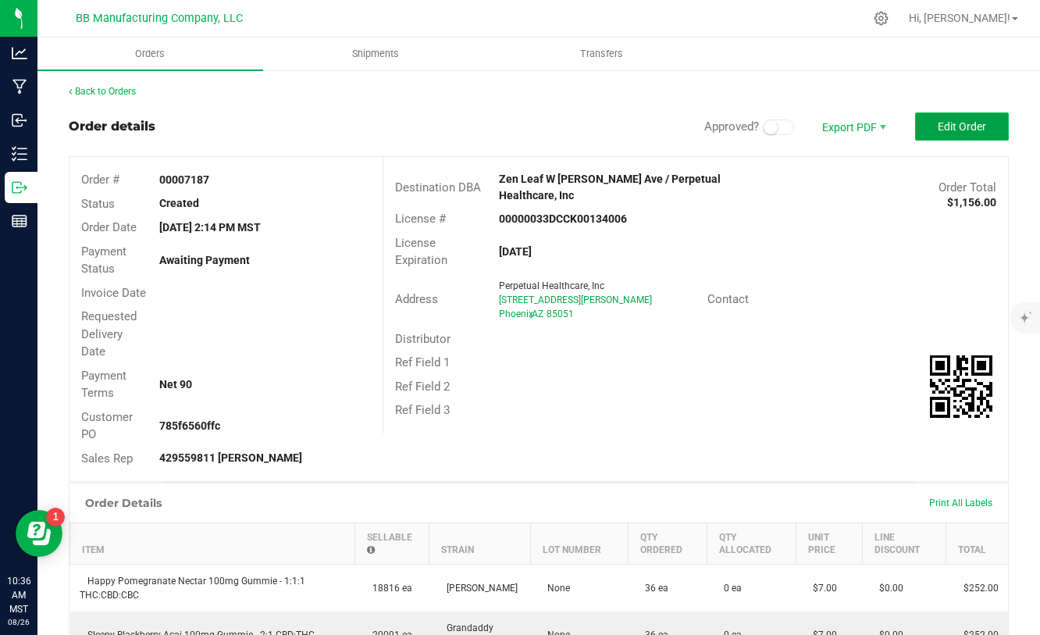
click at [987, 122] on button "Edit Order" at bounding box center [962, 126] width 94 height 28
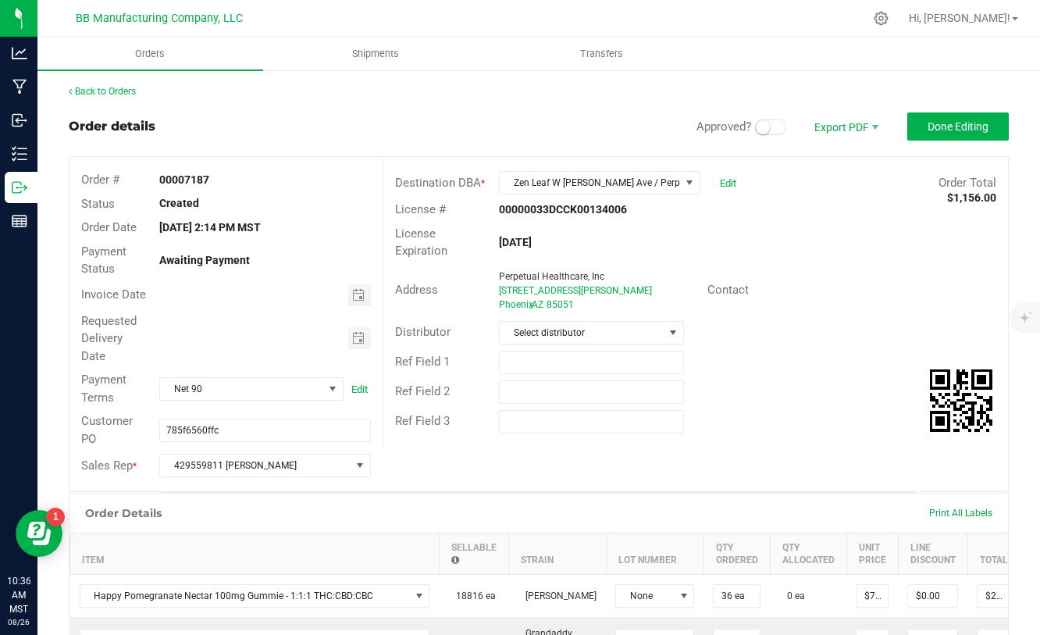
click at [779, 125] on span at bounding box center [770, 127] width 31 height 16
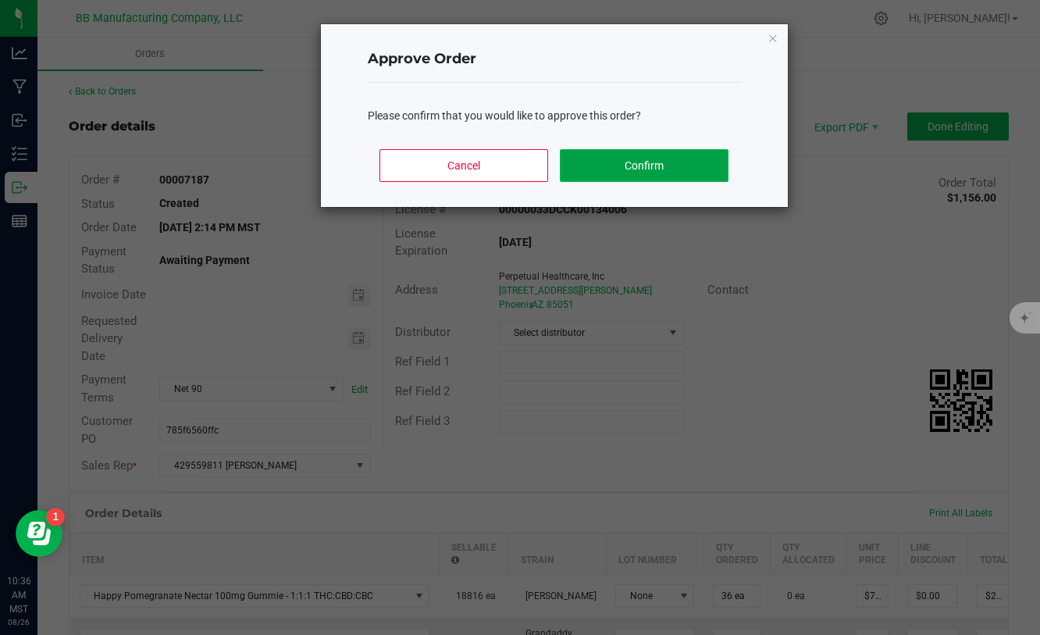
click at [668, 173] on button "Confirm" at bounding box center [644, 165] width 168 height 33
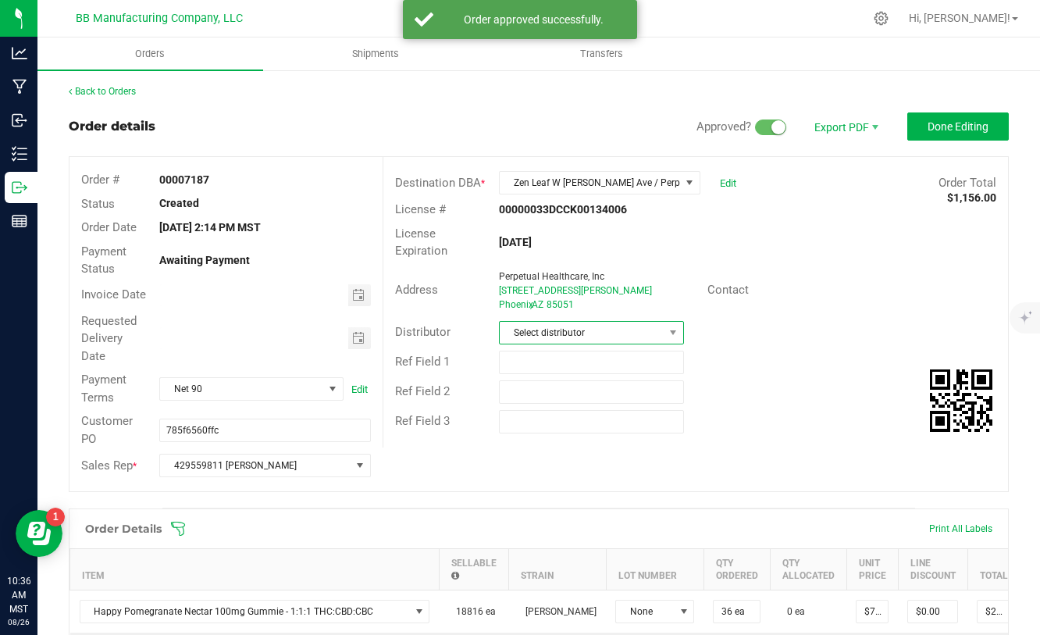
click at [594, 333] on span "Select distributor" at bounding box center [582, 333] width 164 height 22
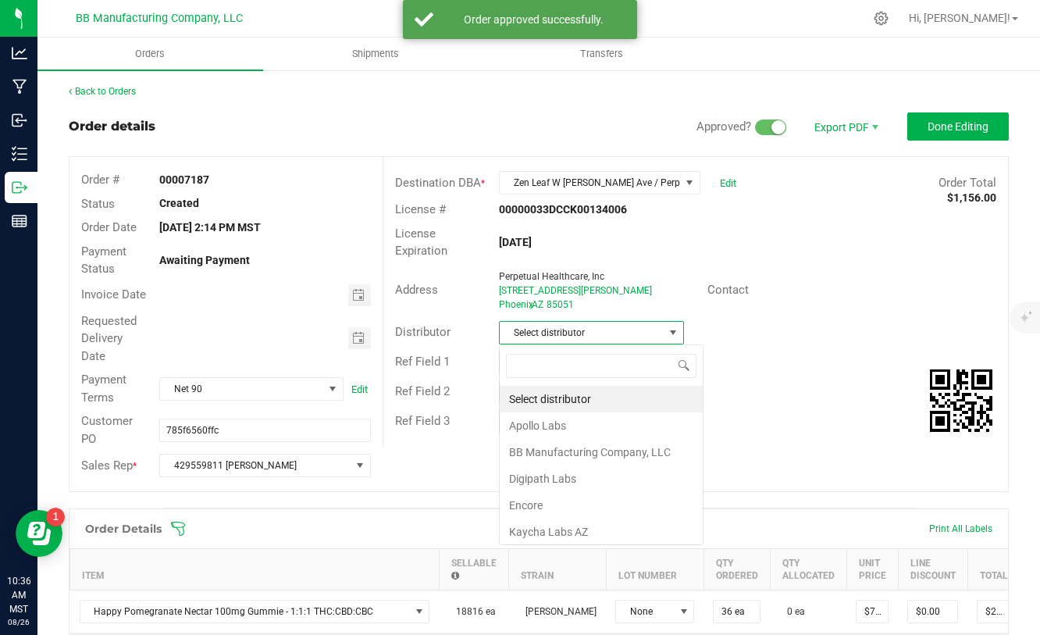
scroll to position [23, 185]
click at [552, 445] on li "BB Manufacturing Company, LLC" at bounding box center [601, 452] width 203 height 27
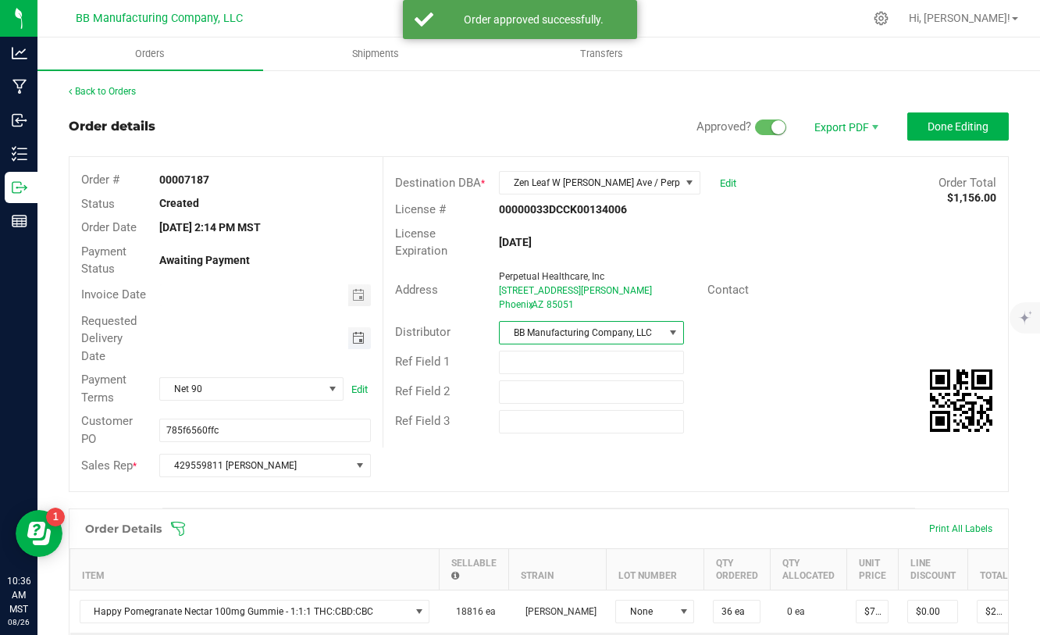
click at [360, 340] on span "Toggle calendar" at bounding box center [358, 338] width 12 height 12
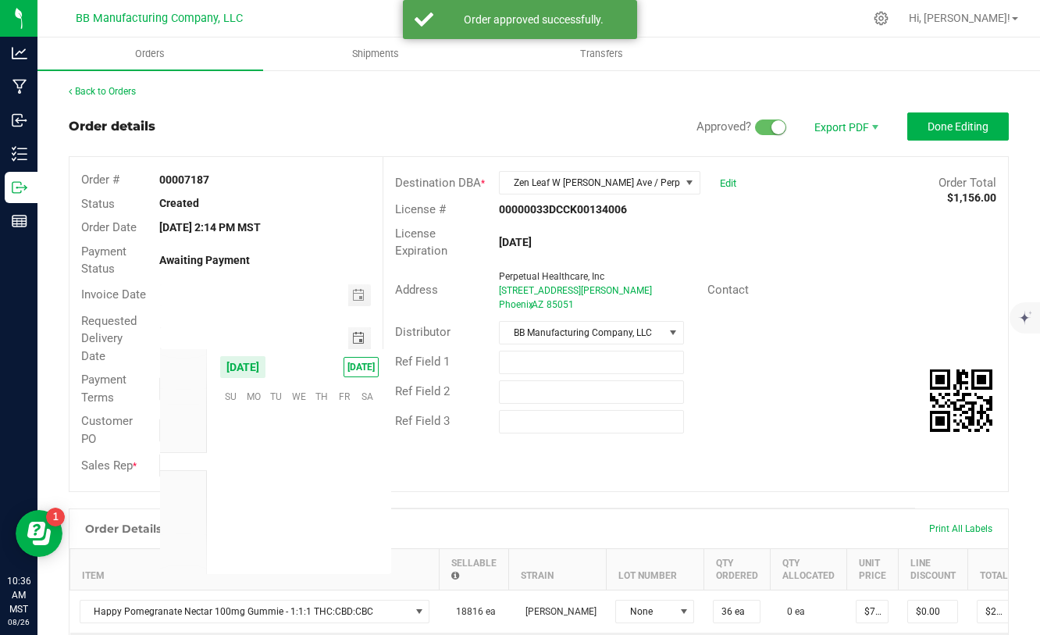
scroll to position [253080, 0]
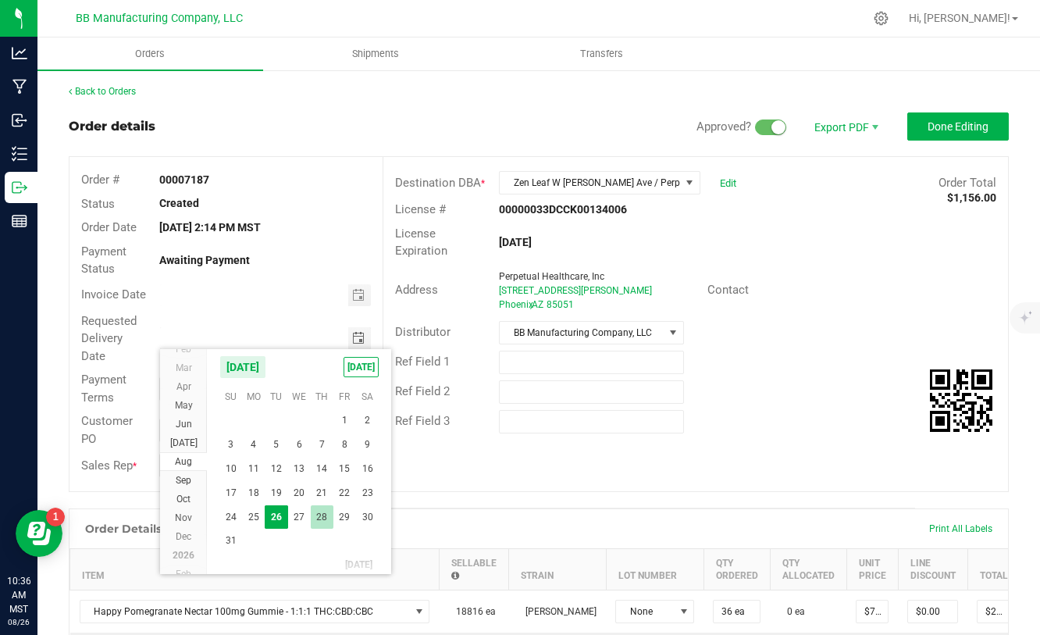
click at [327, 505] on span "28" at bounding box center [322, 517] width 23 height 24
type input "[DATE]"
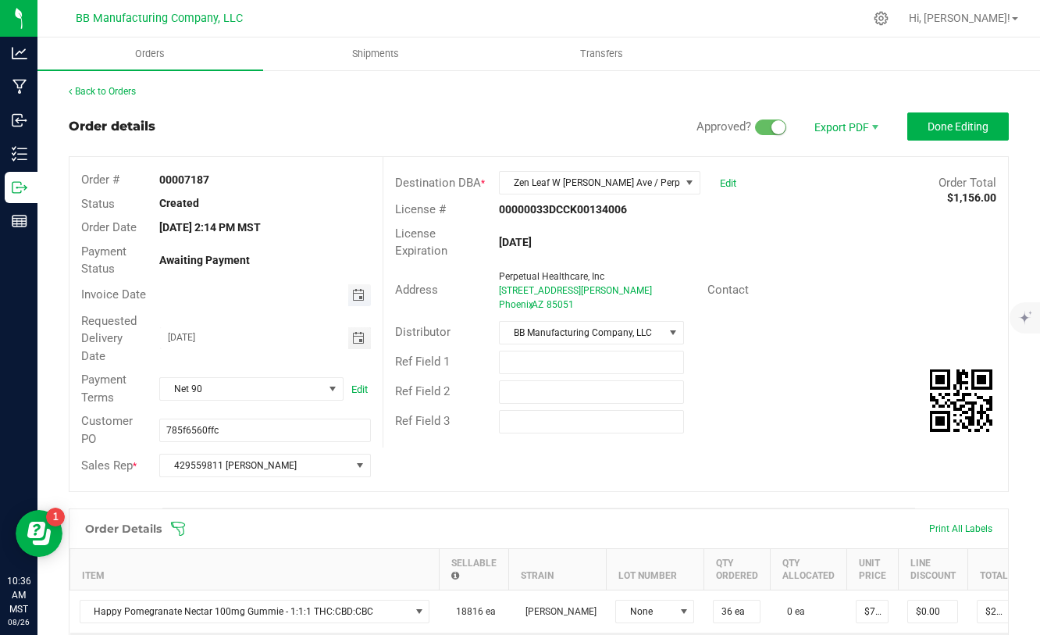
click at [356, 296] on span "Toggle calendar" at bounding box center [358, 295] width 12 height 12
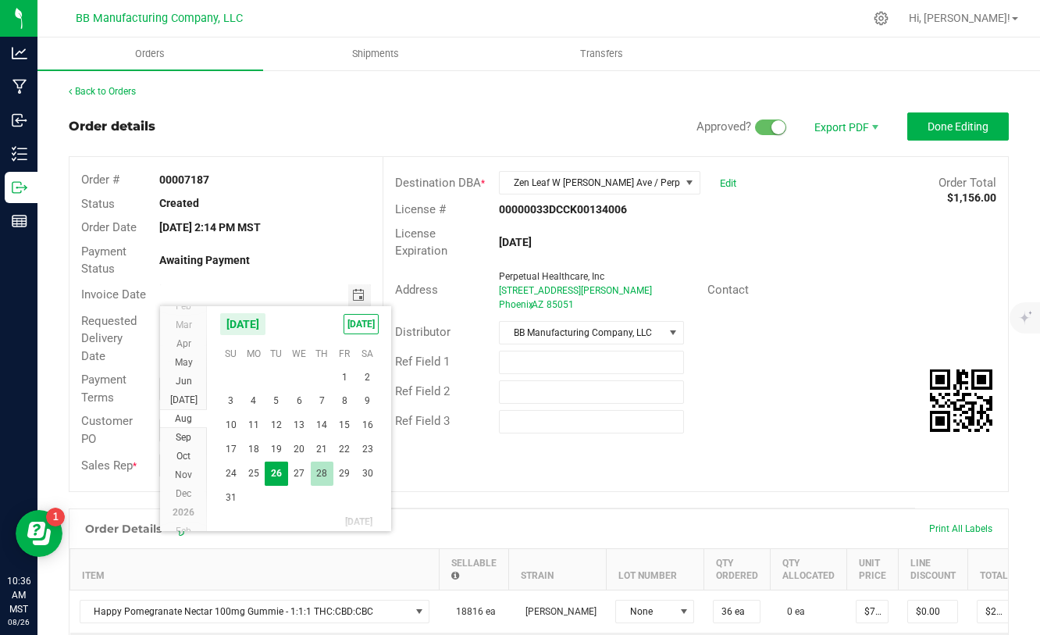
click at [326, 479] on span "28" at bounding box center [322, 473] width 23 height 24
type input "[DATE]"
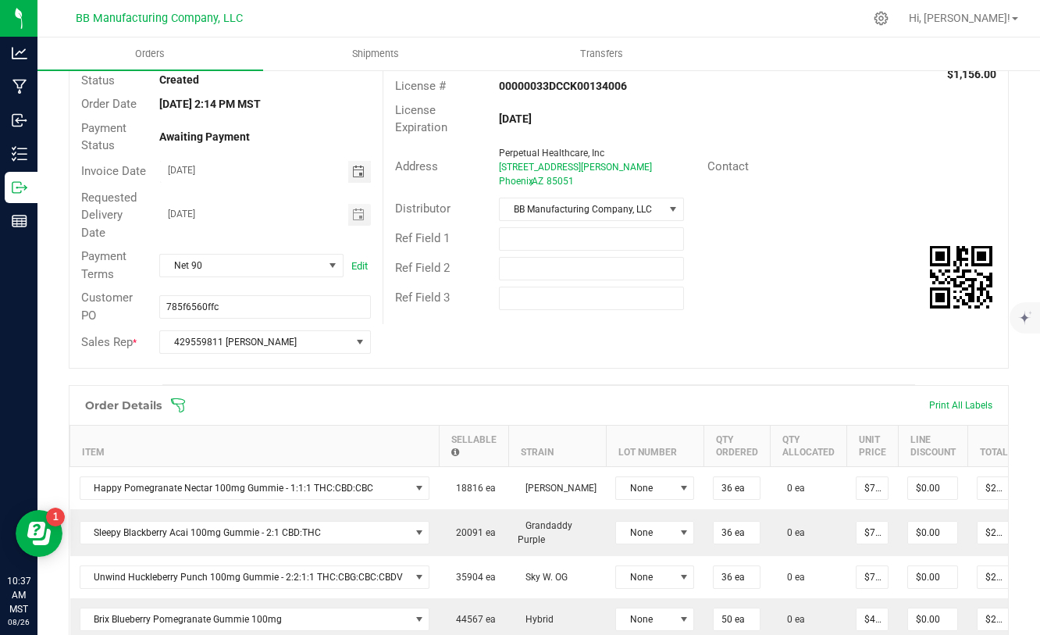
scroll to position [224, 0]
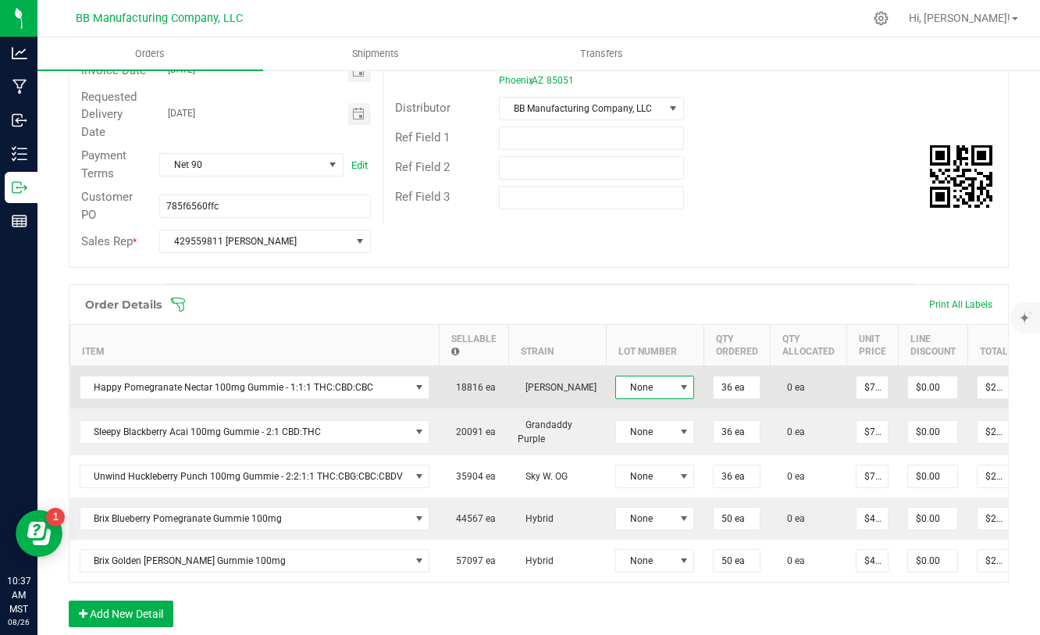
click at [674, 388] on span at bounding box center [684, 387] width 20 height 22
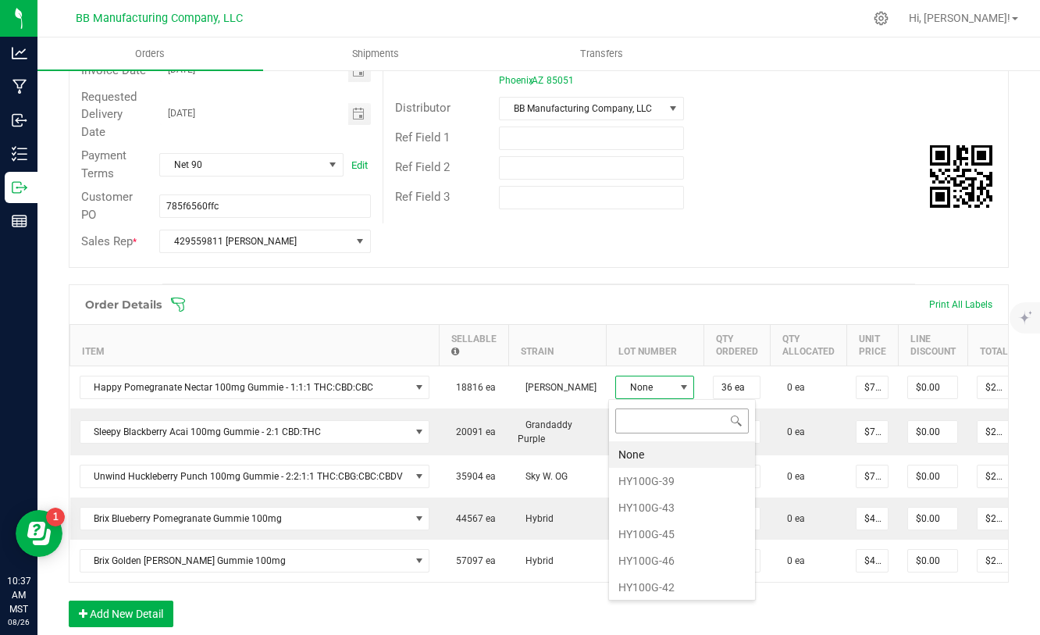
scroll to position [23, 79]
click at [654, 555] on li "HY100G-46" at bounding box center [682, 560] width 146 height 27
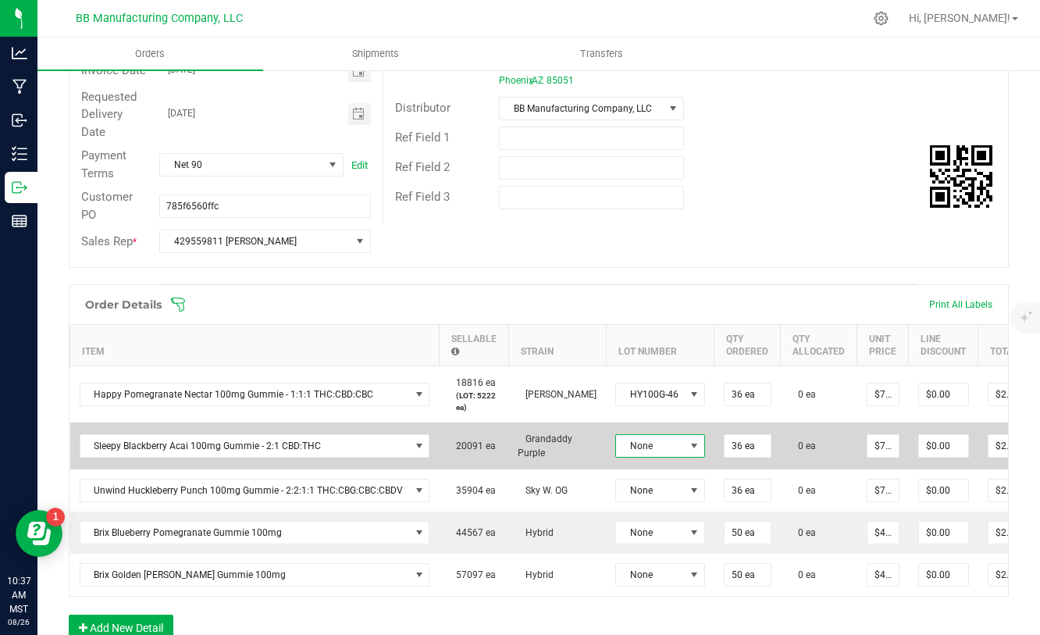
click at [688, 448] on span at bounding box center [694, 446] width 12 height 12
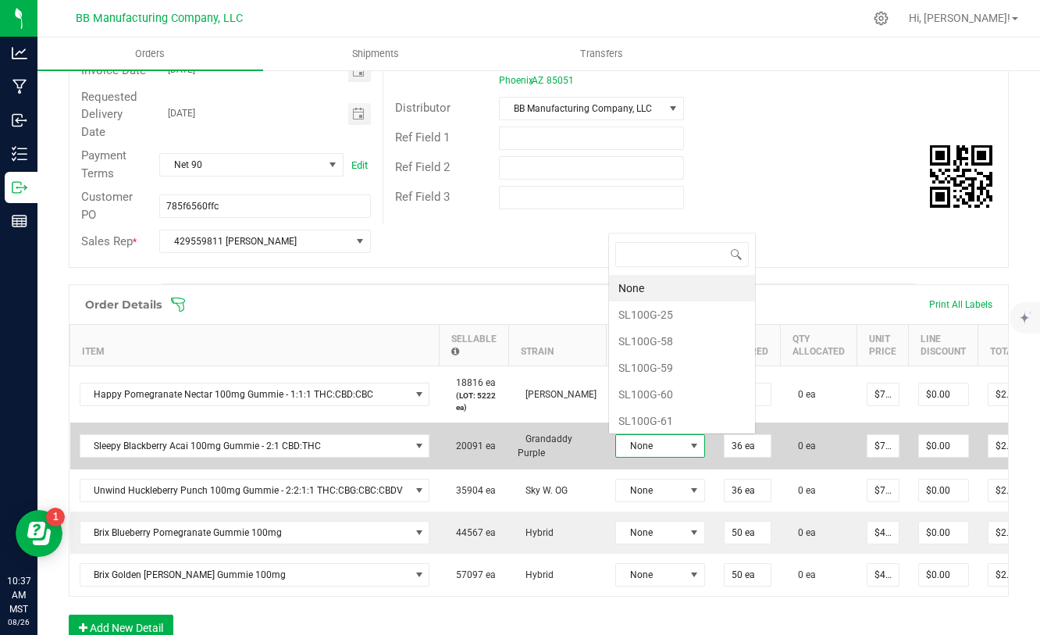
scroll to position [23, 89]
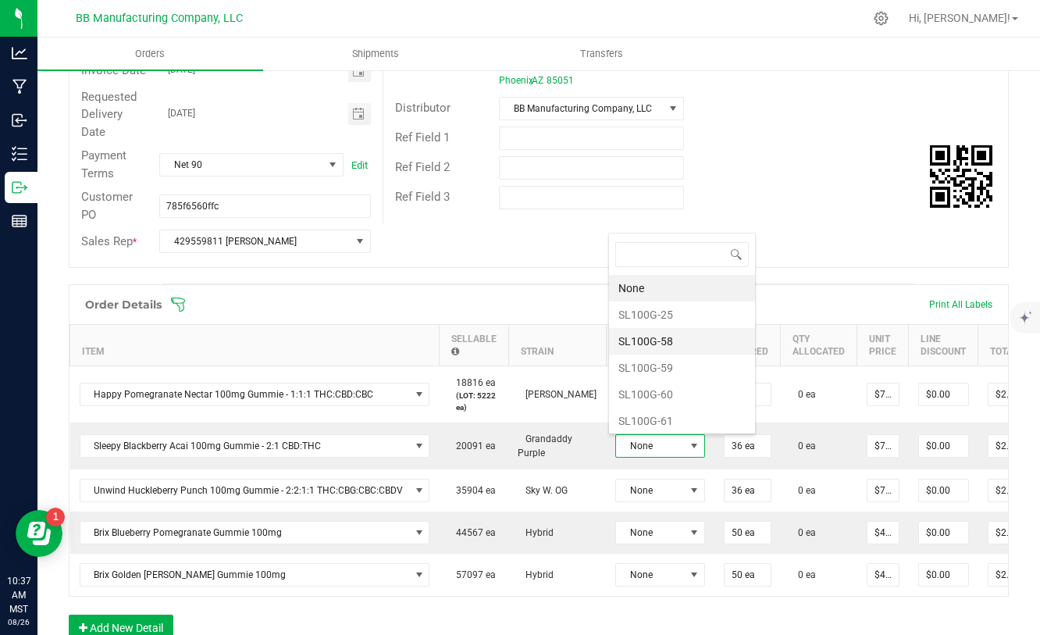
click at [656, 338] on li "SL100G-58" at bounding box center [682, 341] width 146 height 27
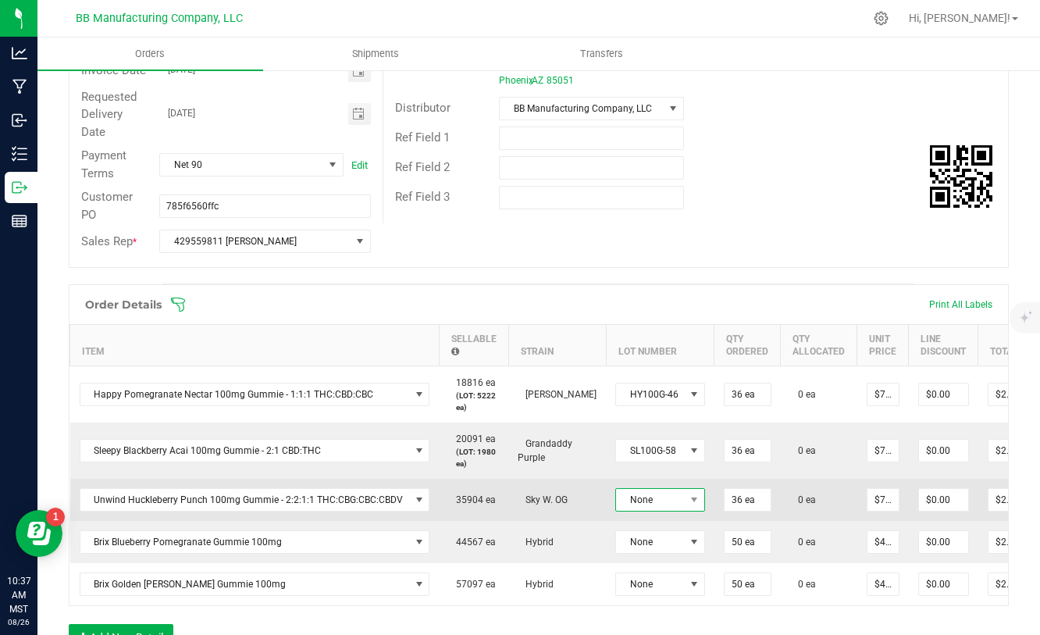
click at [685, 498] on span at bounding box center [695, 500] width 20 height 22
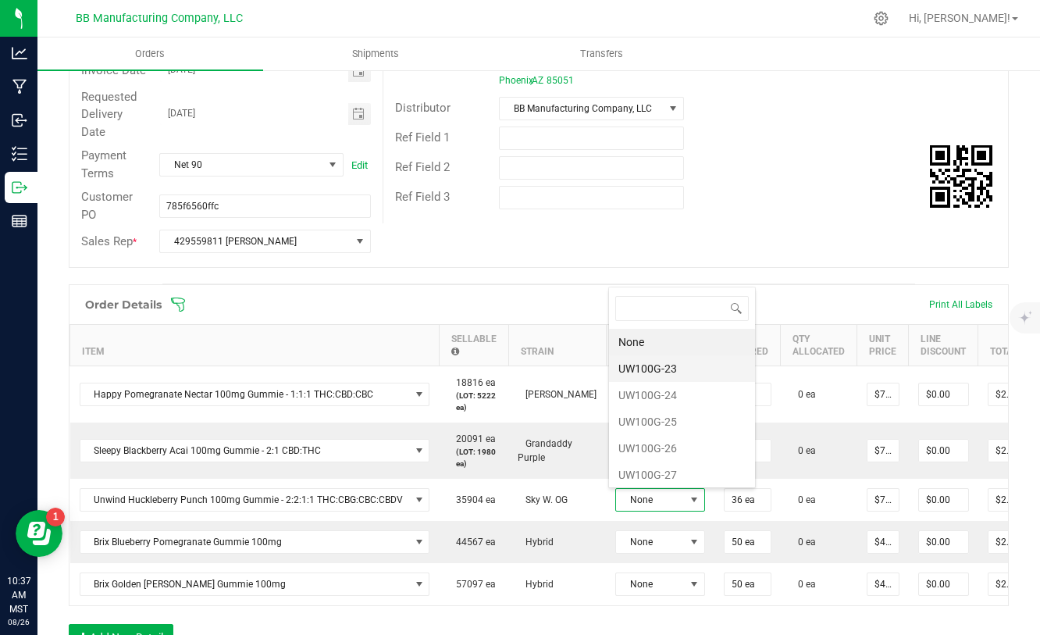
click at [654, 377] on li "UW100G-23" at bounding box center [682, 368] width 146 height 27
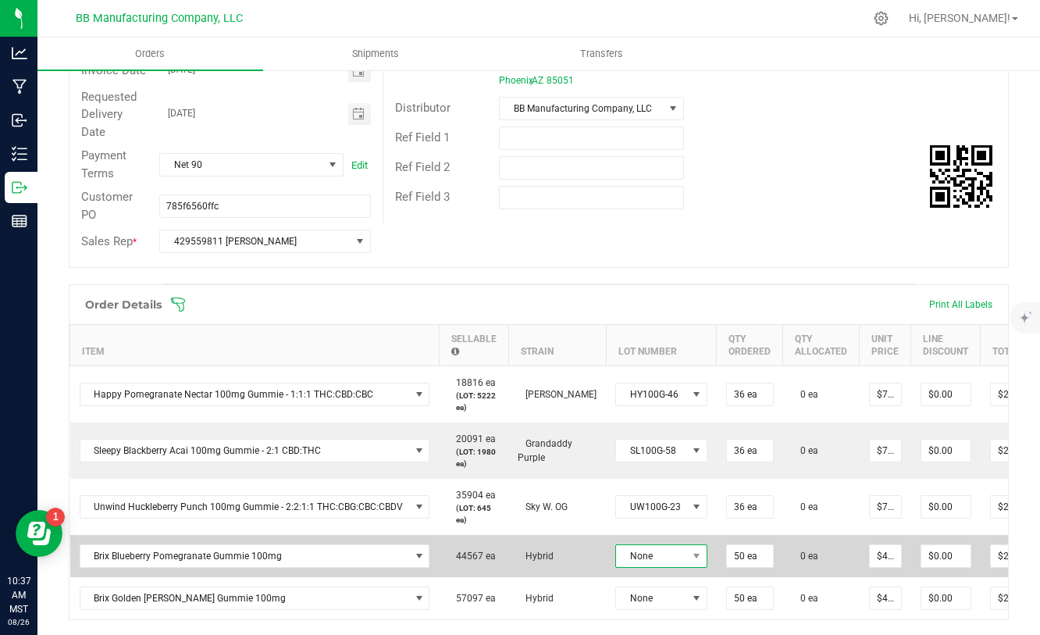
click at [687, 562] on span at bounding box center [697, 556] width 20 height 22
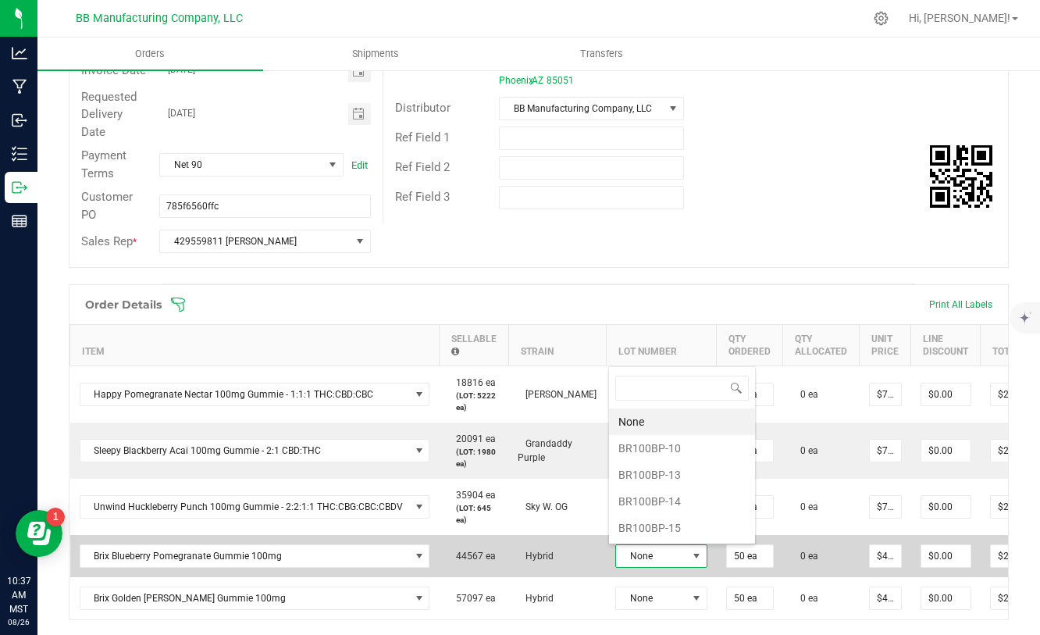
scroll to position [23, 91]
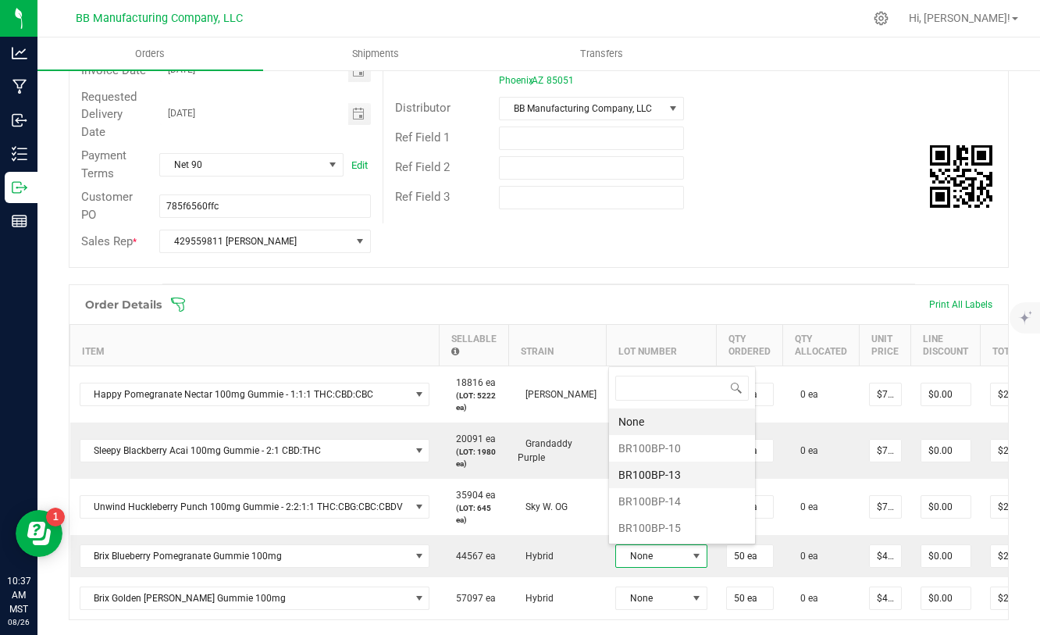
click at [666, 479] on li "BR100BP-13" at bounding box center [682, 474] width 146 height 27
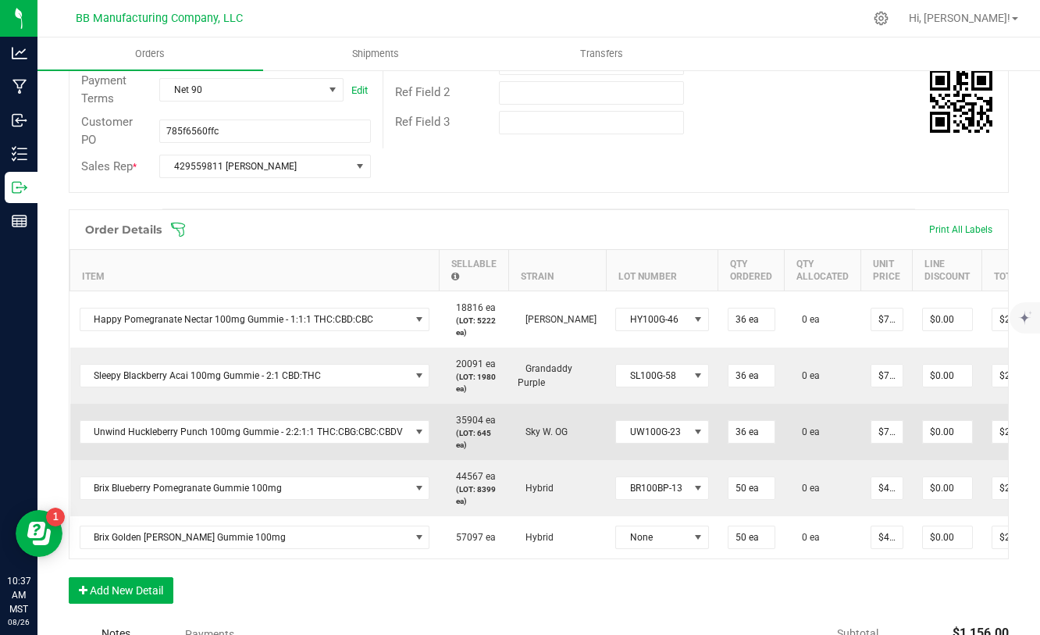
scroll to position [301, 0]
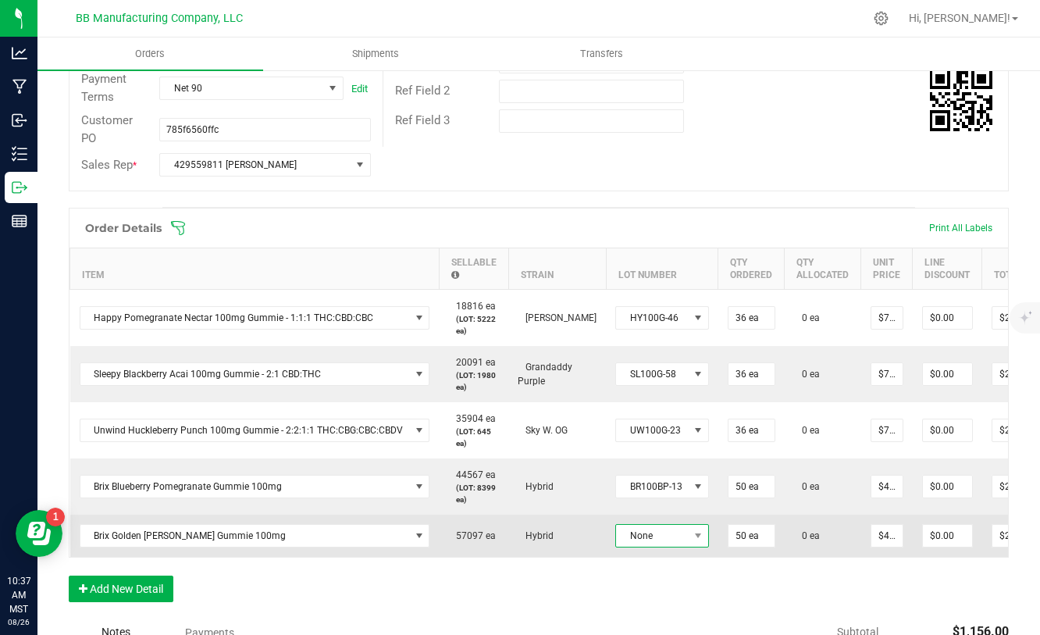
click at [670, 529] on span "None" at bounding box center [652, 536] width 73 height 22
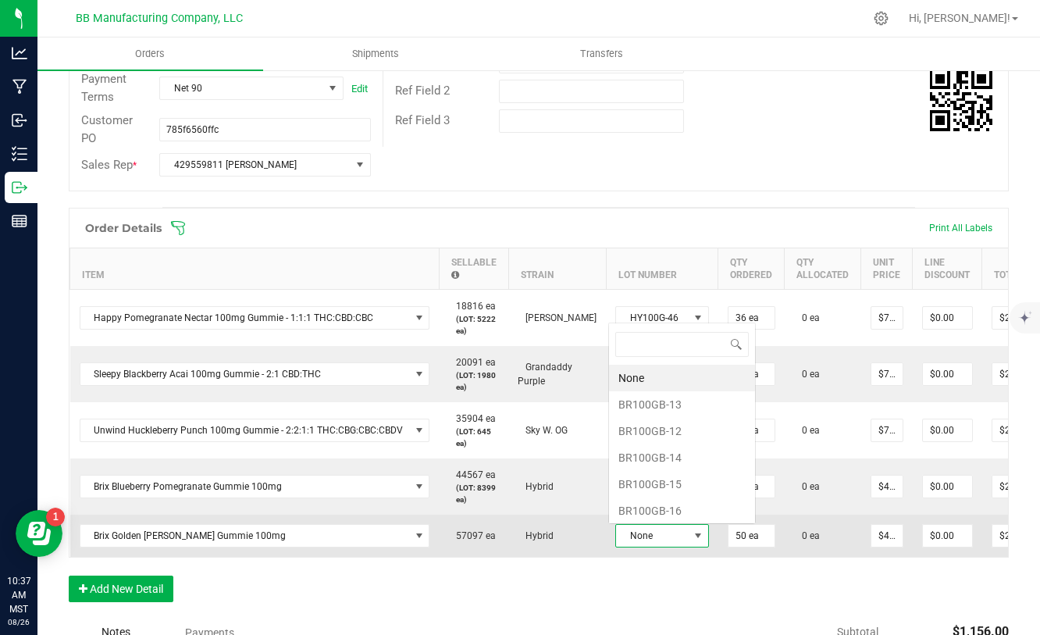
scroll to position [23, 93]
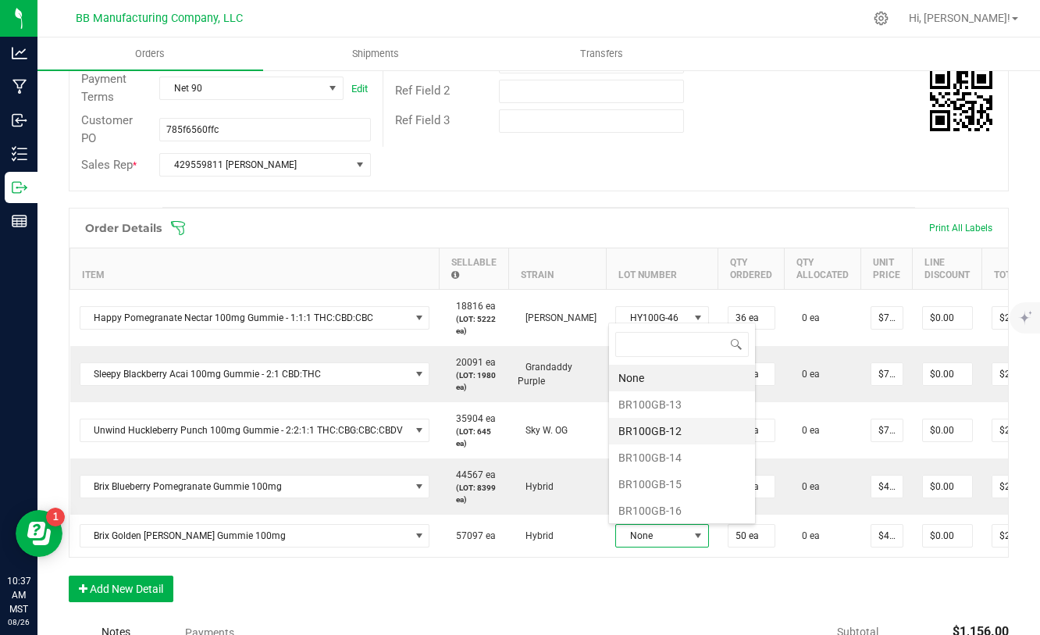
click at [658, 435] on li "BR100GB-12" at bounding box center [682, 431] width 146 height 27
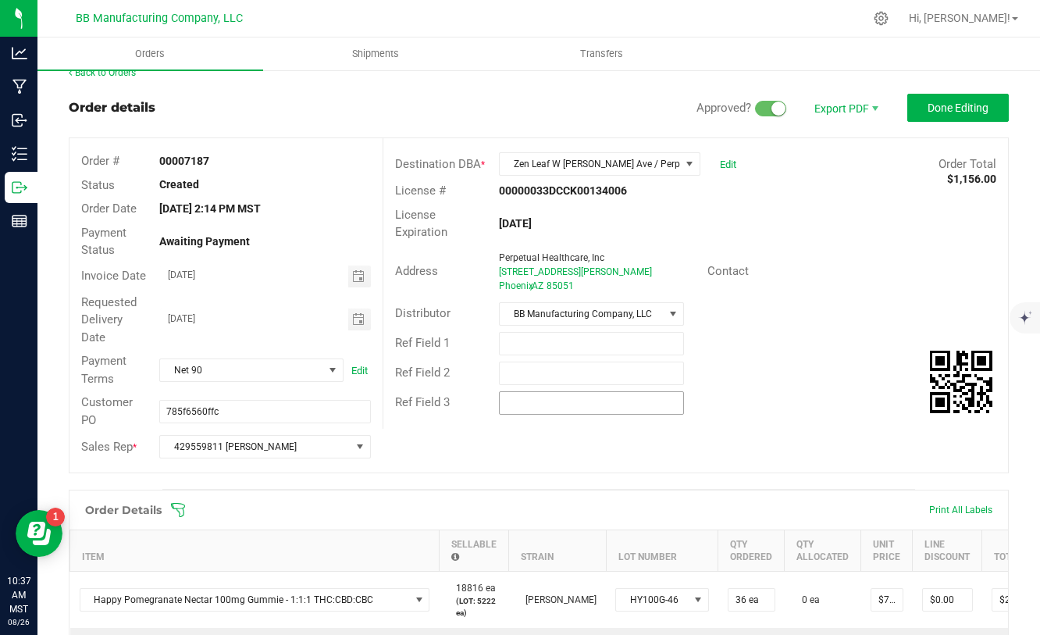
scroll to position [0, 0]
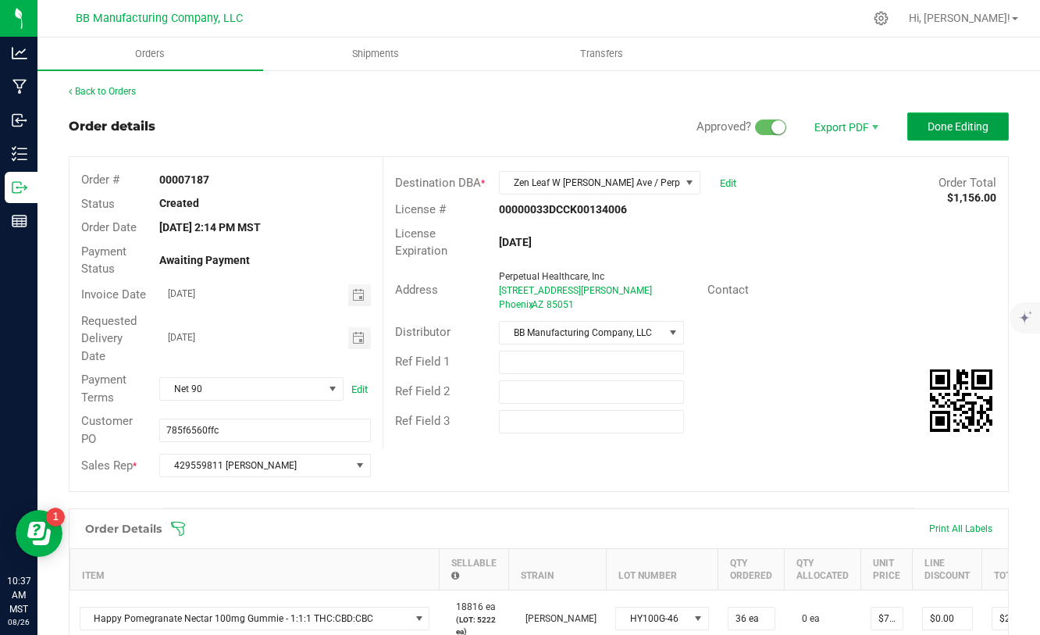
click at [926, 128] on button "Done Editing" at bounding box center [958, 126] width 102 height 28
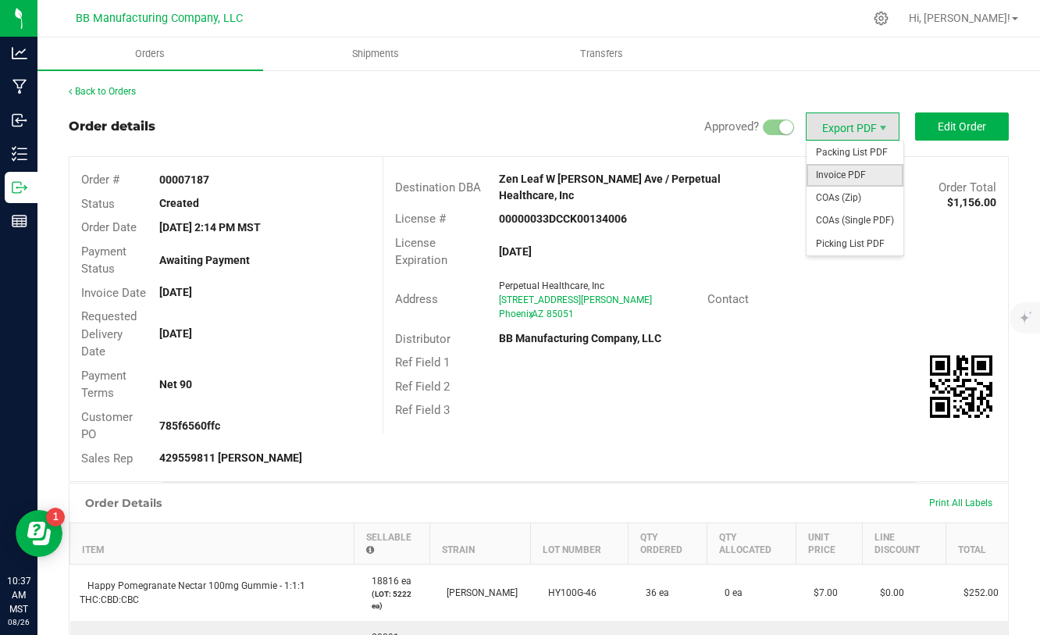
click at [840, 179] on span "Invoice PDF" at bounding box center [855, 175] width 97 height 23
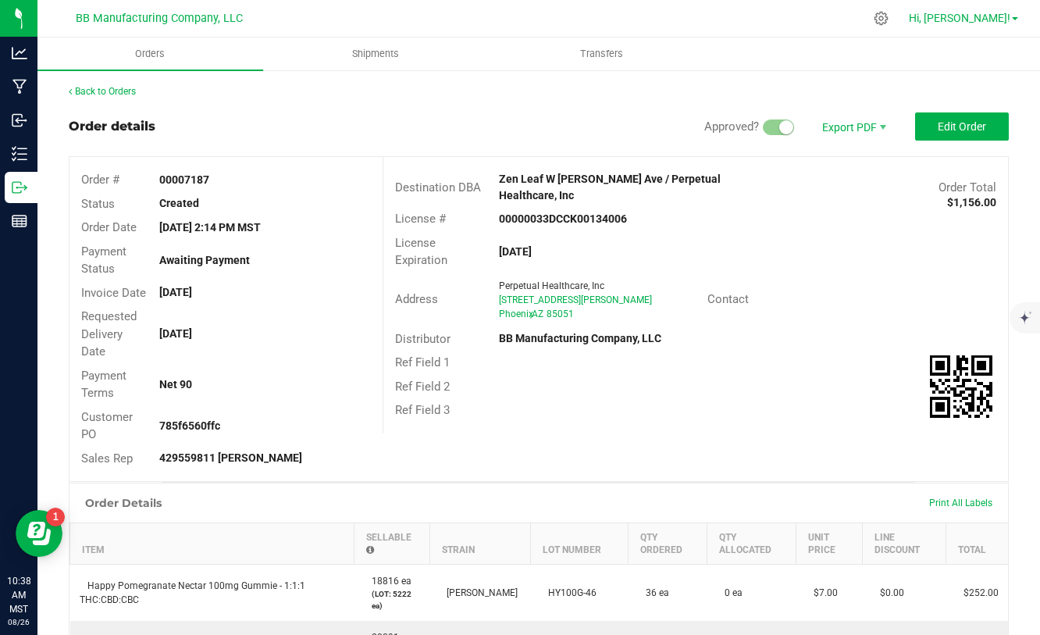
click at [992, 20] on span "Hi, [PERSON_NAME]!" at bounding box center [960, 18] width 102 height 12
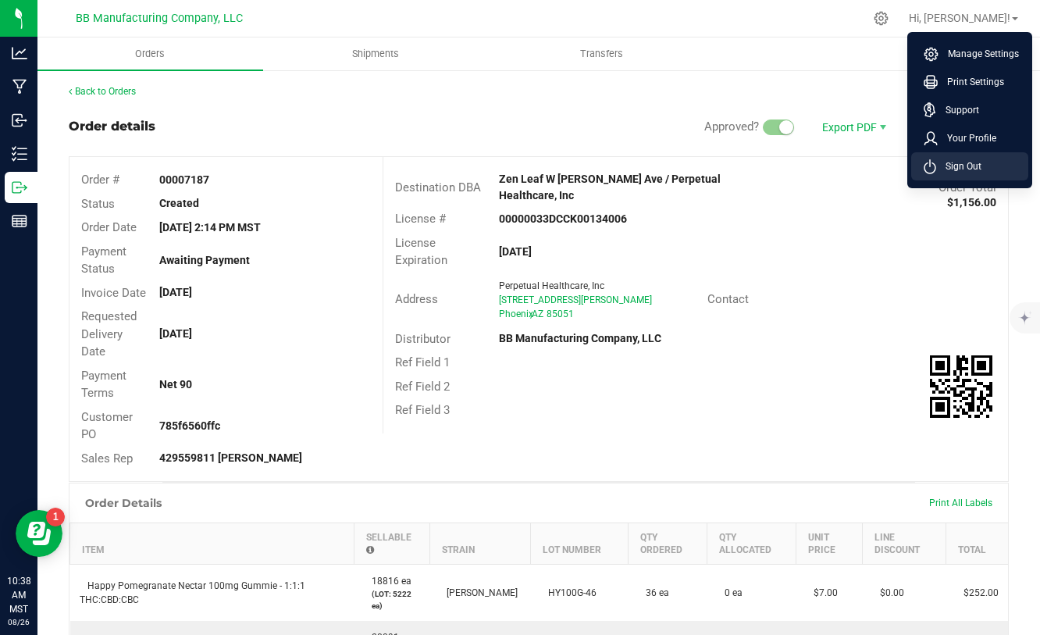
click at [971, 176] on li "Sign Out" at bounding box center [969, 166] width 117 height 28
